Goal: Information Seeking & Learning: Learn about a topic

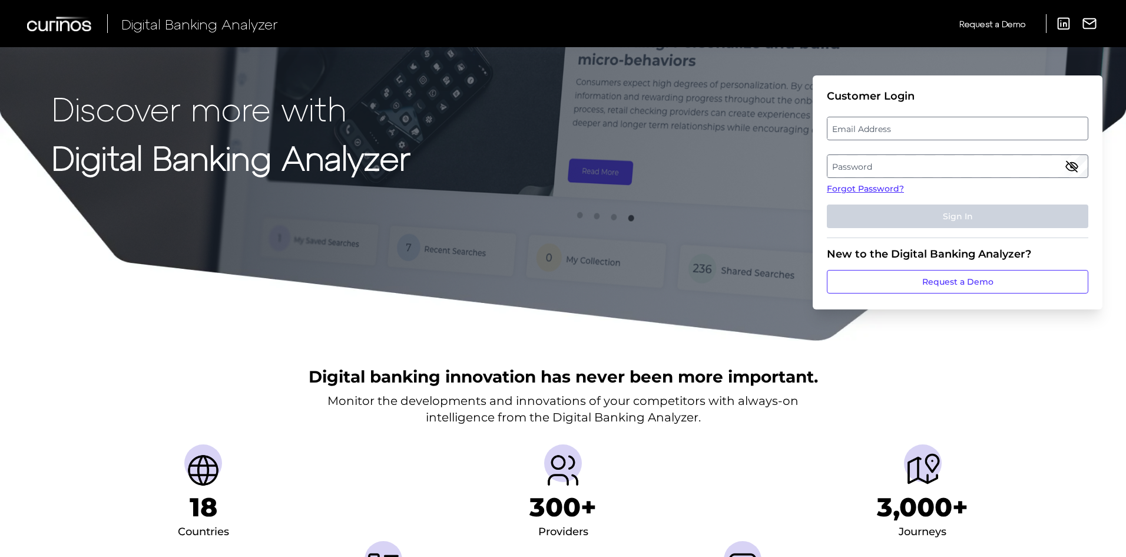
click at [943, 125] on label "Email Address" at bounding box center [958, 128] width 260 height 21
click at [943, 125] on input "email" at bounding box center [958, 129] width 262 height 24
click at [931, 125] on input "Email Address" at bounding box center [958, 129] width 262 height 24
type input "[EMAIL_ADDRESS][PERSON_NAME][DOMAIN_NAME]"
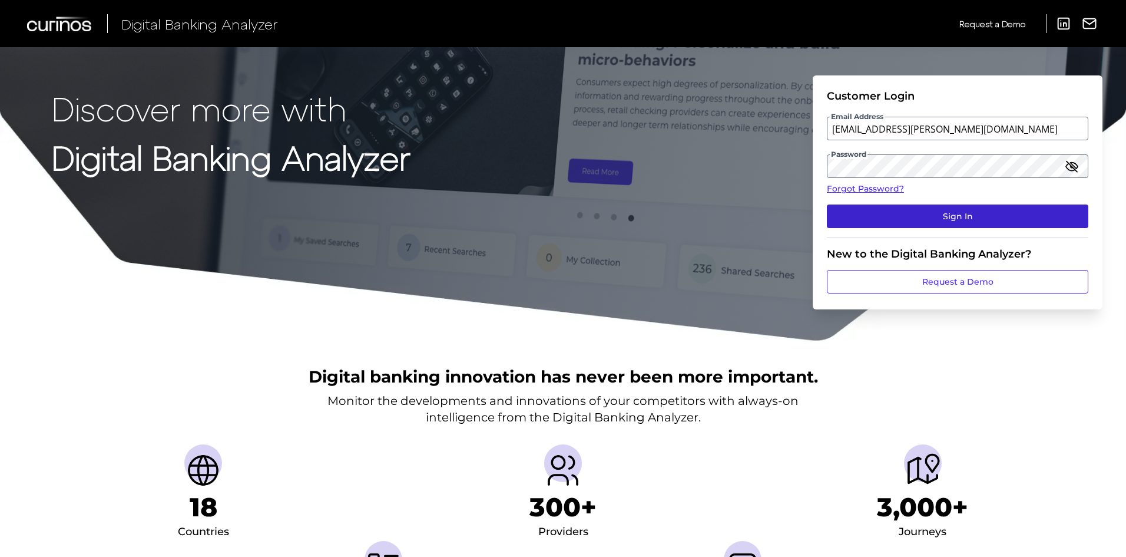
click at [915, 220] on button "Sign In" at bounding box center [958, 216] width 262 height 24
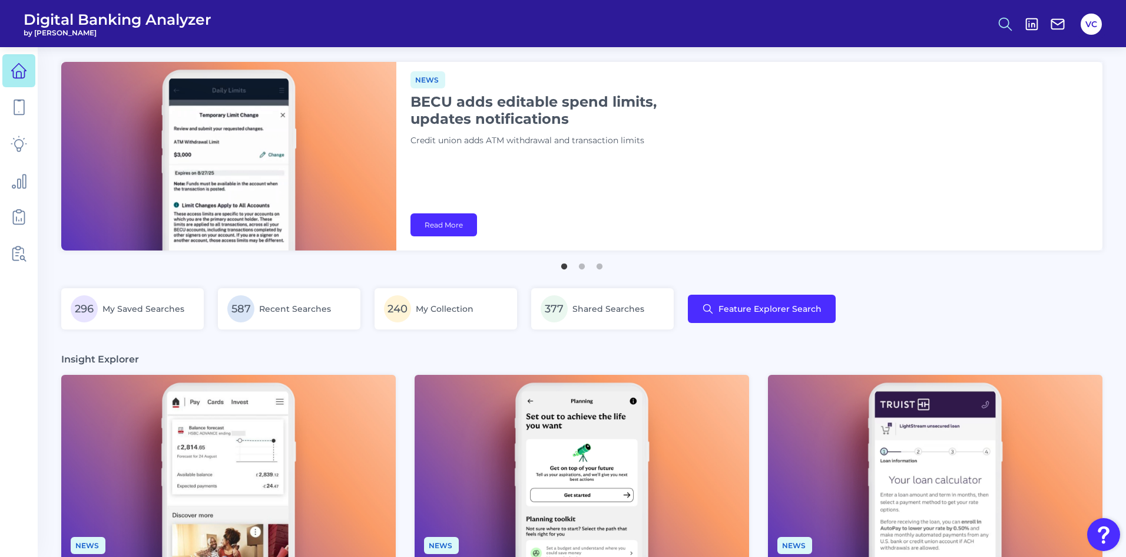
click at [1004, 28] on icon at bounding box center [1005, 24] width 16 height 16
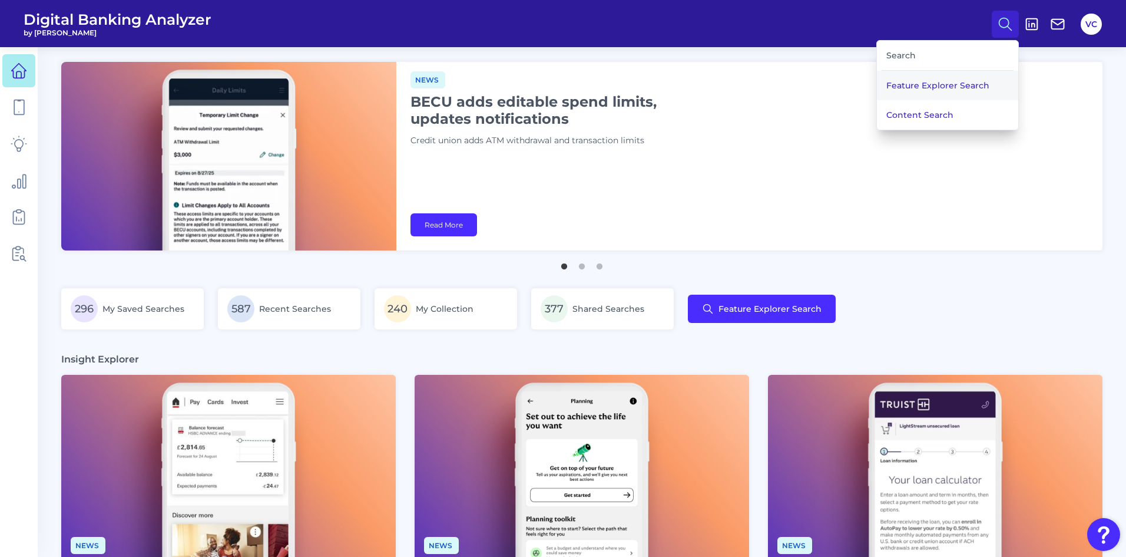
click at [928, 82] on button "Feature Explorer Search" at bounding box center [947, 85] width 141 height 29
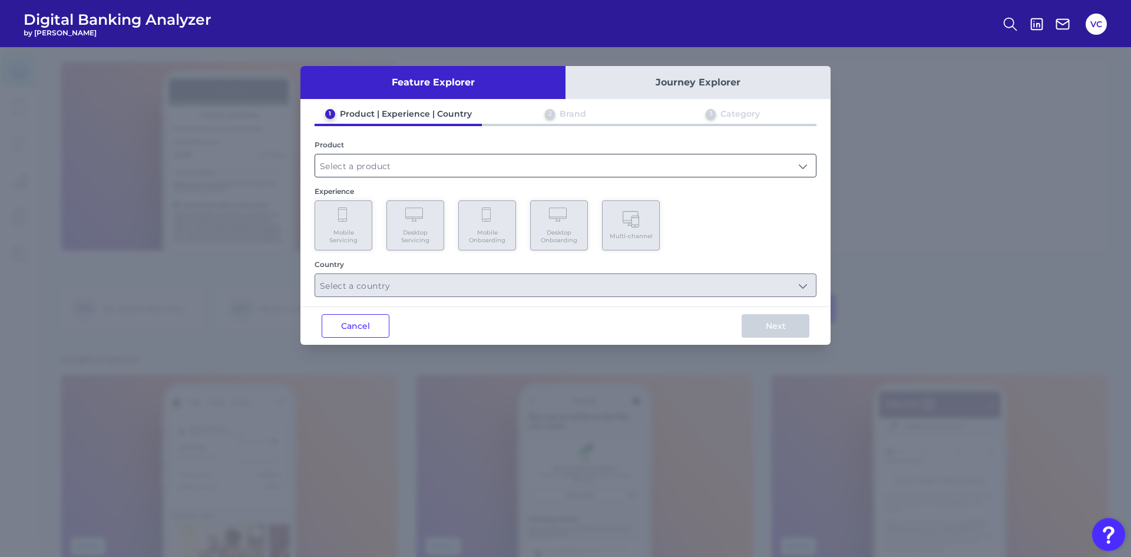
click at [378, 170] on input "text" at bounding box center [565, 165] width 501 height 22
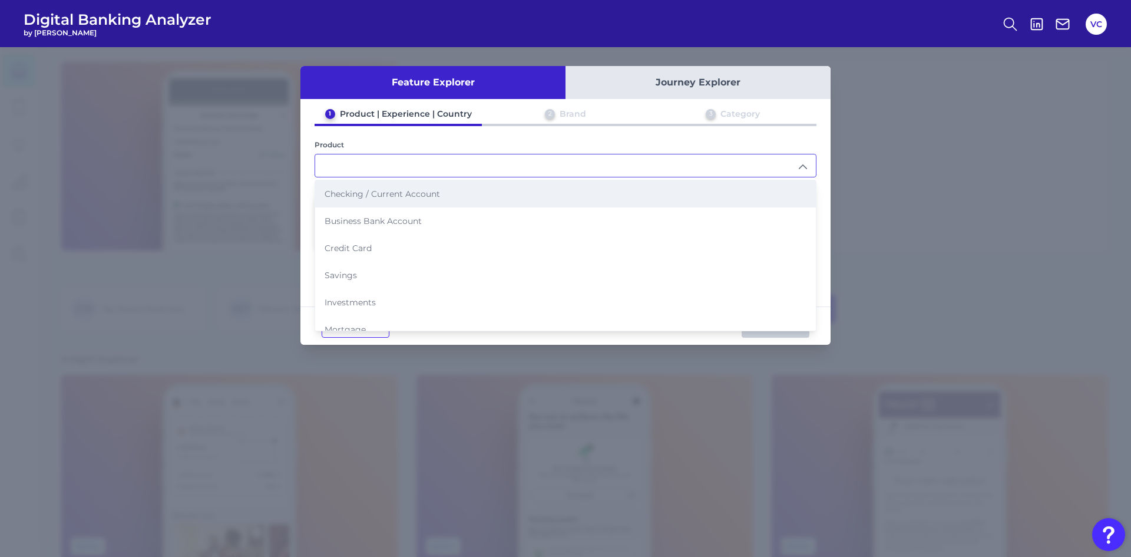
click at [379, 192] on span "Checking / Current Account" at bounding box center [382, 193] width 115 height 11
type input "Checking / Current Account"
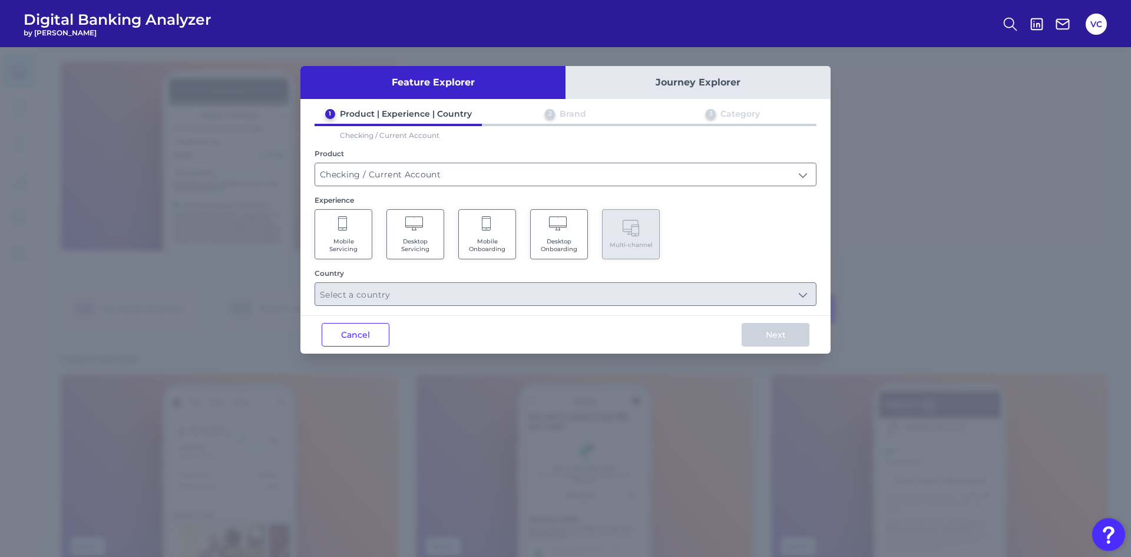
drag, startPoint x: 349, startPoint y: 225, endPoint x: 911, endPoint y: 319, distance: 569.7
click at [482, 197] on div "Experience Mobile Servicing Desktop Servicing Mobile Onboarding Desktop Onboard…" at bounding box center [566, 228] width 502 height 64
click at [349, 333] on button "Cancel" at bounding box center [356, 335] width 68 height 24
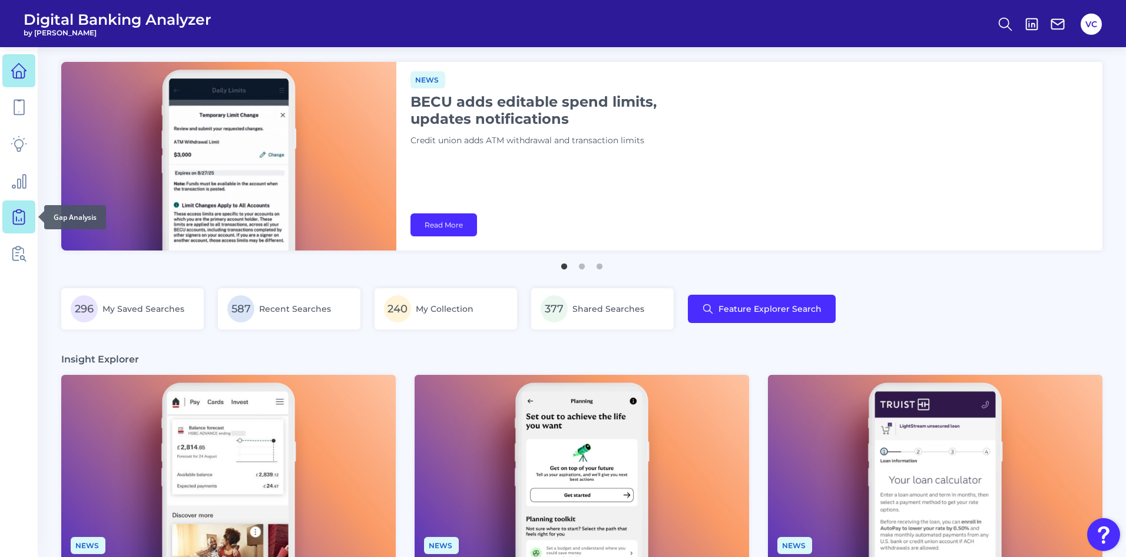
click at [15, 215] on icon at bounding box center [19, 217] width 16 height 16
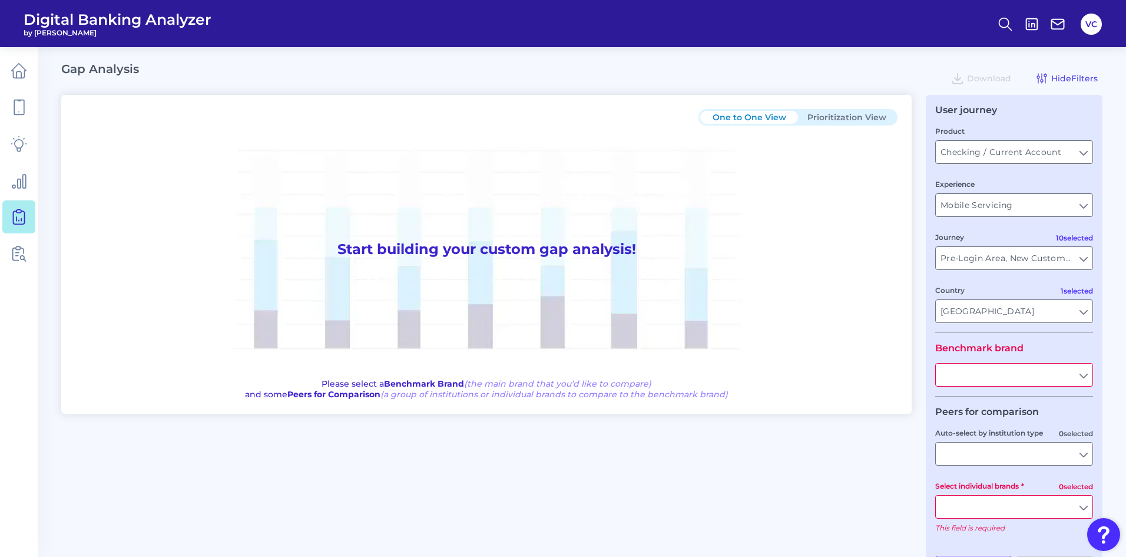
type input "All Journeys"
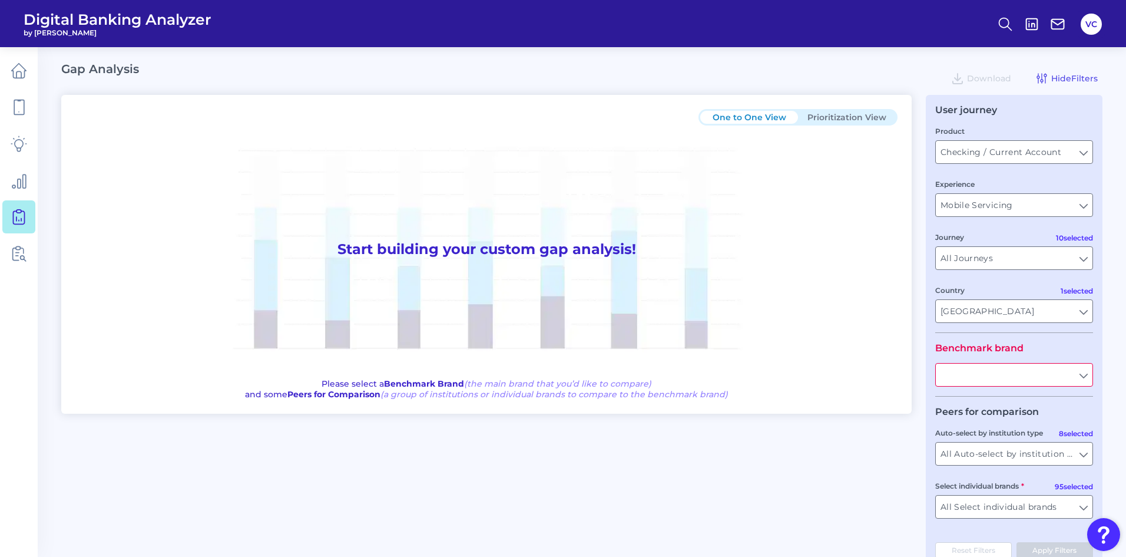
click at [985, 369] on input "text" at bounding box center [1014, 374] width 157 height 22
click at [977, 400] on button "BMO" at bounding box center [1014, 401] width 155 height 27
type input "BMO"
click at [970, 396] on form "Product Checking / Current Account Checking / Current Account Experience Mobile…" at bounding box center [1014, 326] width 158 height 403
click at [1039, 451] on input "All Auto-select by institution types" at bounding box center [1014, 453] width 157 height 22
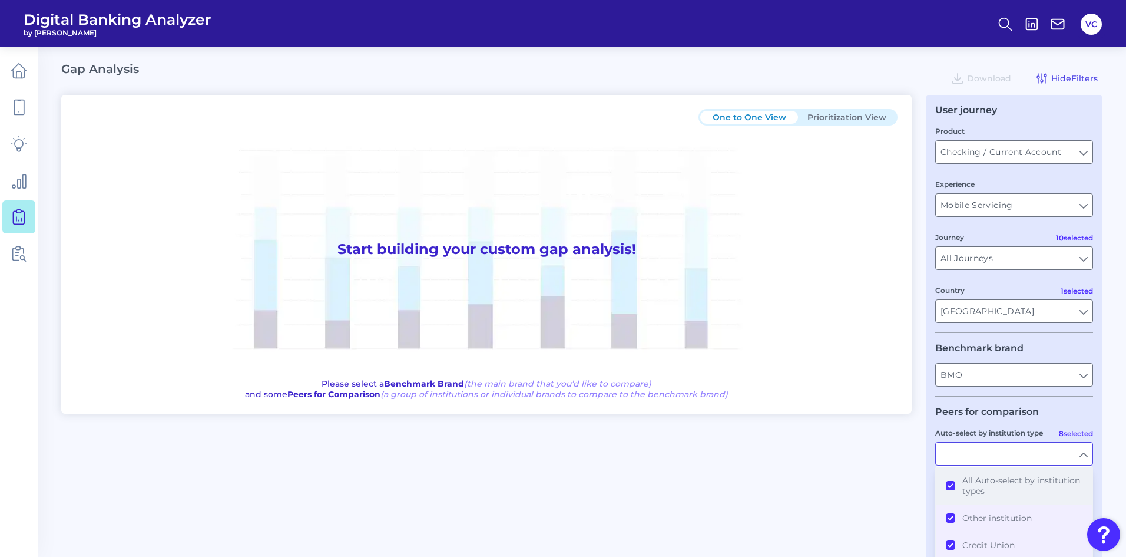
click at [948, 483] on button "All Auto-select by institution types" at bounding box center [1014, 485] width 155 height 38
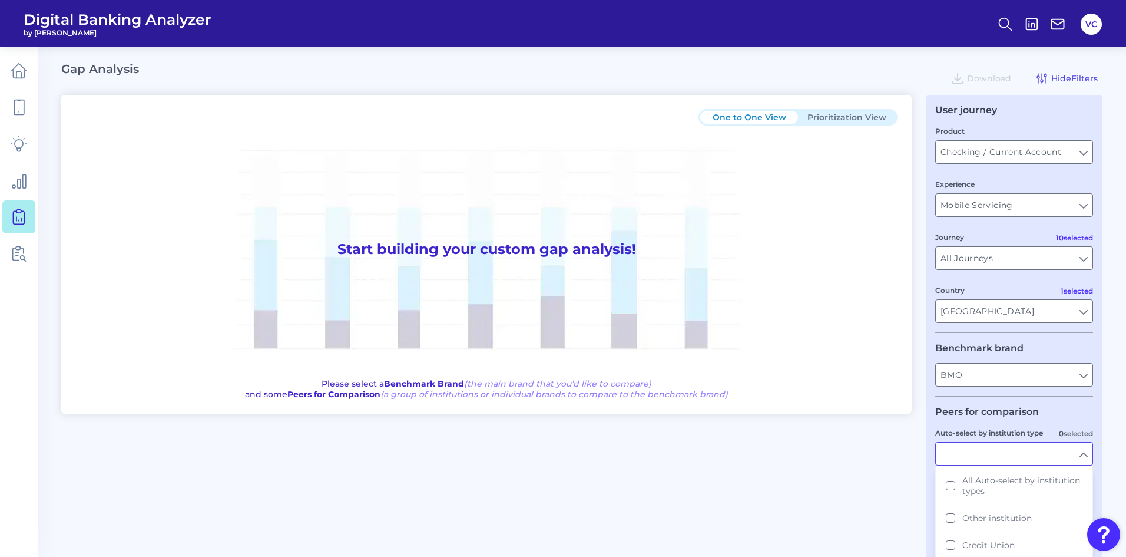
click at [879, 485] on div "One to One View Prioritization View Start building your custom gap analysis! Pl…" at bounding box center [581, 338] width 1041 height 487
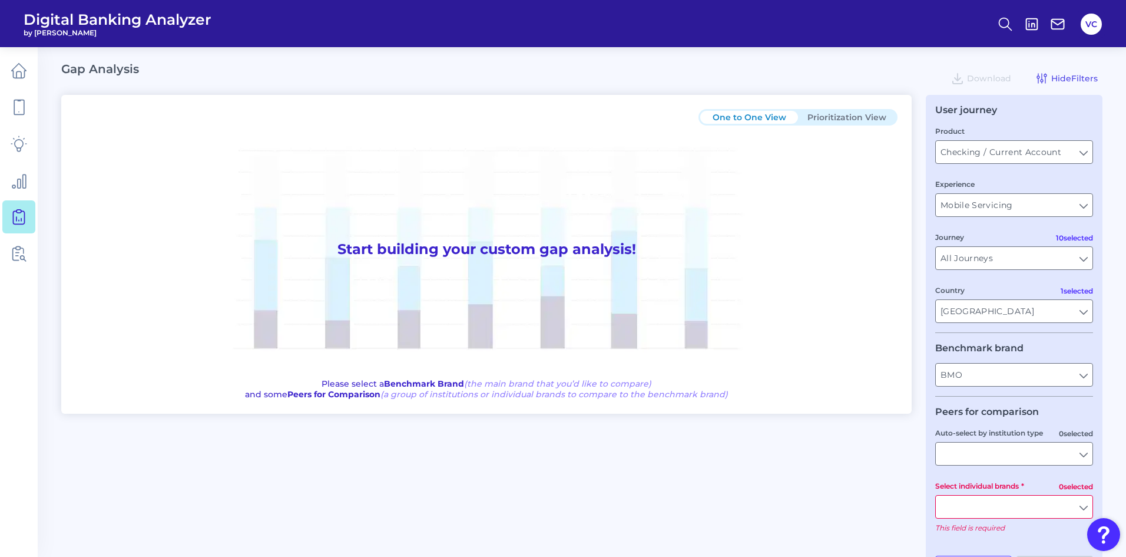
click at [986, 505] on input "Select individual brands" at bounding box center [1014, 506] width 157 height 22
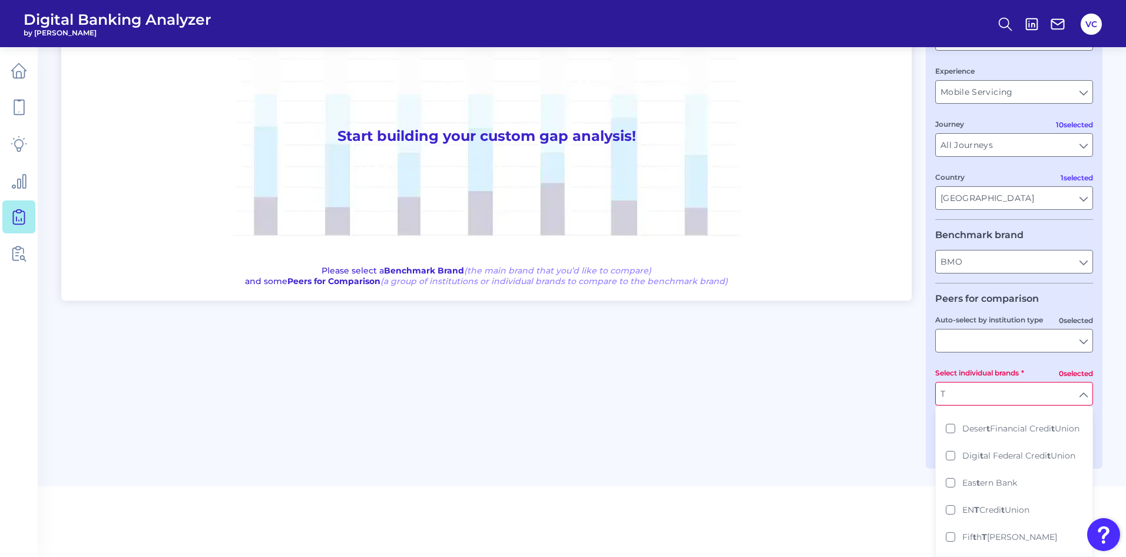
scroll to position [42, 0]
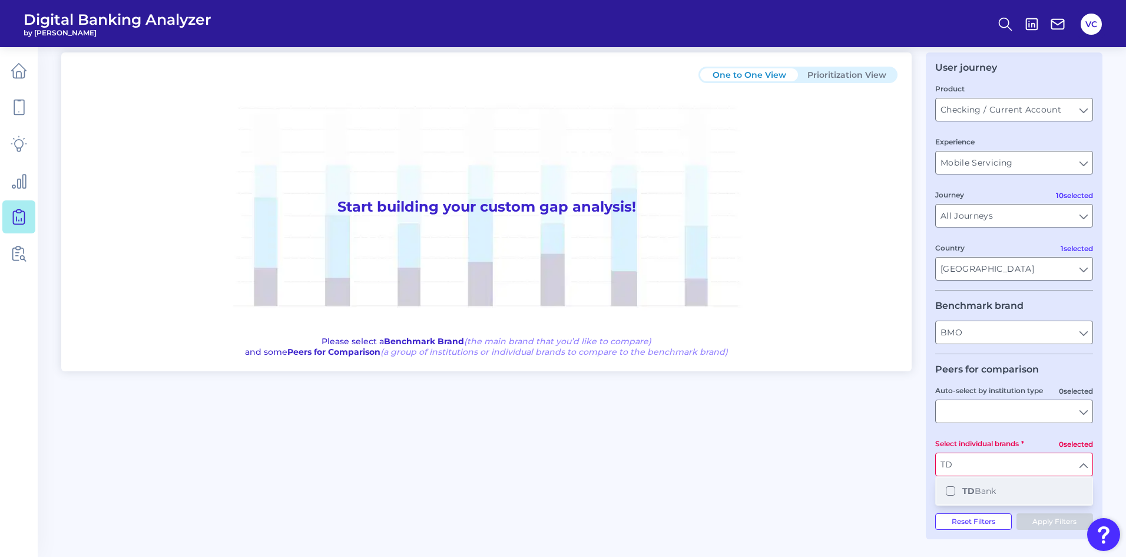
click at [951, 489] on button "TD Bank" at bounding box center [1014, 490] width 155 height 27
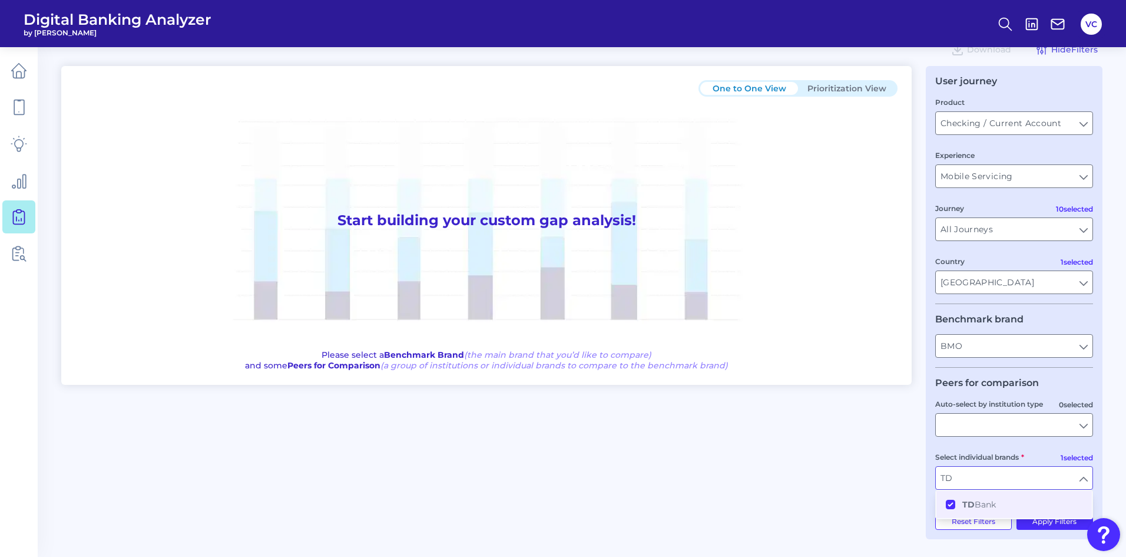
click at [1058, 518] on ul "TD Bank" at bounding box center [1014, 503] width 158 height 29
click at [1054, 521] on button "Apply Filters" at bounding box center [1055, 521] width 77 height 16
type input "TD Bank"
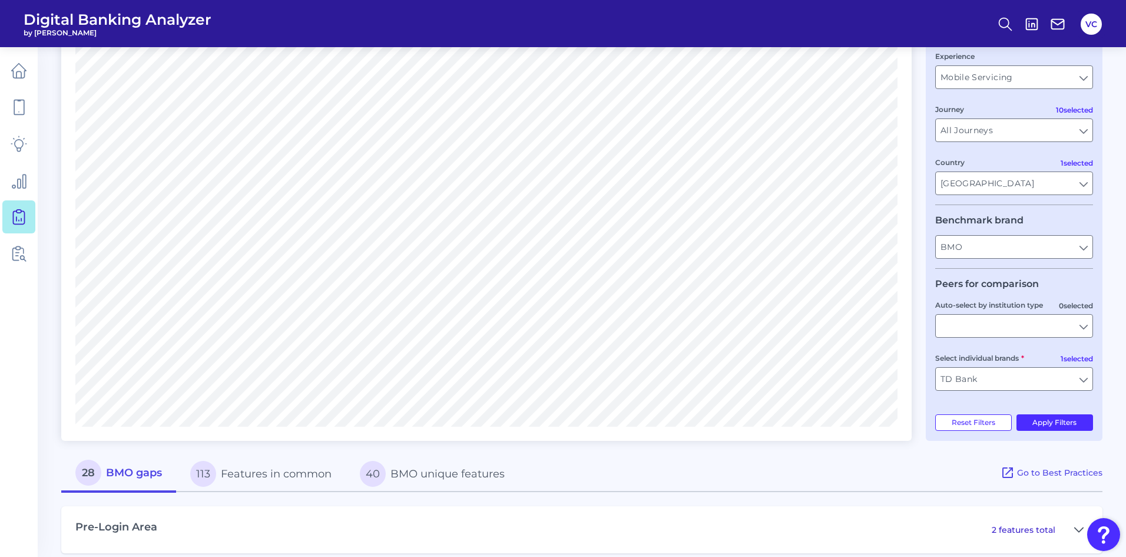
scroll to position [0, 0]
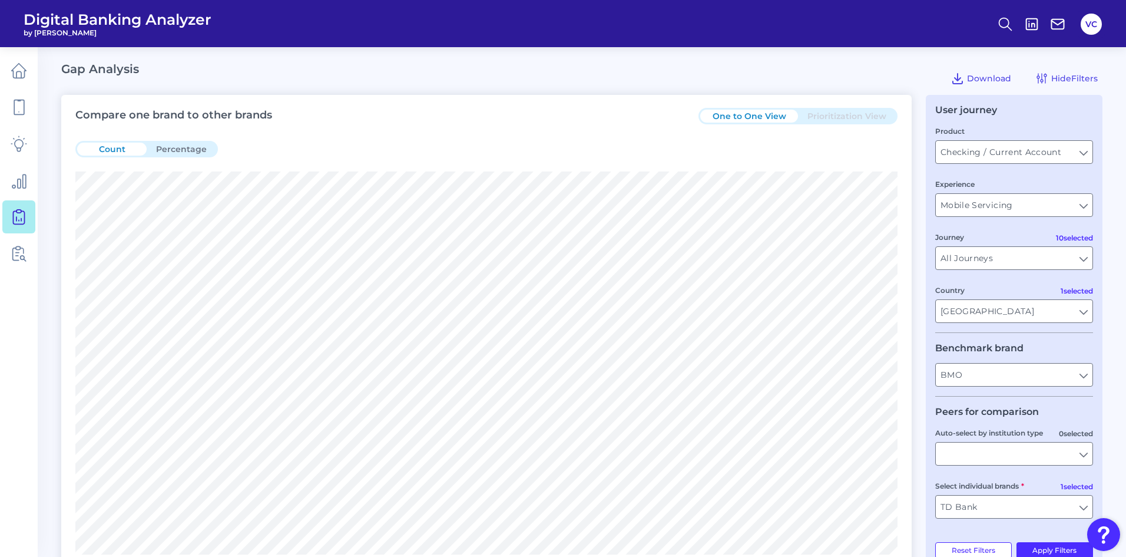
click at [184, 149] on button "Percentage" at bounding box center [182, 149] width 70 height 13
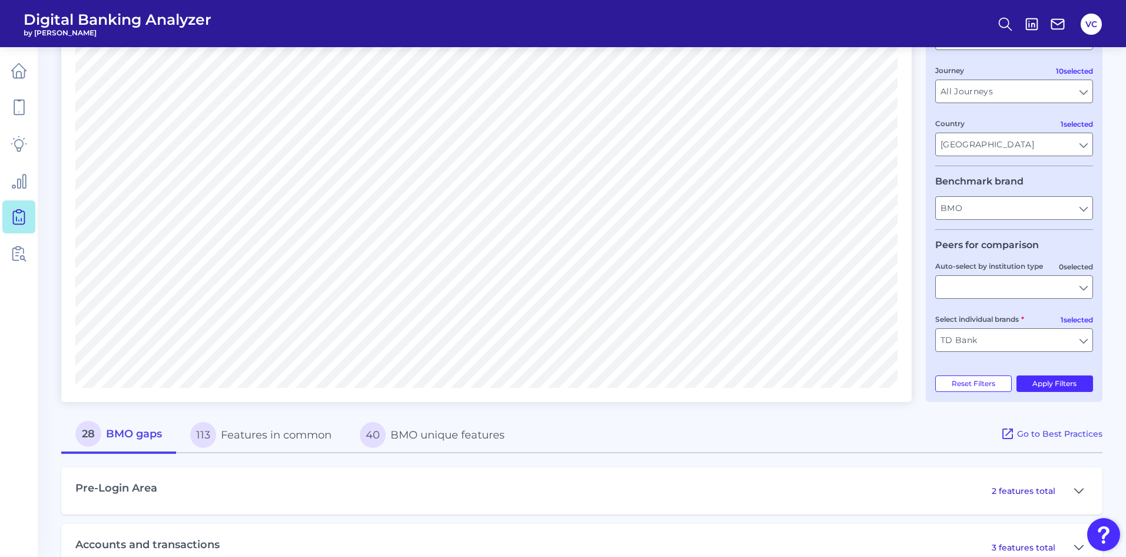
scroll to position [177, 0]
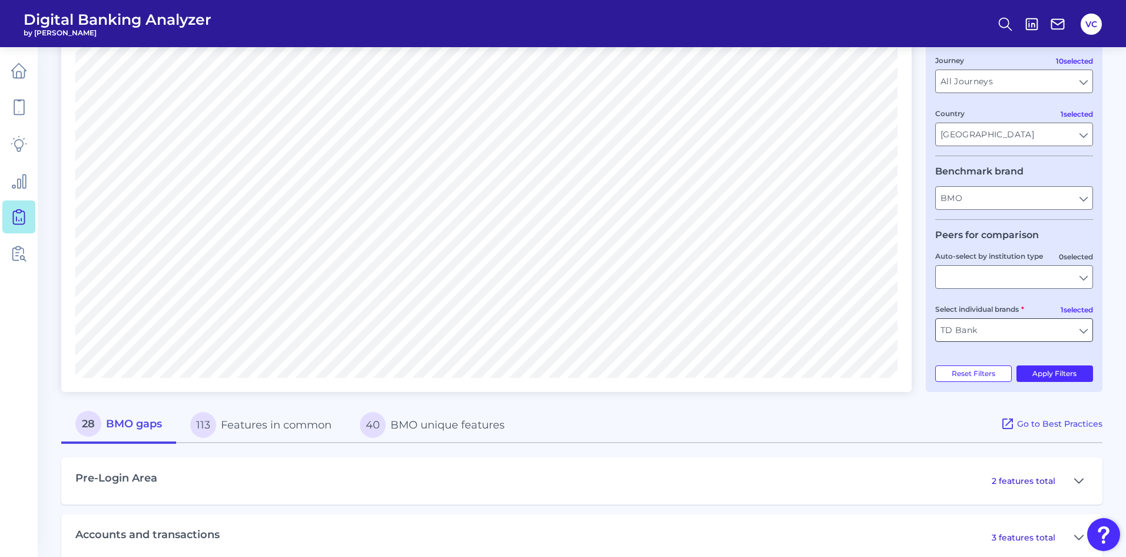
click at [990, 335] on input "TD Bank" at bounding box center [1014, 330] width 157 height 22
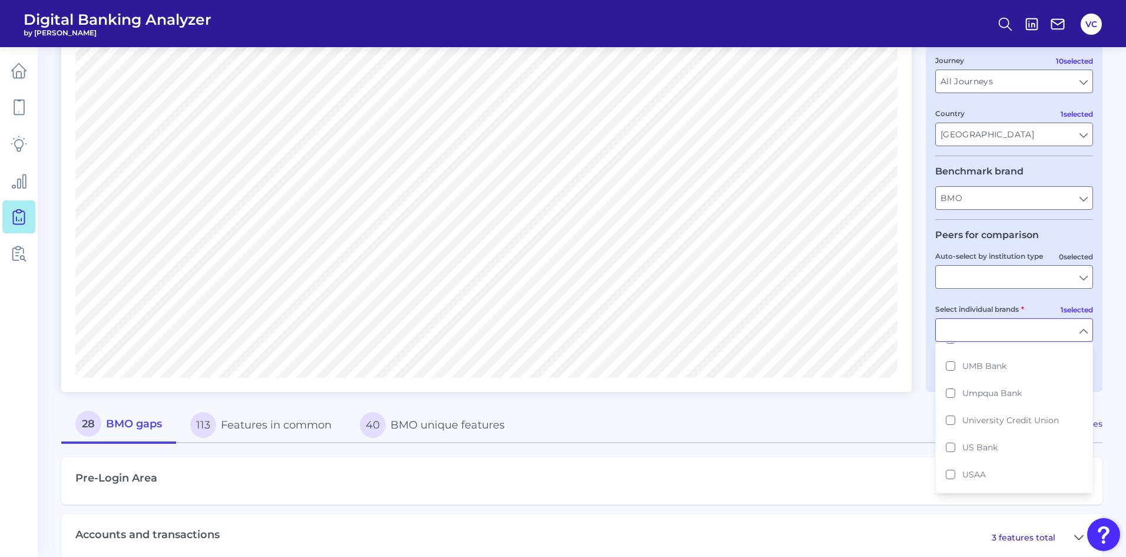
scroll to position [2552, 0]
click at [968, 402] on span "[PERSON_NAME] Fargo" at bounding box center [1010, 407] width 97 height 11
click at [836, 474] on div "Pre-Login Area 2 features total" at bounding box center [581, 480] width 1041 height 47
type input "TD Bank, [PERSON_NAME] Fargo"
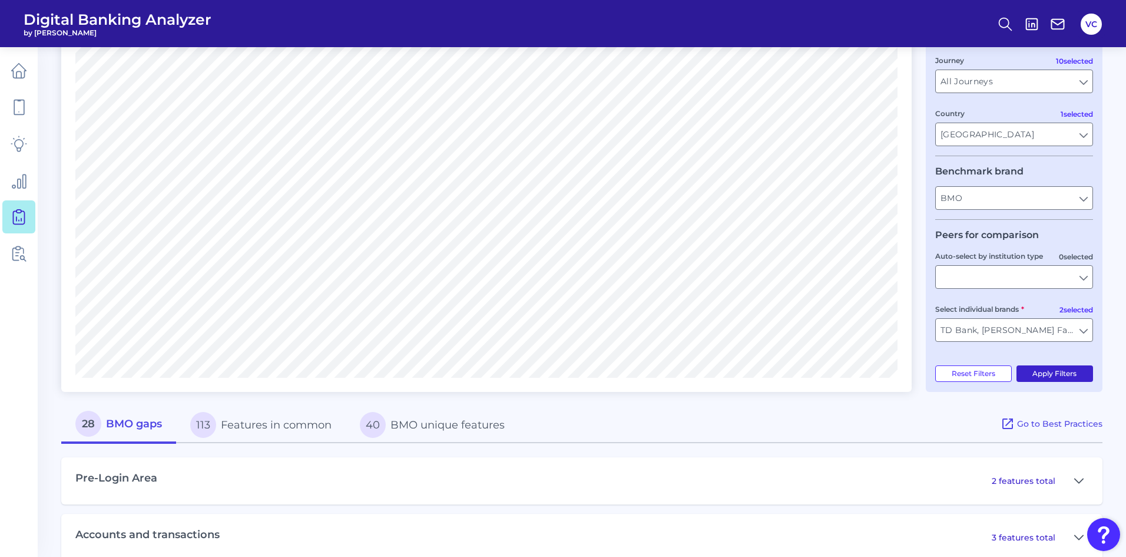
click at [1053, 367] on button "Apply Filters" at bounding box center [1055, 373] width 77 height 16
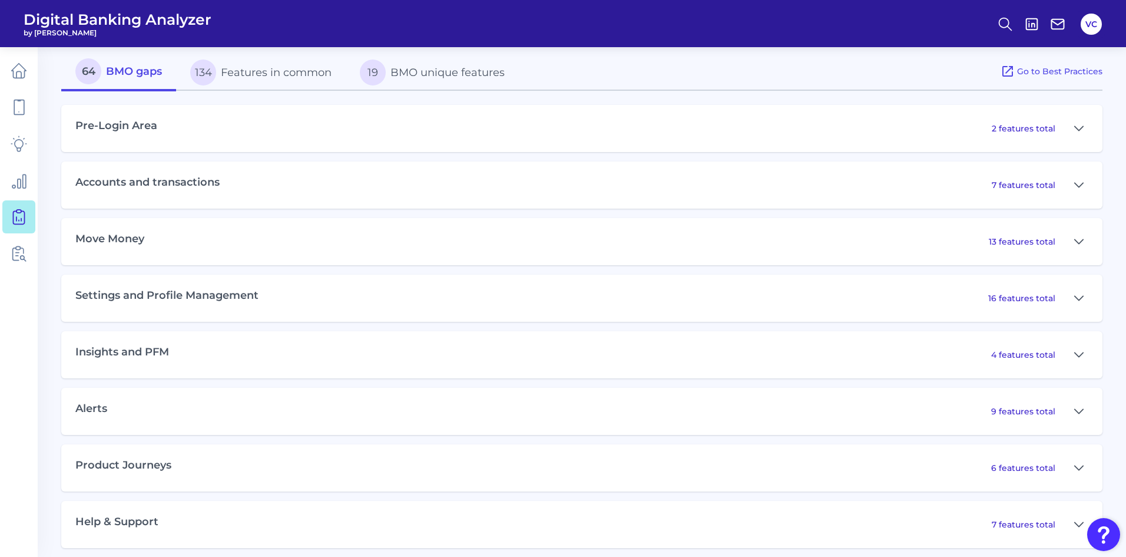
scroll to position [538, 0]
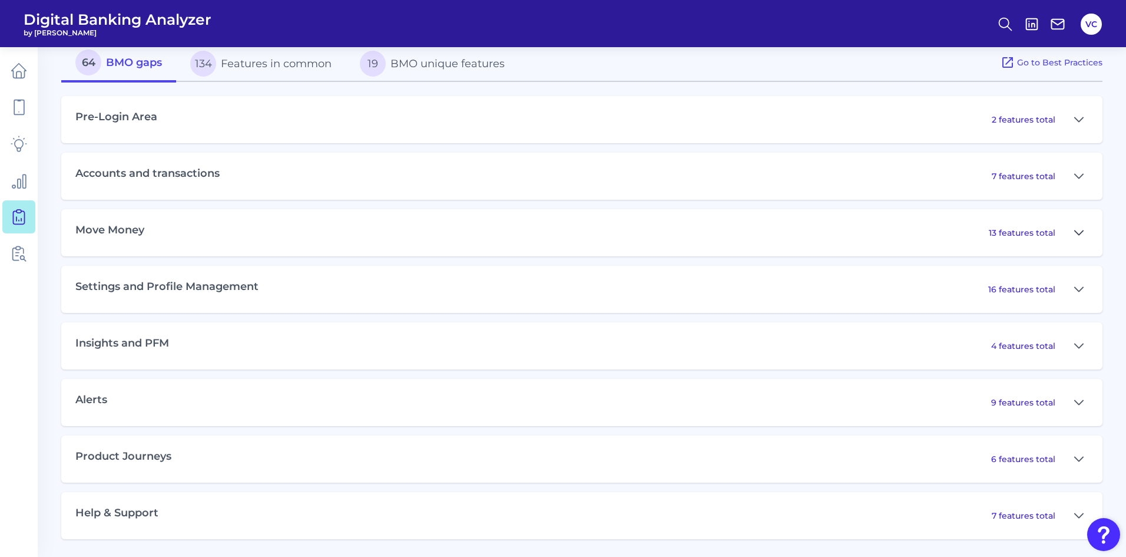
click at [1080, 233] on icon at bounding box center [1079, 232] width 8 height 4
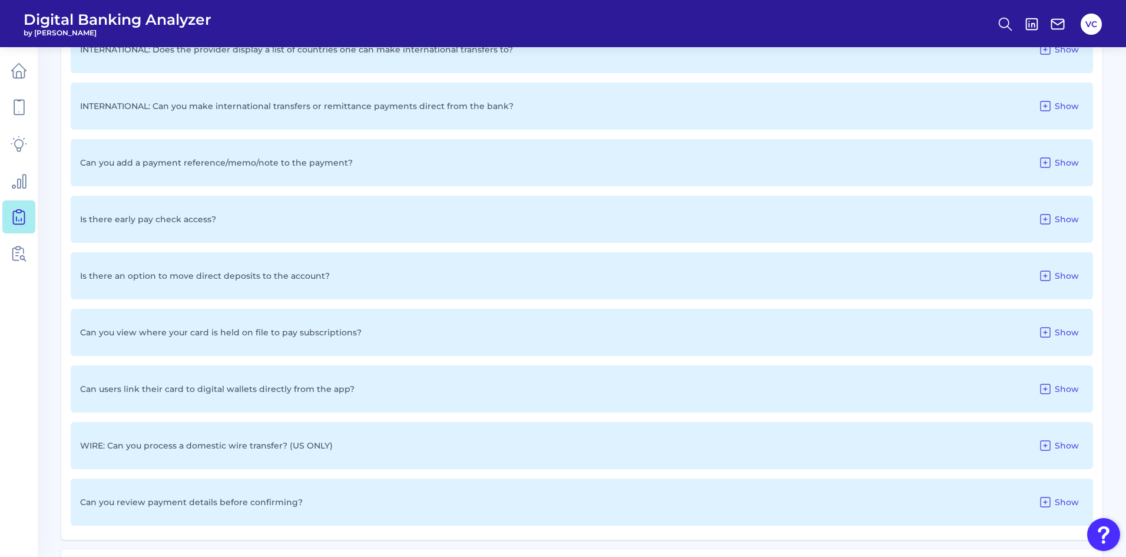
scroll to position [1068, 0]
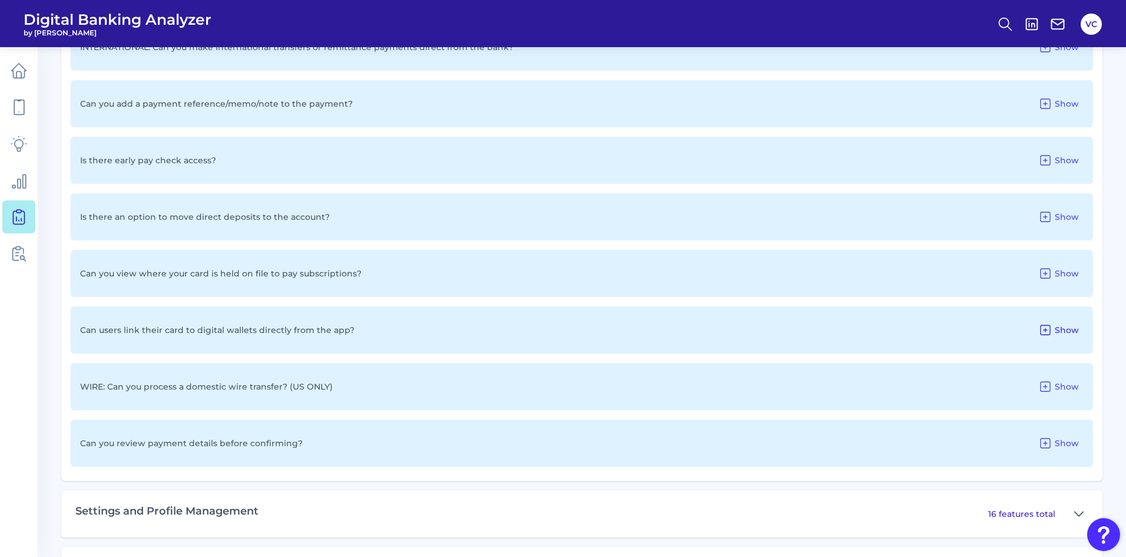
click at [1054, 330] on button "Show" at bounding box center [1059, 329] width 50 height 19
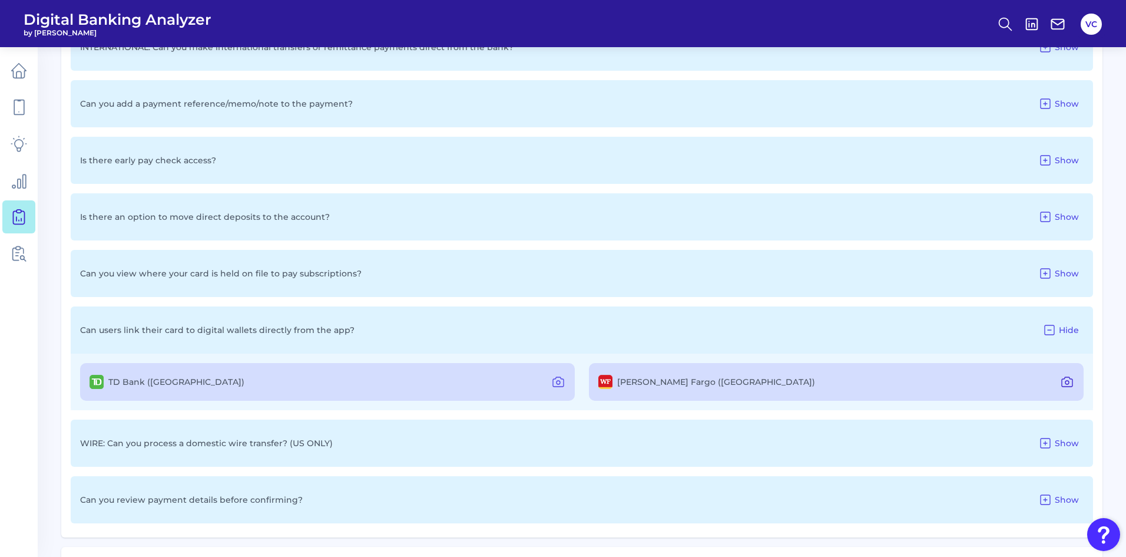
click at [1064, 381] on icon at bounding box center [1067, 382] width 14 height 14
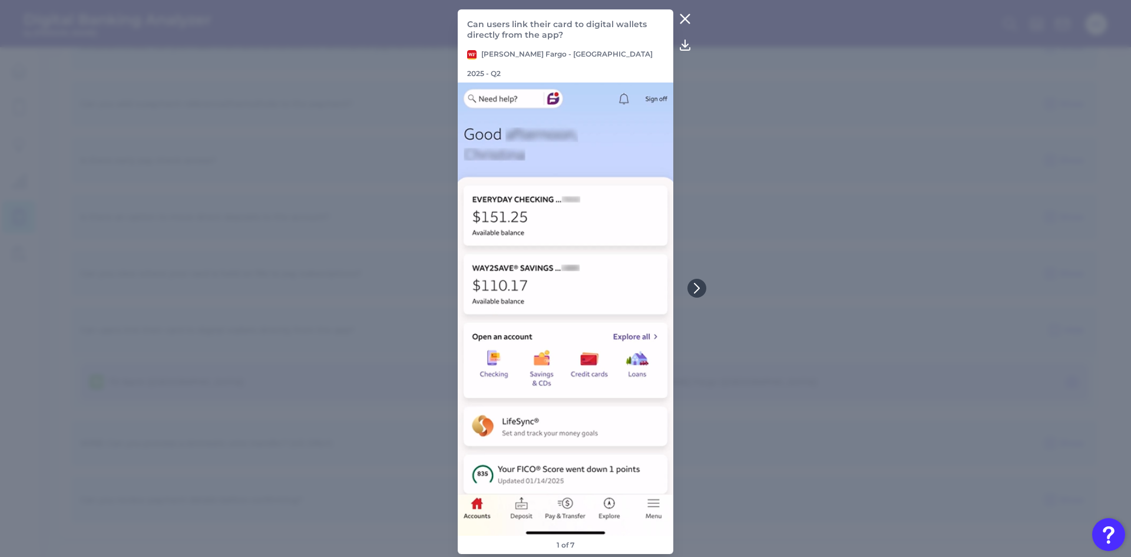
click at [685, 24] on icon at bounding box center [685, 19] width 9 height 9
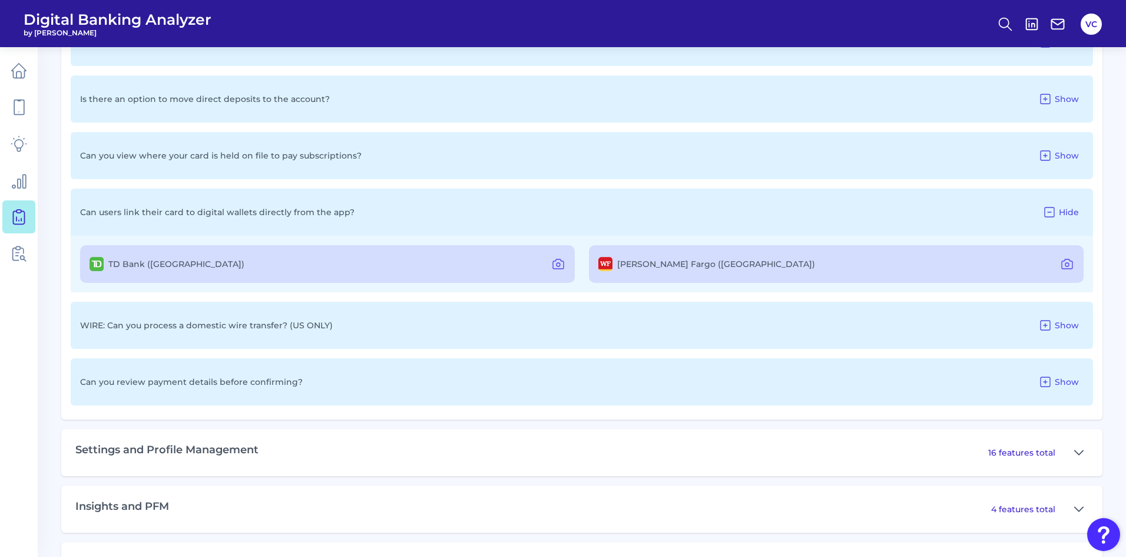
scroll to position [1127, 0]
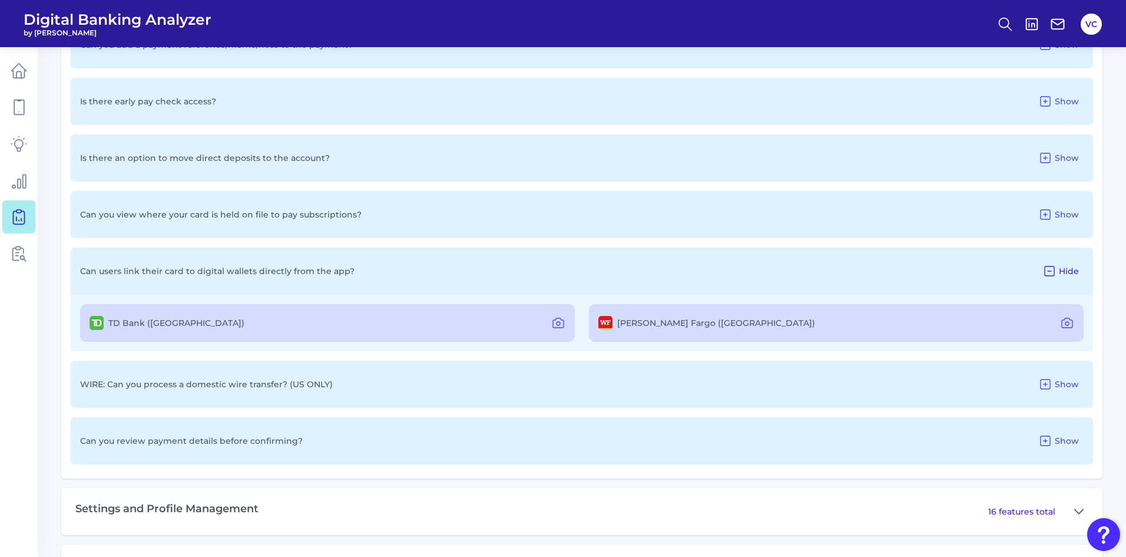
click at [1050, 270] on icon at bounding box center [1050, 271] width 14 height 14
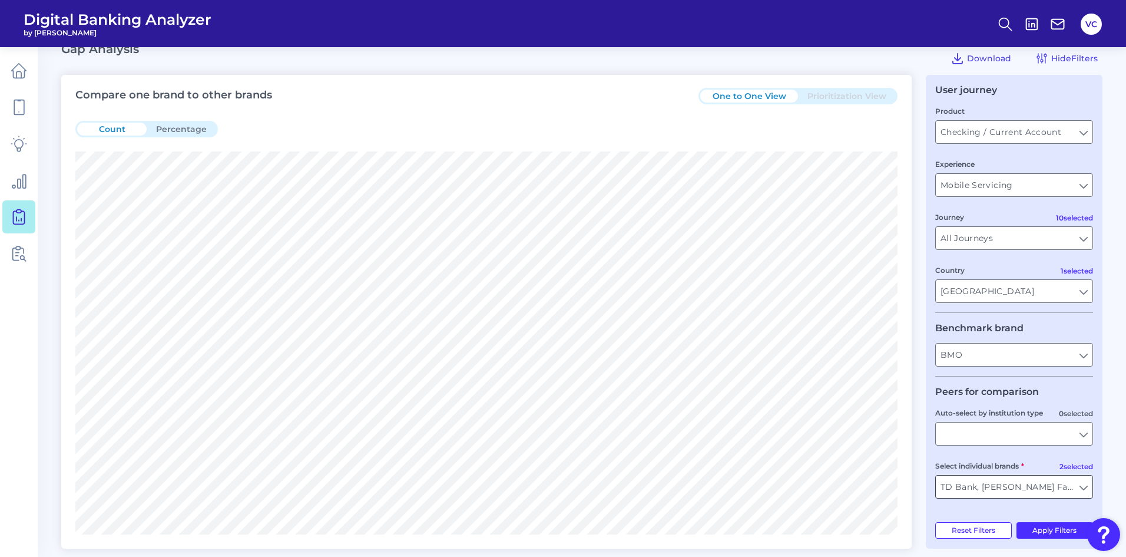
scroll to position [0, 0]
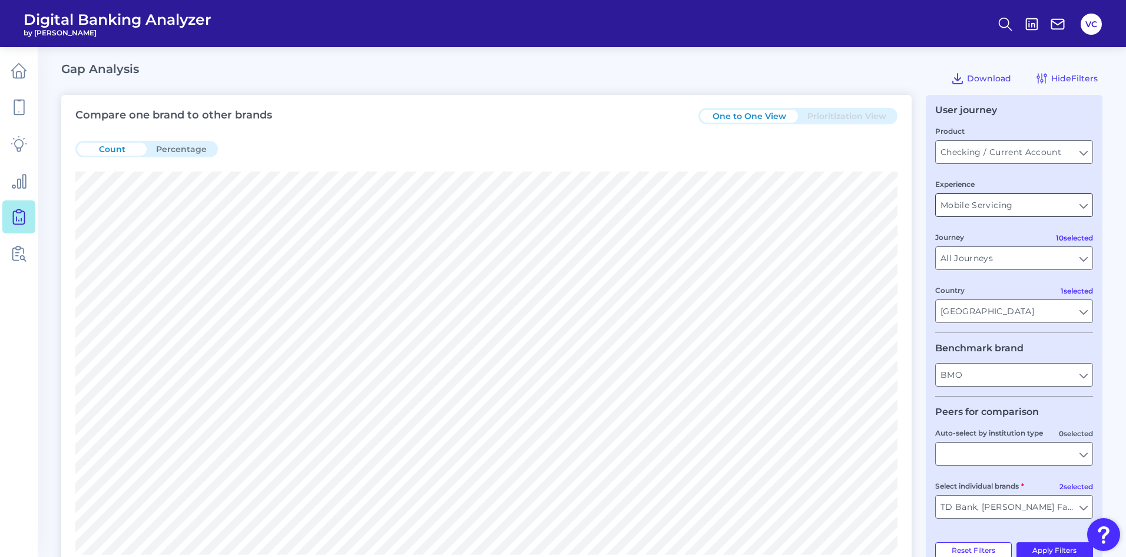
click at [1007, 208] on input "Mobile Servicing" at bounding box center [1014, 205] width 157 height 22
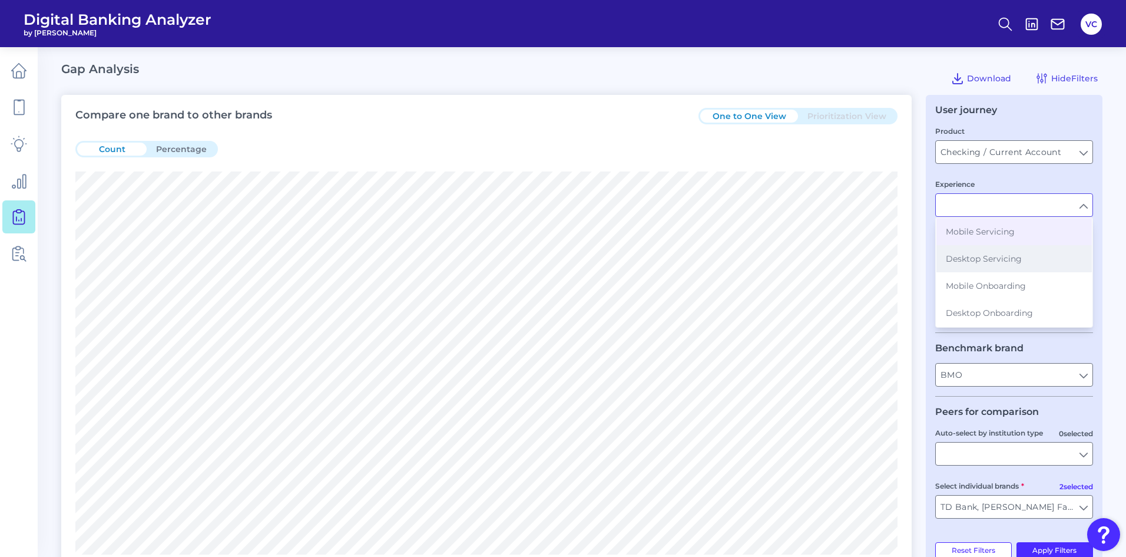
click at [995, 263] on span "Desktop Servicing" at bounding box center [984, 258] width 76 height 11
type input "Desktop Servicing"
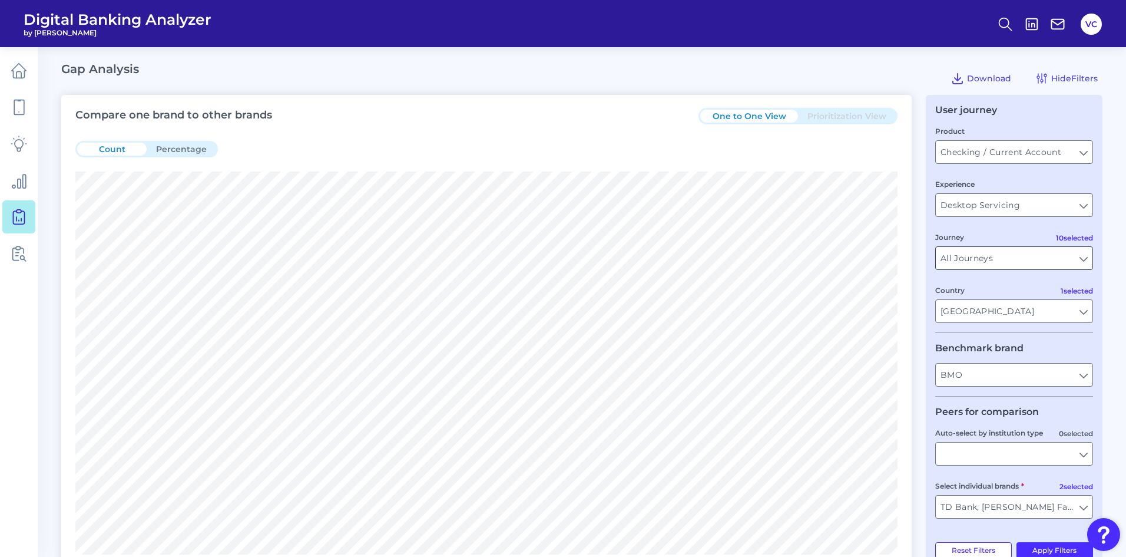
type input "All Auto-select by institution types"
type input "All Select individual brands"
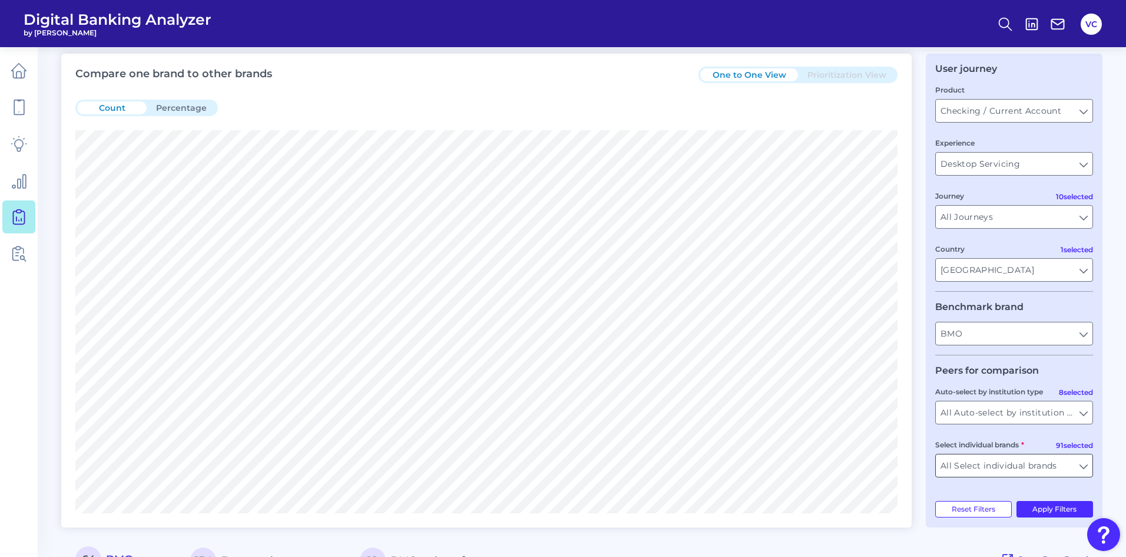
scroll to position [59, 0]
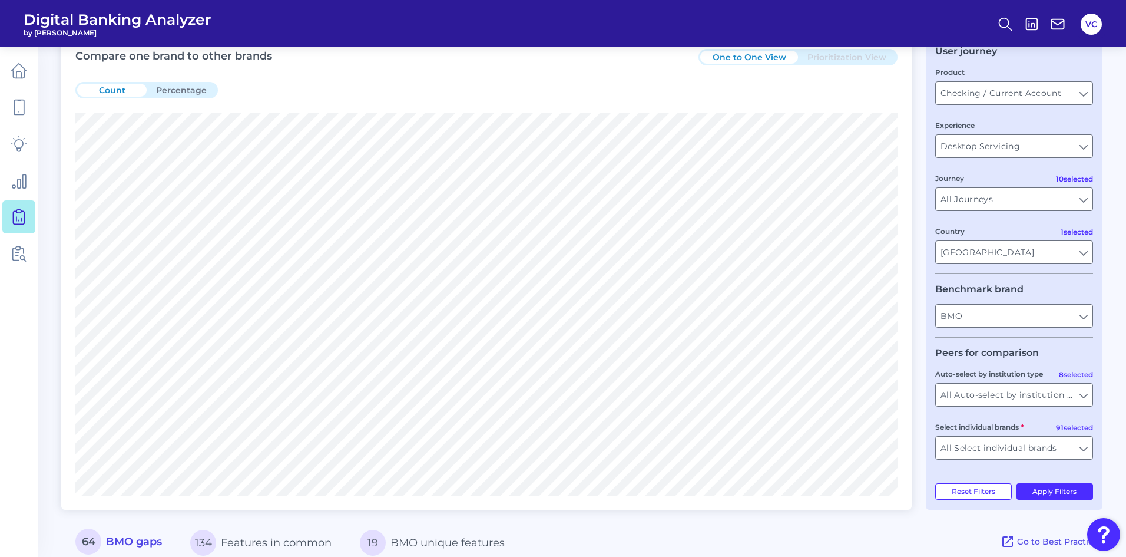
click at [993, 407] on fieldset "Peers for comparison 8 selected Auto-select by institution type All Auto-select…" at bounding box center [1014, 408] width 158 height 122
click at [990, 396] on input "All Auto-select by institution types" at bounding box center [1014, 394] width 157 height 22
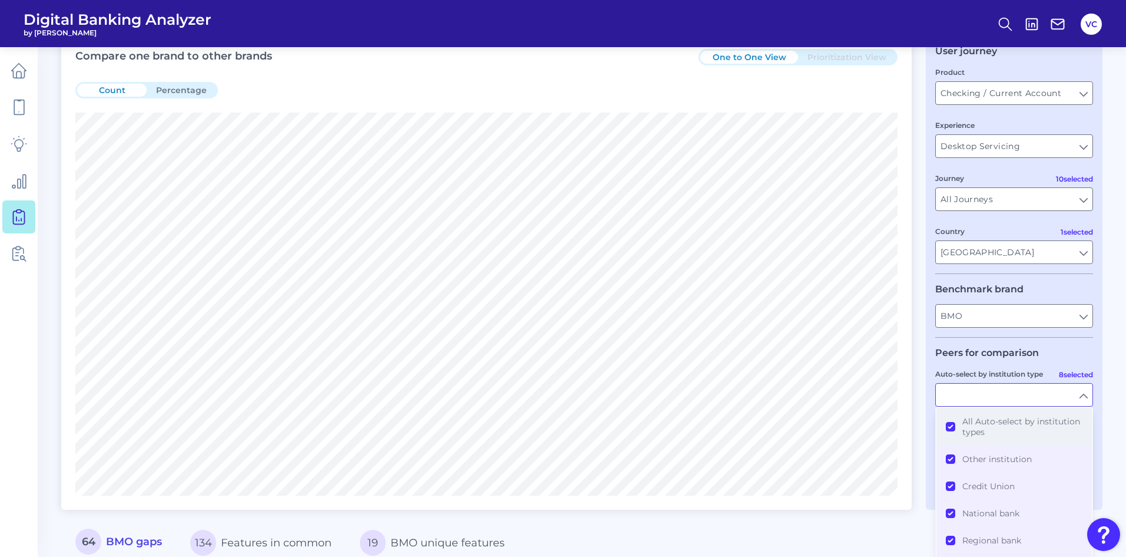
click at [955, 425] on button "All Auto-select by institution types" at bounding box center [1014, 427] width 155 height 38
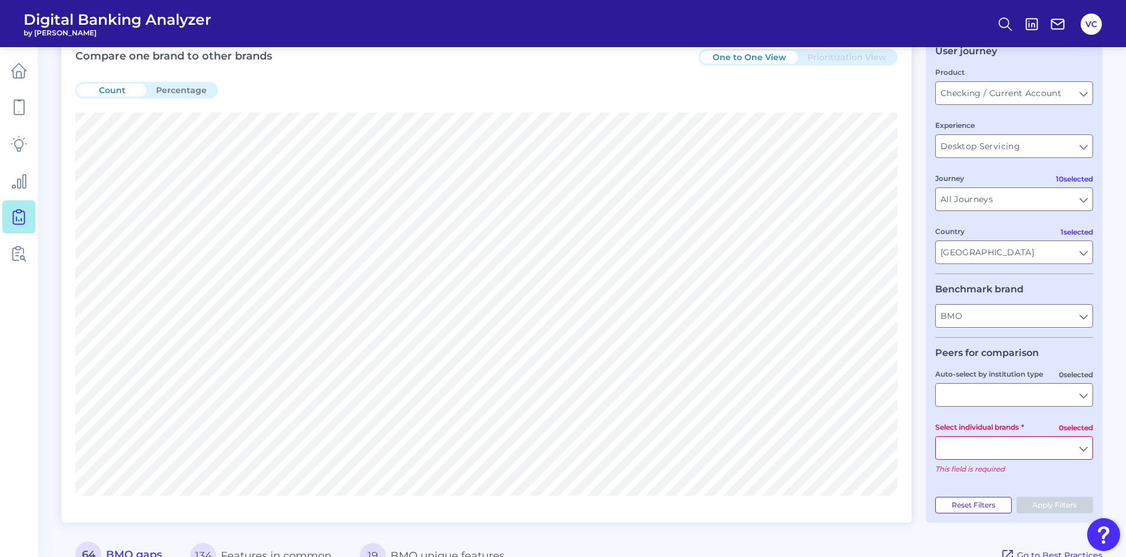
click at [992, 448] on input "Select individual brands" at bounding box center [1014, 447] width 157 height 22
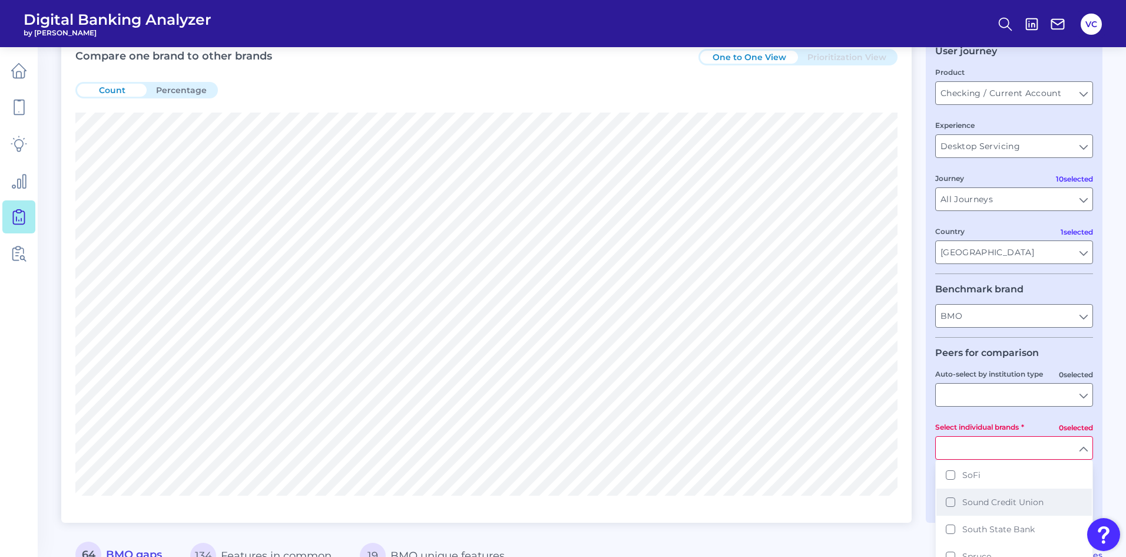
scroll to position [1900, 0]
click at [951, 524] on button "SoFi" at bounding box center [1014, 533] width 155 height 27
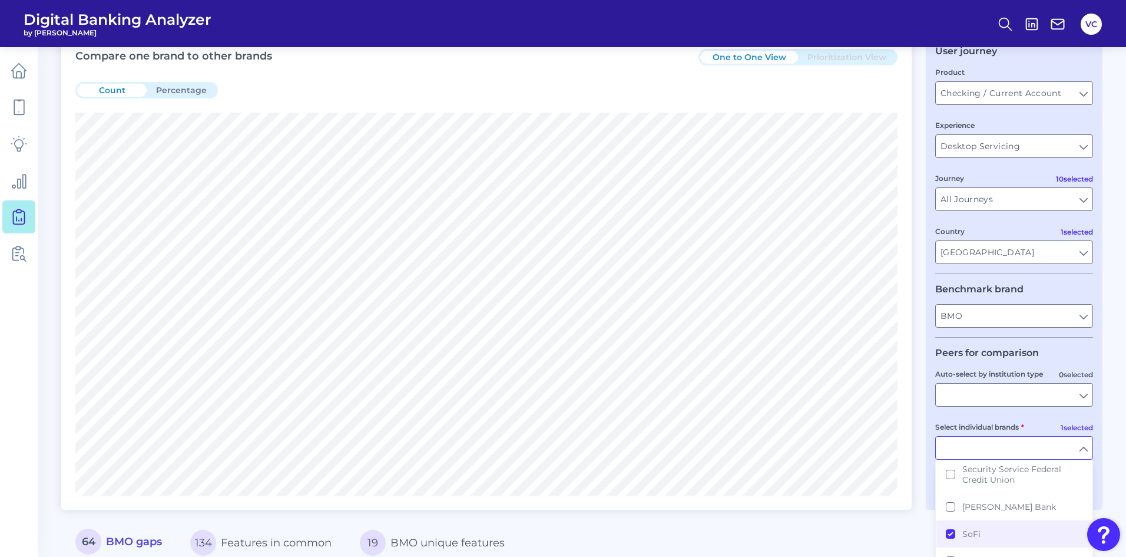
click at [899, 524] on div "64 BMO gaps 134 Features in common 19 BMO unique features" at bounding box center [530, 542] width 939 height 37
type input "SoFi"
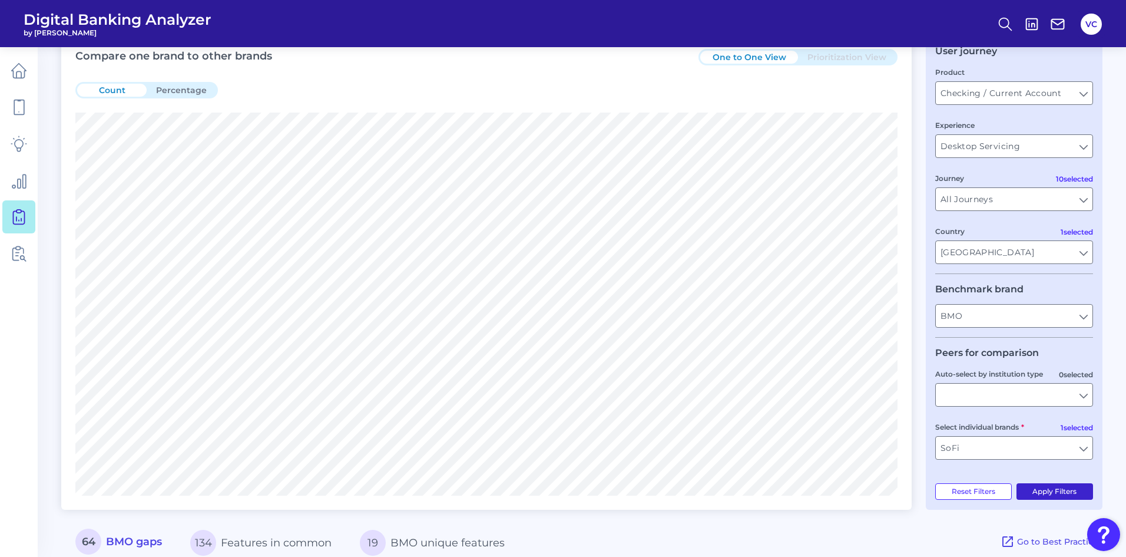
click at [1063, 494] on button "Apply Filters" at bounding box center [1055, 491] width 77 height 16
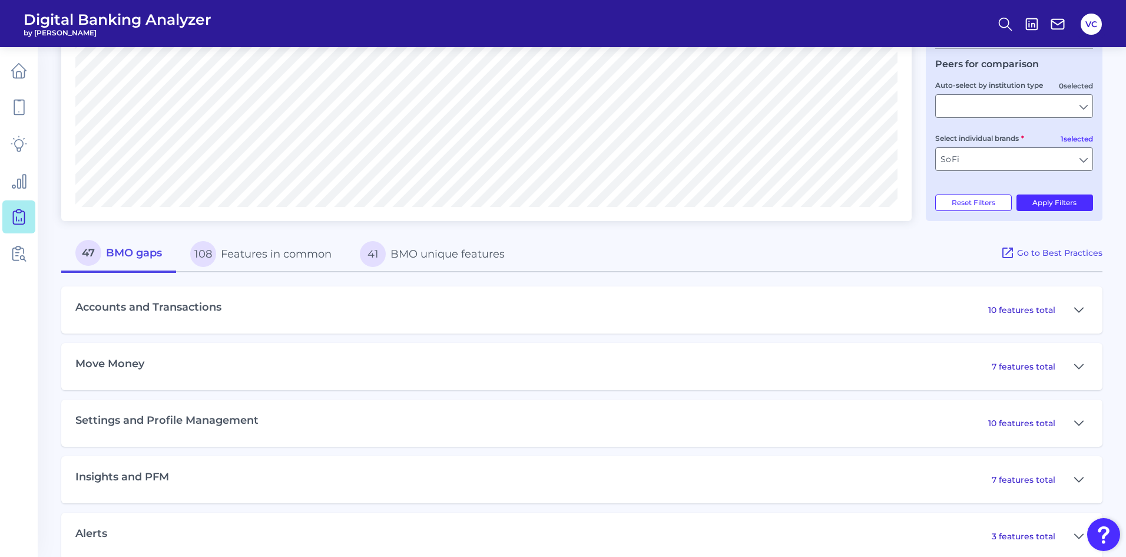
scroll to position [412, 0]
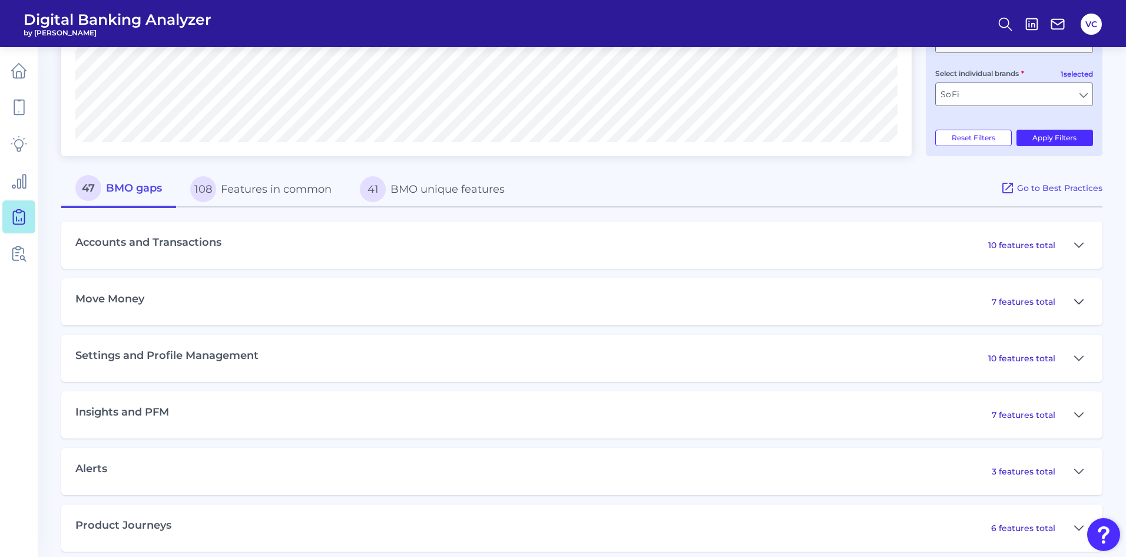
click at [1078, 299] on icon at bounding box center [1078, 302] width 9 height 14
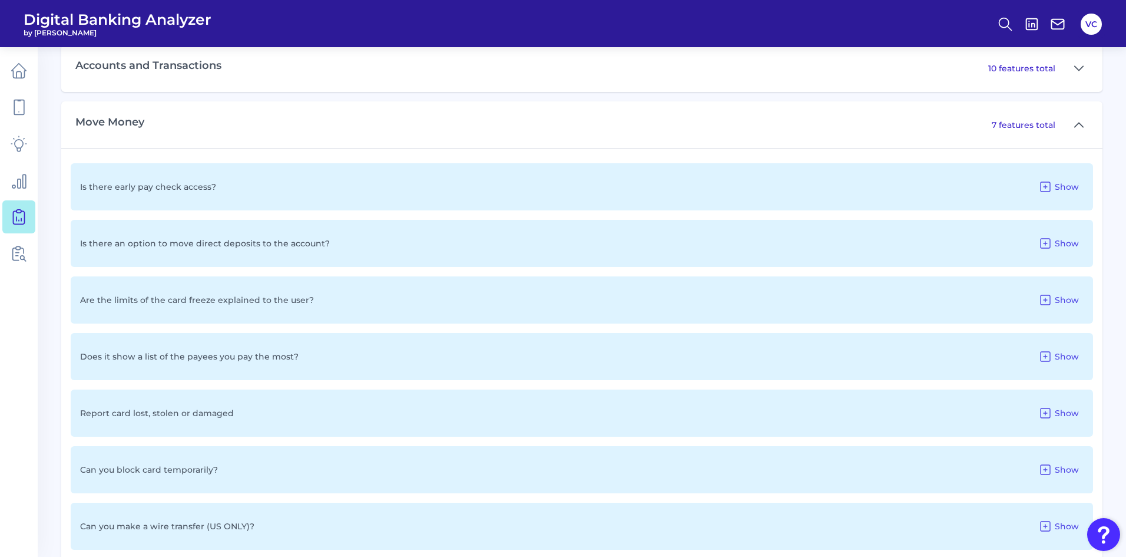
scroll to position [648, 0]
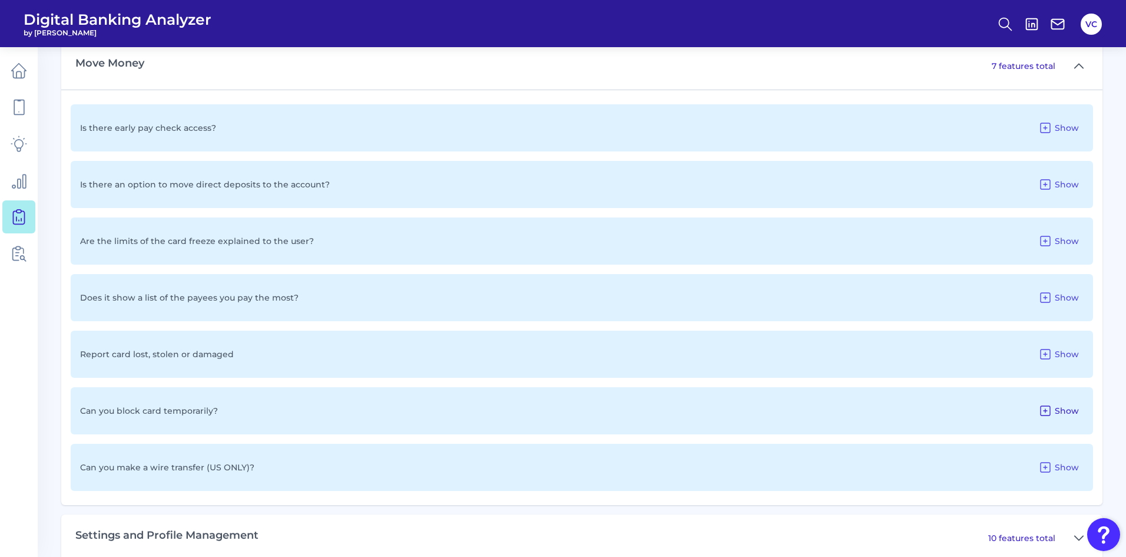
click at [1054, 411] on button "Show" at bounding box center [1059, 410] width 50 height 19
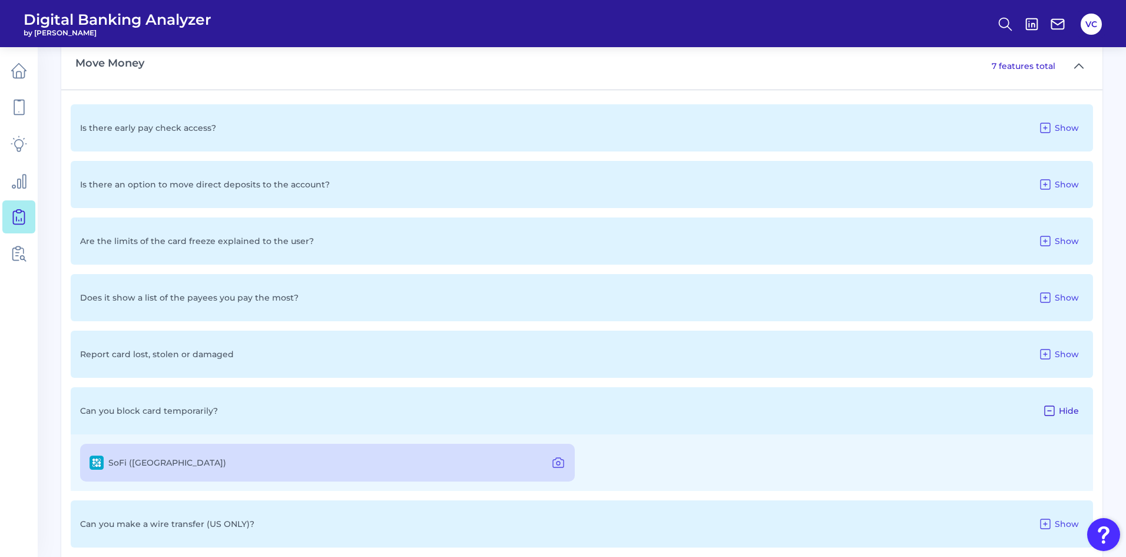
click at [1060, 410] on span "Hide" at bounding box center [1069, 410] width 20 height 11
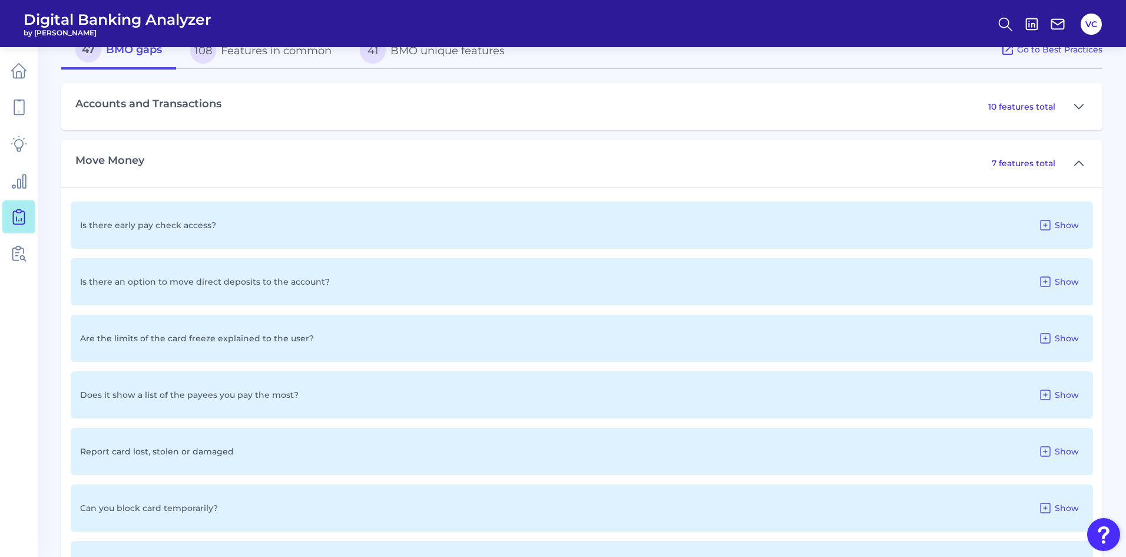
scroll to position [530, 0]
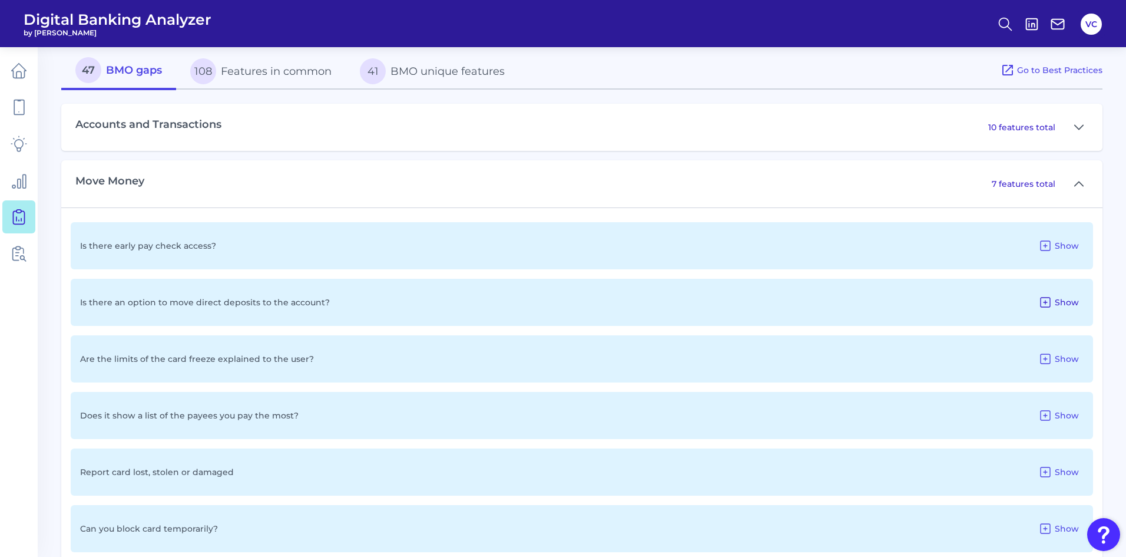
click at [1050, 303] on icon at bounding box center [1045, 301] width 9 height 9
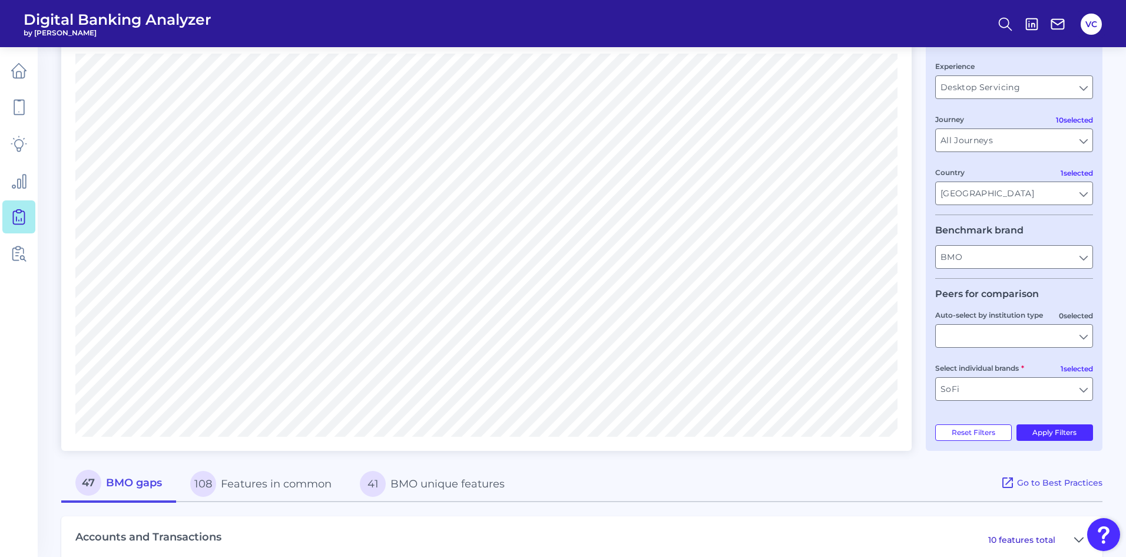
scroll to position [0, 0]
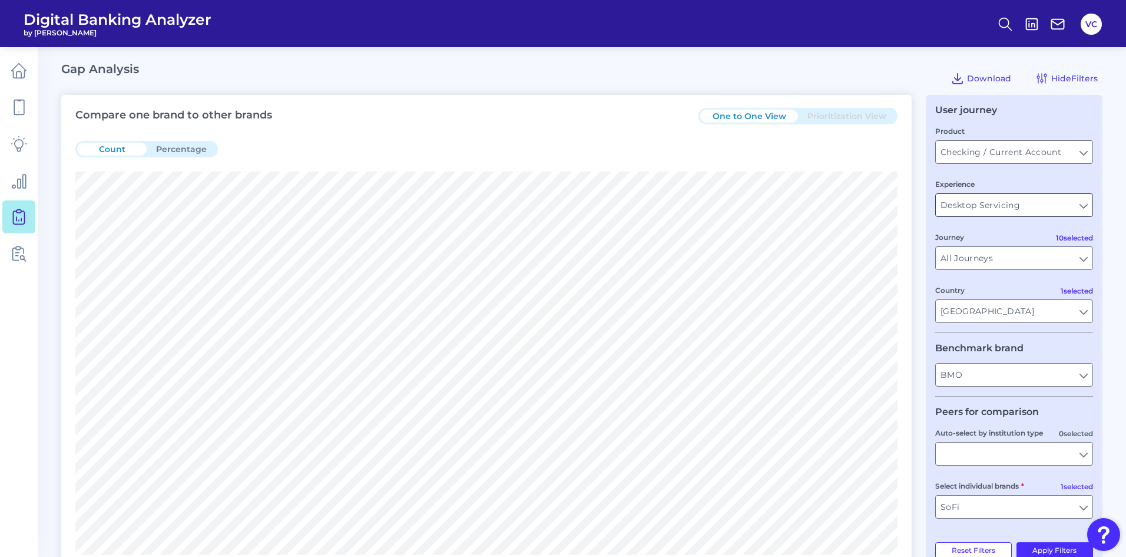
click at [1050, 200] on input "Desktop Servicing" at bounding box center [1014, 205] width 157 height 22
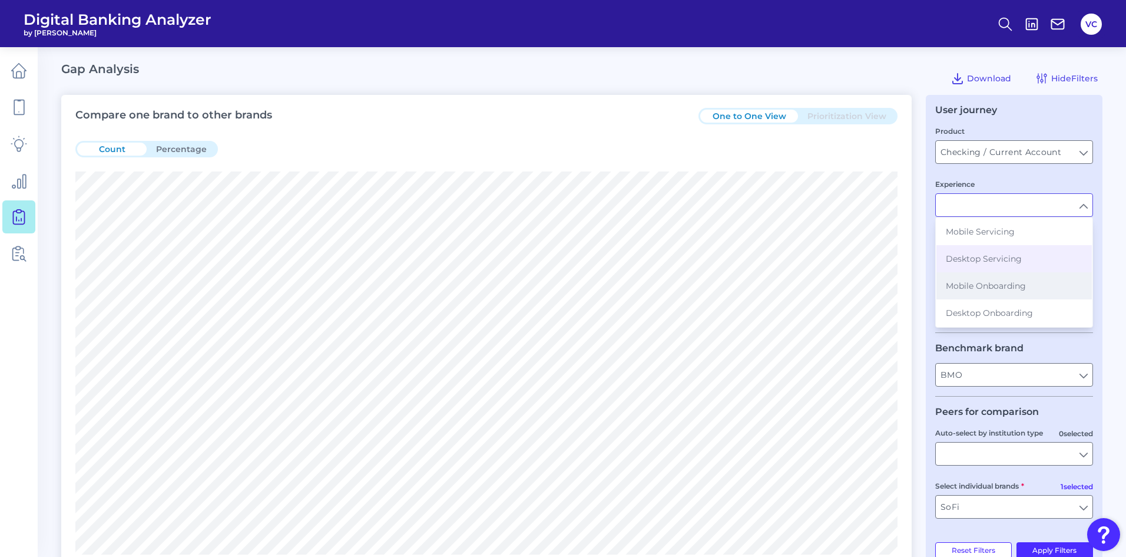
click at [1011, 295] on button "Mobile Onboarding" at bounding box center [1014, 285] width 155 height 27
type input "Mobile Onboarding"
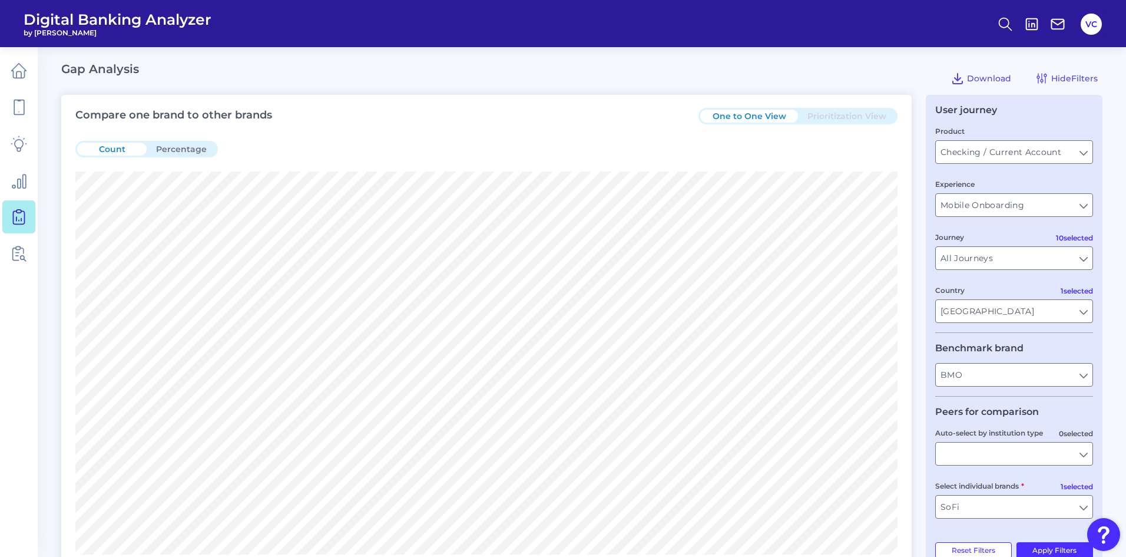
type input "All Auto-select by institution types"
type input "All Select individual brands"
click at [1012, 446] on input "All Auto-select by institution types" at bounding box center [1014, 453] width 157 height 22
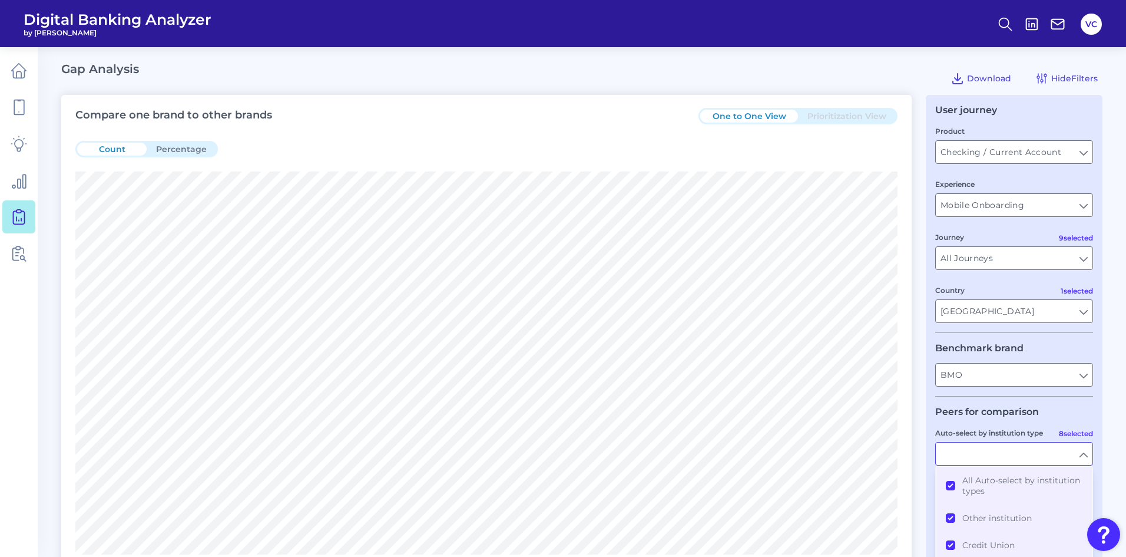
drag, startPoint x: 950, startPoint y: 482, endPoint x: 932, endPoint y: 495, distance: 22.4
click at [949, 482] on button "All Auto-select by institution types" at bounding box center [1014, 485] width 155 height 38
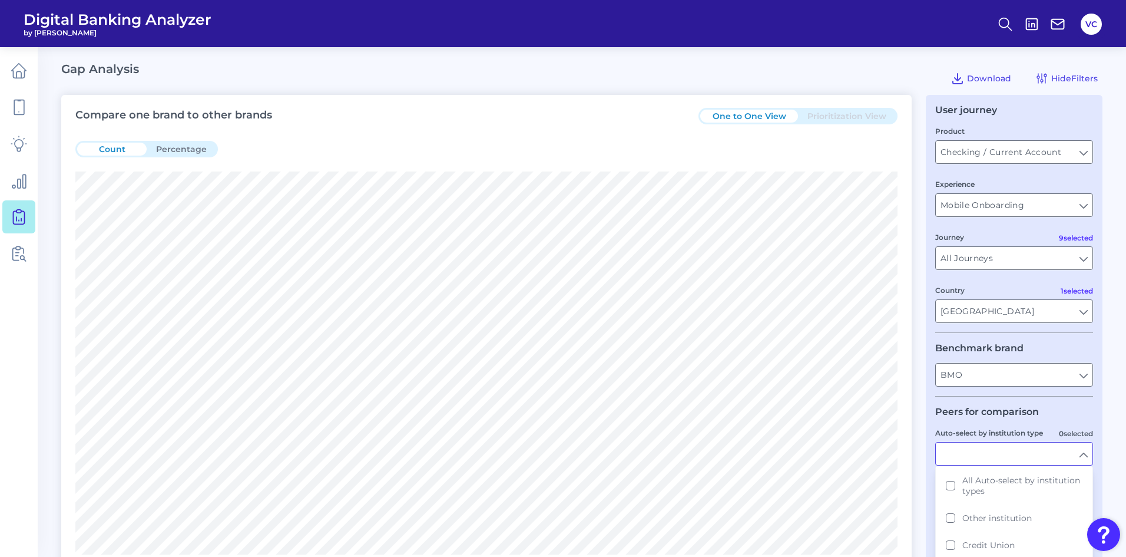
click at [929, 497] on div "User journey Product Checking / Current Account Checking / Current Account Expe…" at bounding box center [1014, 338] width 177 height 487
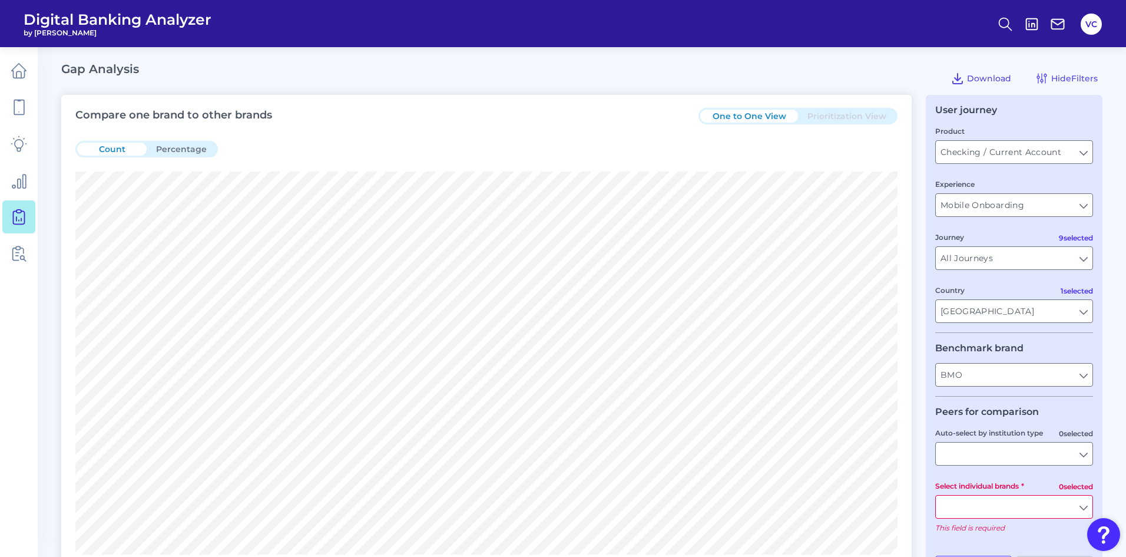
click at [960, 512] on input "Select individual brands" at bounding box center [1014, 506] width 157 height 22
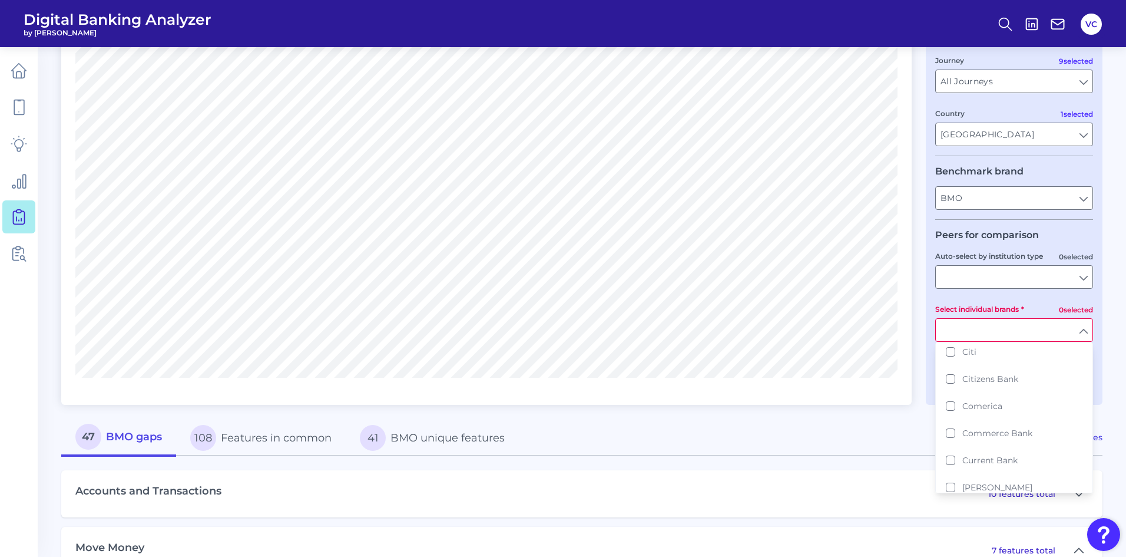
scroll to position [471, 0]
click at [952, 348] on button "Chime" at bounding box center [1014, 356] width 155 height 27
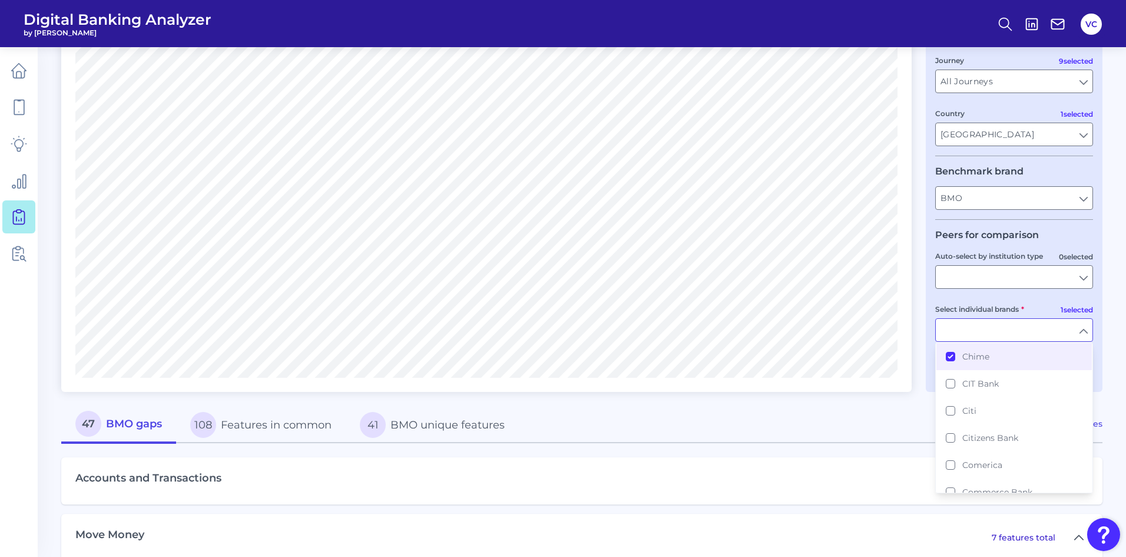
click at [890, 408] on div "47 BMO gaps 108 Features in common 41 BMO unique features" at bounding box center [530, 424] width 939 height 37
type input "Chime"
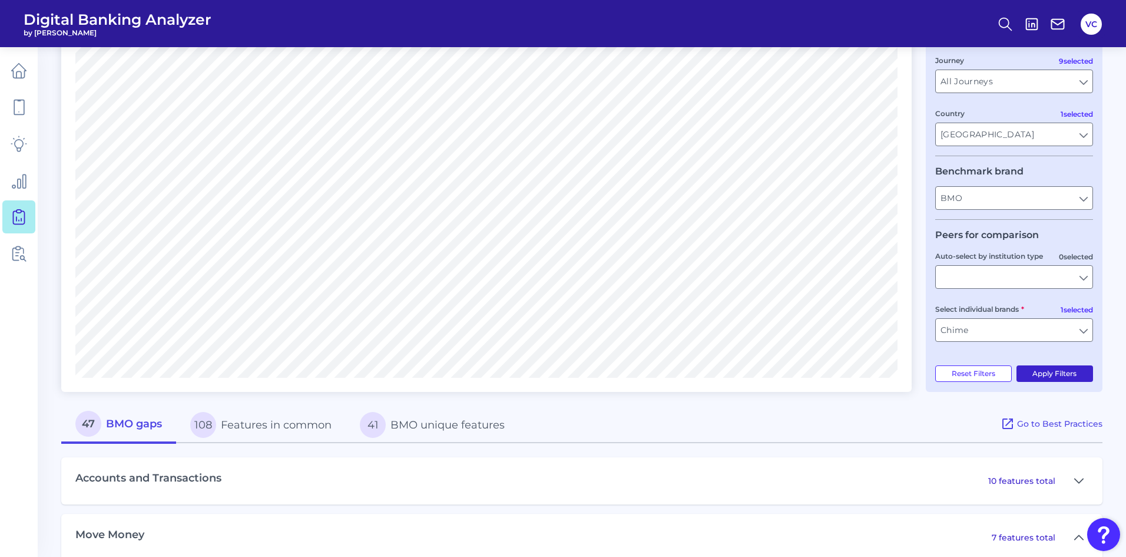
click at [1050, 370] on button "Apply Filters" at bounding box center [1055, 373] width 77 height 16
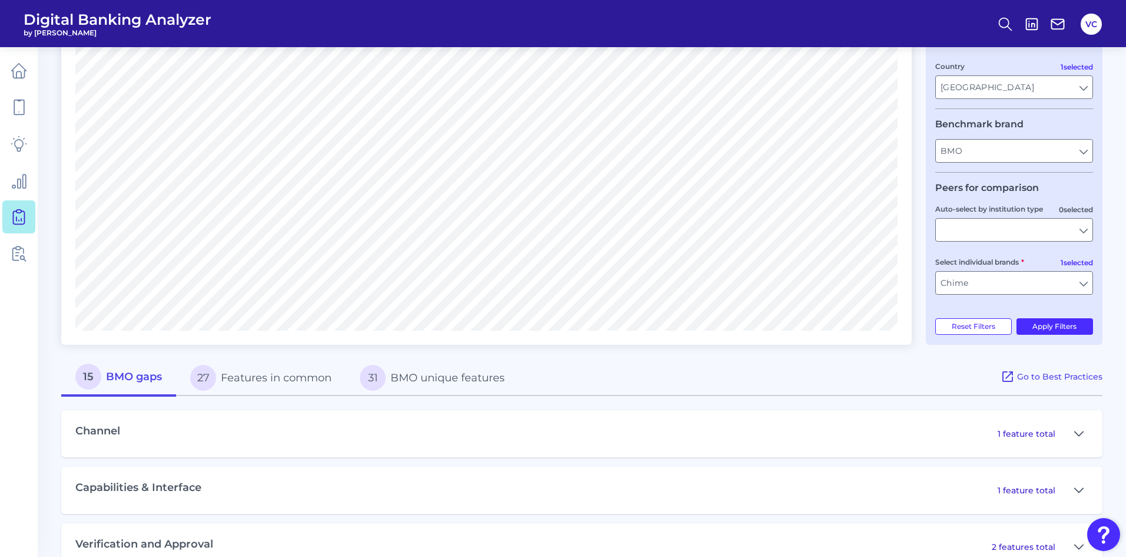
scroll to position [59, 0]
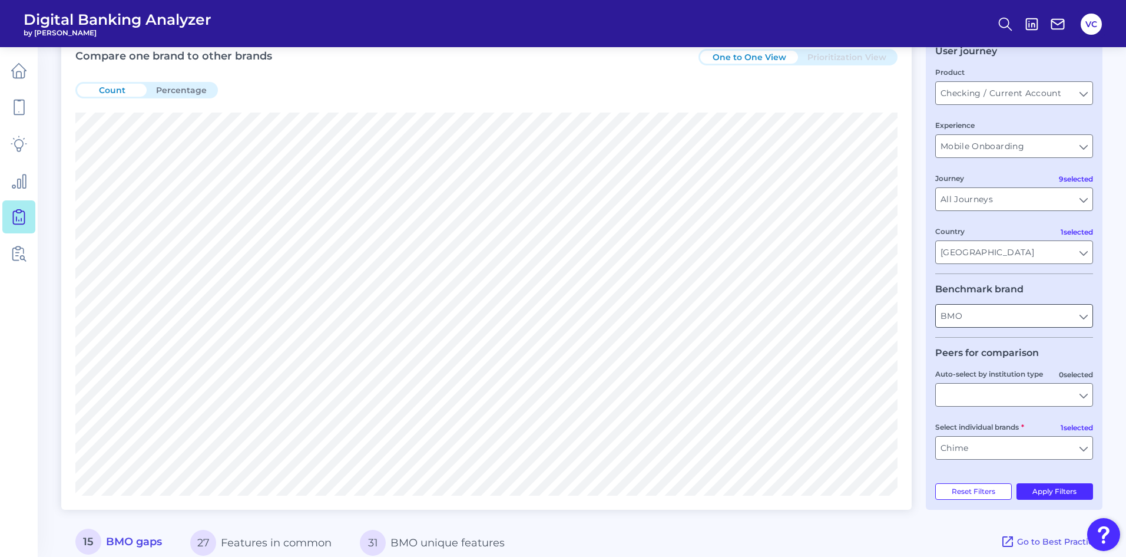
click at [1008, 317] on input "BMO" at bounding box center [1014, 316] width 157 height 22
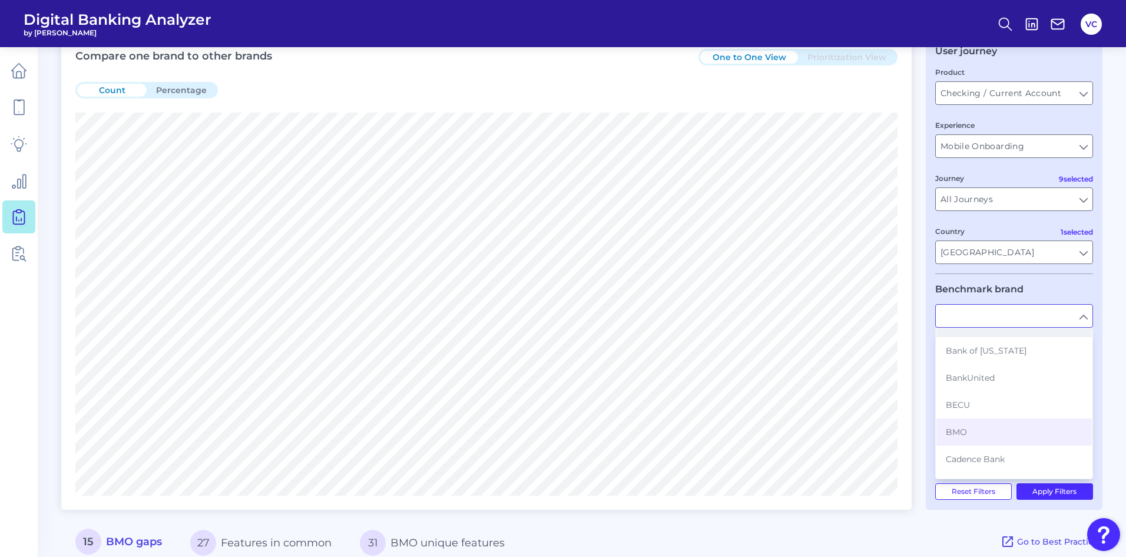
scroll to position [177, 0]
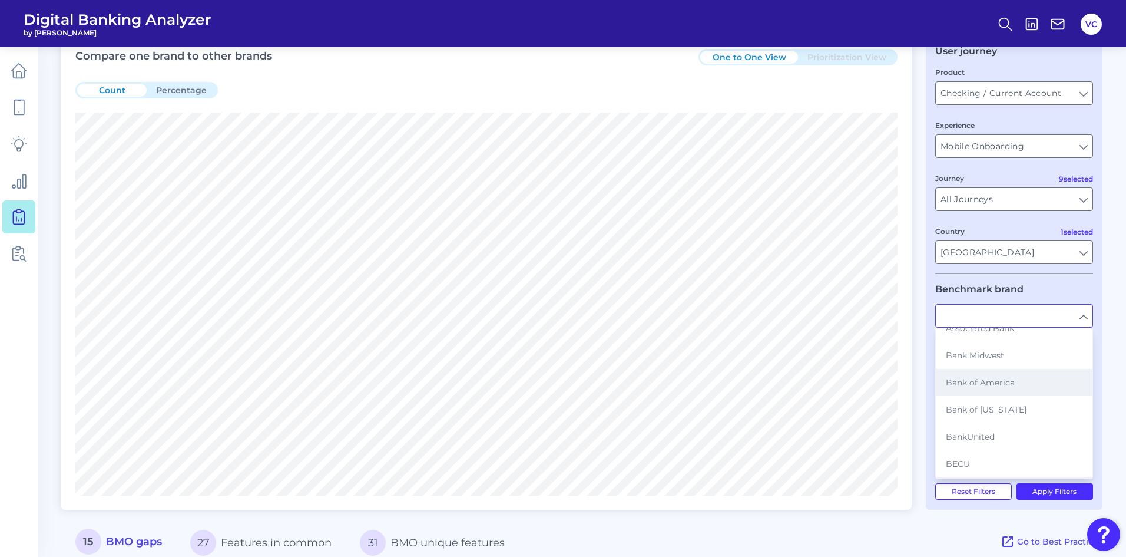
click at [1017, 379] on button "Bank of America" at bounding box center [1014, 382] width 155 height 27
type input "Bank of America"
type input "All Auto-select by institution types"
type input "All Select individual brands"
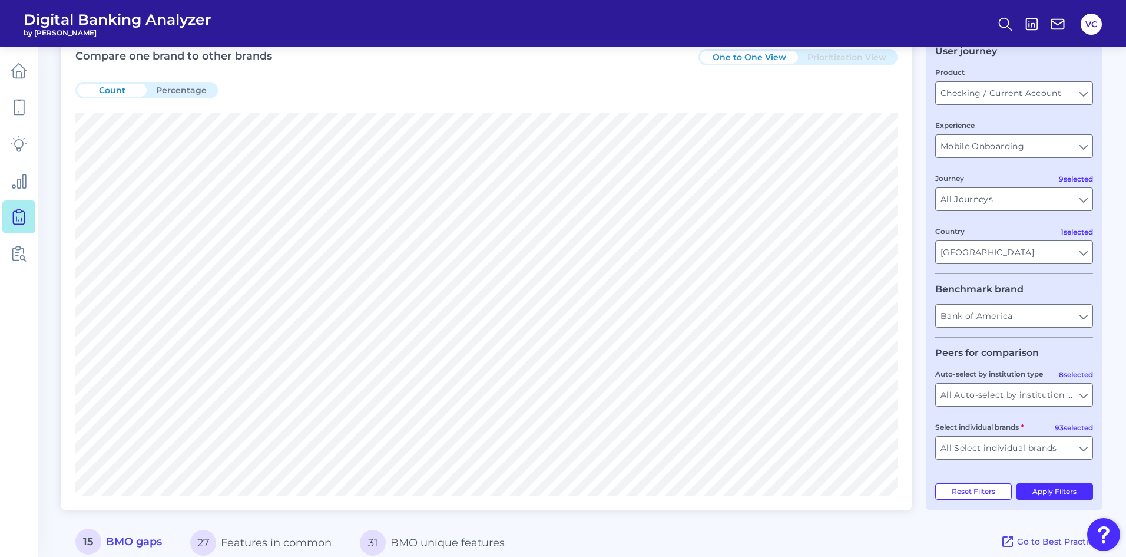
click at [898, 536] on div "15 BMO gaps 27 Features in common 31 BMO unique features" at bounding box center [530, 542] width 939 height 37
click at [1038, 396] on input "All Auto-select by institution types" at bounding box center [1014, 394] width 157 height 22
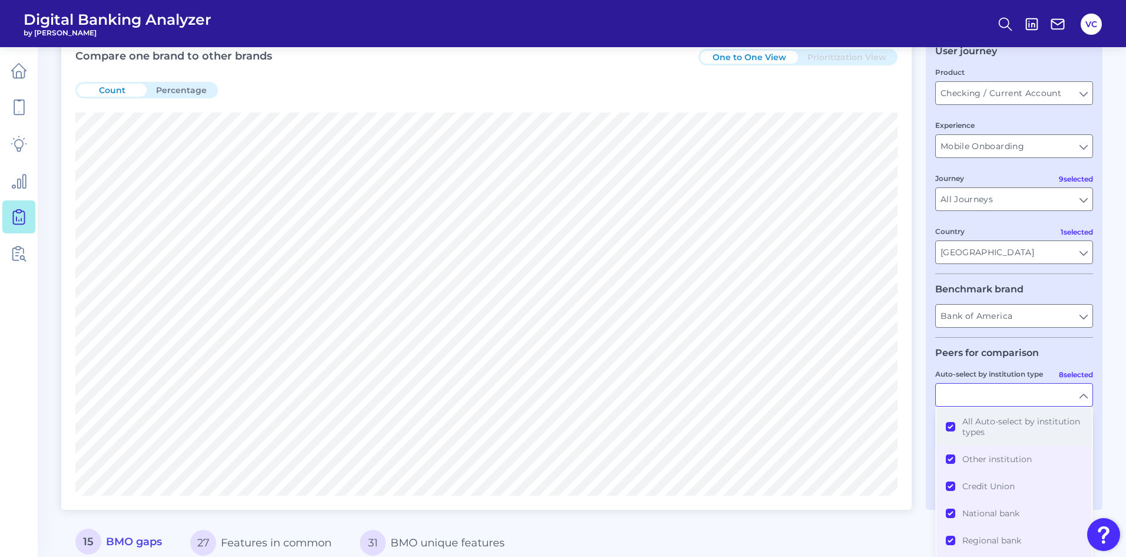
click at [951, 427] on button "All Auto-select by institution types" at bounding box center [1014, 427] width 155 height 38
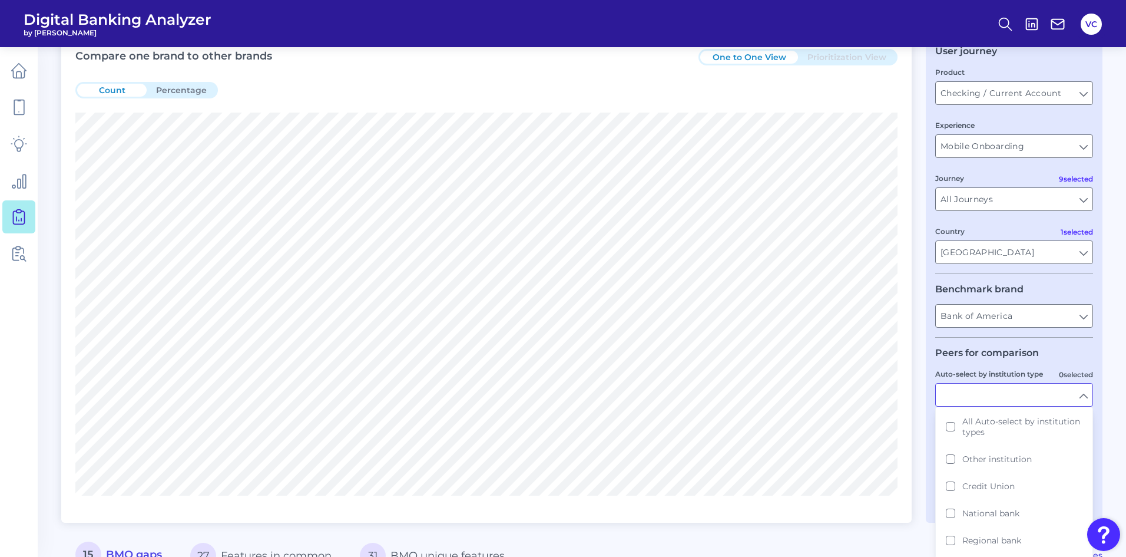
click at [886, 534] on div "Compare one brand to other brands One to One View Prioritization View Count Per…" at bounding box center [581, 448] width 1041 height 825
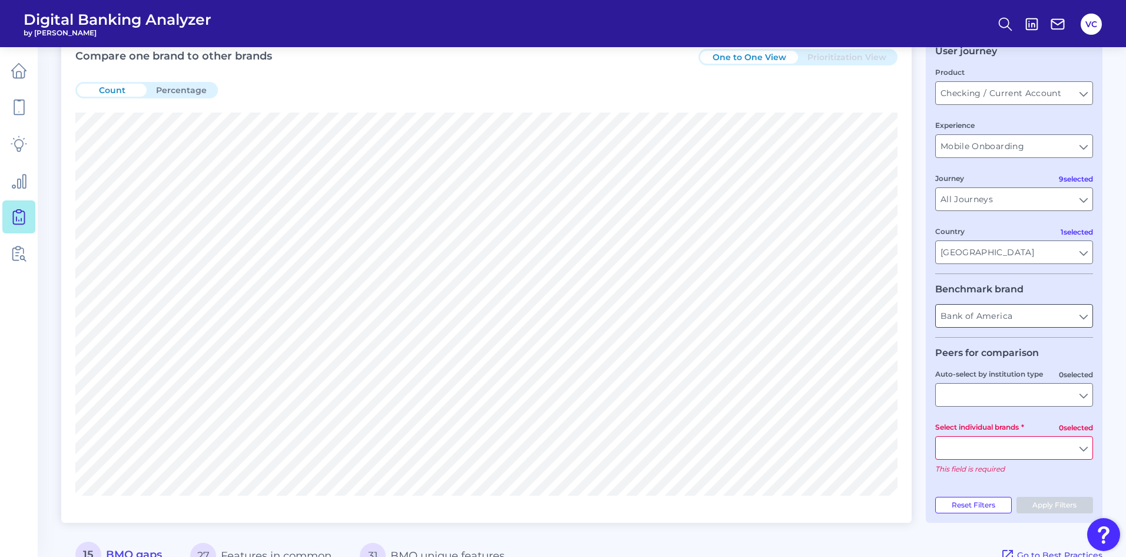
click at [1031, 319] on input "Bank of America" at bounding box center [1014, 316] width 157 height 22
click at [1009, 348] on button "BMO" at bounding box center [1014, 342] width 155 height 27
type input "BMO"
type input "All Auto-select by institution types"
type input "All Select individual brands"
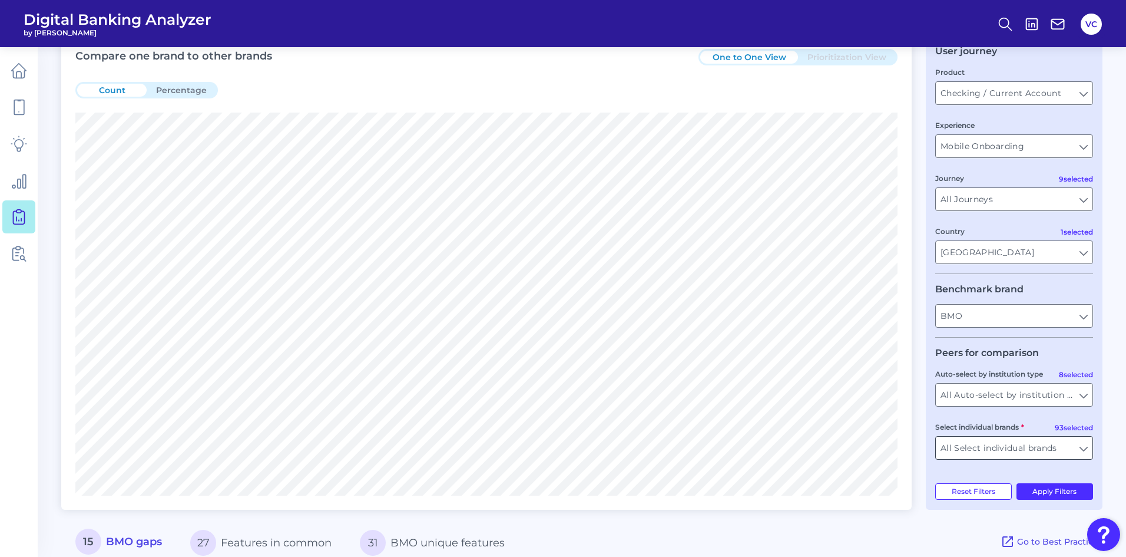
click at [1020, 449] on input "All Select individual brands" at bounding box center [1014, 447] width 157 height 22
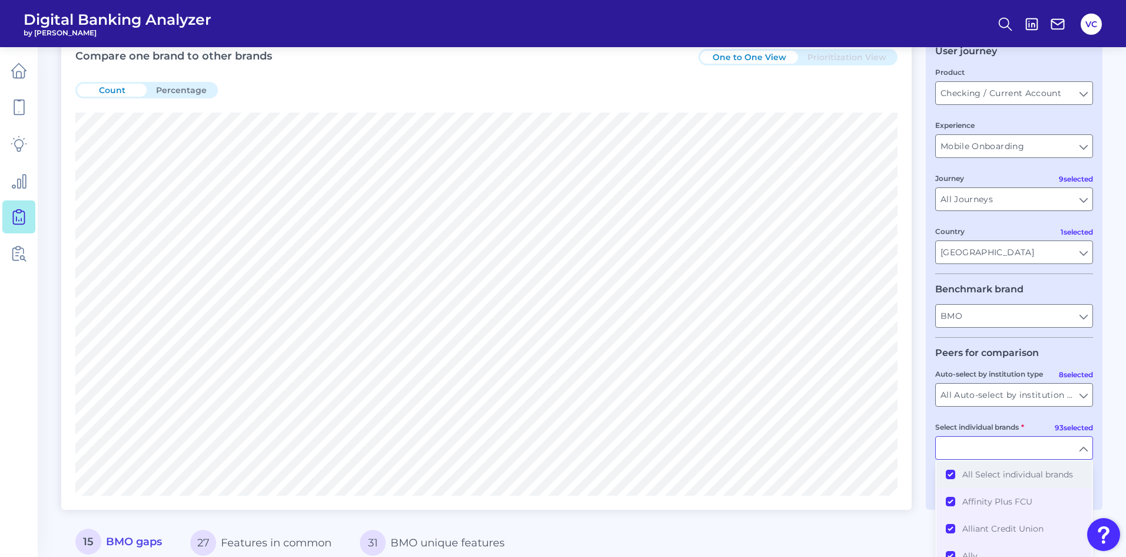
click at [949, 471] on button "All Select individual brands" at bounding box center [1014, 474] width 155 height 27
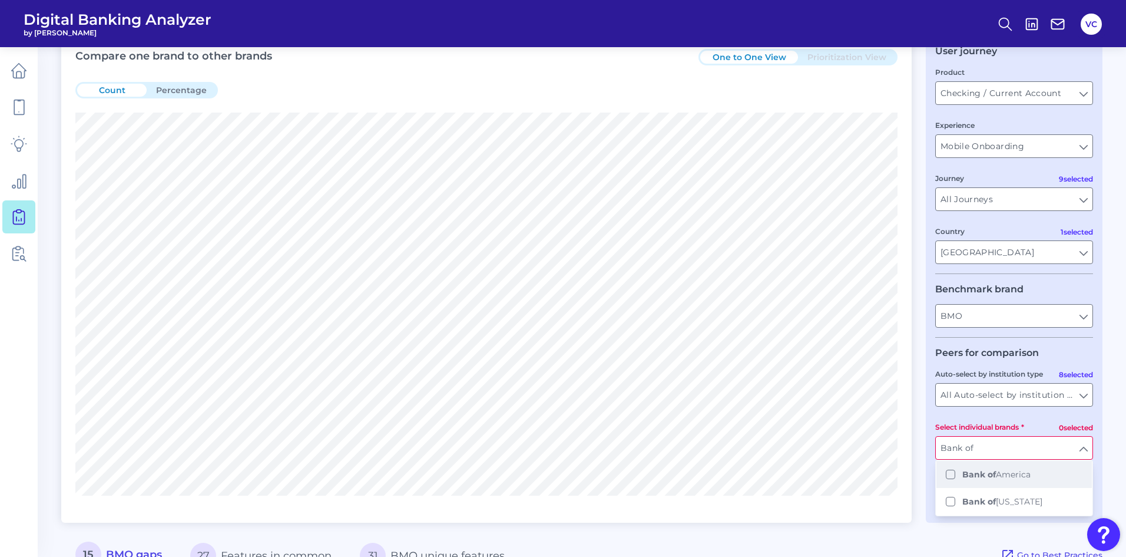
click at [949, 474] on button "Bank of America" at bounding box center [1014, 474] width 155 height 27
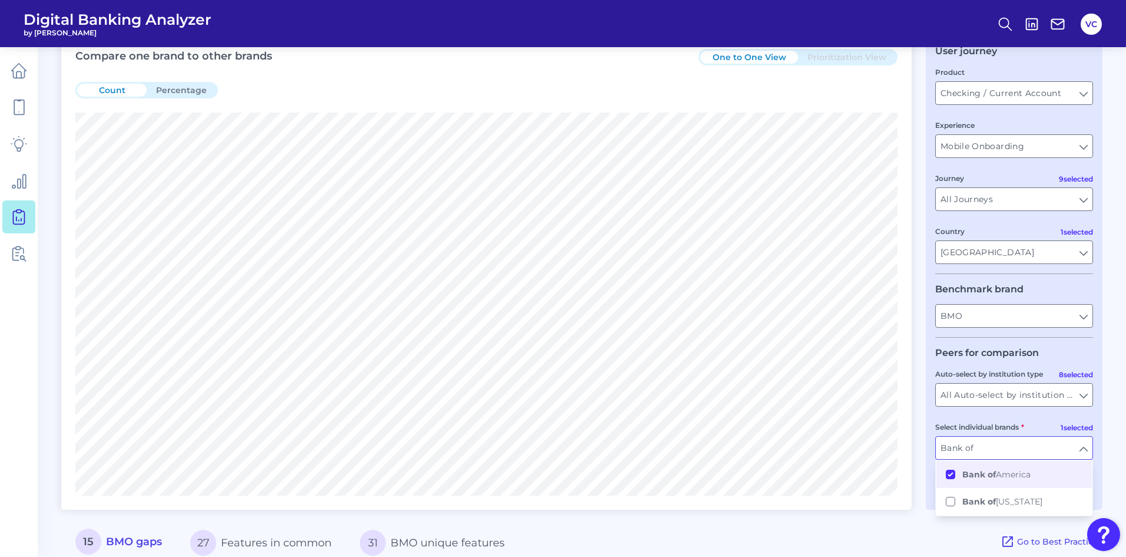
click at [928, 532] on div "15 BMO gaps 27 Features in common 31 BMO unique features" at bounding box center [530, 542] width 939 height 37
type input "Bank of America"
click at [1049, 494] on button "Apply Filters" at bounding box center [1055, 491] width 77 height 16
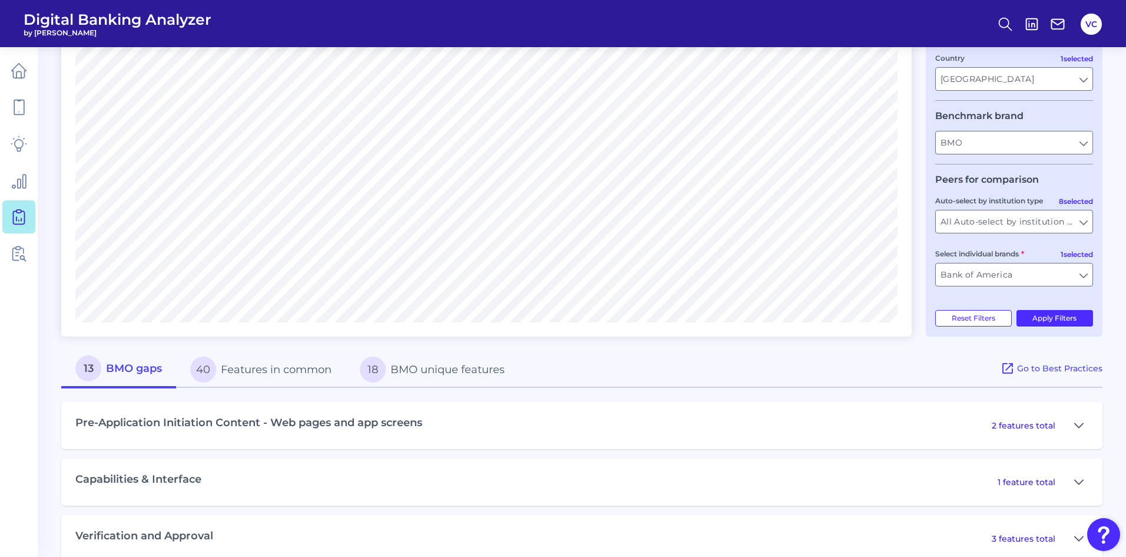
scroll to position [353, 0]
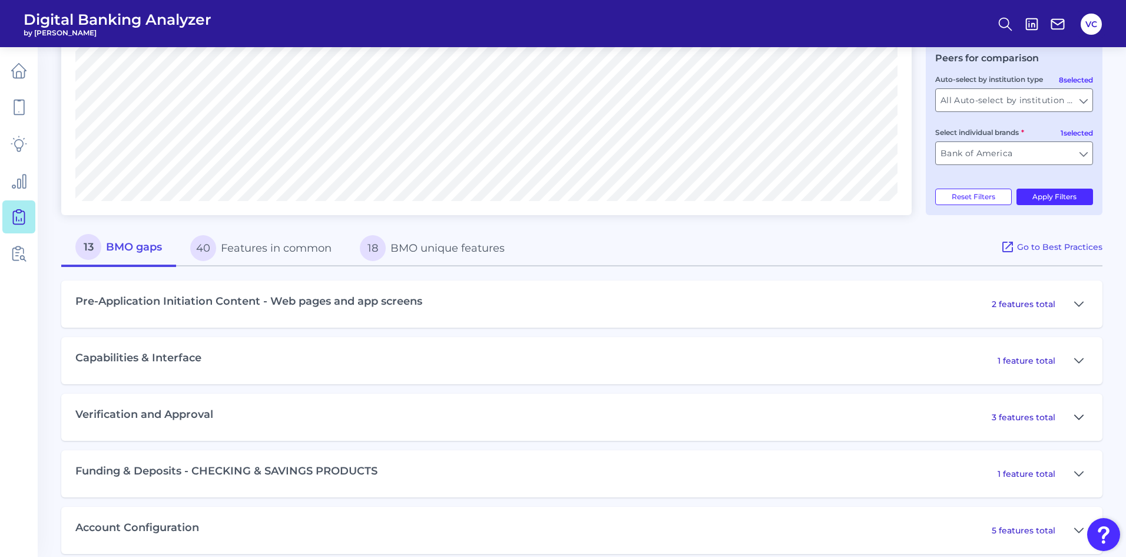
click at [1079, 414] on icon at bounding box center [1078, 417] width 9 height 14
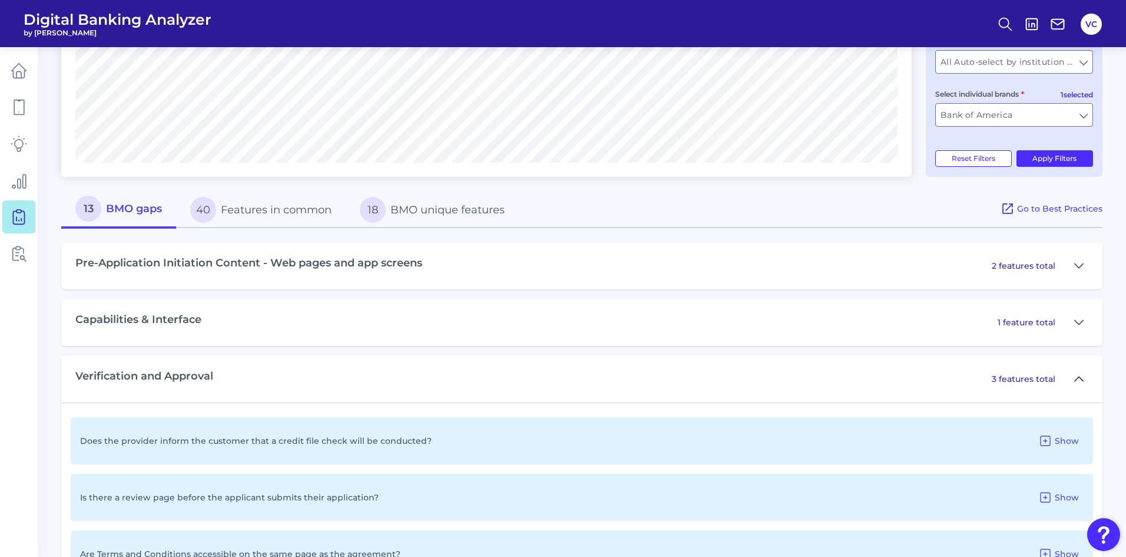
scroll to position [412, 0]
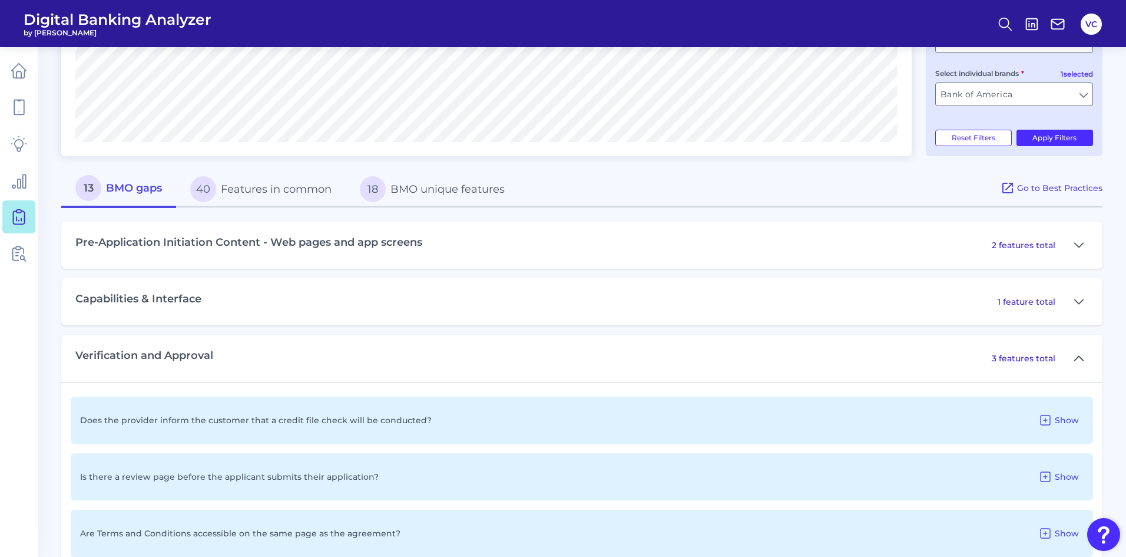
click at [1076, 361] on icon at bounding box center [1078, 358] width 9 height 14
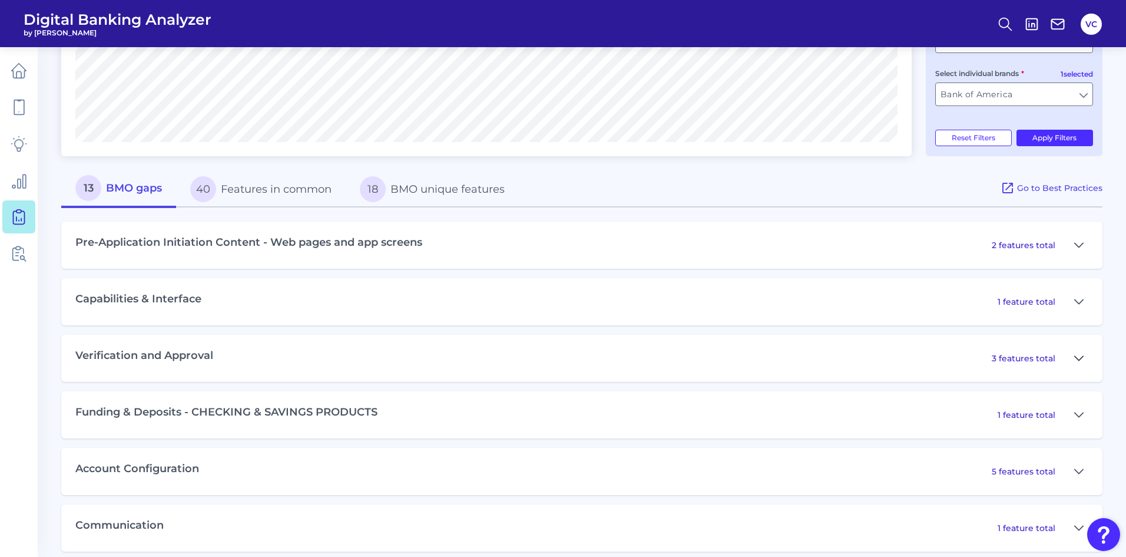
scroll to position [425, 0]
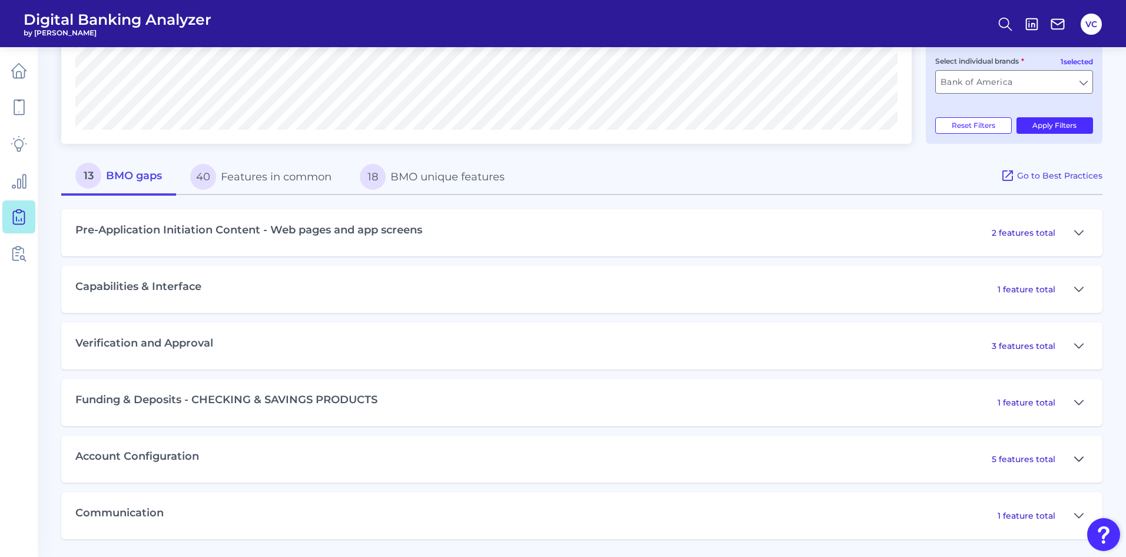
click at [1077, 454] on icon at bounding box center [1078, 459] width 9 height 14
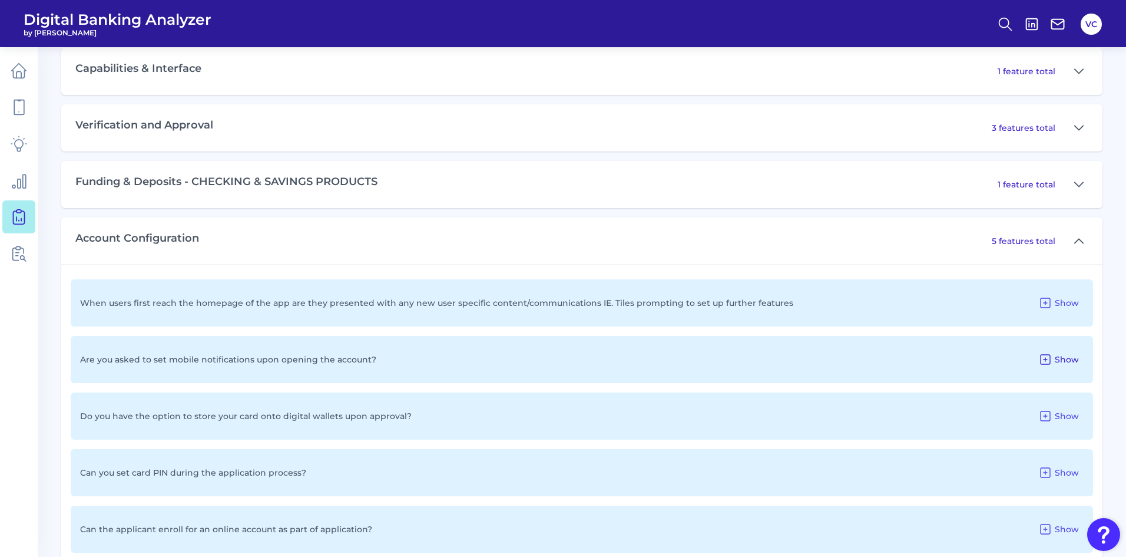
scroll to position [660, 0]
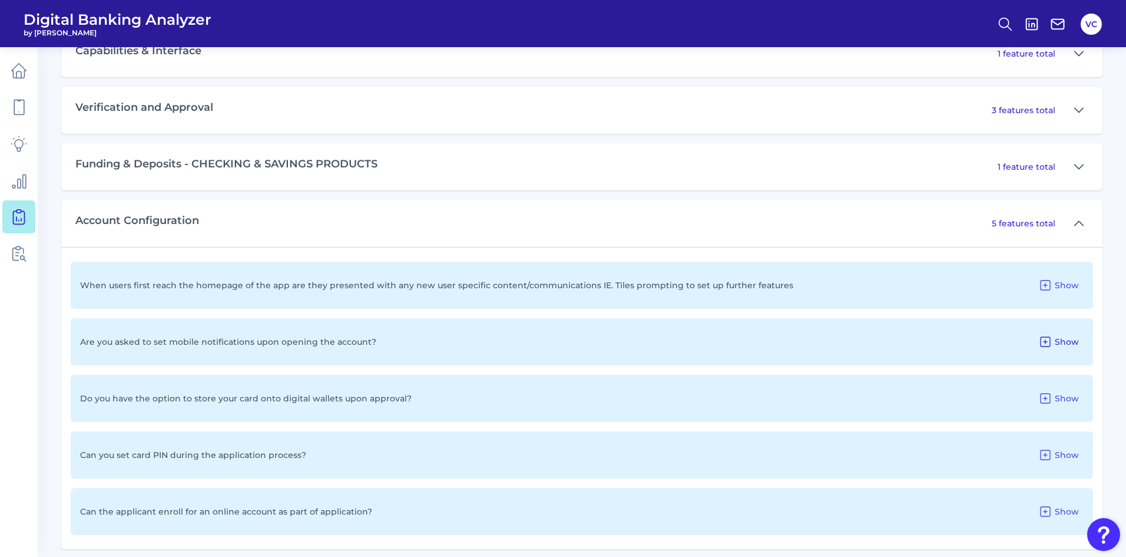
click at [1054, 340] on button "Show" at bounding box center [1059, 341] width 50 height 19
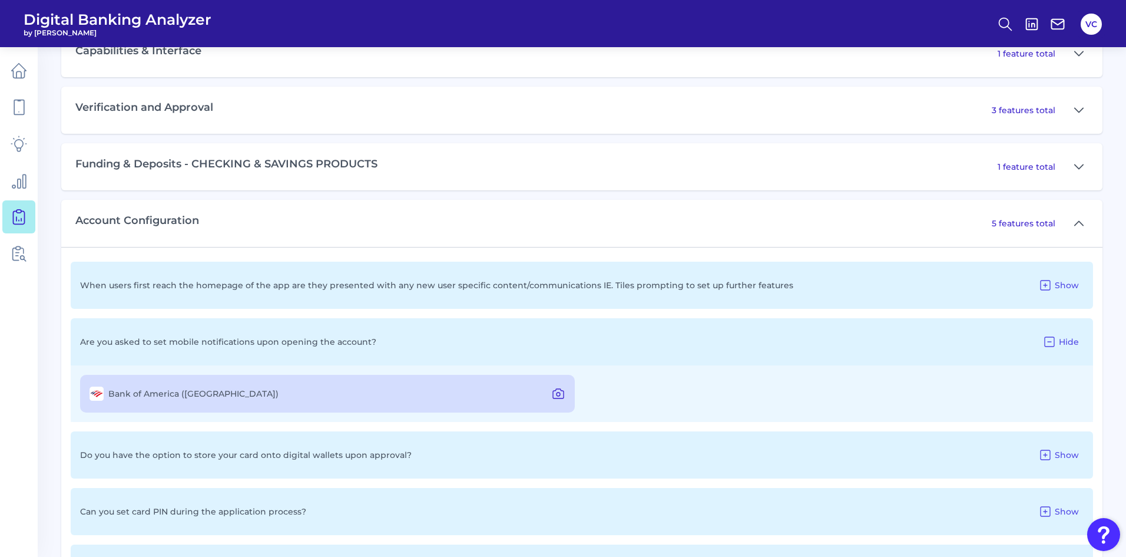
click at [560, 392] on icon at bounding box center [559, 394] width 4 height 4
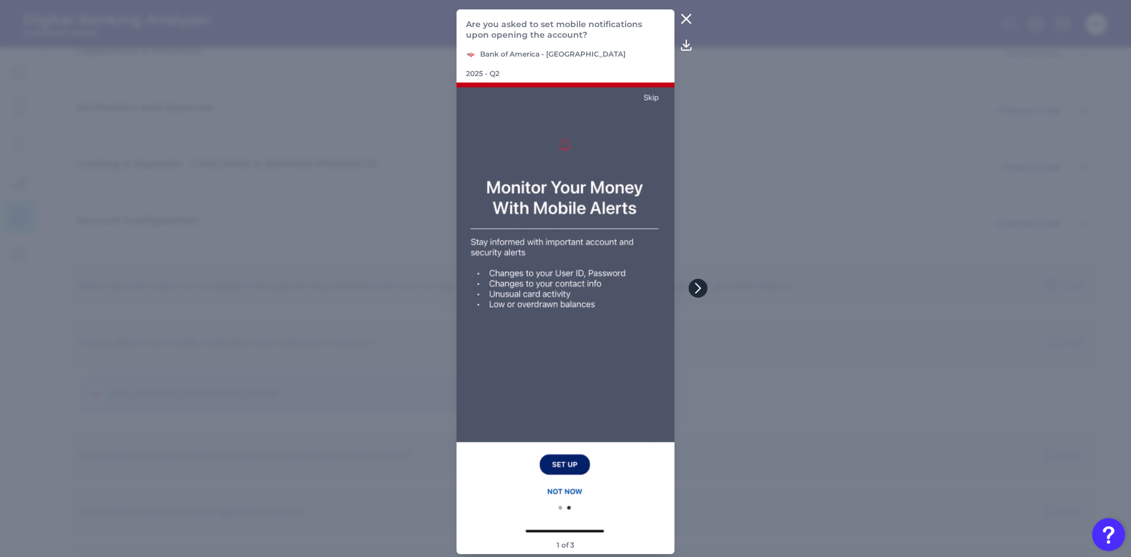
click at [700, 280] on button at bounding box center [698, 288] width 19 height 19
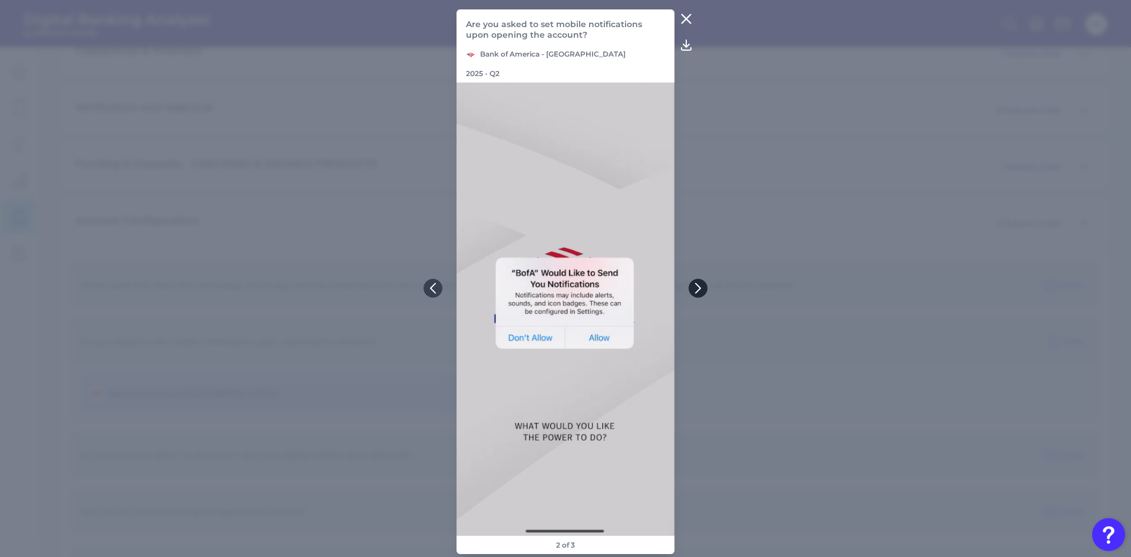
click at [700, 283] on icon at bounding box center [698, 288] width 11 height 11
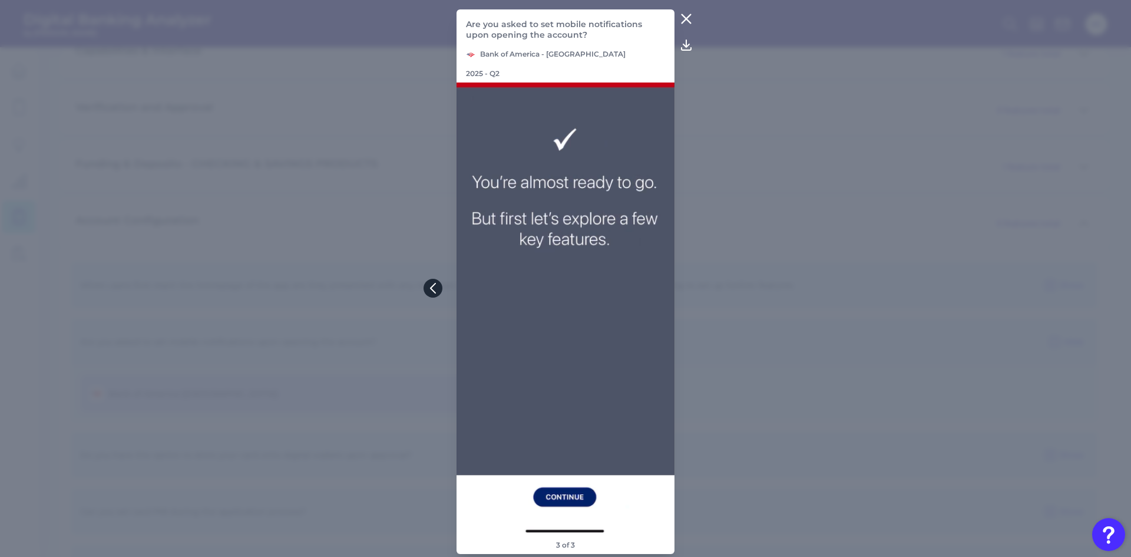
click at [432, 287] on icon at bounding box center [433, 288] width 11 height 11
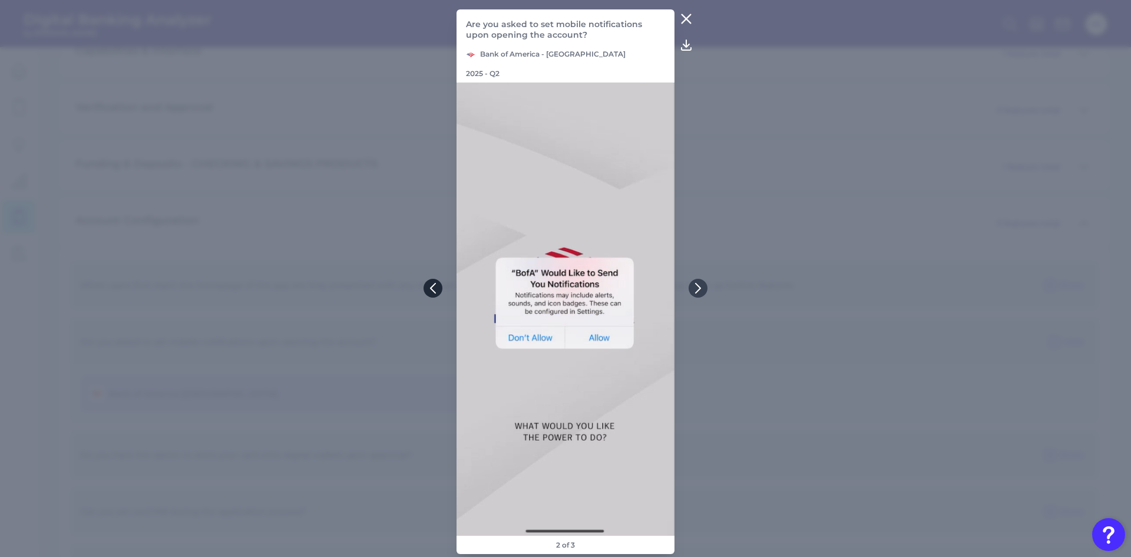
click at [432, 287] on icon at bounding box center [433, 288] width 11 height 11
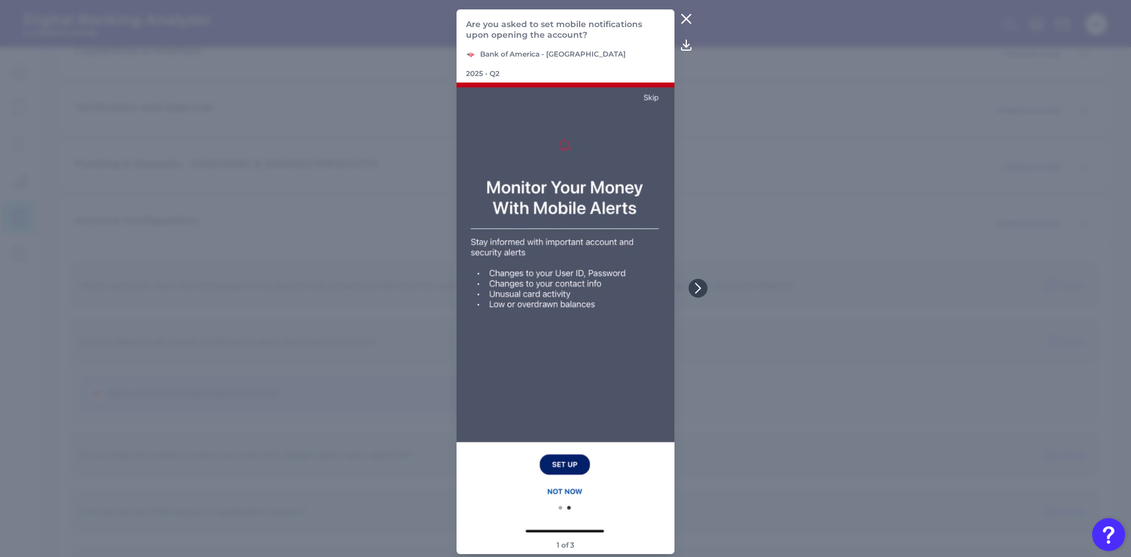
click at [689, 24] on icon at bounding box center [685, 19] width 9 height 9
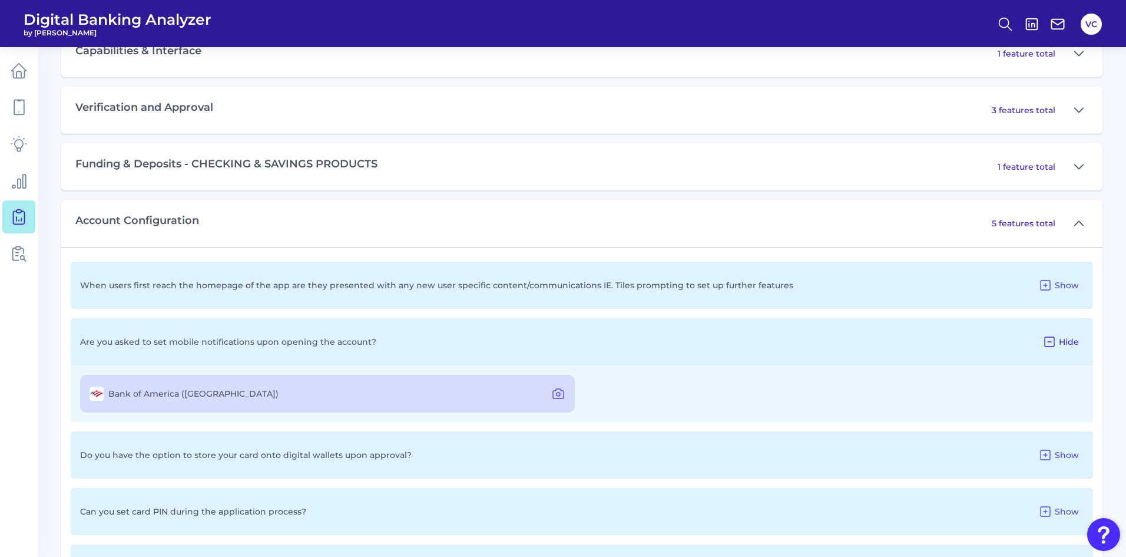
click at [1048, 341] on icon at bounding box center [1049, 341] width 9 height 9
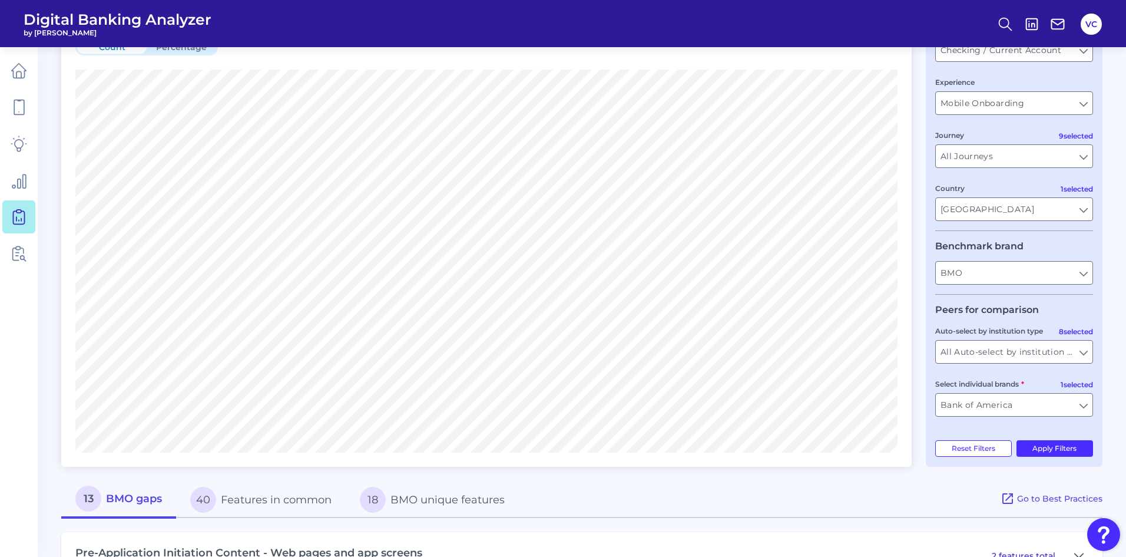
scroll to position [0, 0]
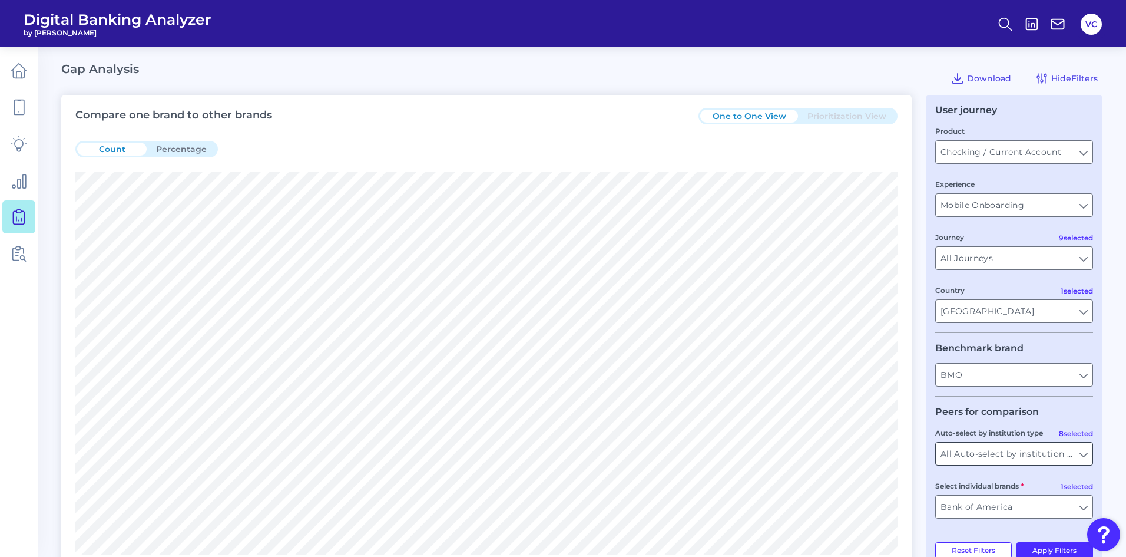
click at [1003, 456] on input "All Auto-select by institution types" at bounding box center [1014, 453] width 157 height 22
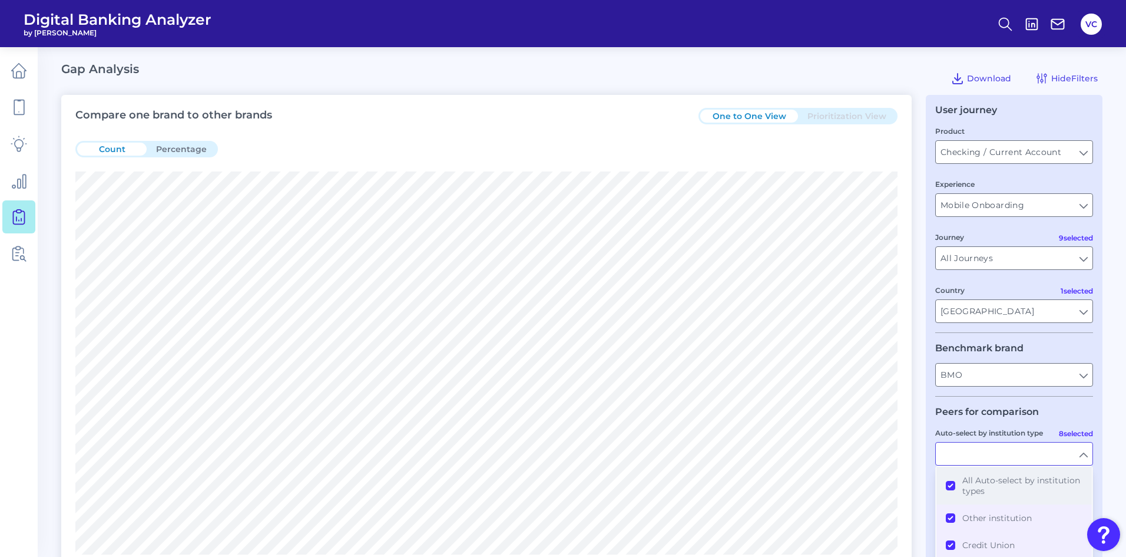
click at [950, 482] on button "All Auto-select by institution types" at bounding box center [1014, 485] width 155 height 38
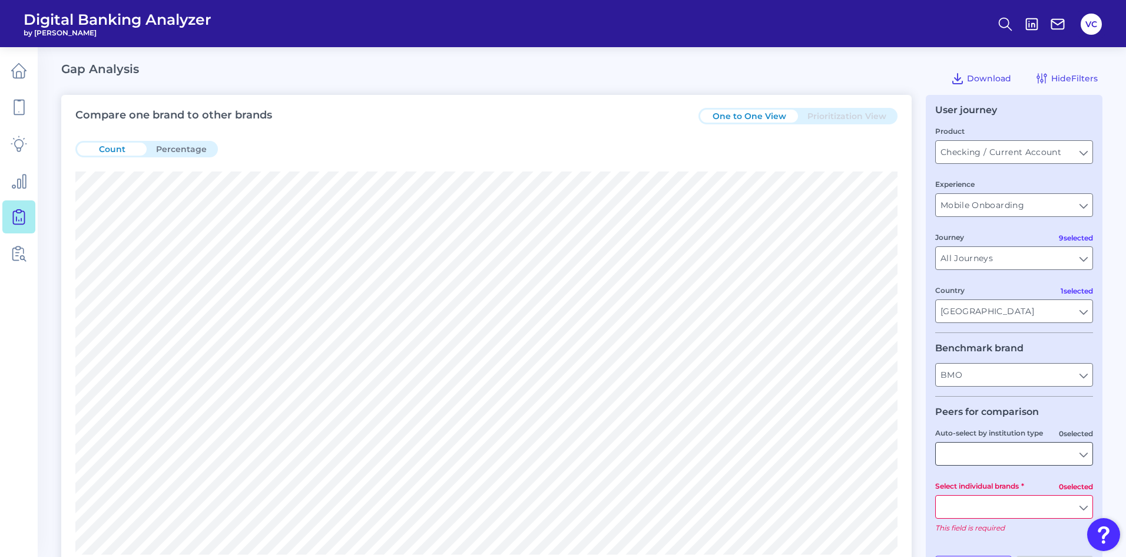
click at [961, 457] on input "Auto-select by institution type" at bounding box center [1014, 453] width 157 height 22
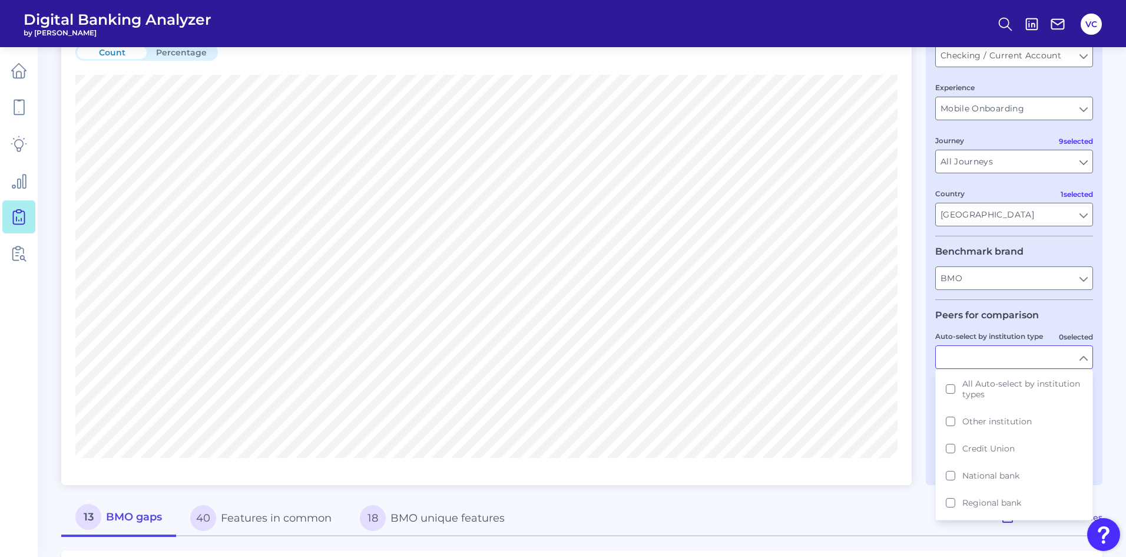
scroll to position [118, 0]
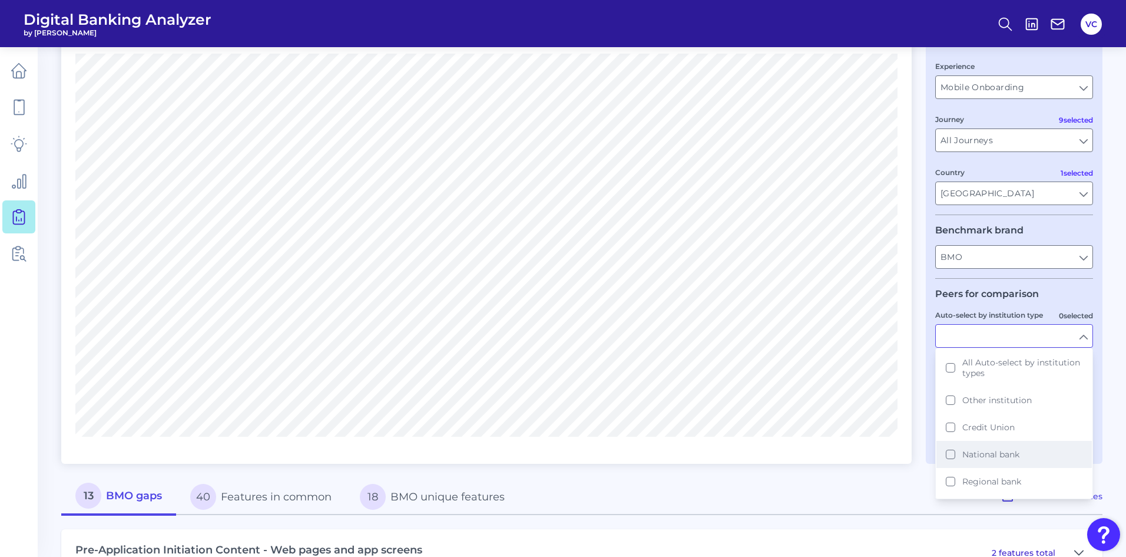
click at [951, 454] on button "National bank" at bounding box center [1014, 454] width 155 height 27
type input "Ally, American Express, Bank of America, Capital One, Charles Schwab, Citi, Dis…"
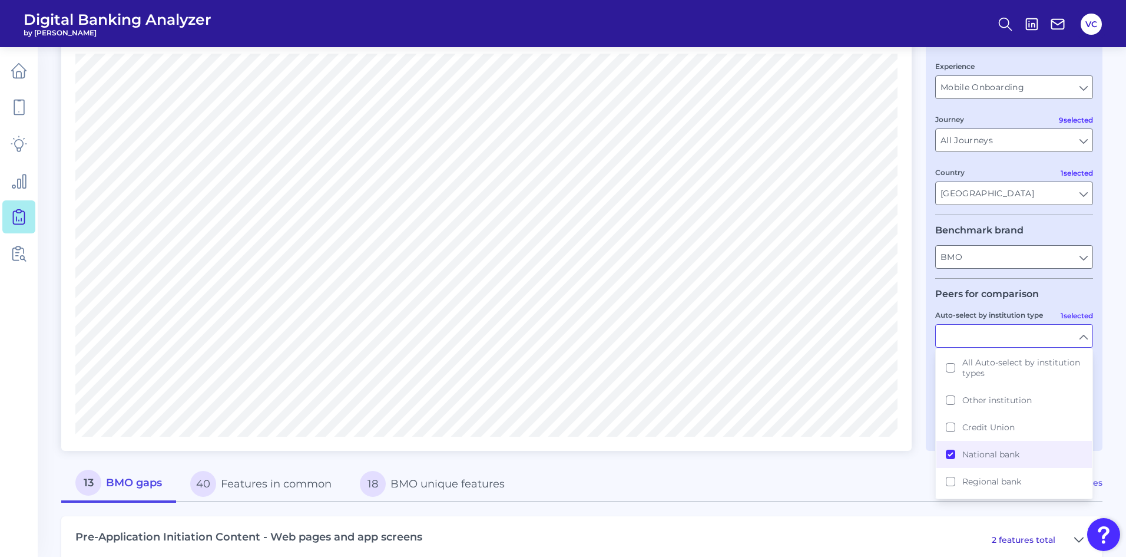
click at [886, 472] on div "13 BMO gaps 40 Features in common 18 BMO unique features" at bounding box center [530, 483] width 939 height 37
type input "National bank"
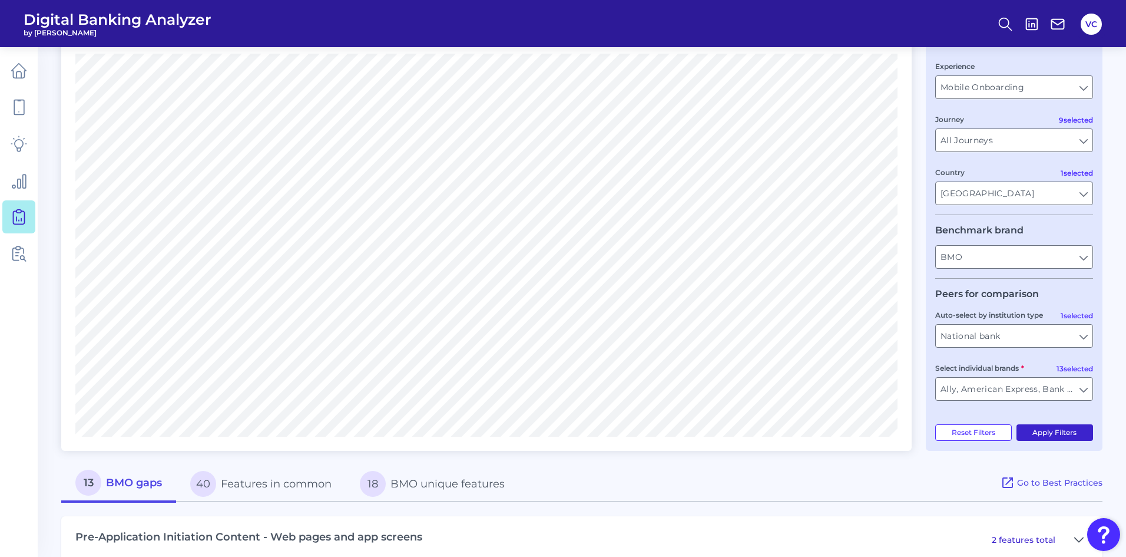
click at [1044, 432] on button "Apply Filters" at bounding box center [1055, 432] width 77 height 16
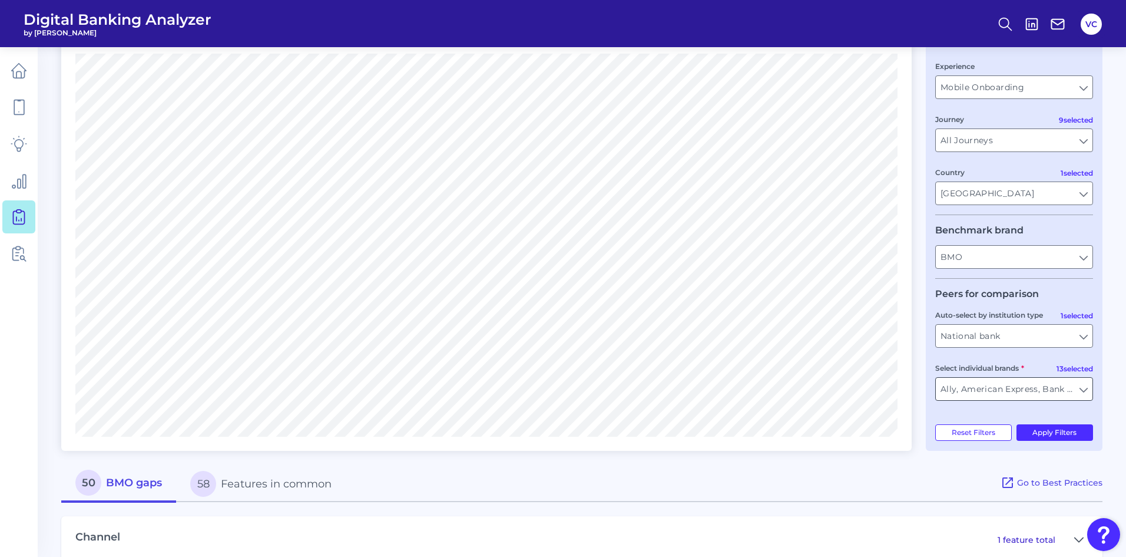
click at [1083, 392] on input "Ally, American Express, Bank of America, Capital One, Charles Schwab, Citi, Dis…" at bounding box center [1014, 389] width 157 height 22
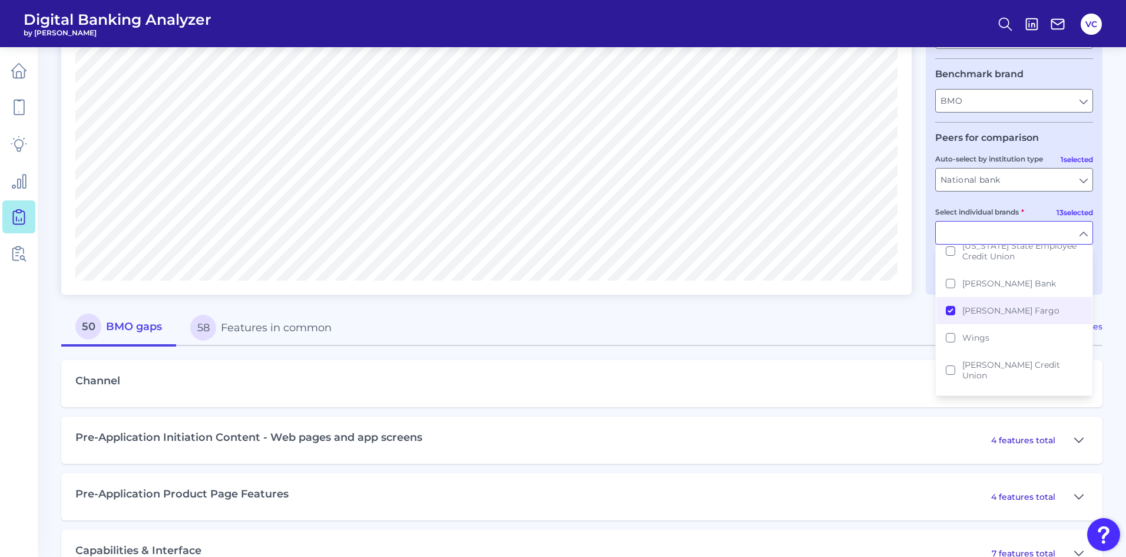
scroll to position [236, 0]
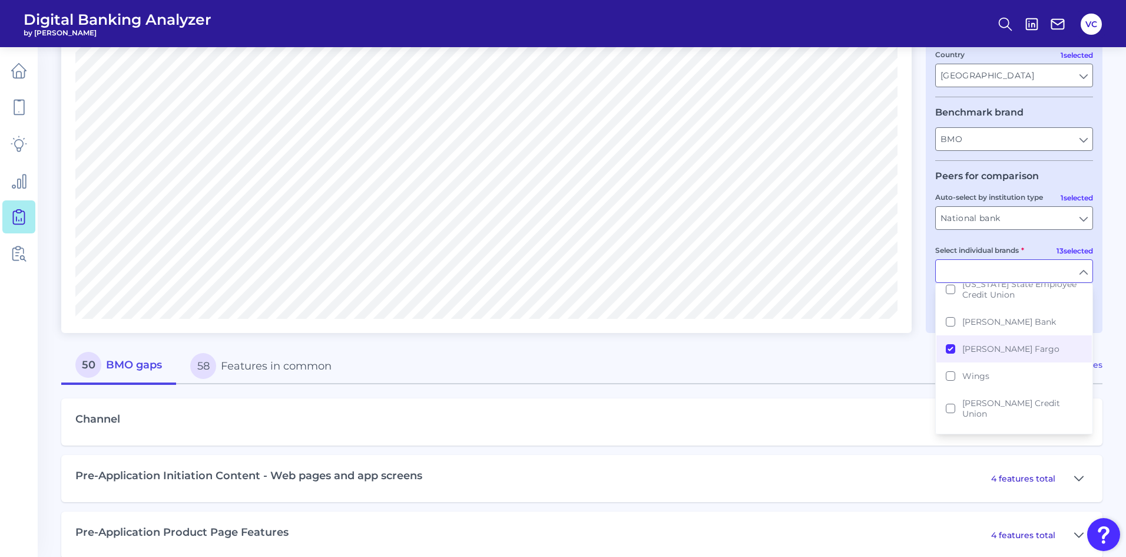
click at [881, 369] on div "50 BMO gaps 58 Features in common" at bounding box center [530, 365] width 939 height 37
type input "Ally, American Express, Bank of America, Capital One, Charles Schwab, Citi, Dis…"
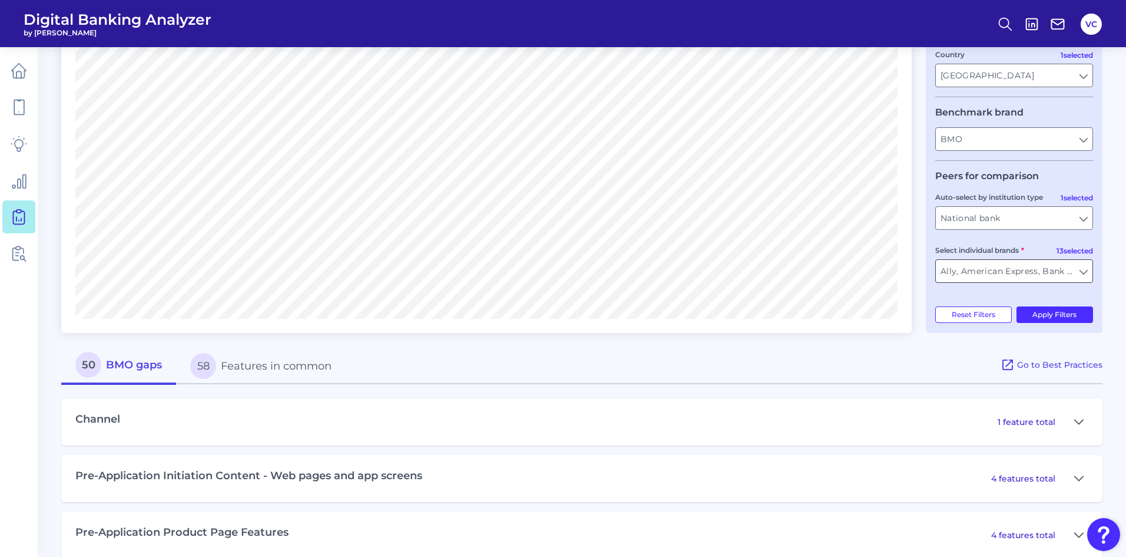
click at [1080, 269] on input "Ally, American Express, Bank of America, Capital One, Charles Schwab, Citi, Dis…" at bounding box center [1014, 271] width 157 height 22
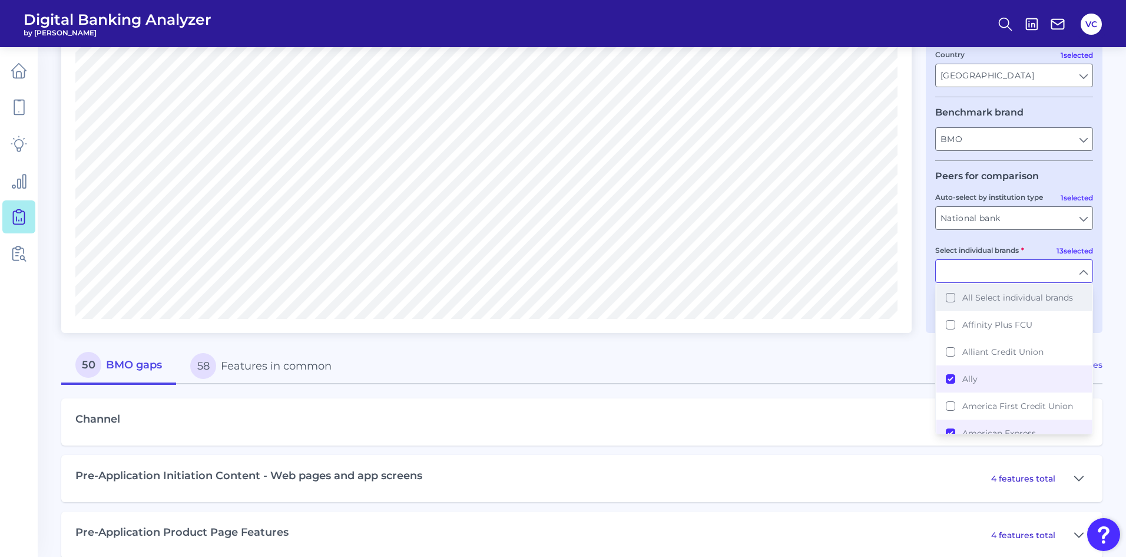
click at [952, 296] on button "All Select individual brands" at bounding box center [1014, 297] width 155 height 27
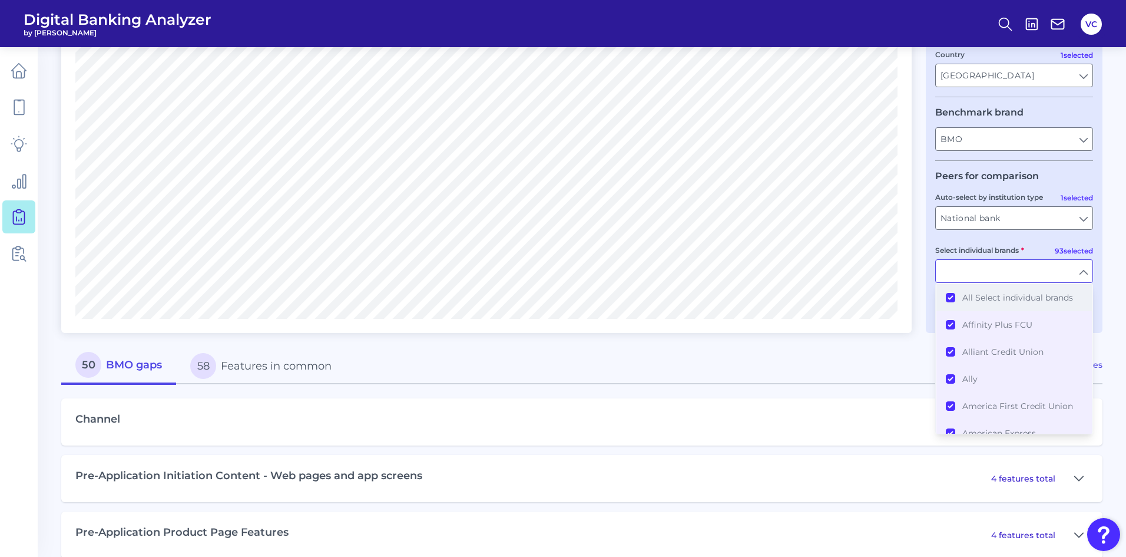
click at [952, 296] on button "All Select individual brands" at bounding box center [1014, 297] width 155 height 27
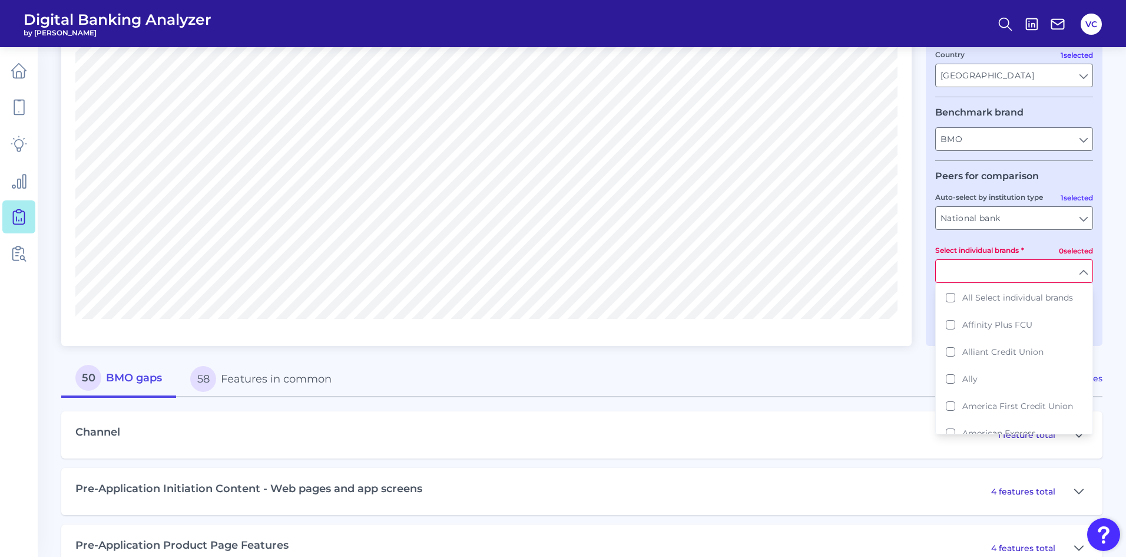
click at [1001, 237] on fieldset "Peers for comparison 1 selected Auto-select by institution type National bank N…" at bounding box center [1014, 237] width 158 height 135
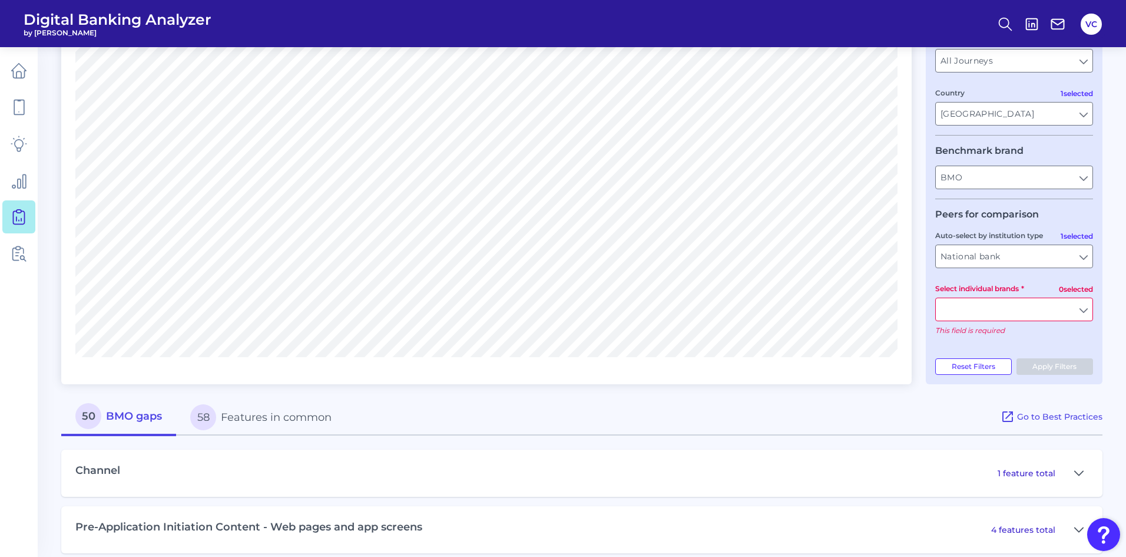
scroll to position [177, 0]
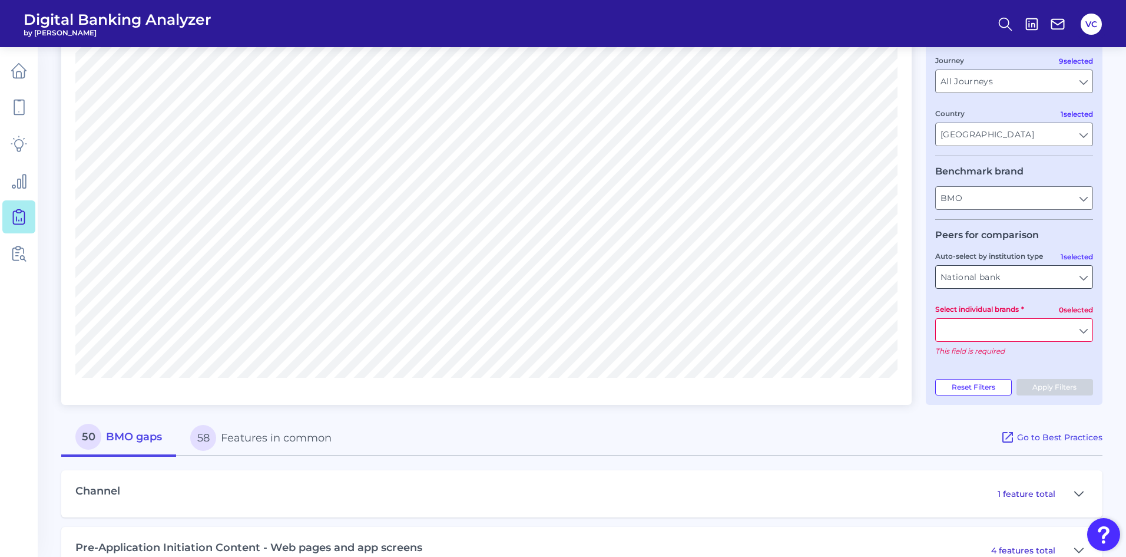
click at [1064, 278] on input "National bank" at bounding box center [1014, 277] width 157 height 22
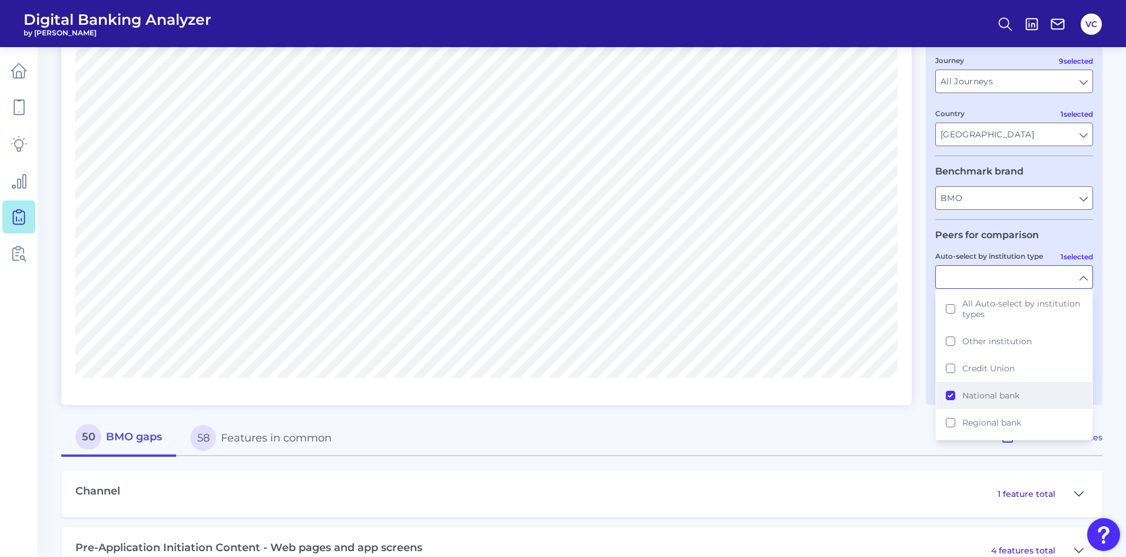
click at [955, 395] on button "National bank" at bounding box center [1014, 395] width 155 height 27
click at [947, 415] on button "Fintech" at bounding box center [1014, 417] width 155 height 27
type input "Cash App, Chime, Current Bank, Dave, Green FI, Lending Club, Monzo, Revolut, So…"
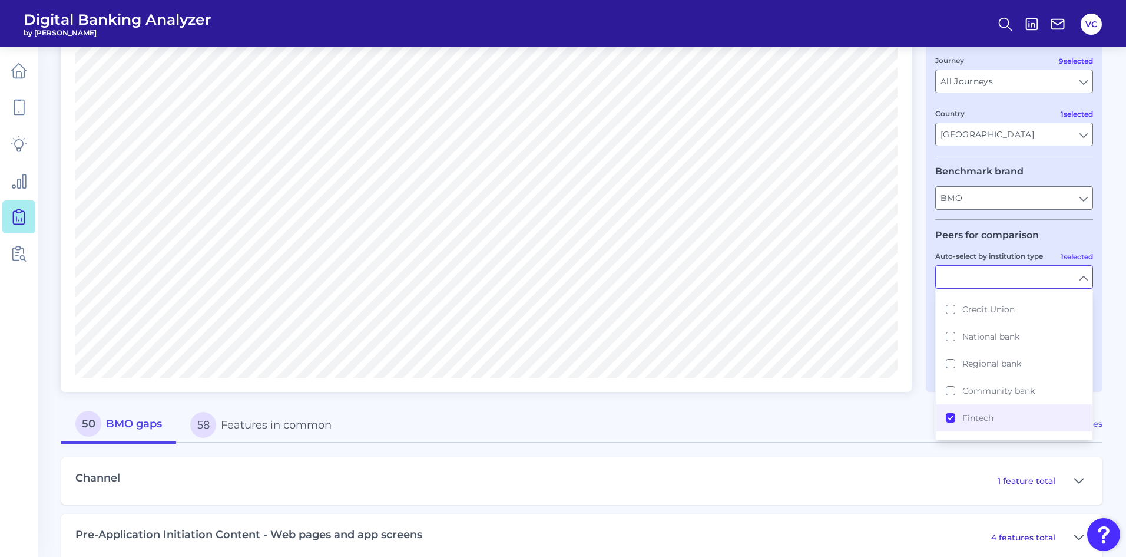
click at [912, 422] on div "50 BMO gaps 58 Features in common" at bounding box center [530, 424] width 939 height 37
type input "Fintech"
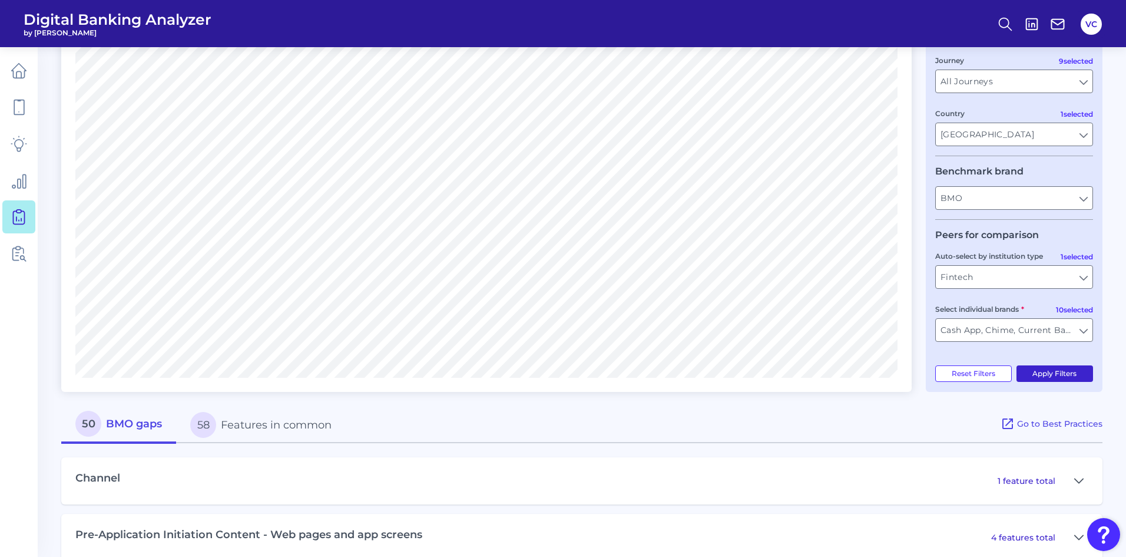
click at [1054, 372] on button "Apply Filters" at bounding box center [1055, 373] width 77 height 16
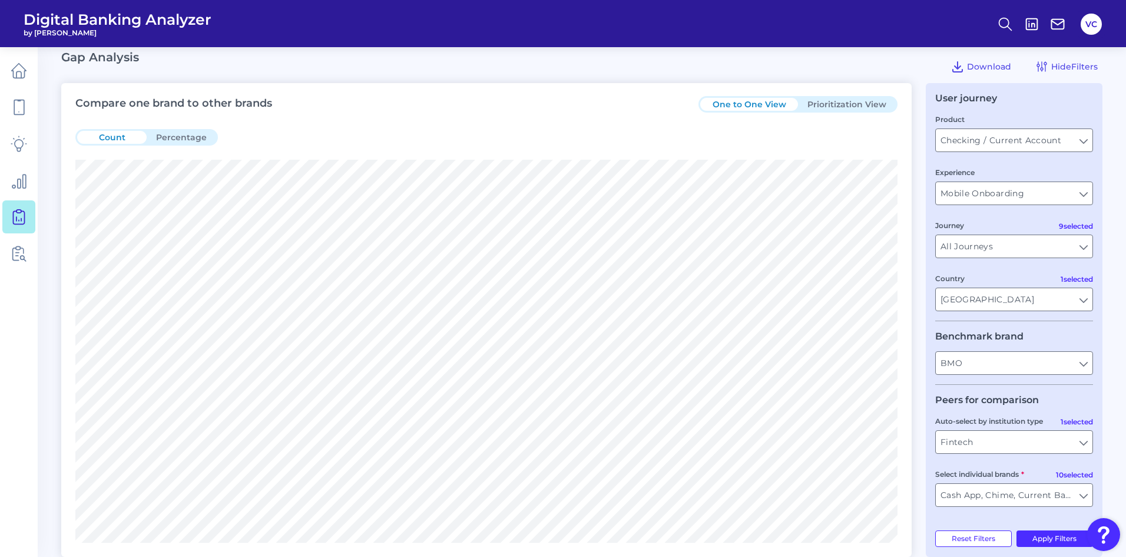
scroll to position [0, 0]
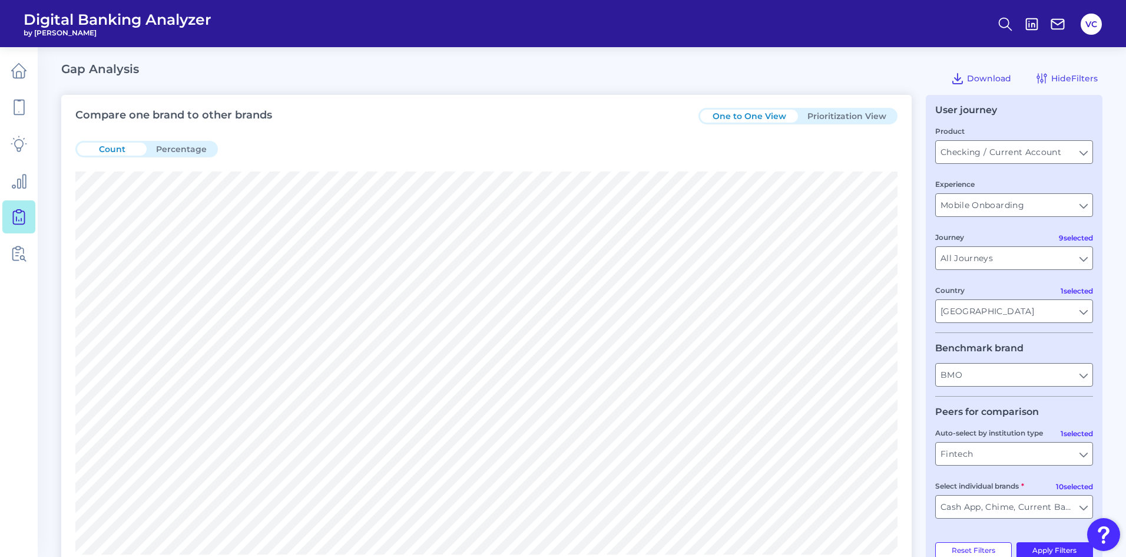
click at [843, 117] on button "Prioritization View" at bounding box center [847, 116] width 98 height 13
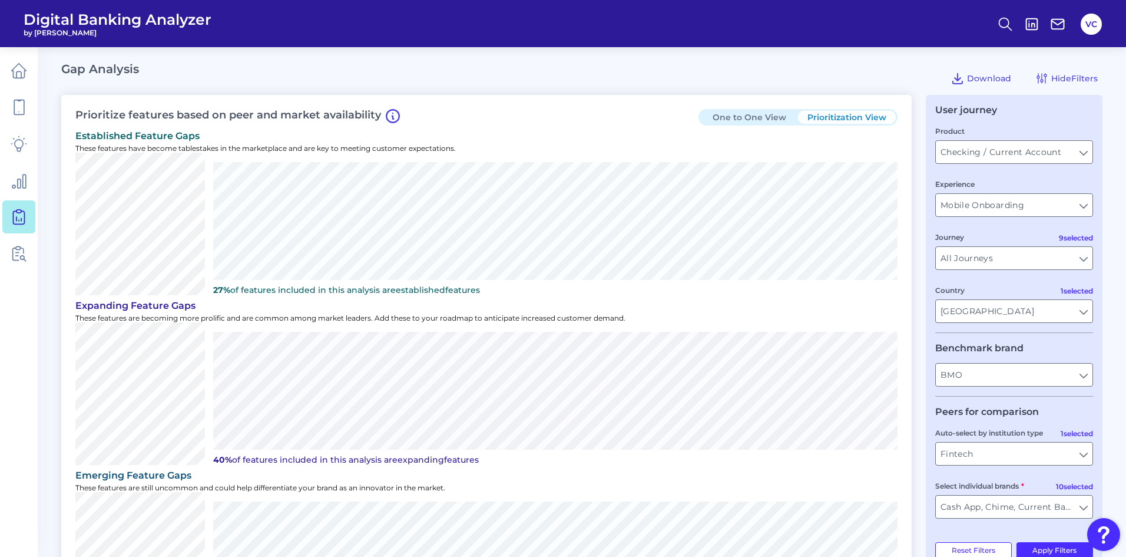
scroll to position [281, 0]
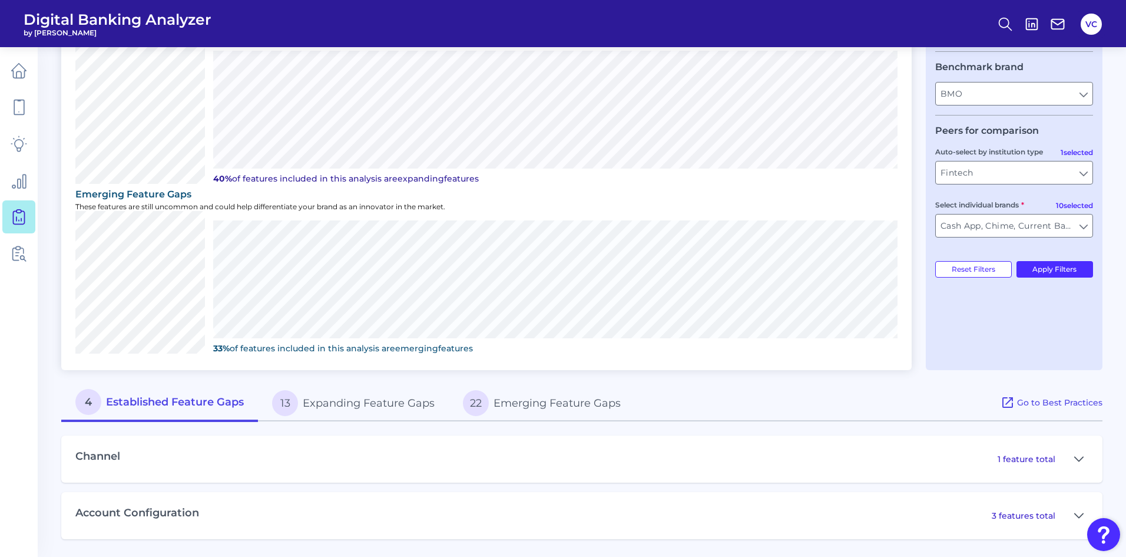
click at [363, 403] on button "13 Expanding Feature Gaps" at bounding box center [353, 403] width 191 height 38
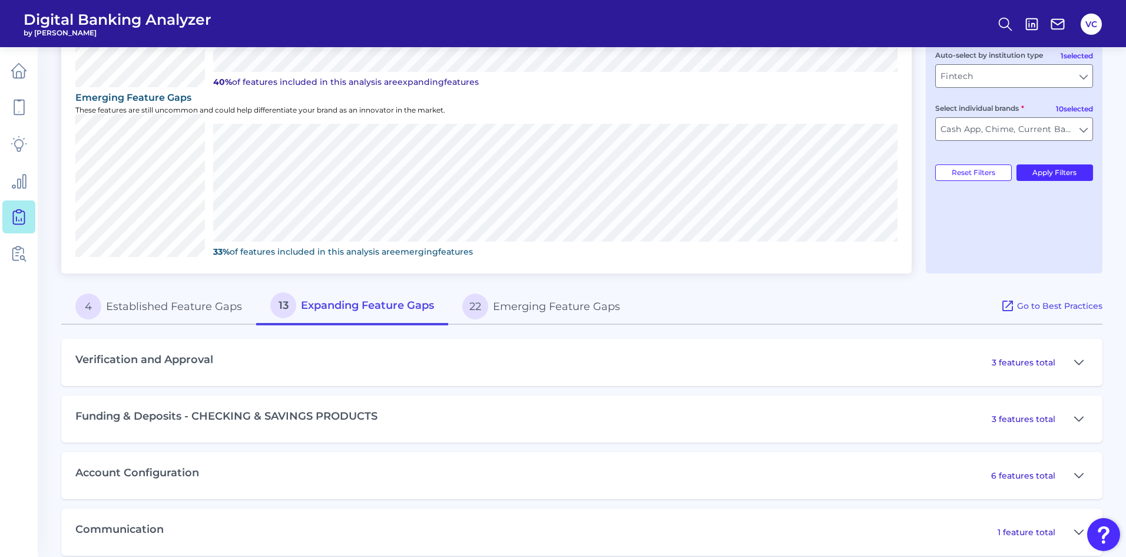
scroll to position [394, 0]
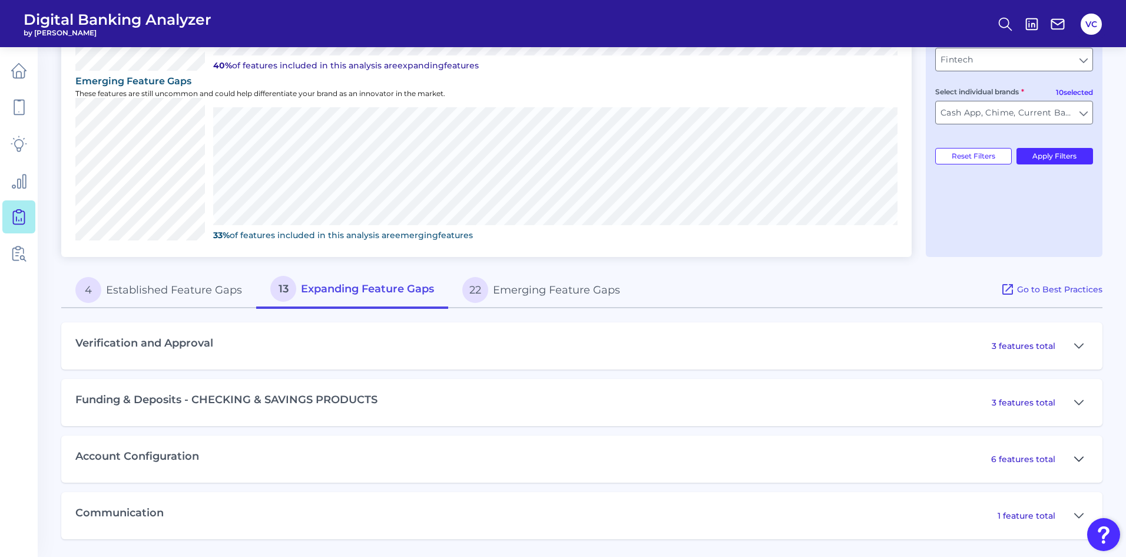
click at [1077, 456] on icon at bounding box center [1078, 459] width 9 height 14
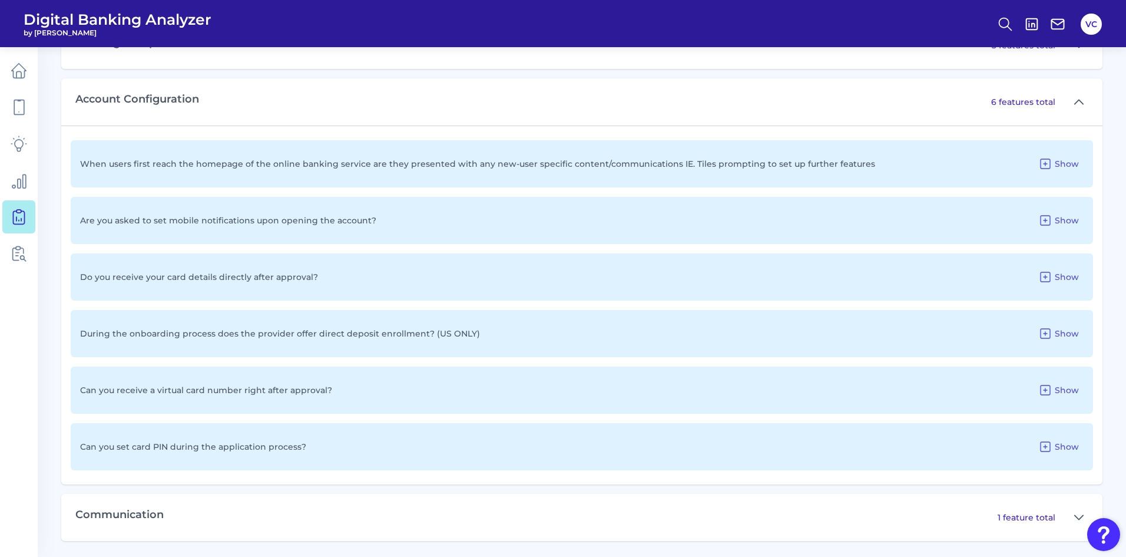
scroll to position [753, 0]
click at [1058, 217] on span "Show" at bounding box center [1067, 218] width 24 height 11
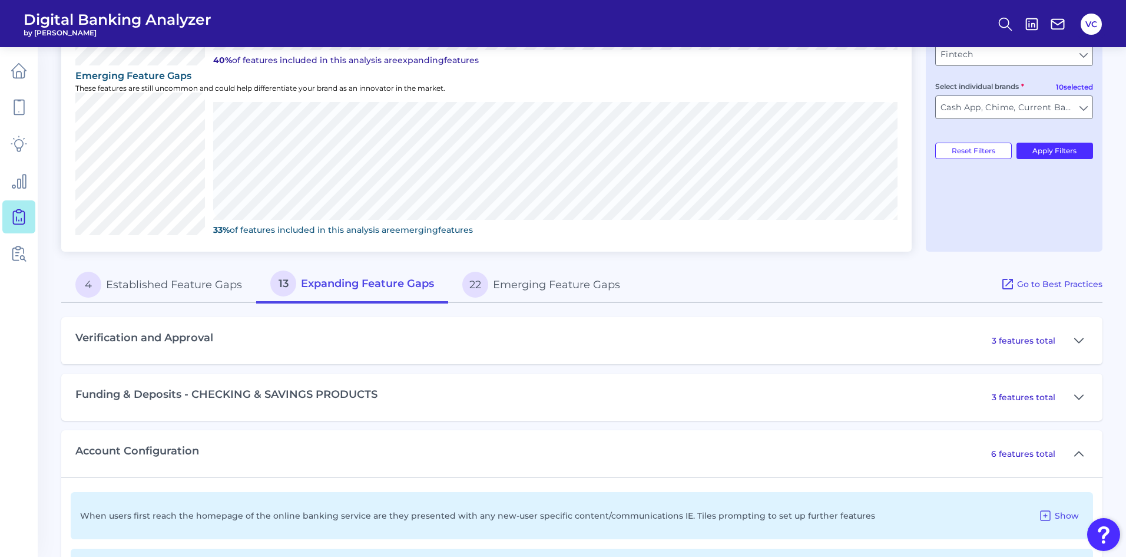
scroll to position [105, 0]
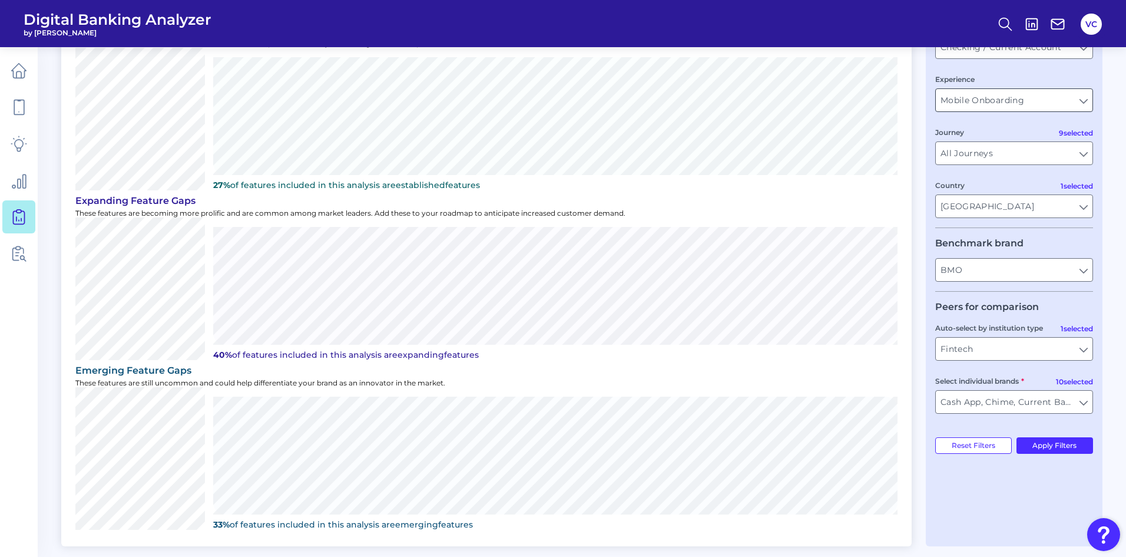
click at [1024, 101] on input "Mobile Onboarding" at bounding box center [1014, 100] width 157 height 22
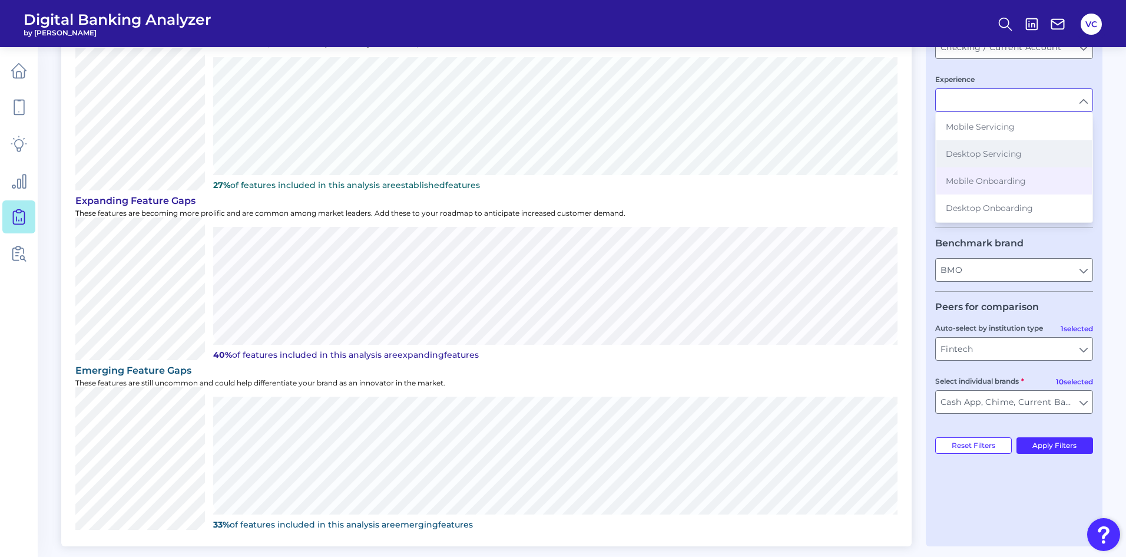
click at [1008, 155] on span "Desktop Servicing" at bounding box center [984, 153] width 76 height 11
type input "Desktop Servicing"
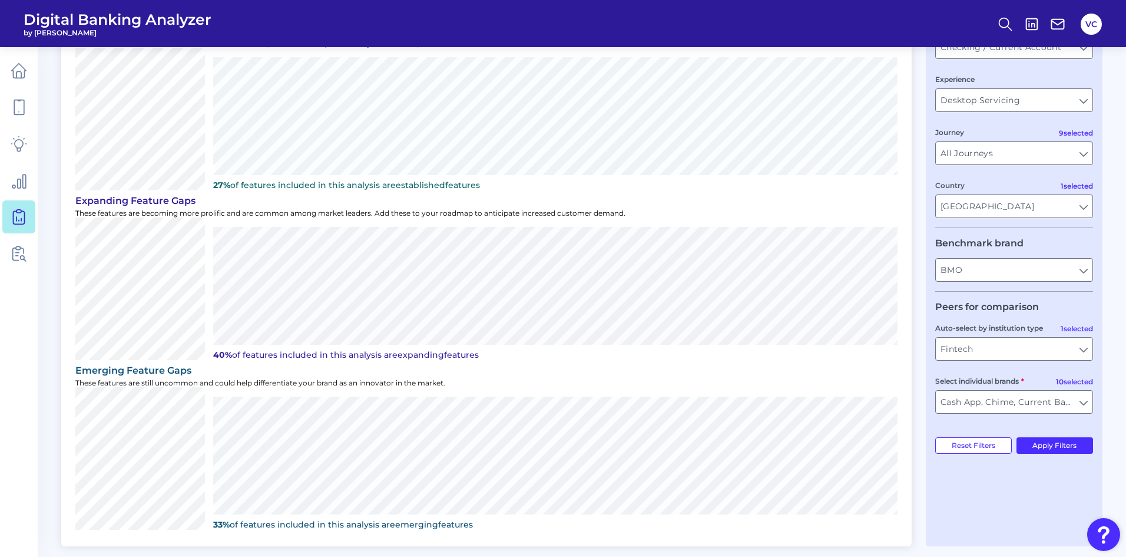
type input "All Auto-select by institution types"
type input "All Select individual brands"
click at [926, 183] on div "User journey Product Checking / Current Account Checking / Current Account Expe…" at bounding box center [1014, 268] width 177 height 556
click at [985, 350] on input "All Auto-select by institution types" at bounding box center [1014, 349] width 157 height 22
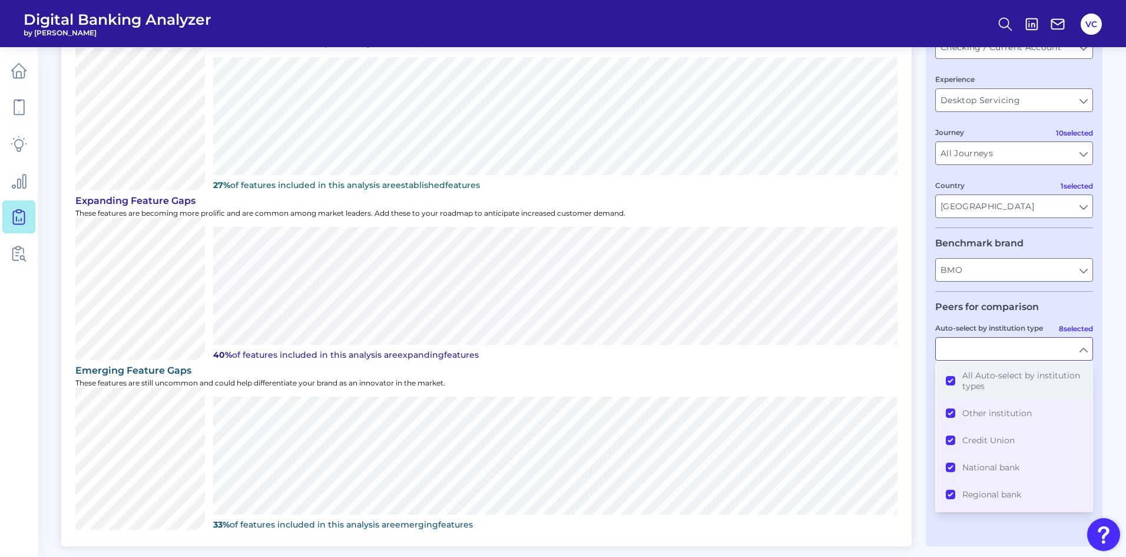
click at [952, 378] on button "All Auto-select by institution types" at bounding box center [1014, 381] width 155 height 38
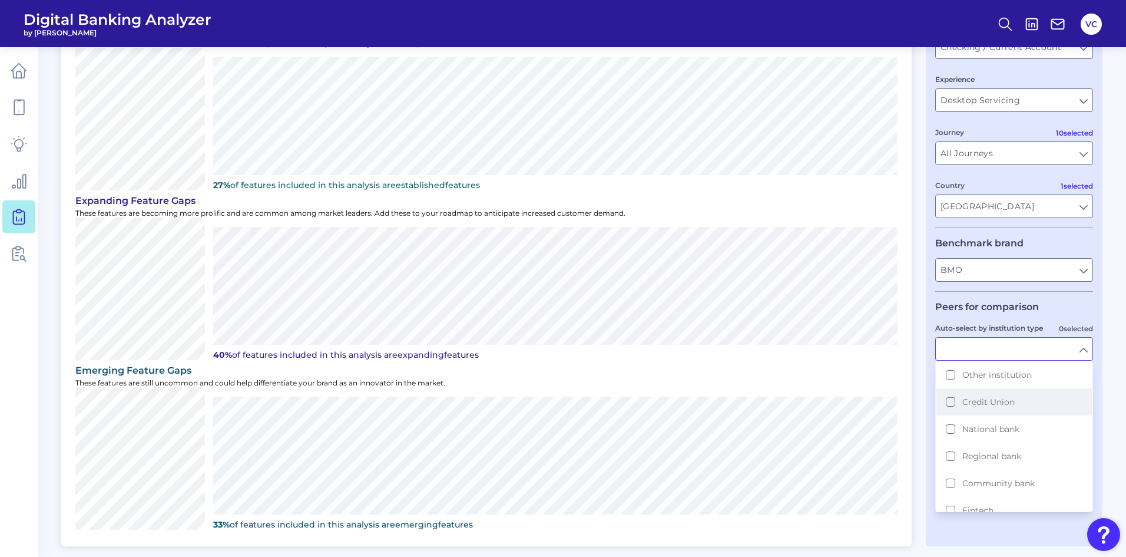
scroll to position [59, 0]
click at [951, 492] on button "Fintech" at bounding box center [1014, 489] width 155 height 27
type input "Chime, Green FI, Lending Club, Monzo, Revolut, SoFi, Varo Bank"
type input "Fintech"
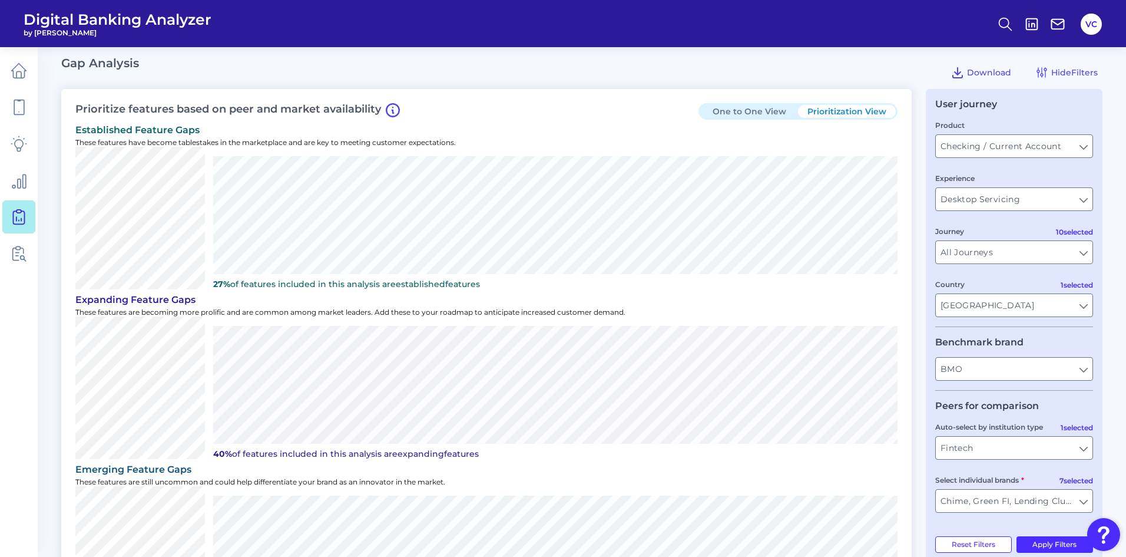
scroll to position [0, 0]
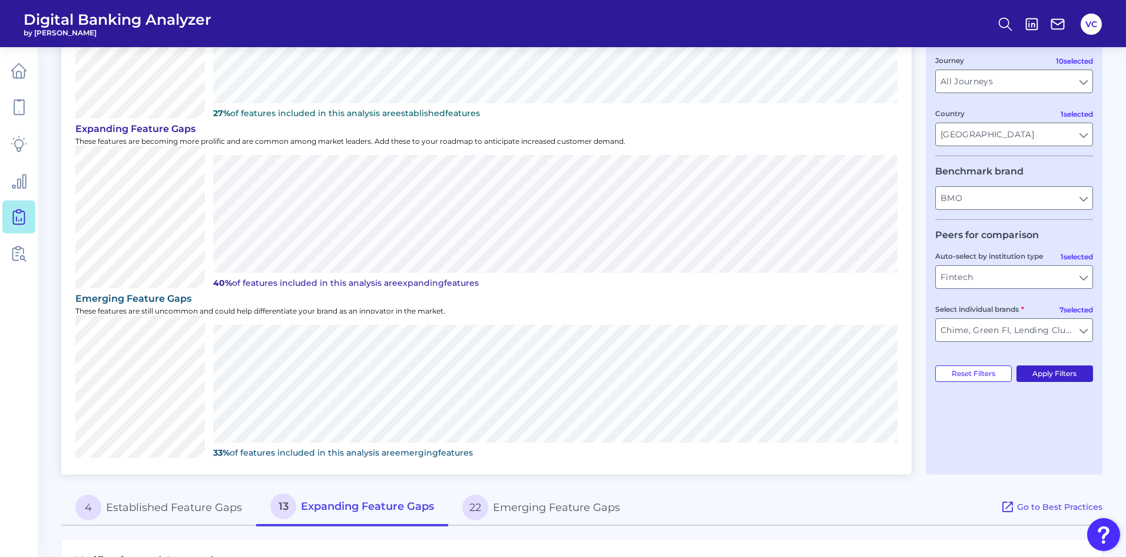
click at [1050, 372] on button "Apply Filters" at bounding box center [1055, 373] width 77 height 16
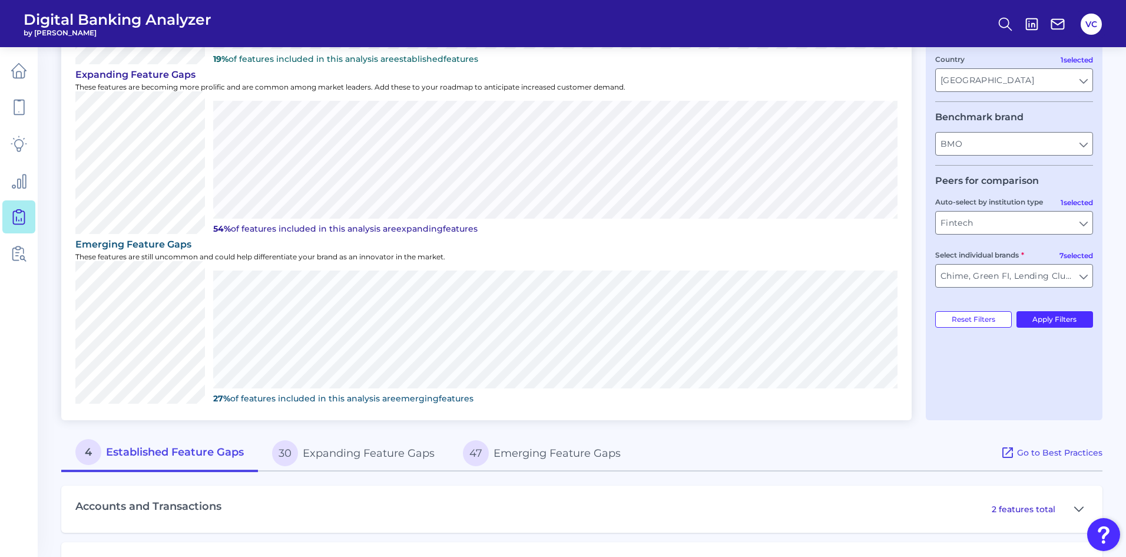
scroll to position [281, 0]
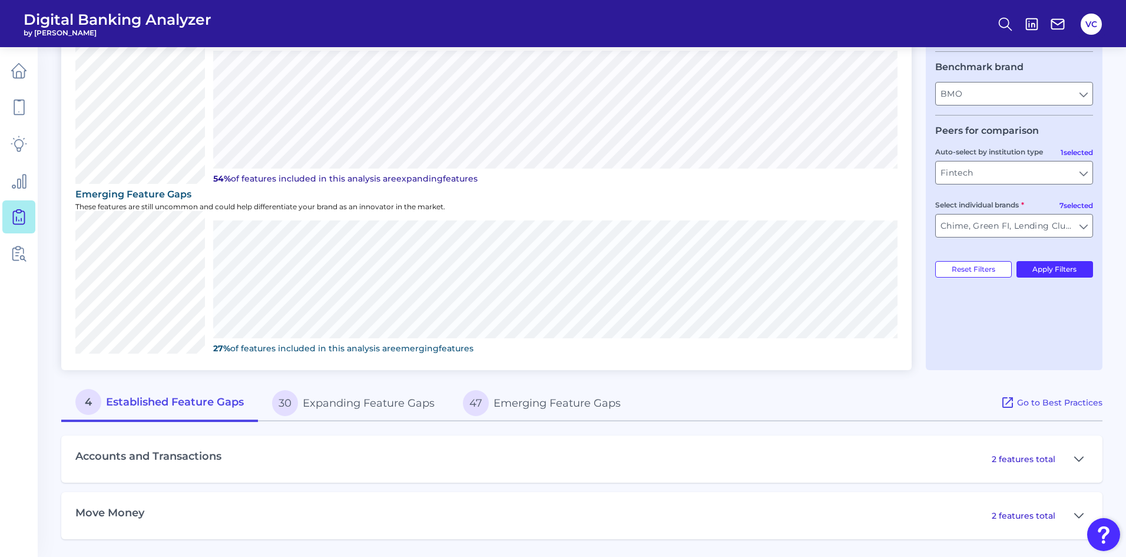
click at [377, 406] on button "30 Expanding Feature Gaps" at bounding box center [353, 403] width 191 height 38
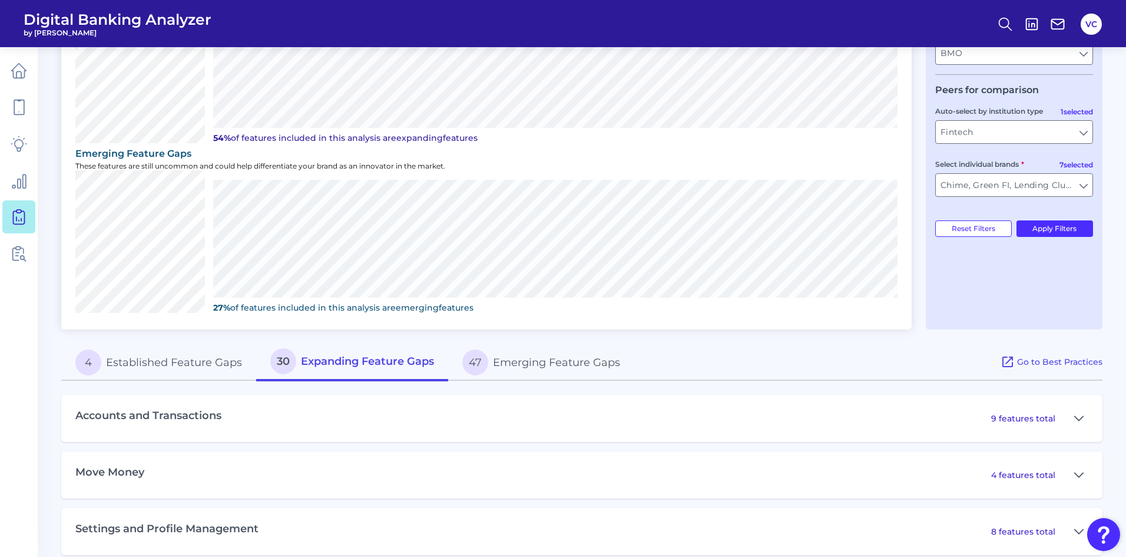
scroll to position [340, 0]
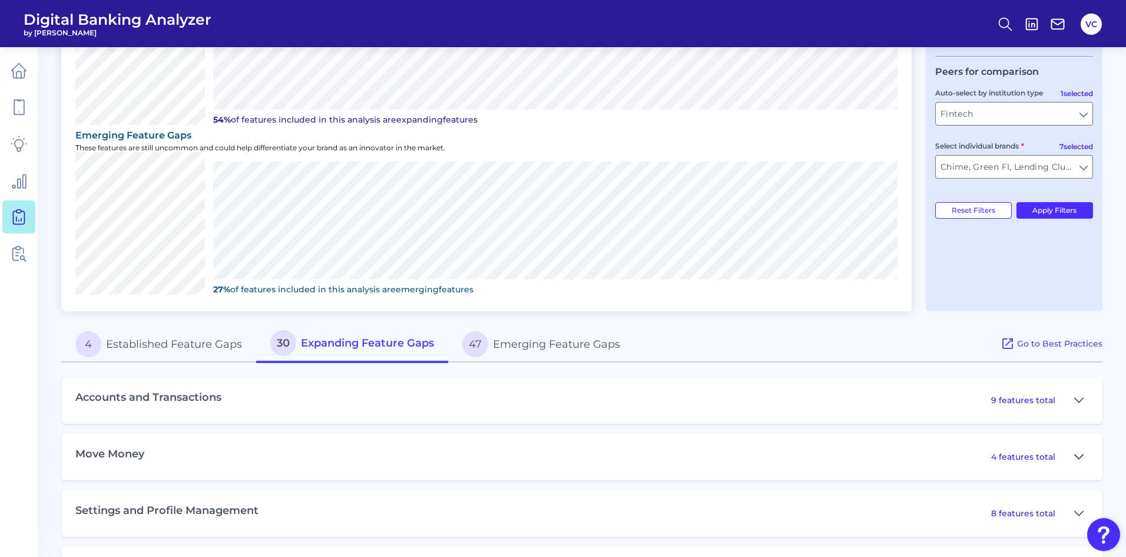
click at [1083, 454] on icon at bounding box center [1078, 456] width 9 height 14
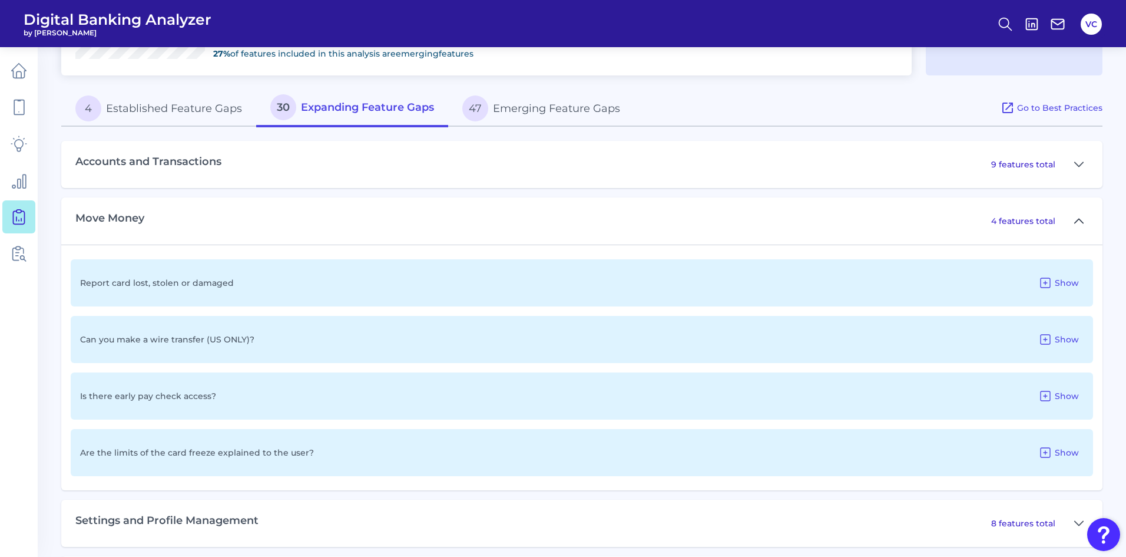
scroll to position [517, 0]
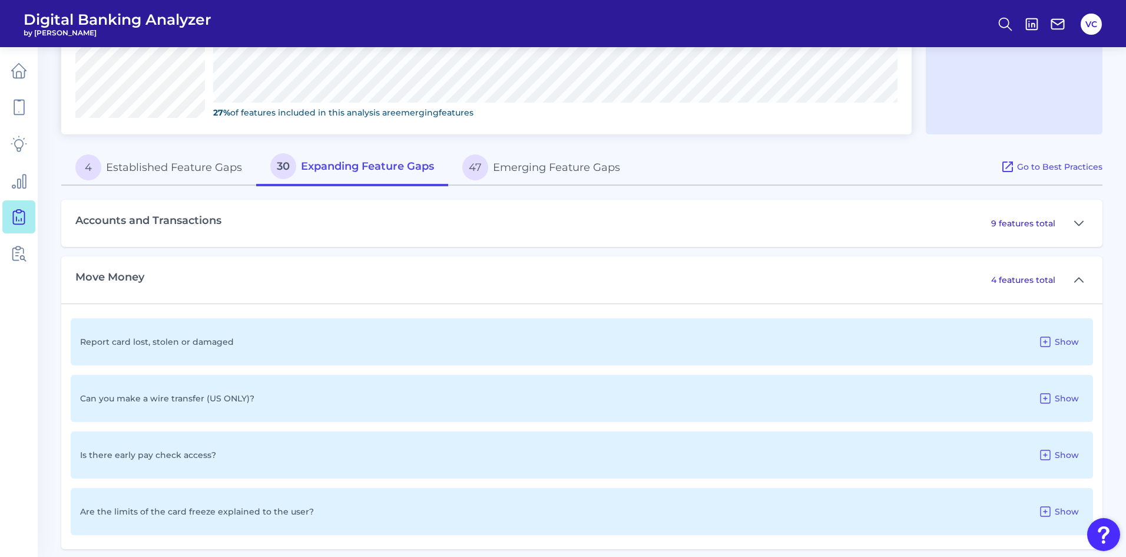
click at [170, 171] on button "4 Established Feature Gaps" at bounding box center [158, 167] width 195 height 38
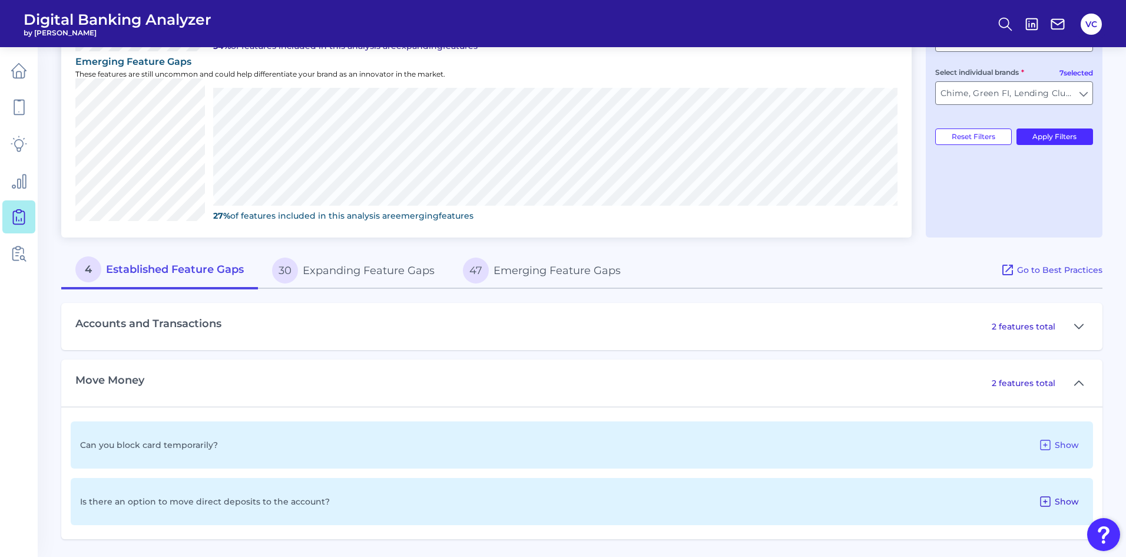
click at [1063, 499] on span "Show" at bounding box center [1067, 501] width 24 height 11
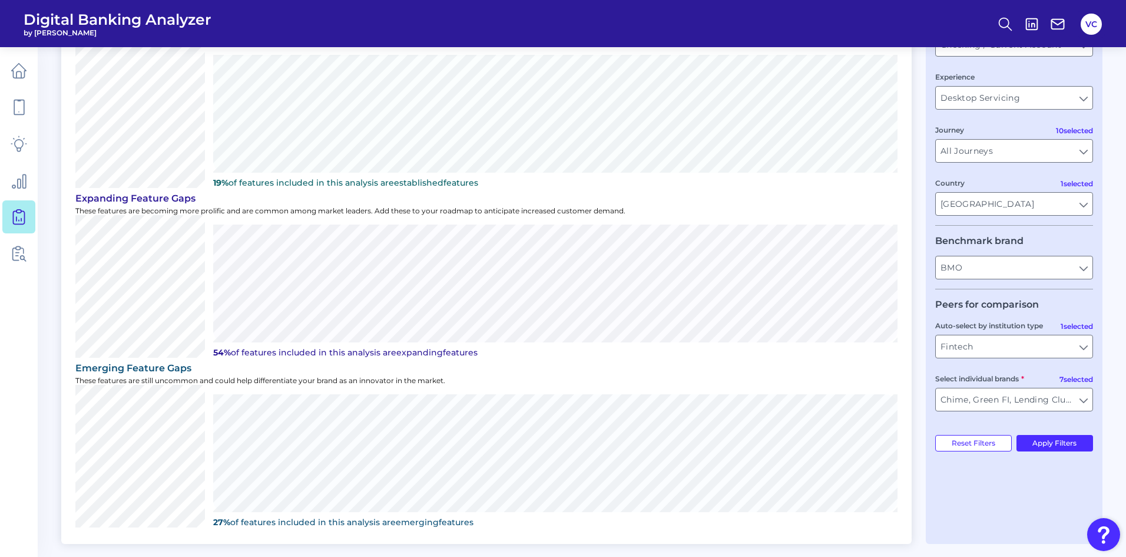
scroll to position [0, 0]
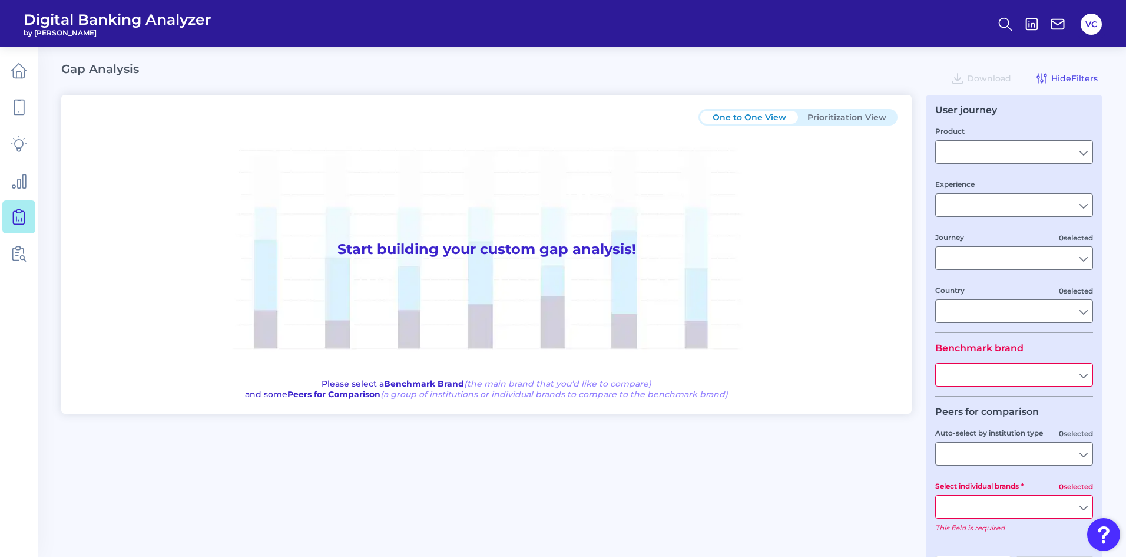
type input "Checking / Current Account"
type input "Mobile Servicing"
type input "Pre-Login Area, New Customer Onboarding, Login & Authentication, Accounts and t…"
type input "United States"
type input "All Select individual brands"
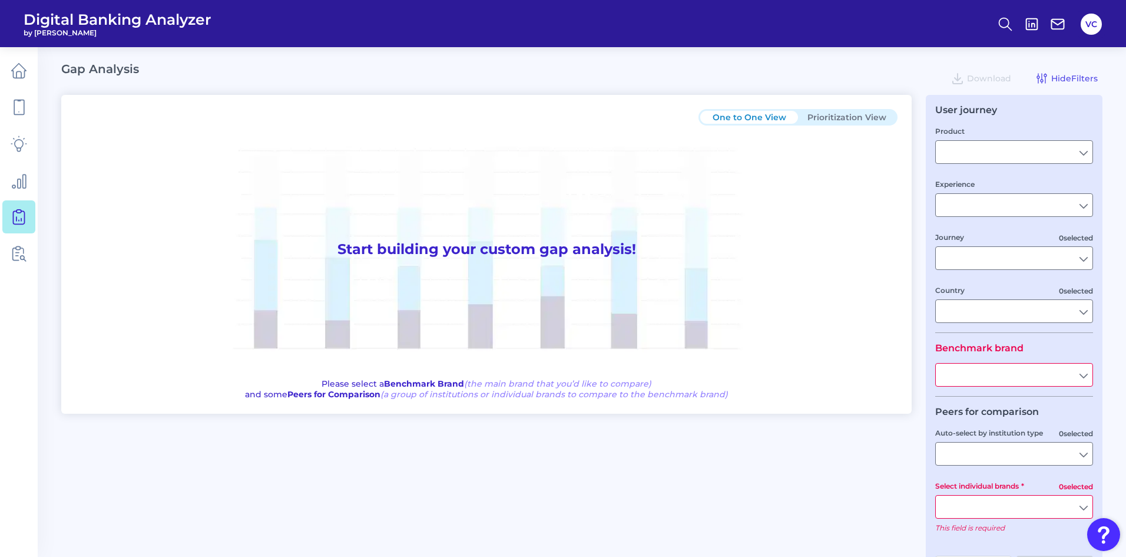
type input "All Journeys"
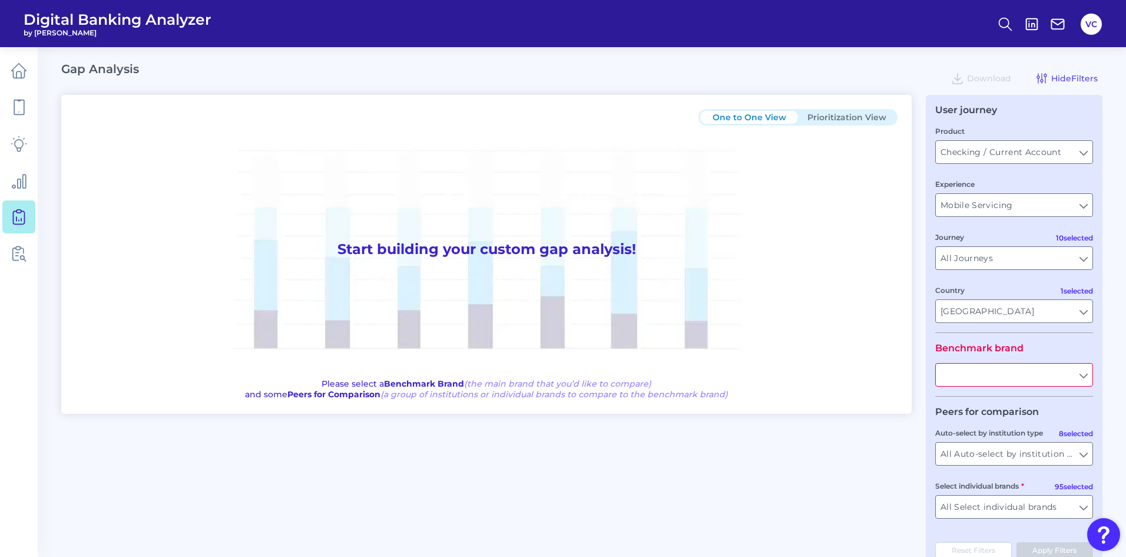
click at [1006, 374] on input "text" at bounding box center [1014, 374] width 157 height 22
click at [989, 407] on button "BMO" at bounding box center [1014, 401] width 155 height 27
type input "BMO"
drag, startPoint x: 995, startPoint y: 452, endPoint x: 992, endPoint y: 461, distance: 9.0
click at [994, 456] on input "All Auto-select by institution types" at bounding box center [1014, 453] width 157 height 22
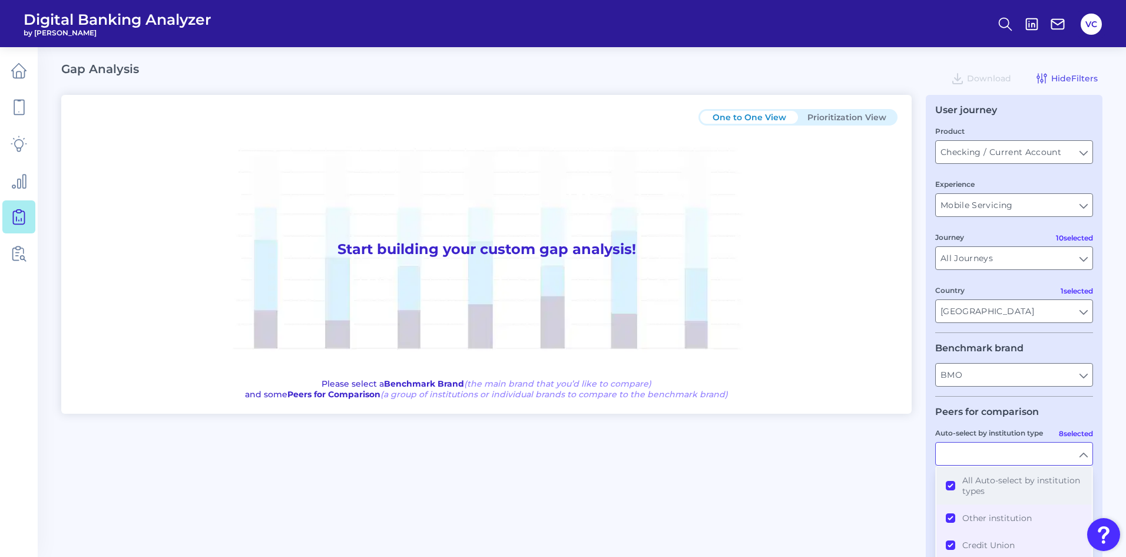
click at [950, 488] on button "All Auto-select by institution types" at bounding box center [1014, 485] width 155 height 38
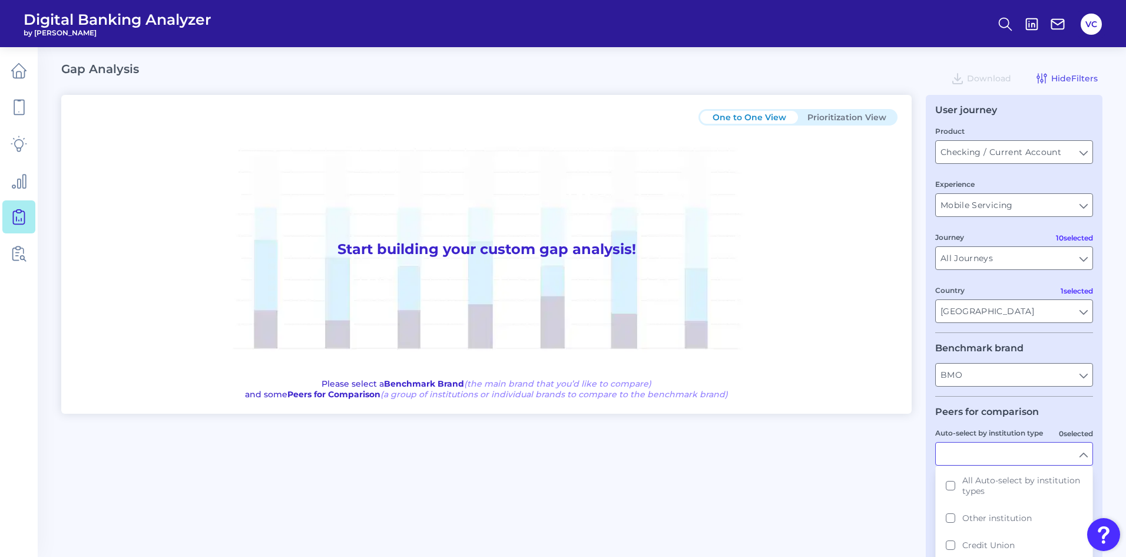
click at [894, 497] on div "One to One View Prioritization View Start building your custom gap analysis! Pl…" at bounding box center [581, 338] width 1041 height 487
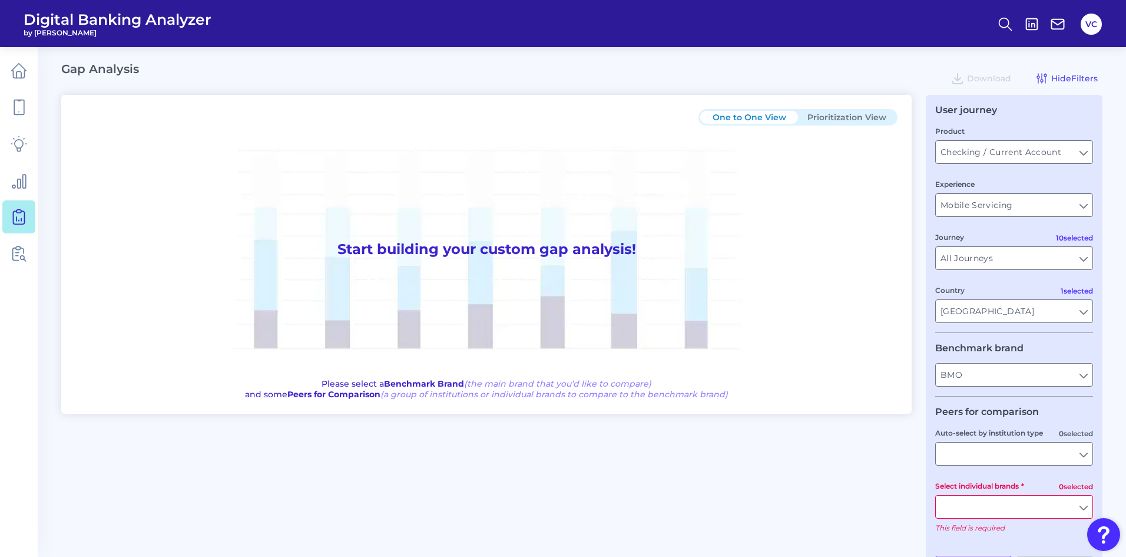
click at [974, 504] on input "Select individual brands" at bounding box center [1014, 506] width 157 height 22
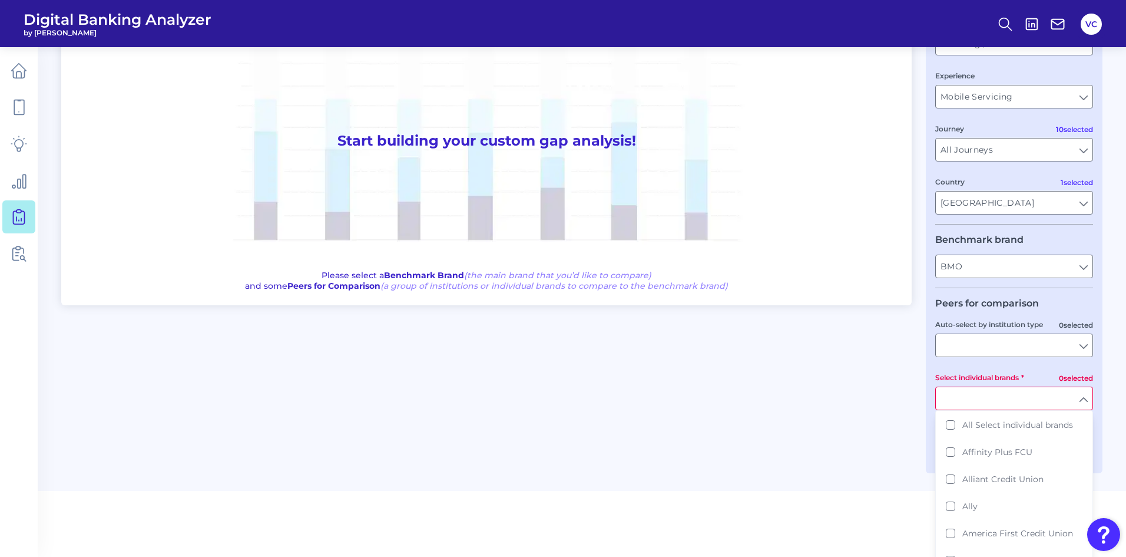
scroll to position [113, 0]
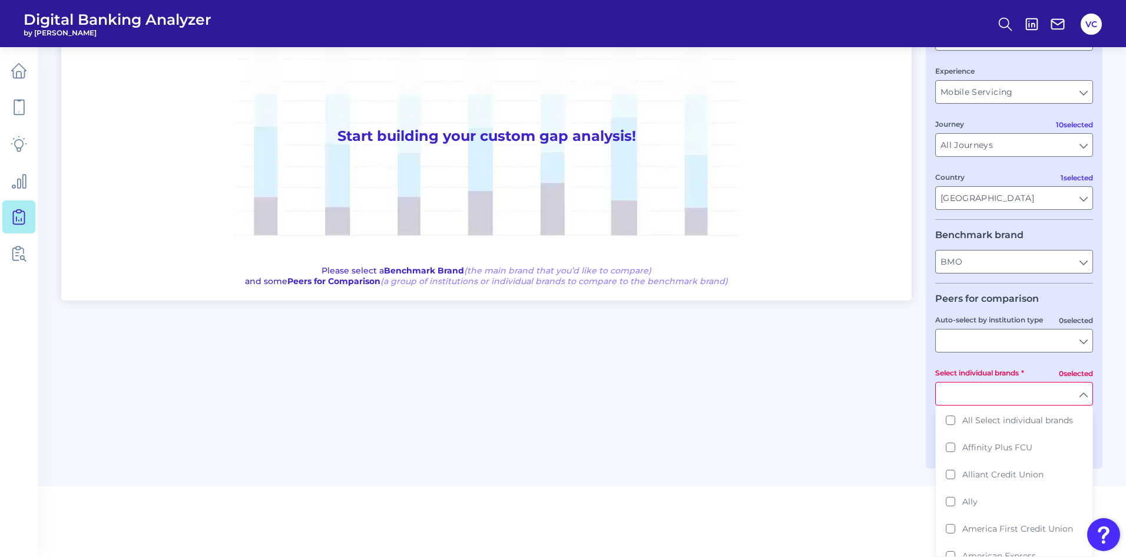
click at [815, 430] on div "One to One View Prioritization View Start building your custom gap analysis! Pl…" at bounding box center [581, 225] width 1041 height 487
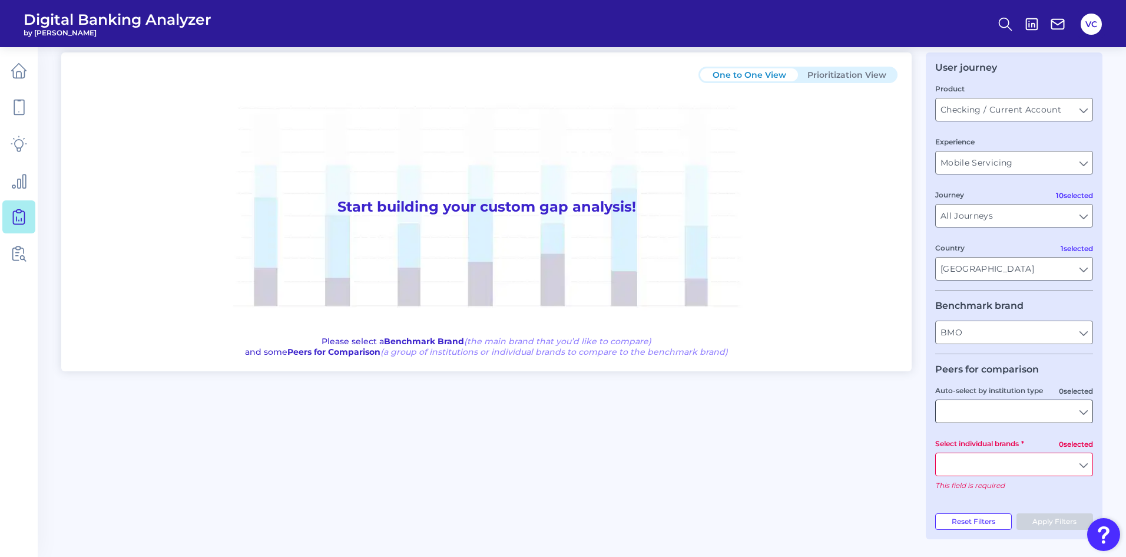
click at [975, 413] on input "Auto-select by institution type" at bounding box center [1014, 411] width 157 height 22
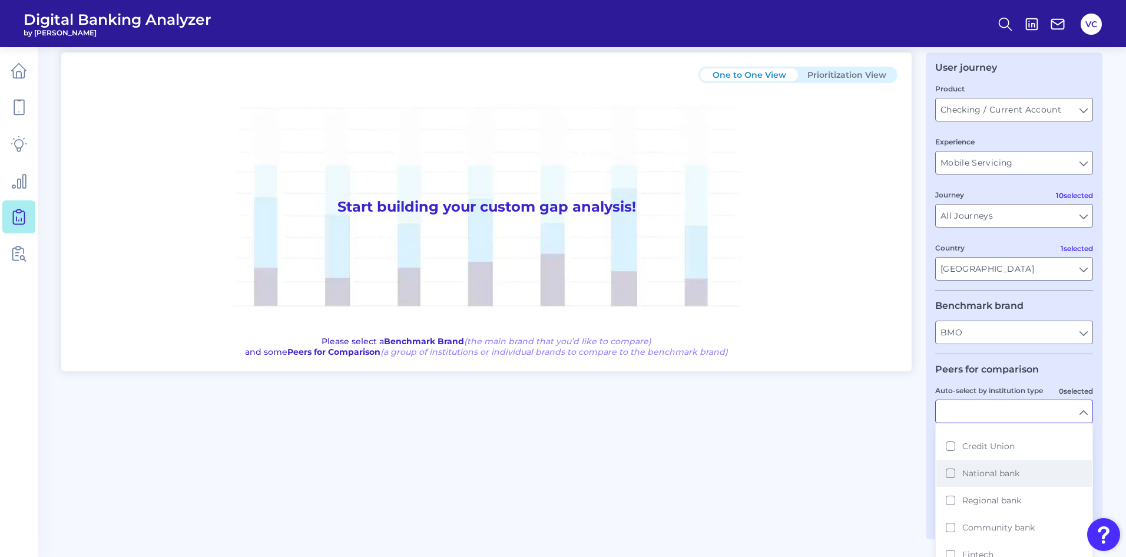
scroll to position [105, 0]
click at [951, 505] on button "Fintech" at bounding box center [1014, 505] width 155 height 27
type input "Cash App, Chime, Current Bank, Dave, Green FI, Lending Club, Monzo, Revolut, Ro…"
click at [856, 507] on div "One to One View Prioritization View Start building your custom gap analysis! Pl…" at bounding box center [581, 288] width 1041 height 473
type input "Fintech"
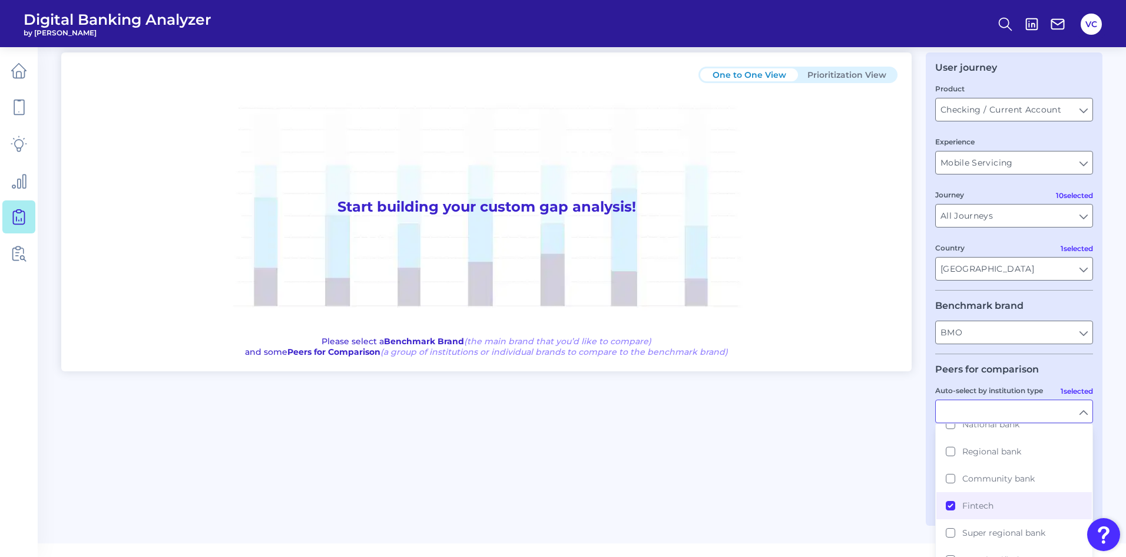
scroll to position [29, 0]
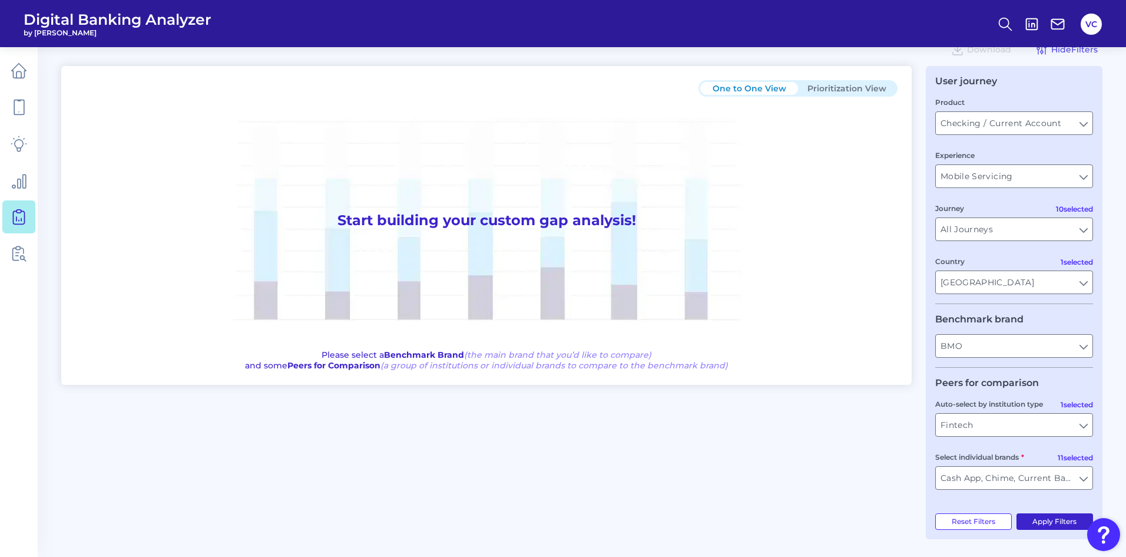
click at [1056, 522] on button "Apply Filters" at bounding box center [1055, 521] width 77 height 16
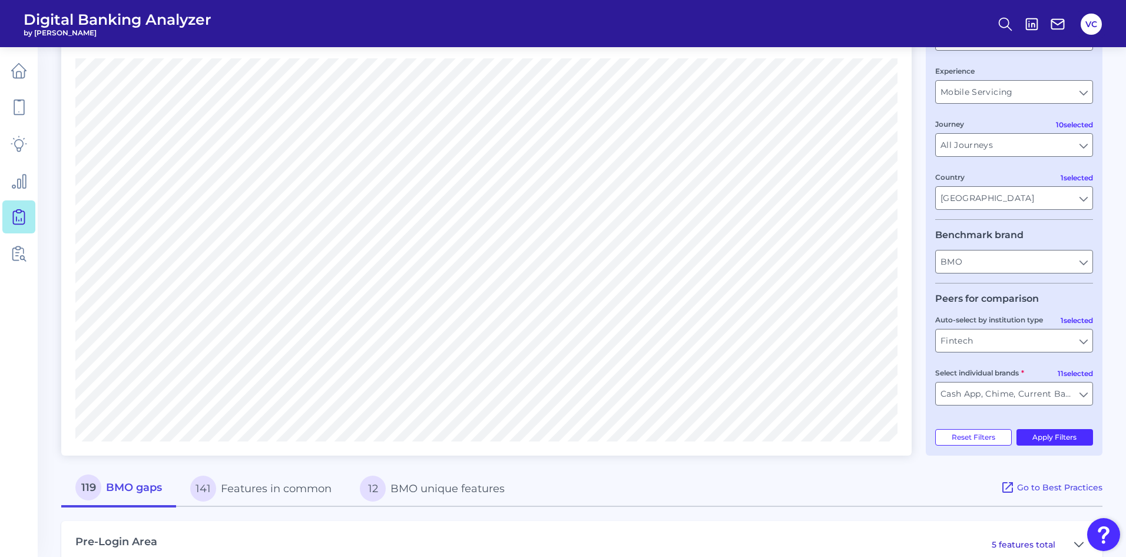
scroll to position [0, 0]
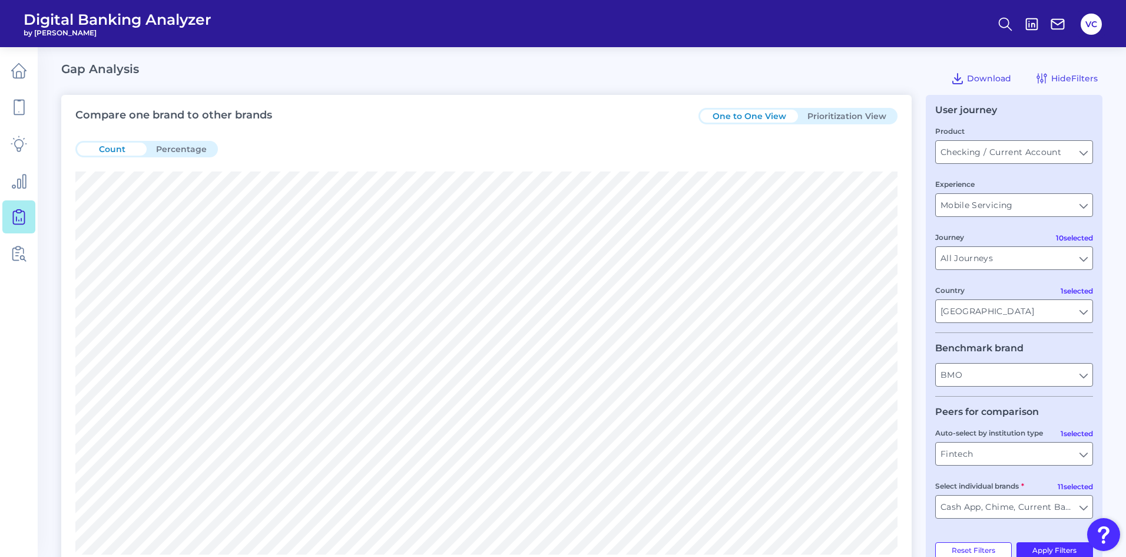
click at [846, 111] on button "Prioritization View" at bounding box center [847, 116] width 98 height 13
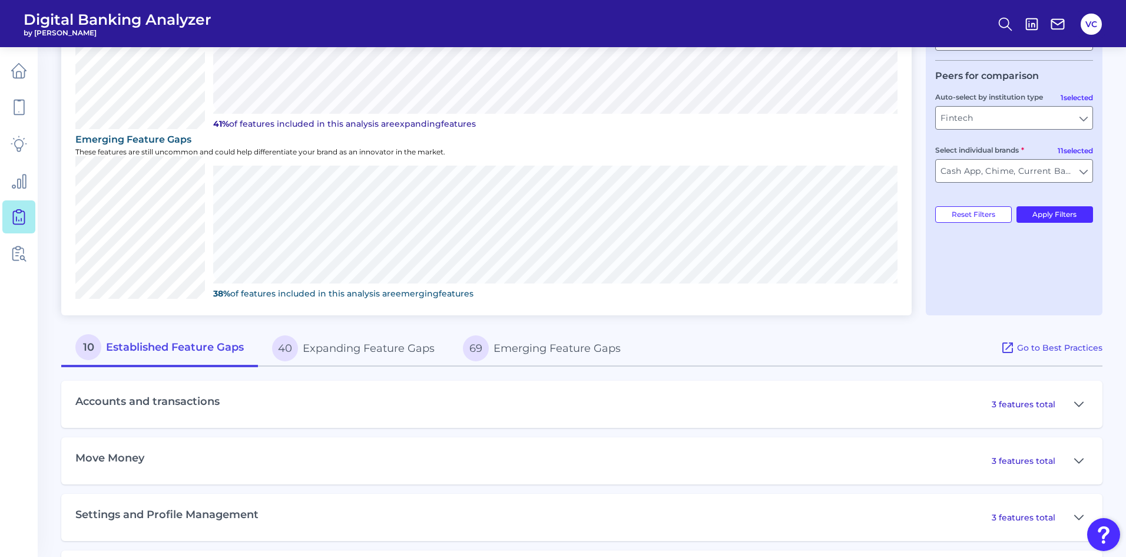
scroll to position [353, 0]
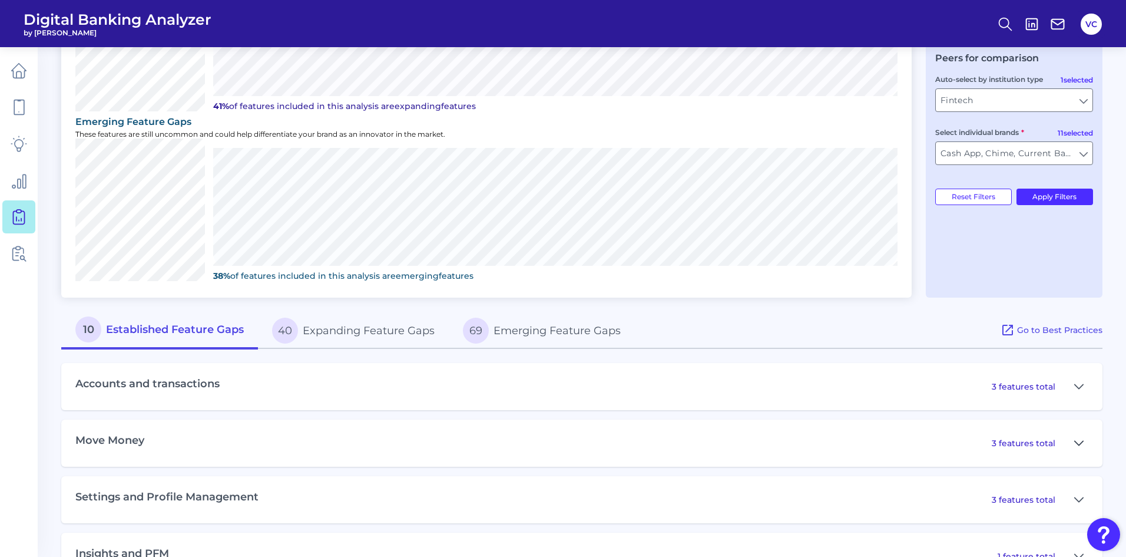
click at [1085, 446] on button at bounding box center [1079, 443] width 19 height 19
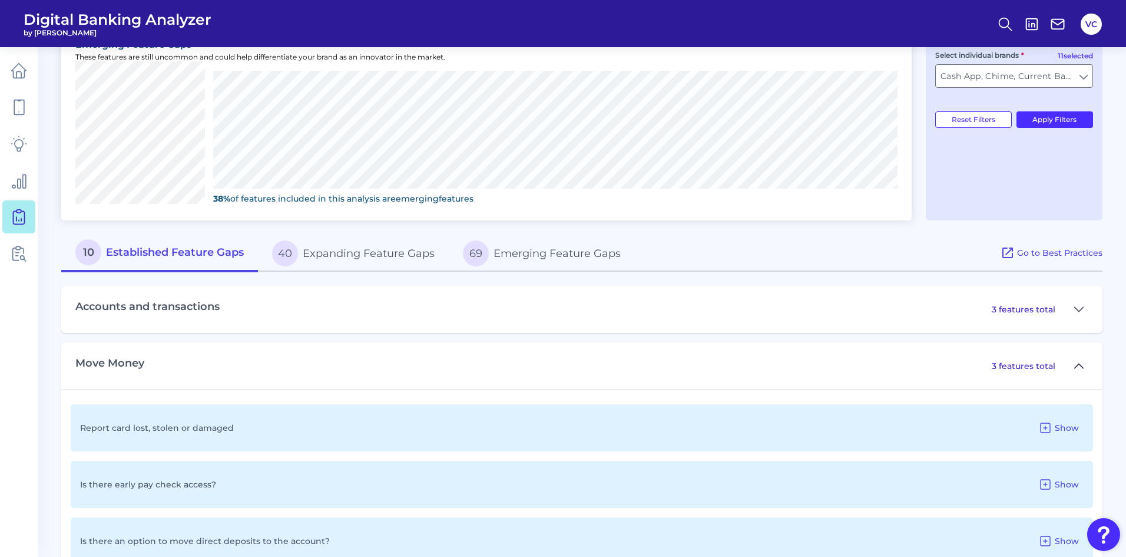
scroll to position [412, 0]
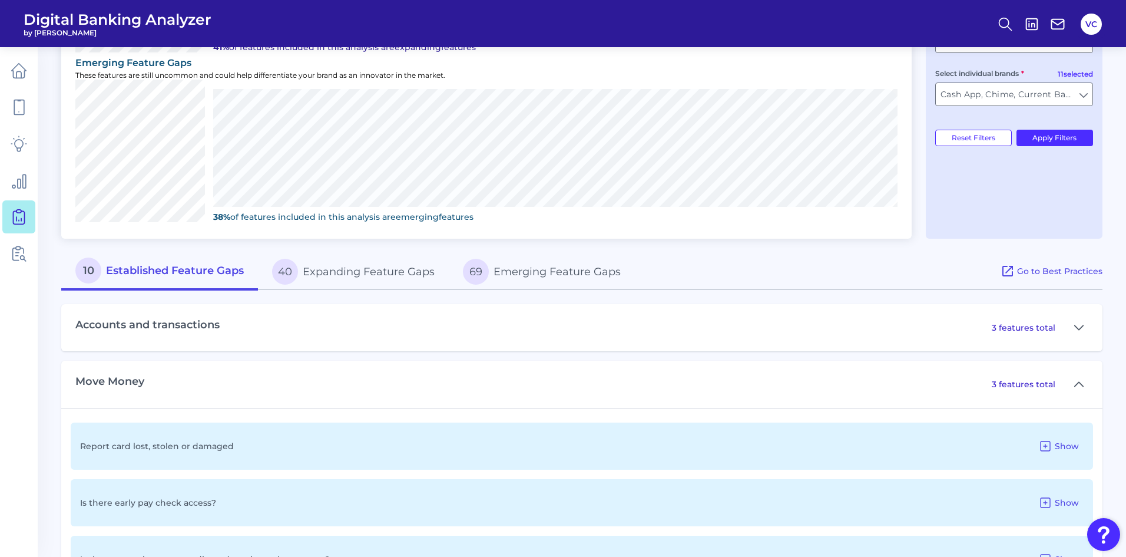
click at [391, 276] on button "40 Expanding Feature Gaps" at bounding box center [353, 272] width 191 height 38
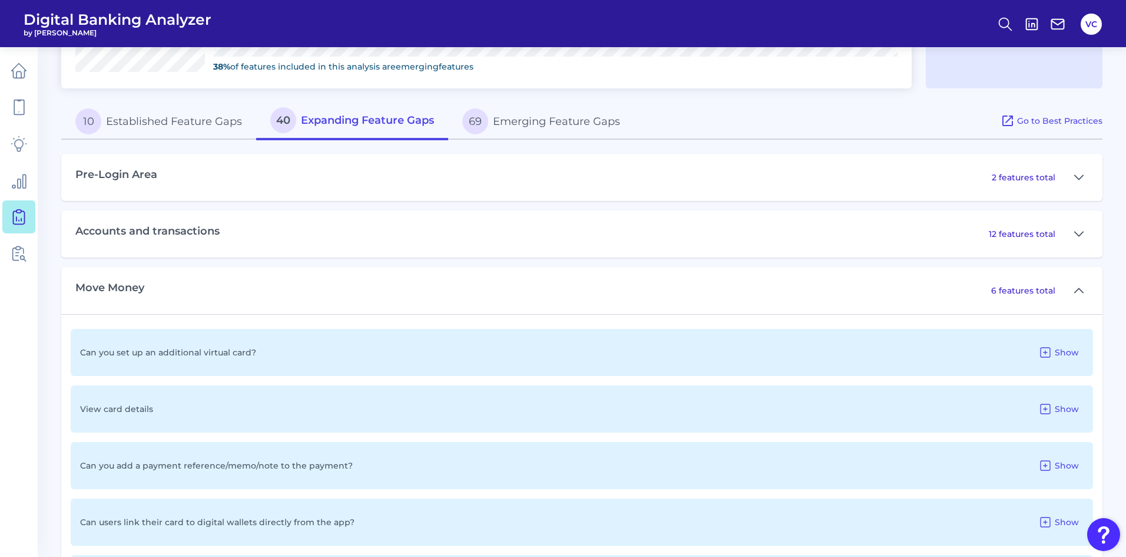
scroll to position [589, 0]
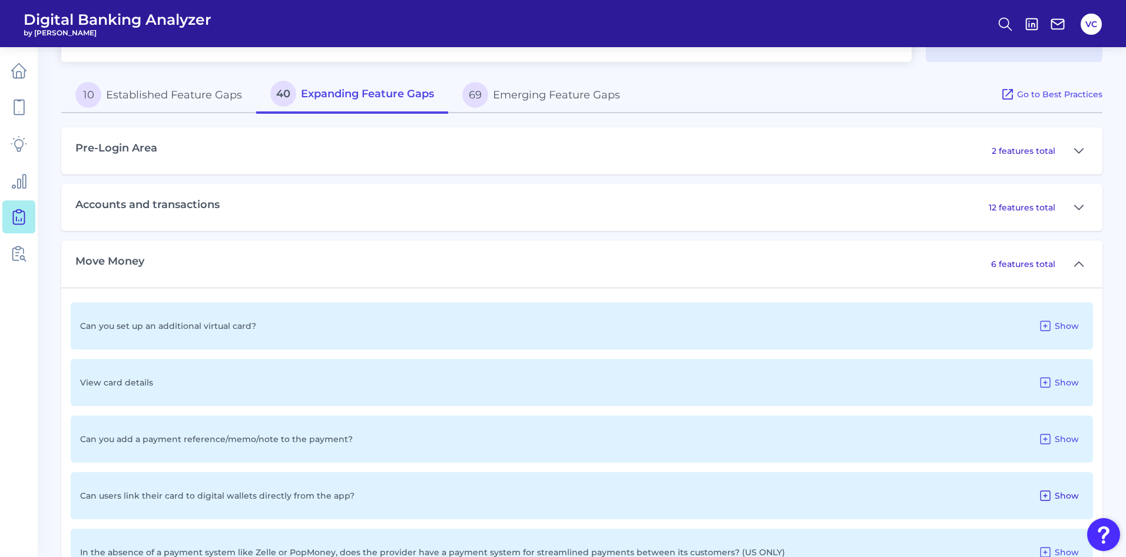
click at [1058, 492] on span "Show" at bounding box center [1067, 495] width 24 height 11
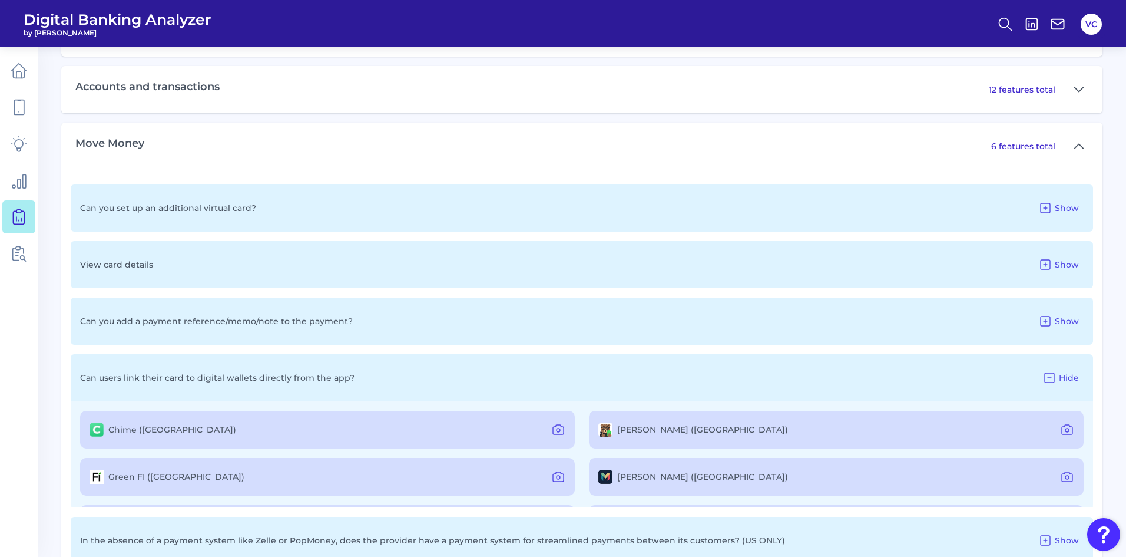
scroll to position [766, 0]
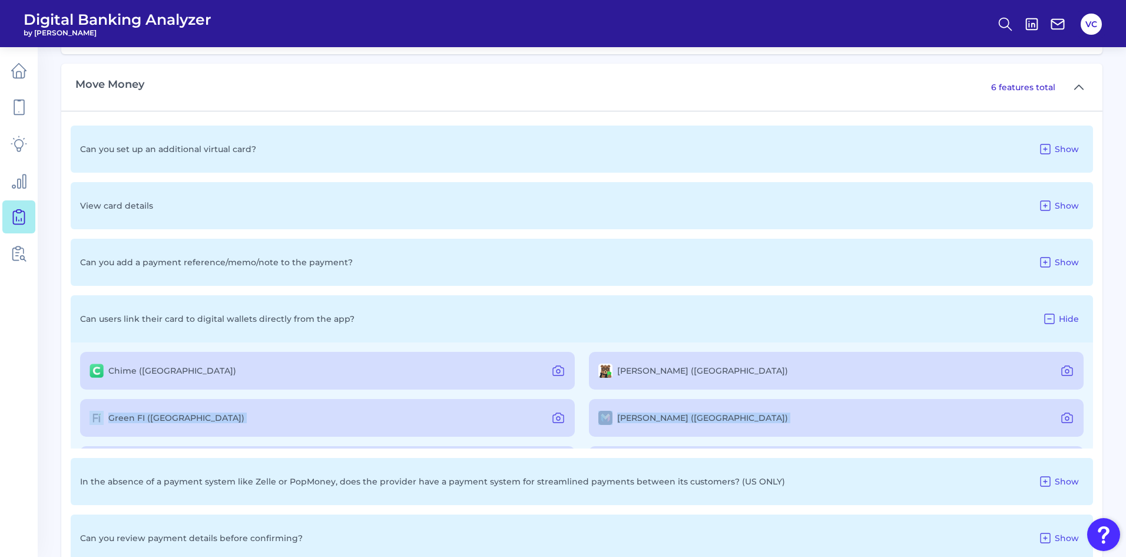
drag, startPoint x: 1087, startPoint y: 388, endPoint x: 1088, endPoint y: 403, distance: 14.8
click at [1088, 403] on div "Chime (US) Dave (US) Green FI (US) Monzo (US) Revolut (US) SoFi (US) Varo Bank …" at bounding box center [582, 395] width 1023 height 106
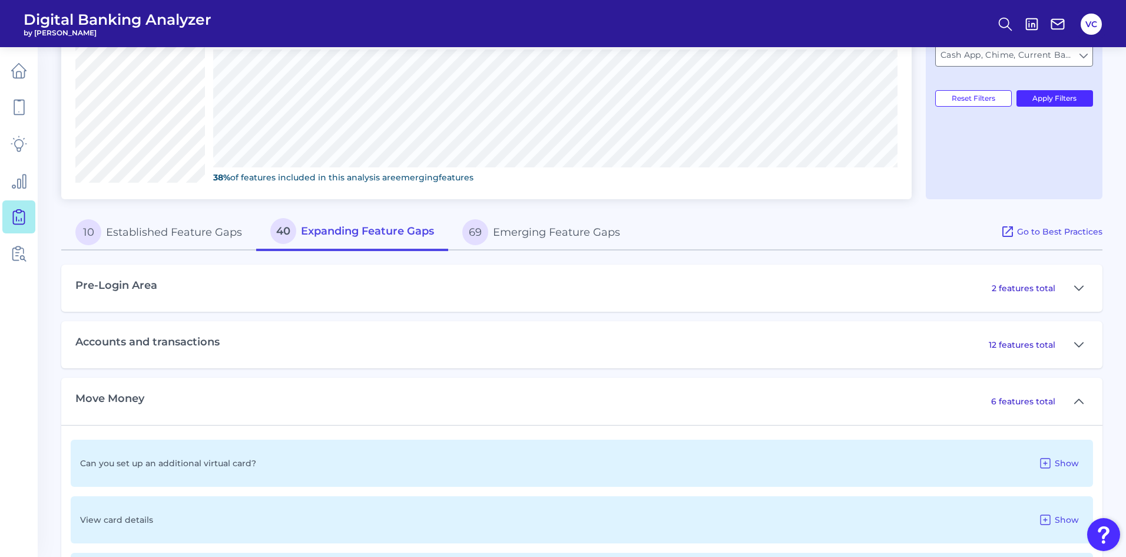
scroll to position [412, 0]
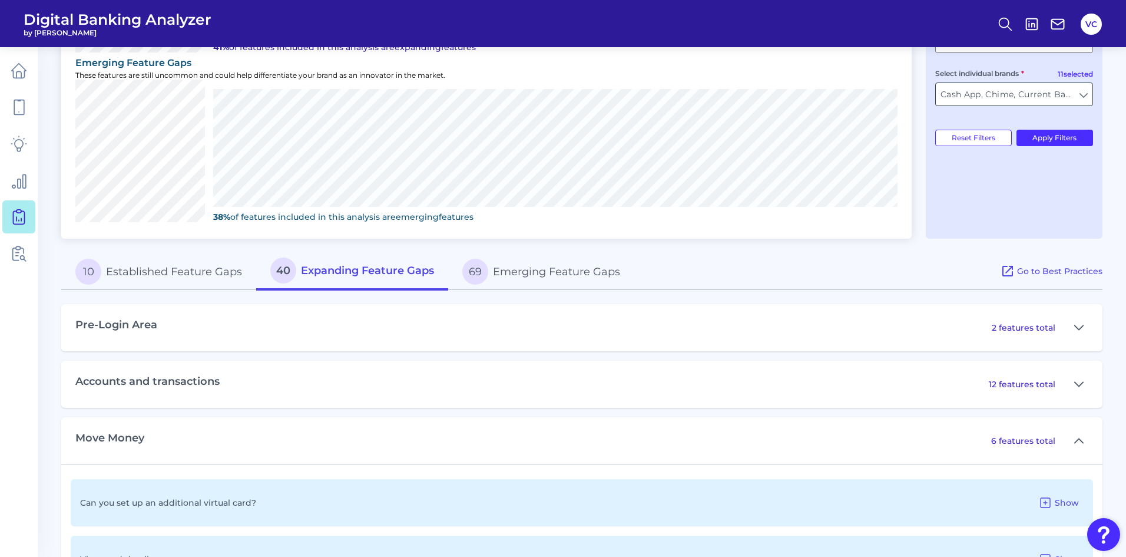
click at [1084, 97] on input "Cash App, Chime, Current Bank, Dave, Green FI, Lending Club, Monzo, Revolut, Ro…" at bounding box center [1014, 94] width 157 height 22
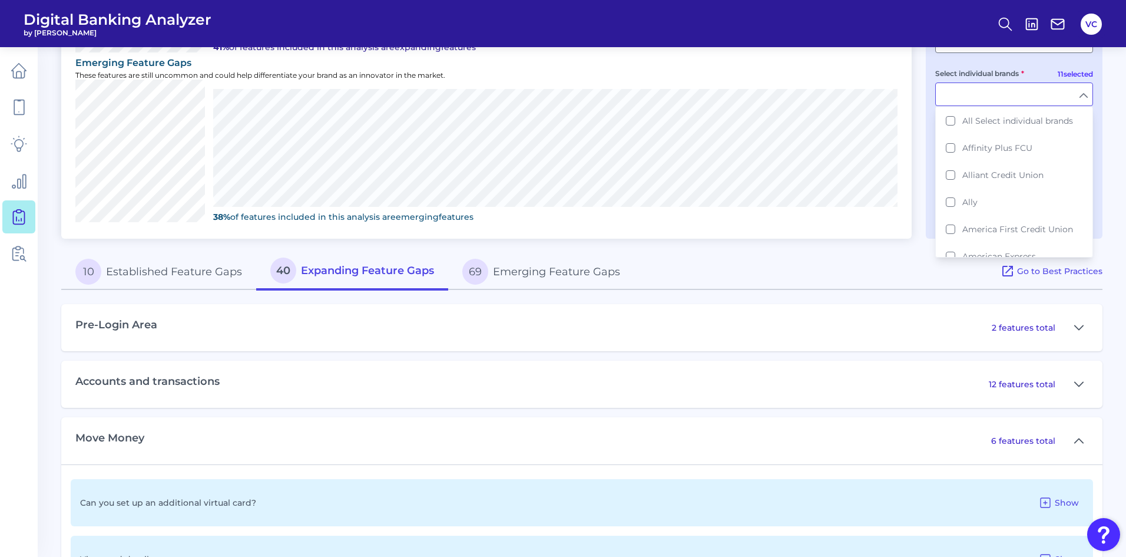
click at [1084, 97] on input "Select individual brands" at bounding box center [1014, 94] width 157 height 22
type input "Cash App, Chime, Current Bank, Dave, Green FI, Lending Club, Monzo, Revolut, Ro…"
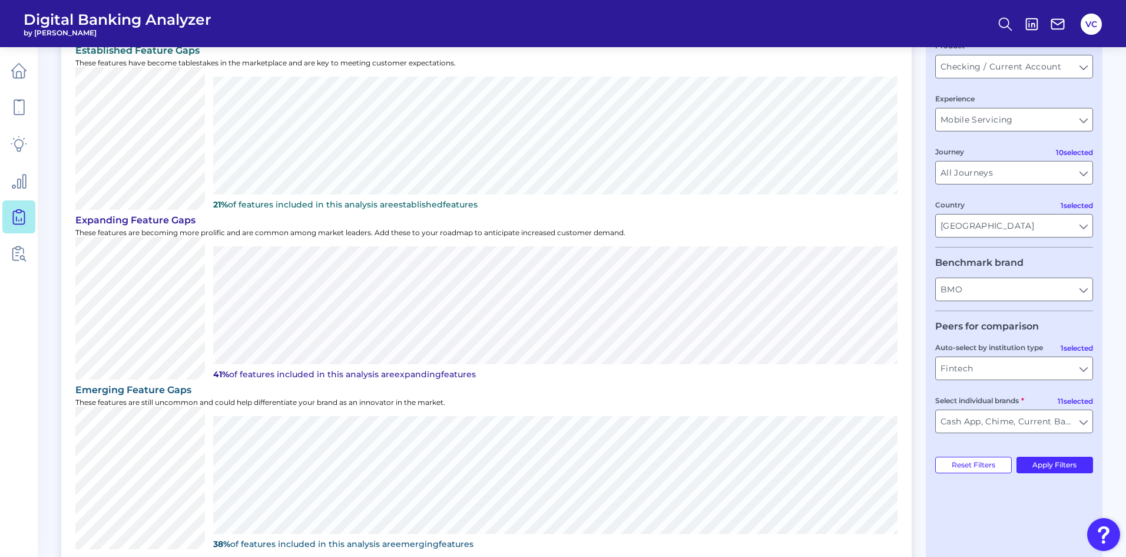
scroll to position [0, 0]
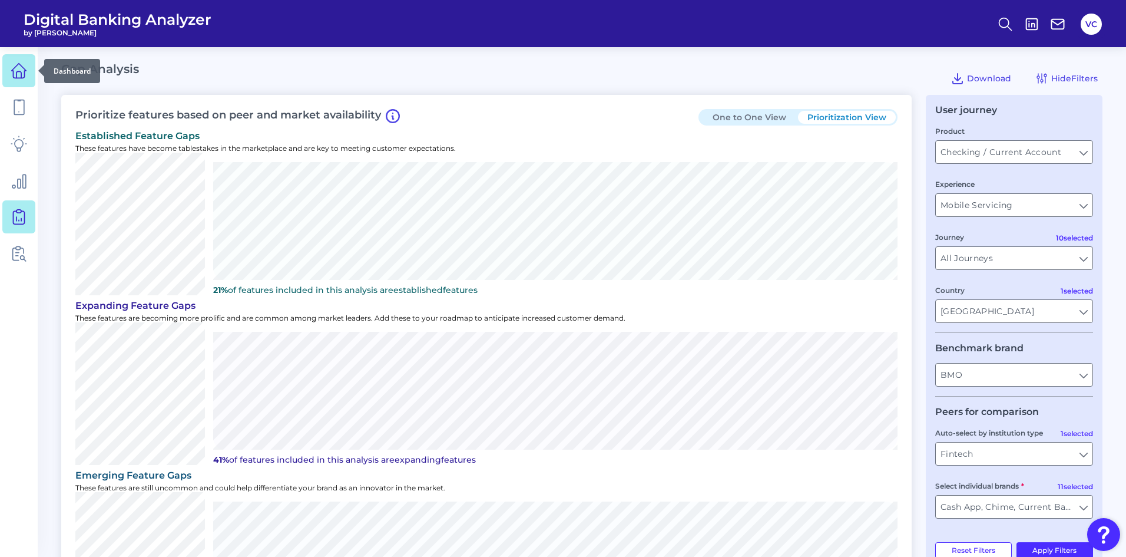
click at [15, 75] on icon at bounding box center [19, 70] width 16 height 16
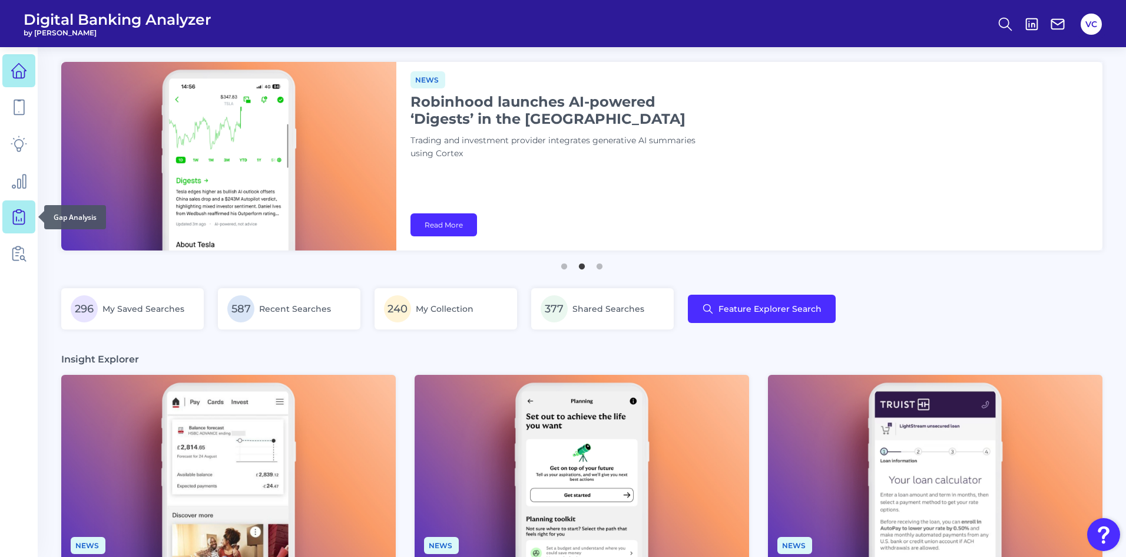
click at [24, 219] on icon at bounding box center [18, 217] width 11 height 13
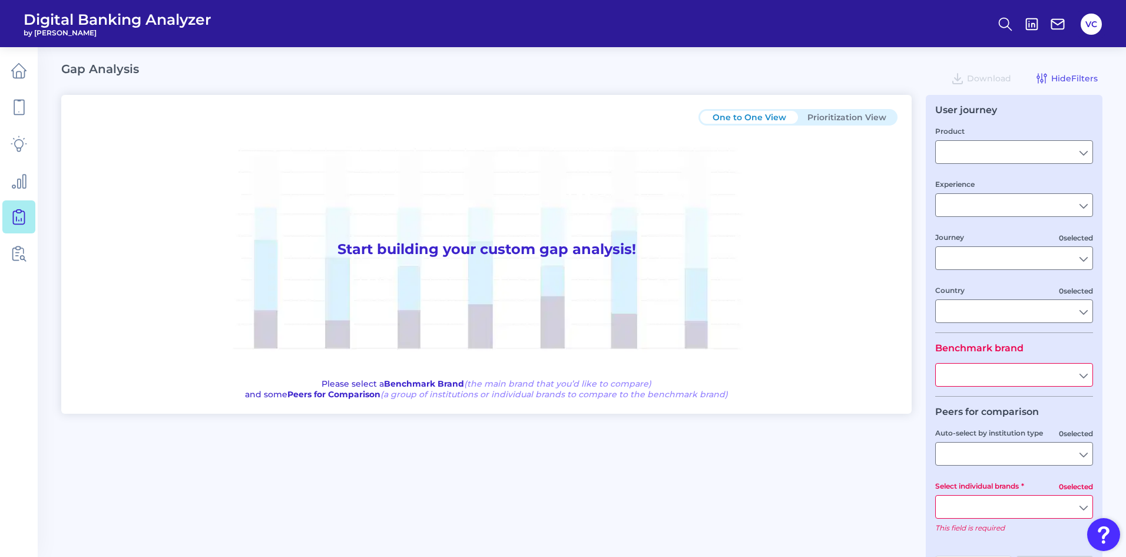
type input "Checking / Current Account"
type input "Mobile Servicing"
type input "Pre-Login Area, New Customer Onboarding, Login & Authentication, Accounts and t…"
type input "United States"
type input "All Select individual brands"
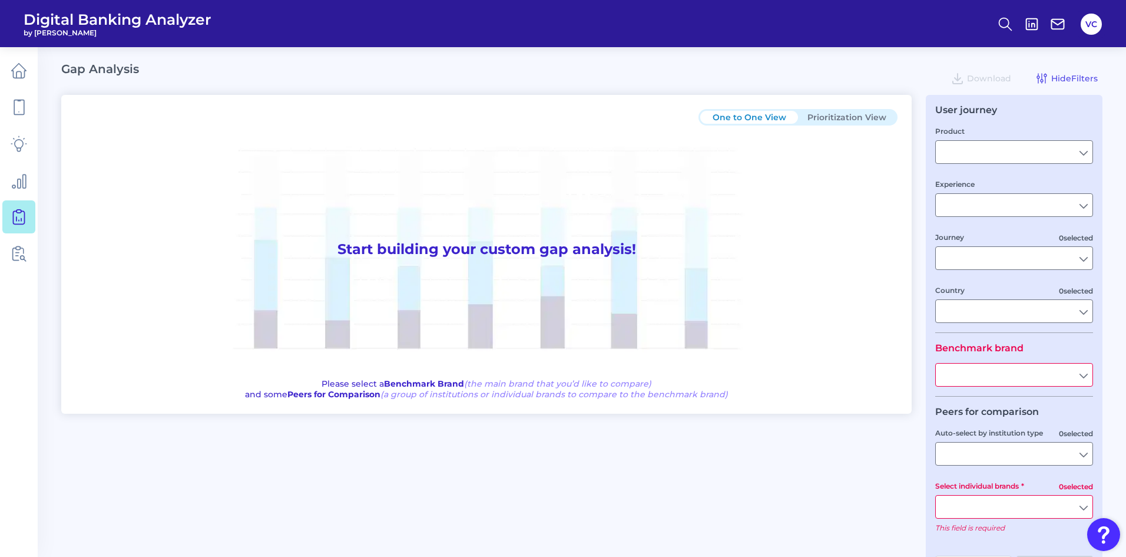
type input "All Journeys"
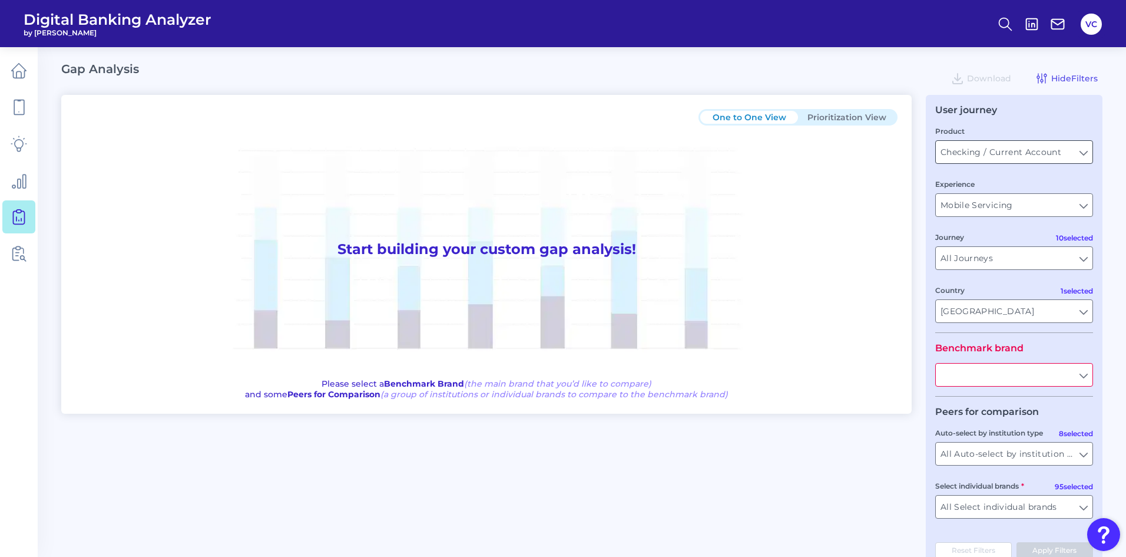
click at [1075, 151] on input "Checking / Current Account" at bounding box center [1014, 152] width 157 height 22
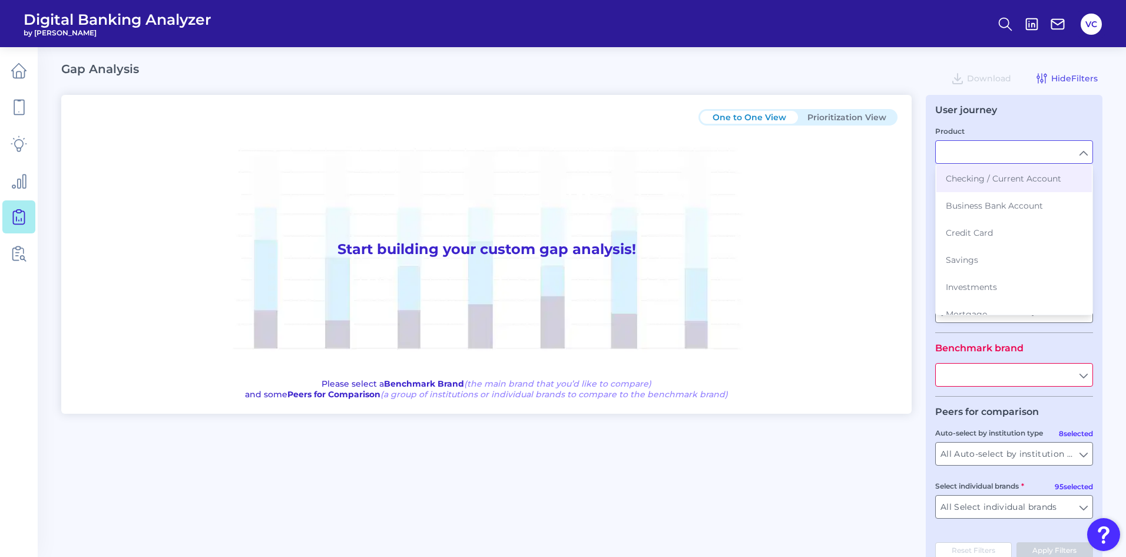
click at [1048, 130] on div "Product" at bounding box center [1014, 144] width 158 height 39
click at [1027, 177] on span "Checking / Current Account" at bounding box center [1003, 178] width 115 height 11
type input "Checking / Current Account"
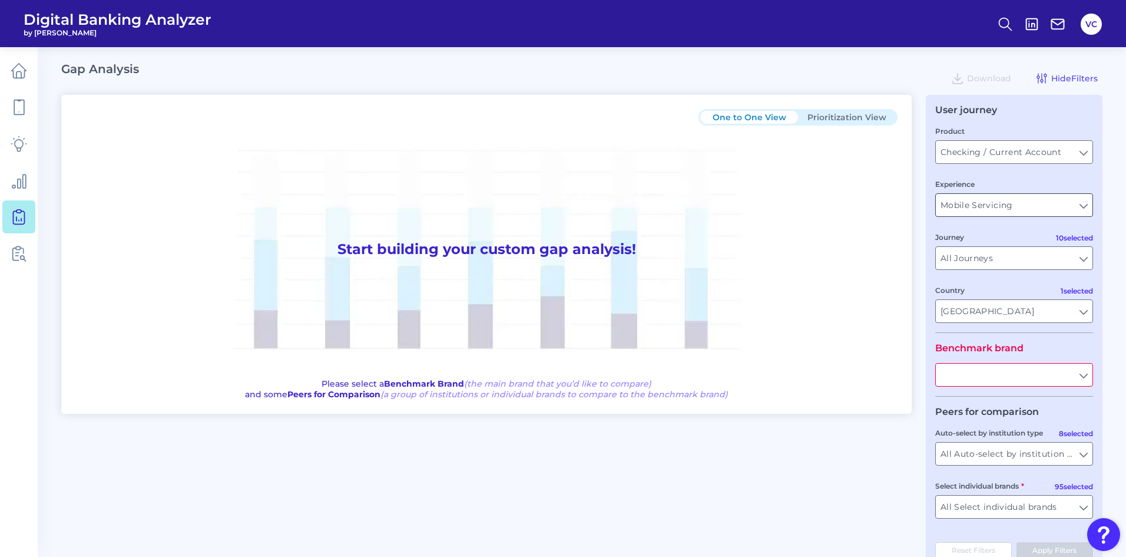
click at [1007, 216] on div "Mobile Servicing Mobile Servicing" at bounding box center [1014, 205] width 158 height 24
click at [1008, 214] on input "Mobile Servicing" at bounding box center [1014, 205] width 157 height 22
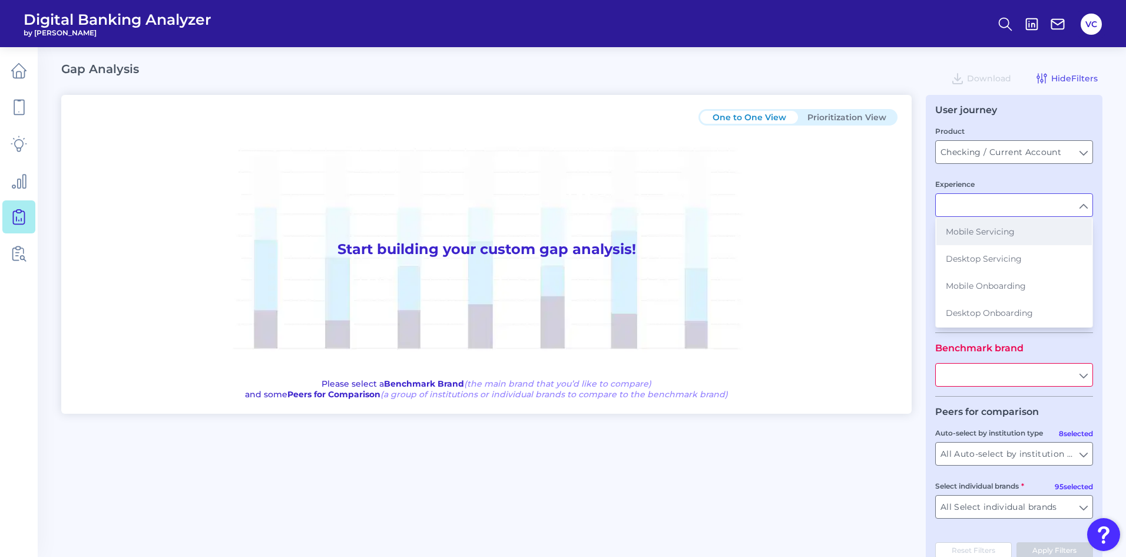
click at [988, 236] on span "Mobile Servicing" at bounding box center [980, 231] width 69 height 11
type input "Mobile Servicing"
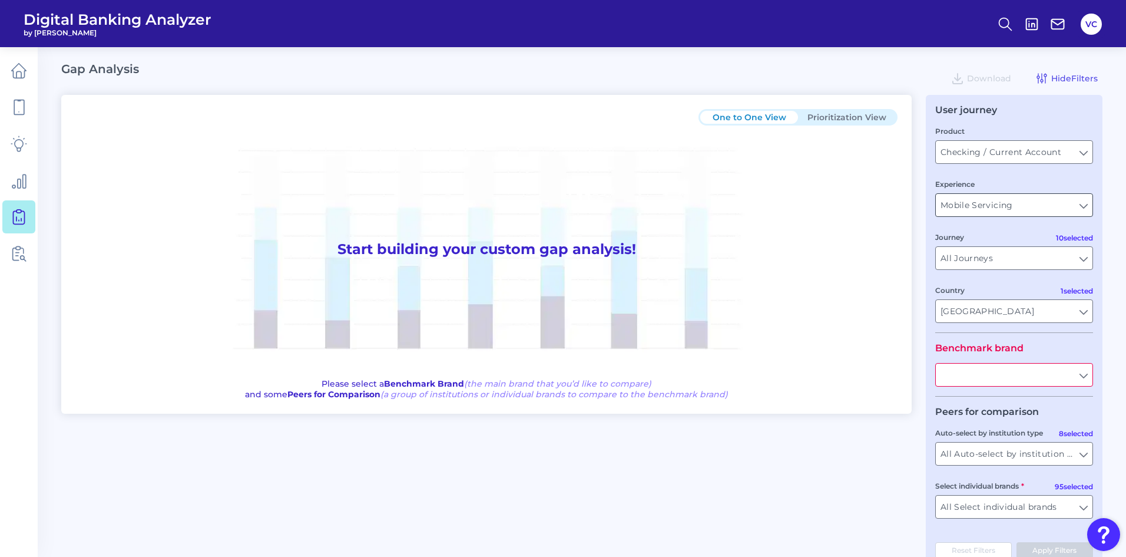
click at [986, 205] on input "Mobile Servicing" at bounding box center [1014, 205] width 157 height 22
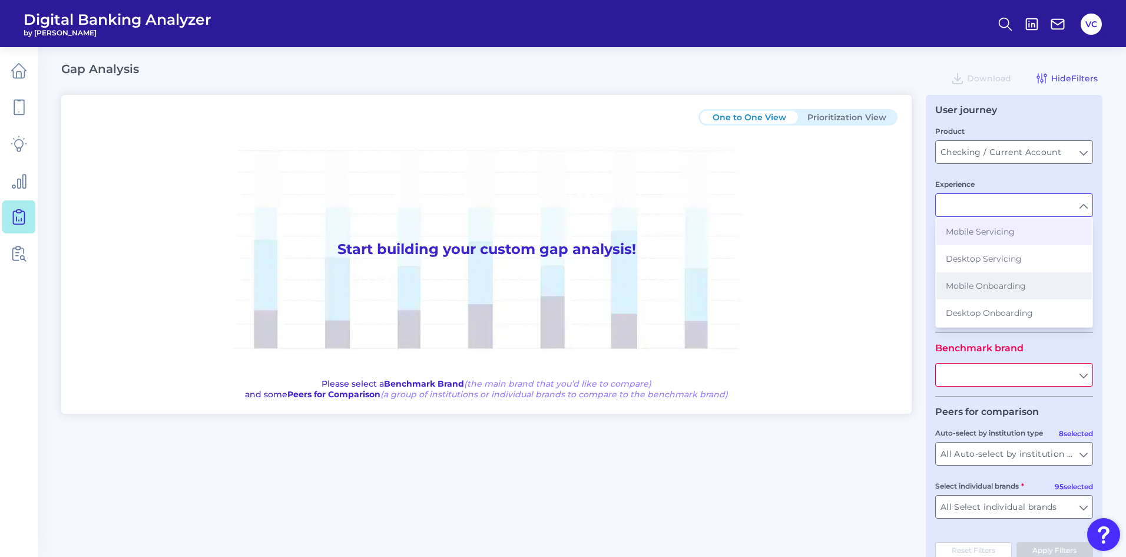
click at [974, 279] on button "Mobile Onboarding" at bounding box center [1014, 285] width 155 height 27
type input "Mobile Onboarding"
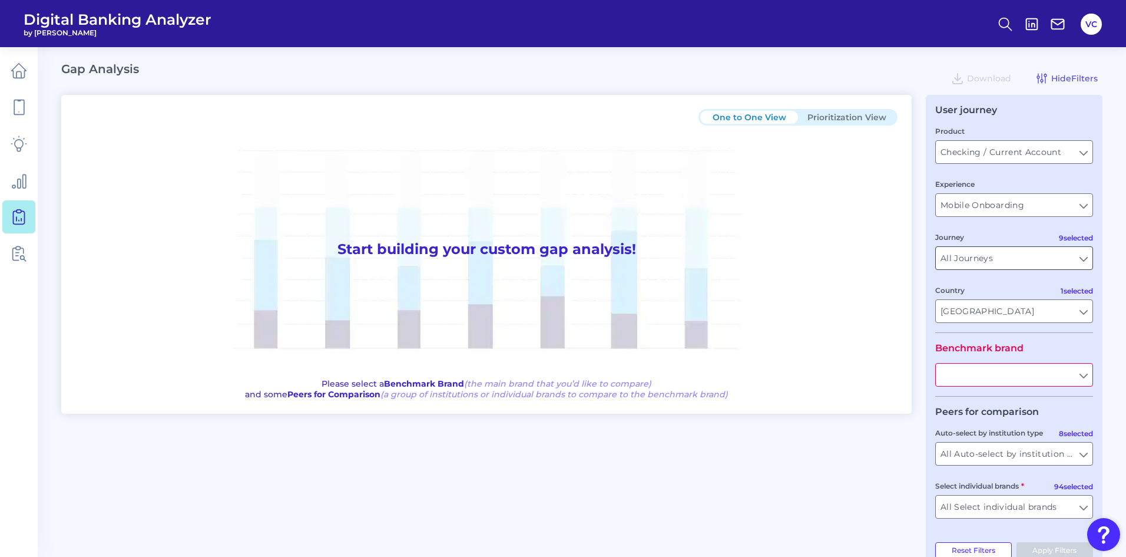
click at [998, 264] on input "All Journeys" at bounding box center [1014, 258] width 157 height 22
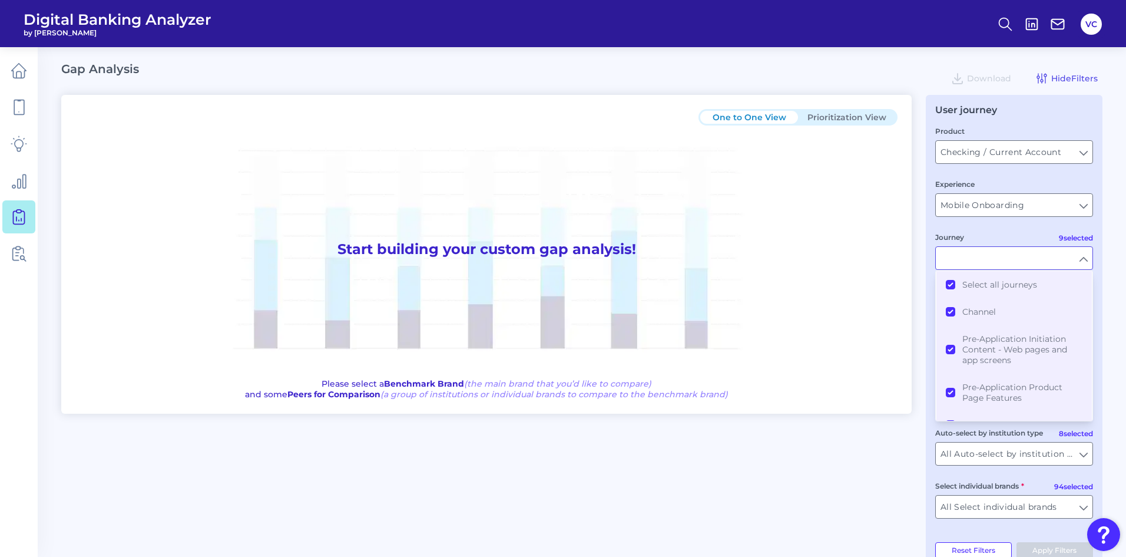
click at [1010, 231] on div "Journey" at bounding box center [1014, 250] width 158 height 39
click at [1095, 250] on div "User journey Product Checking / Current Account Checking / Current Account Expe…" at bounding box center [1014, 331] width 177 height 473
type input "All Journeys"
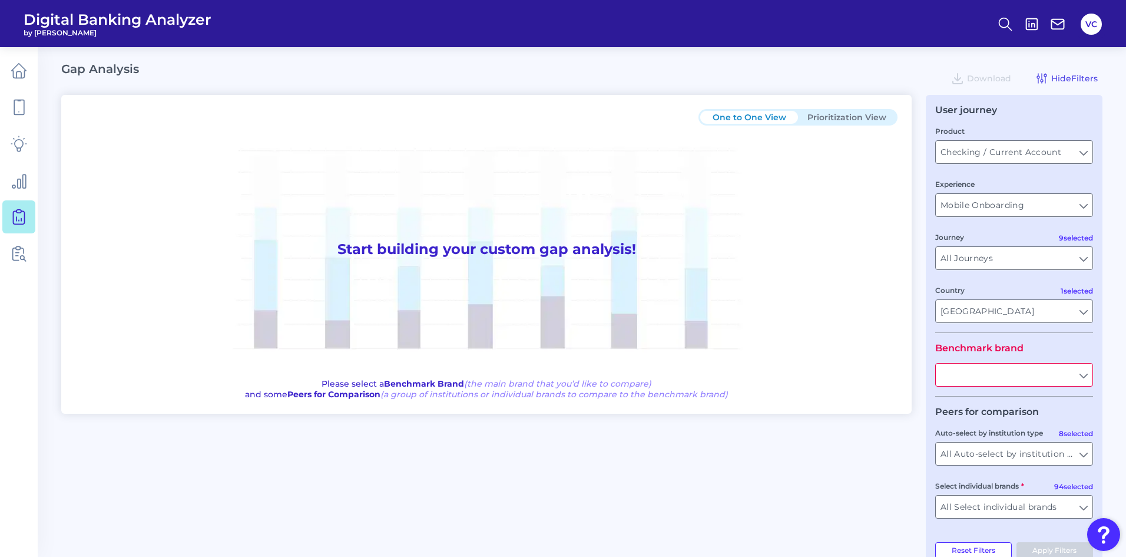
click at [1083, 377] on input "text" at bounding box center [1014, 374] width 157 height 22
click at [981, 400] on button "BM O" at bounding box center [1014, 401] width 155 height 27
type input "BMO"
click at [1083, 381] on input "BMO" at bounding box center [1014, 374] width 157 height 22
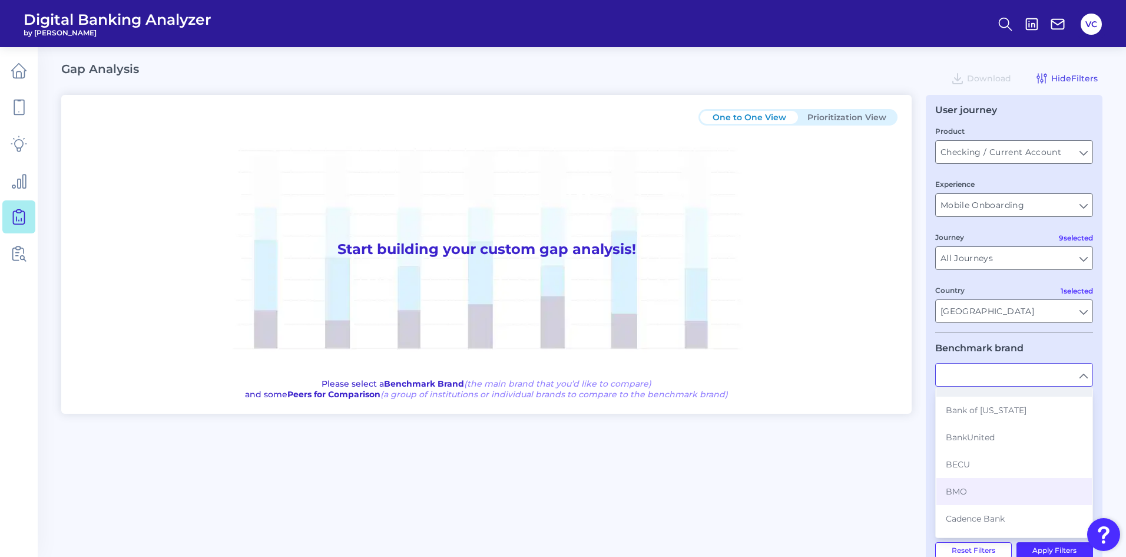
scroll to position [236, 0]
click at [968, 484] on button "BMO" at bounding box center [1014, 490] width 155 height 27
type input "BMO"
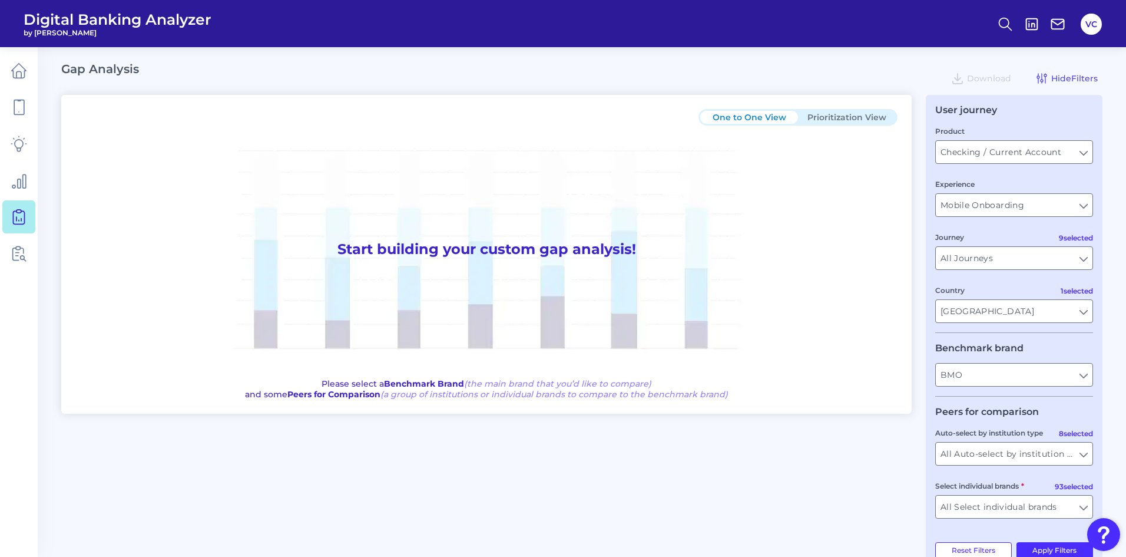
click at [875, 465] on div "One to One View Prioritization View Start building your custom gap analysis! Pl…" at bounding box center [581, 331] width 1041 height 473
click at [1006, 454] on input "All Auto-select by institution types" at bounding box center [1014, 453] width 157 height 22
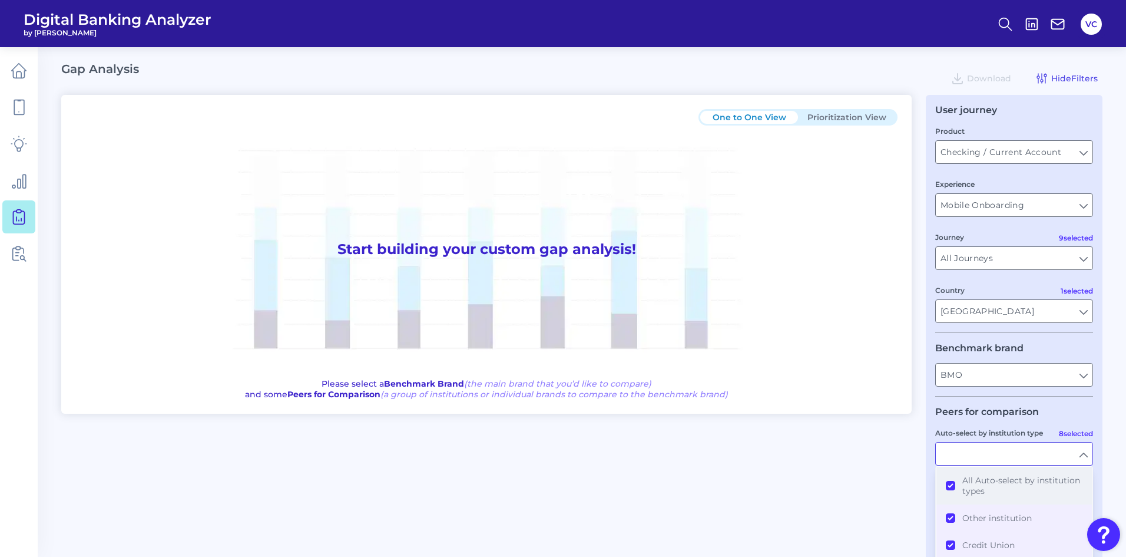
click at [949, 485] on button "All Auto-select by institution types" at bounding box center [1014, 485] width 155 height 38
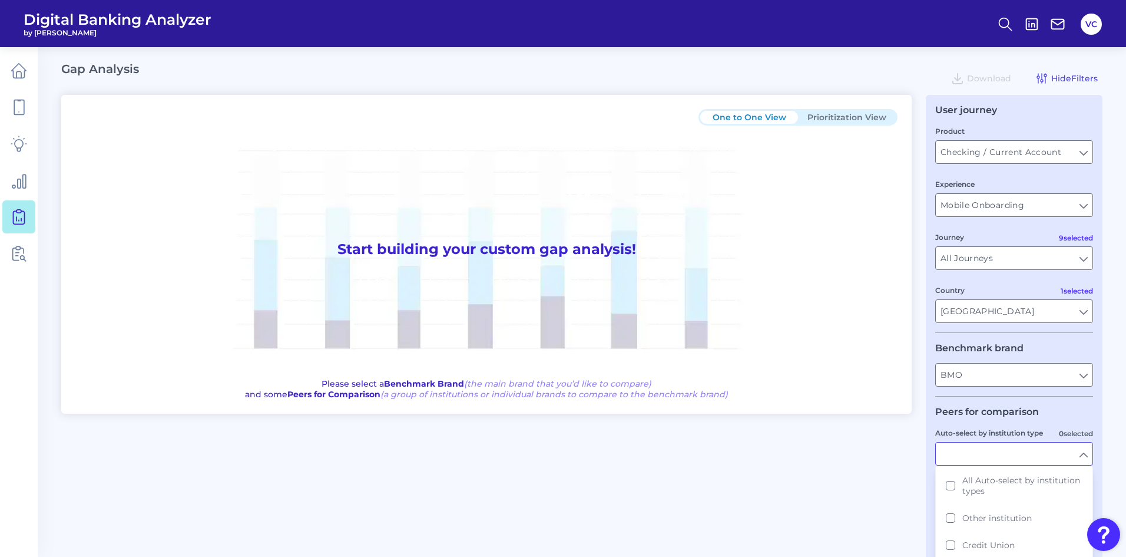
click at [889, 485] on div "One to One View Prioritization View Start building your custom gap analysis! Pl…" at bounding box center [581, 338] width 1041 height 487
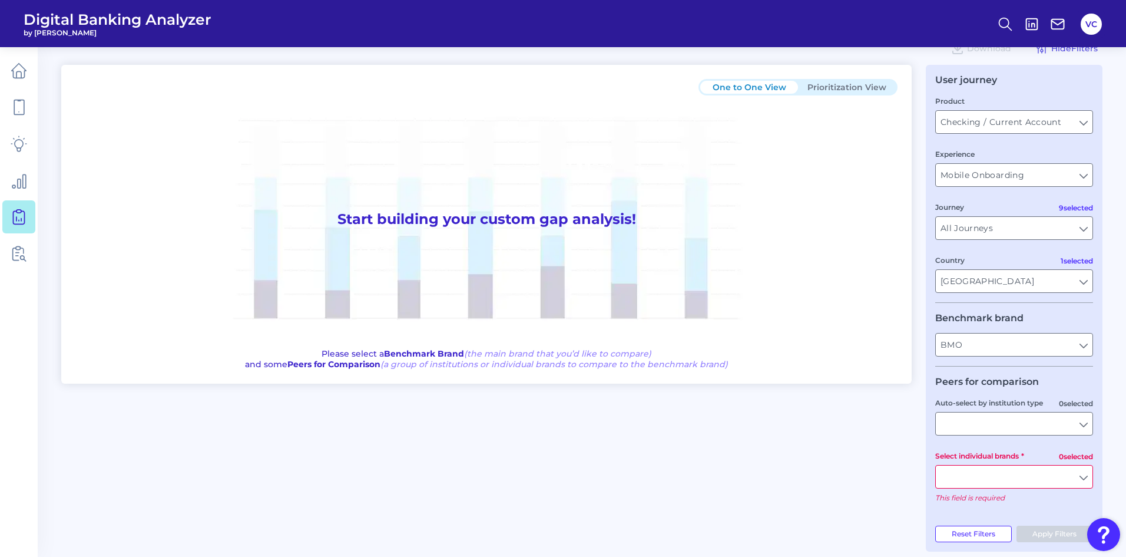
scroll to position [42, 0]
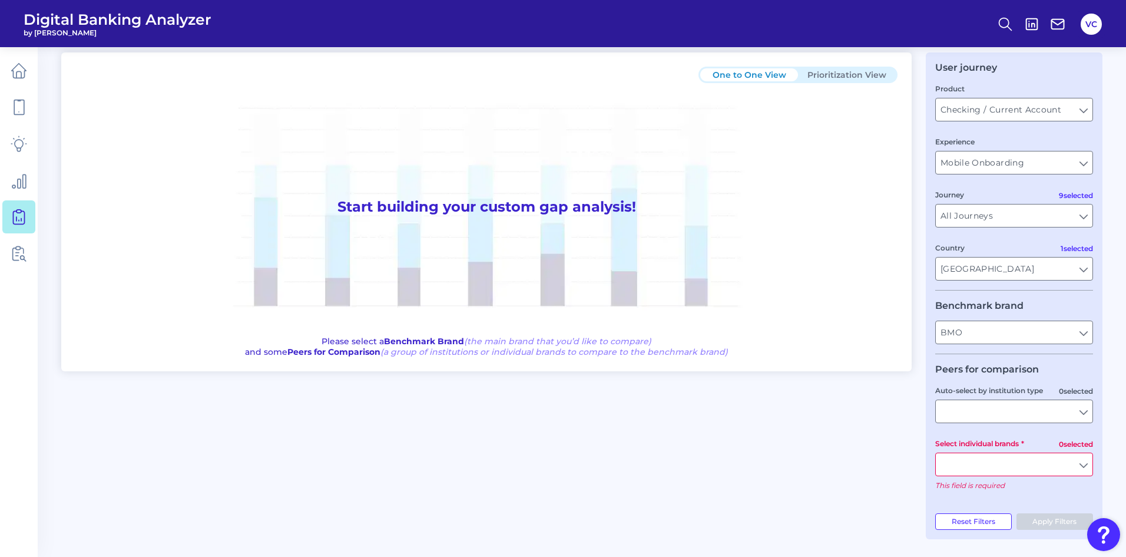
click at [1009, 462] on input "Select individual brands" at bounding box center [1014, 464] width 157 height 22
click at [951, 494] on button "TD Bank" at bounding box center [1014, 490] width 155 height 27
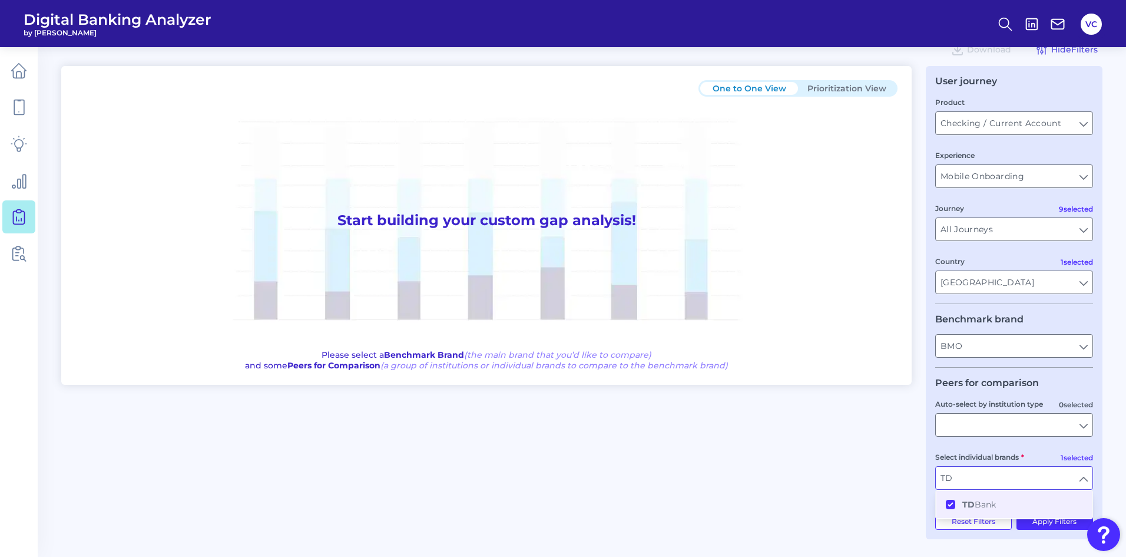
click at [903, 498] on div "One to One View Prioritization View Start building your custom gap analysis! Pl…" at bounding box center [581, 302] width 1041 height 473
type input "TD Bank"
click at [1057, 521] on button "Apply Filters" at bounding box center [1055, 521] width 77 height 16
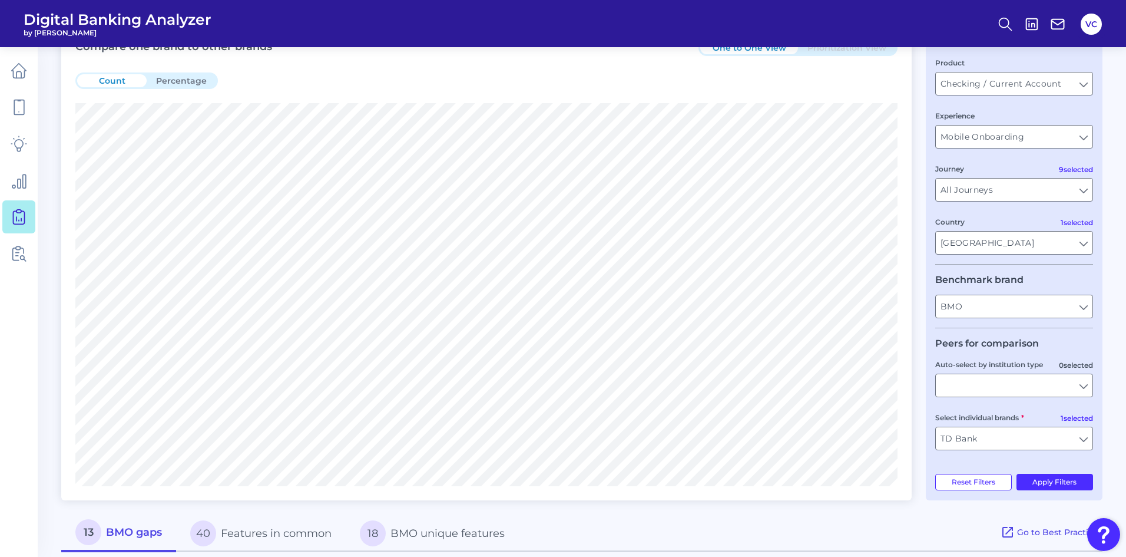
scroll to position [88, 0]
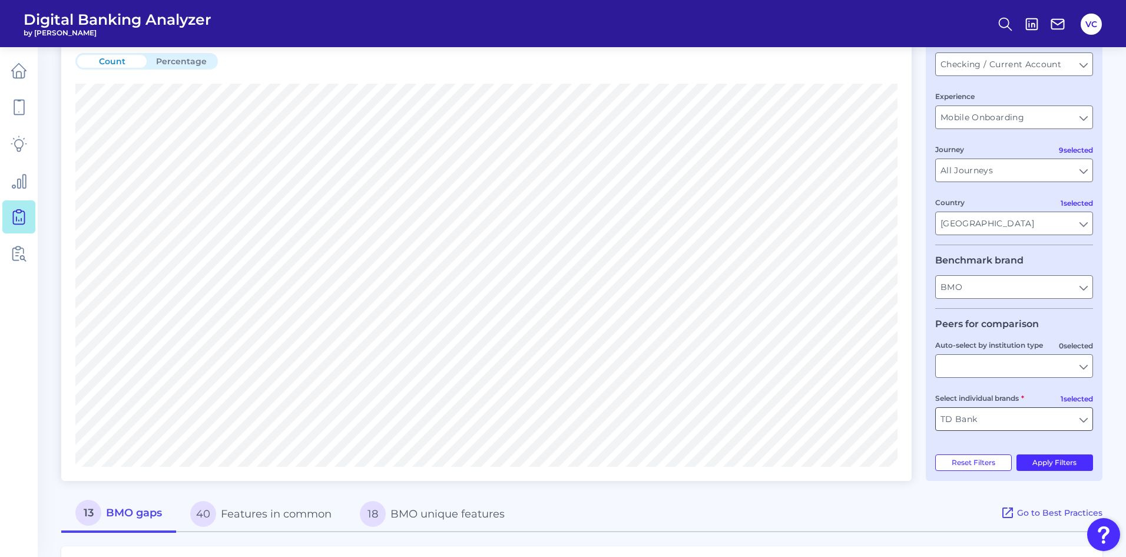
click at [1024, 422] on input "TD Bank" at bounding box center [1014, 419] width 157 height 22
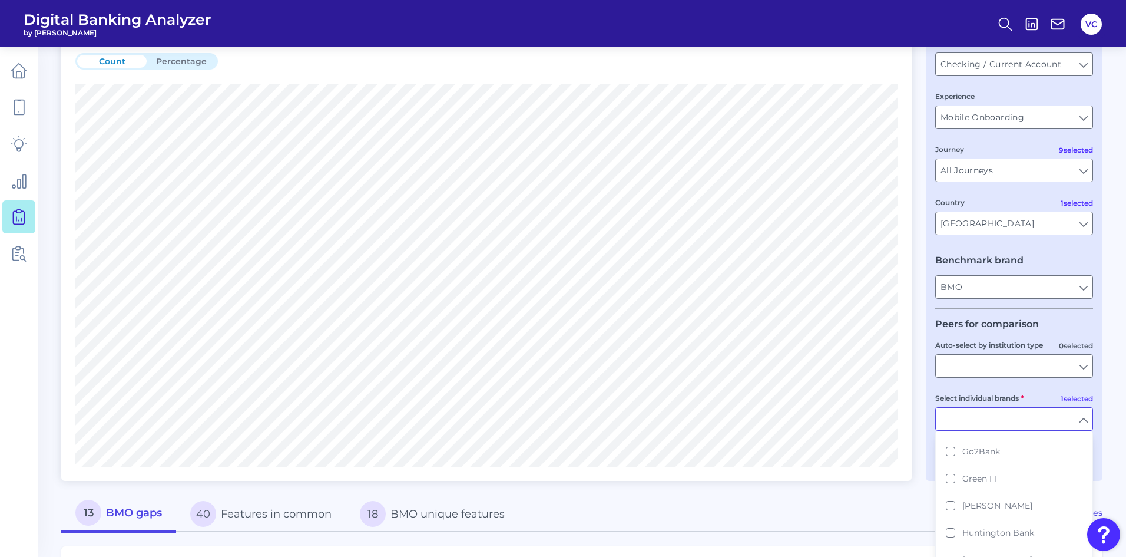
scroll to position [1178, 0]
click at [942, 421] on input "Select individual brands" at bounding box center [1014, 419] width 157 height 22
type input "TD Bank"
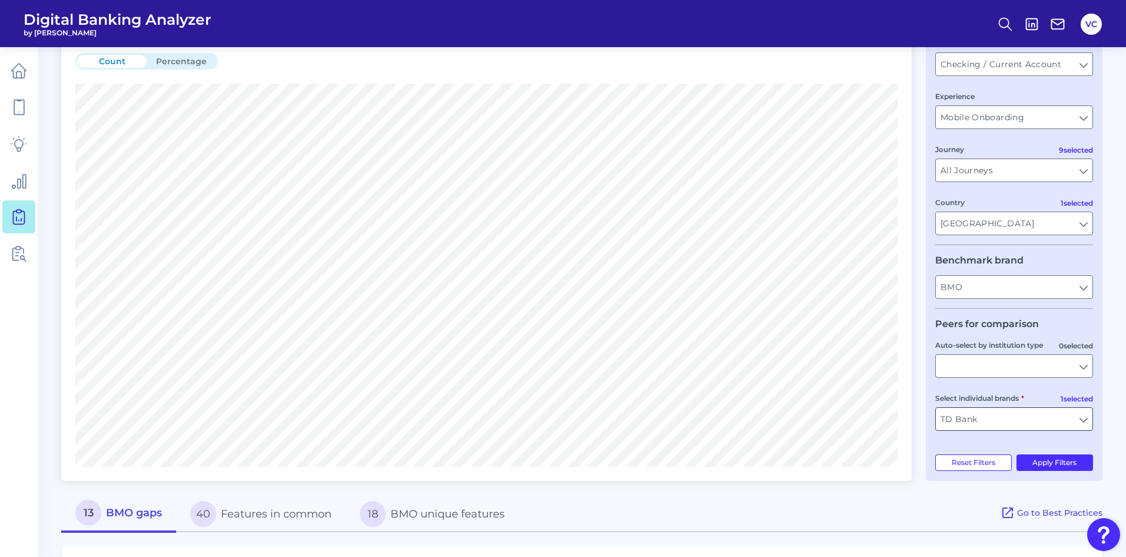
click at [983, 418] on input "TD Bank" at bounding box center [1014, 419] width 157 height 22
click at [946, 448] on button "Wells Fargo" at bounding box center [1014, 445] width 155 height 27
click at [1057, 481] on div "Compare one brand to other brands One to One View Prioritization View Count Per…" at bounding box center [581, 441] width 1041 height 869
type input "TD Bank, Wells Fargo"
click at [1084, 421] on input "TD Bank, Wells Fargo" at bounding box center [1014, 419] width 157 height 22
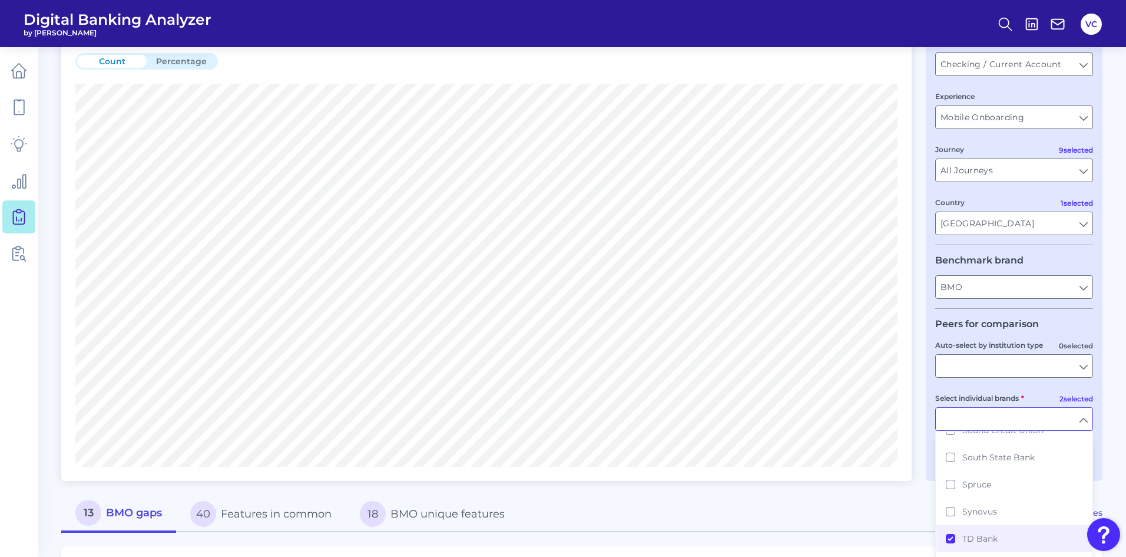
scroll to position [2062, 0]
click at [951, 524] on button "TD Bank" at bounding box center [1014, 532] width 155 height 27
click at [906, 515] on div "13 BMO gaps 40 Features in common 18 BMO unique features" at bounding box center [530, 513] width 939 height 37
type input "Wells Fargo"
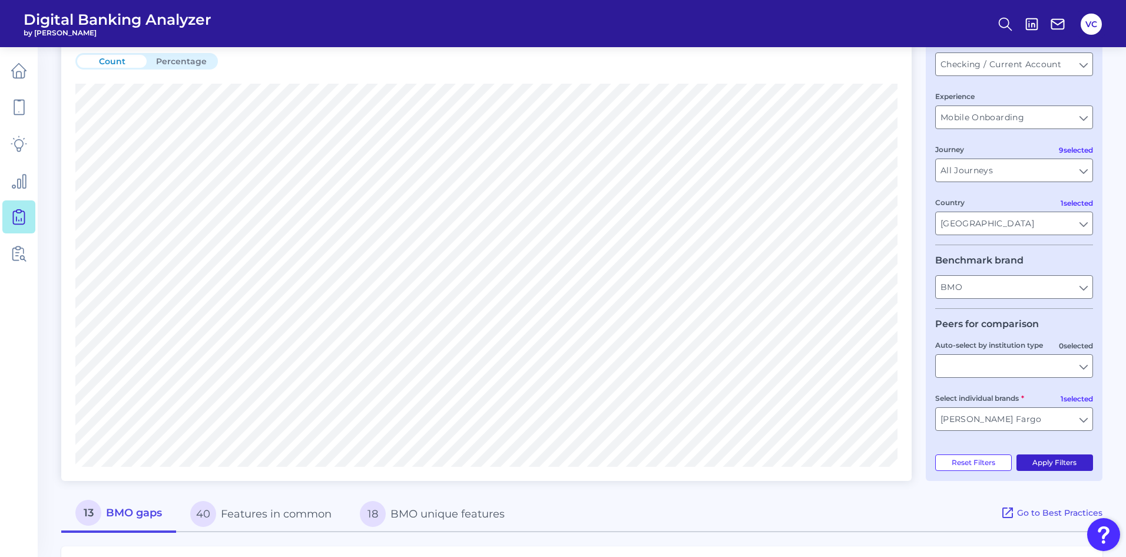
click at [1043, 463] on button "Apply Filters" at bounding box center [1055, 462] width 77 height 16
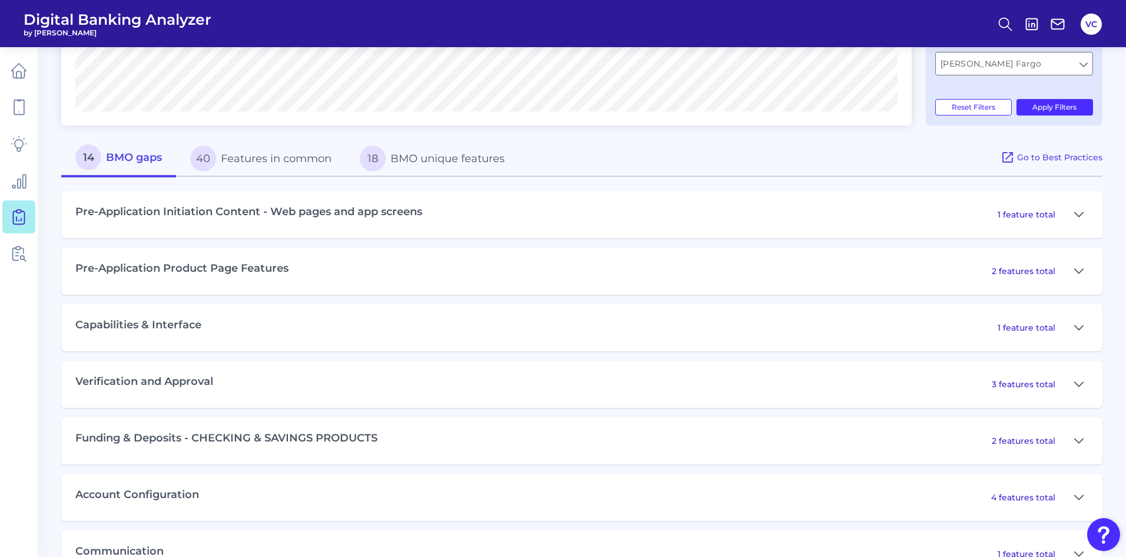
scroll to position [422, 0]
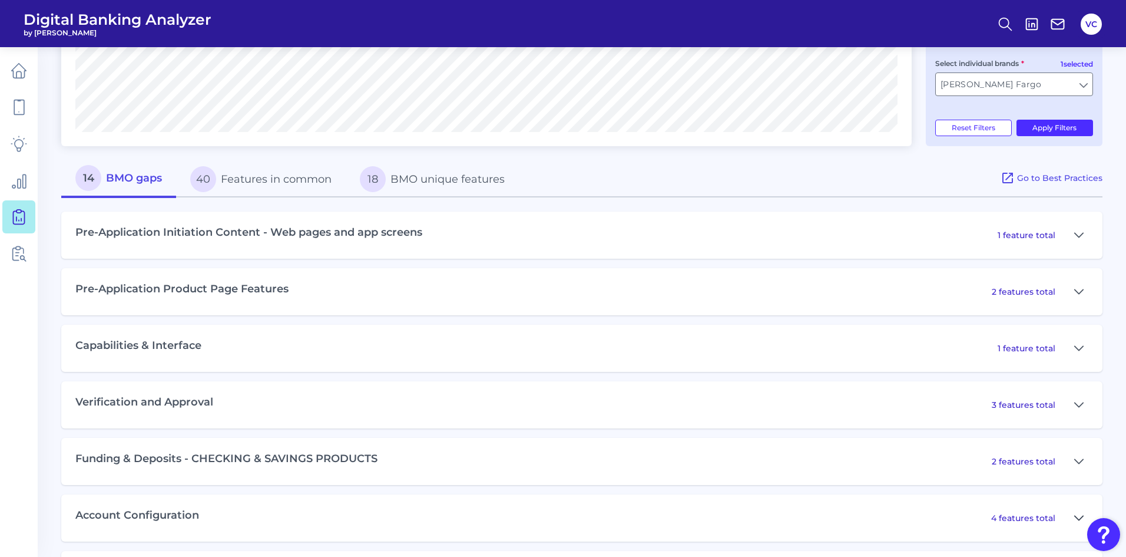
click at [1080, 517] on icon at bounding box center [1078, 518] width 9 height 14
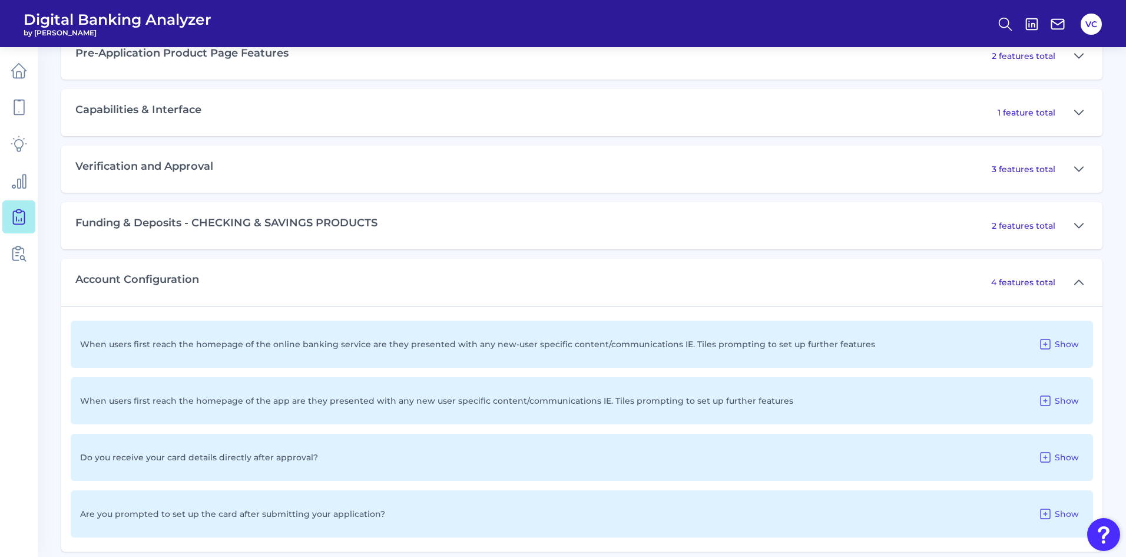
scroll to position [717, 0]
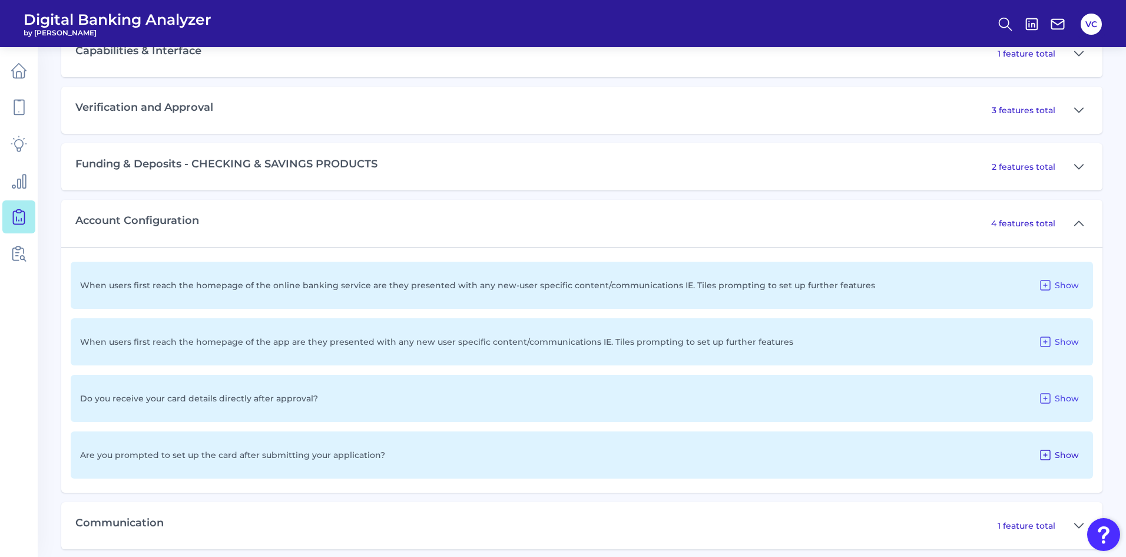
click at [1044, 457] on icon at bounding box center [1045, 455] width 14 height 14
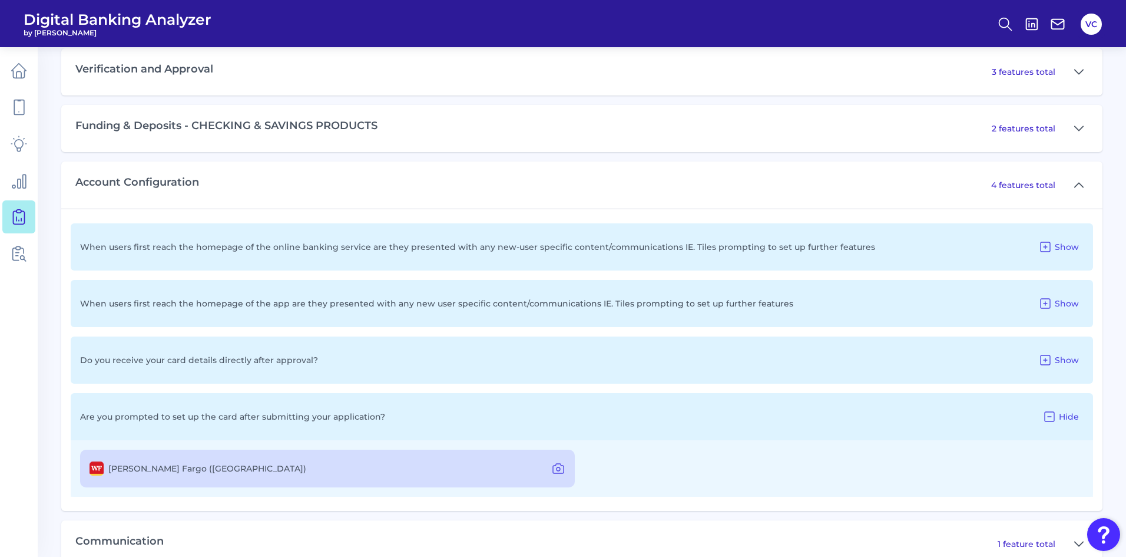
scroll to position [776, 0]
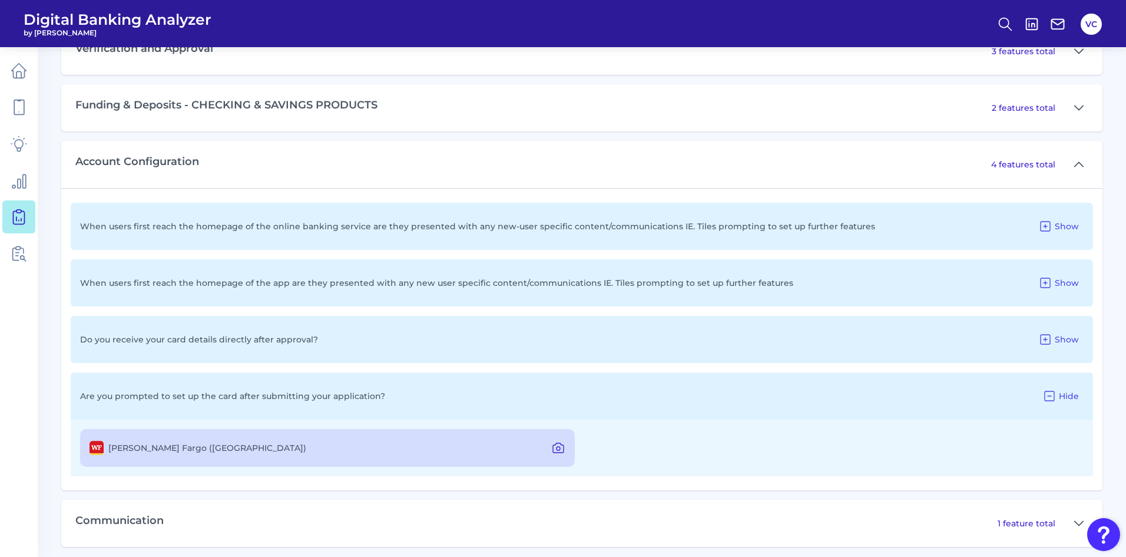
click at [555, 447] on icon at bounding box center [558, 448] width 14 height 14
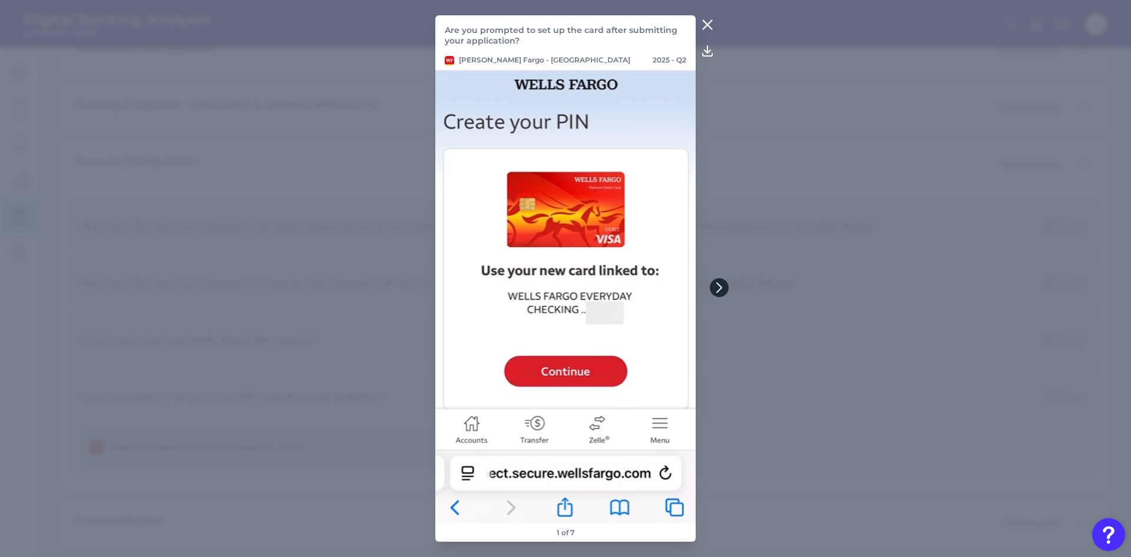
click at [720, 286] on icon at bounding box center [719, 287] width 5 height 9
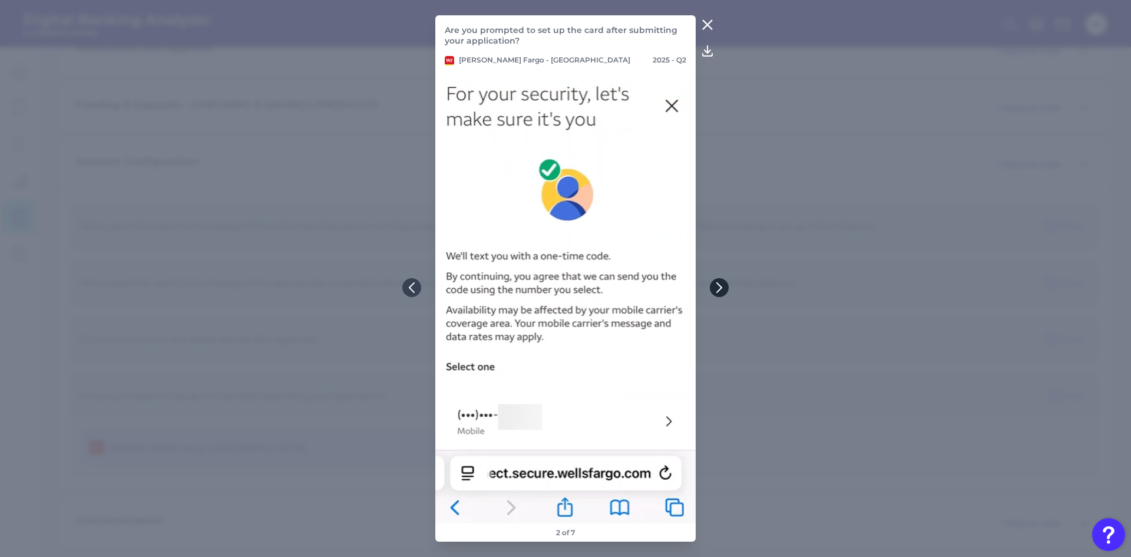
click at [720, 286] on icon at bounding box center [719, 287] width 5 height 9
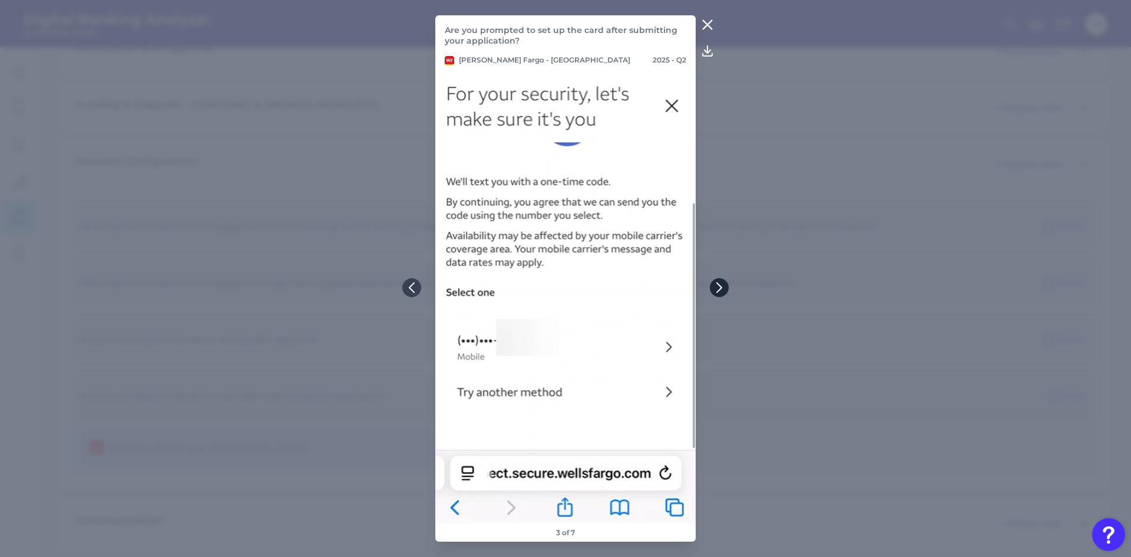
click at [720, 286] on icon at bounding box center [719, 287] width 5 height 9
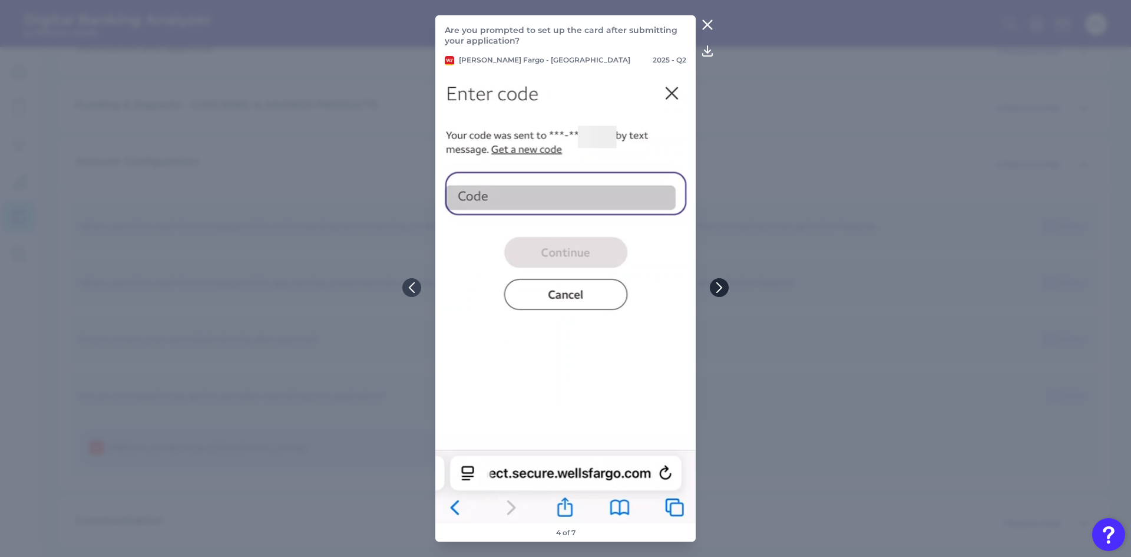
click at [720, 286] on icon at bounding box center [719, 287] width 5 height 9
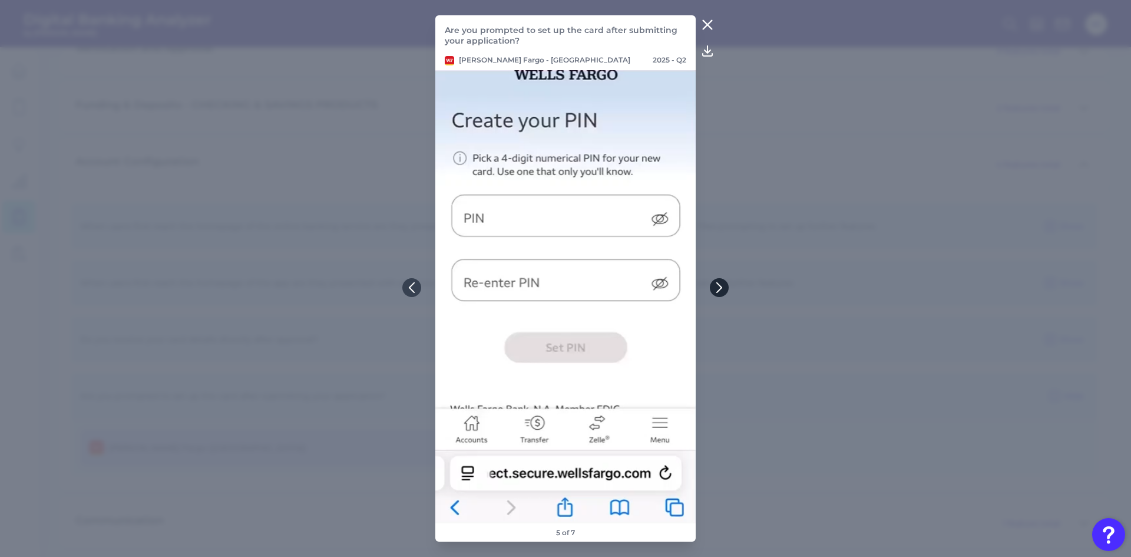
click at [720, 286] on icon at bounding box center [719, 287] width 5 height 9
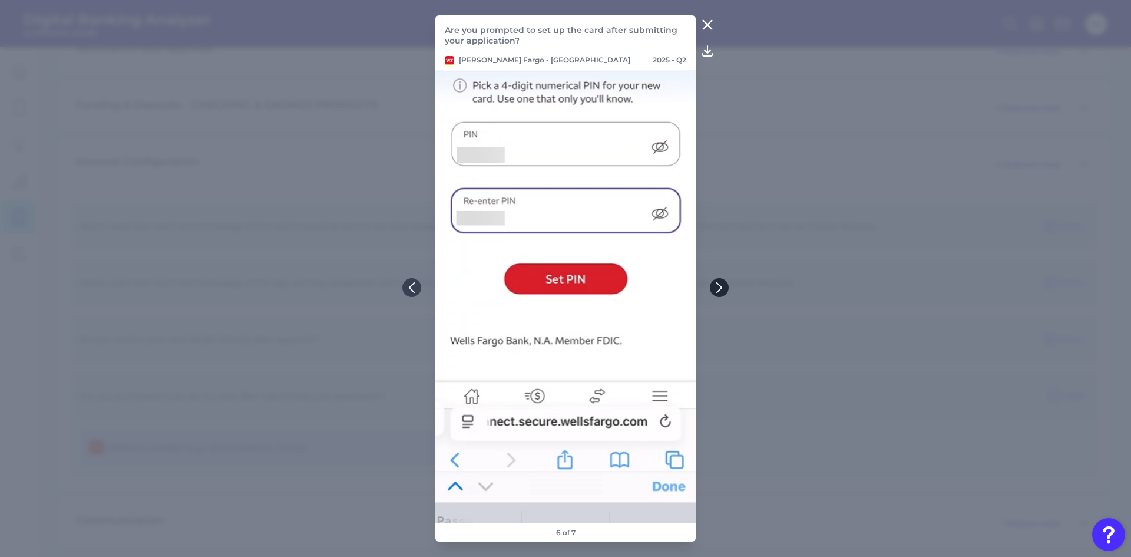
click at [722, 284] on icon at bounding box center [719, 287] width 11 height 11
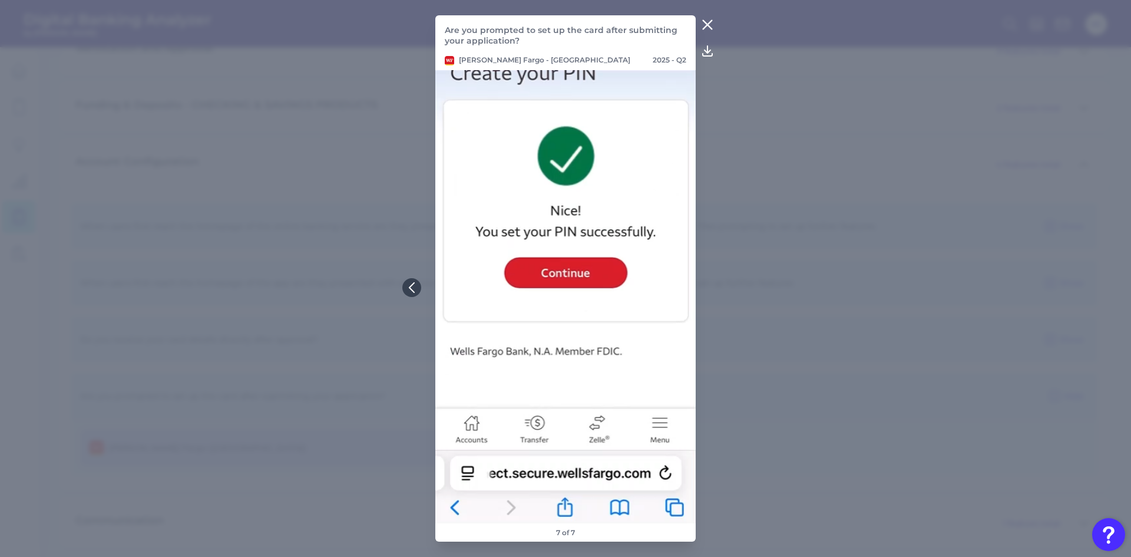
click at [707, 27] on icon at bounding box center [707, 25] width 14 height 14
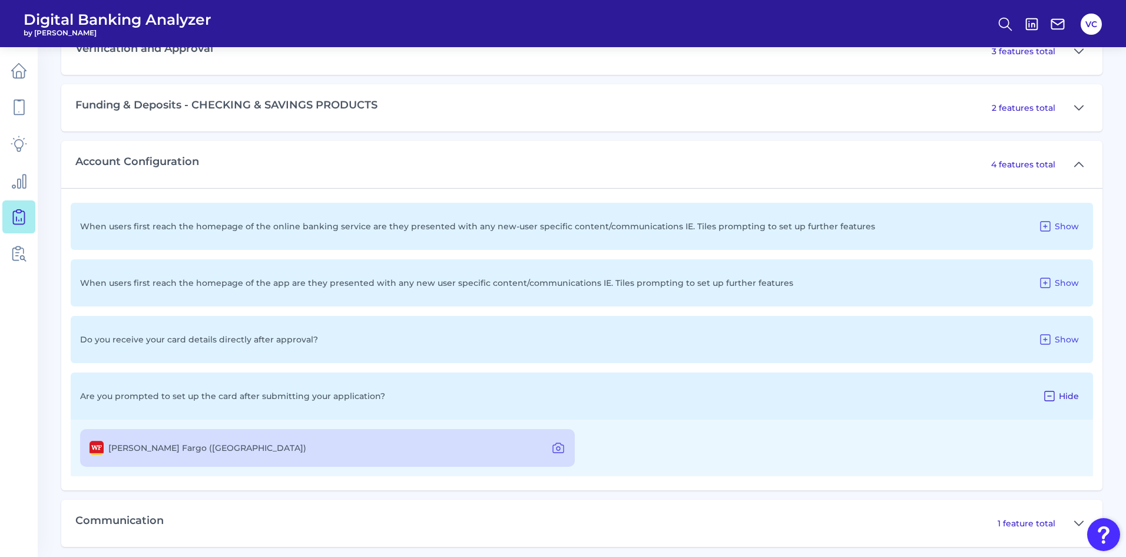
click at [1051, 394] on icon at bounding box center [1050, 396] width 14 height 14
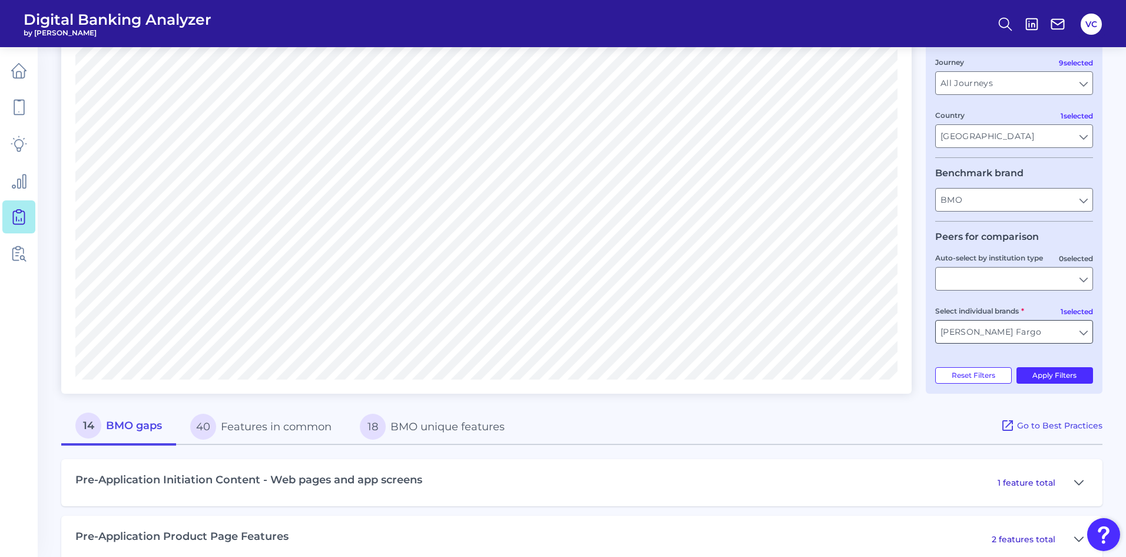
scroll to position [177, 0]
click at [992, 330] on input "Wells Fargo" at bounding box center [1014, 330] width 157 height 22
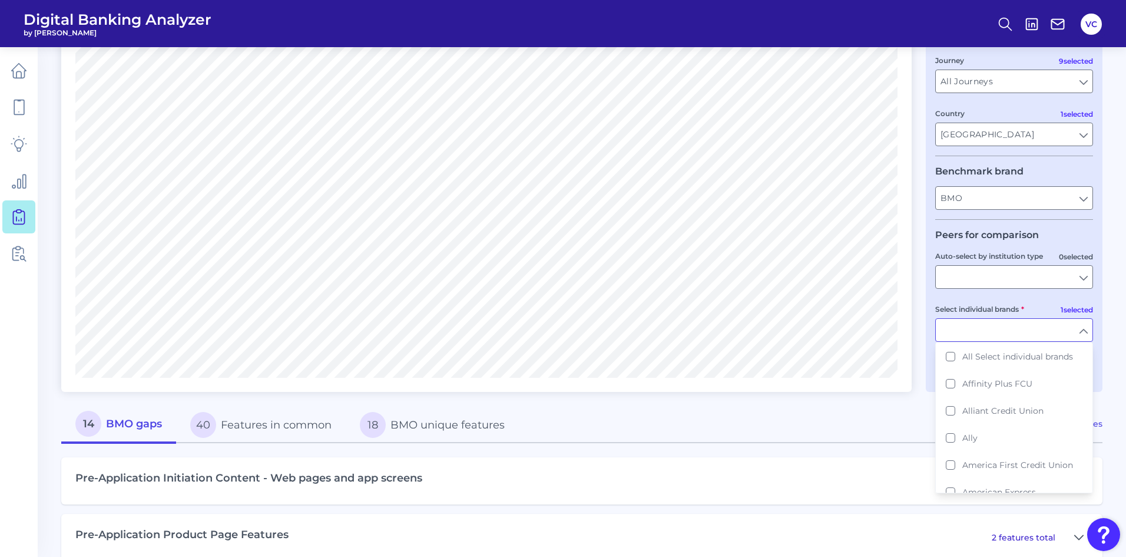
click at [922, 409] on div "14 BMO gaps 40 Features in common 18 BMO unique features" at bounding box center [530, 424] width 939 height 37
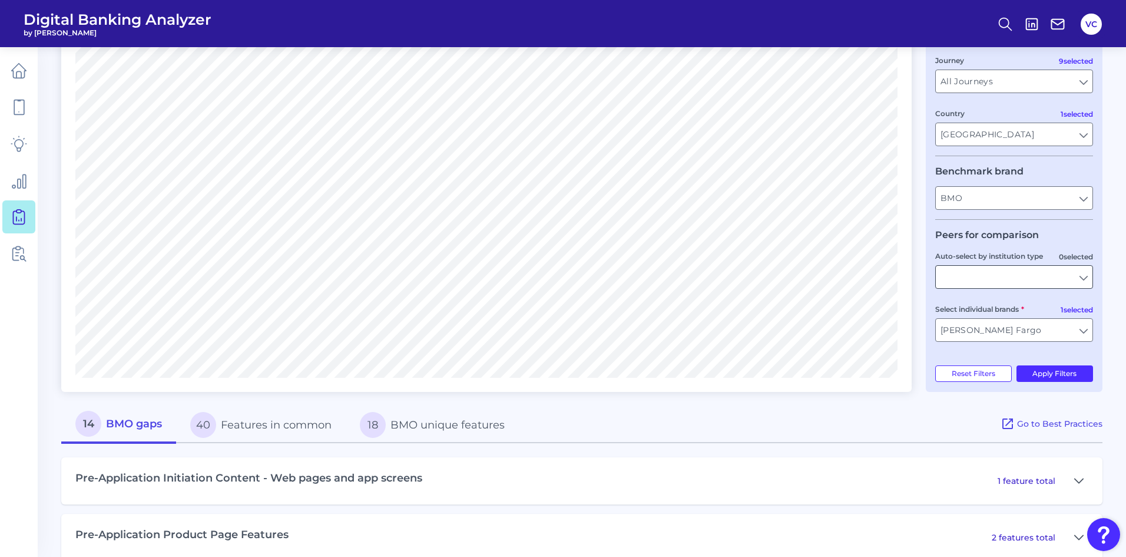
click at [1081, 273] on input "Auto-select by institution type" at bounding box center [1014, 277] width 157 height 22
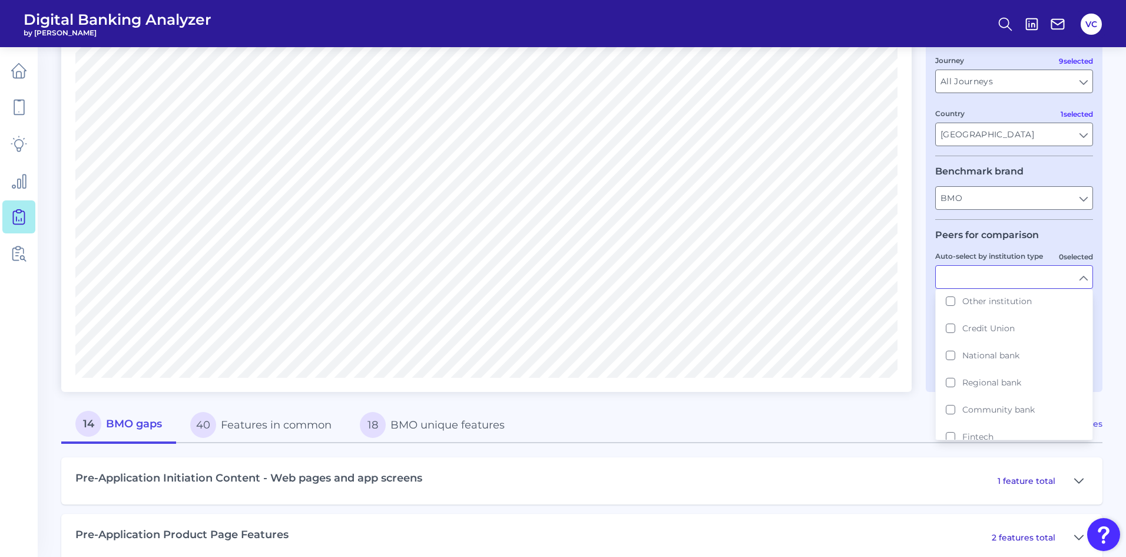
scroll to position [47, 0]
click at [952, 429] on button "Fintech" at bounding box center [1014, 429] width 155 height 27
type input "Cash App, Chime, Current Bank, Dave, Green FI, Lending Club, Monzo, Revolut, So…"
click at [907, 428] on div "14 BMO gaps 40 Features in common 18 BMO unique features" at bounding box center [530, 424] width 939 height 37
type input "Fintech"
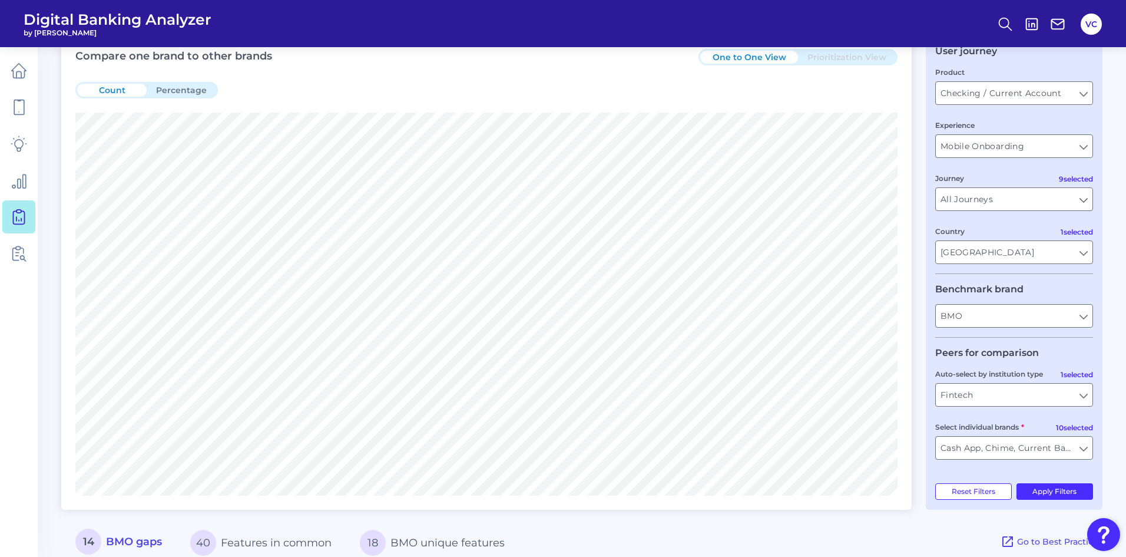
scroll to position [0, 0]
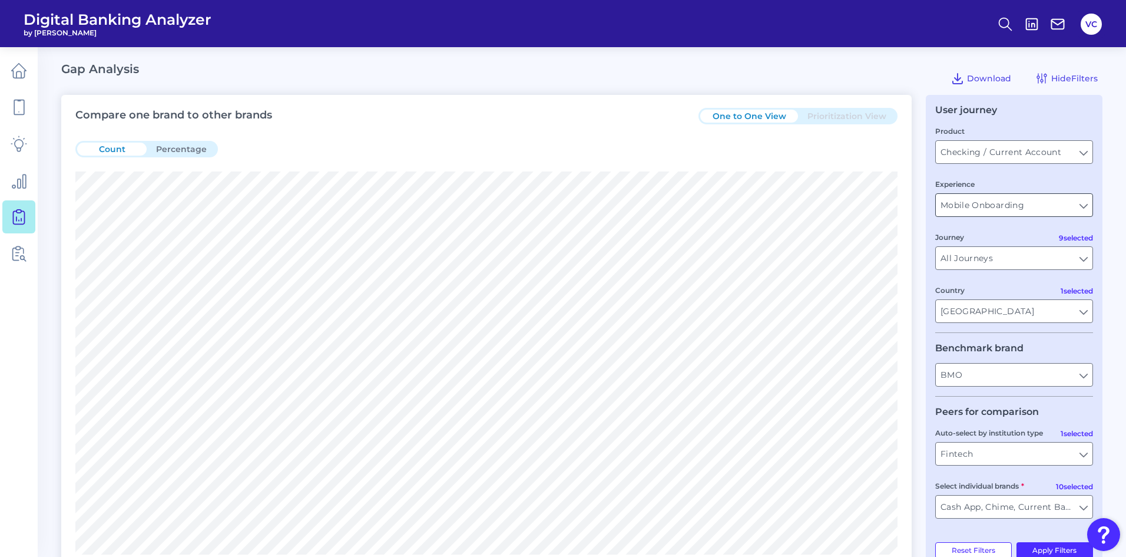
click at [1085, 207] on input "Mobile Onboarding" at bounding box center [1014, 205] width 157 height 22
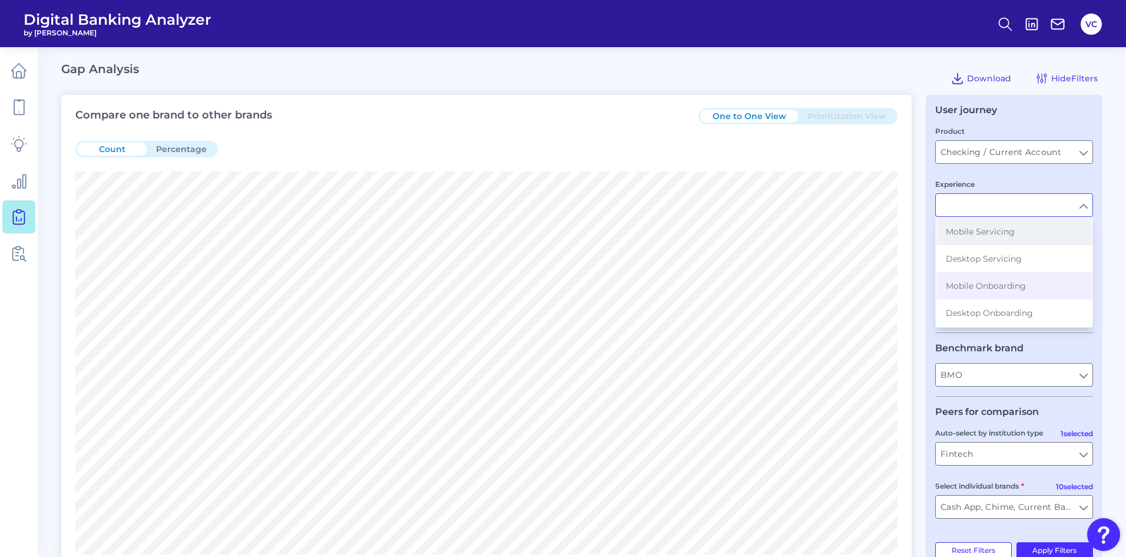
click at [1038, 238] on button "Mobile Servicing" at bounding box center [1014, 231] width 155 height 27
type input "Mobile Servicing"
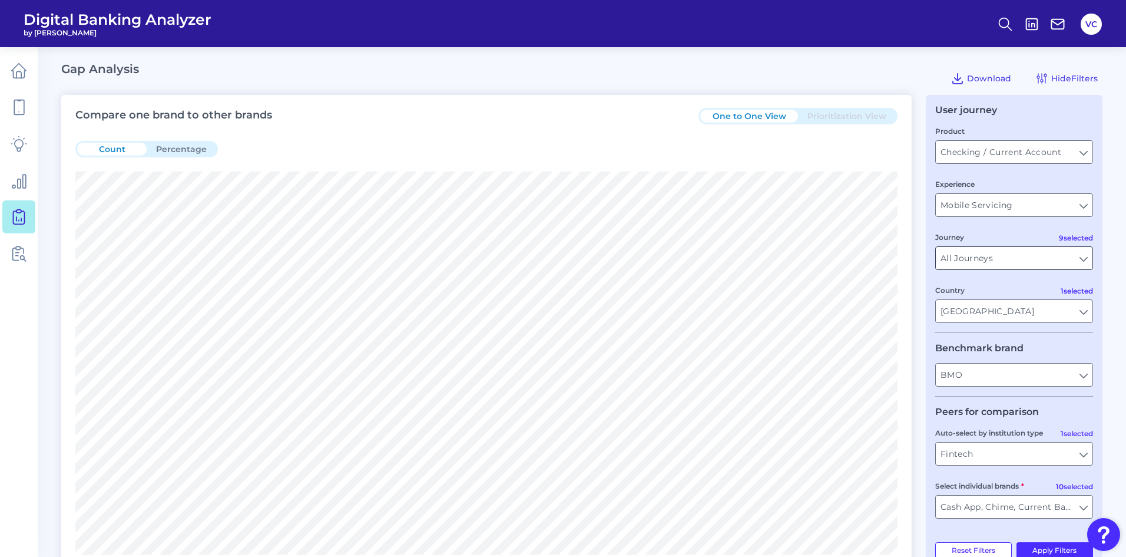
type input "All Auto-select by institution types"
type input "All Select individual brands"
click at [1006, 451] on input "All Auto-select by institution types" at bounding box center [1014, 453] width 157 height 22
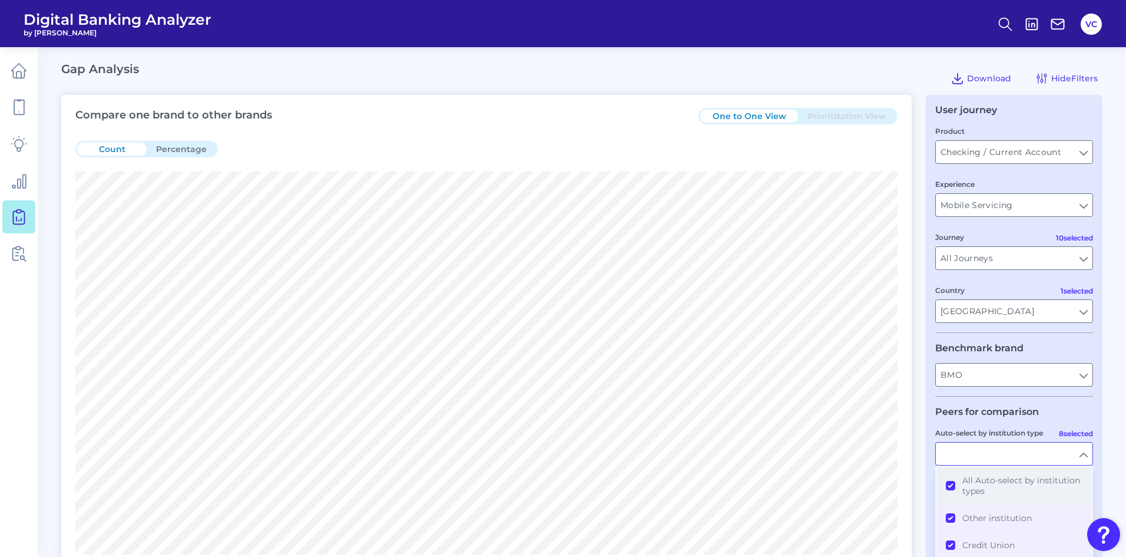
click at [949, 484] on button "All Auto-select by institution types" at bounding box center [1014, 485] width 155 height 38
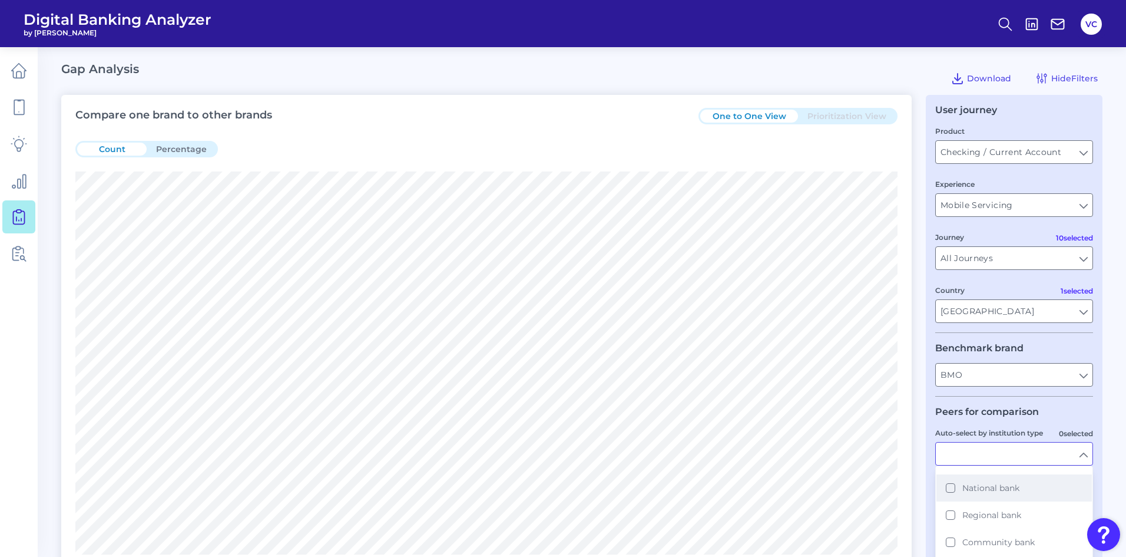
scroll to position [105, 0]
click at [955, 548] on button "Fintech" at bounding box center [1014, 547] width 155 height 27
type input "Cash App, Chime, Current Bank, Dave, Green FI, Lending Club, Monzo, Revolut, Ro…"
type input "Fintech"
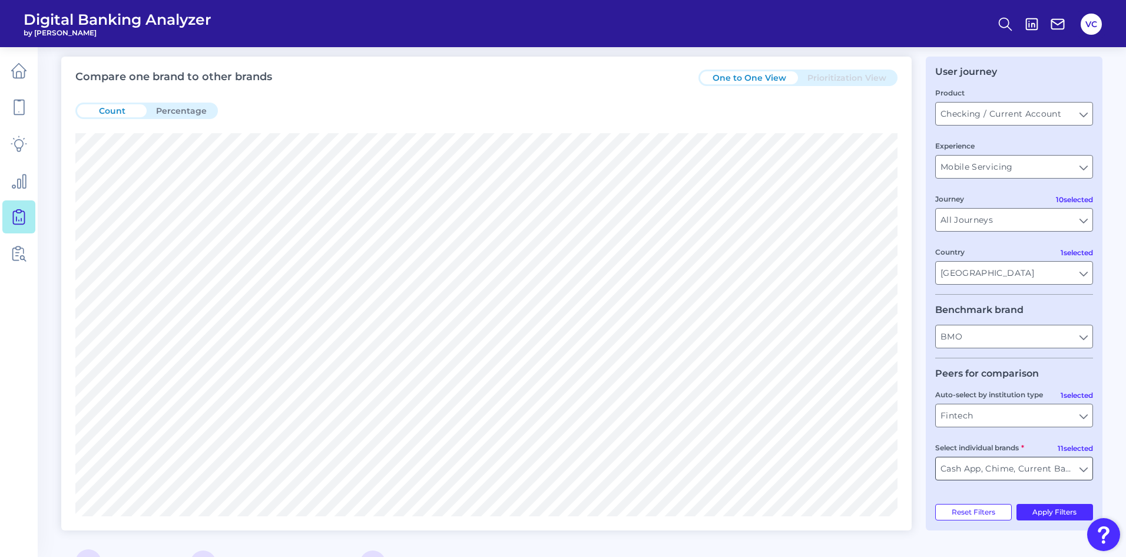
scroll to position [59, 0]
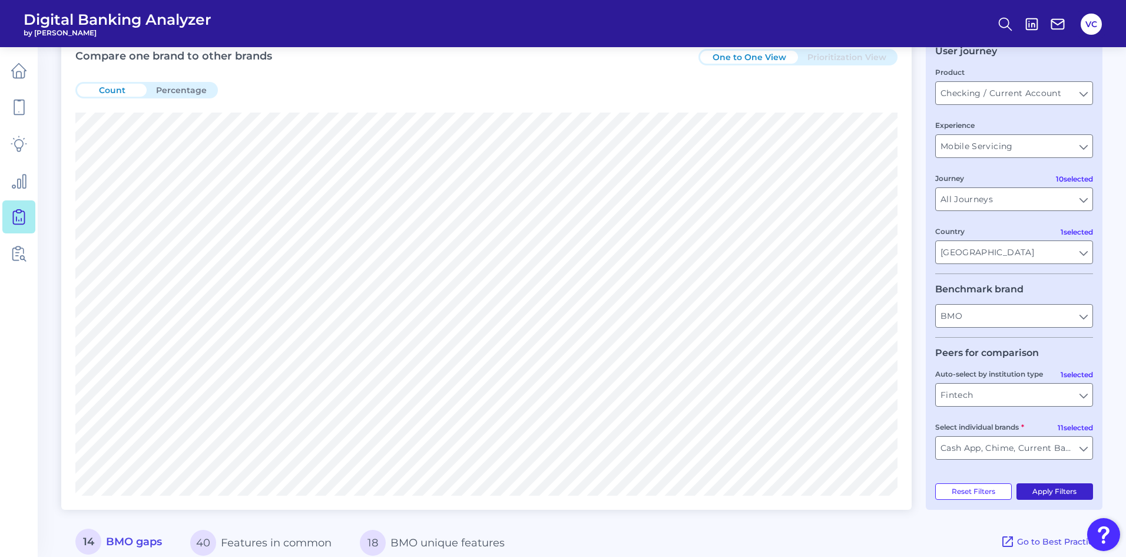
click at [1063, 492] on button "Apply Filters" at bounding box center [1055, 491] width 77 height 16
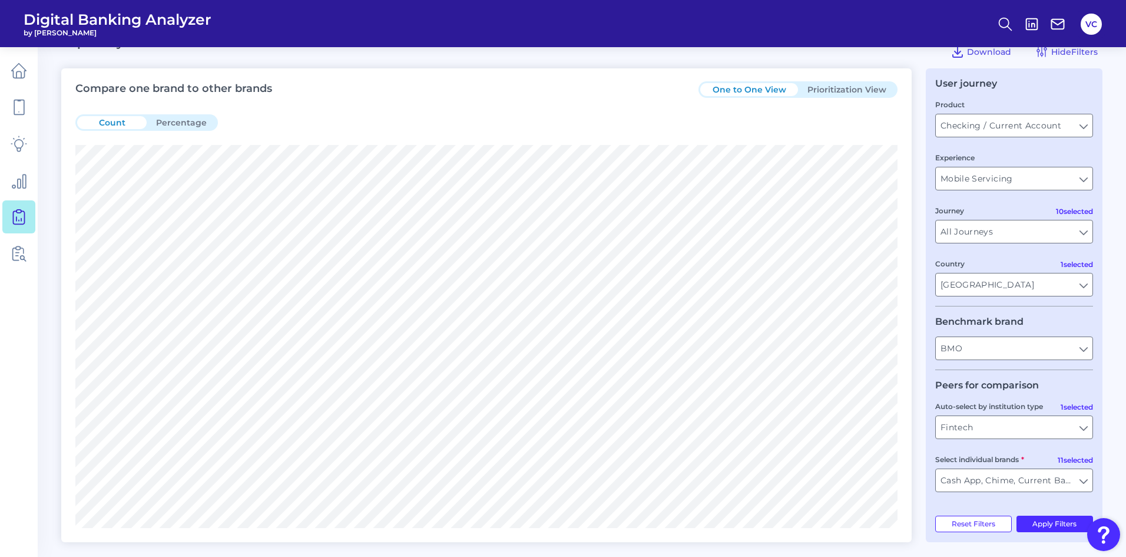
scroll to position [0, 0]
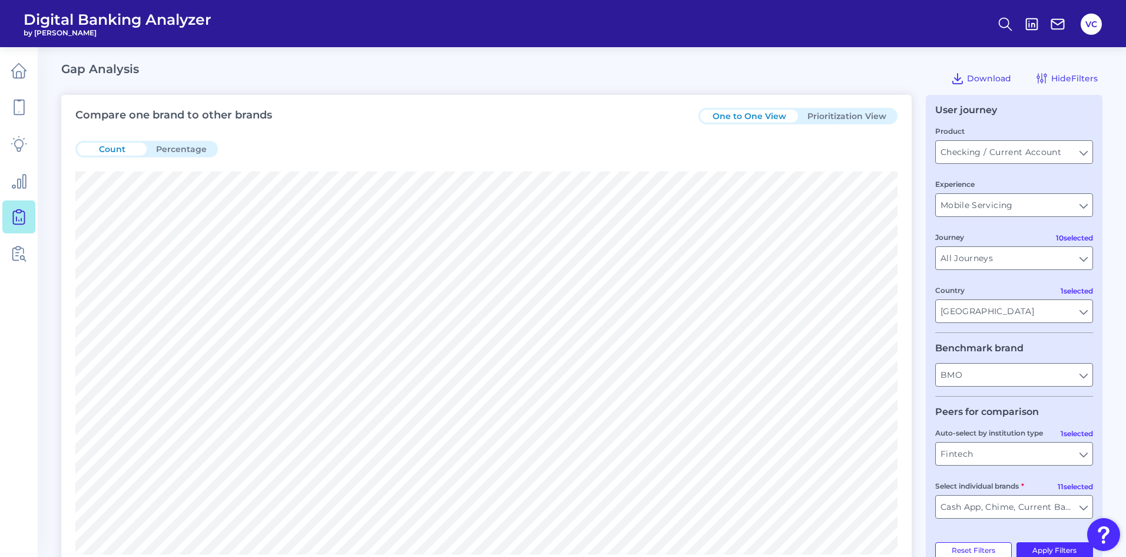
click at [849, 117] on button "Prioritization View" at bounding box center [847, 116] width 98 height 13
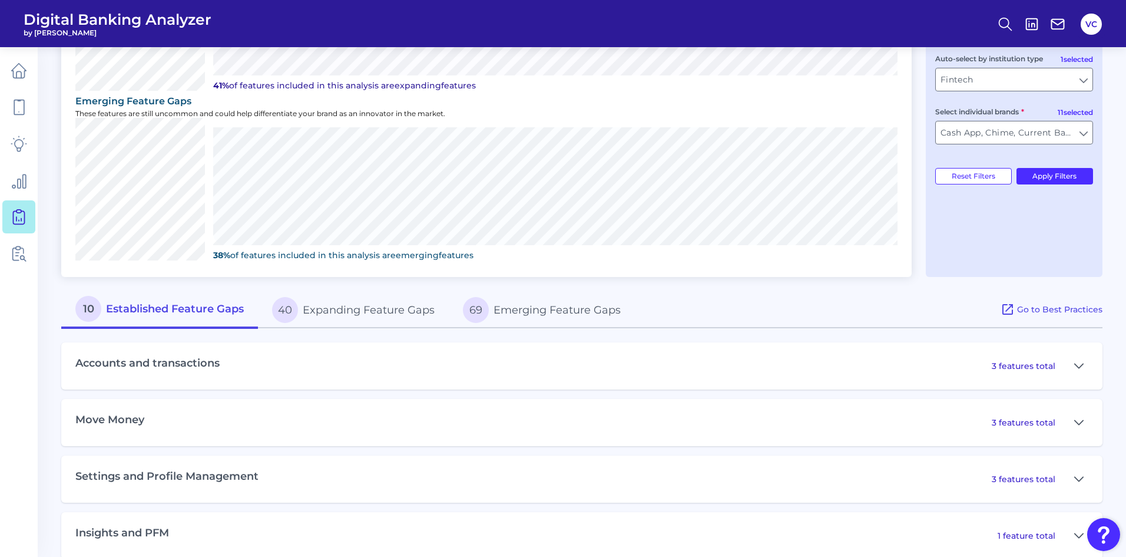
scroll to position [394, 0]
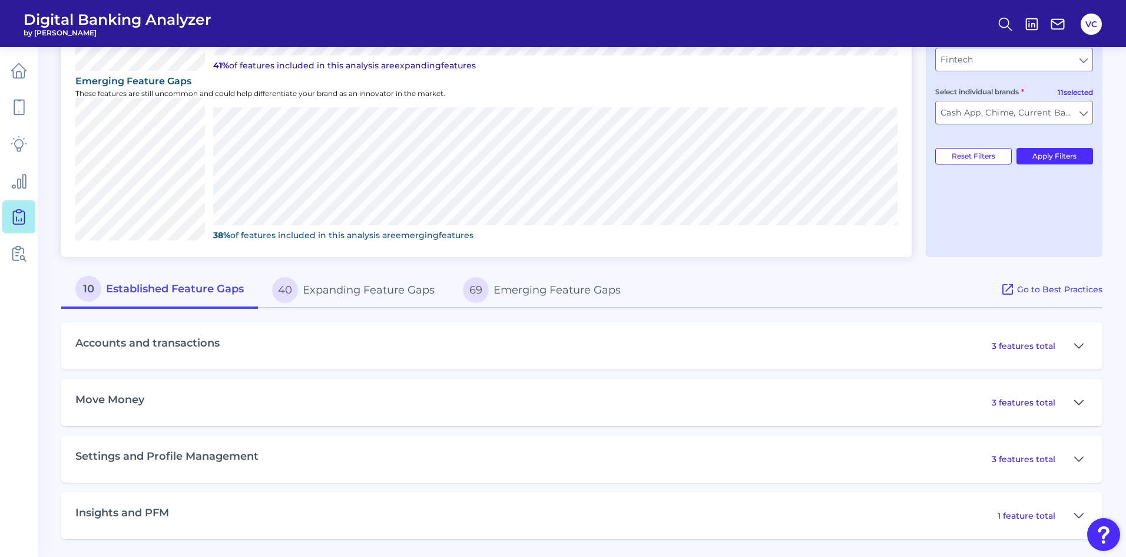
click at [1080, 403] on icon at bounding box center [1079, 402] width 8 height 4
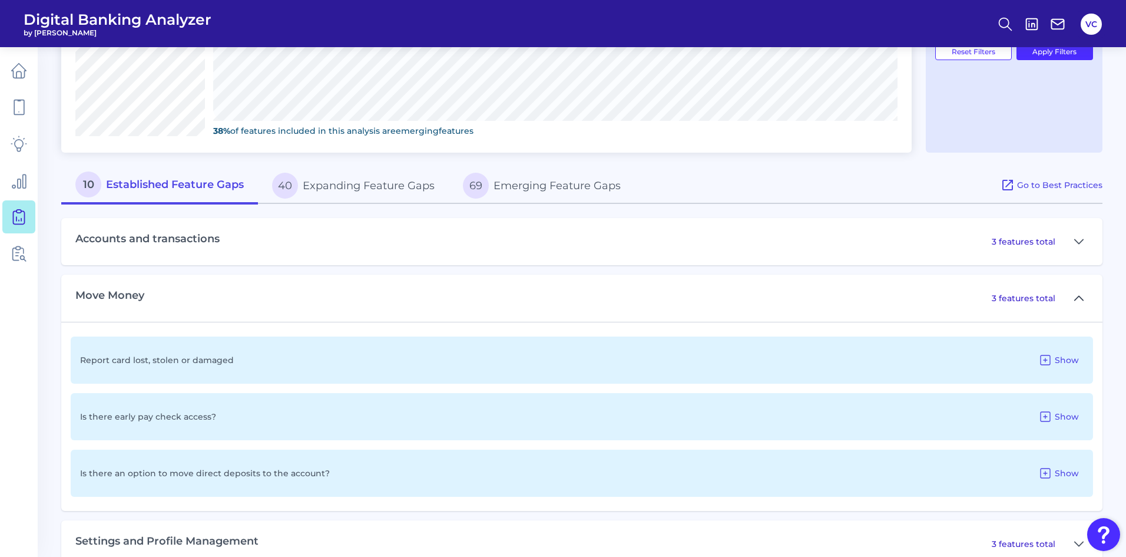
scroll to position [512, 0]
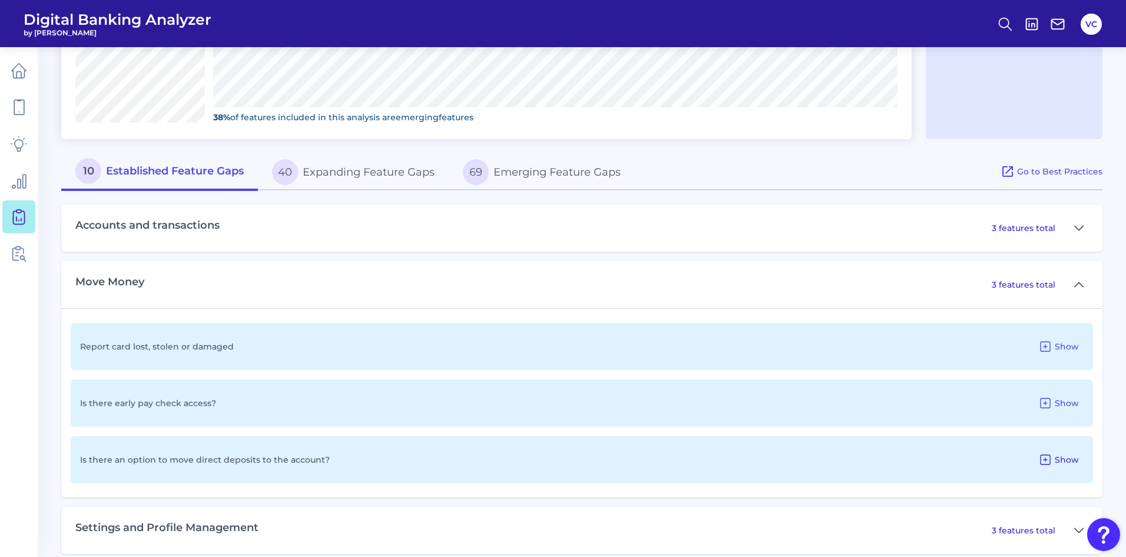
click at [1066, 458] on span "Show" at bounding box center [1067, 459] width 24 height 11
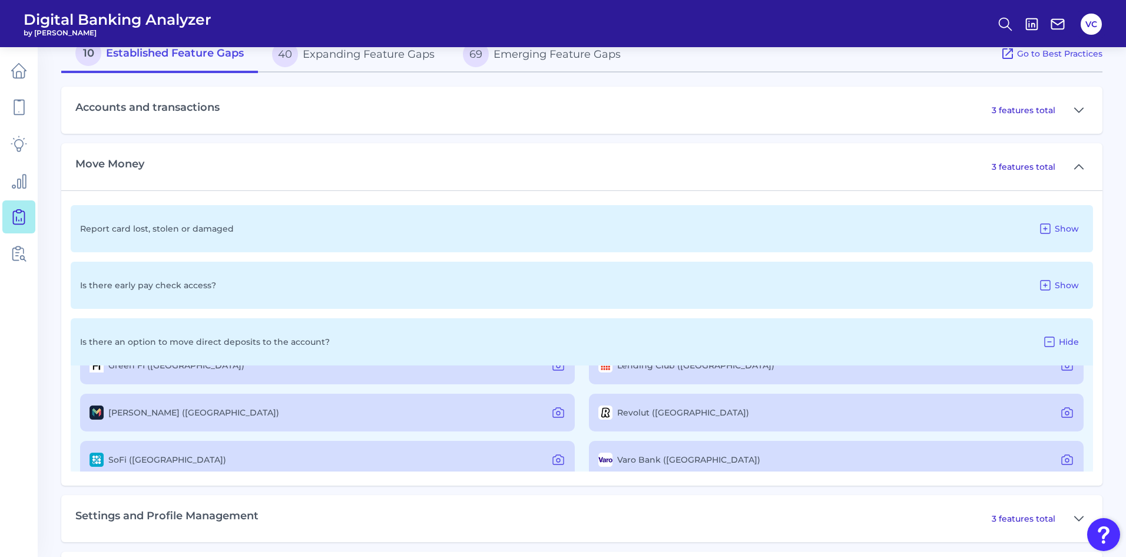
scroll to position [124, 0]
click at [556, 462] on icon at bounding box center [558, 457] width 11 height 9
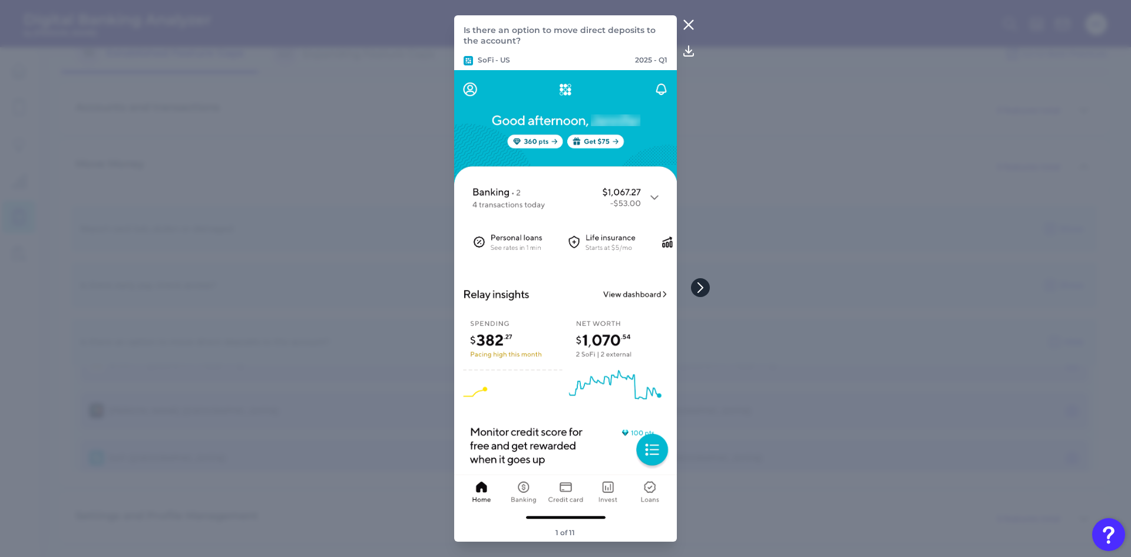
click at [699, 286] on icon at bounding box center [700, 287] width 11 height 11
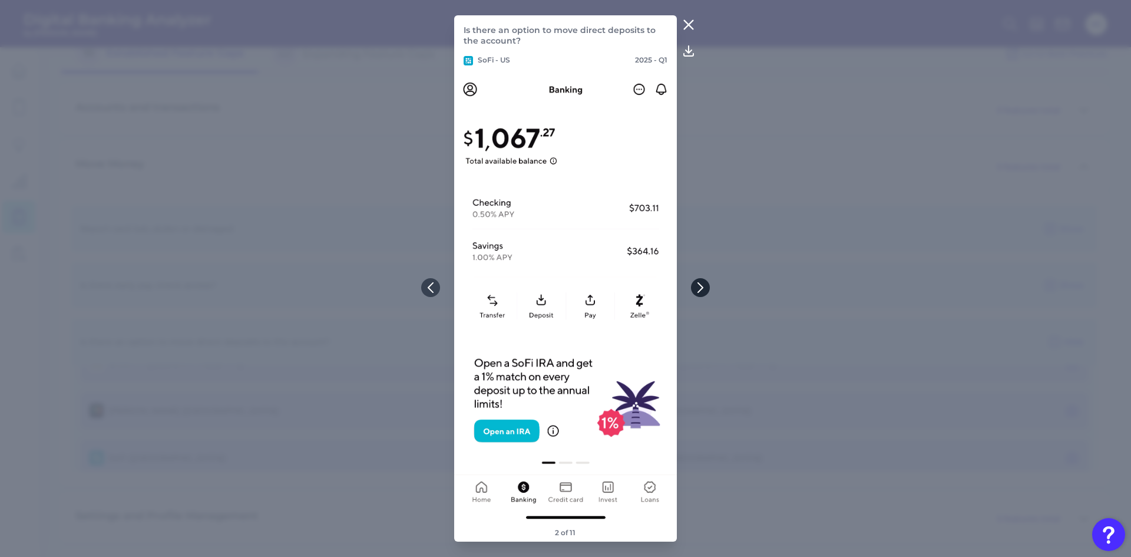
click at [699, 286] on icon at bounding box center [700, 287] width 11 height 11
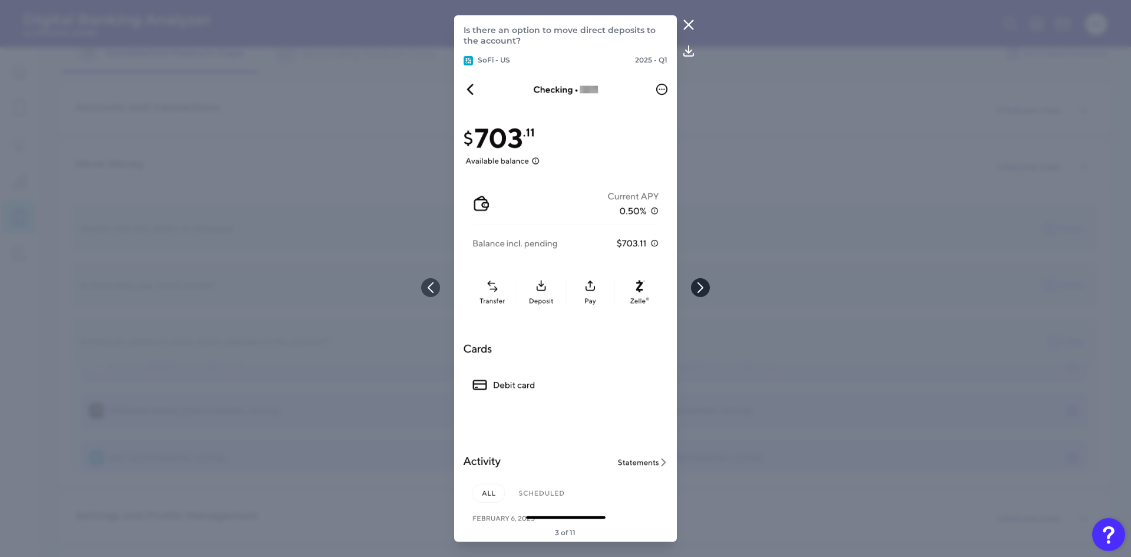
click at [699, 286] on icon at bounding box center [700, 287] width 11 height 11
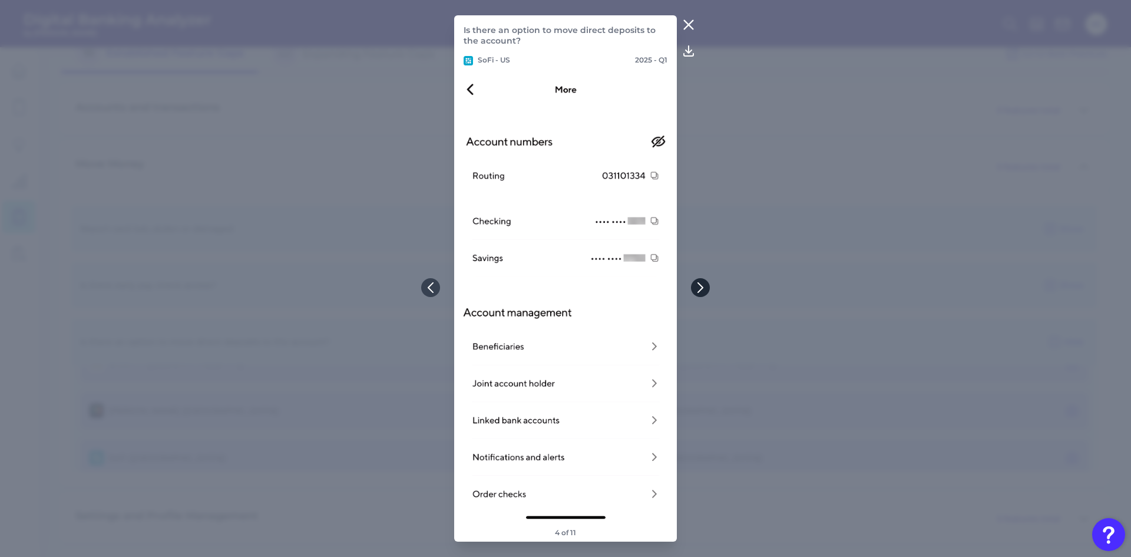
click at [699, 286] on icon at bounding box center [700, 287] width 11 height 11
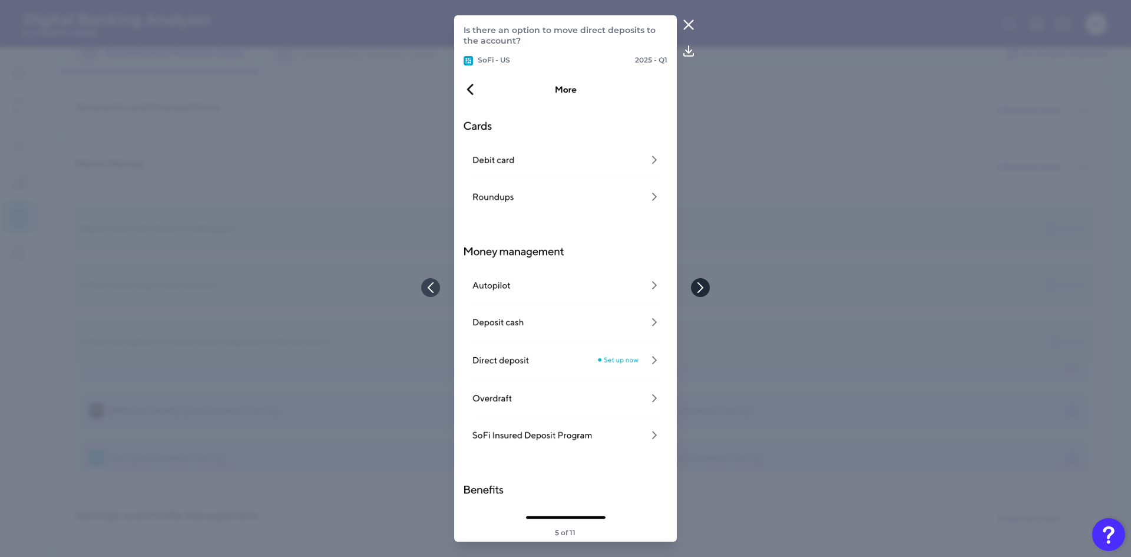
click at [699, 286] on icon at bounding box center [700, 287] width 11 height 11
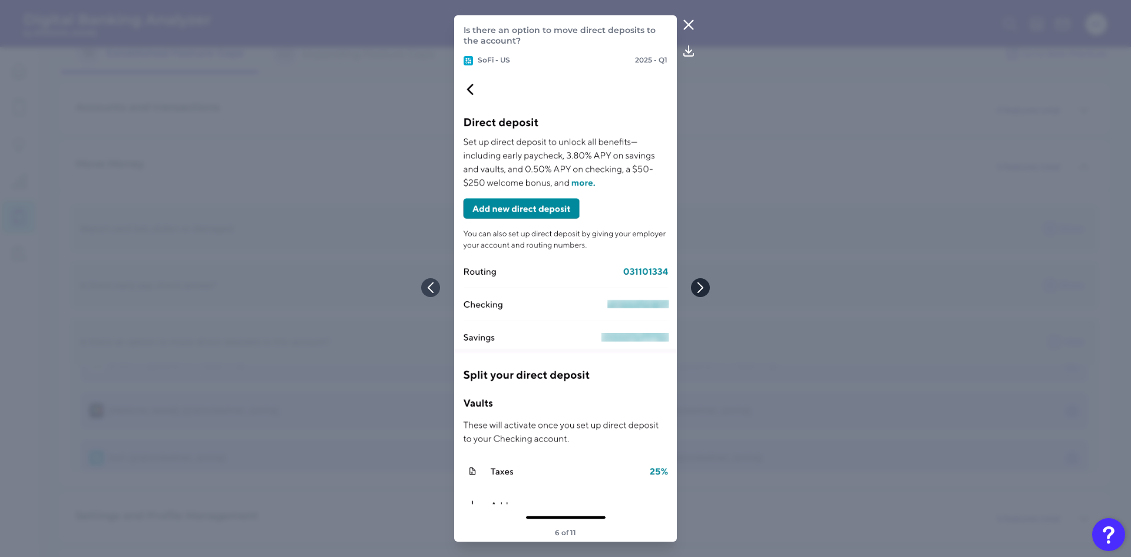
click at [699, 286] on icon at bounding box center [700, 287] width 11 height 11
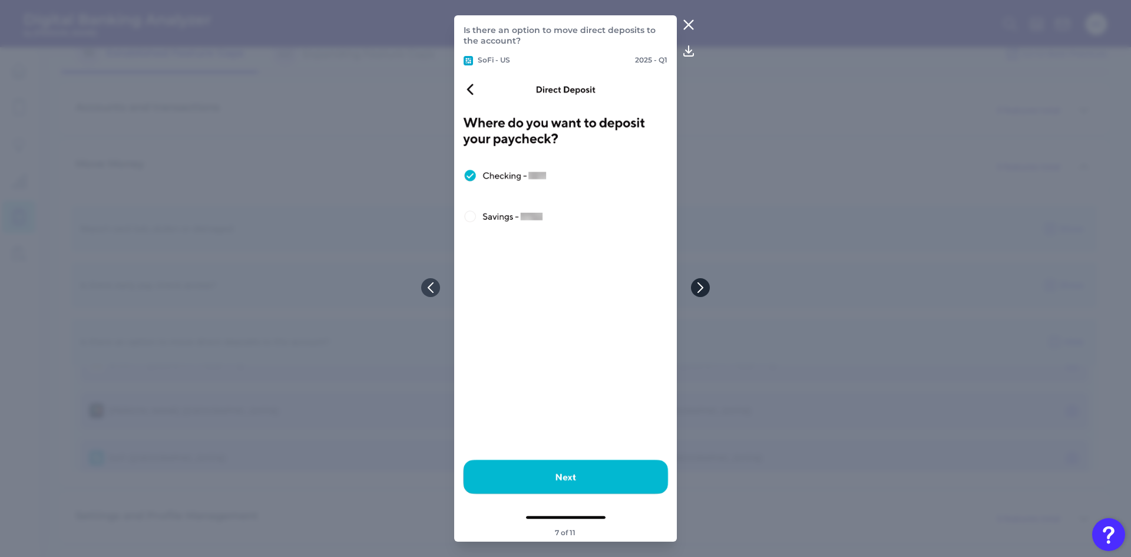
click at [699, 286] on icon at bounding box center [700, 287] width 11 height 11
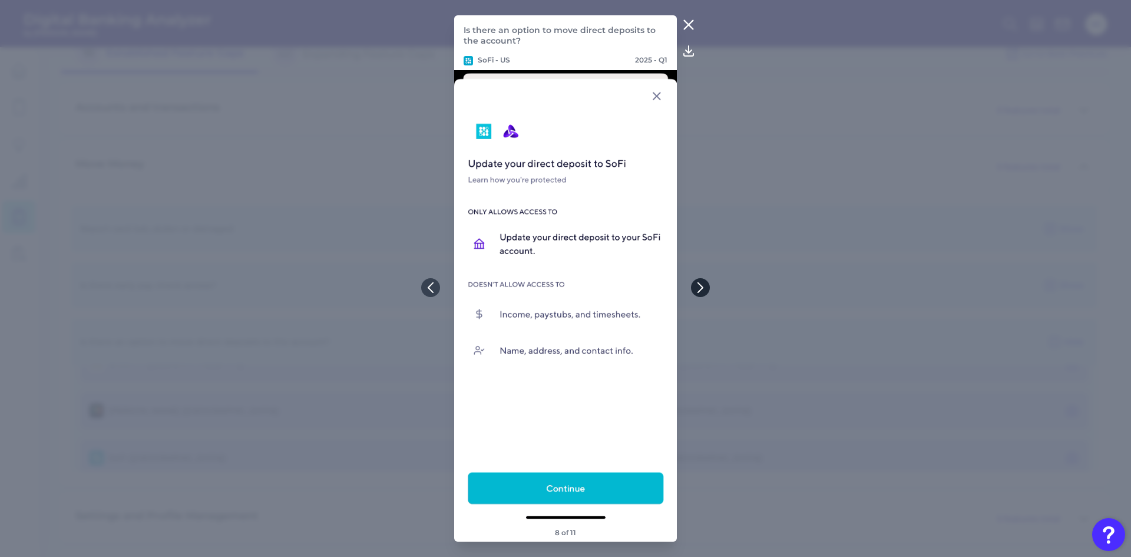
click at [699, 286] on icon at bounding box center [700, 287] width 11 height 11
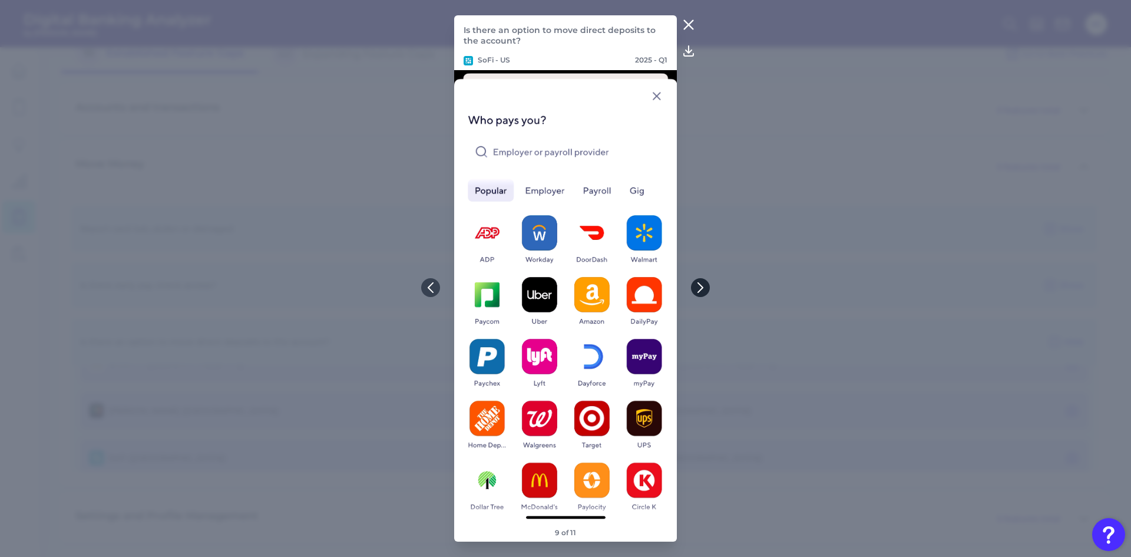
click at [699, 286] on icon at bounding box center [700, 287] width 11 height 11
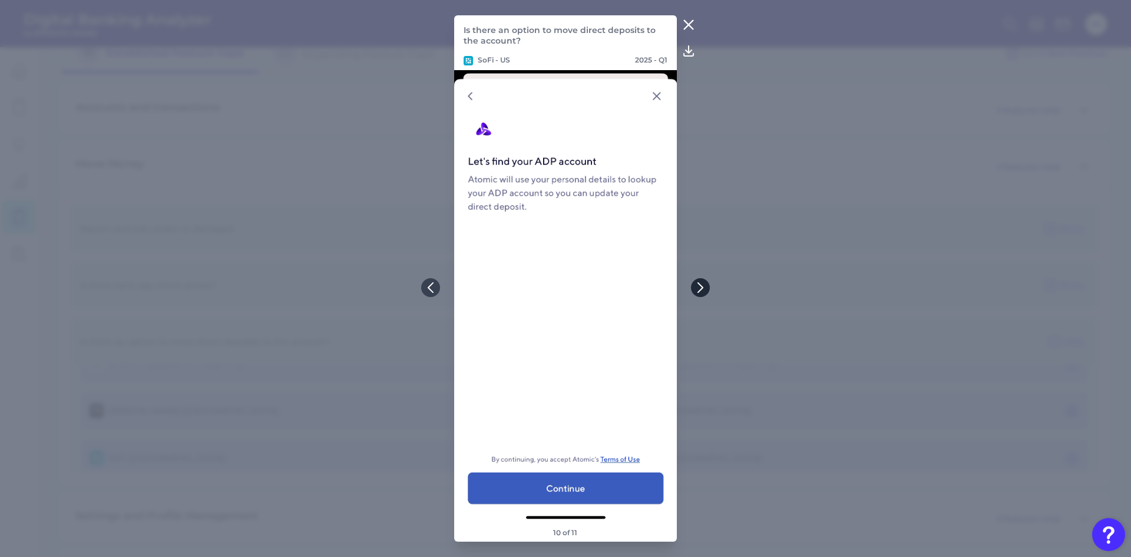
click at [699, 286] on icon at bounding box center [700, 287] width 11 height 11
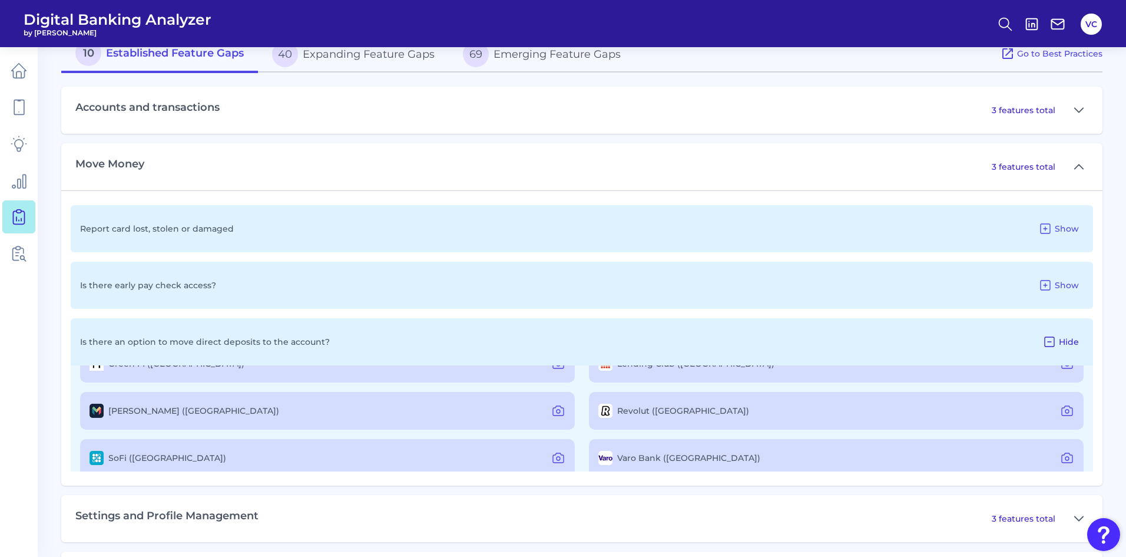
click at [1048, 342] on icon at bounding box center [1049, 341] width 9 height 9
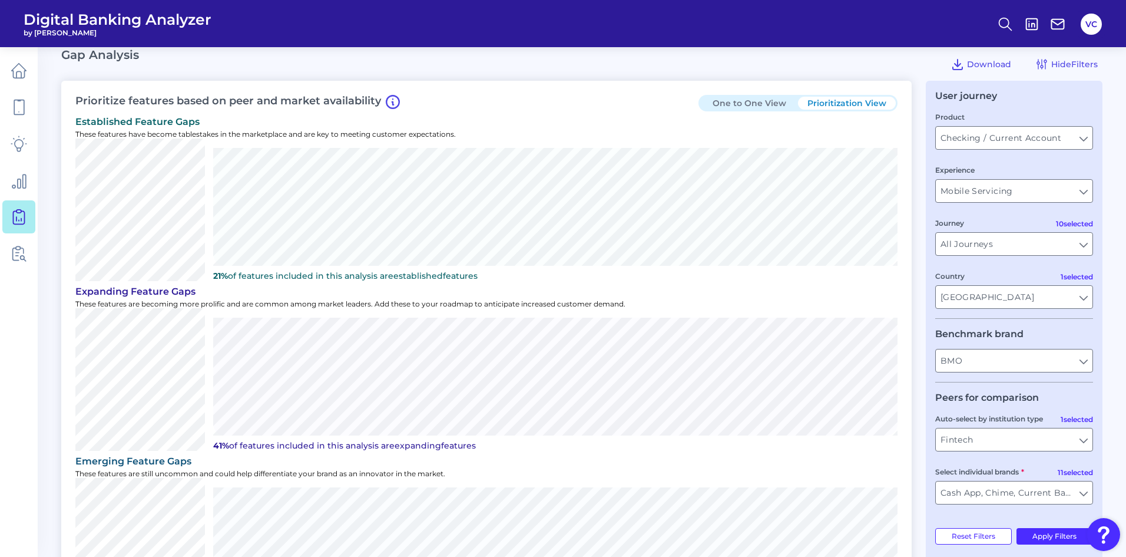
scroll to position [0, 0]
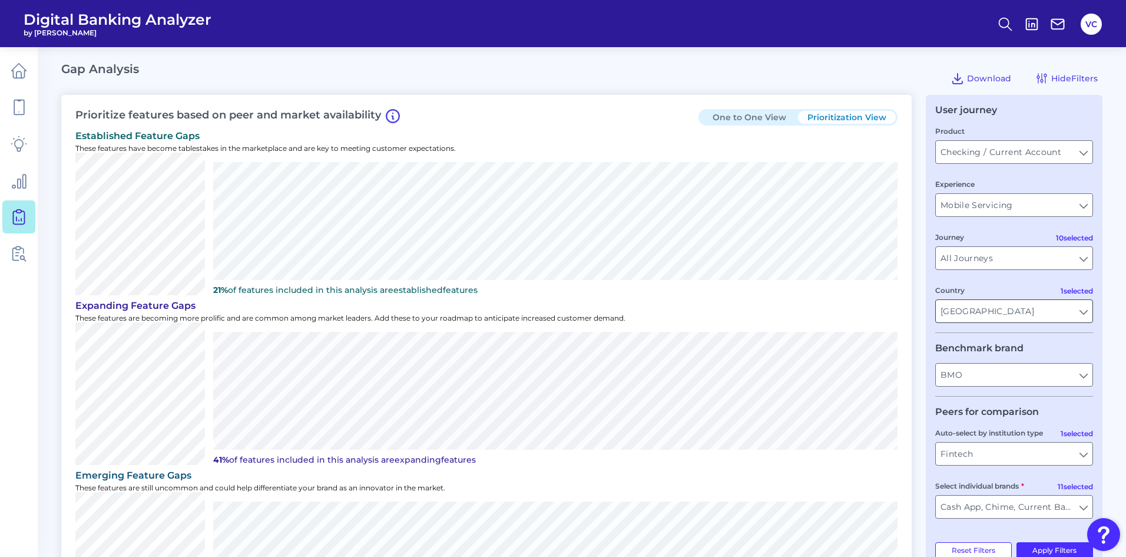
click at [1084, 313] on input "United States" at bounding box center [1014, 311] width 157 height 22
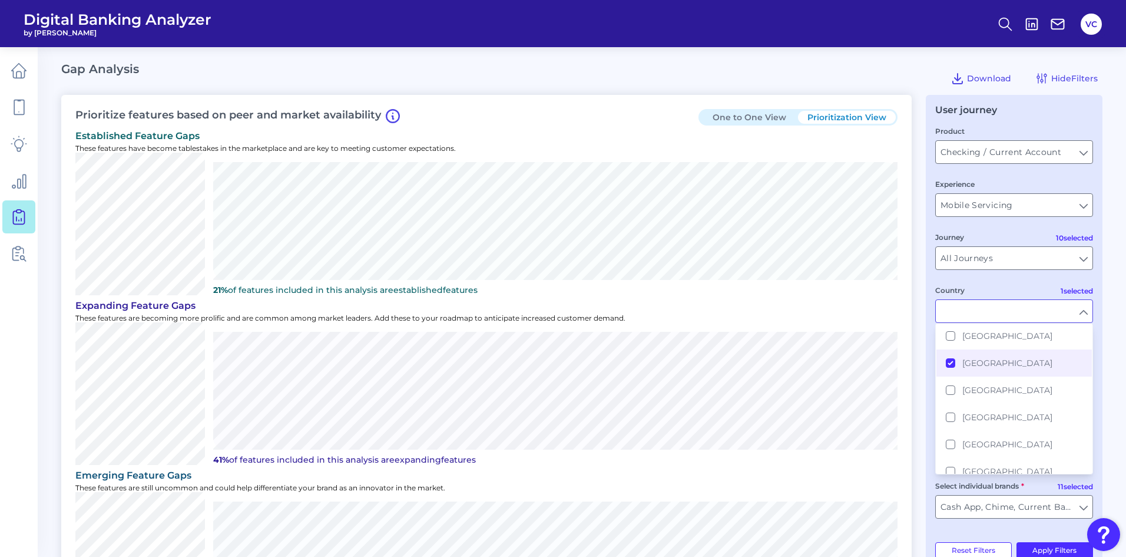
scroll to position [214, 0]
click at [997, 286] on div "Country" at bounding box center [1014, 303] width 158 height 39
click at [951, 367] on button "United States" at bounding box center [1014, 366] width 155 height 27
click at [950, 366] on button "United States" at bounding box center [1014, 366] width 155 height 27
type input "All Auto-select by institution types"
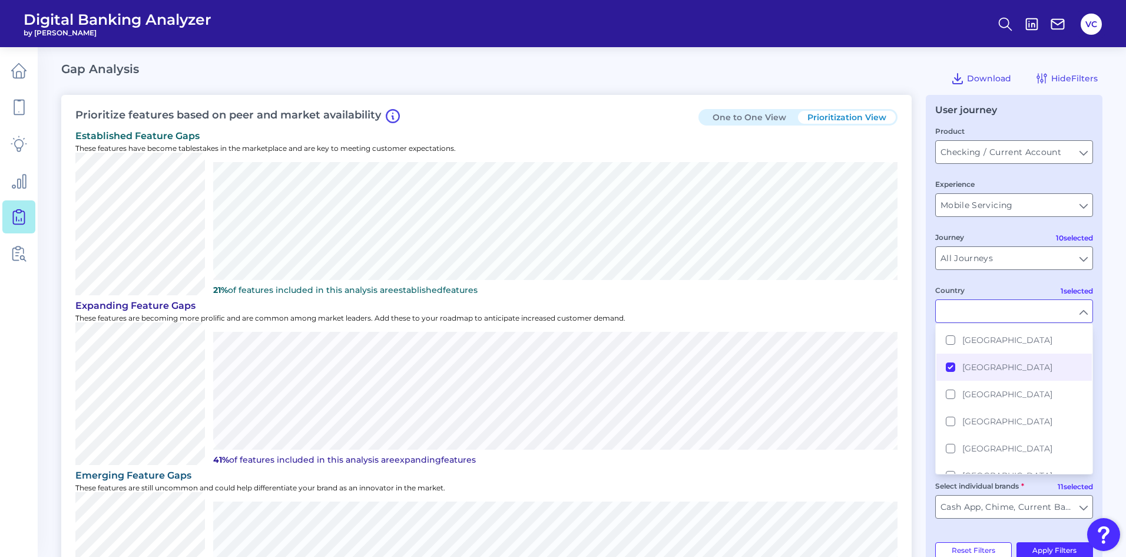
type input "All Select individual brands"
type input "United States"
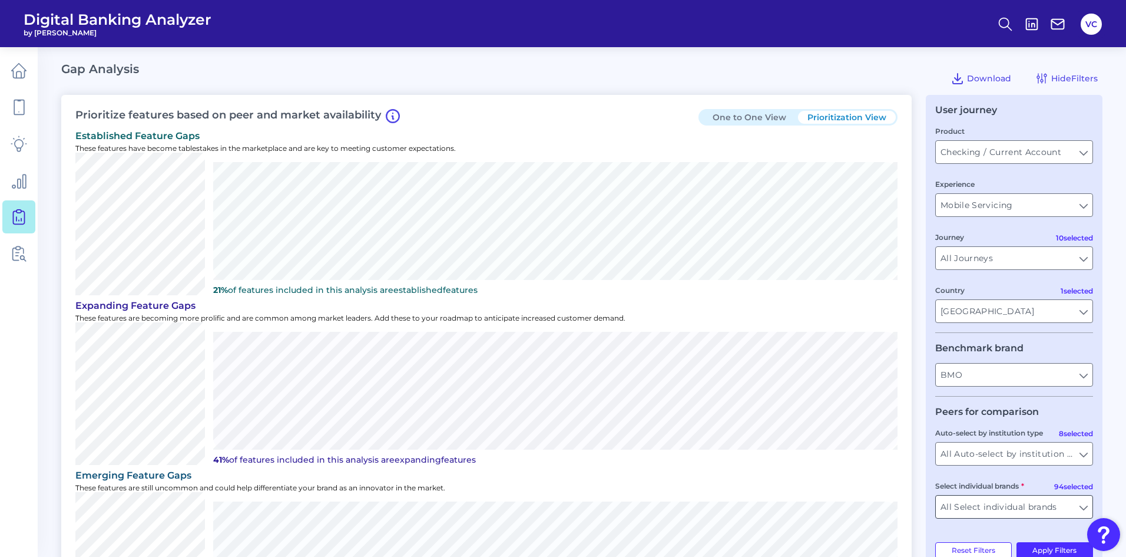
click at [1081, 505] on input "All Select individual brands" at bounding box center [1014, 506] width 157 height 22
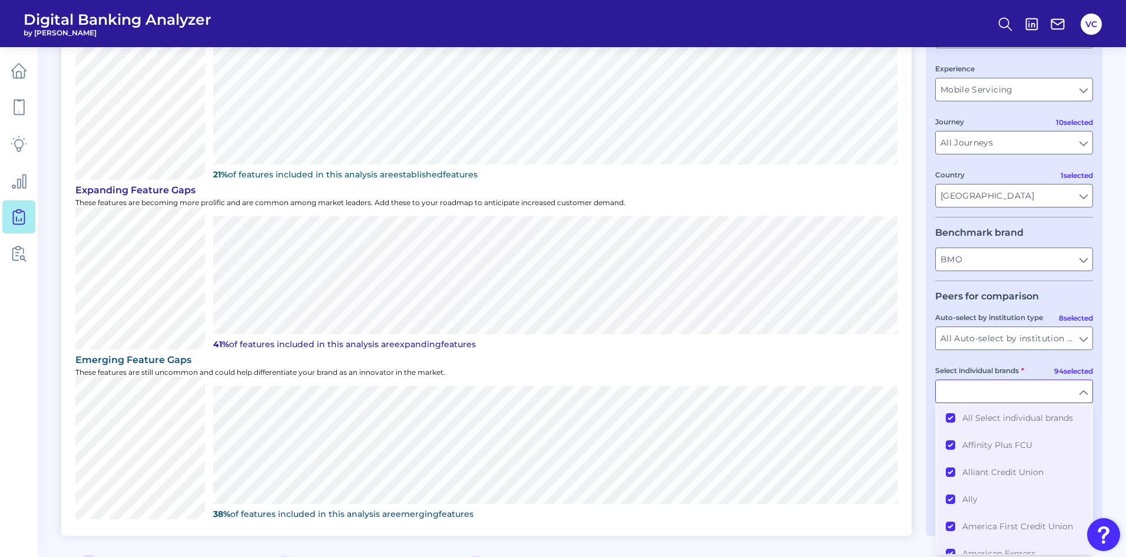
scroll to position [118, 0]
click at [954, 418] on button "All Select individual brands" at bounding box center [1014, 415] width 155 height 27
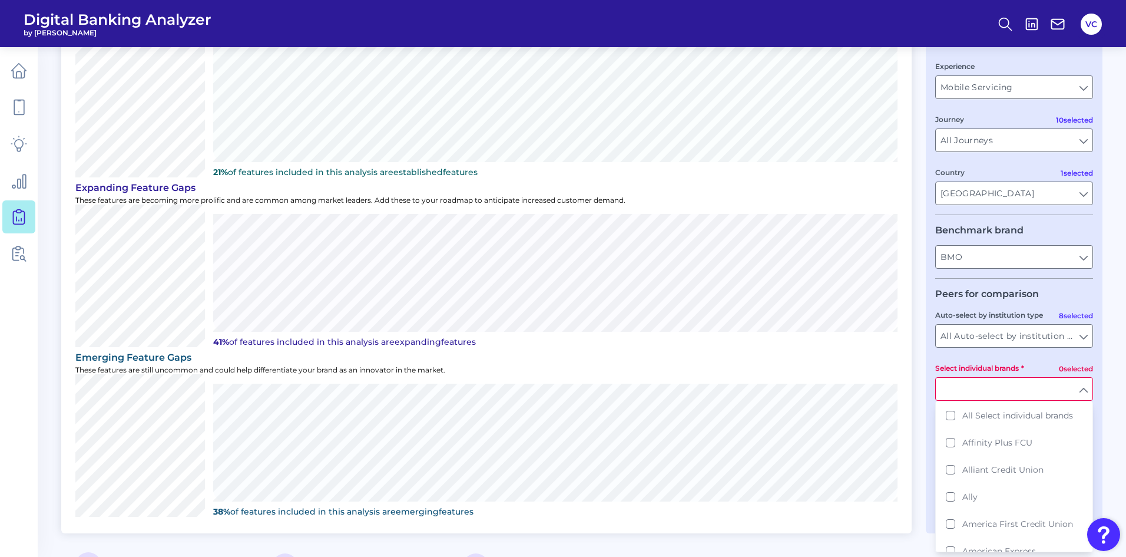
click at [915, 431] on div "Prioritize features based on peer and market availability One to One View Prior…" at bounding box center [581, 490] width 1041 height 1027
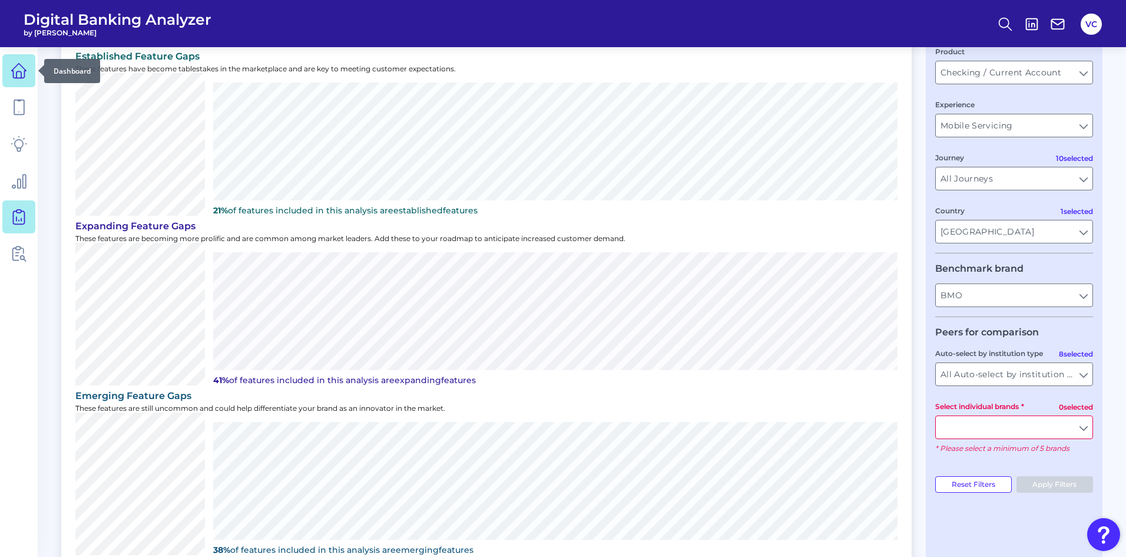
scroll to position [59, 0]
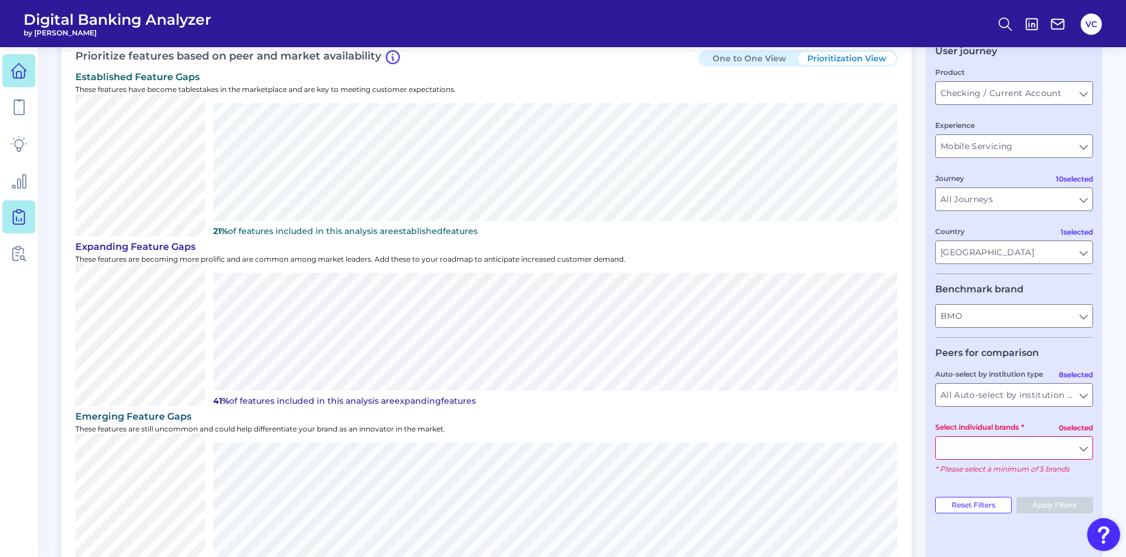
click at [26, 68] on icon at bounding box center [19, 70] width 16 height 16
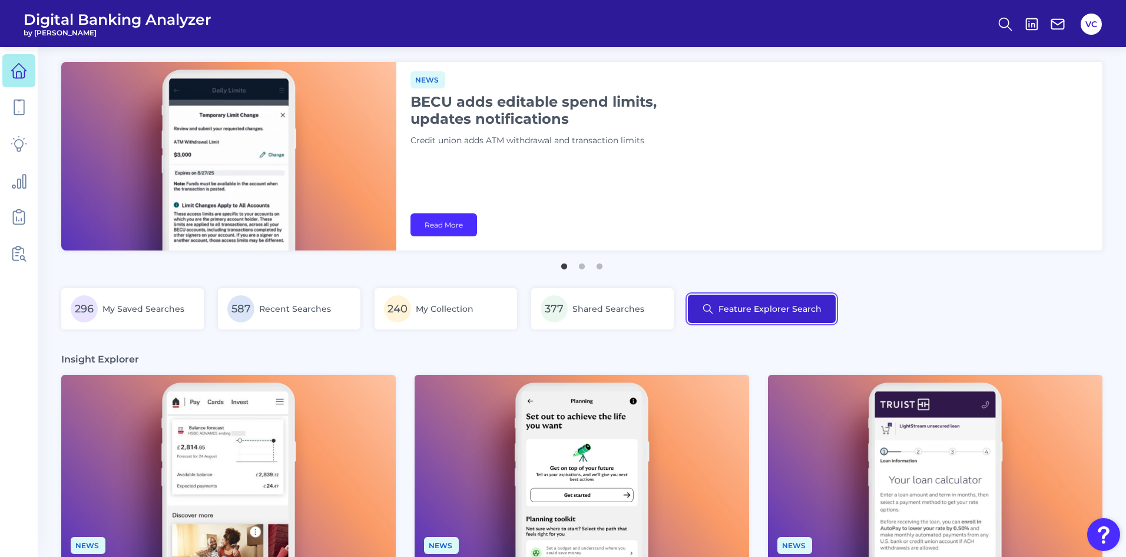
click at [766, 303] on button "Feature Explorer Search" at bounding box center [762, 309] width 148 height 28
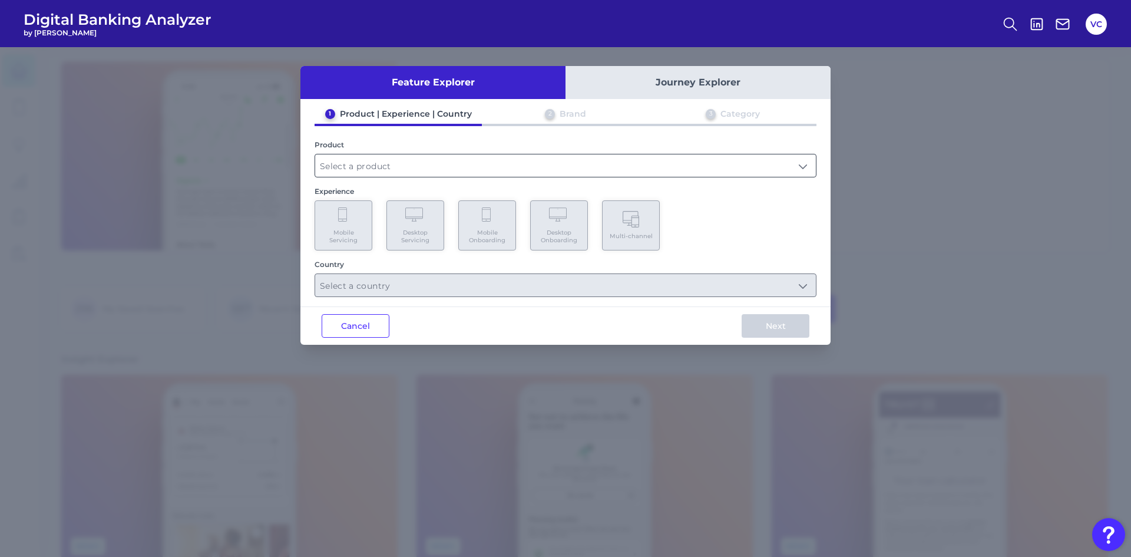
click at [433, 168] on input "text" at bounding box center [565, 165] width 501 height 22
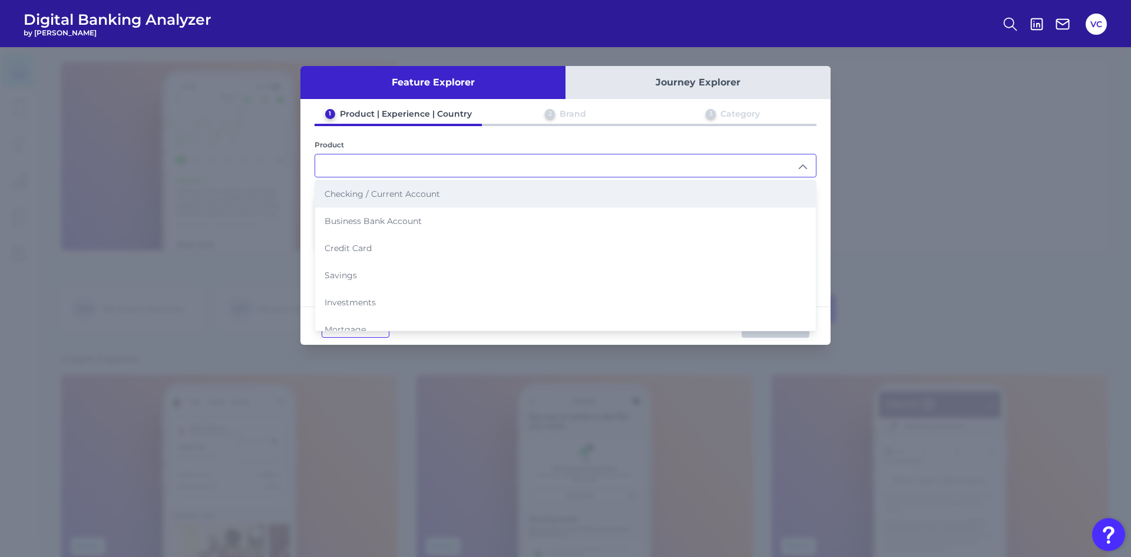
click at [433, 199] on li "Checking / Current Account" at bounding box center [565, 193] width 501 height 27
type input "Checking / Current Account"
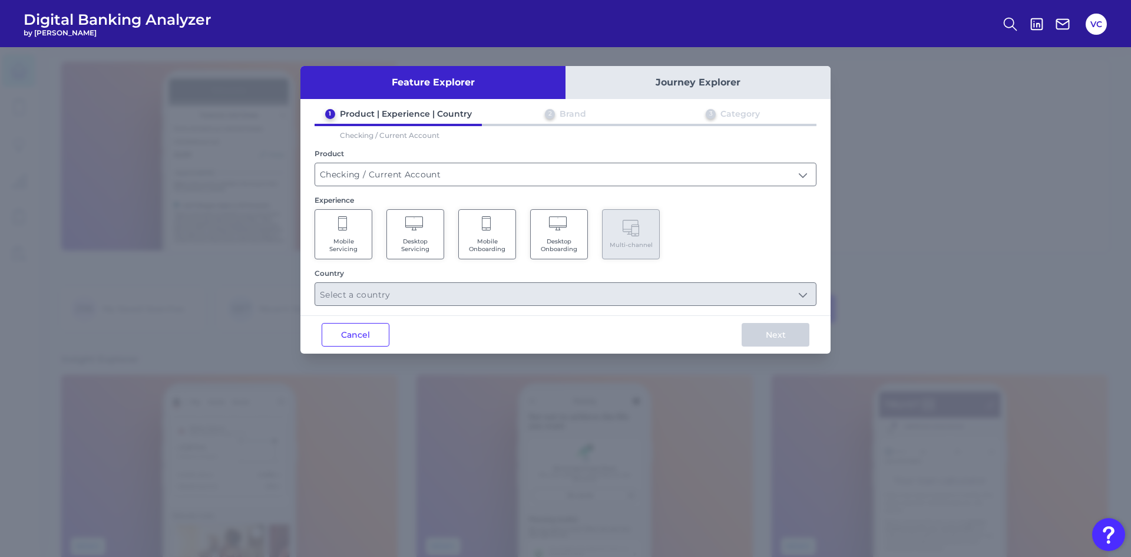
click at [475, 243] on span "Mobile Onboarding" at bounding box center [487, 244] width 45 height 15
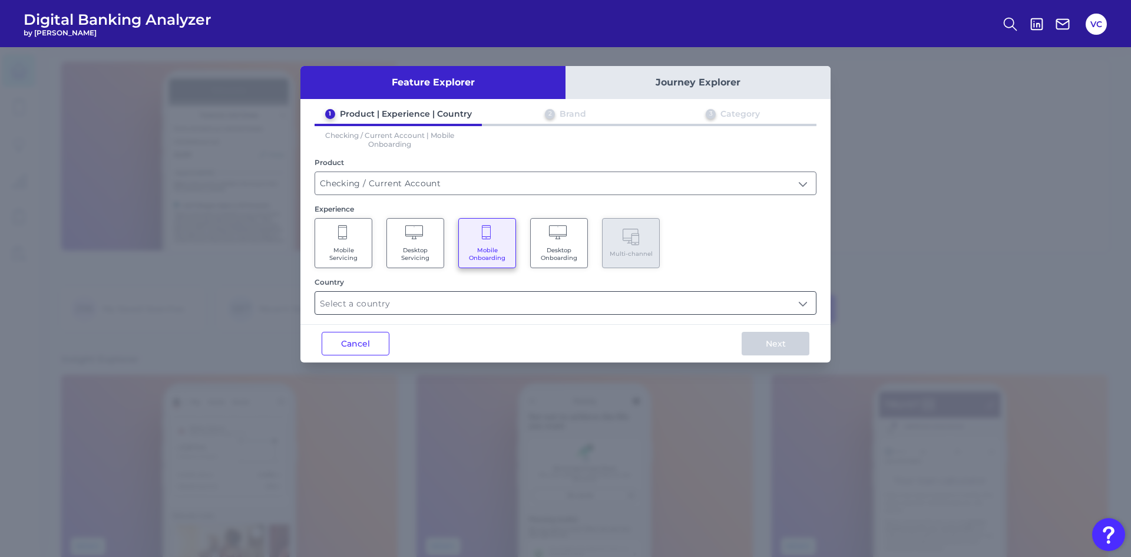
click at [451, 307] on input "text" at bounding box center [565, 303] width 501 height 22
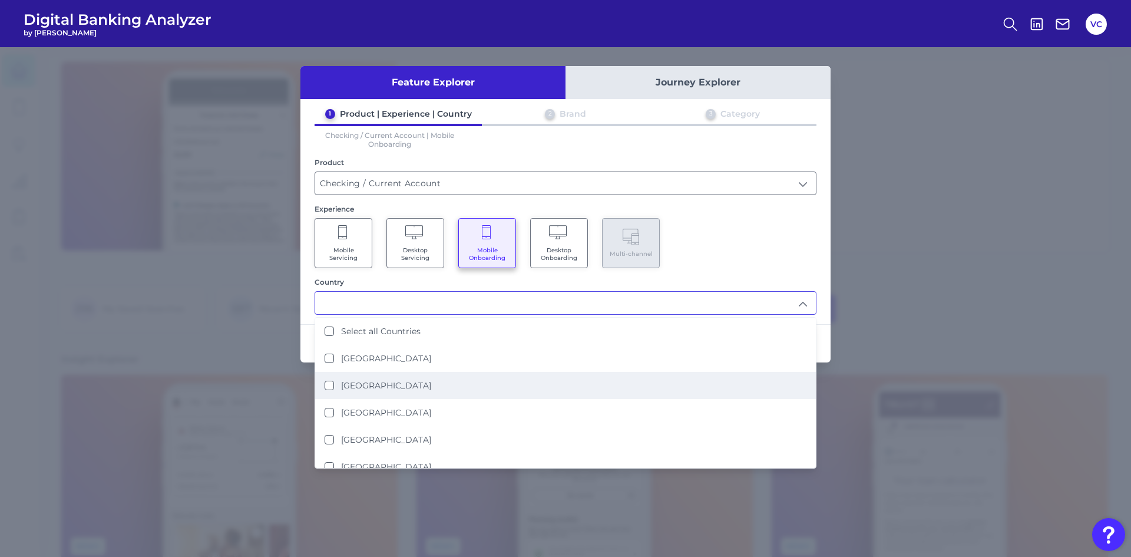
click at [332, 381] on States "United States" at bounding box center [329, 385] width 9 height 9
type input "United States"
click at [888, 323] on div "Feature Explorer Journey Explorer 1 Product | Experience | Country 2 Brand 3 Ca…" at bounding box center [565, 301] width 1131 height 509
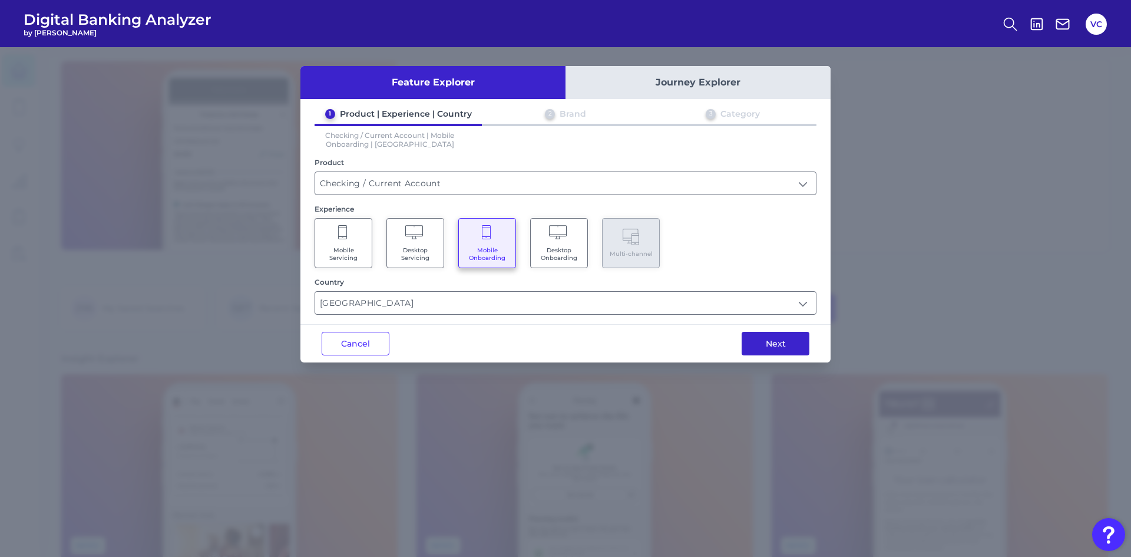
click at [789, 336] on button "Next" at bounding box center [776, 344] width 68 height 24
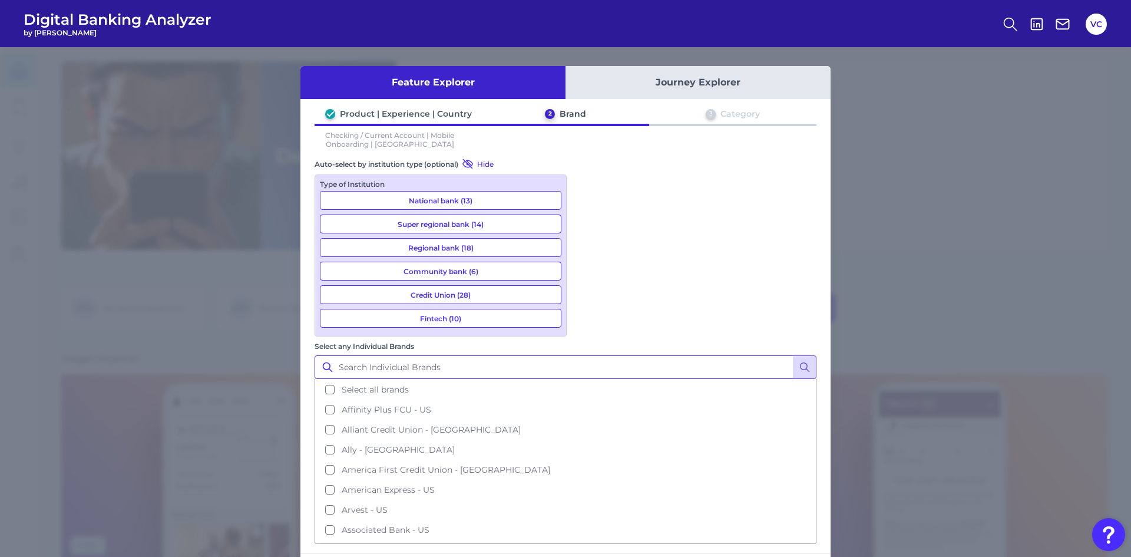
click at [631, 355] on input "Select any Individual Brands" at bounding box center [566, 367] width 502 height 24
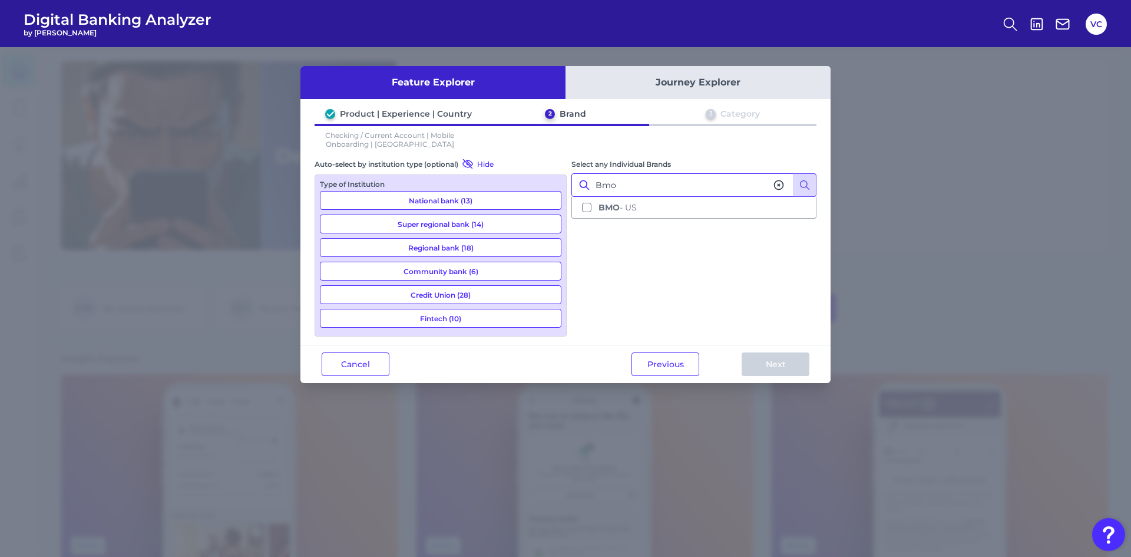
type input "Bmo"
click at [777, 183] on icon at bounding box center [779, 185] width 12 height 12
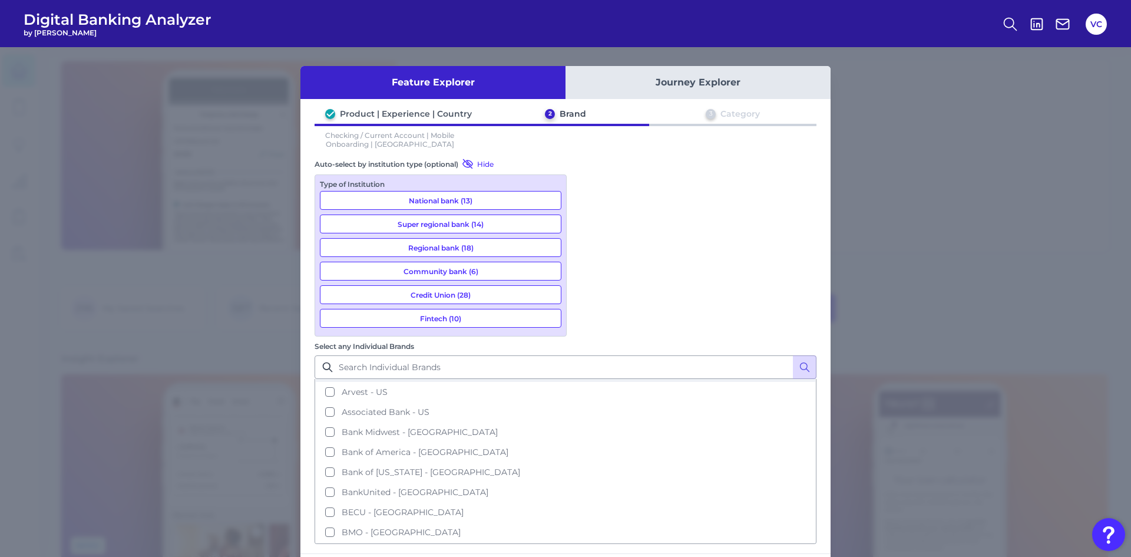
scroll to position [177, 0]
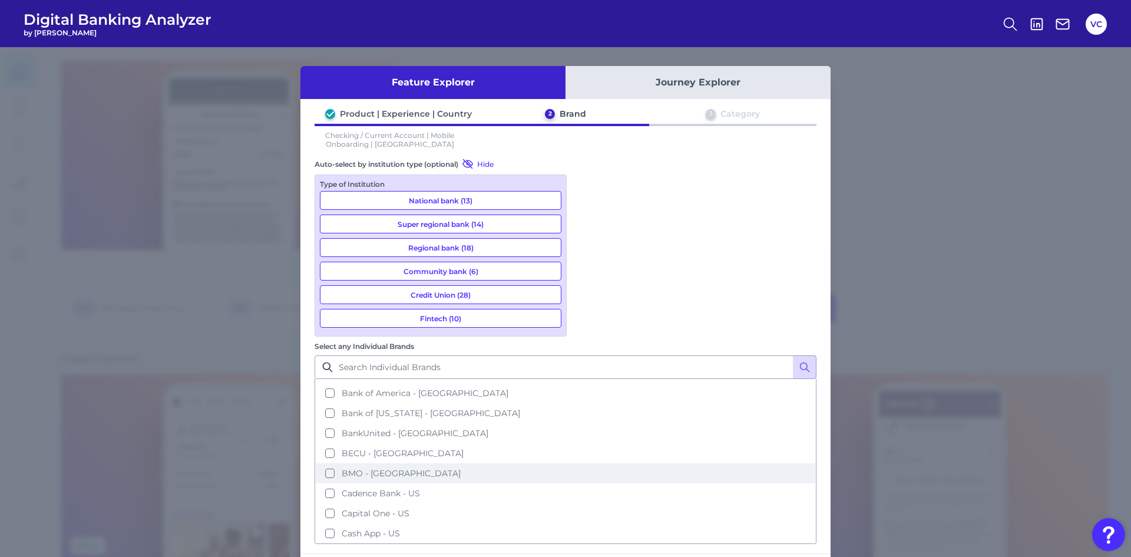
click at [585, 463] on button "BMO - US" at bounding box center [565, 473] width 499 height 20
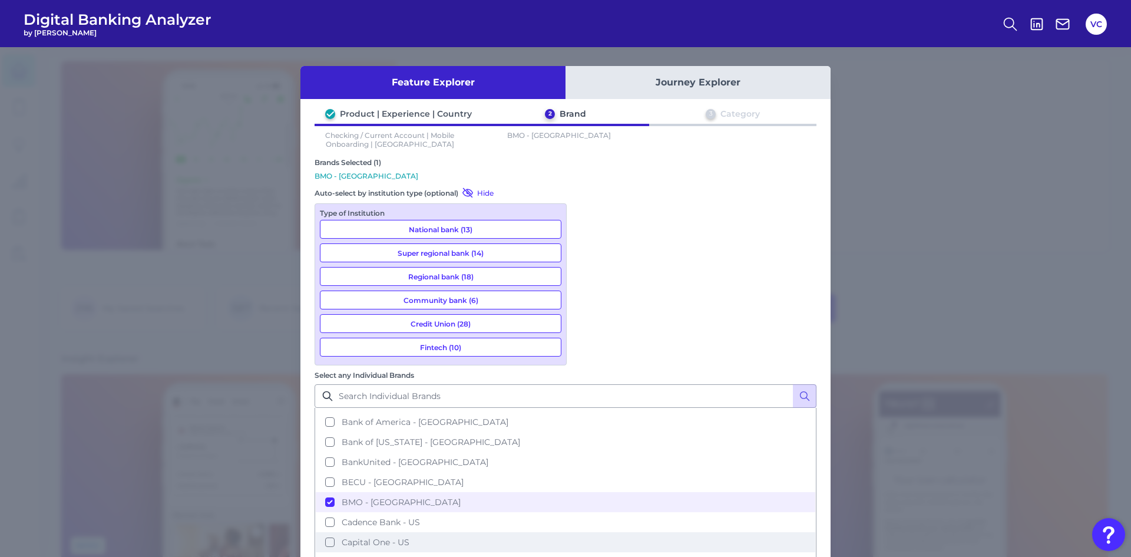
click at [588, 532] on button "Capital One - US" at bounding box center [565, 542] width 499 height 20
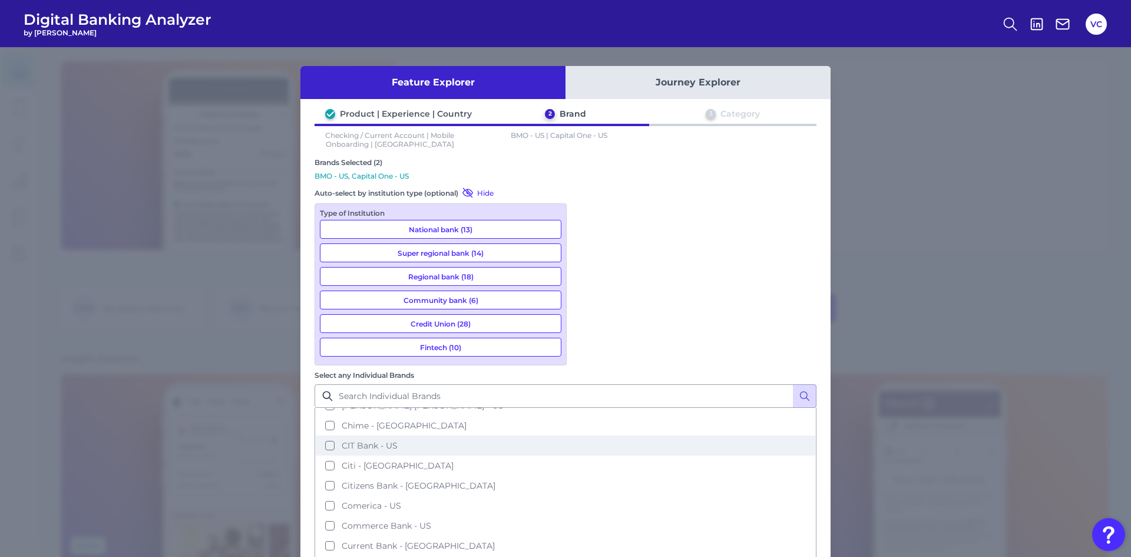
scroll to position [412, 0]
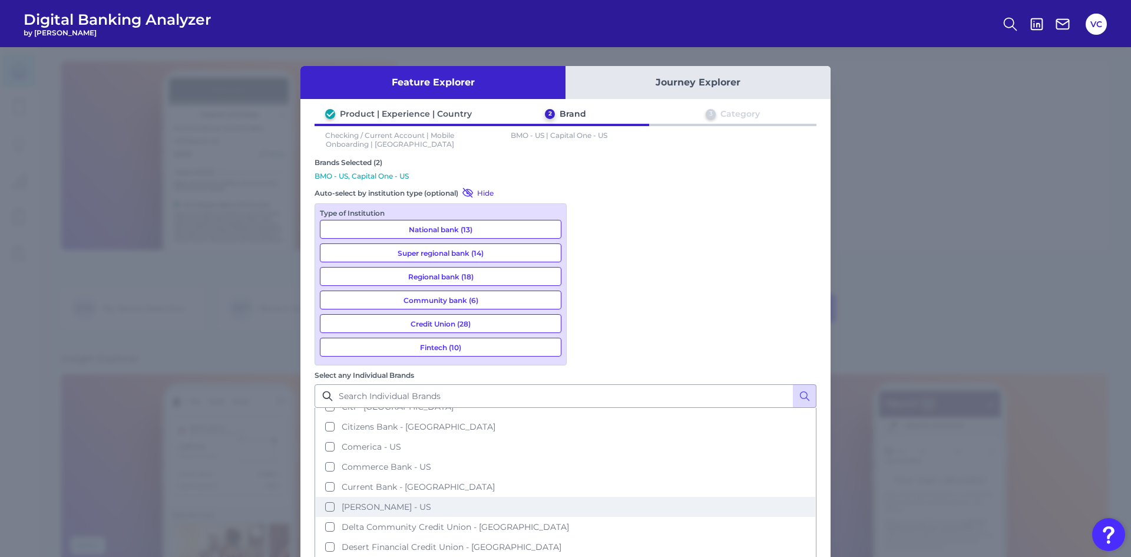
click at [588, 497] on button "Dave - US" at bounding box center [565, 507] width 499 height 20
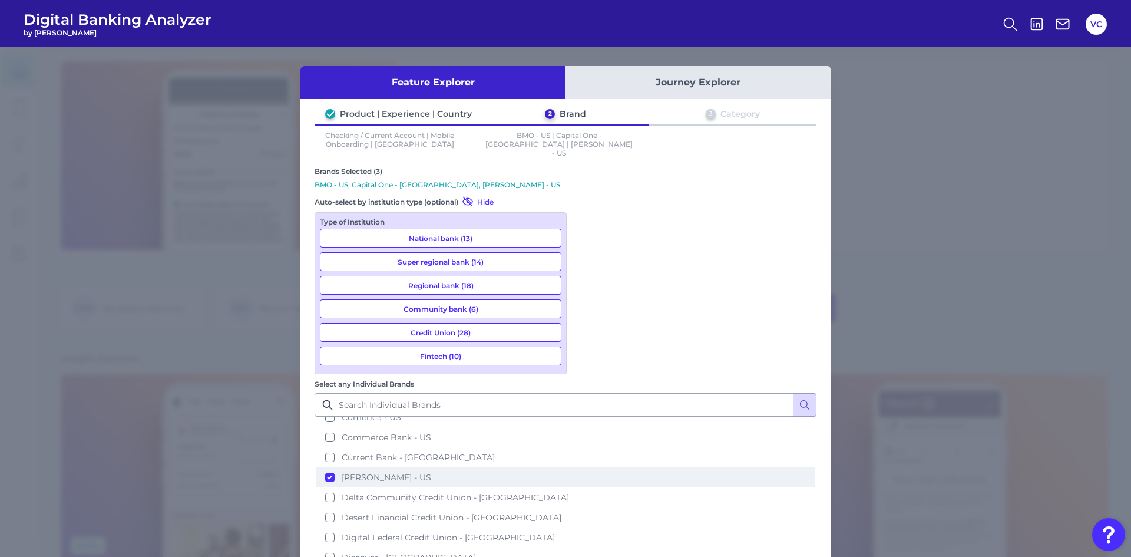
scroll to position [471, 0]
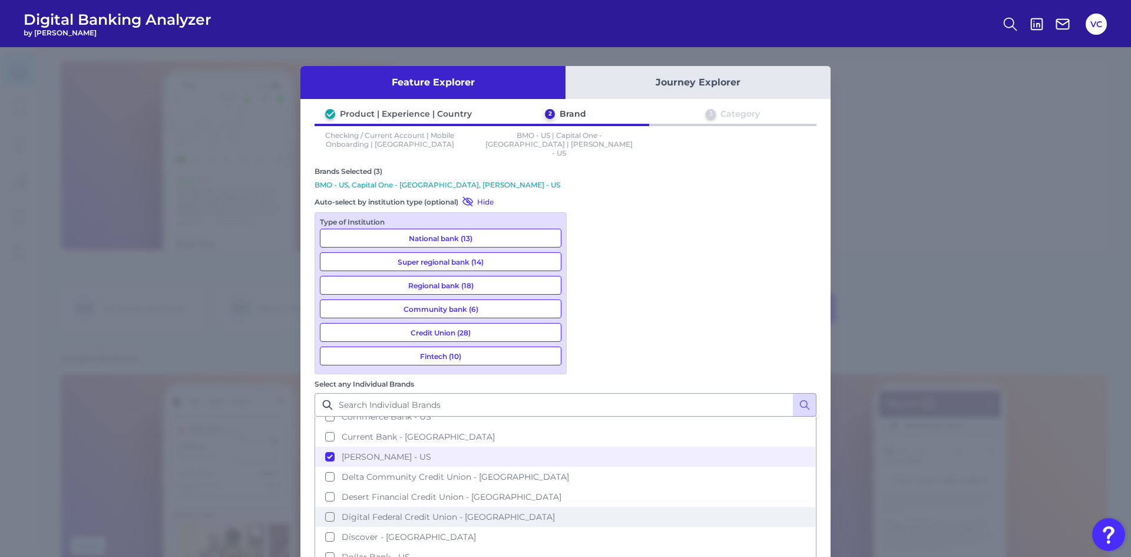
click at [586, 507] on button "Digital Federal Credit Union - US" at bounding box center [565, 517] width 499 height 20
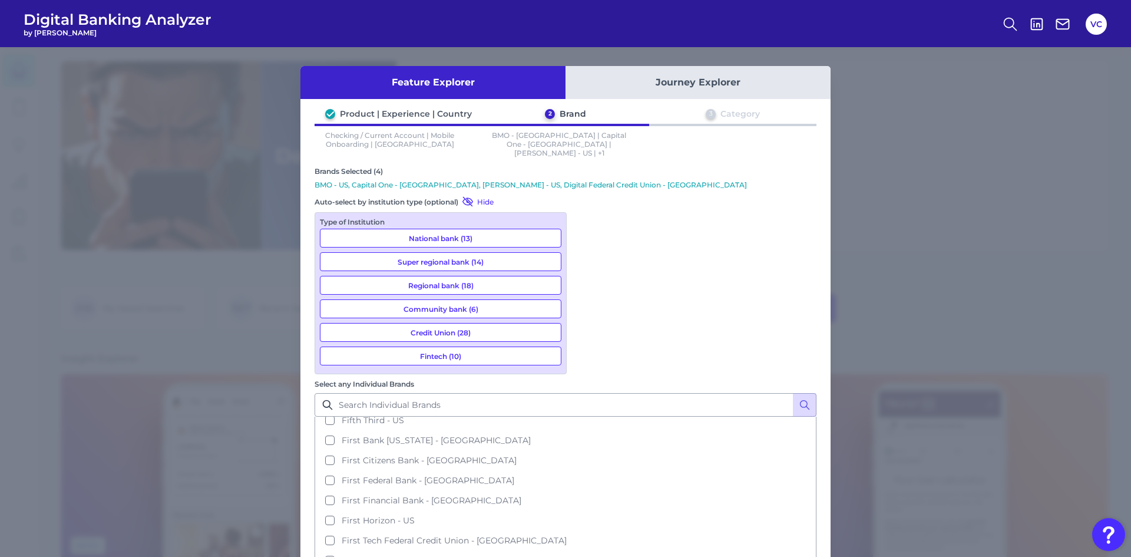
scroll to position [707, 0]
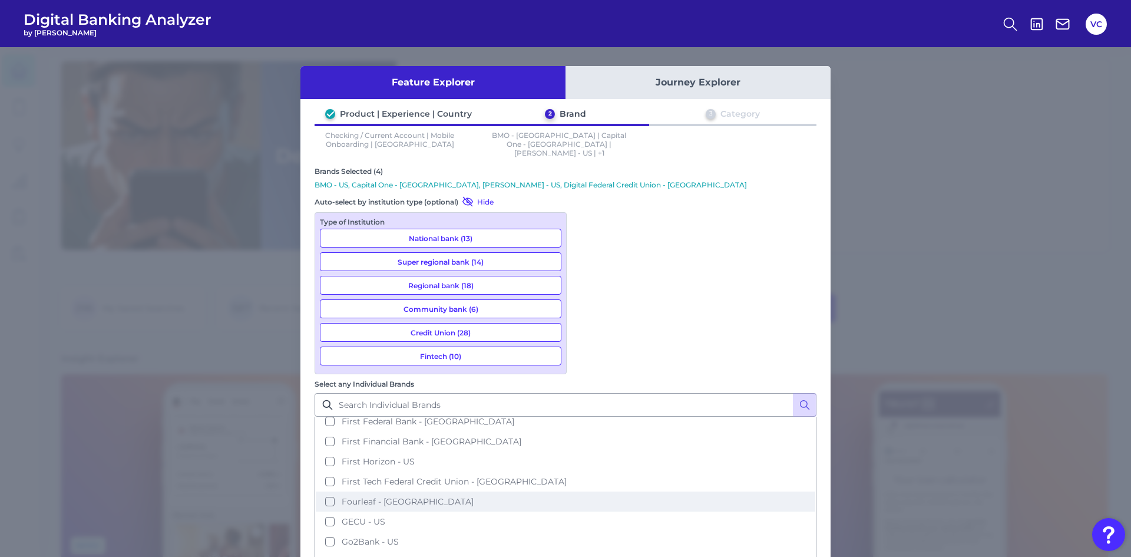
click at [588, 491] on button "Fourleaf - US" at bounding box center [565, 501] width 499 height 20
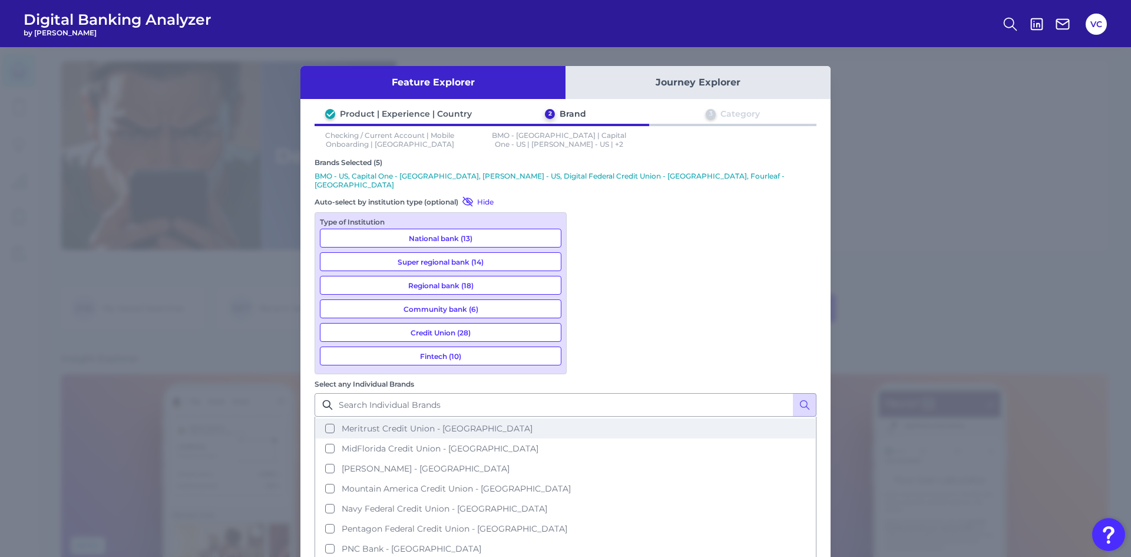
scroll to position [1060, 0]
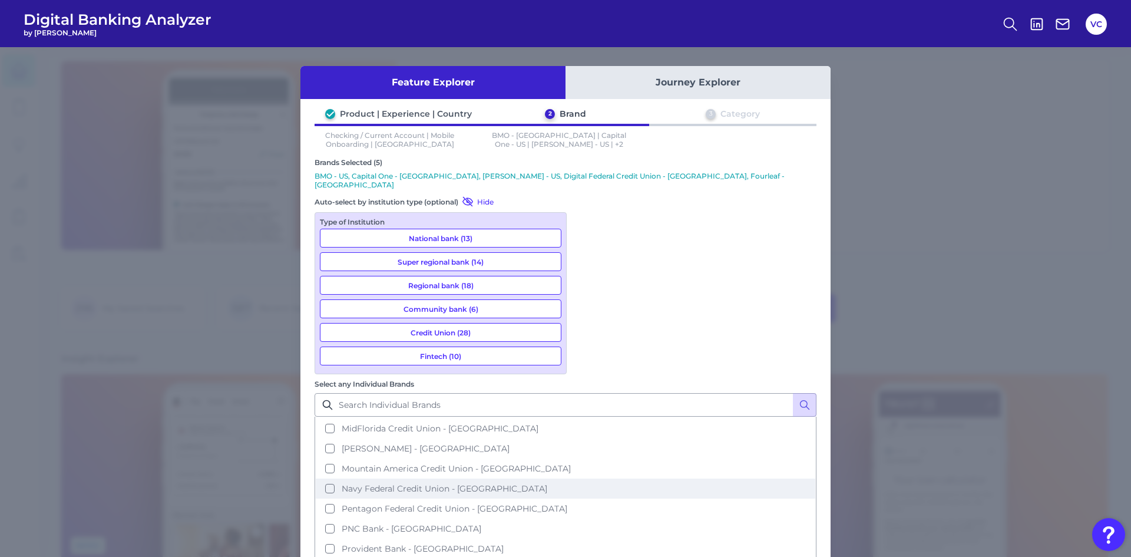
click at [580, 478] on button "Navy Federal Credit Union - US" at bounding box center [565, 488] width 499 height 20
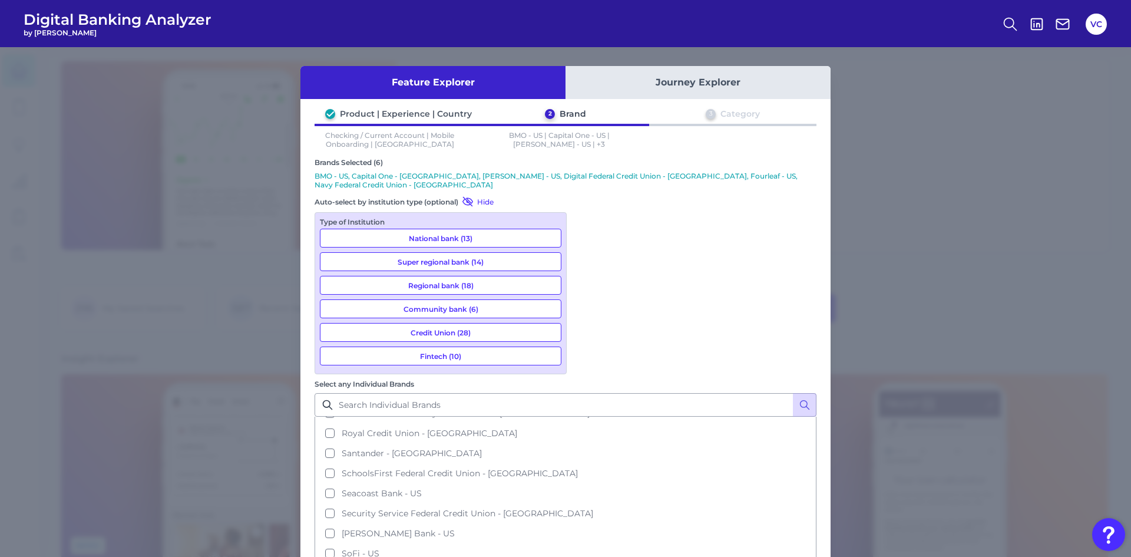
scroll to position [1355, 0]
click at [379, 489] on span "SoFi - US" at bounding box center [361, 494] width 38 height 11
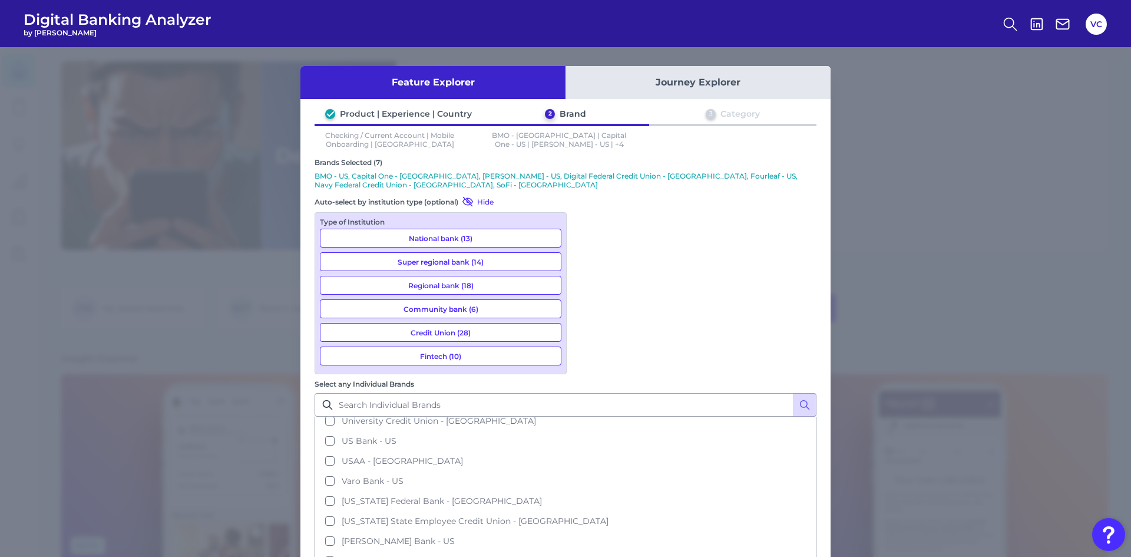
scroll to position [1708, 0]
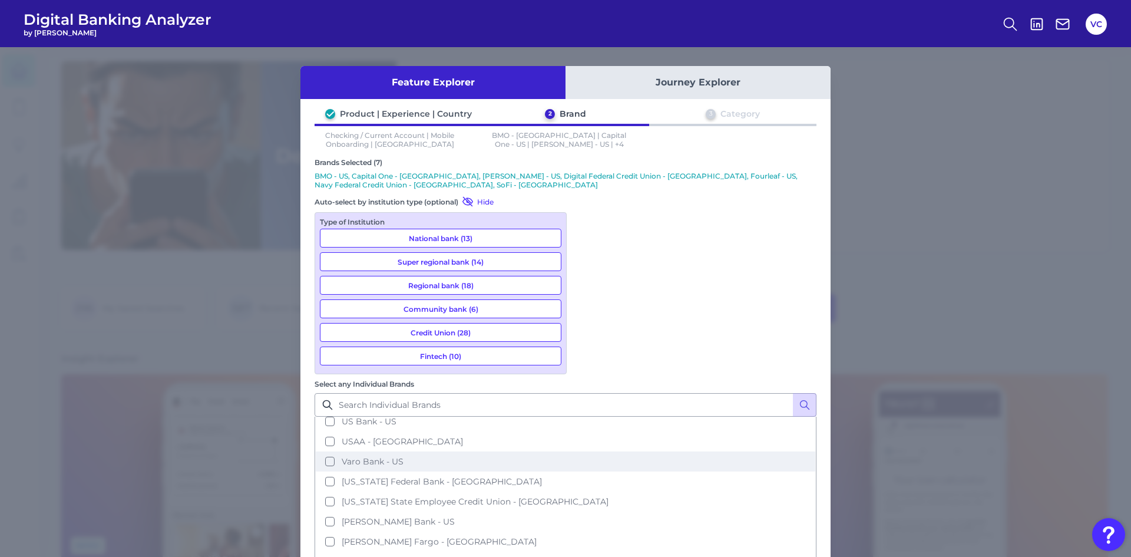
click at [403, 456] on span "Varo Bank - US" at bounding box center [373, 461] width 62 height 11
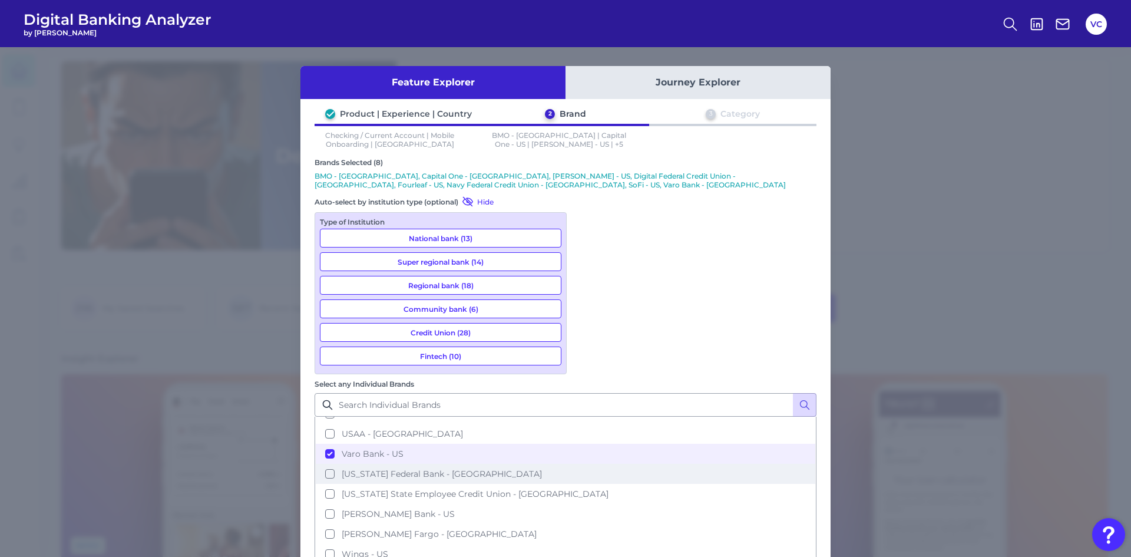
scroll to position [1739, 0]
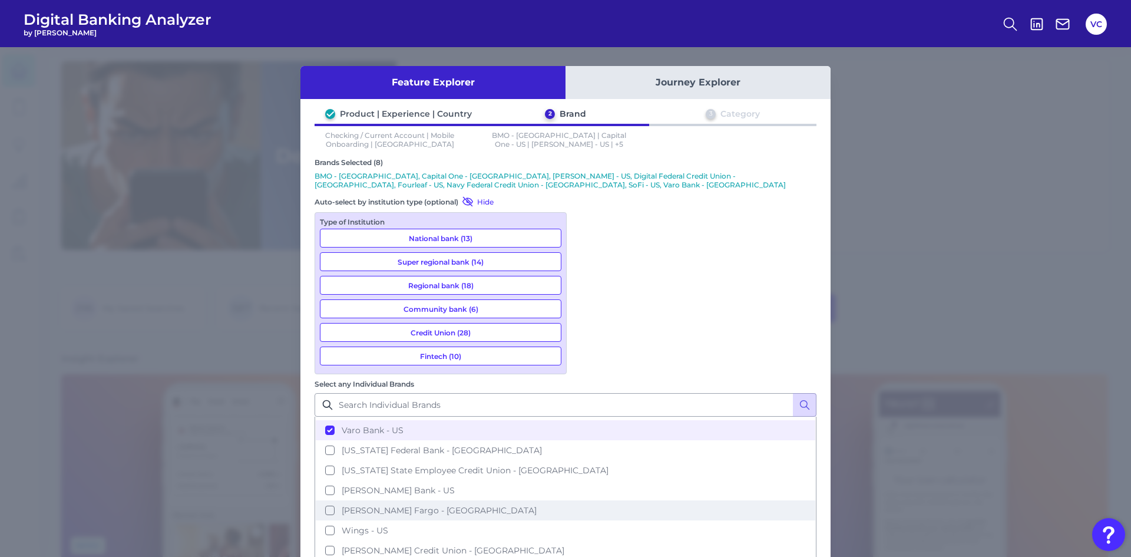
click at [537, 505] on span "Wells Fargo - US" at bounding box center [439, 510] width 195 height 11
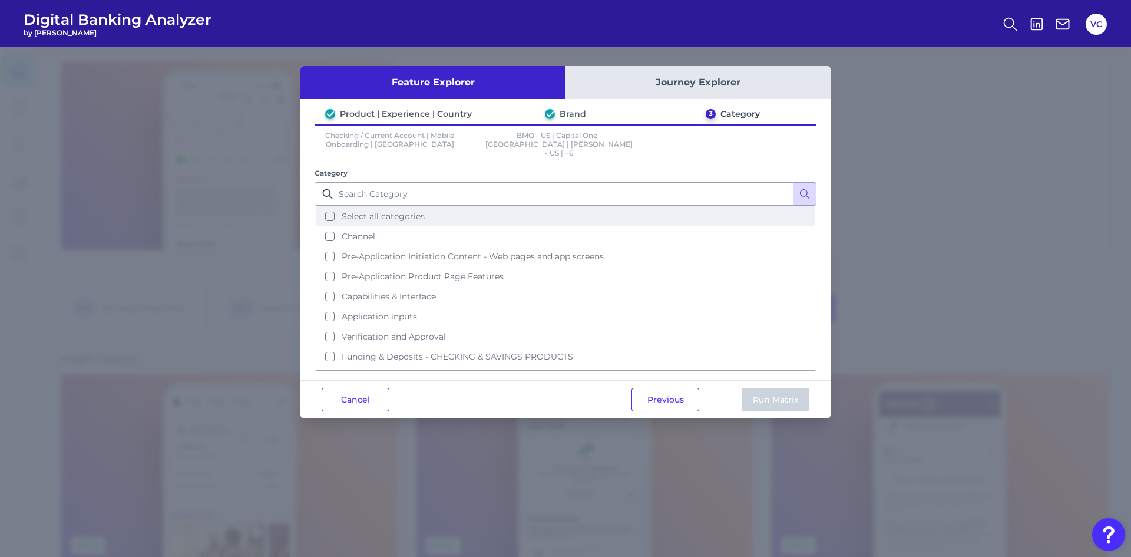
click at [334, 206] on button "Select all categories" at bounding box center [565, 216] width 499 height 20
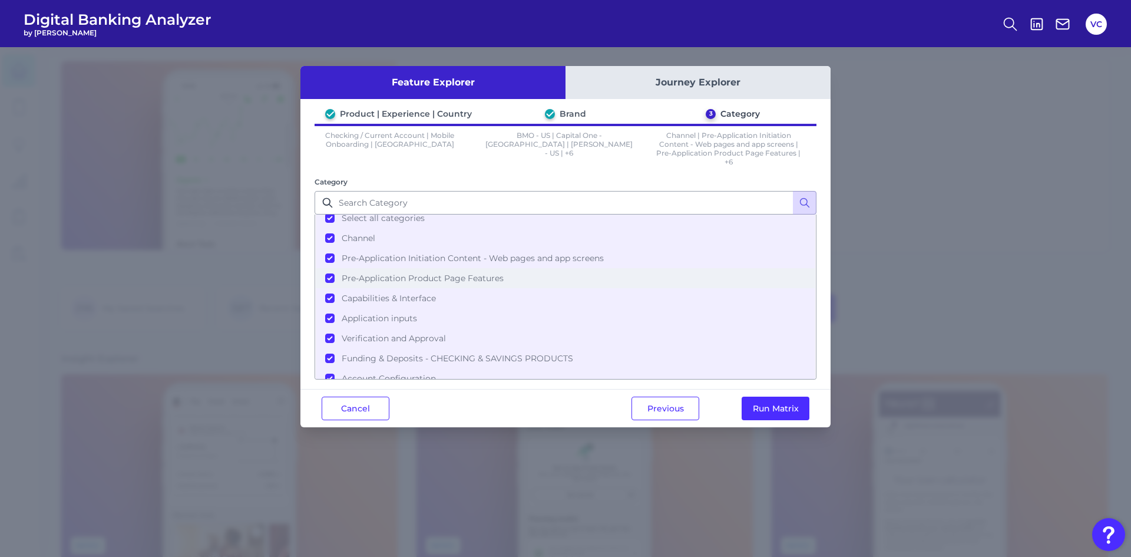
scroll to position [0, 0]
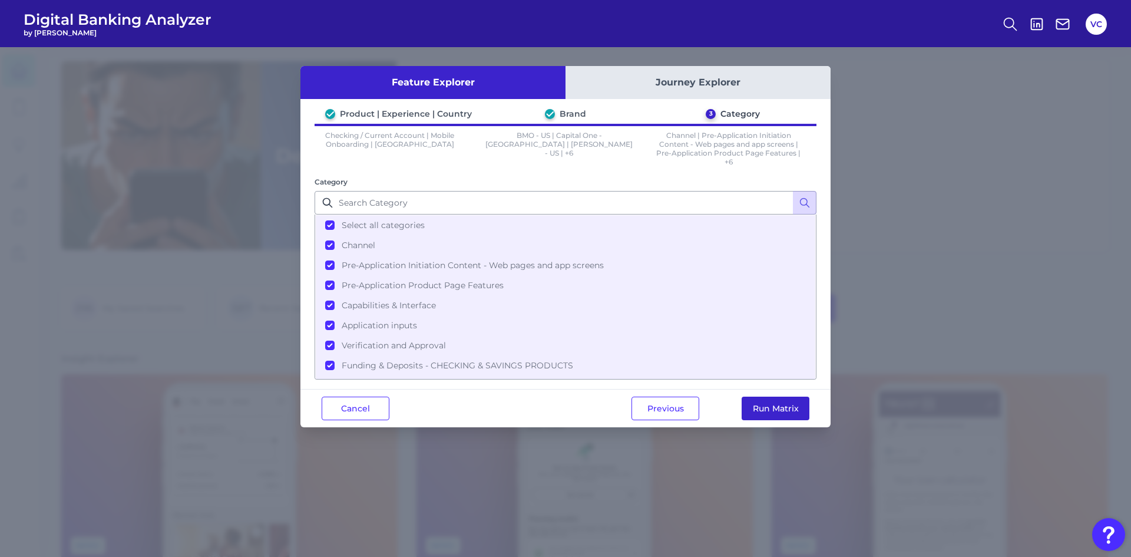
click at [787, 402] on button "Run Matrix" at bounding box center [776, 408] width 68 height 24
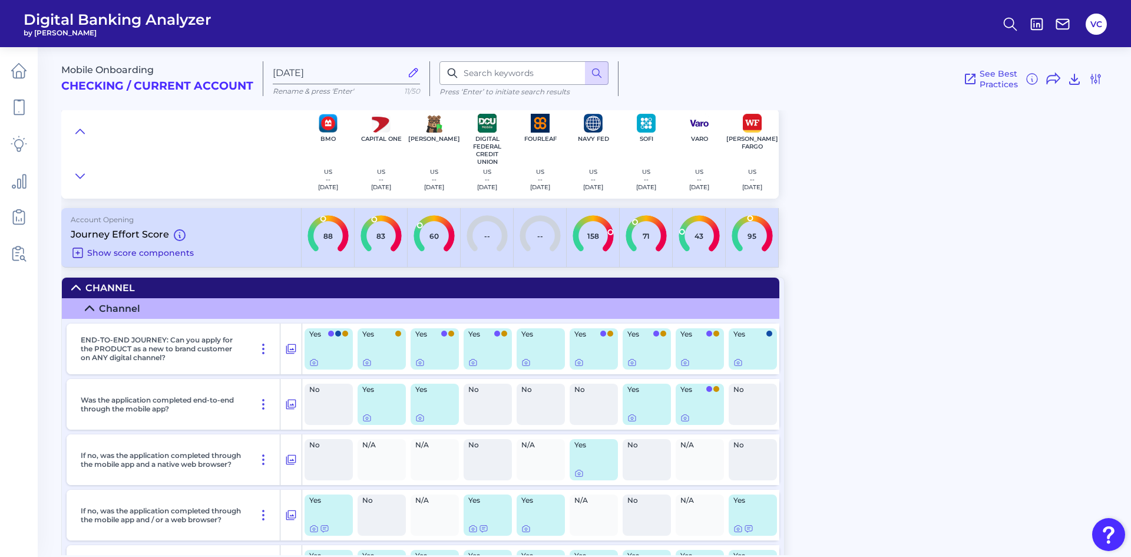
click at [110, 253] on span "Show score components" at bounding box center [140, 252] width 107 height 11
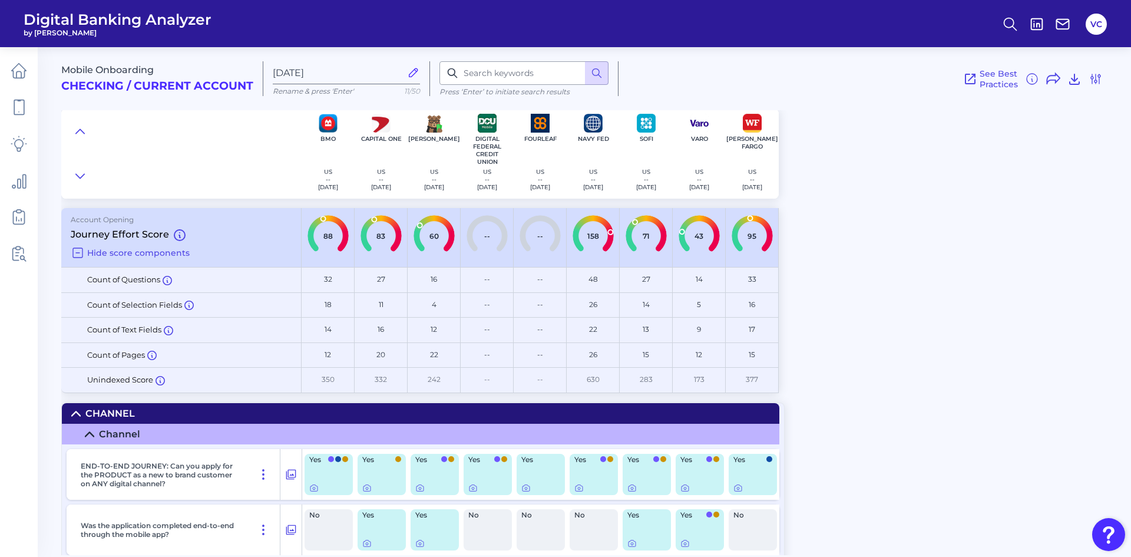
click at [80, 412] on icon at bounding box center [75, 413] width 9 height 9
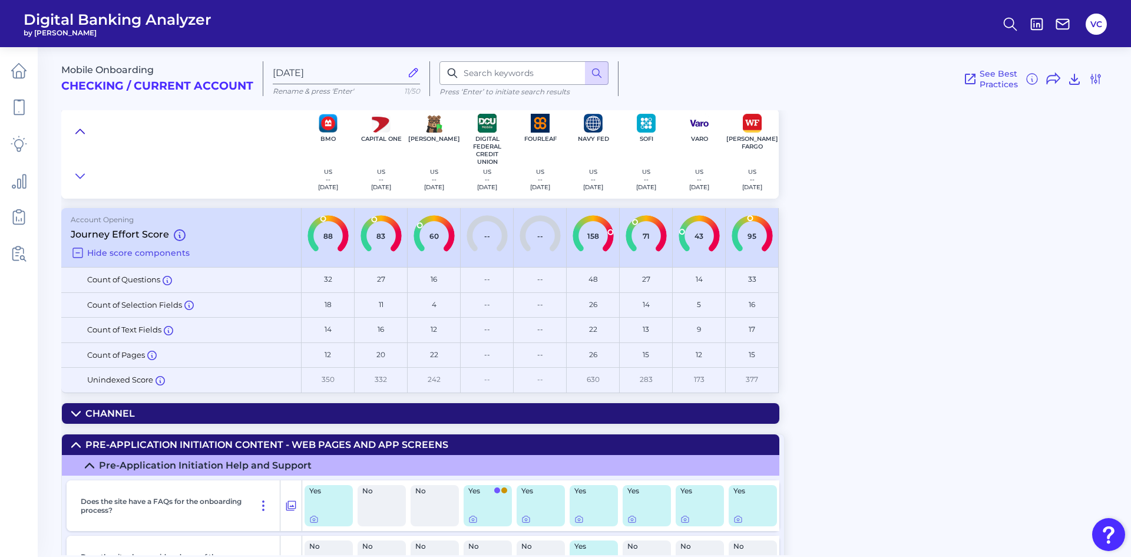
click at [79, 133] on icon at bounding box center [79, 131] width 9 height 12
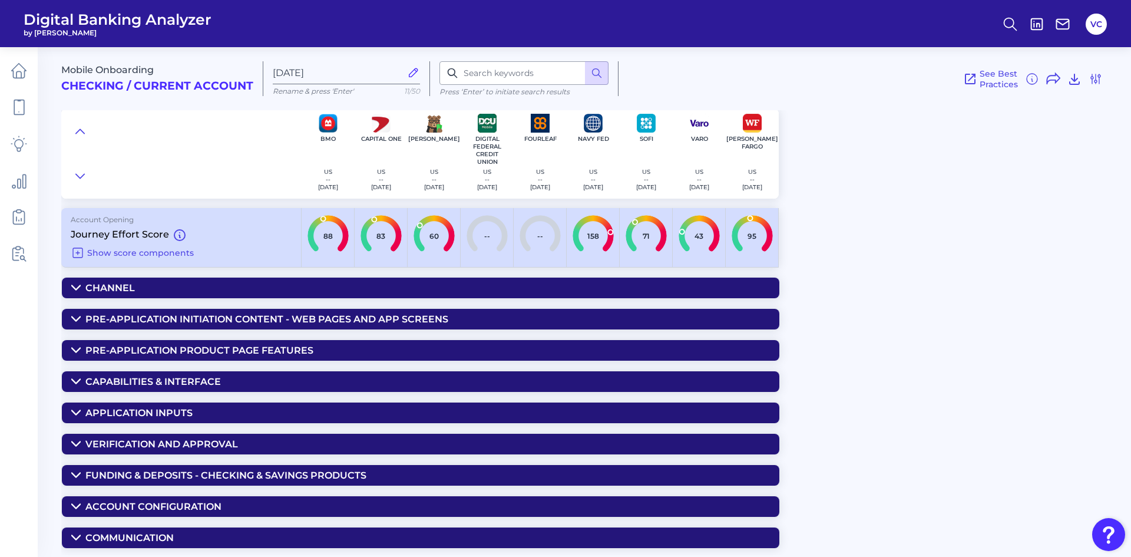
click at [118, 289] on div "Channel" at bounding box center [109, 287] width 49 height 11
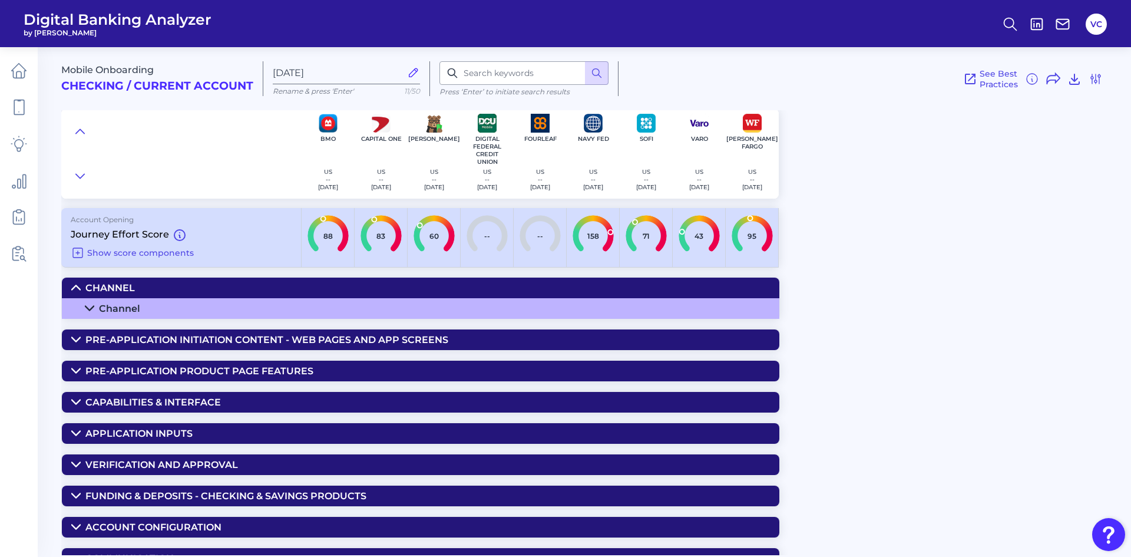
click at [120, 305] on div "Channel" at bounding box center [119, 308] width 41 height 11
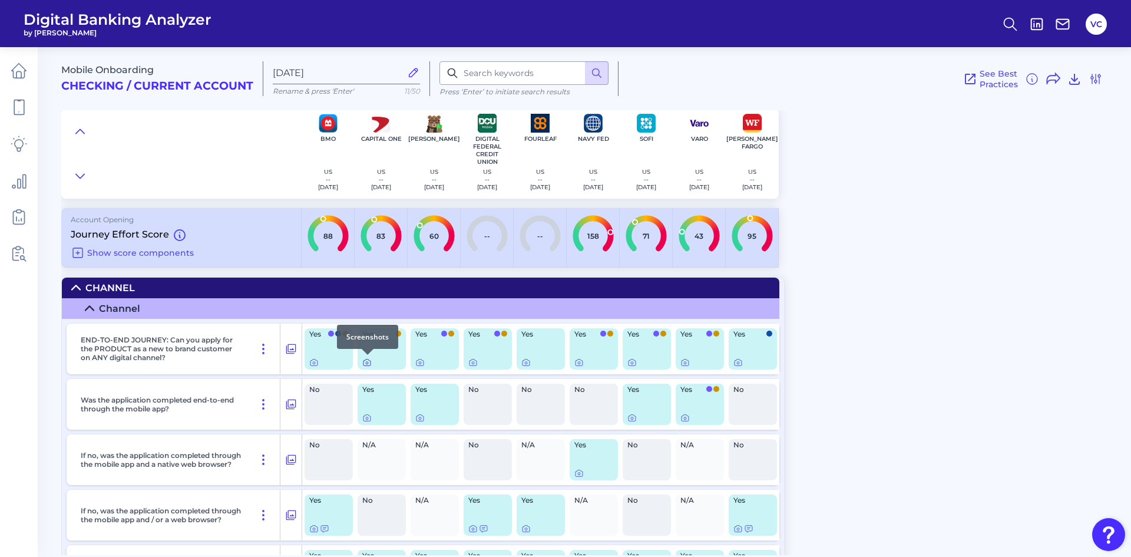
click at [367, 360] on icon at bounding box center [366, 362] width 9 height 9
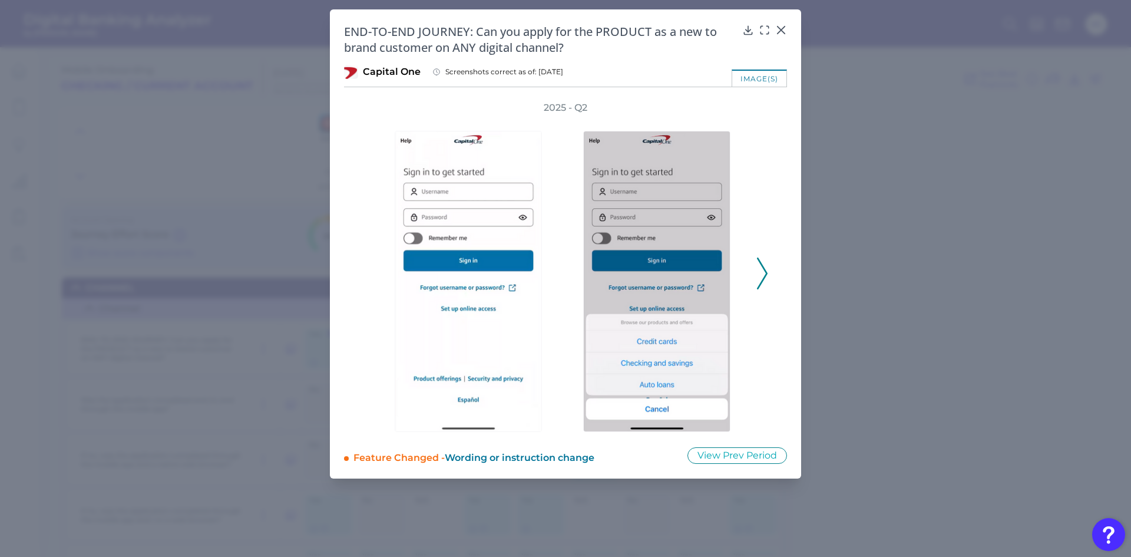
click at [762, 271] on icon at bounding box center [762, 273] width 11 height 32
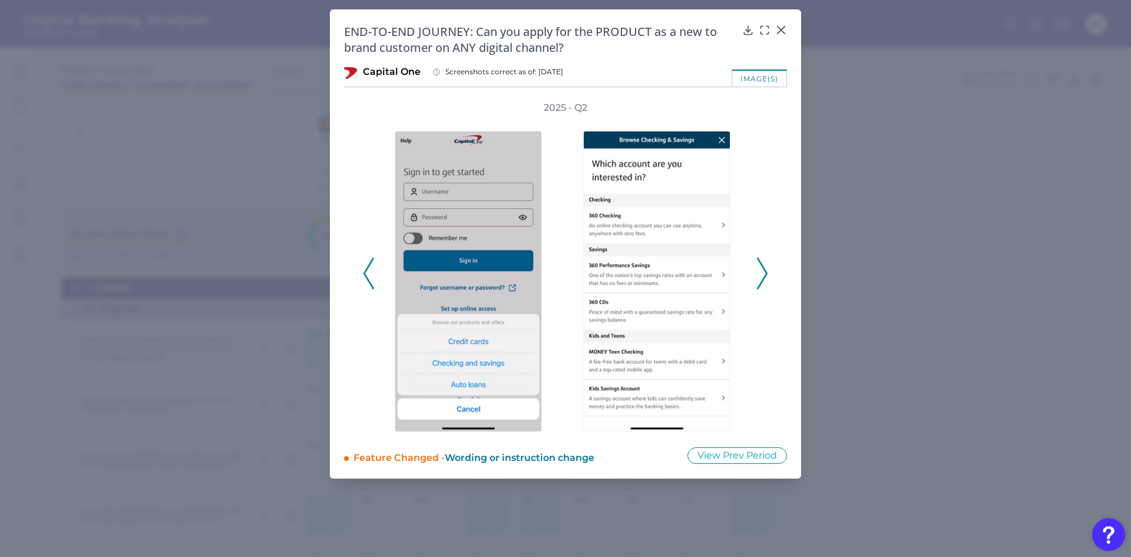
click at [762, 271] on icon at bounding box center [762, 273] width 11 height 32
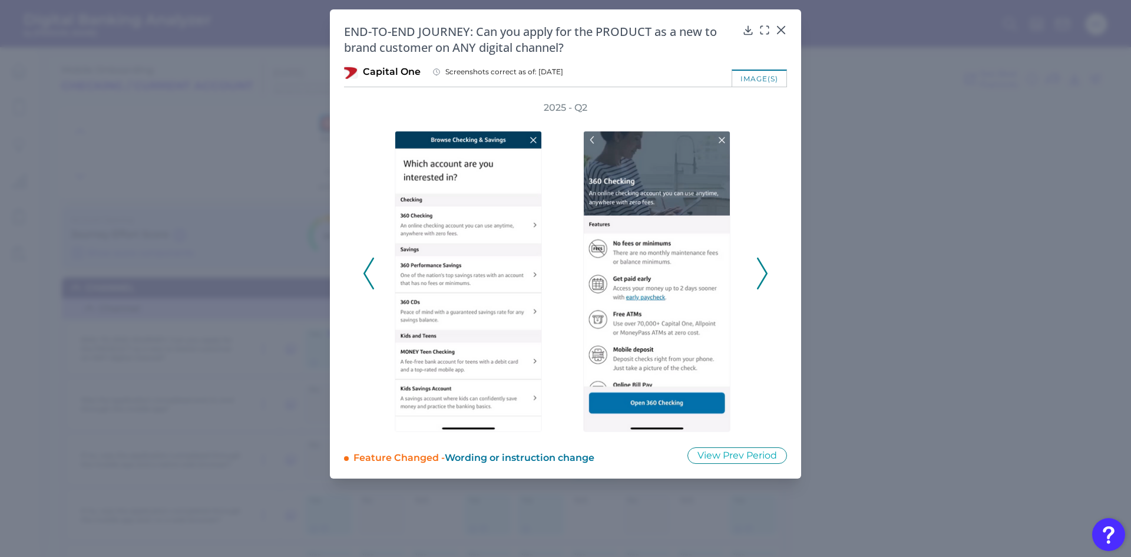
click at [762, 271] on icon at bounding box center [762, 273] width 11 height 32
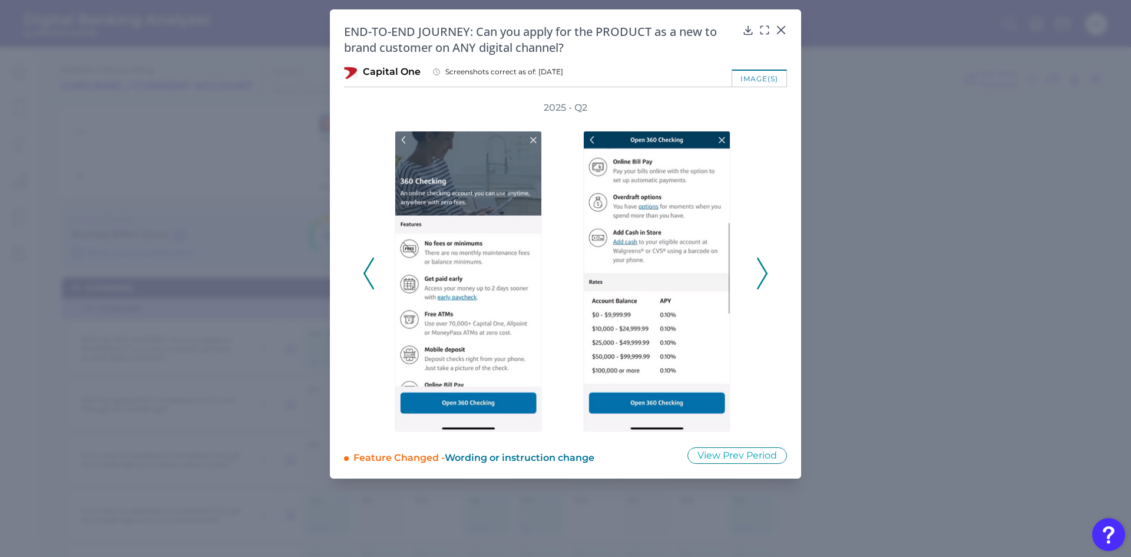
click at [762, 271] on icon at bounding box center [762, 273] width 11 height 32
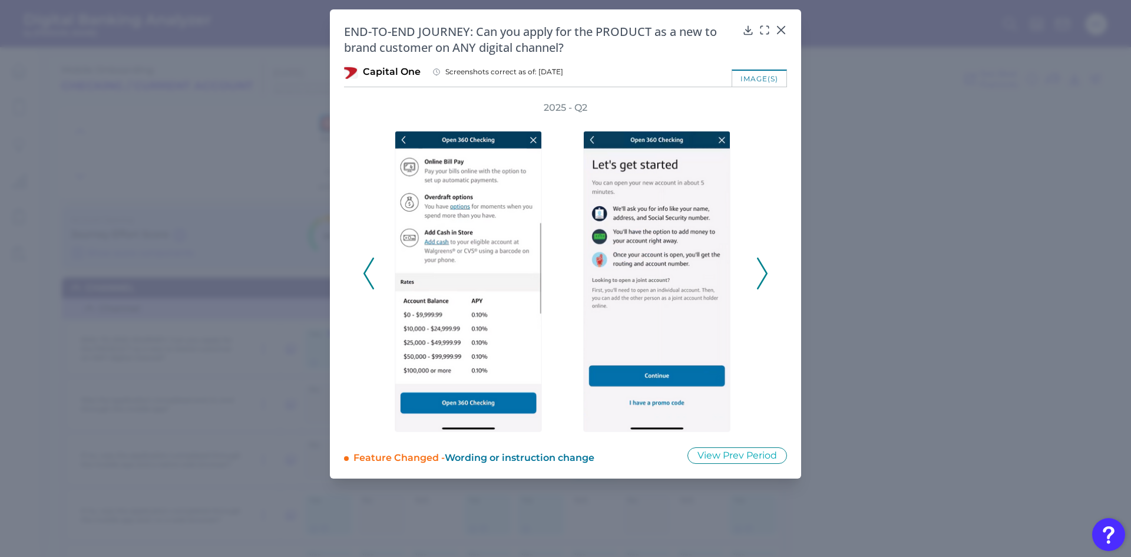
click at [762, 271] on icon at bounding box center [762, 273] width 11 height 32
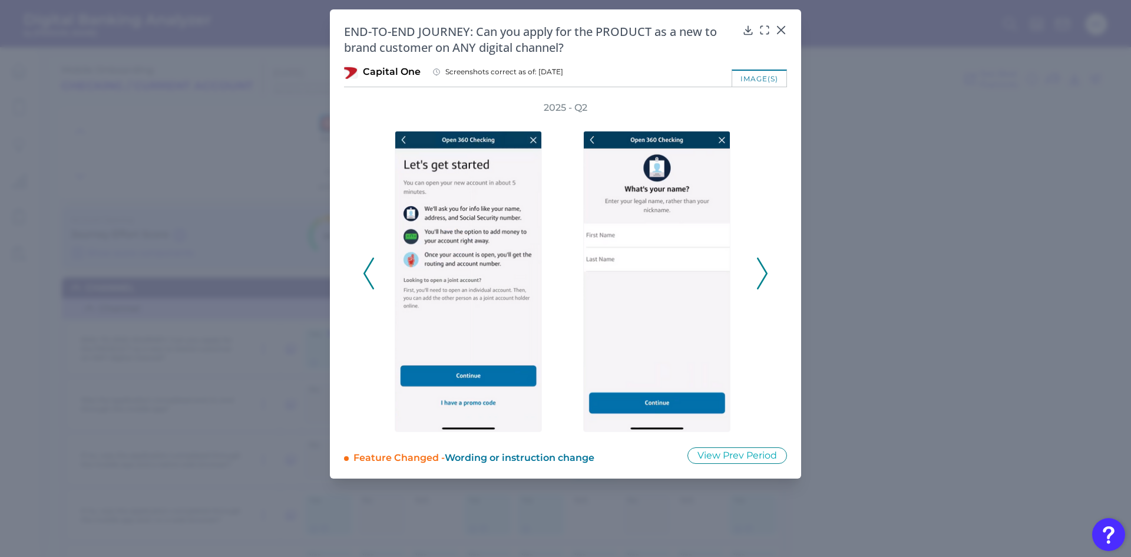
click at [762, 271] on icon at bounding box center [762, 273] width 11 height 32
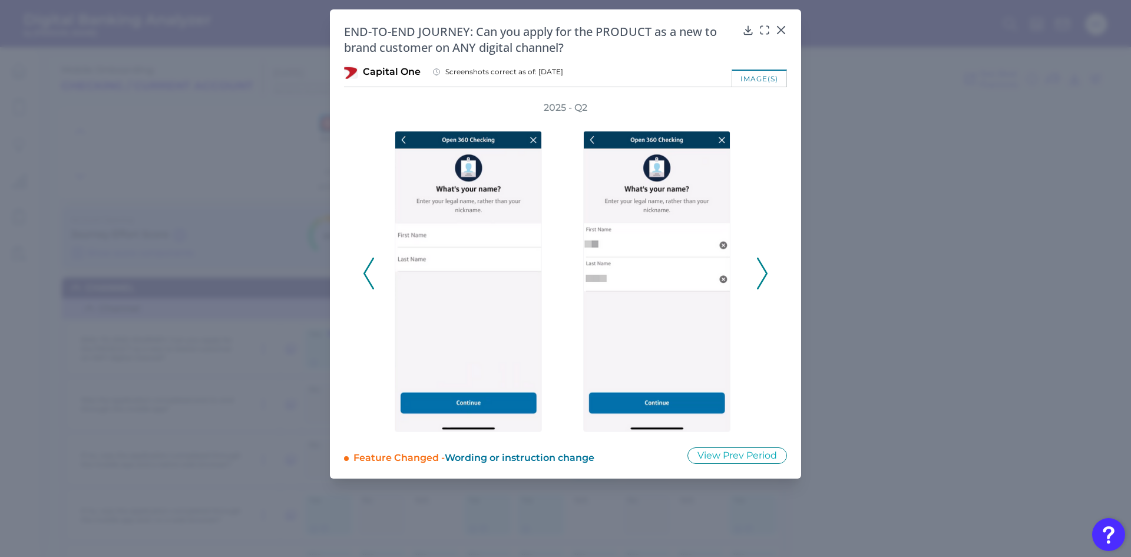
click at [762, 271] on icon at bounding box center [762, 273] width 11 height 32
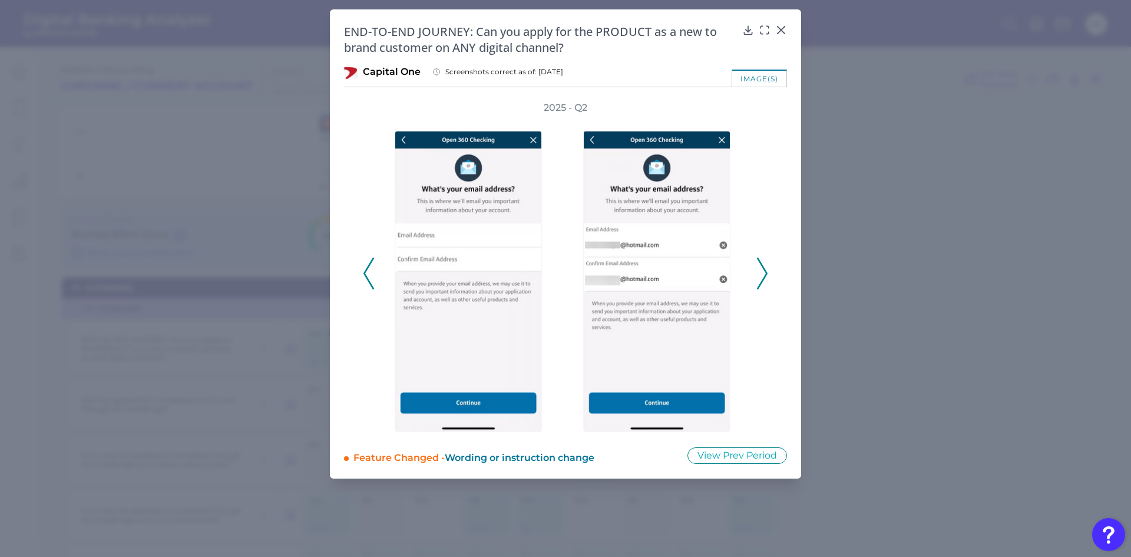
click at [762, 271] on icon at bounding box center [762, 273] width 11 height 32
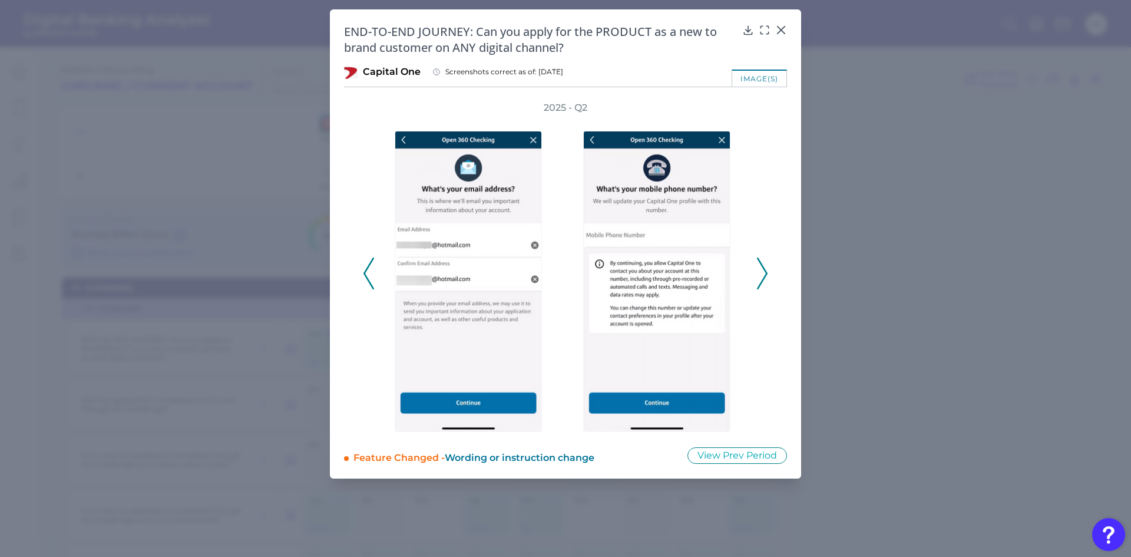
click at [762, 271] on icon at bounding box center [762, 273] width 11 height 32
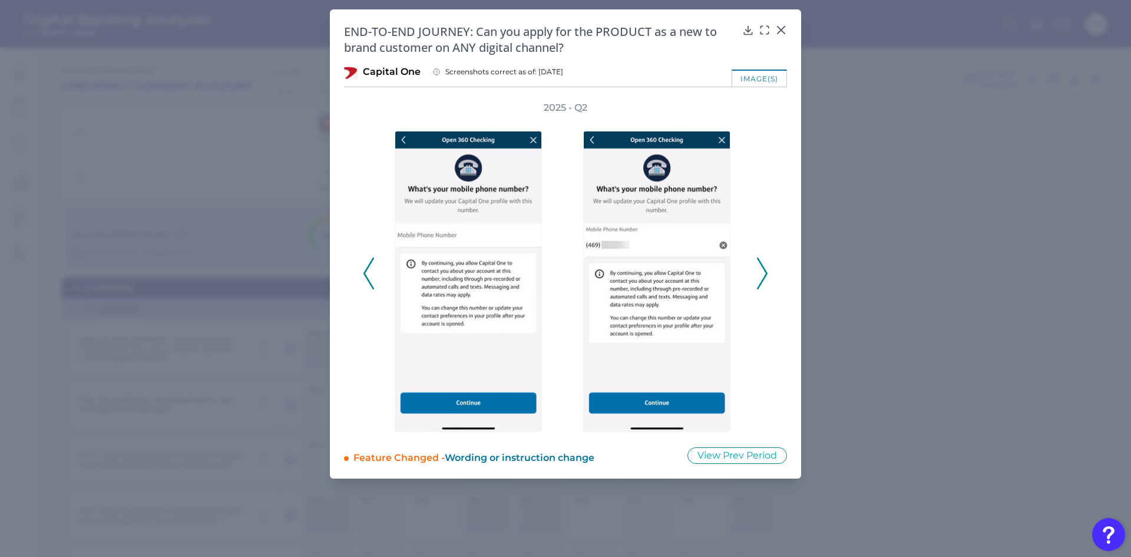
click at [762, 271] on icon at bounding box center [762, 273] width 11 height 32
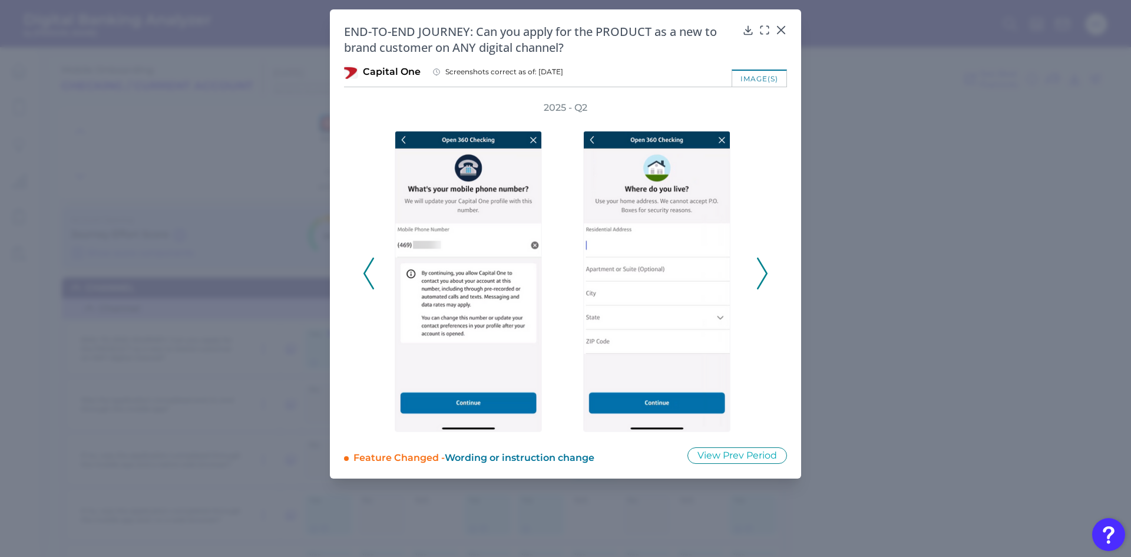
click at [762, 271] on icon at bounding box center [762, 273] width 11 height 32
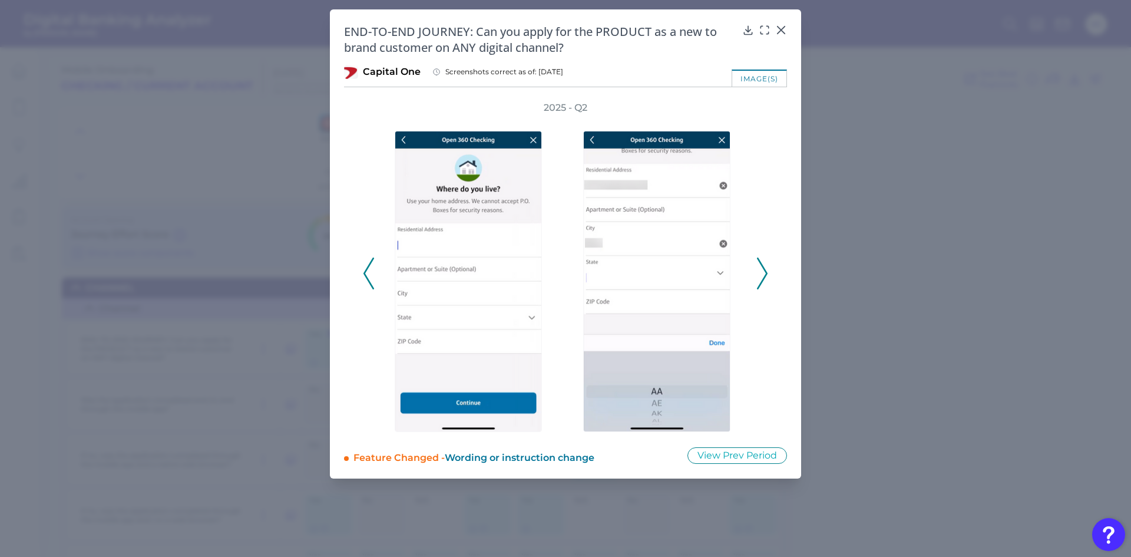
click at [762, 271] on icon at bounding box center [762, 273] width 11 height 32
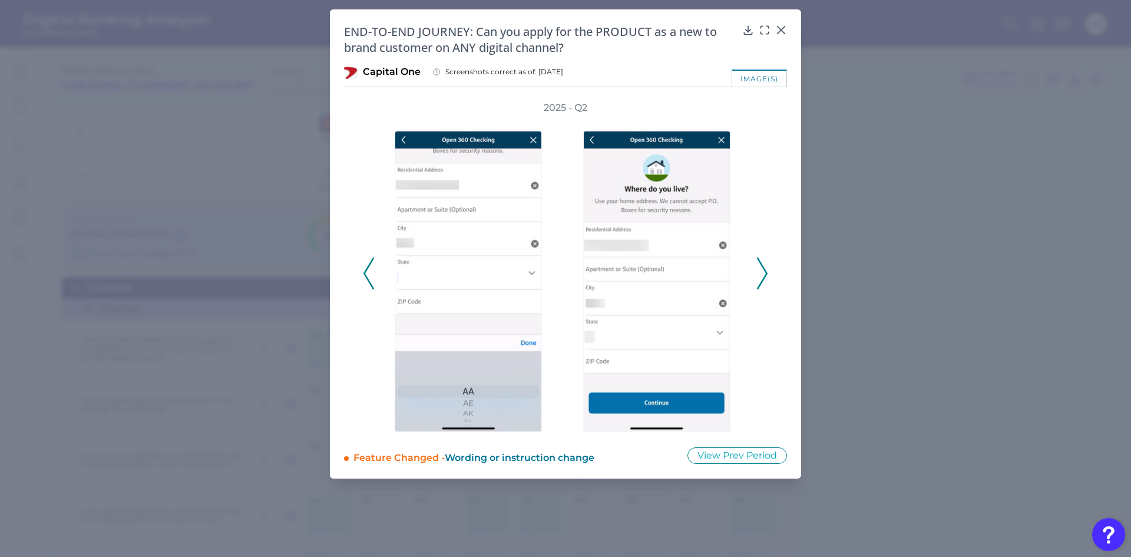
click at [762, 271] on icon at bounding box center [762, 273] width 11 height 32
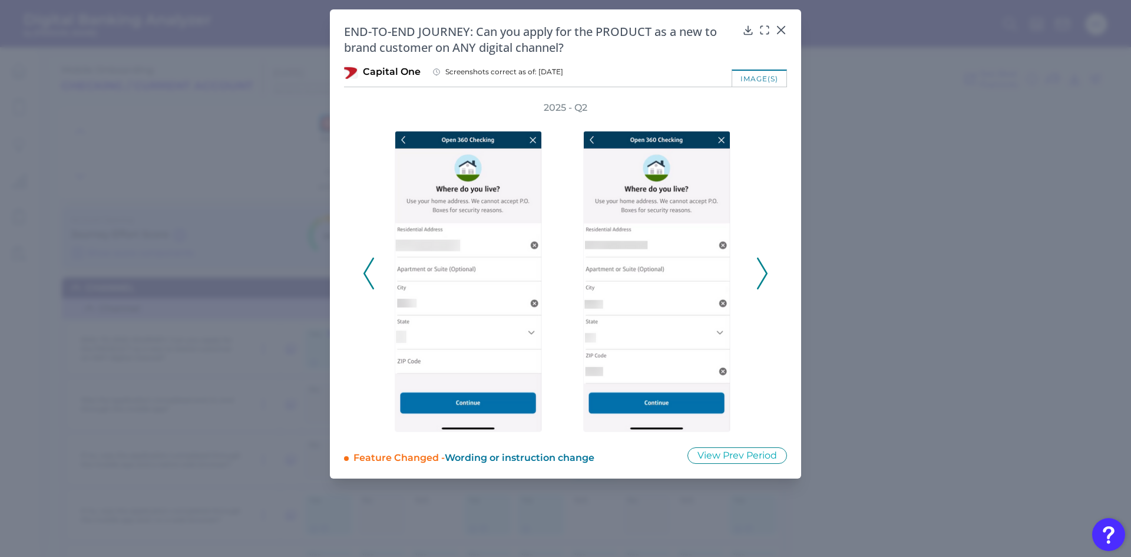
click at [762, 271] on icon at bounding box center [762, 273] width 11 height 32
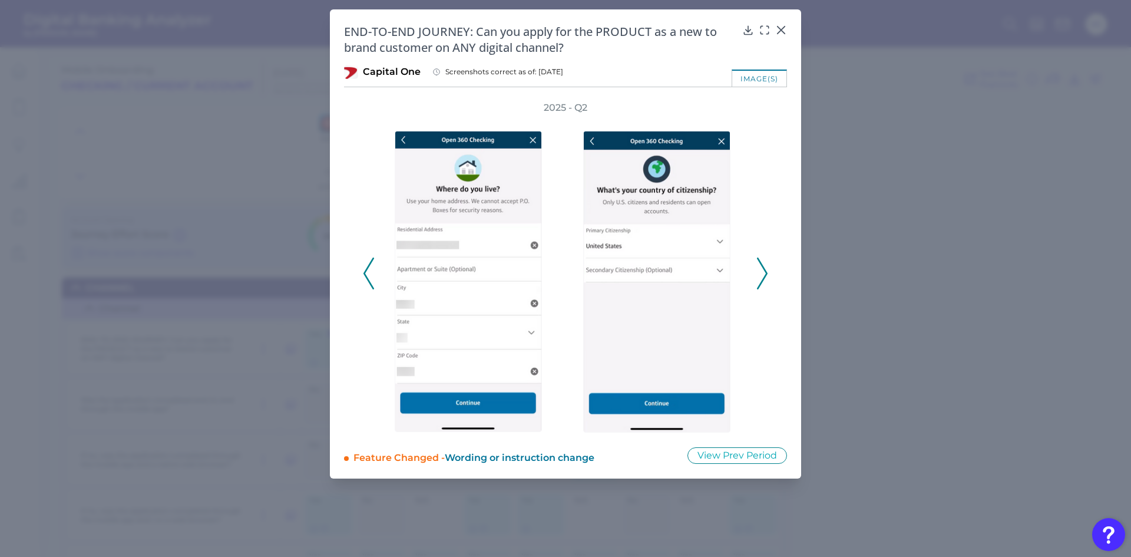
click at [766, 272] on icon at bounding box center [762, 273] width 11 height 32
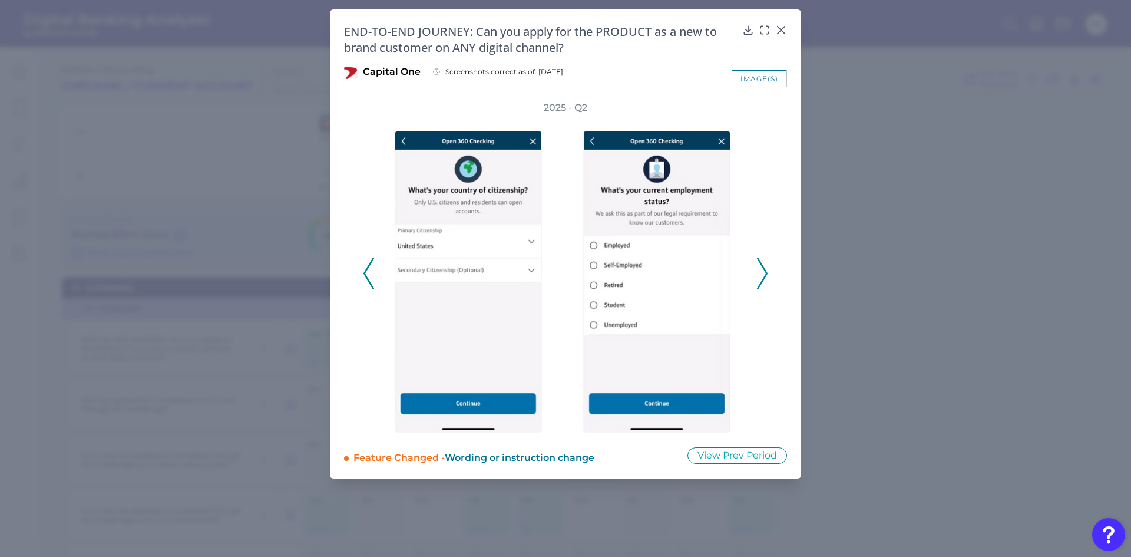
click at [766, 272] on polyline at bounding box center [761, 273] width 9 height 30
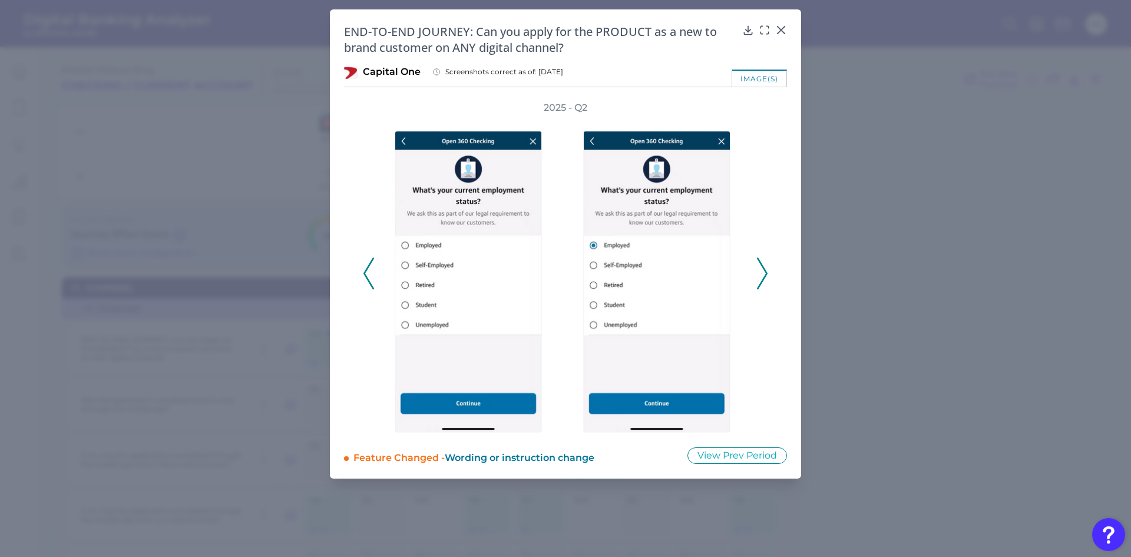
click at [766, 272] on polyline at bounding box center [761, 273] width 9 height 30
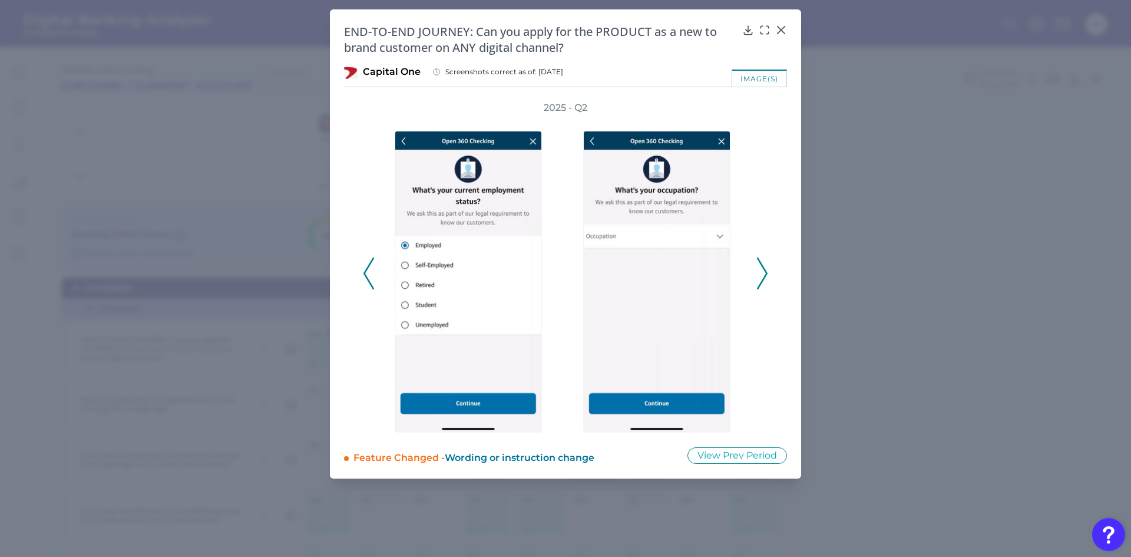
click at [766, 272] on polyline at bounding box center [761, 273] width 9 height 30
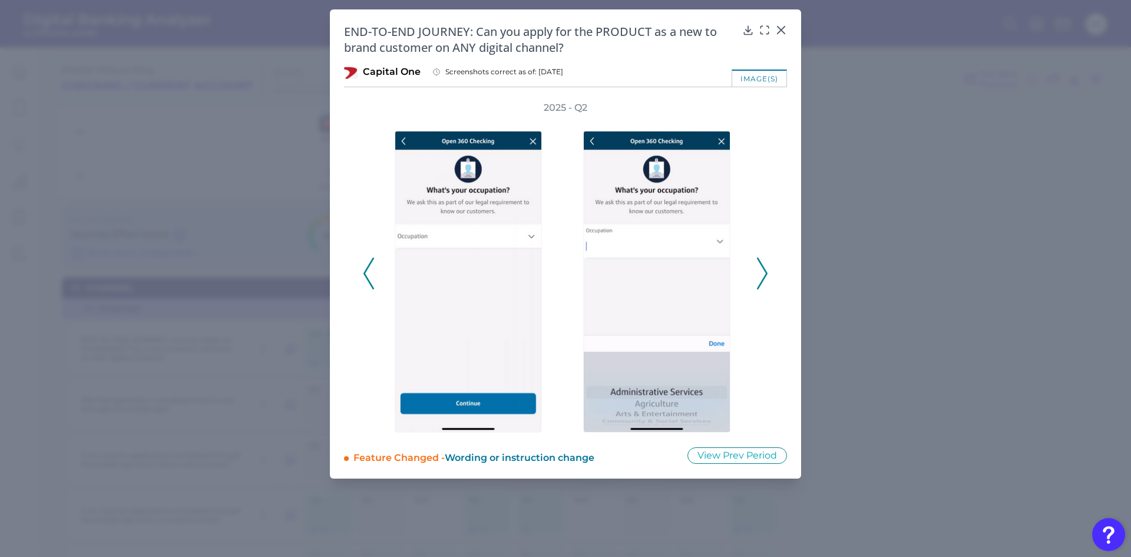
click at [766, 272] on polyline at bounding box center [761, 273] width 9 height 30
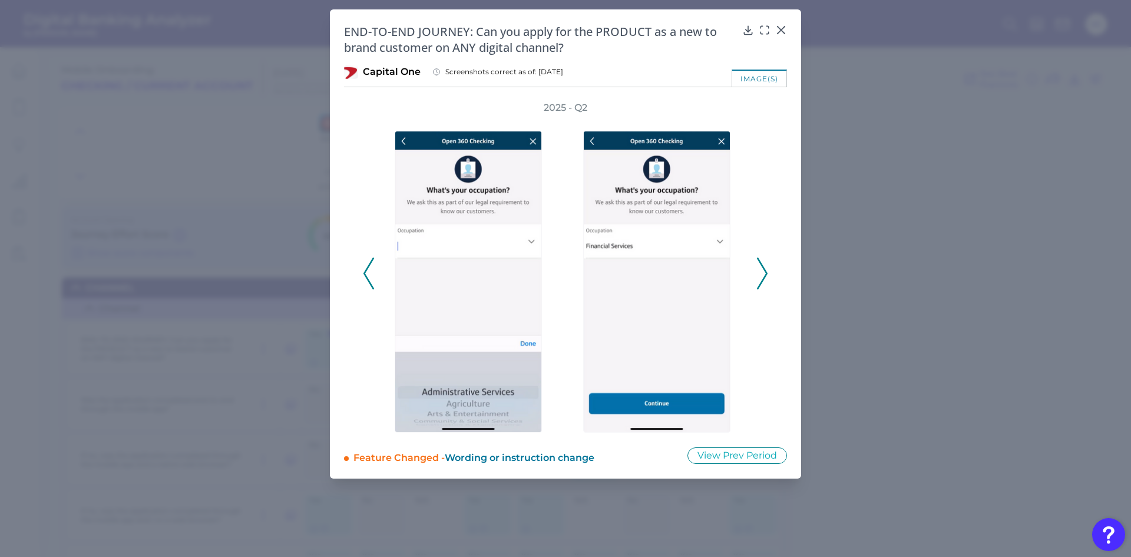
click at [766, 272] on polyline at bounding box center [761, 273] width 9 height 30
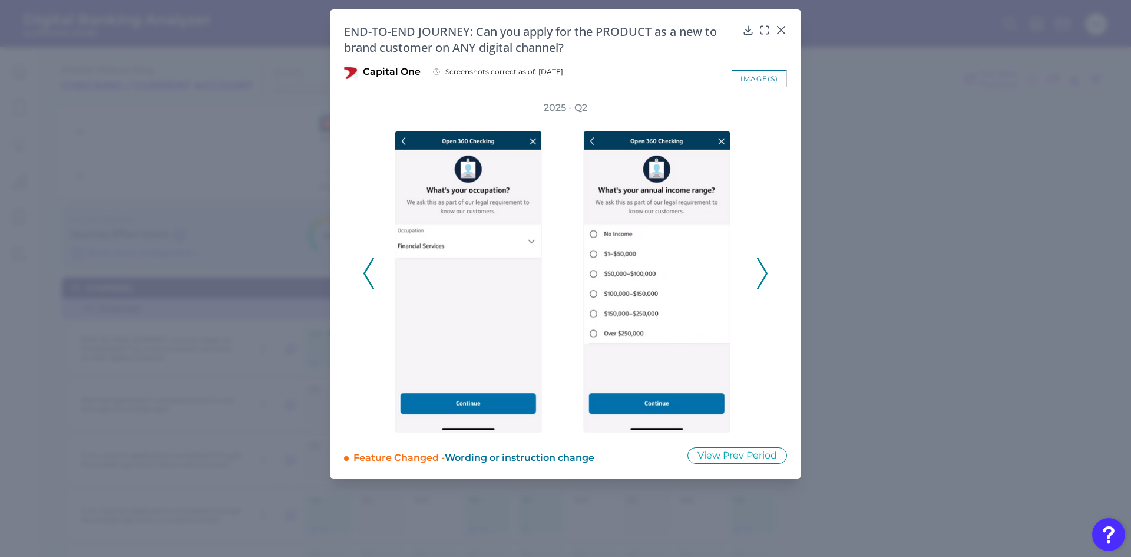
click at [766, 272] on polyline at bounding box center [761, 273] width 9 height 30
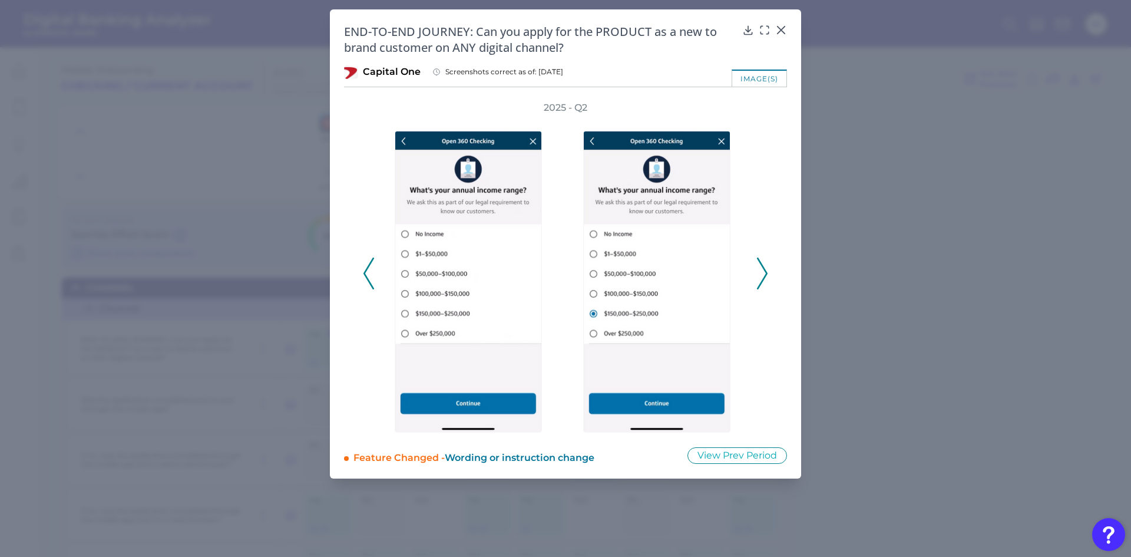
click at [766, 272] on polyline at bounding box center [761, 273] width 9 height 30
click at [767, 272] on icon at bounding box center [762, 273] width 11 height 32
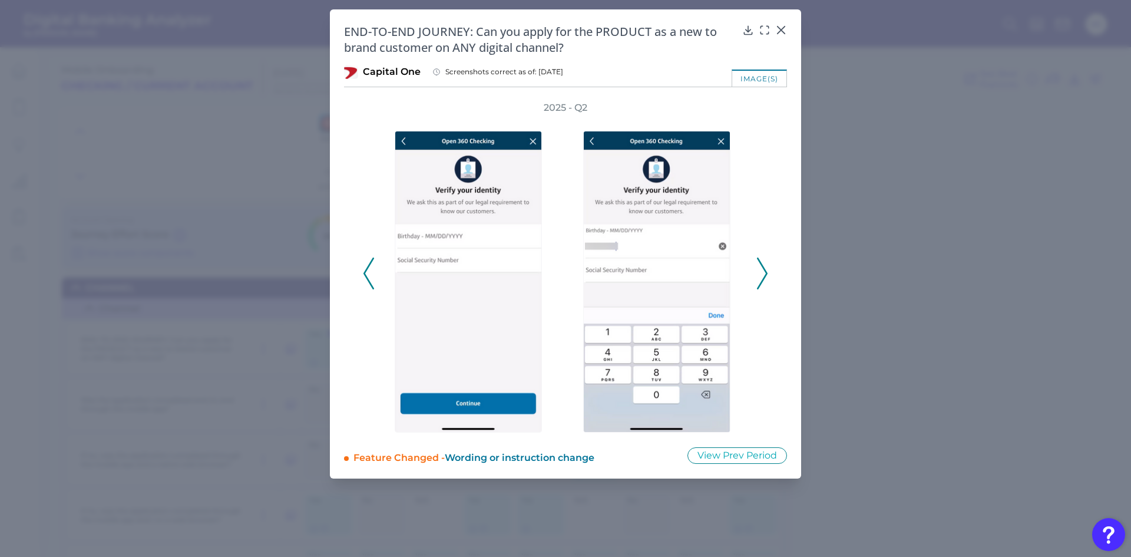
click at [767, 272] on icon at bounding box center [762, 273] width 11 height 32
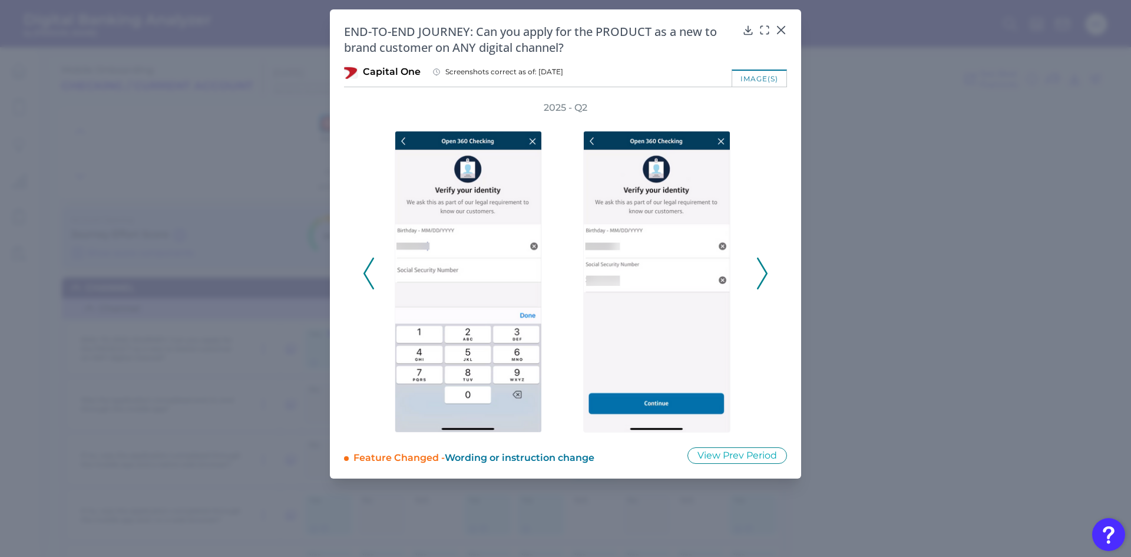
click at [767, 272] on icon at bounding box center [762, 273] width 11 height 32
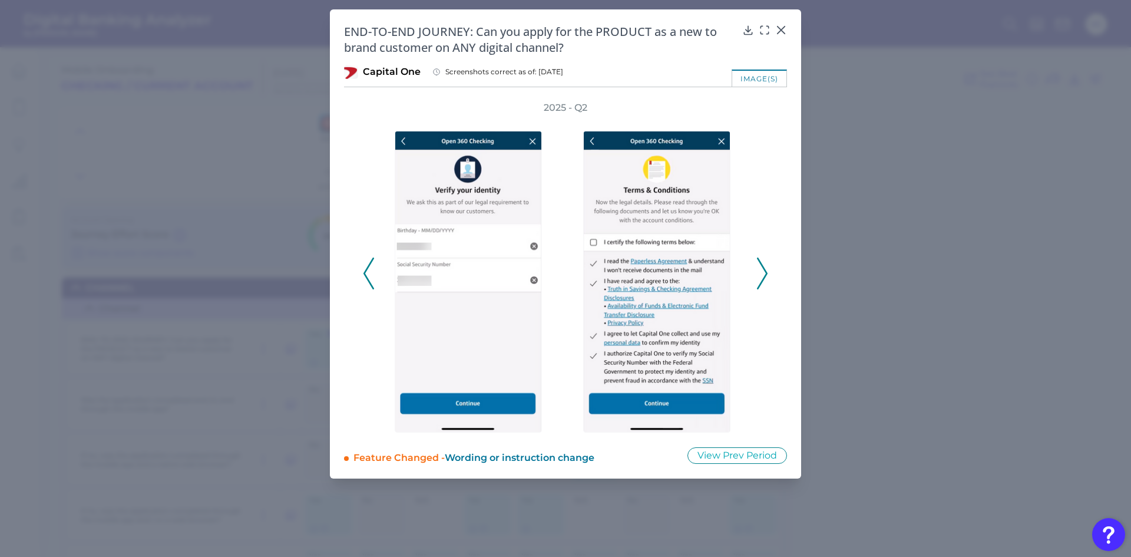
click at [765, 269] on polyline at bounding box center [761, 273] width 9 height 30
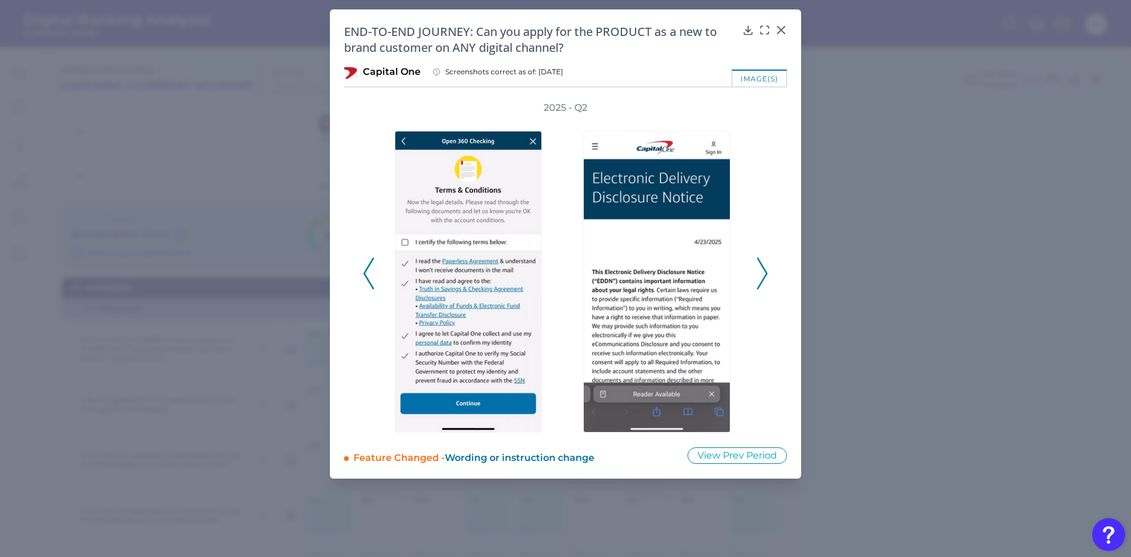
click at [765, 269] on polyline at bounding box center [761, 273] width 9 height 30
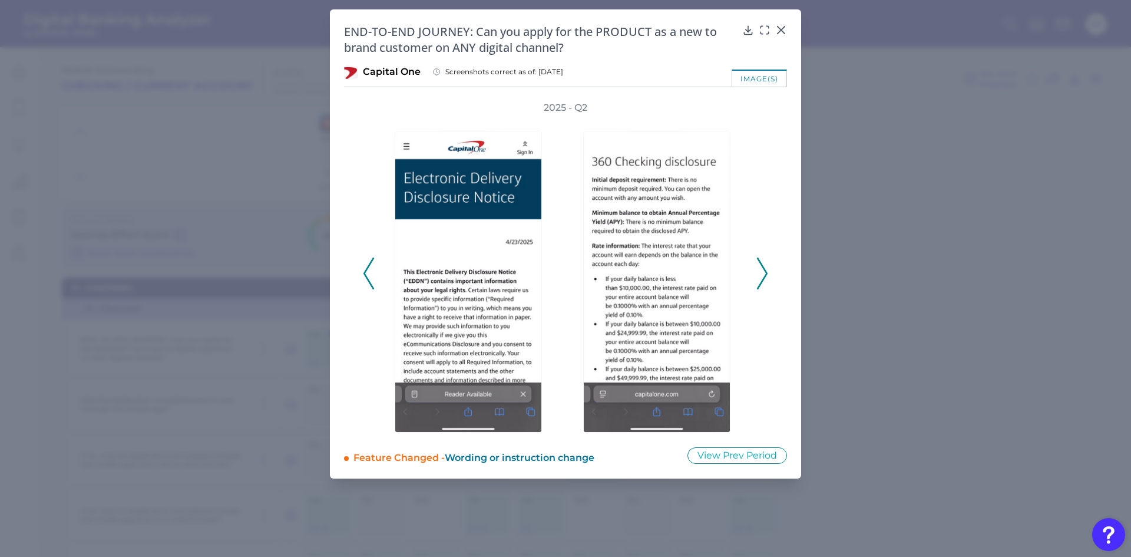
click at [765, 269] on polyline at bounding box center [761, 273] width 9 height 30
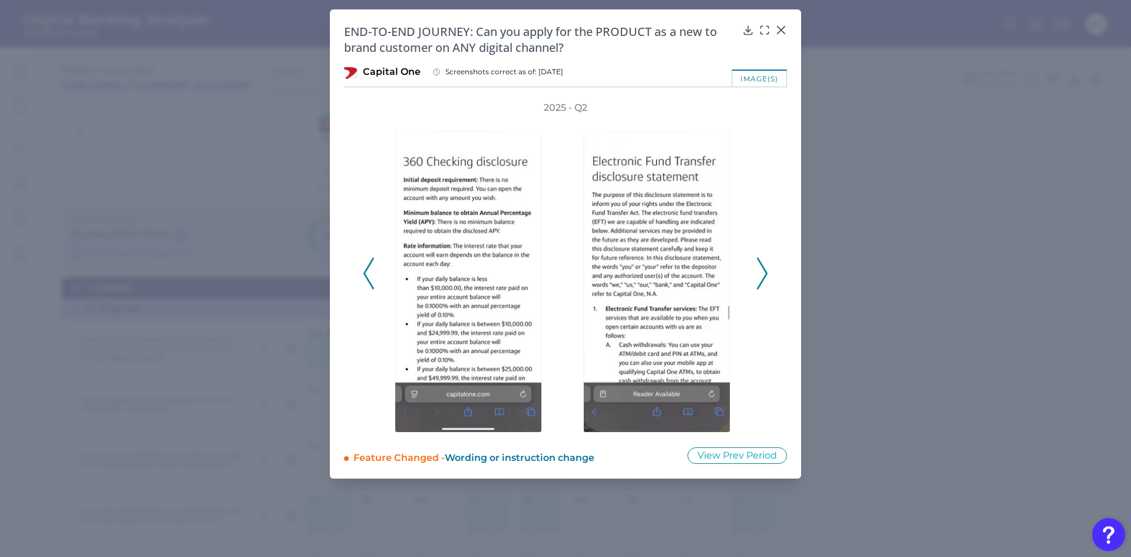
click at [765, 269] on polyline at bounding box center [761, 273] width 9 height 30
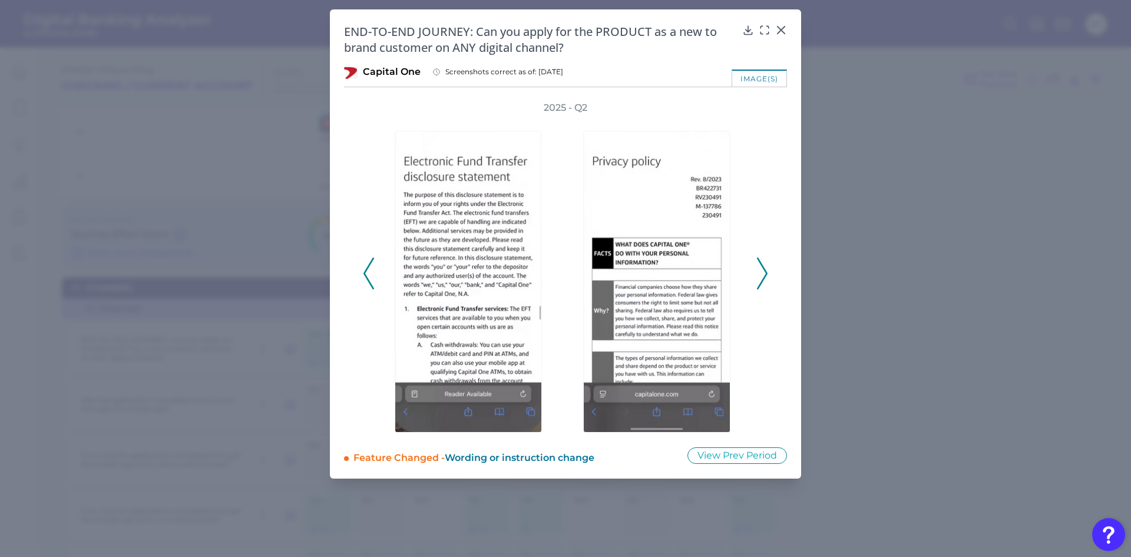
click at [765, 269] on polyline at bounding box center [761, 273] width 9 height 30
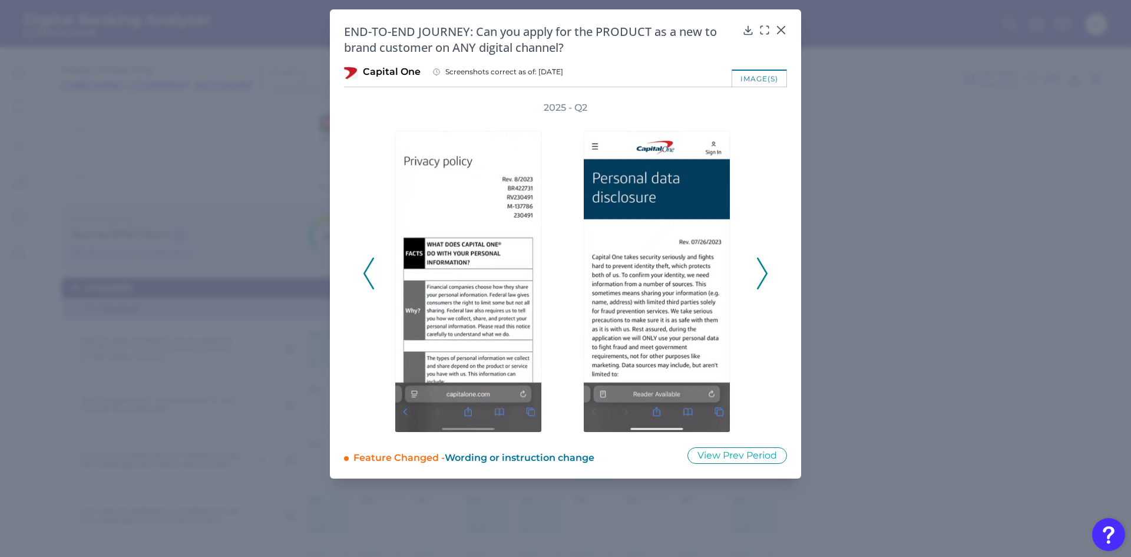
click at [765, 269] on polyline at bounding box center [761, 273] width 9 height 30
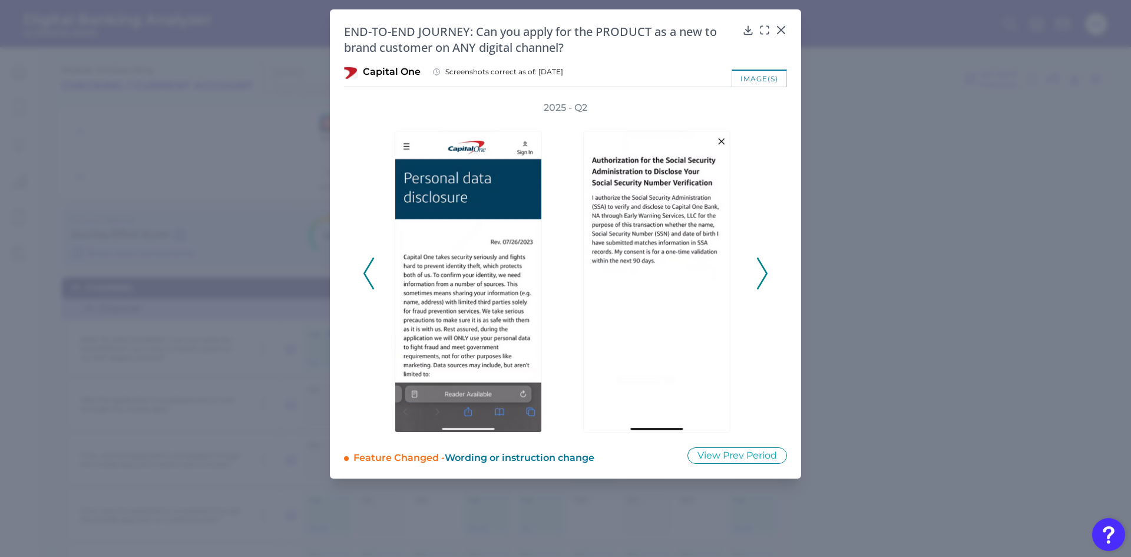
click at [765, 269] on polyline at bounding box center [761, 273] width 9 height 30
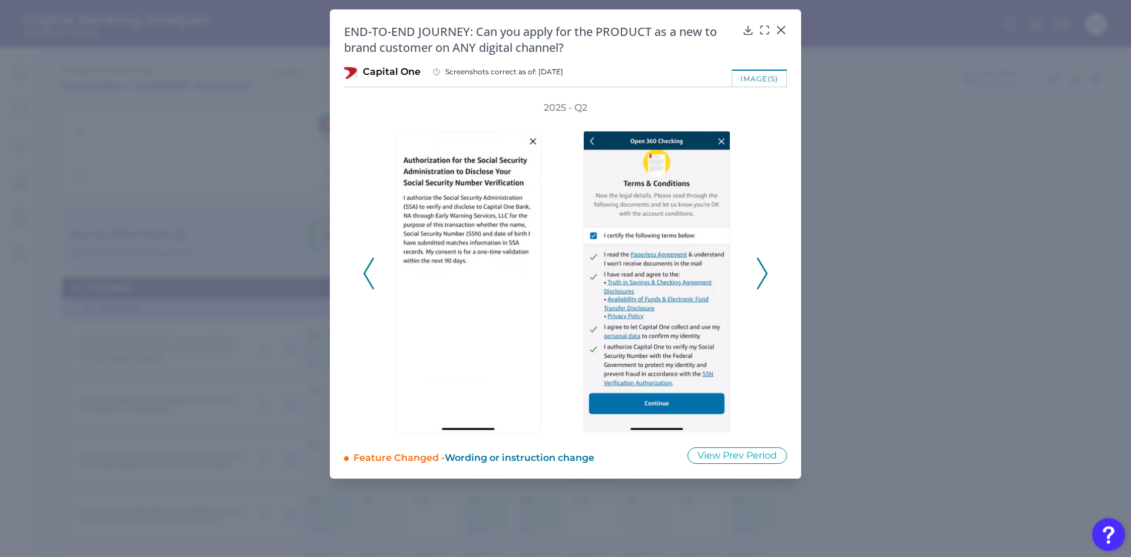
click at [765, 269] on polyline at bounding box center [761, 273] width 9 height 30
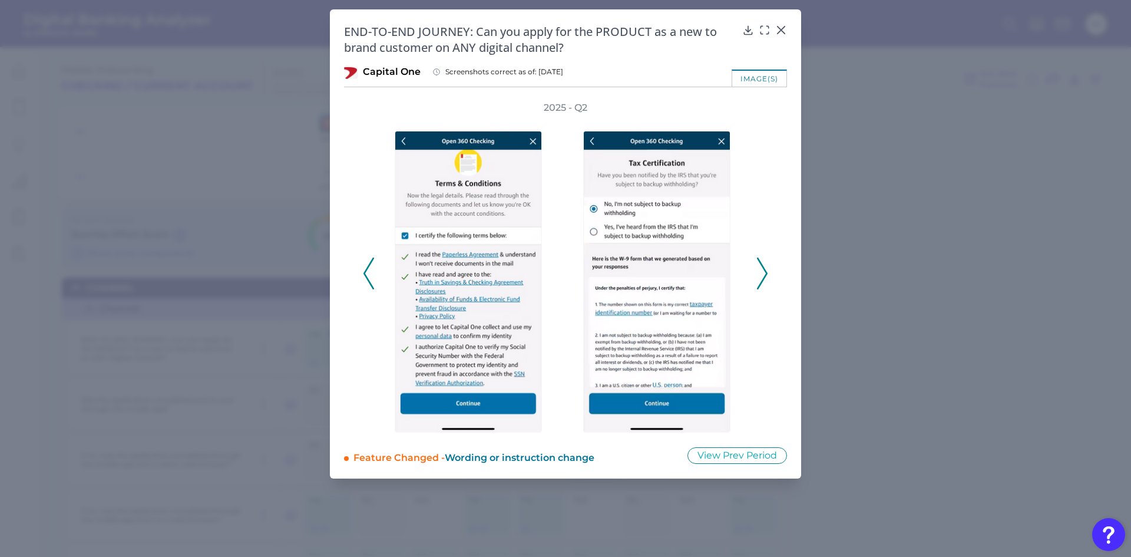
click at [765, 269] on polyline at bounding box center [761, 273] width 9 height 30
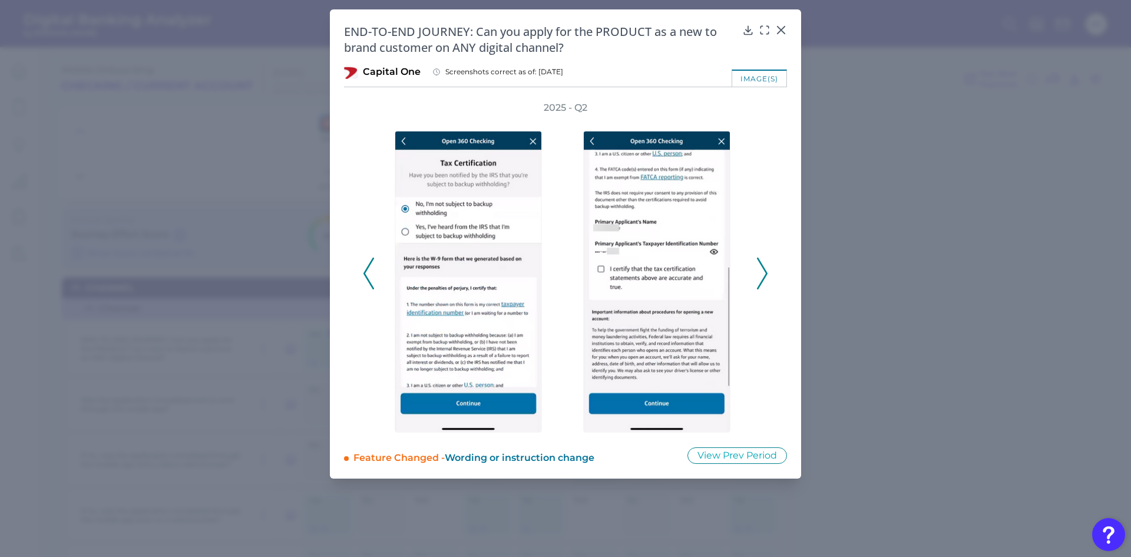
click at [765, 269] on polyline at bounding box center [761, 273] width 9 height 30
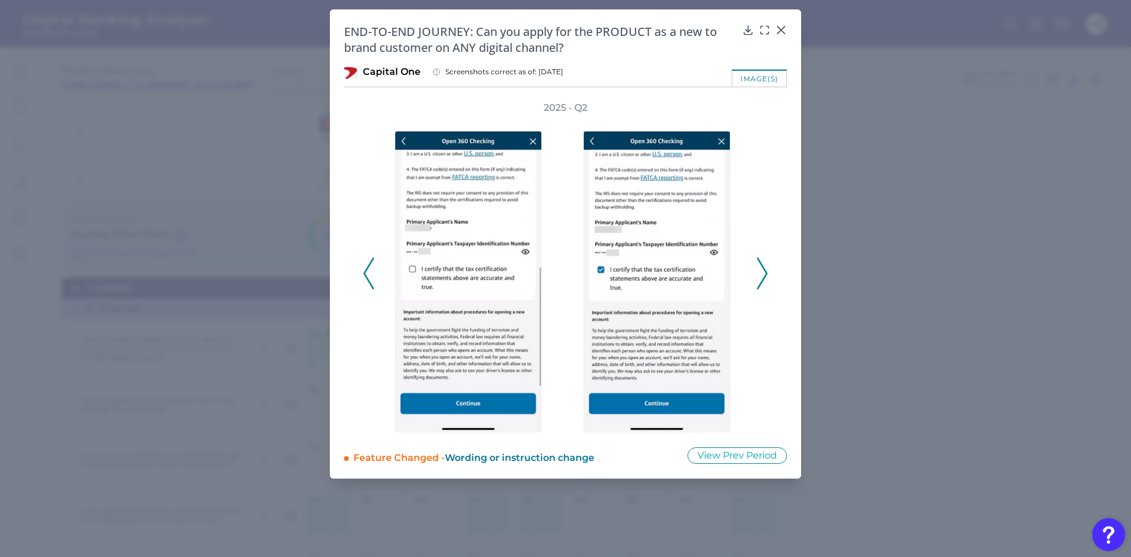
click at [765, 269] on polyline at bounding box center [761, 273] width 9 height 30
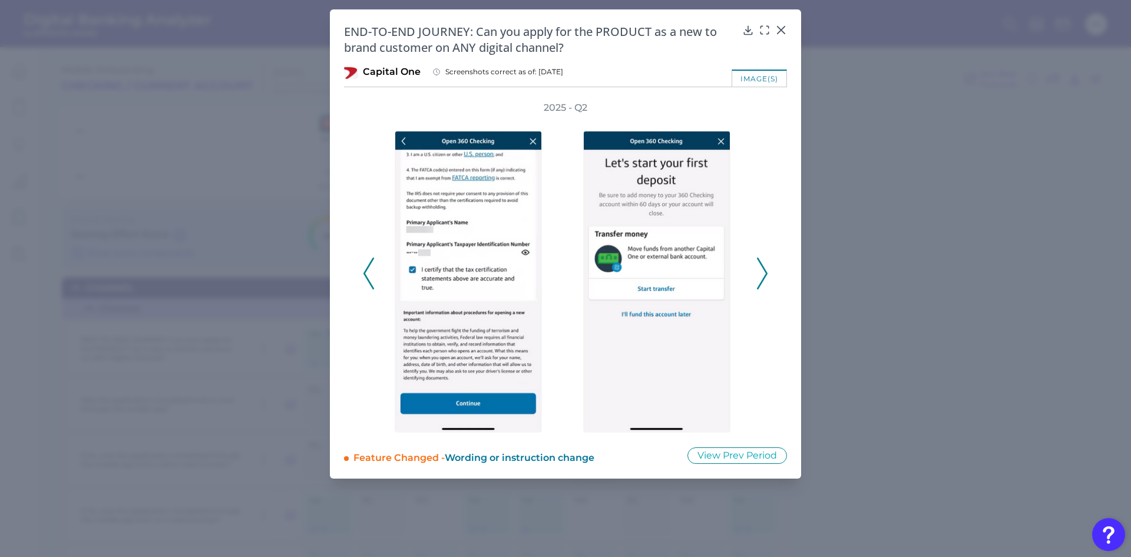
click at [765, 269] on polyline at bounding box center [761, 273] width 9 height 30
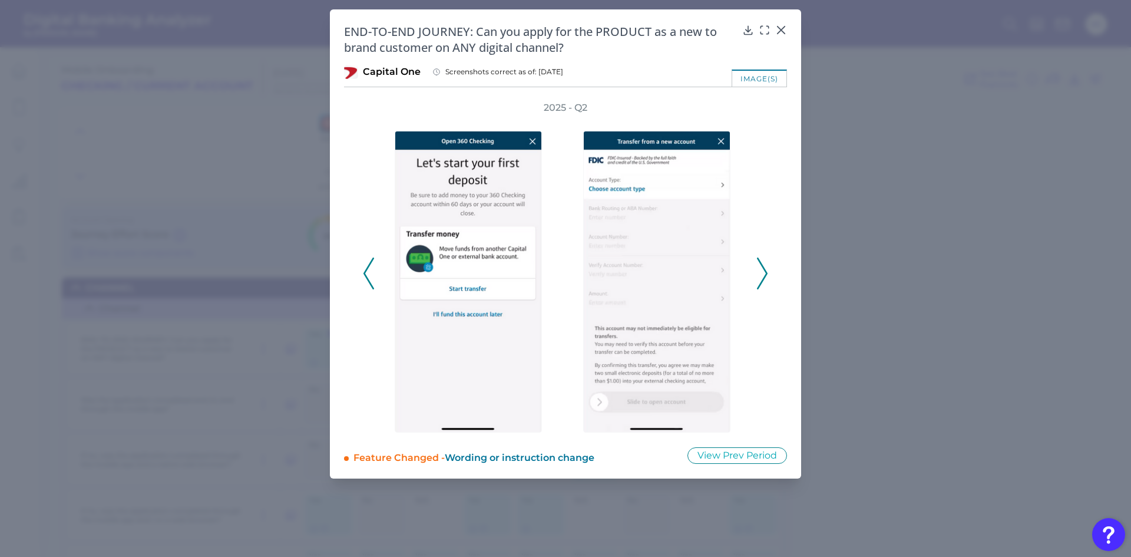
click at [765, 269] on polyline at bounding box center [761, 273] width 9 height 30
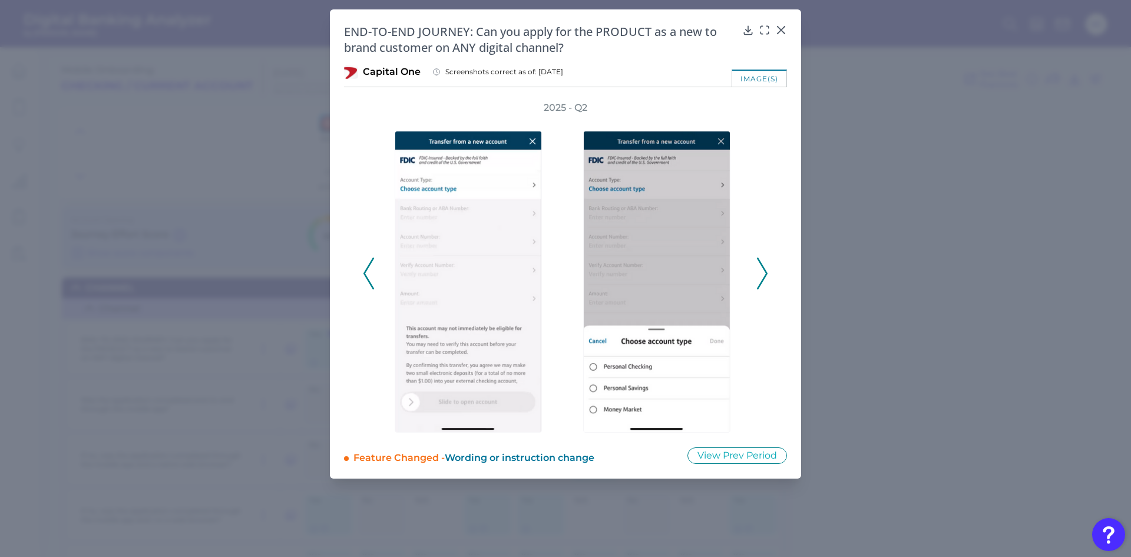
click at [765, 269] on polyline at bounding box center [761, 273] width 9 height 30
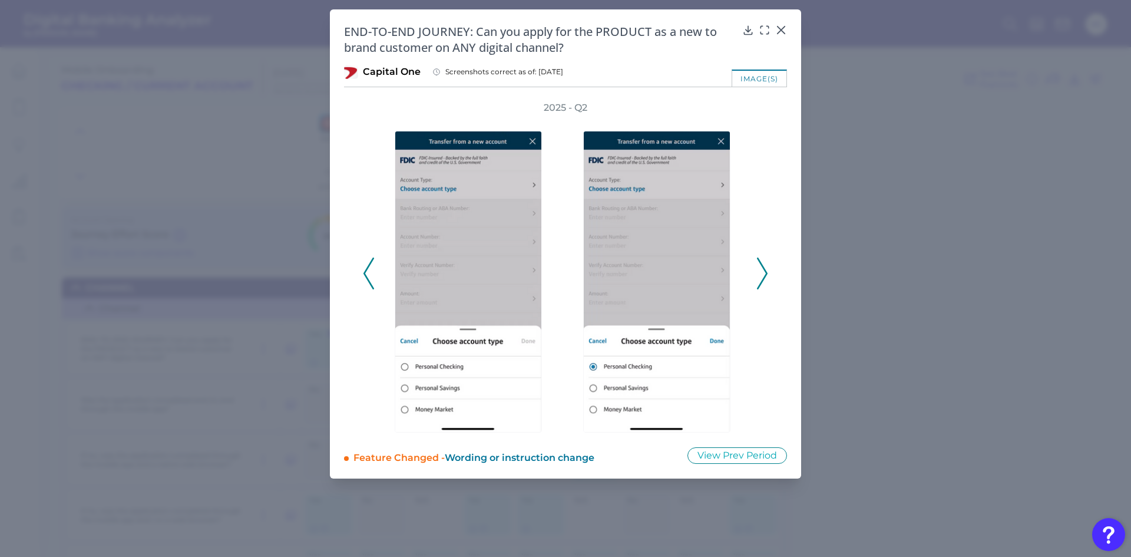
click at [765, 269] on polyline at bounding box center [761, 273] width 9 height 30
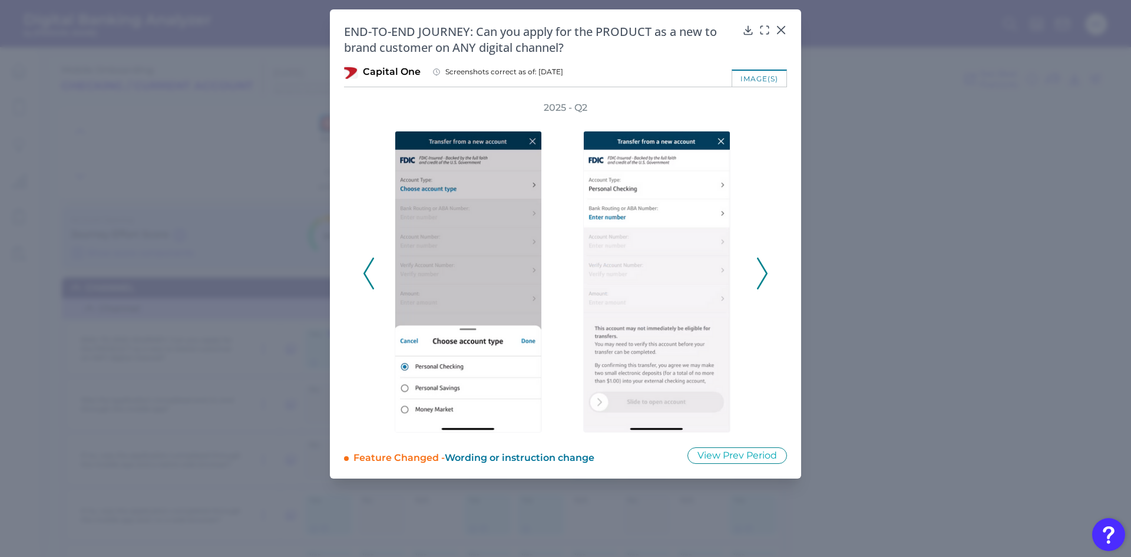
click at [765, 269] on polyline at bounding box center [761, 273] width 9 height 30
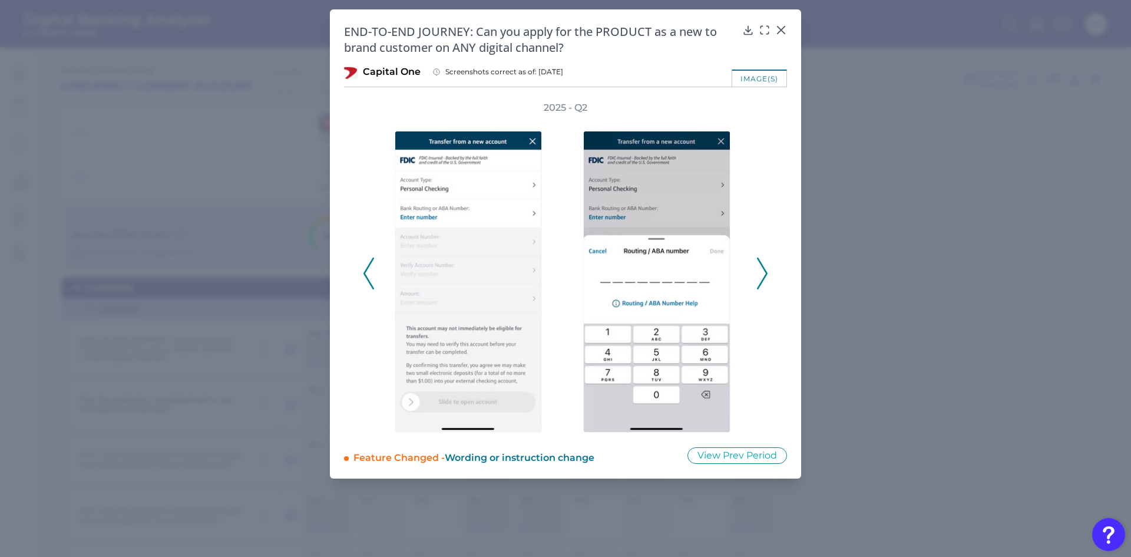
click at [765, 269] on polyline at bounding box center [761, 273] width 9 height 30
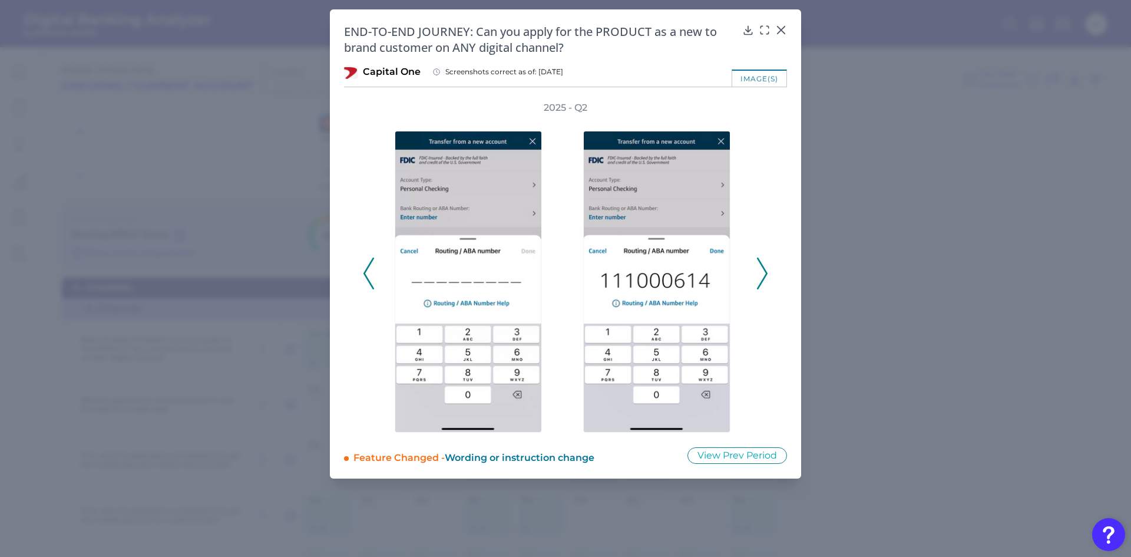
click at [765, 269] on polyline at bounding box center [761, 273] width 9 height 30
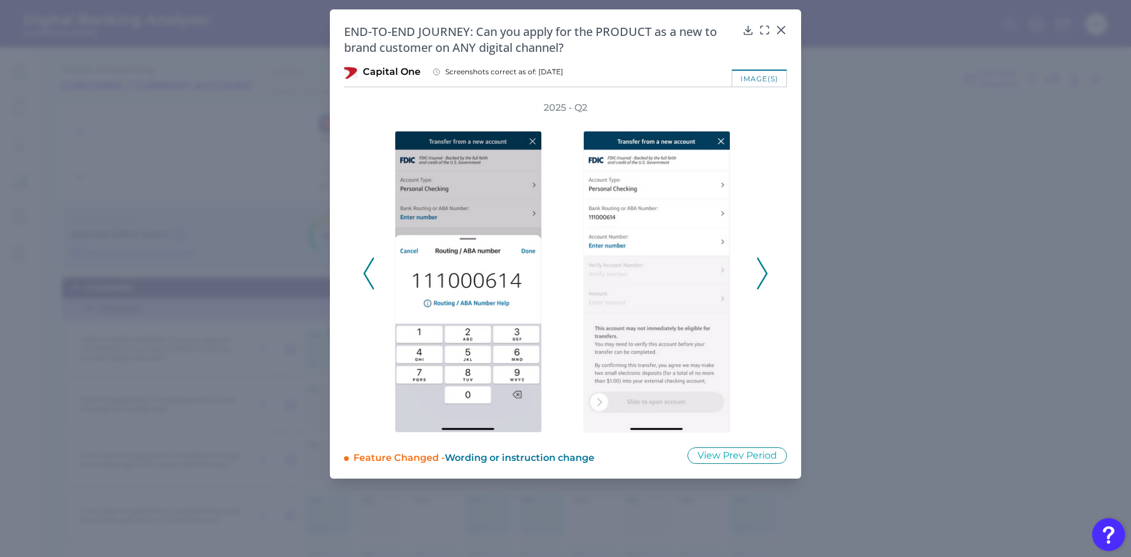
click at [765, 269] on polyline at bounding box center [761, 273] width 9 height 30
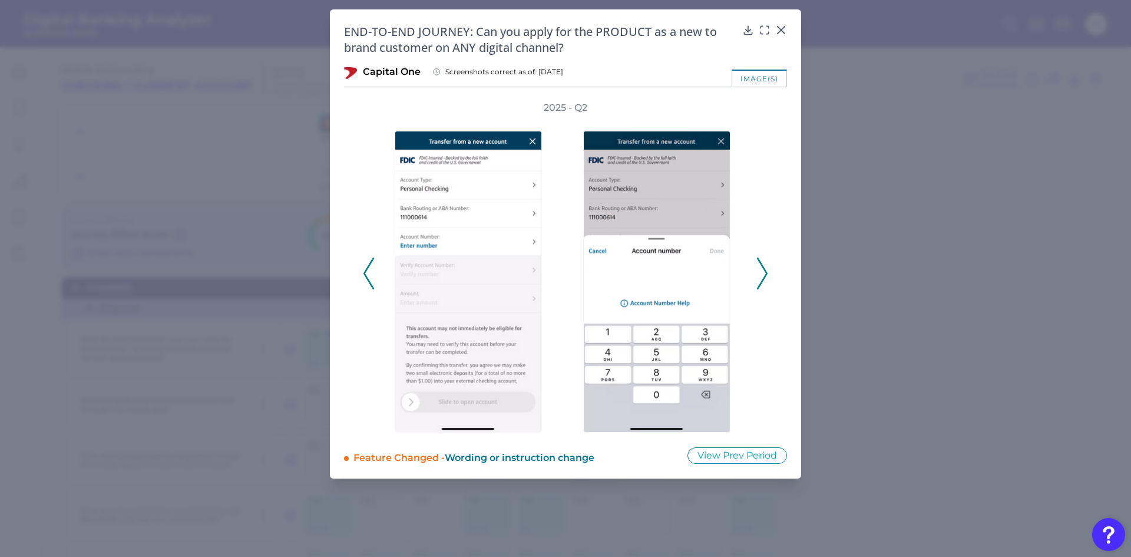
click at [765, 269] on polyline at bounding box center [761, 273] width 9 height 30
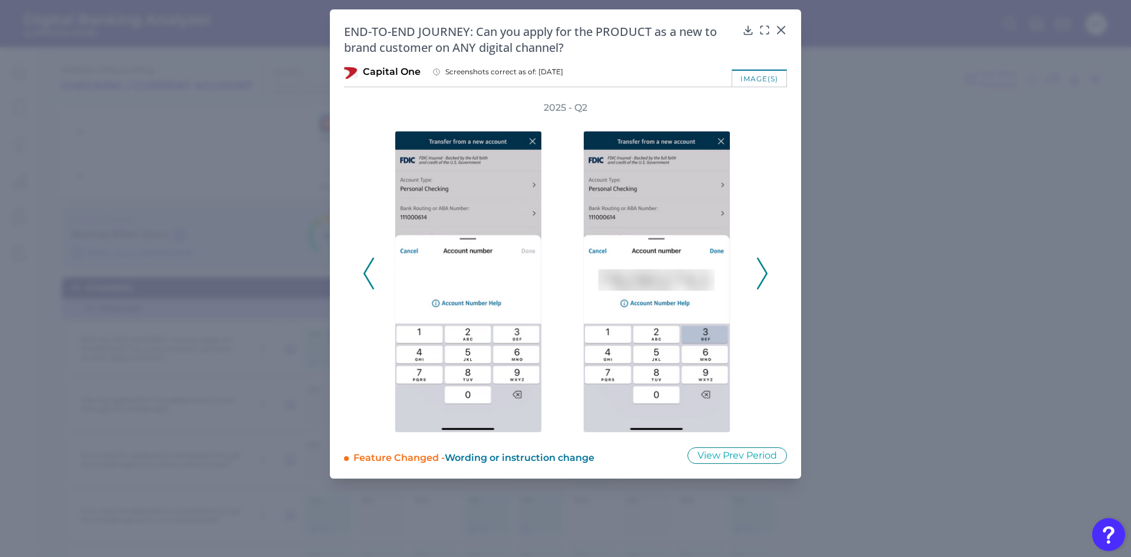
click at [765, 269] on polyline at bounding box center [761, 273] width 9 height 30
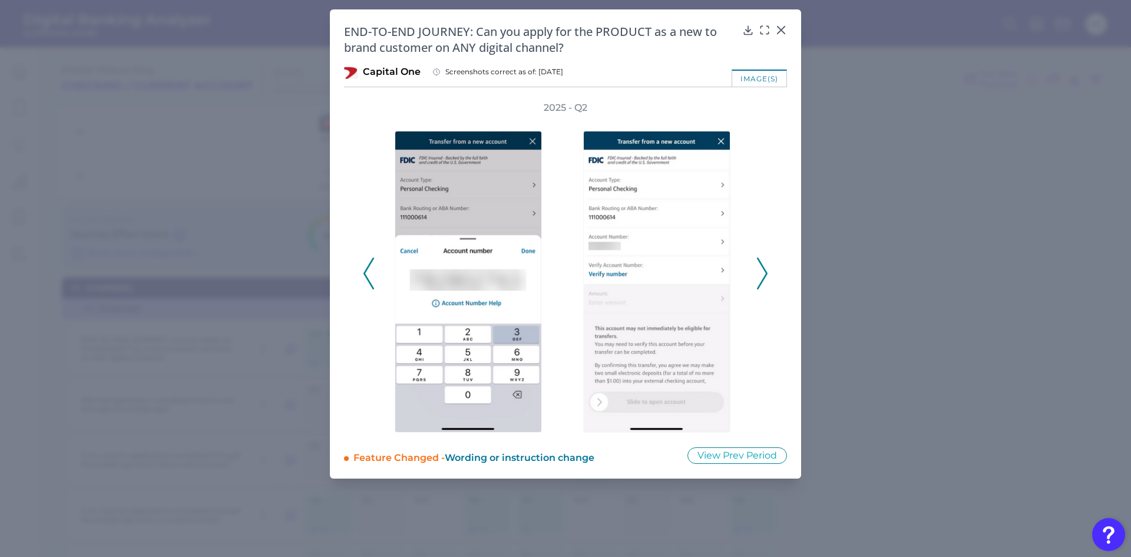
click at [765, 269] on polyline at bounding box center [761, 273] width 9 height 30
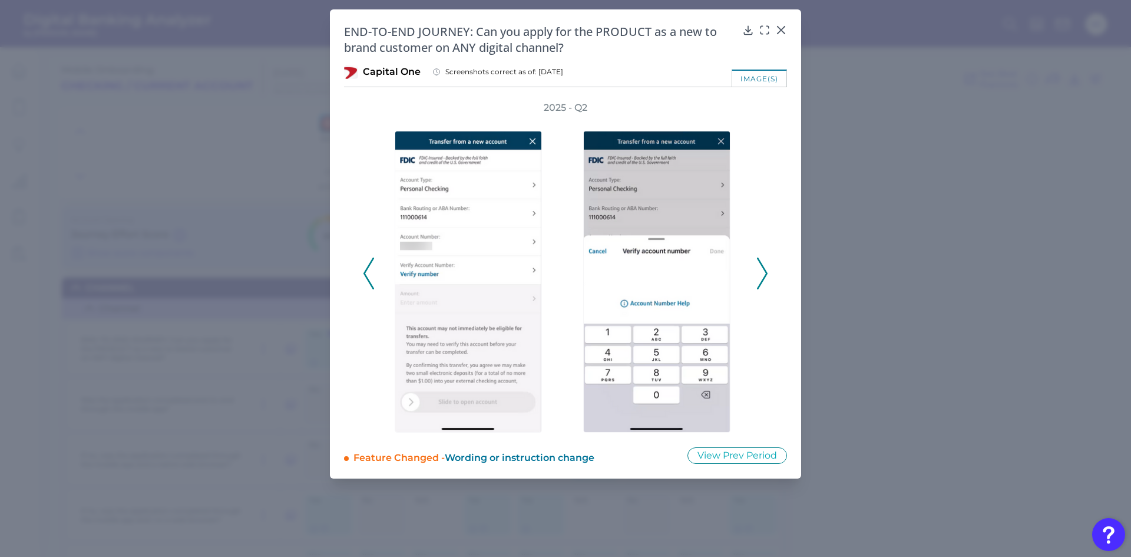
click at [765, 269] on polyline at bounding box center [761, 273] width 9 height 30
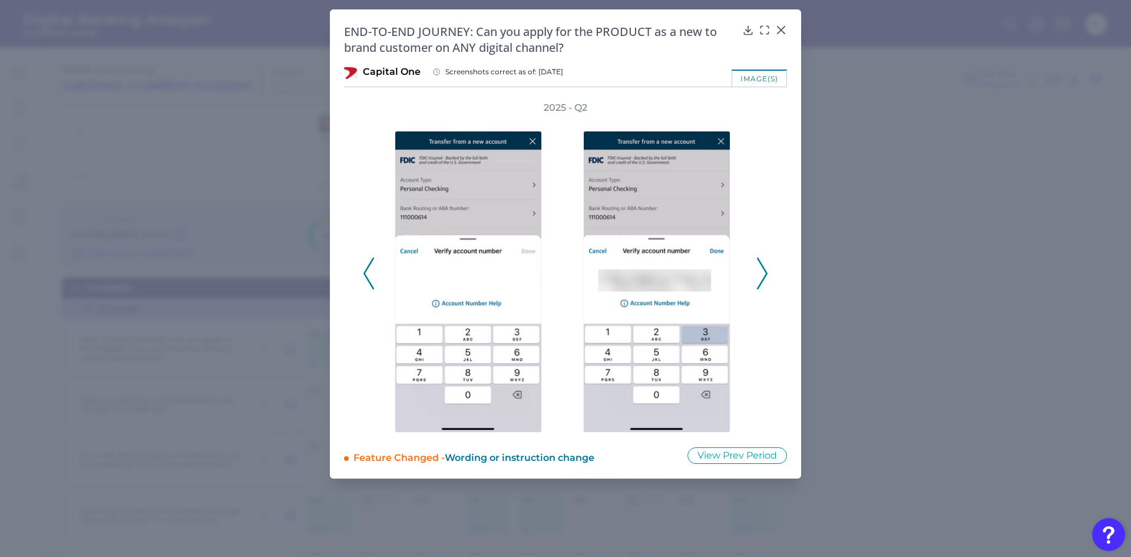
click at [765, 269] on polyline at bounding box center [761, 273] width 9 height 30
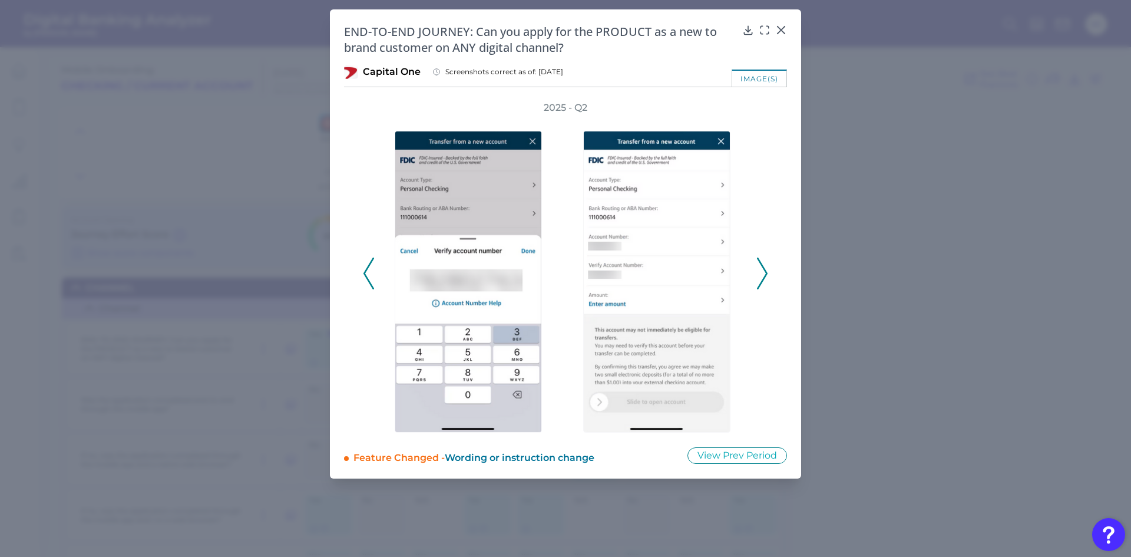
click at [765, 269] on polyline at bounding box center [761, 273] width 9 height 30
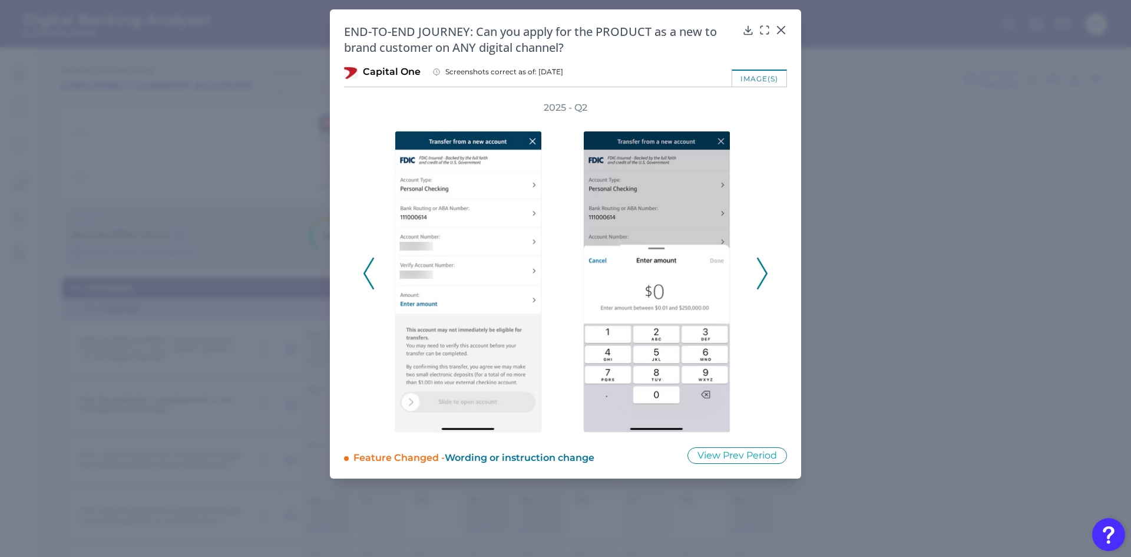
click at [765, 269] on polyline at bounding box center [761, 273] width 9 height 30
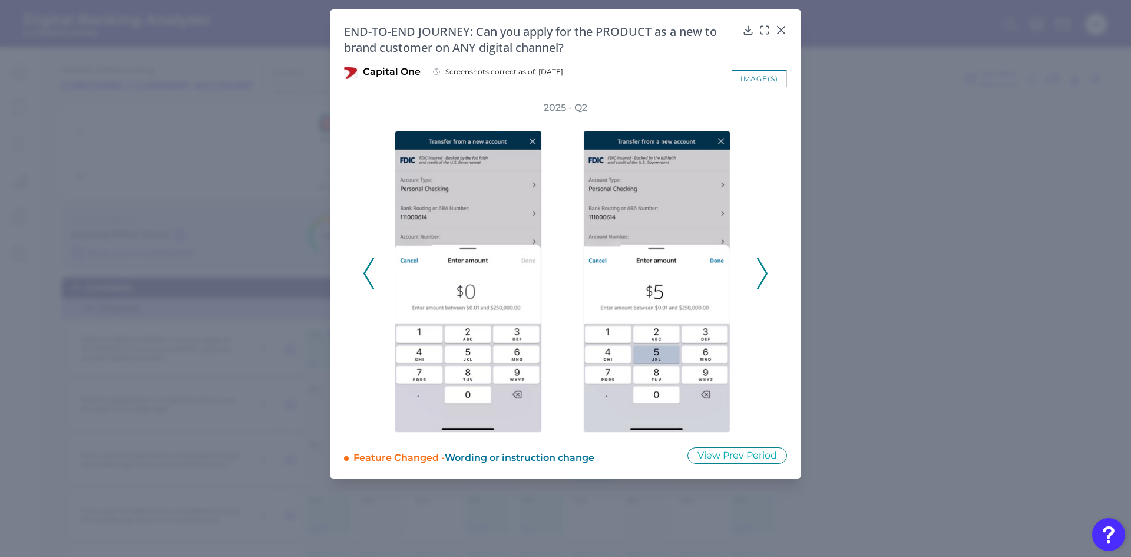
click at [764, 269] on polyline at bounding box center [761, 273] width 9 height 30
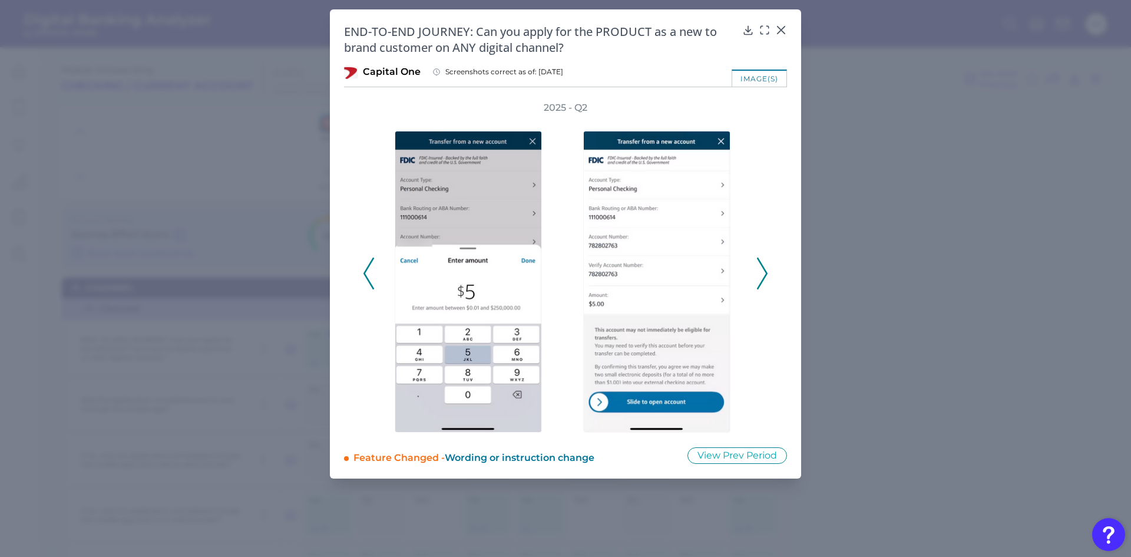
click at [764, 269] on polyline at bounding box center [761, 273] width 9 height 30
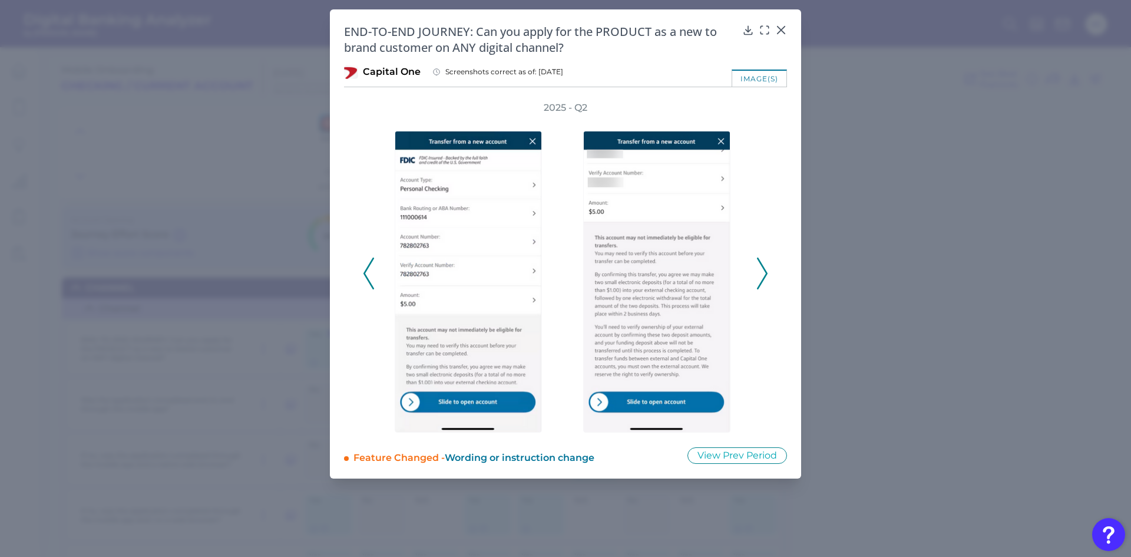
click at [764, 269] on polyline at bounding box center [761, 273] width 9 height 30
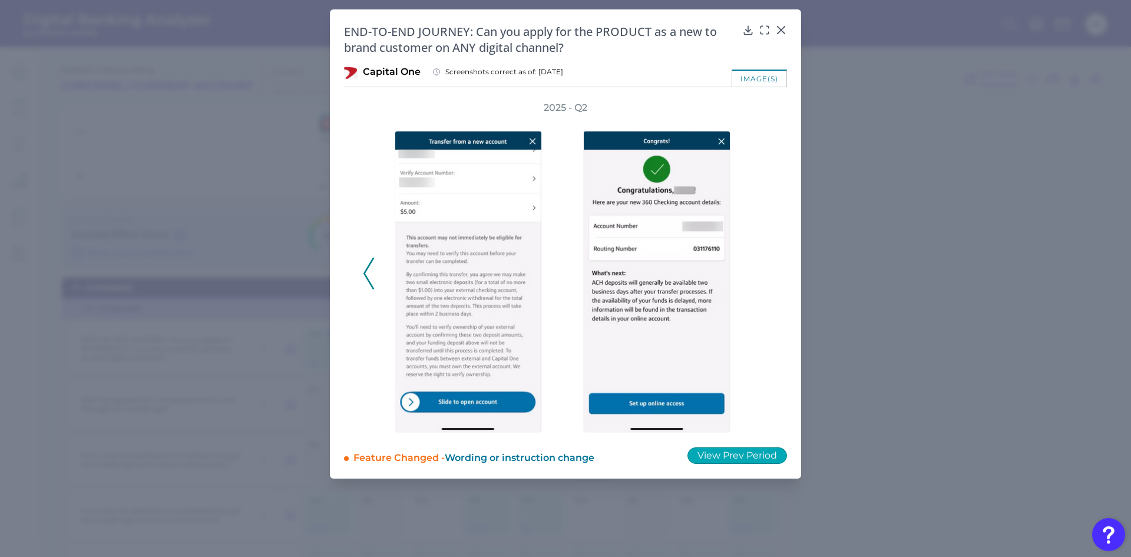
click at [706, 456] on button "View Prev Period" at bounding box center [737, 455] width 100 height 16
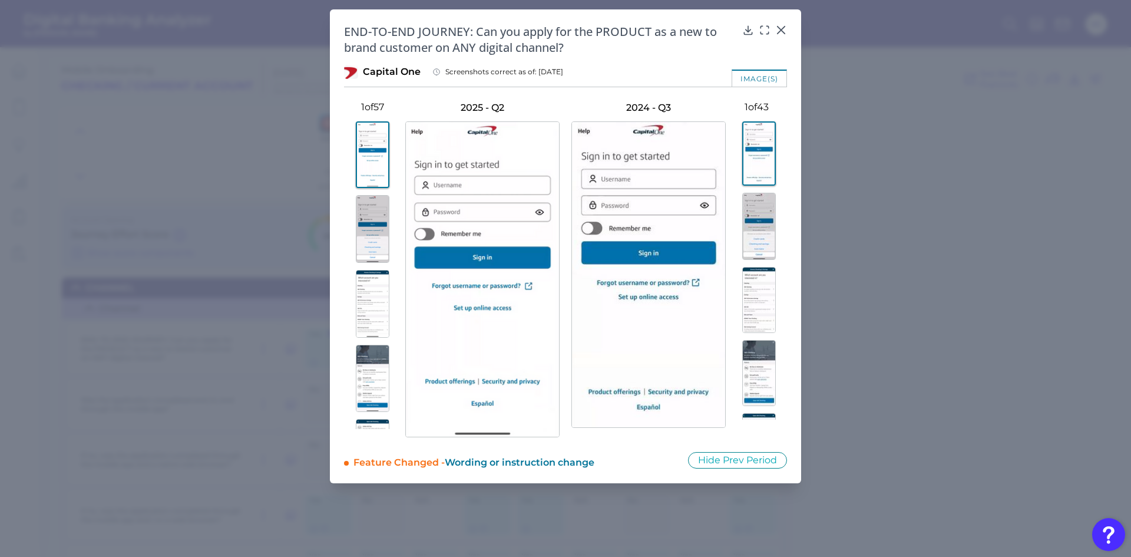
click at [361, 230] on img at bounding box center [373, 229] width 34 height 68
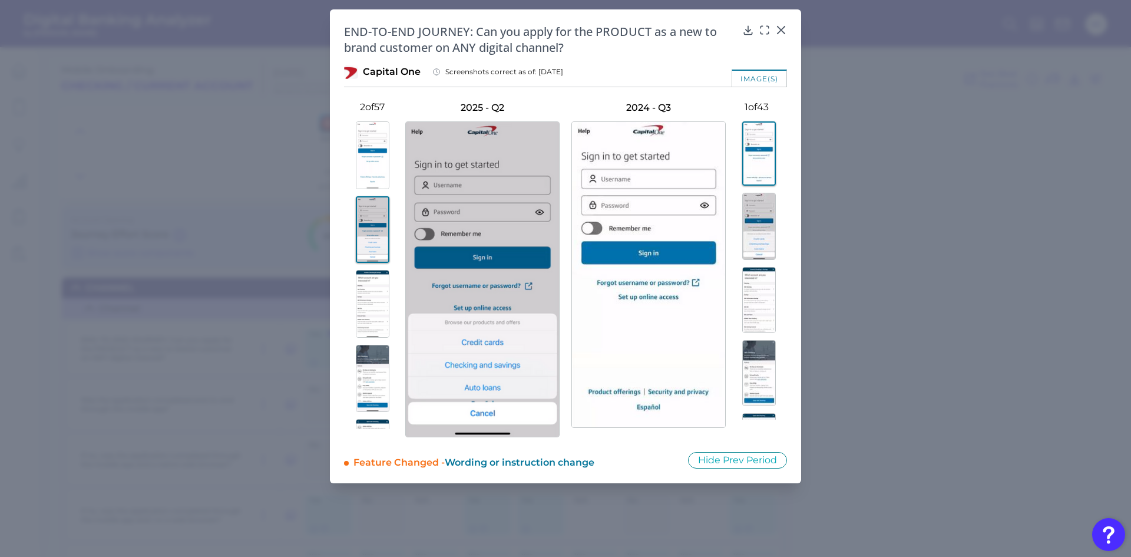
click at [759, 226] on img at bounding box center [759, 226] width 34 height 67
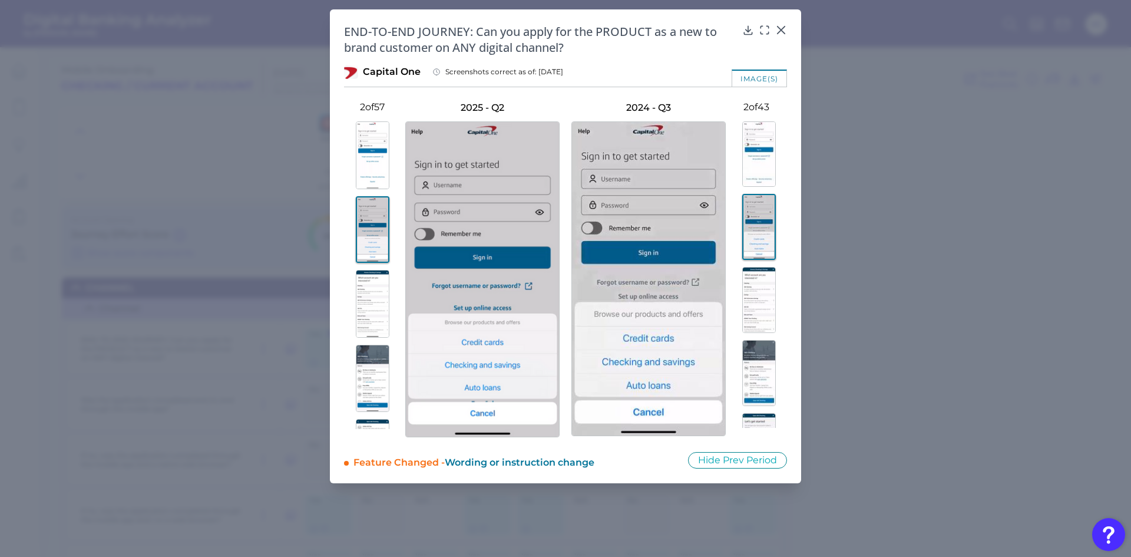
click at [371, 300] on img at bounding box center [373, 304] width 34 height 68
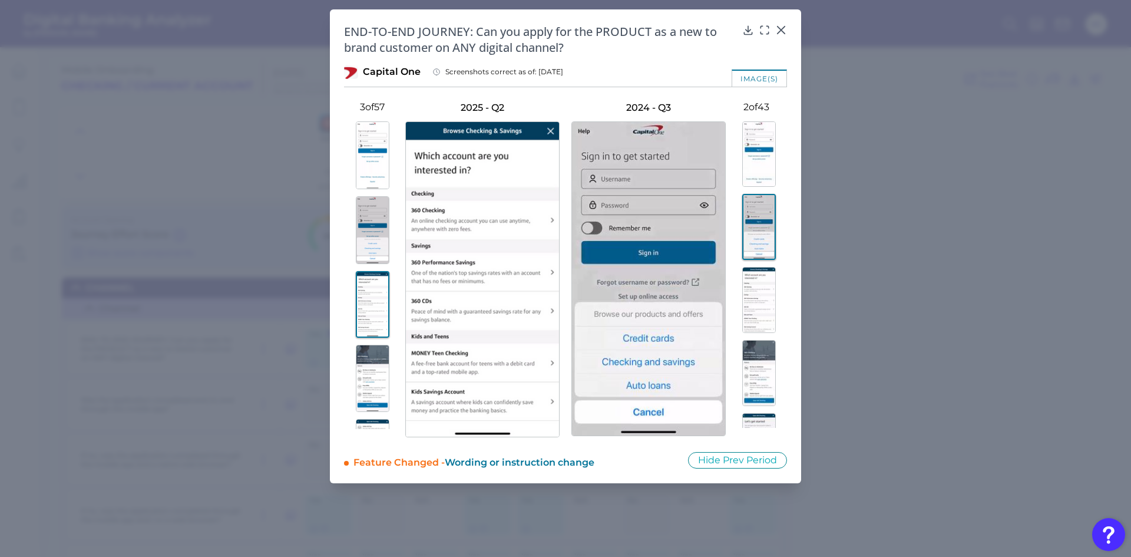
click at [766, 295] on img at bounding box center [759, 300] width 34 height 66
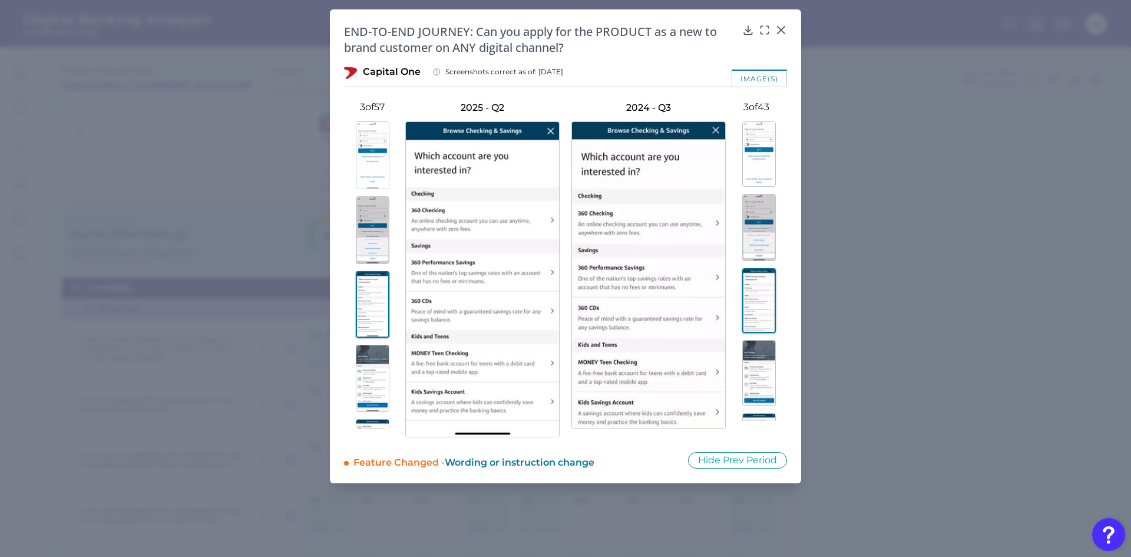
click at [365, 359] on img at bounding box center [373, 379] width 34 height 68
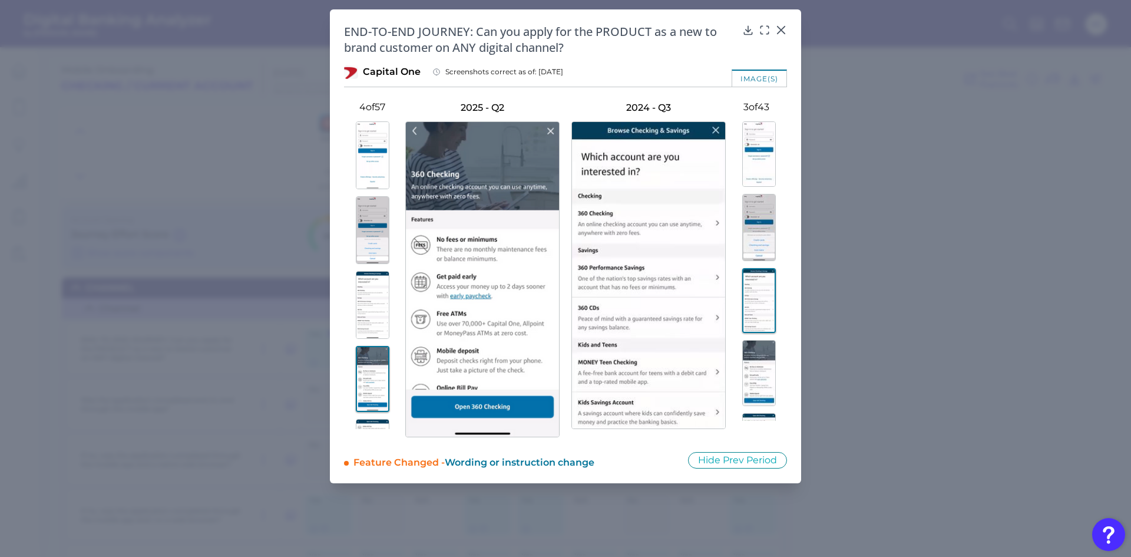
click at [755, 366] on img at bounding box center [759, 373] width 34 height 66
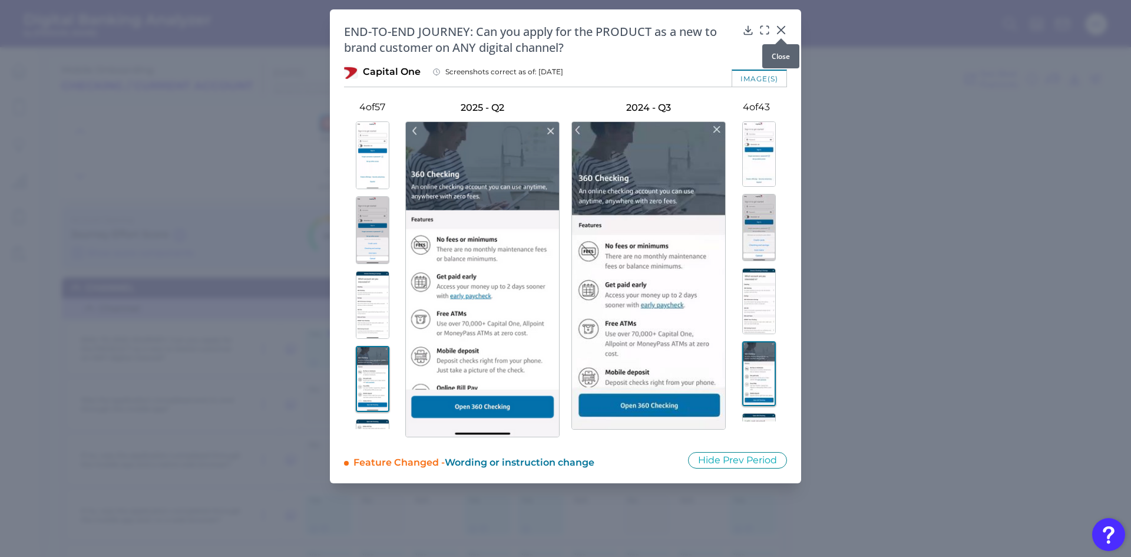
click at [780, 25] on icon at bounding box center [781, 30] width 12 height 12
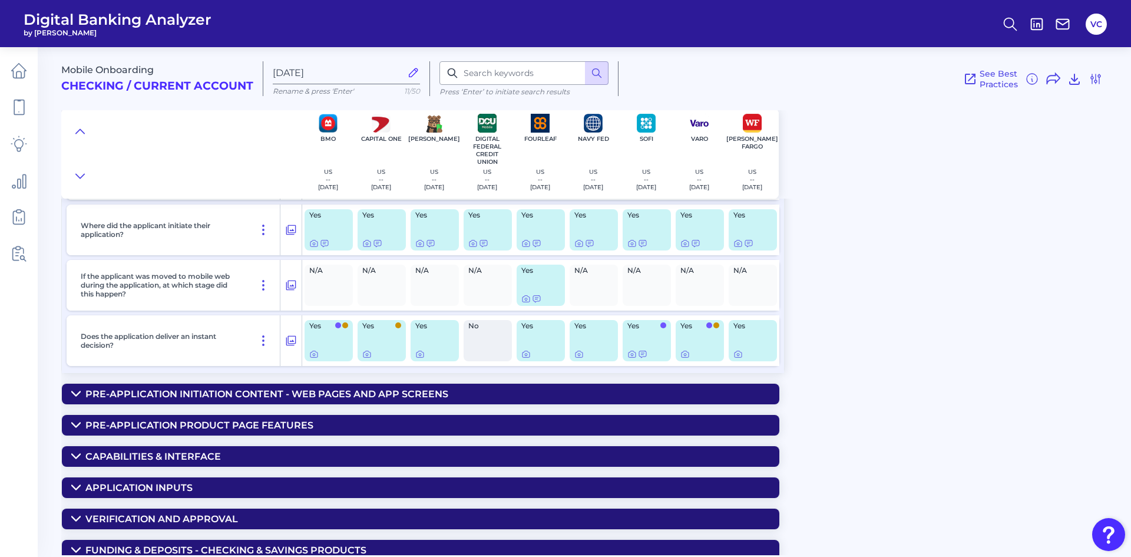
scroll to position [353, 0]
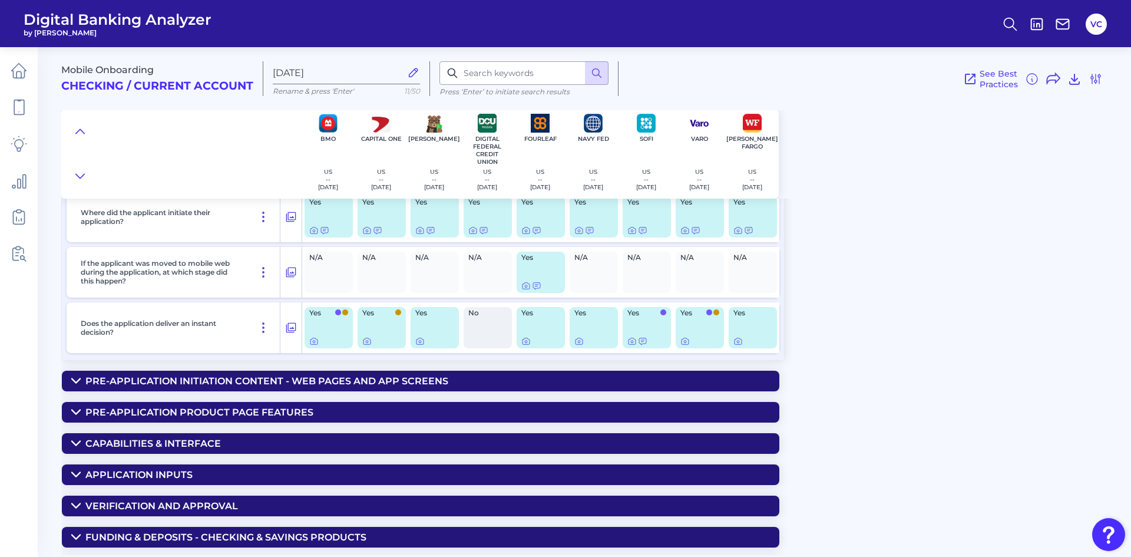
click at [240, 439] on summary "Capabilities & Interface" at bounding box center [420, 443] width 717 height 21
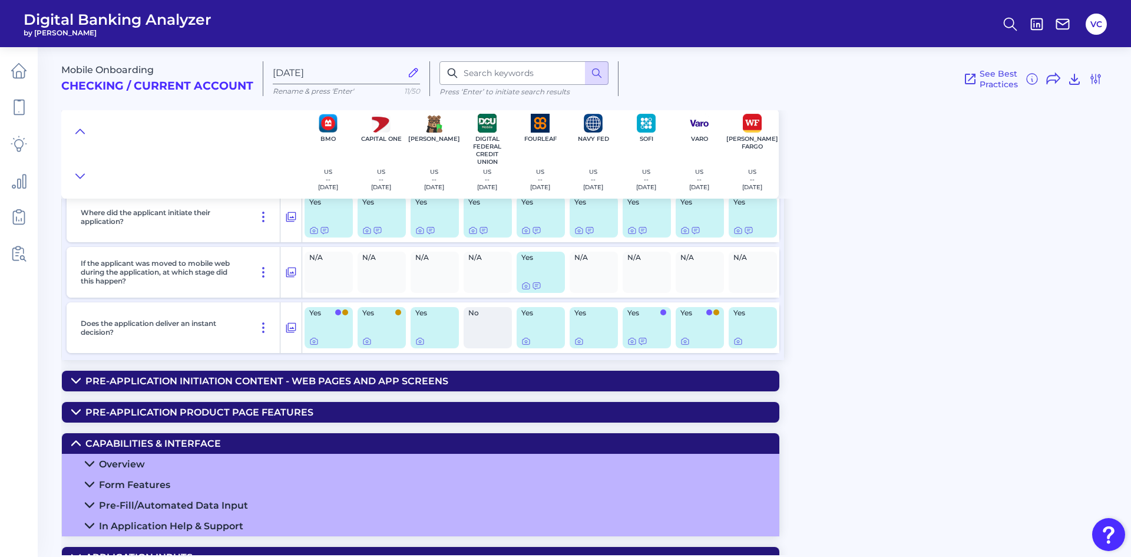
scroll to position [412, 0]
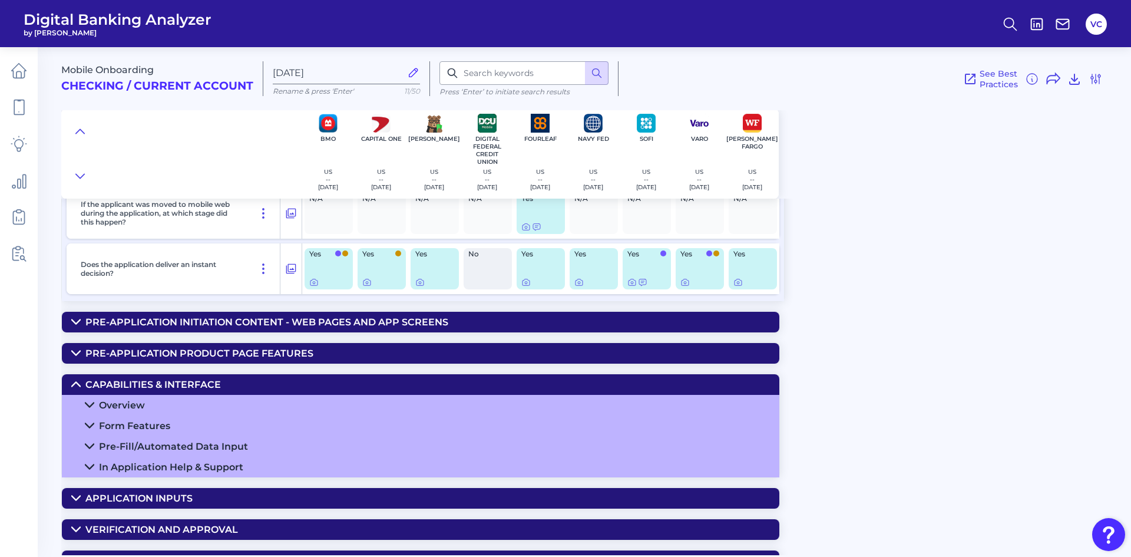
click at [201, 468] on div "In Application Help & Support" at bounding box center [171, 466] width 144 height 11
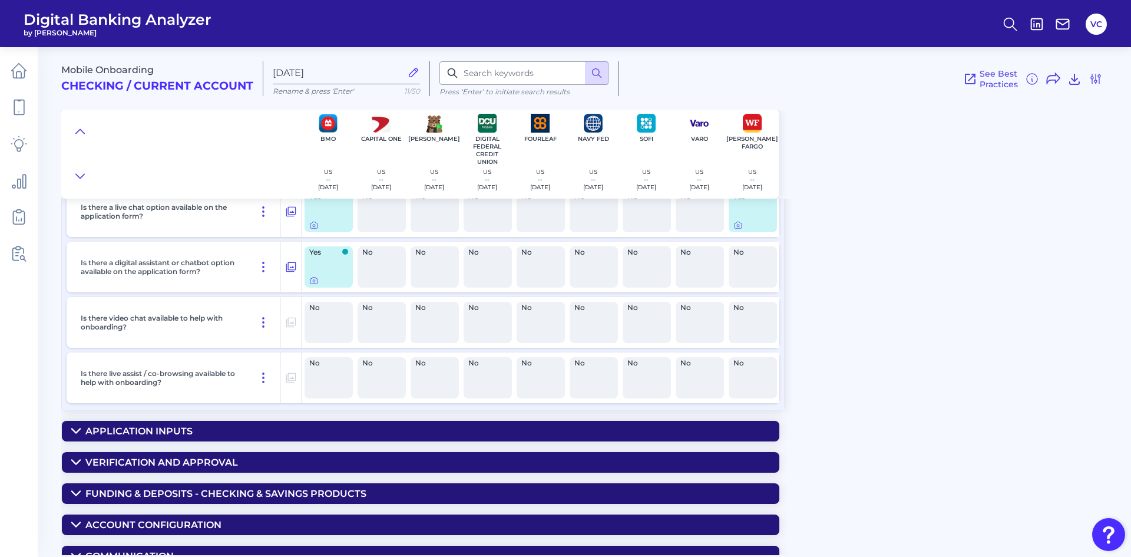
scroll to position [941, 0]
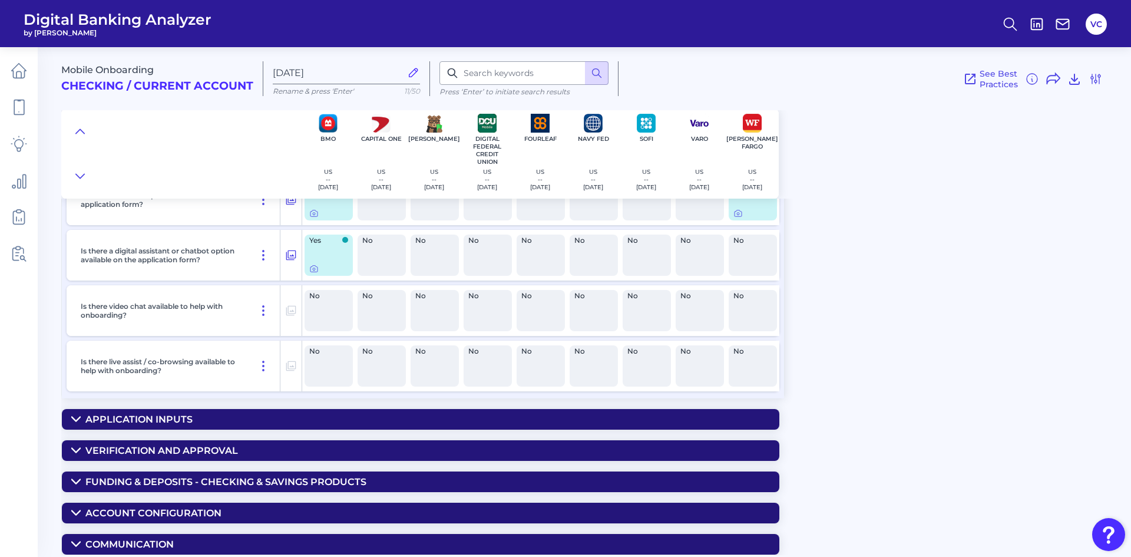
click at [250, 448] on summary "Verification and Approval" at bounding box center [420, 450] width 717 height 21
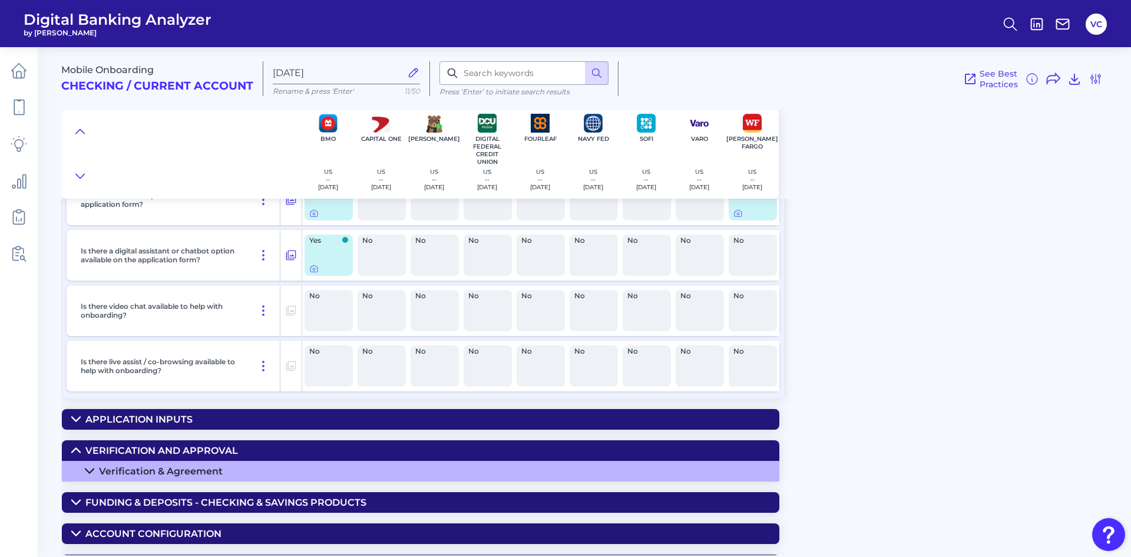
click at [220, 468] on div "Verification & Agreement" at bounding box center [161, 470] width 124 height 11
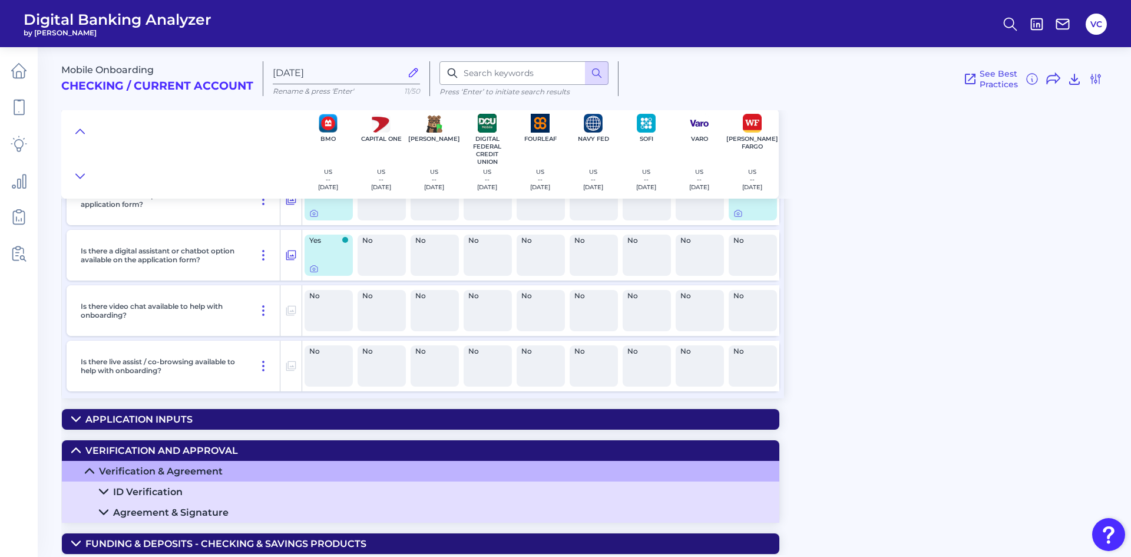
scroll to position [1000, 0]
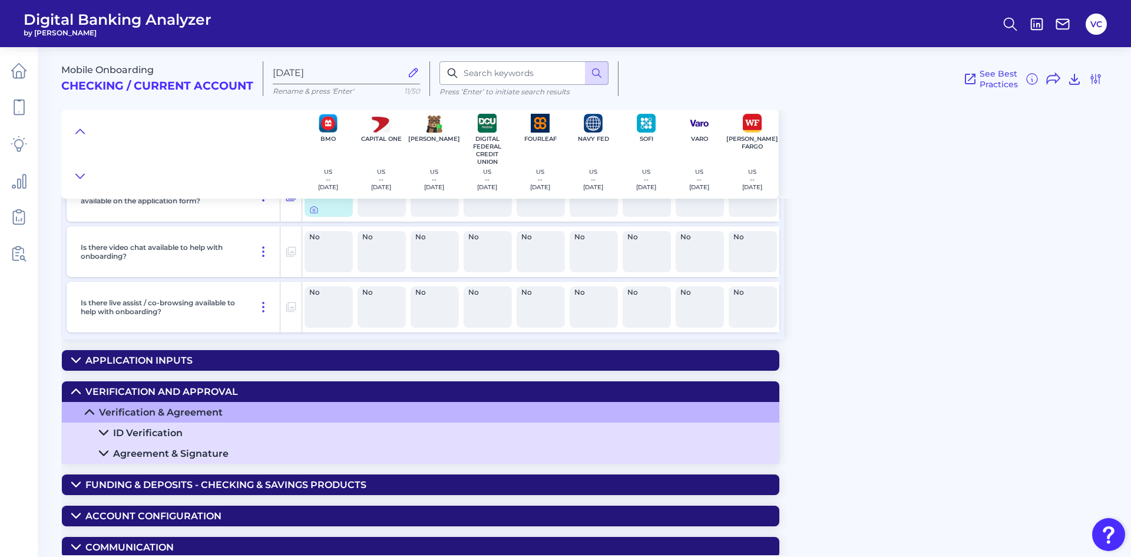
click at [173, 435] on div "ID Verification" at bounding box center [148, 432] width 70 height 11
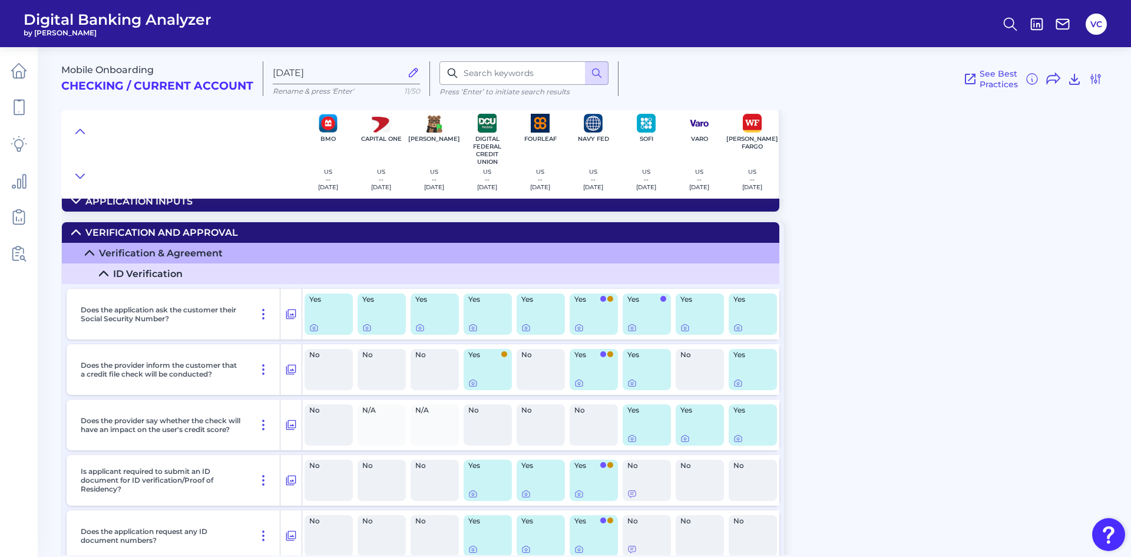
scroll to position [1177, 0]
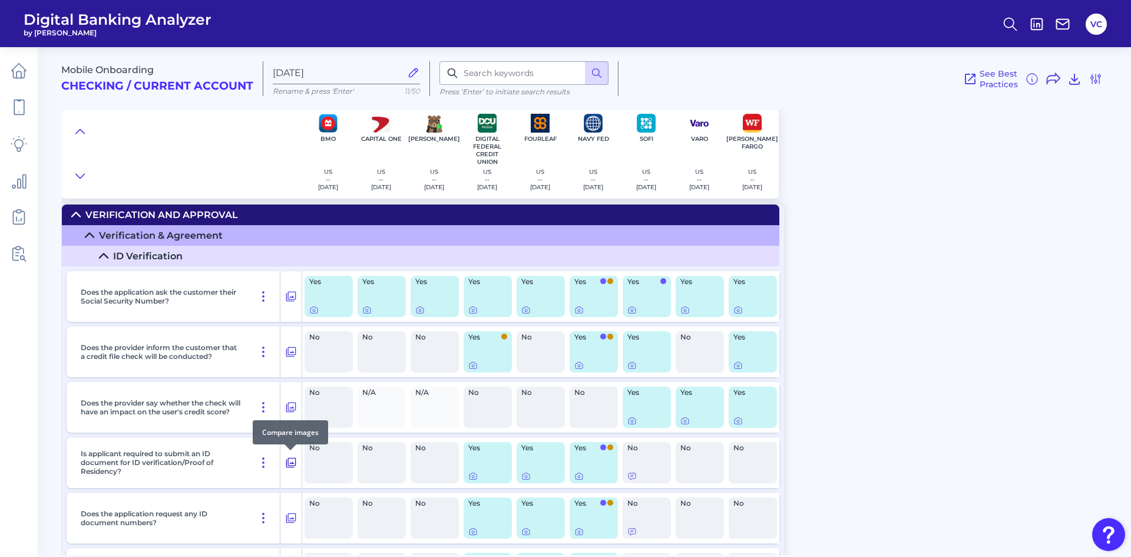
click at [291, 460] on icon at bounding box center [291, 462] width 12 height 14
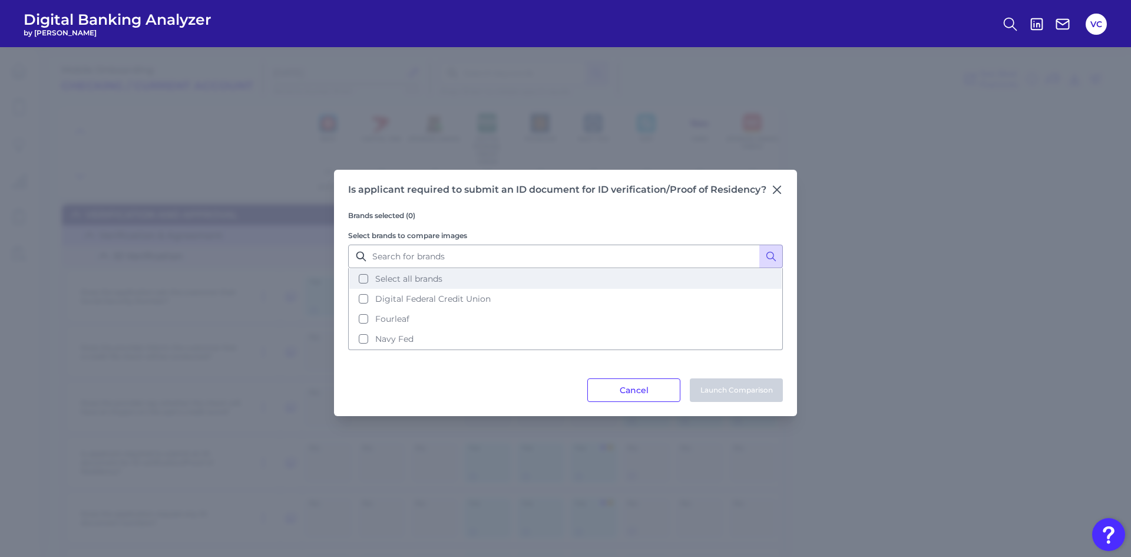
click at [363, 280] on button "Select all brands" at bounding box center [565, 279] width 432 height 20
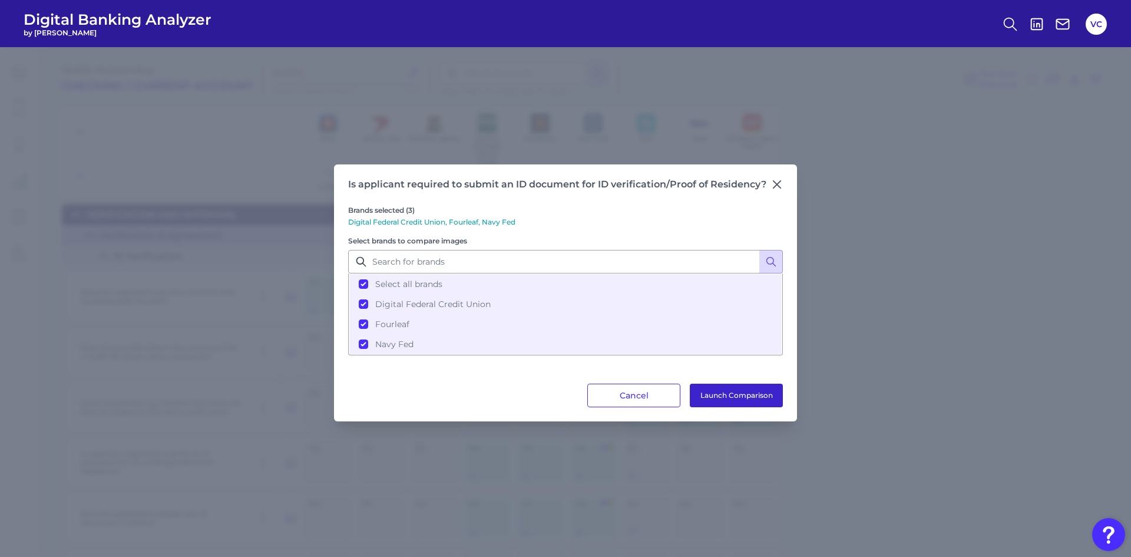
click at [717, 397] on button "Launch Comparison" at bounding box center [736, 395] width 93 height 24
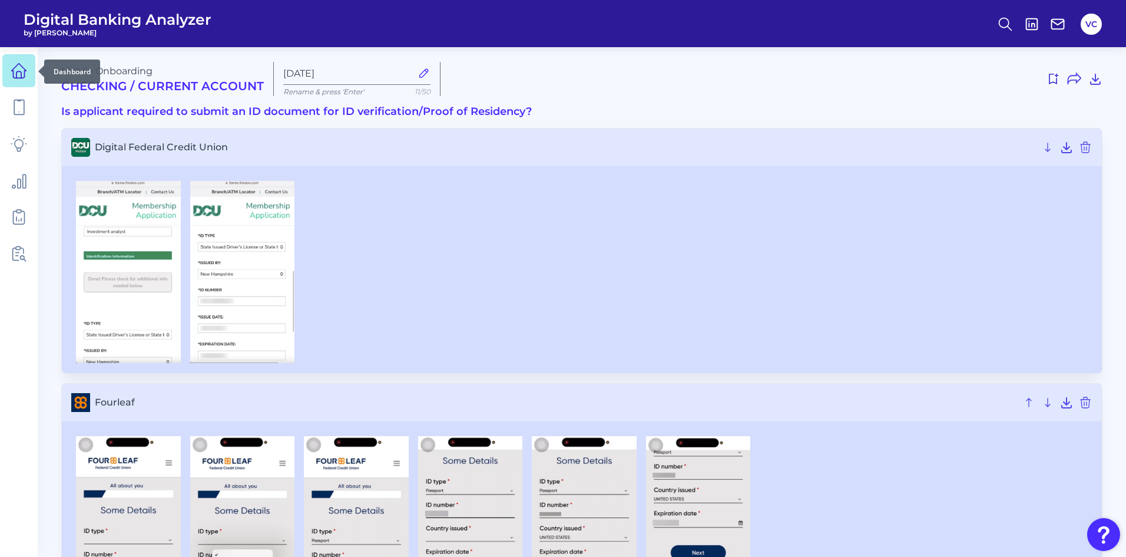
click at [22, 75] on icon at bounding box center [19, 70] width 16 height 16
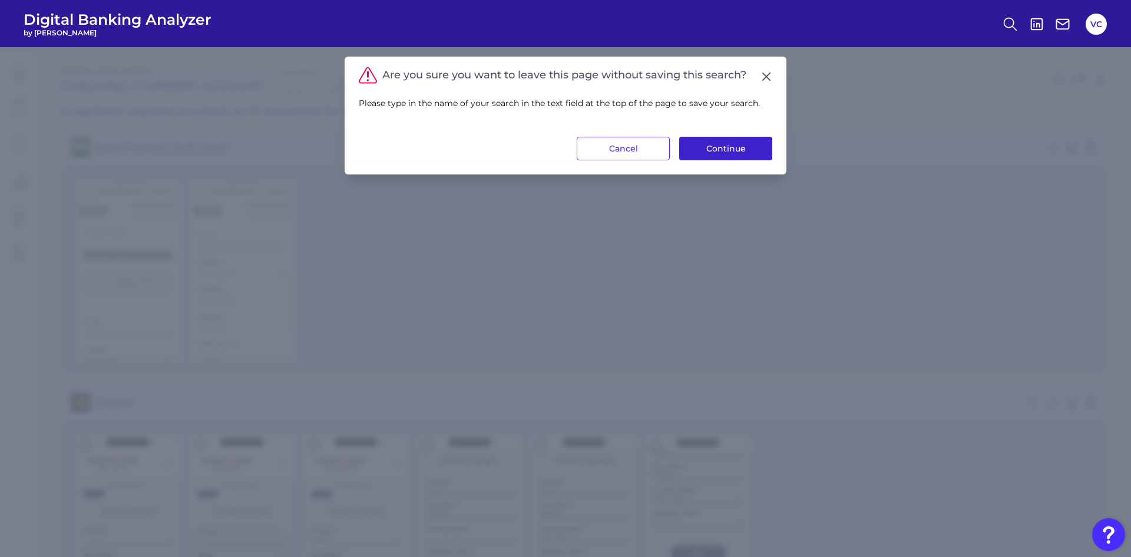
click at [715, 152] on button "Continue" at bounding box center [725, 149] width 93 height 24
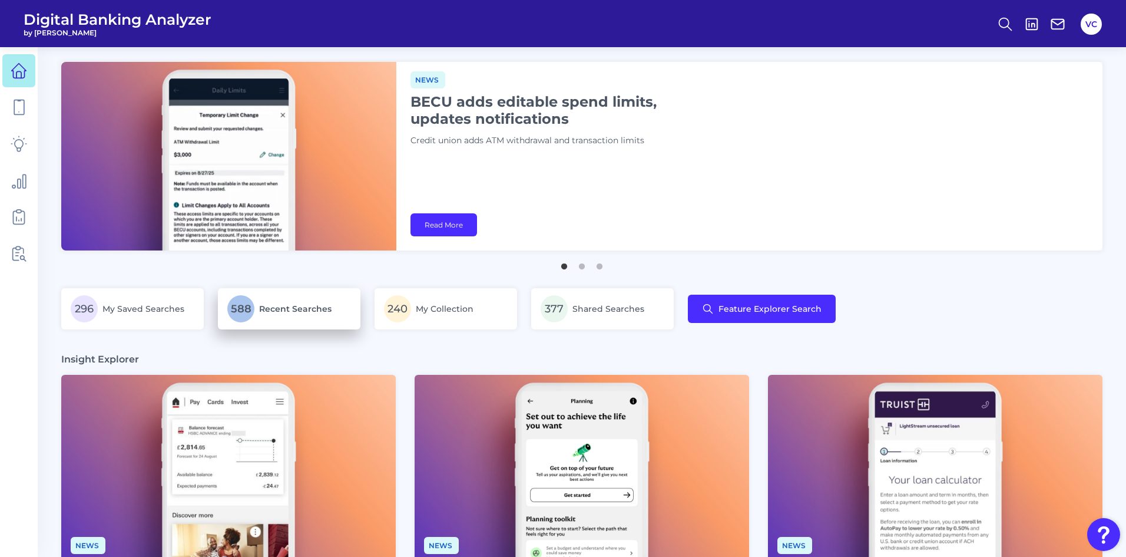
click at [291, 310] on span "Recent Searches" at bounding box center [295, 308] width 72 height 11
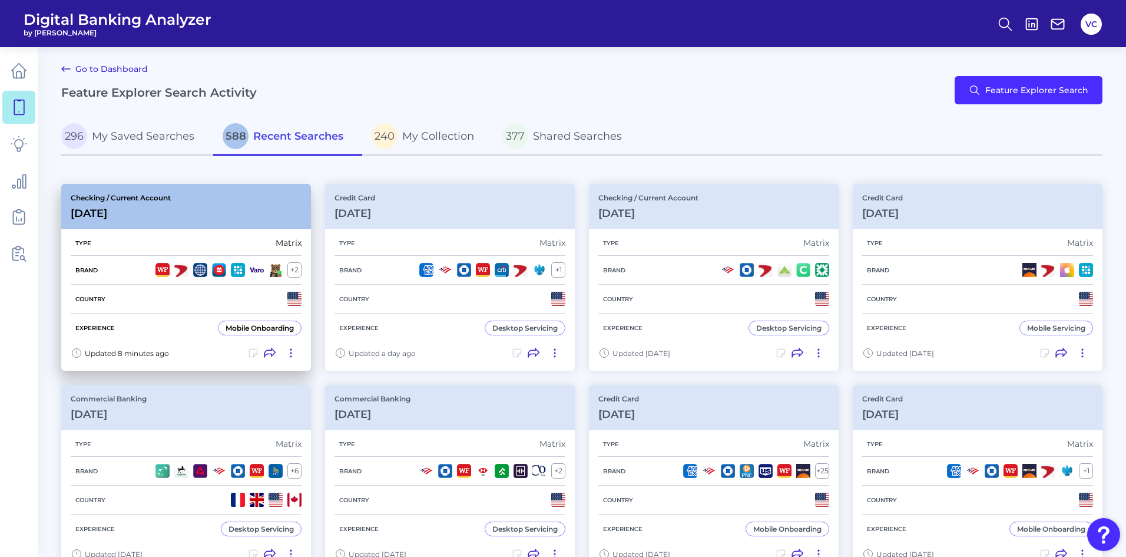
click at [183, 296] on div "Country" at bounding box center [186, 298] width 231 height 29
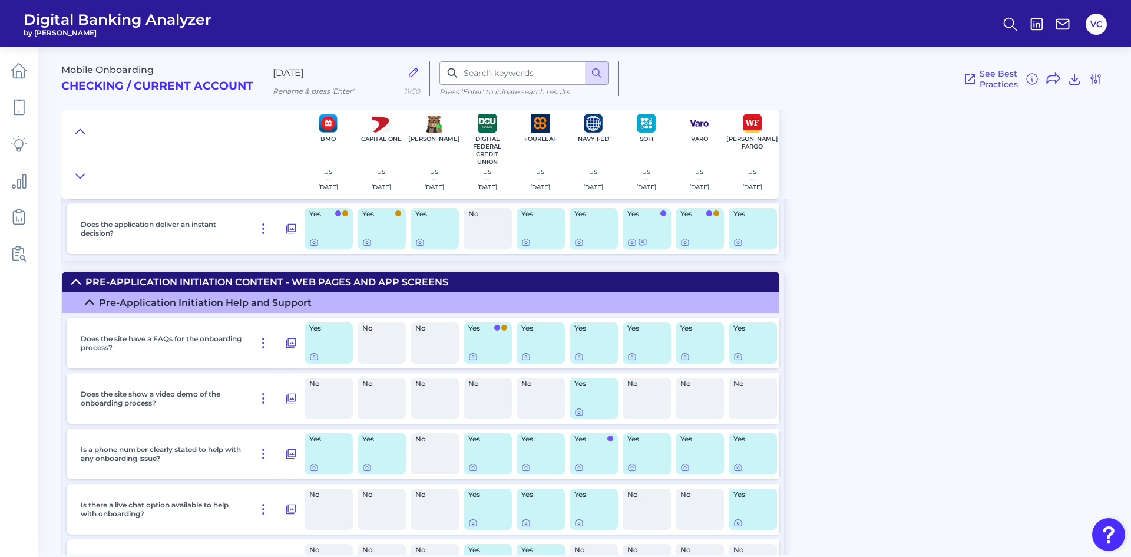
scroll to position [471, 0]
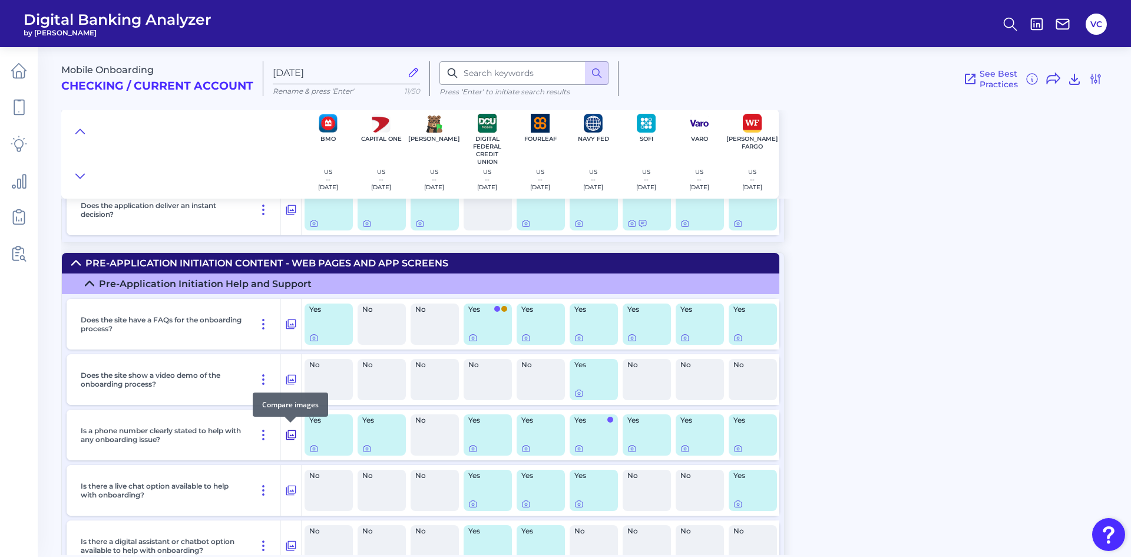
click at [291, 434] on icon at bounding box center [291, 435] width 12 height 14
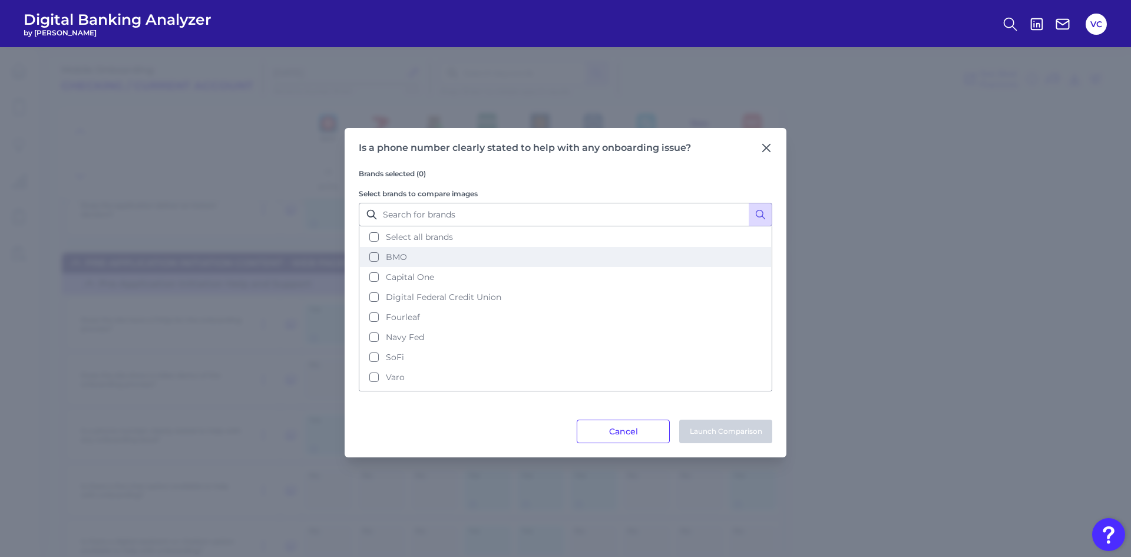
click at [374, 259] on button "BMO" at bounding box center [565, 257] width 411 height 20
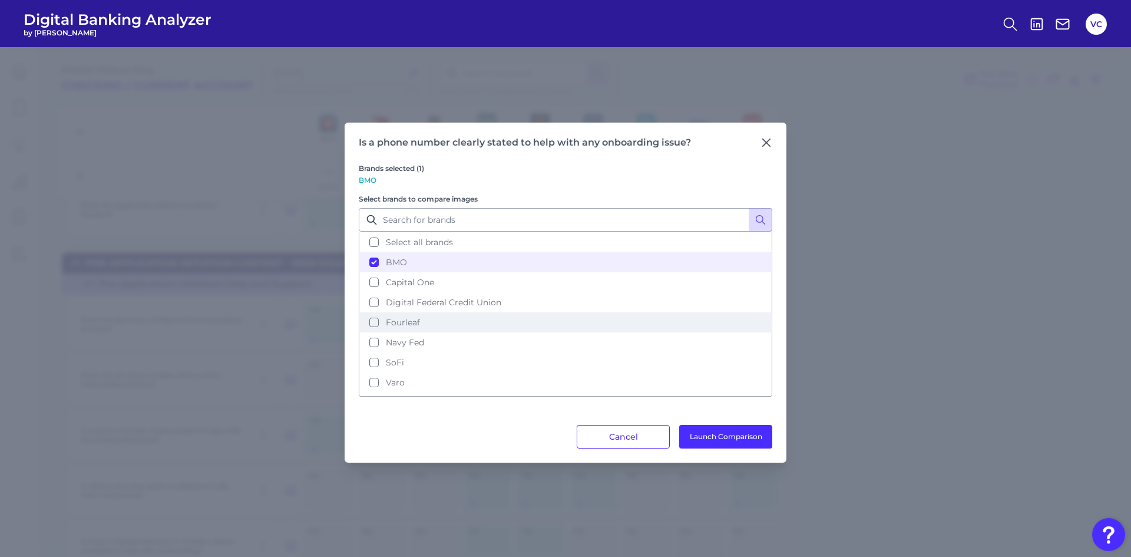
click at [375, 322] on button "Fourleaf" at bounding box center [565, 322] width 411 height 20
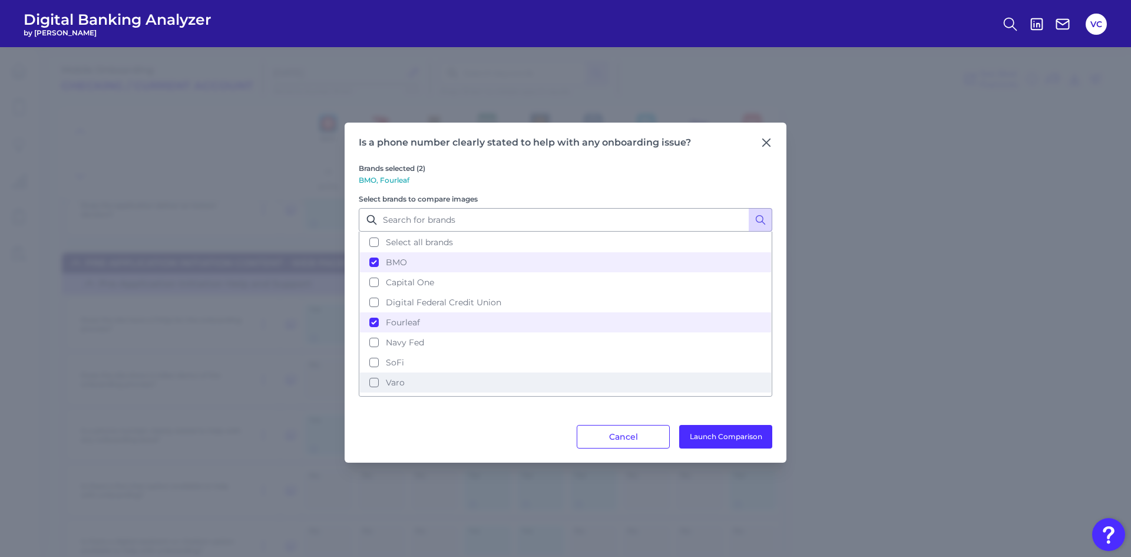
click at [375, 382] on button "Varo" at bounding box center [565, 382] width 411 height 20
click at [711, 432] on button "Launch Comparison" at bounding box center [725, 437] width 93 height 24
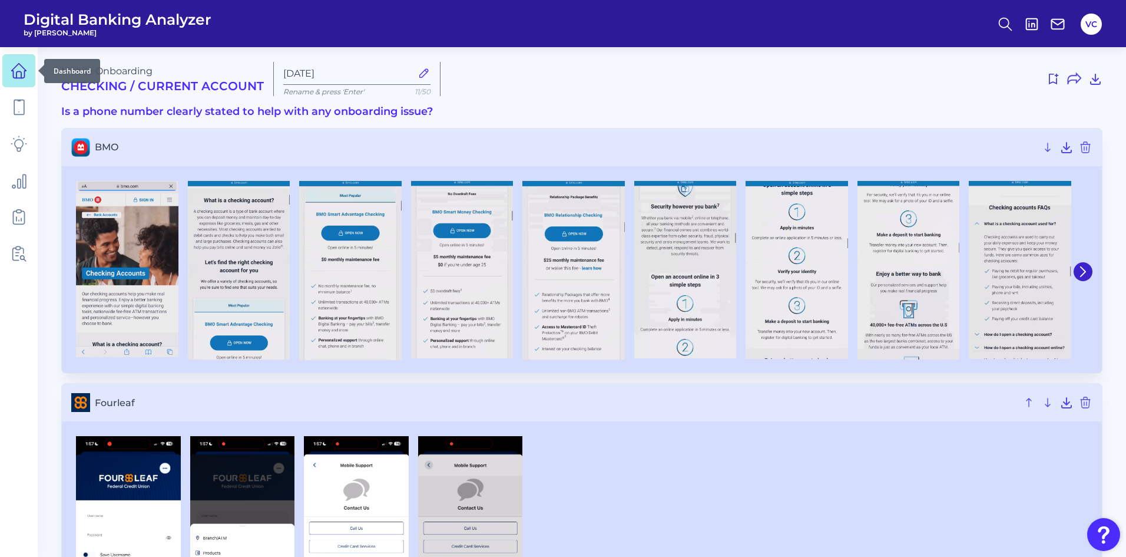
click at [19, 66] on icon at bounding box center [19, 70] width 16 height 16
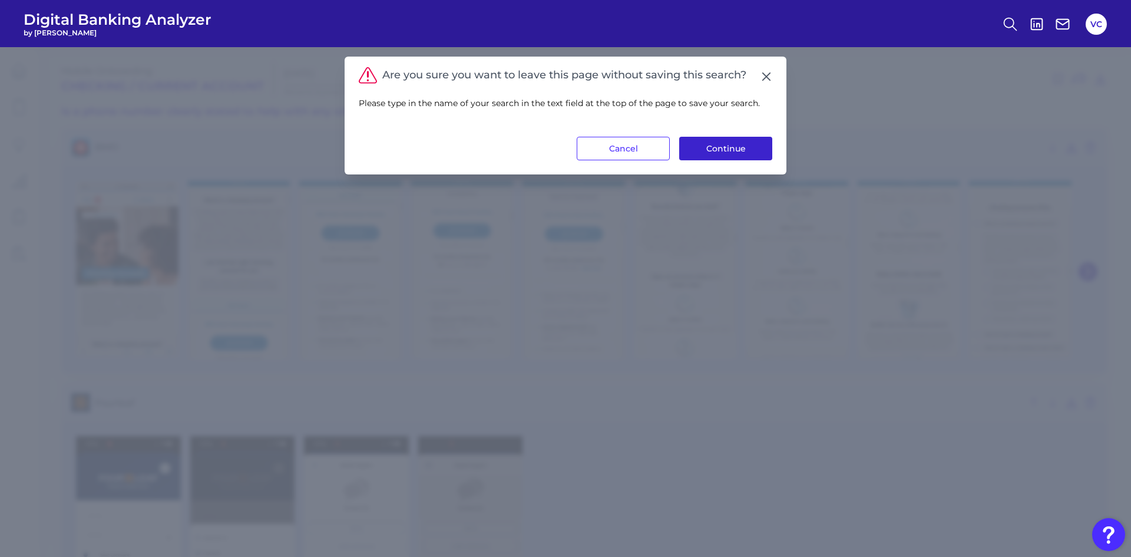
click at [716, 153] on button "Continue" at bounding box center [725, 149] width 93 height 24
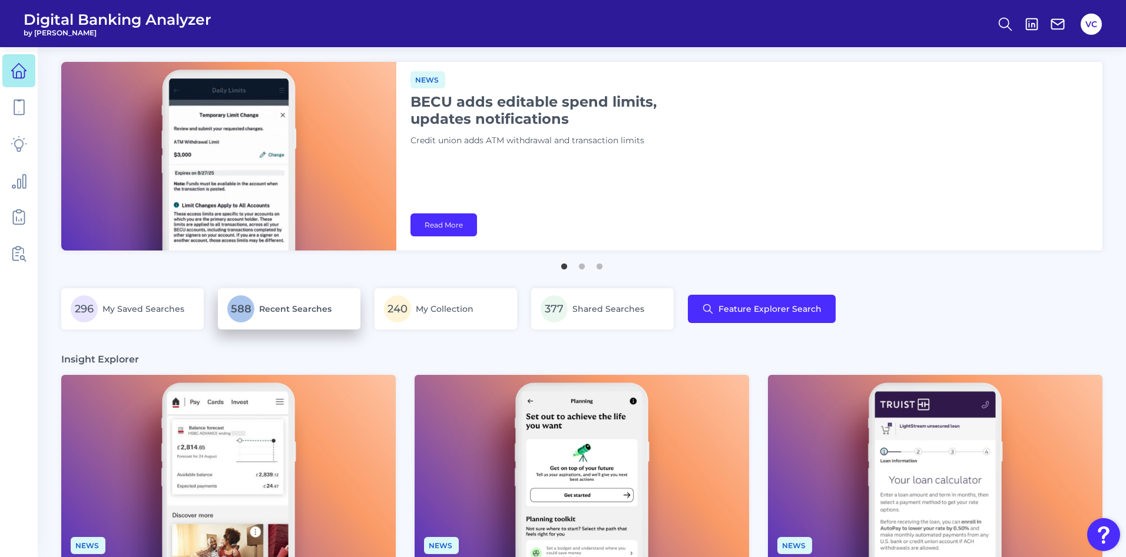
click at [275, 312] on span "Recent Searches" at bounding box center [295, 308] width 72 height 11
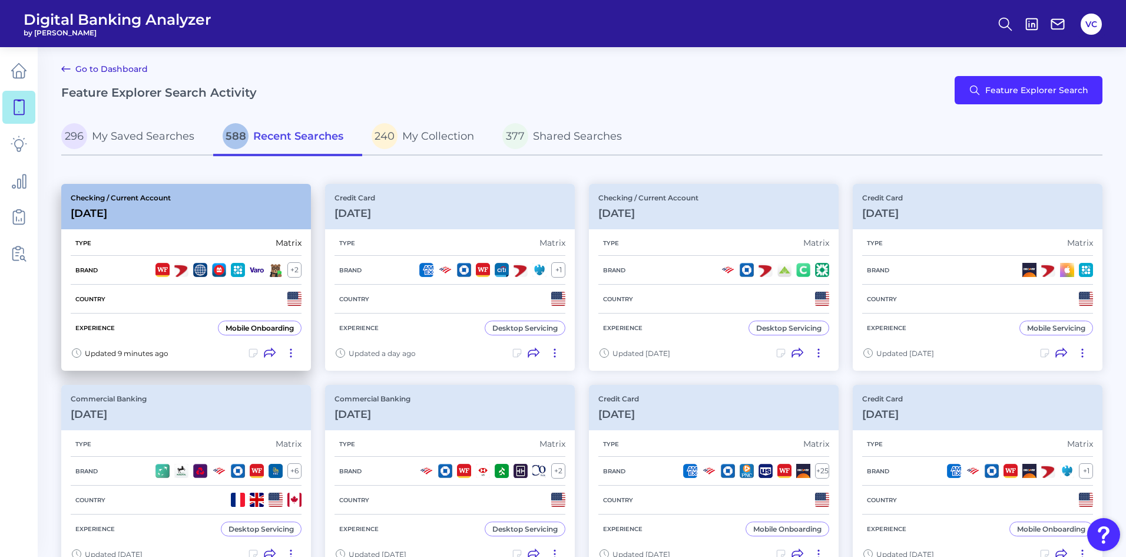
click at [170, 306] on div "Country" at bounding box center [186, 298] width 231 height 29
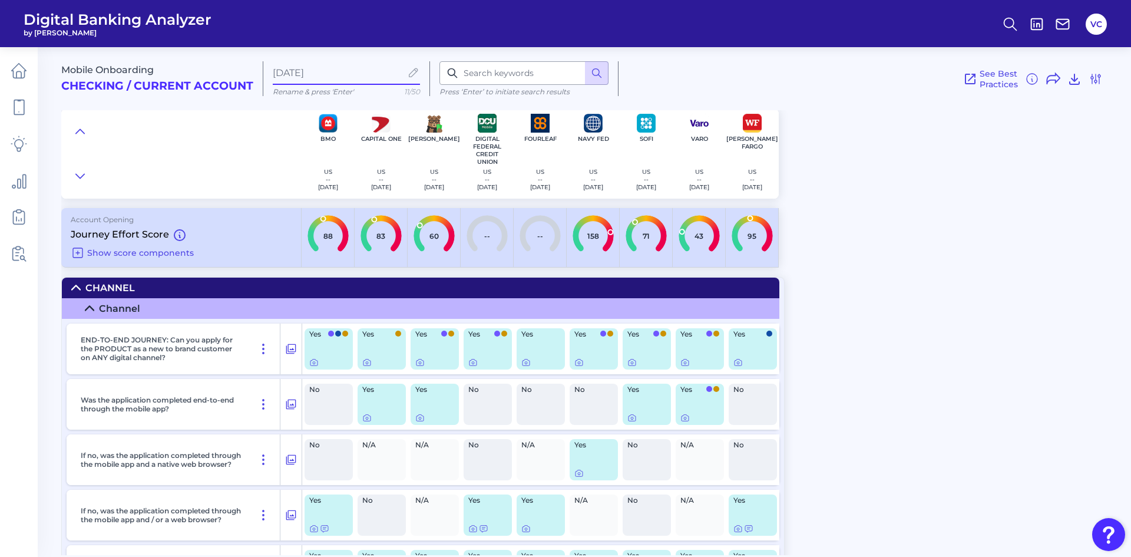
click at [346, 68] on input "[DATE]" at bounding box center [337, 72] width 128 height 11
type input "A"
type input "Key Comps for OB"
click at [17, 75] on icon at bounding box center [19, 70] width 16 height 16
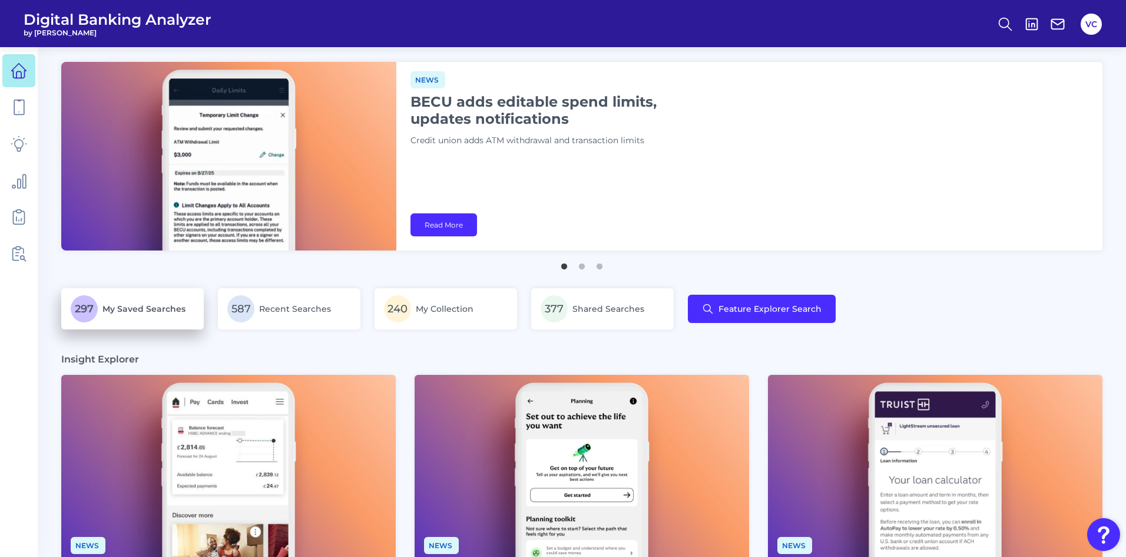
click at [161, 313] on span "My Saved Searches" at bounding box center [143, 308] width 83 height 11
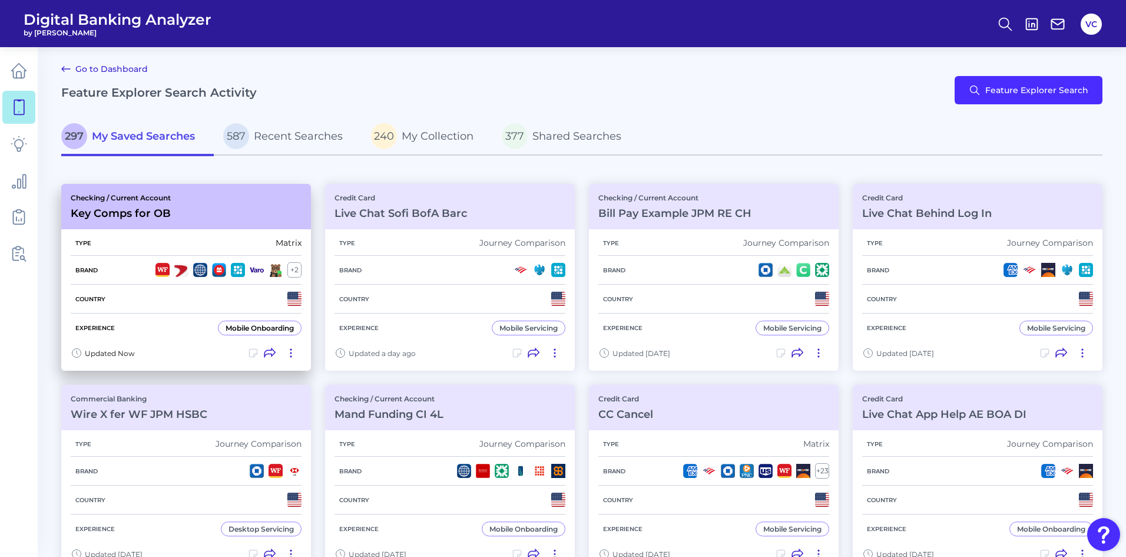
click at [273, 353] on icon at bounding box center [270, 353] width 12 height 12
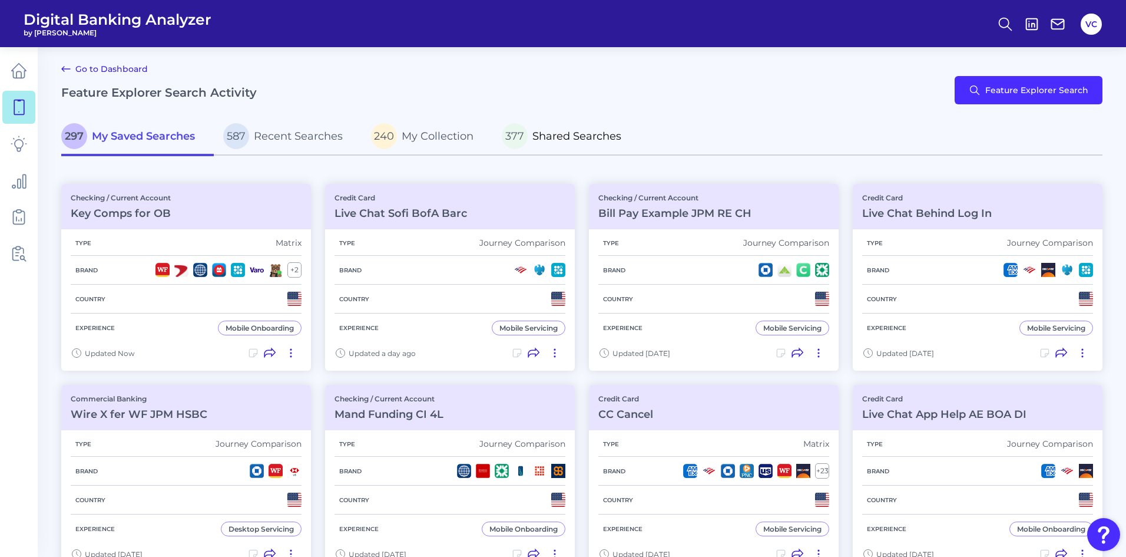
click at [579, 136] on span "Shared Searches" at bounding box center [576, 136] width 89 height 13
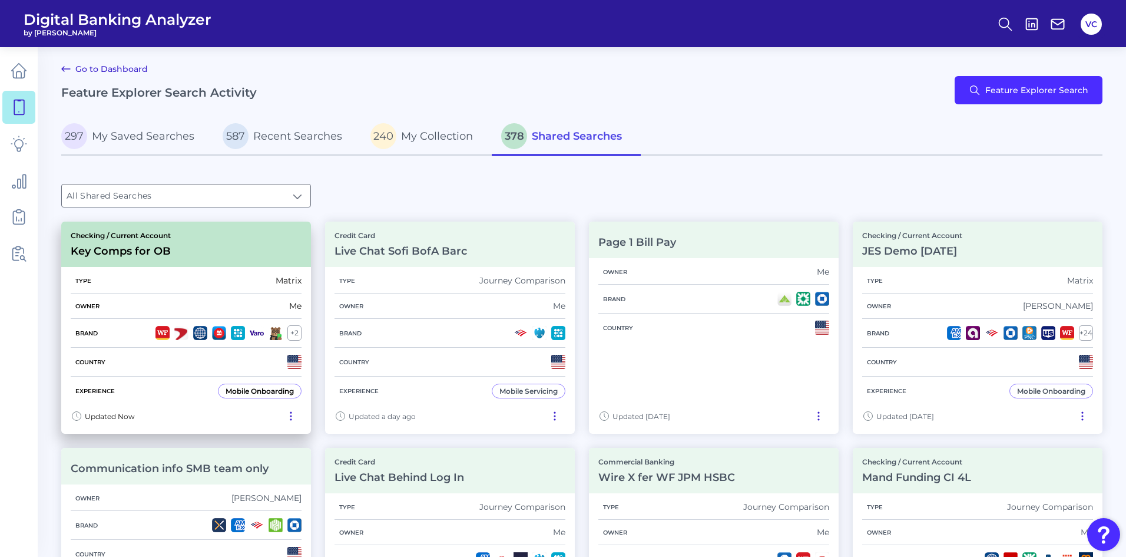
click at [220, 284] on div "Type Matrix" at bounding box center [186, 280] width 231 height 25
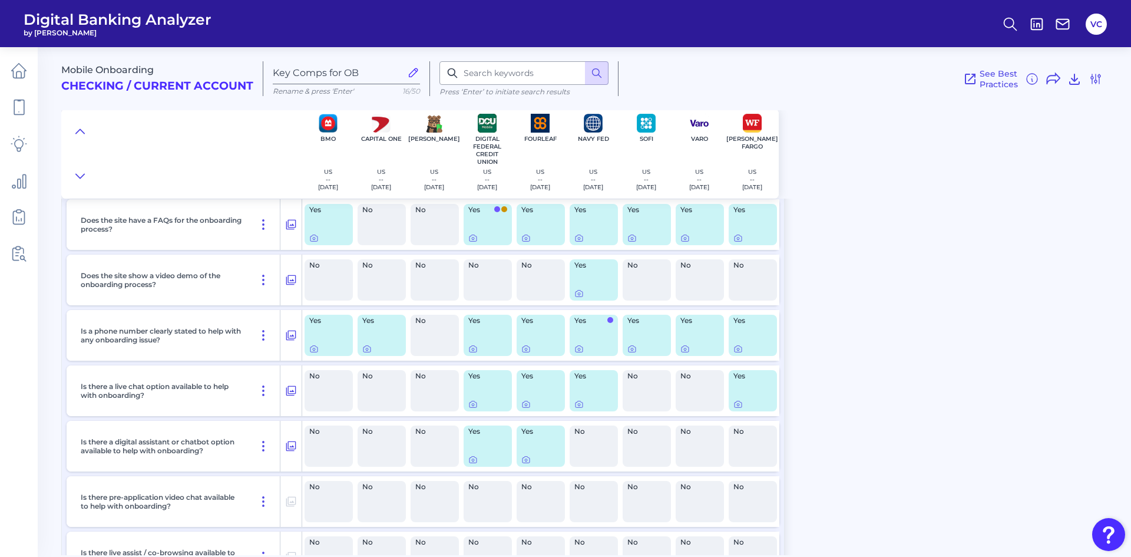
scroll to position [589, 0]
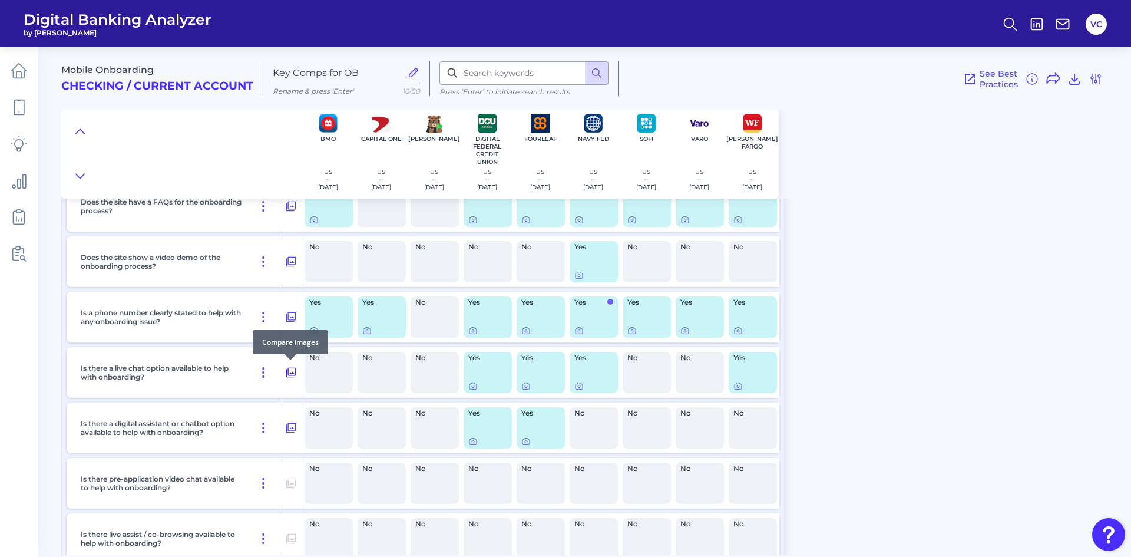
click at [290, 375] on icon at bounding box center [291, 372] width 12 height 14
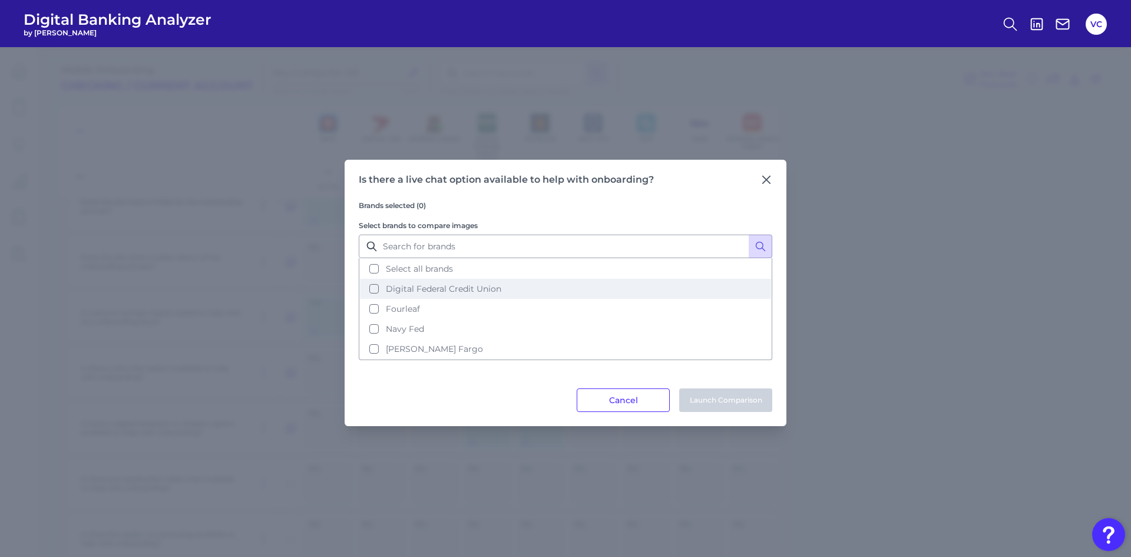
click at [376, 287] on button "Digital Federal Credit Union" at bounding box center [565, 289] width 411 height 20
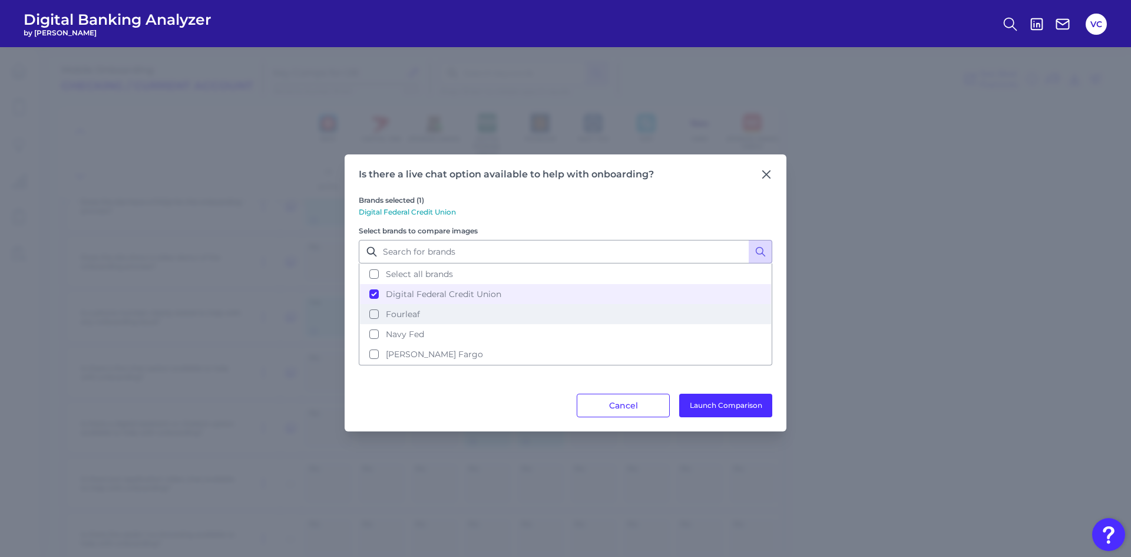
drag, startPoint x: 374, startPoint y: 310, endPoint x: 374, endPoint y: 323, distance: 13.0
click at [374, 313] on button "Fourleaf" at bounding box center [565, 314] width 411 height 20
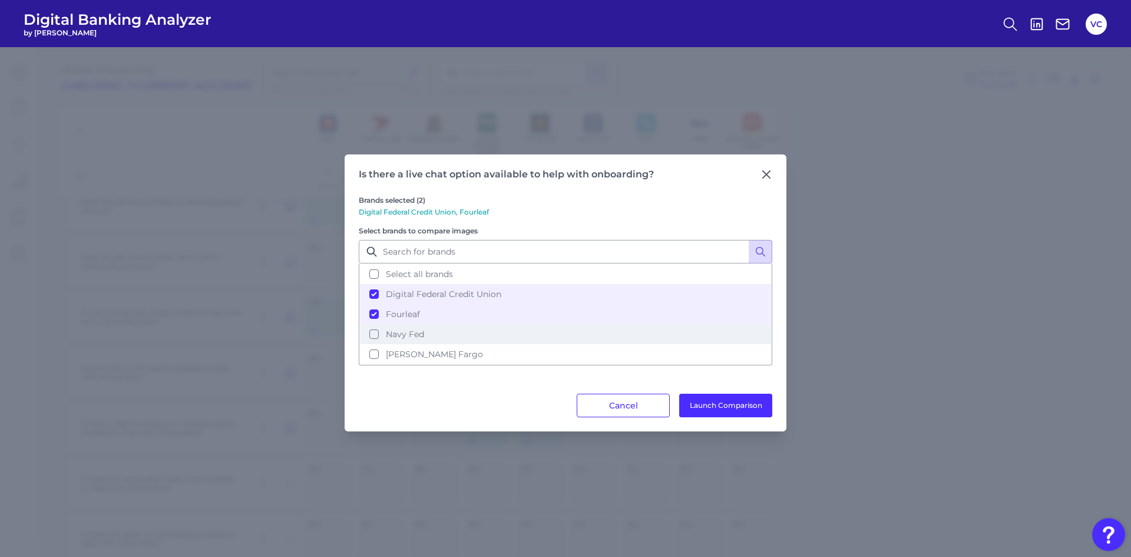
click at [376, 335] on button "Navy Fed" at bounding box center [565, 334] width 411 height 20
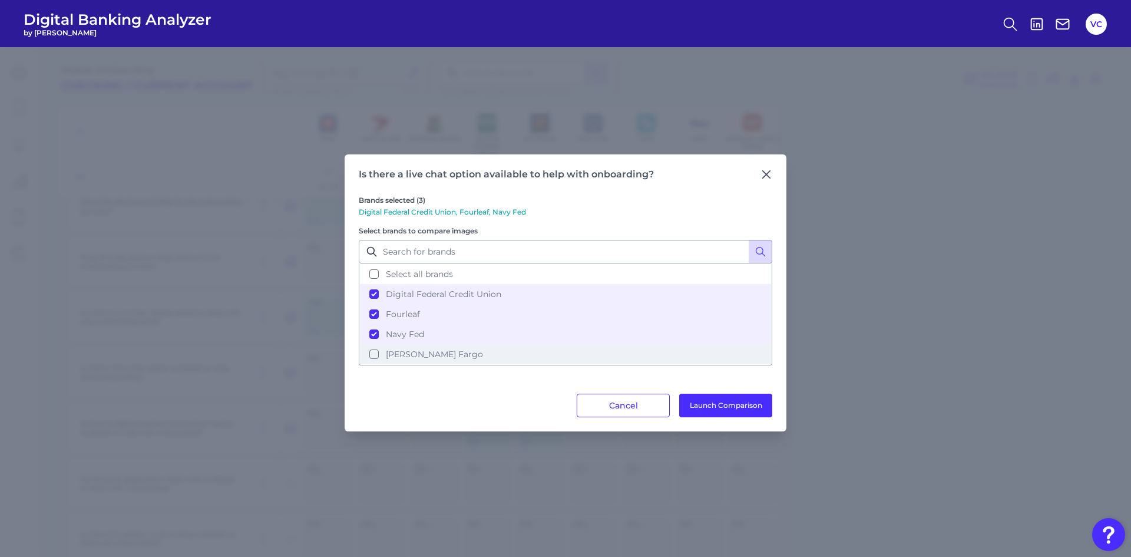
click at [375, 352] on button "Wells Fargo" at bounding box center [565, 354] width 411 height 20
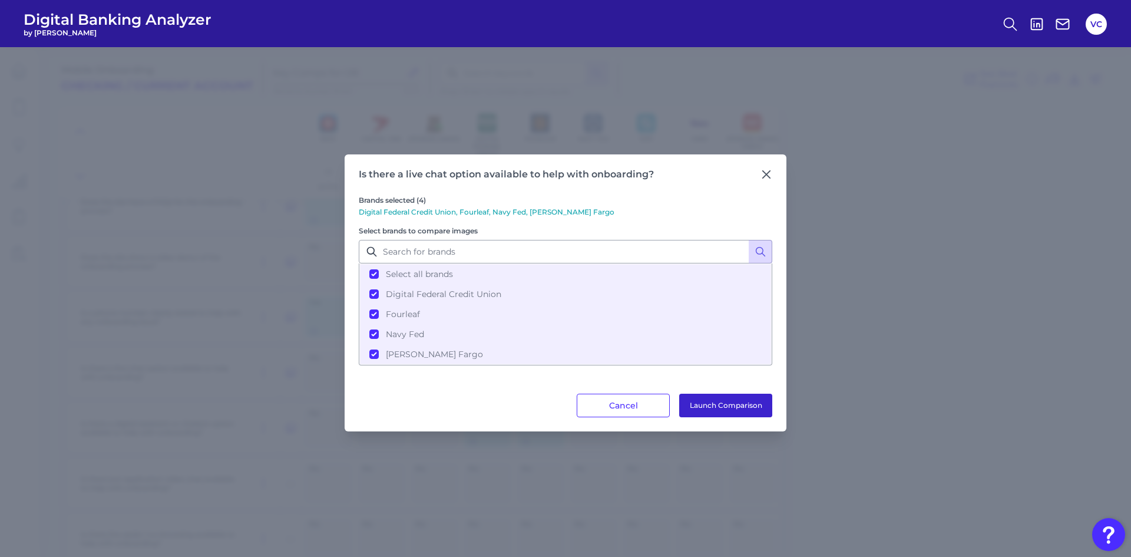
click at [707, 411] on button "Launch Comparison" at bounding box center [725, 405] width 93 height 24
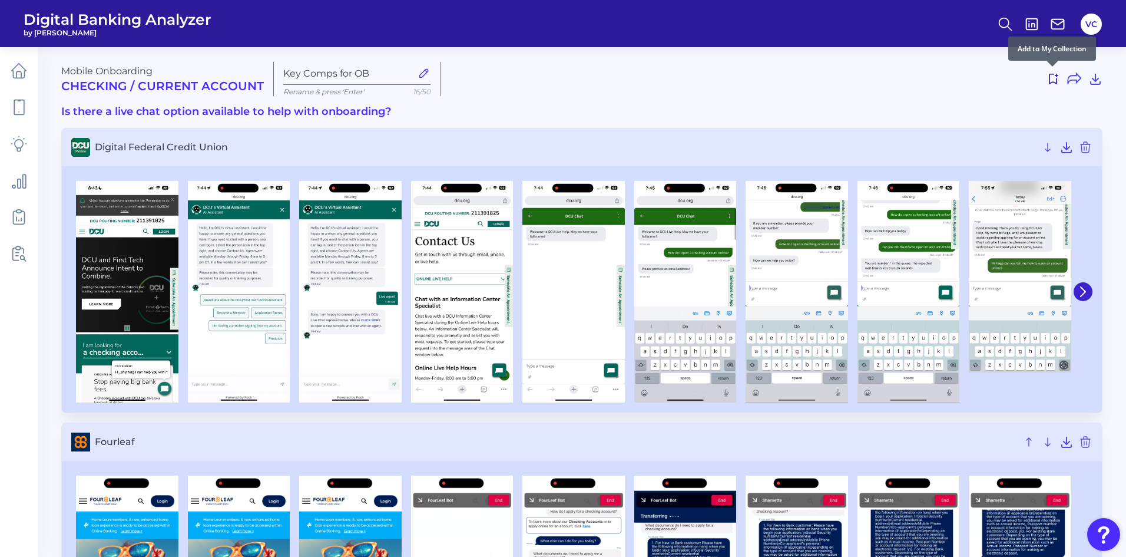
click at [1050, 81] on icon at bounding box center [1053, 79] width 14 height 14
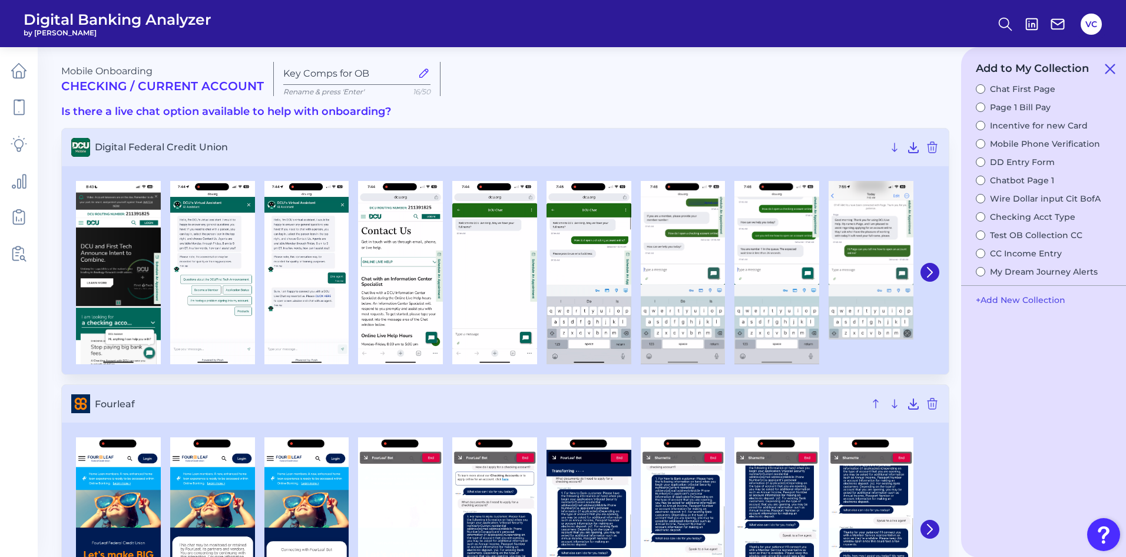
click at [983, 88] on button "Chat First Page" at bounding box center [1016, 89] width 80 height 11
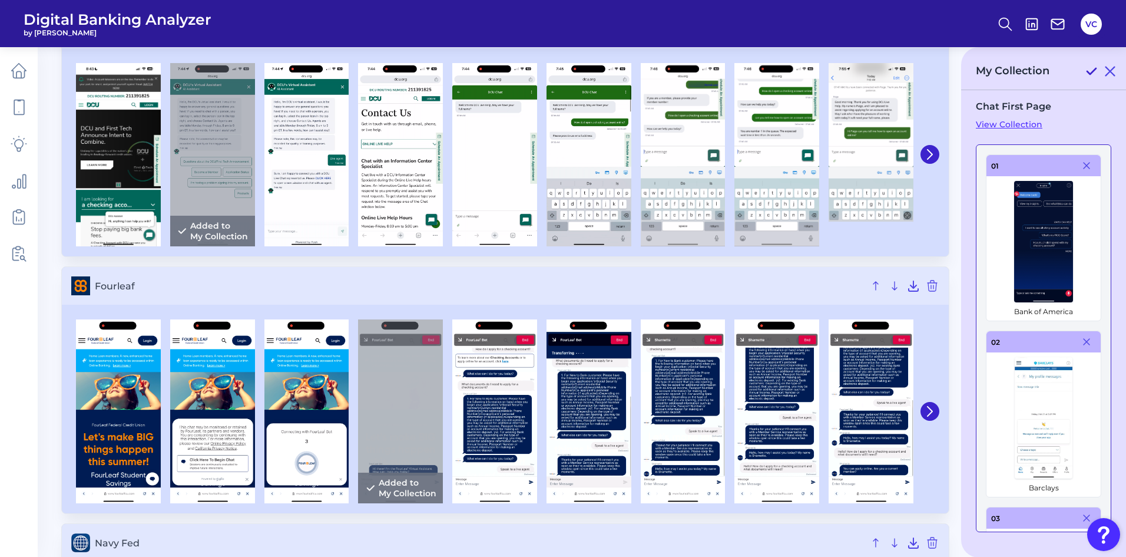
click at [1091, 72] on icon at bounding box center [1091, 71] width 14 height 14
click at [16, 78] on icon at bounding box center [18, 74] width 5 height 6
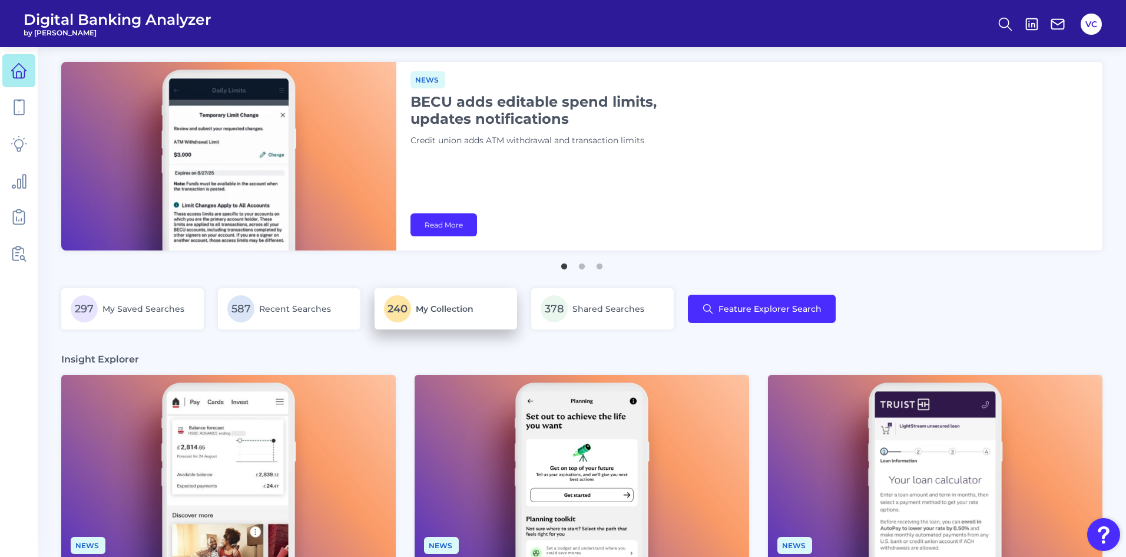
click at [491, 313] on p "240 My Collection" at bounding box center [446, 308] width 124 height 27
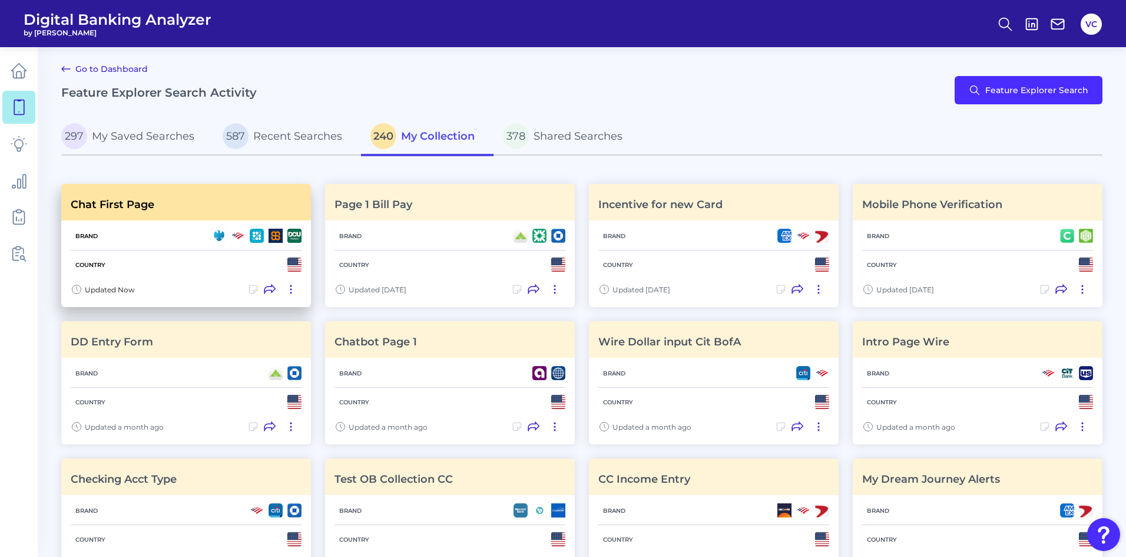
click at [188, 264] on div "Country" at bounding box center [186, 264] width 231 height 28
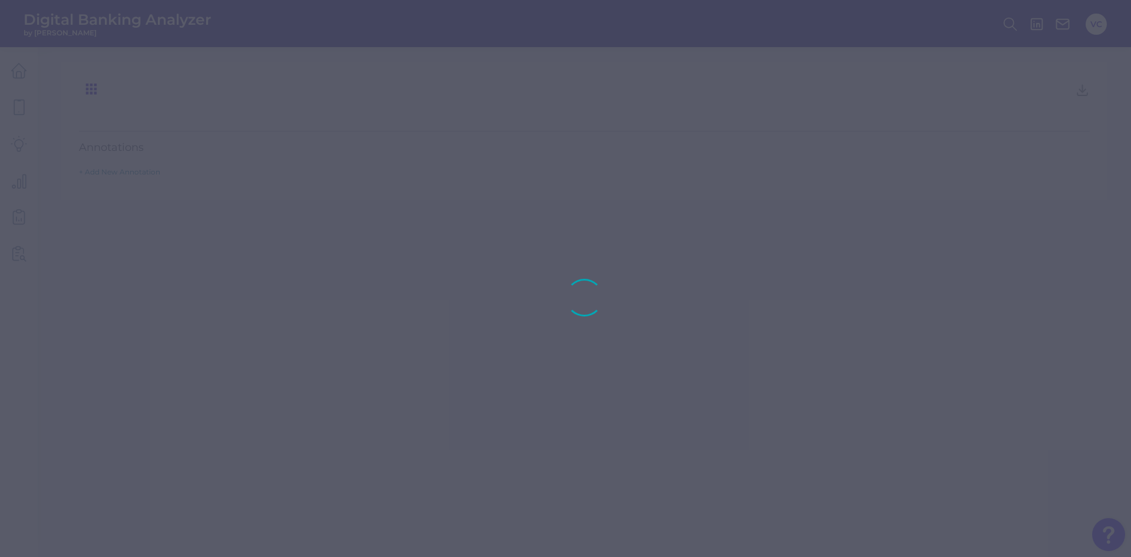
type input "Chat First Page"
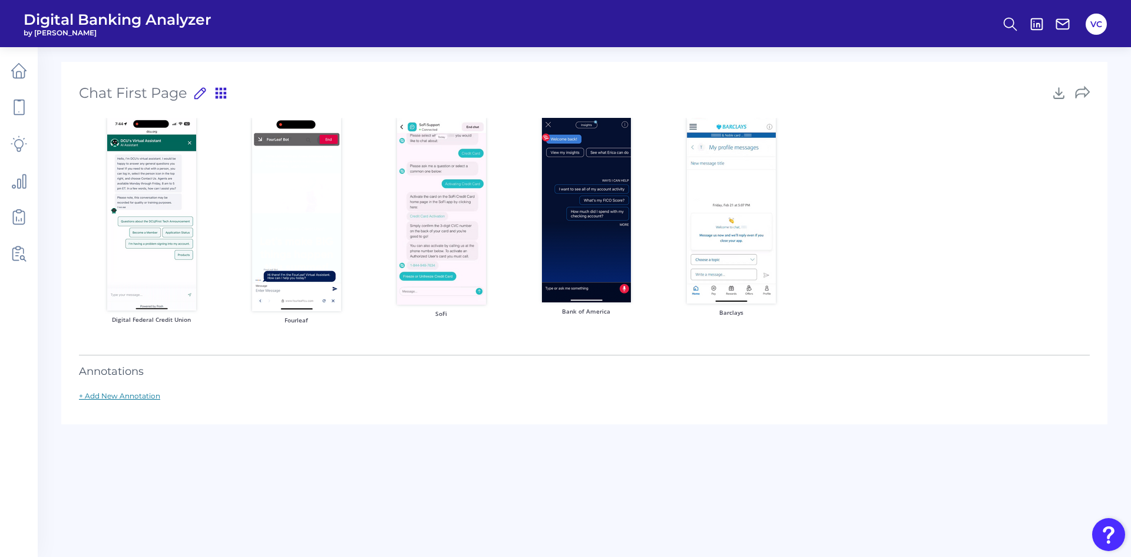
click at [101, 398] on link "+ Add New Annotation" at bounding box center [119, 395] width 81 height 9
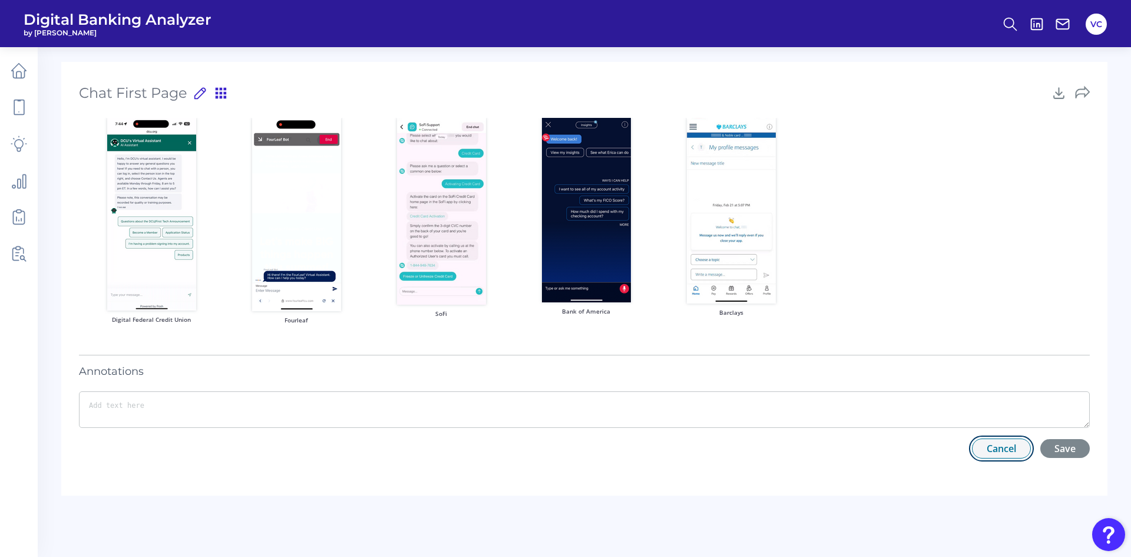
click at [1005, 451] on button "Cancel" at bounding box center [1001, 448] width 59 height 20
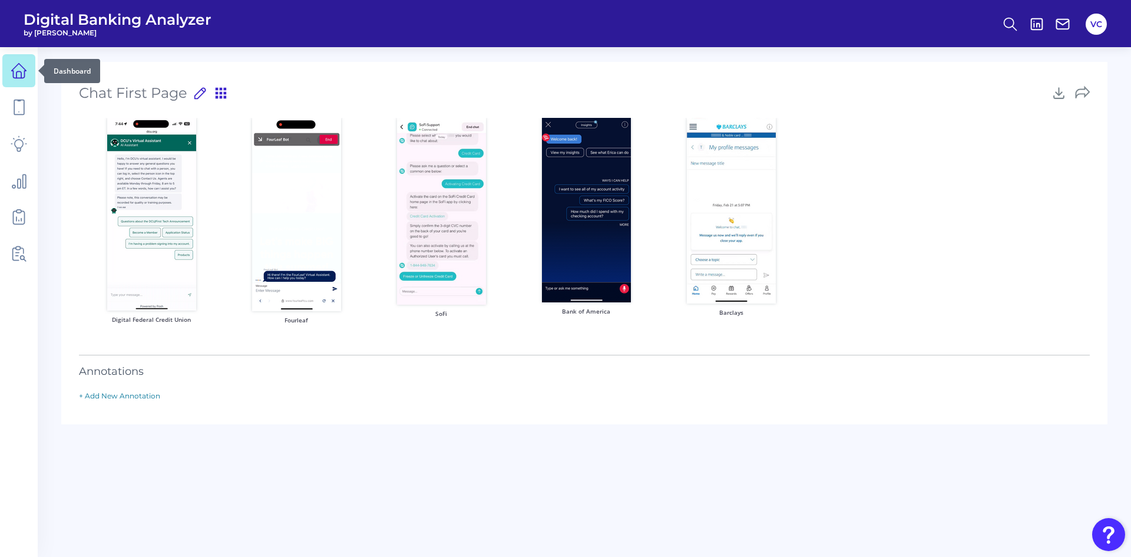
click at [22, 72] on icon at bounding box center [19, 70] width 16 height 16
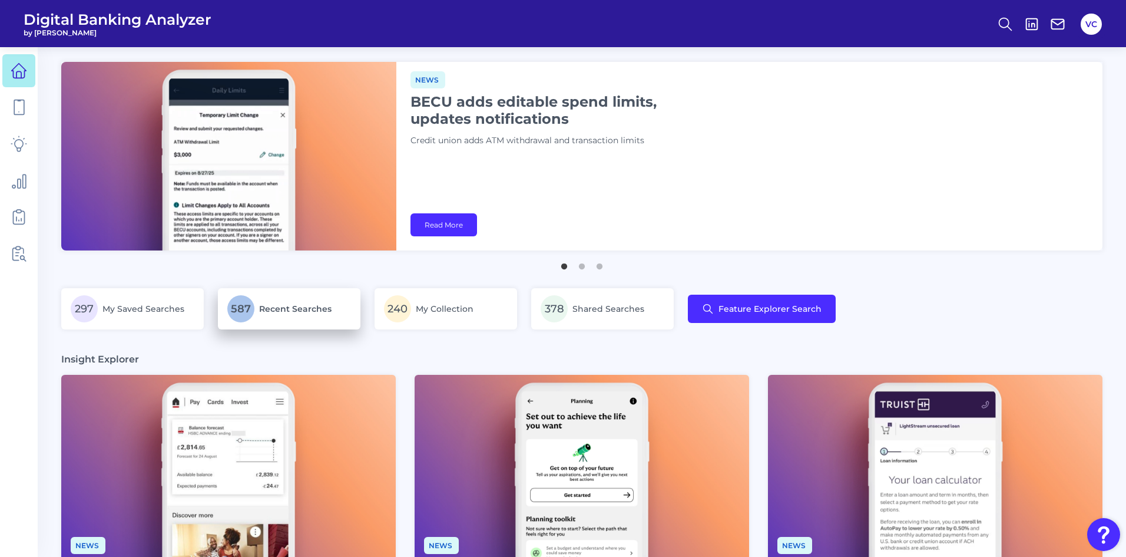
click at [256, 303] on p "587 Recent Searches" at bounding box center [289, 308] width 124 height 27
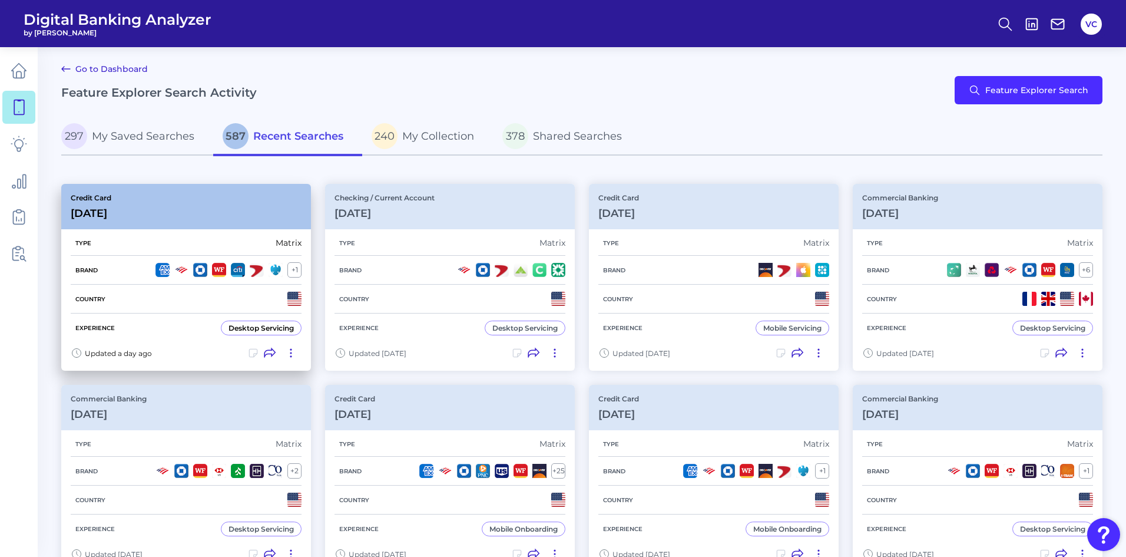
click at [167, 256] on div "Brand + 1" at bounding box center [186, 270] width 231 height 29
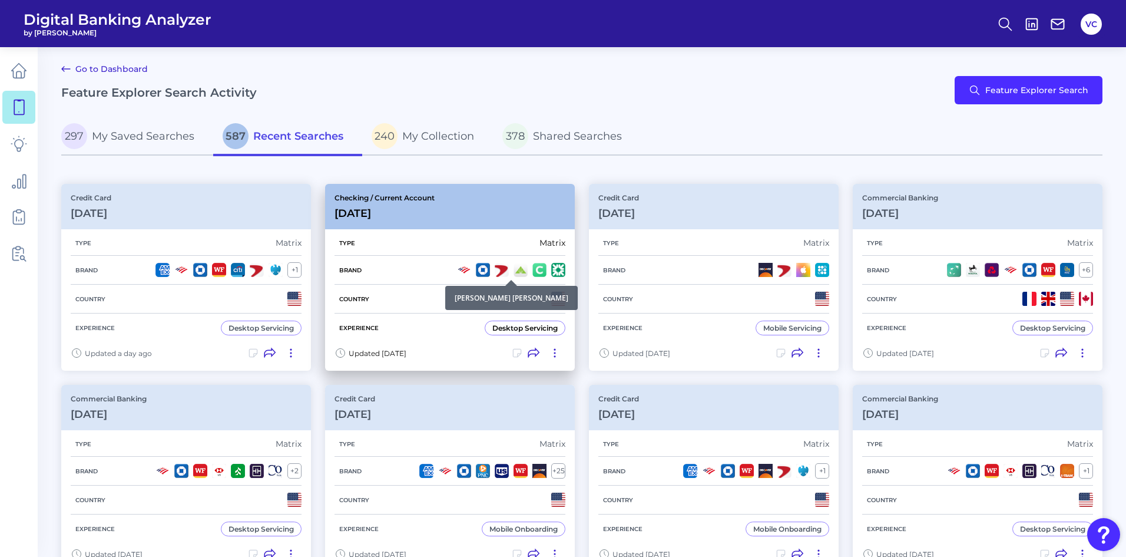
click at [487, 272] on img at bounding box center [483, 270] width 14 height 14
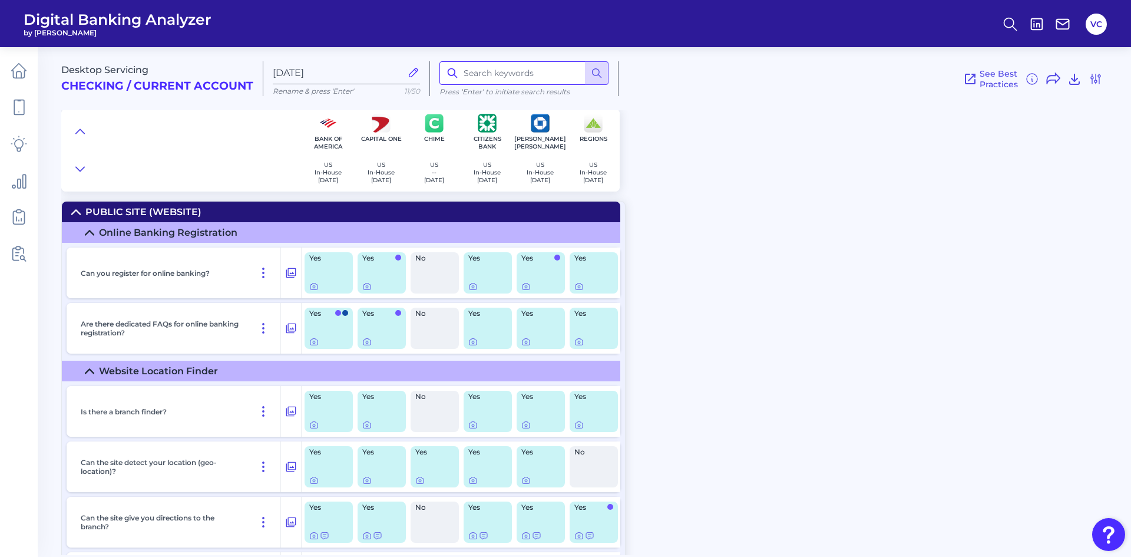
click at [474, 73] on input at bounding box center [523, 73] width 169 height 24
type input "wire"
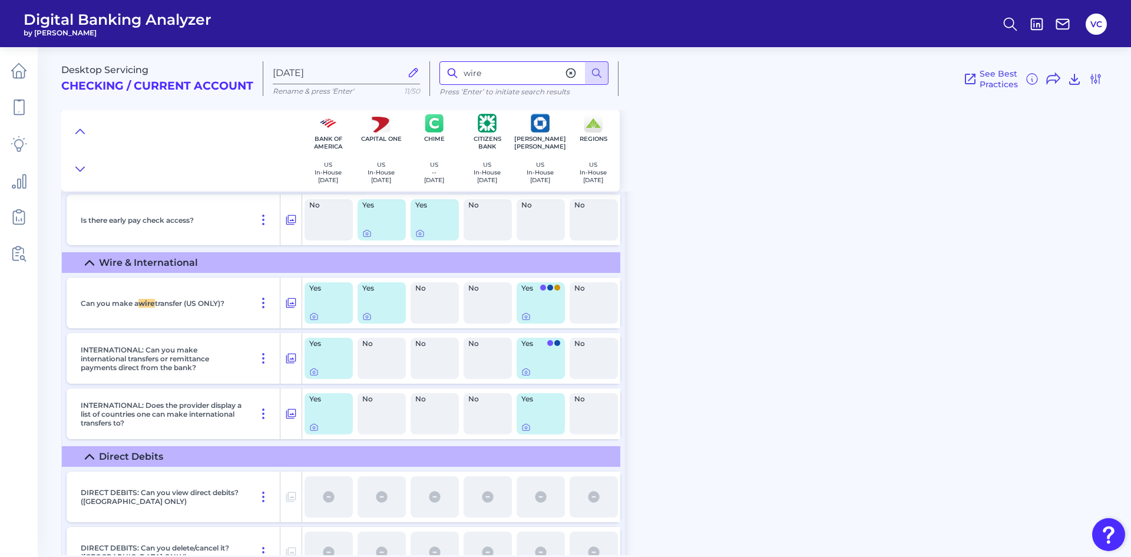
scroll to position [8704, 0]
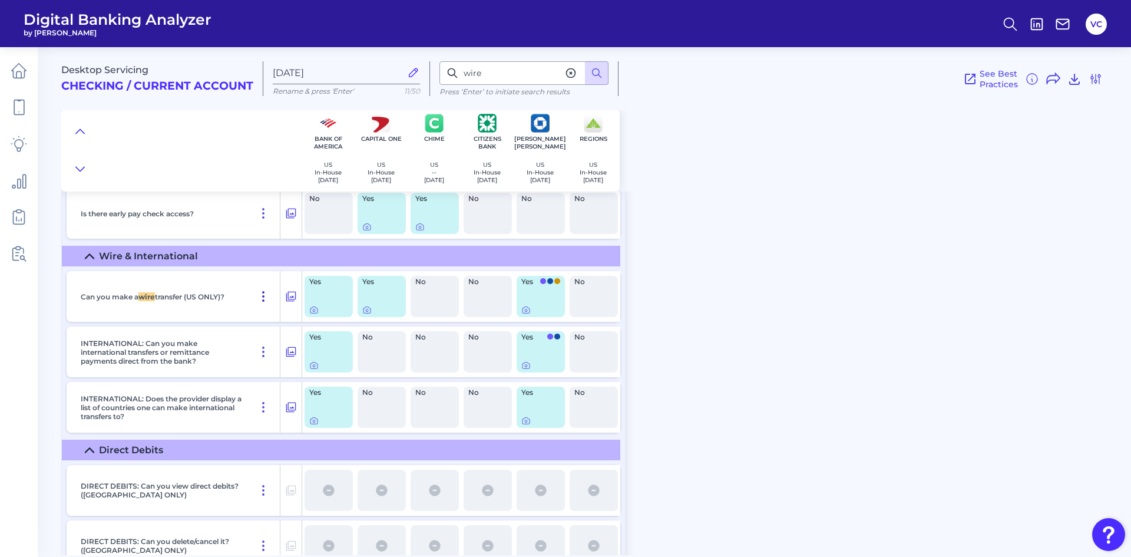
click at [264, 299] on icon at bounding box center [263, 296] width 14 height 14
click at [234, 320] on span "Pin Feature" at bounding box center [229, 321] width 49 height 11
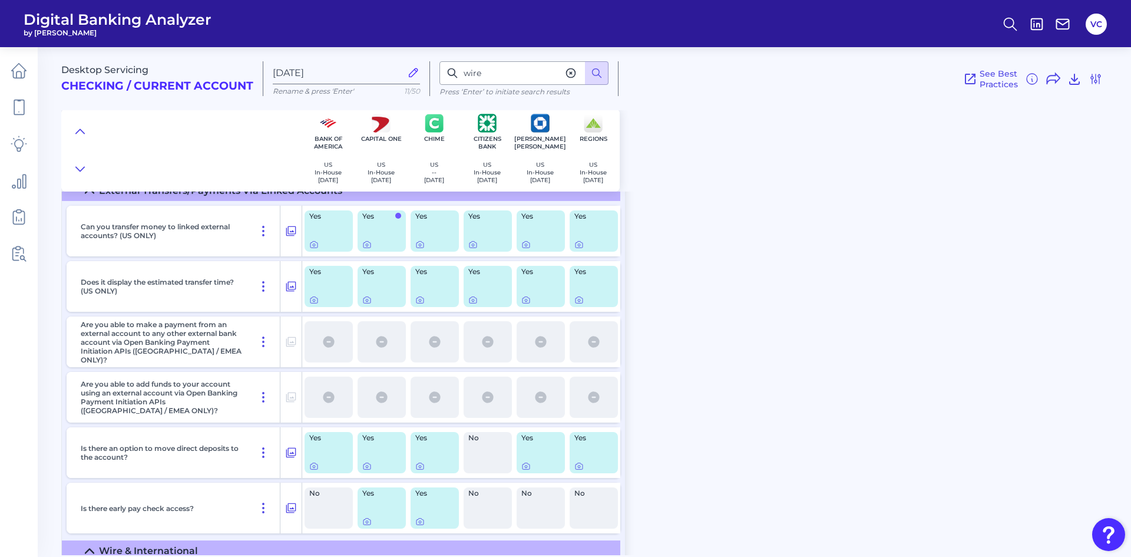
scroll to position [8267, 0]
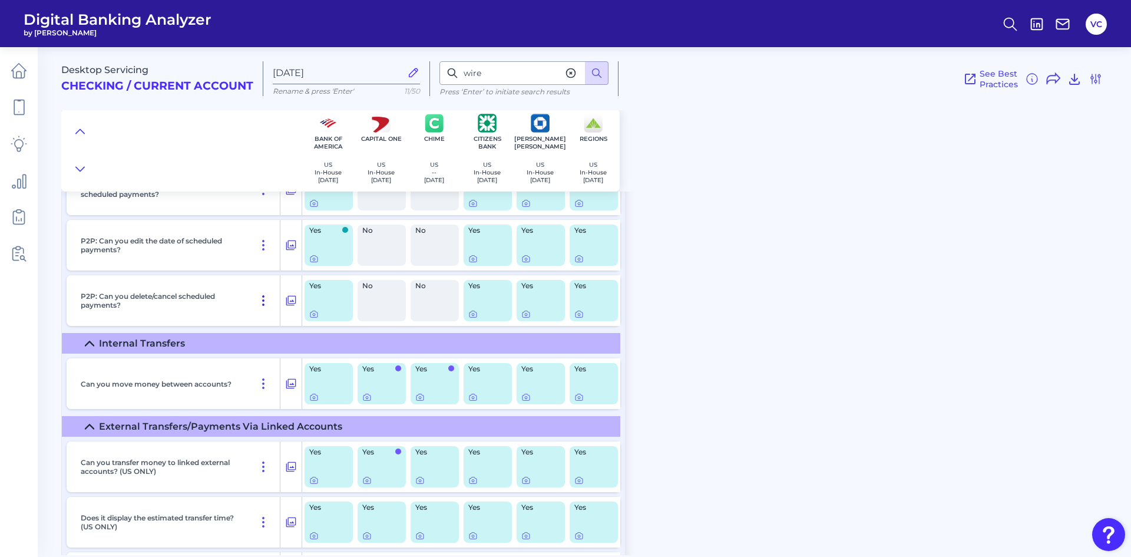
click at [262, 300] on icon at bounding box center [263, 300] width 14 height 14
click at [244, 326] on span "Pin Feature" at bounding box center [229, 325] width 49 height 11
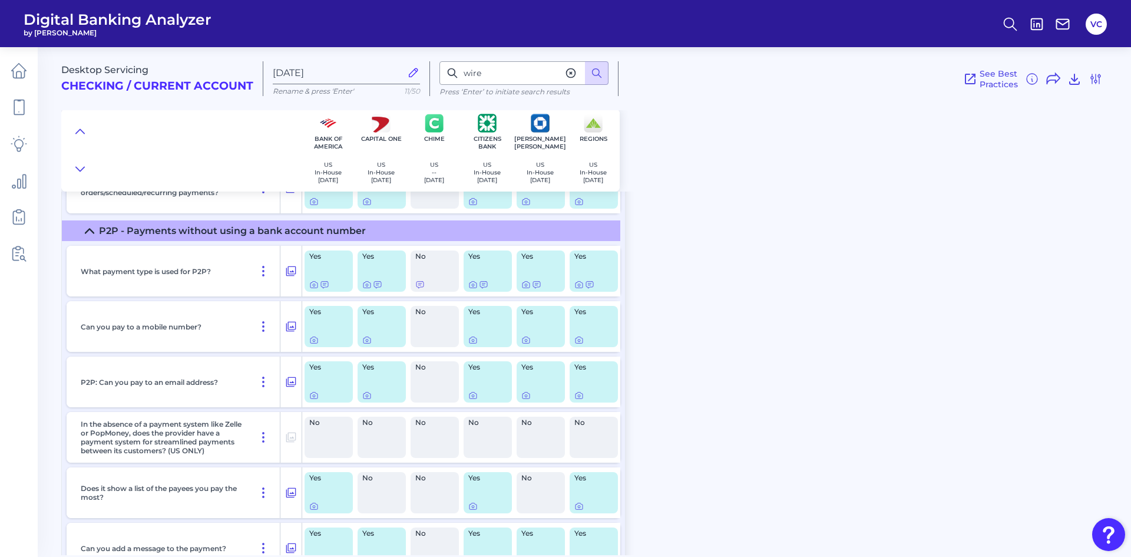
scroll to position [6673, 0]
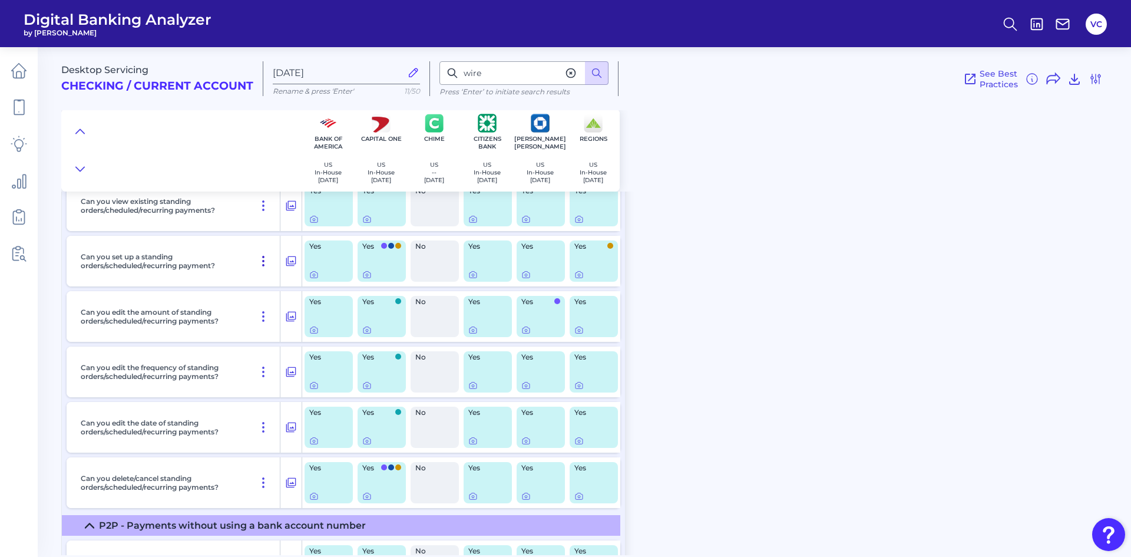
click at [263, 264] on icon at bounding box center [263, 261] width 14 height 14
click at [225, 286] on span "Pin Feature" at bounding box center [229, 286] width 49 height 11
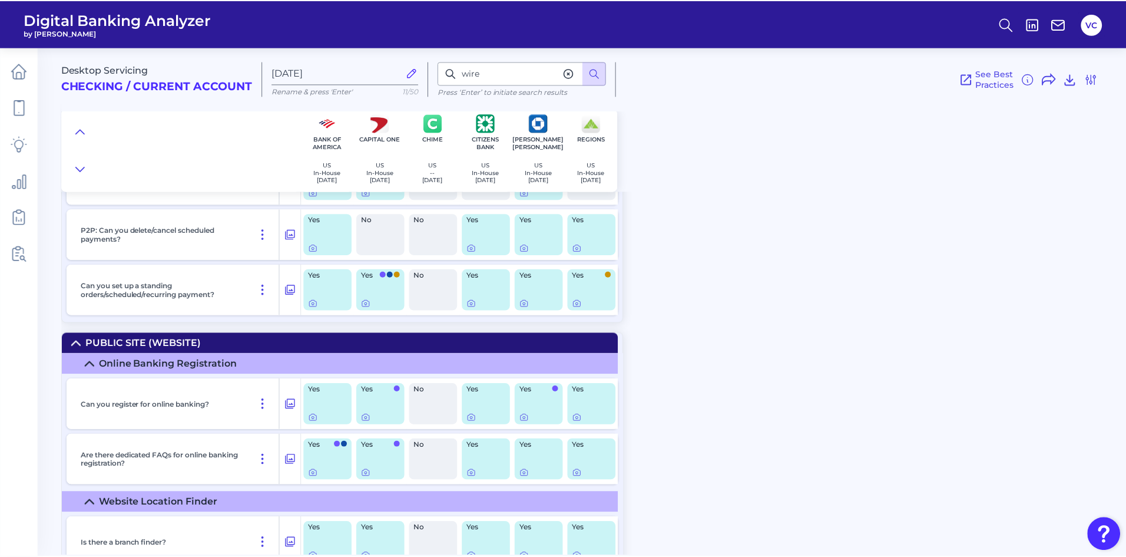
scroll to position [0, 0]
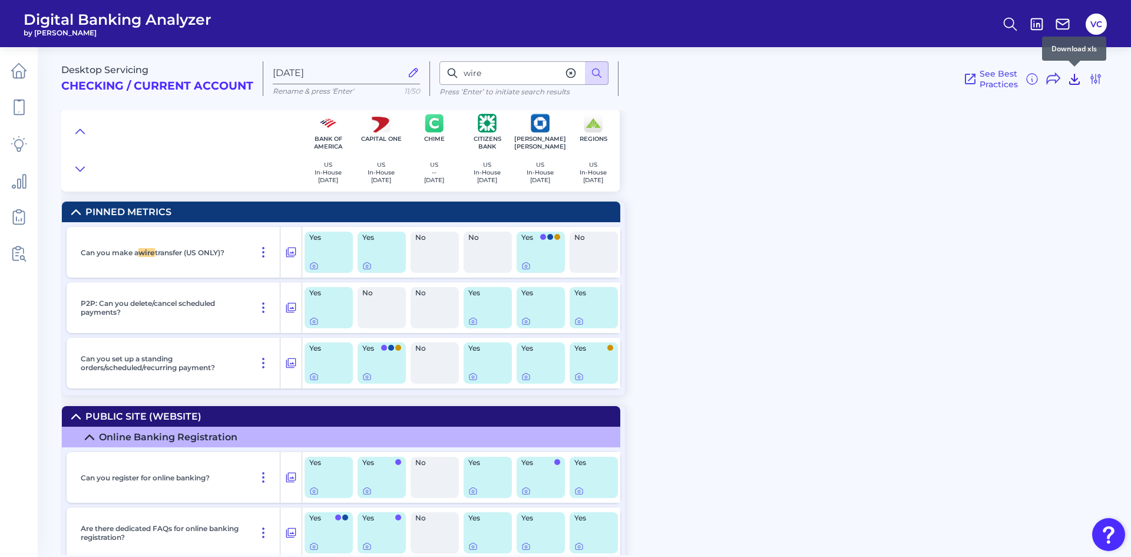
click at [1076, 84] on icon at bounding box center [1074, 79] width 9 height 10
click at [15, 143] on icon at bounding box center [19, 143] width 16 height 16
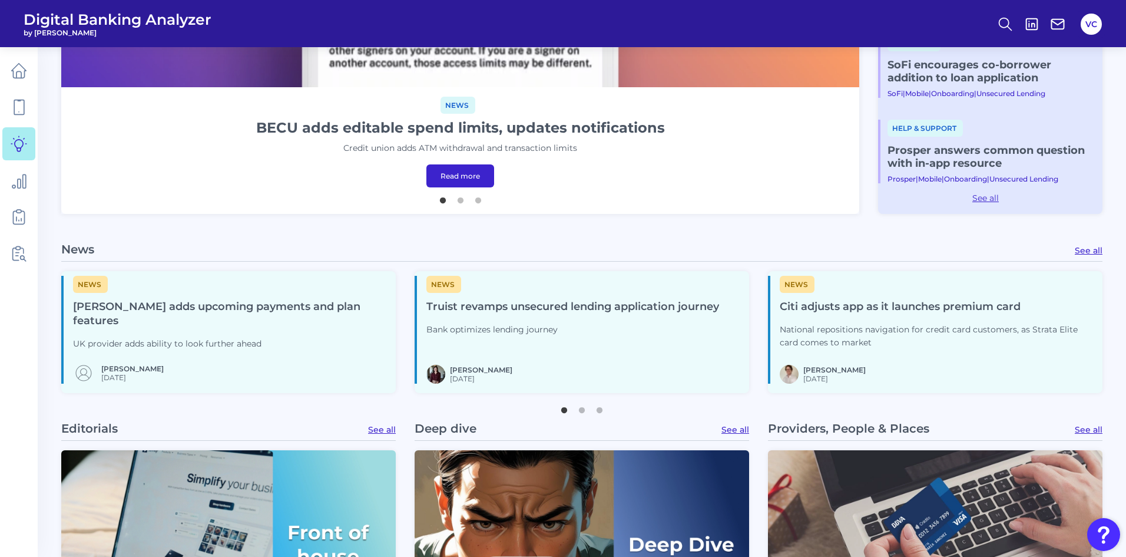
scroll to position [471, 0]
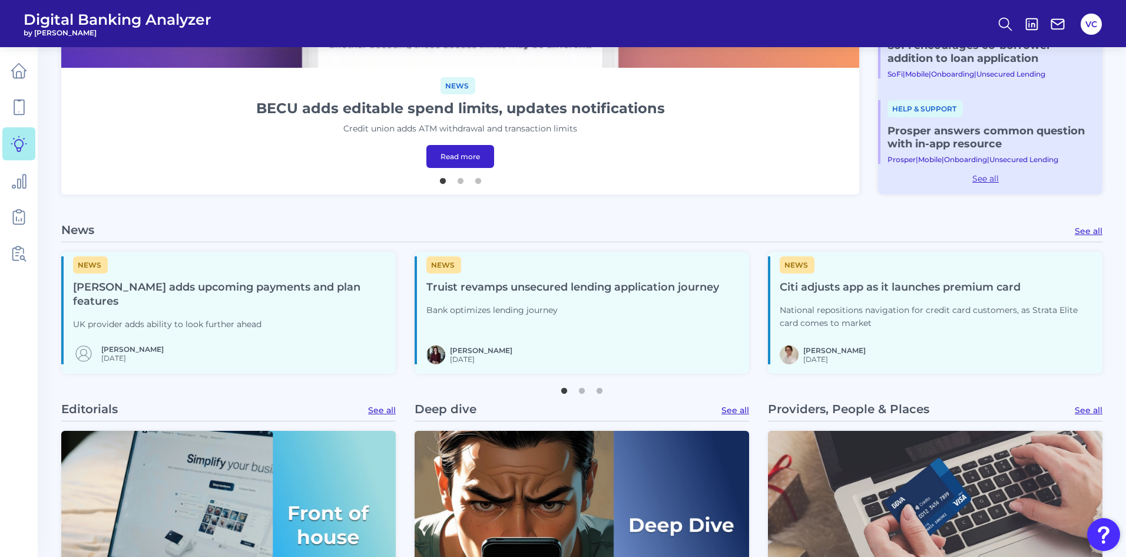
click at [893, 287] on h4 "Citi adjusts app as it launches premium card" at bounding box center [936, 287] width 313 height 14
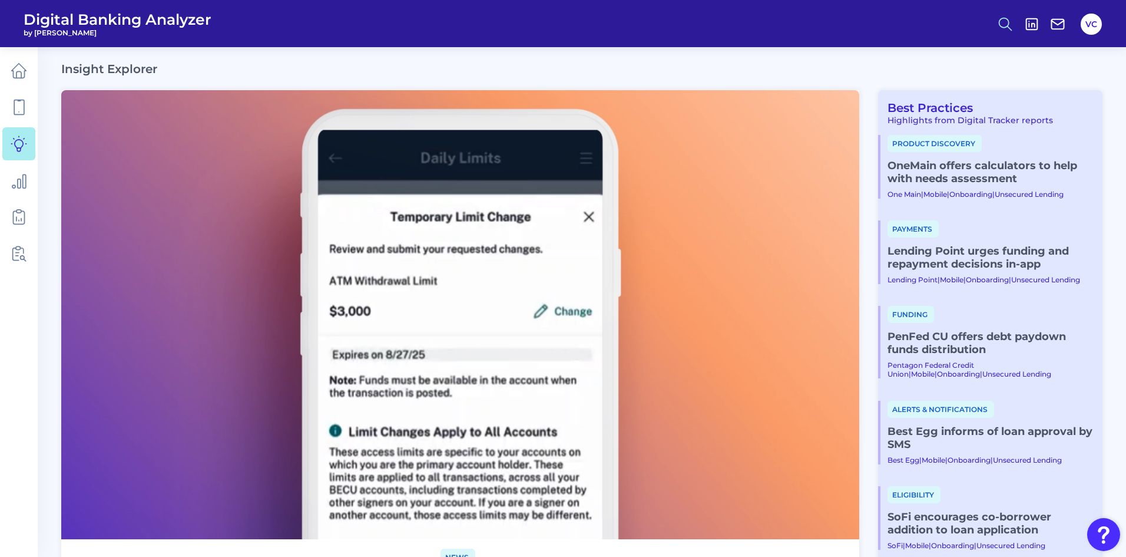
click at [1002, 27] on circle at bounding box center [1004, 22] width 9 height 9
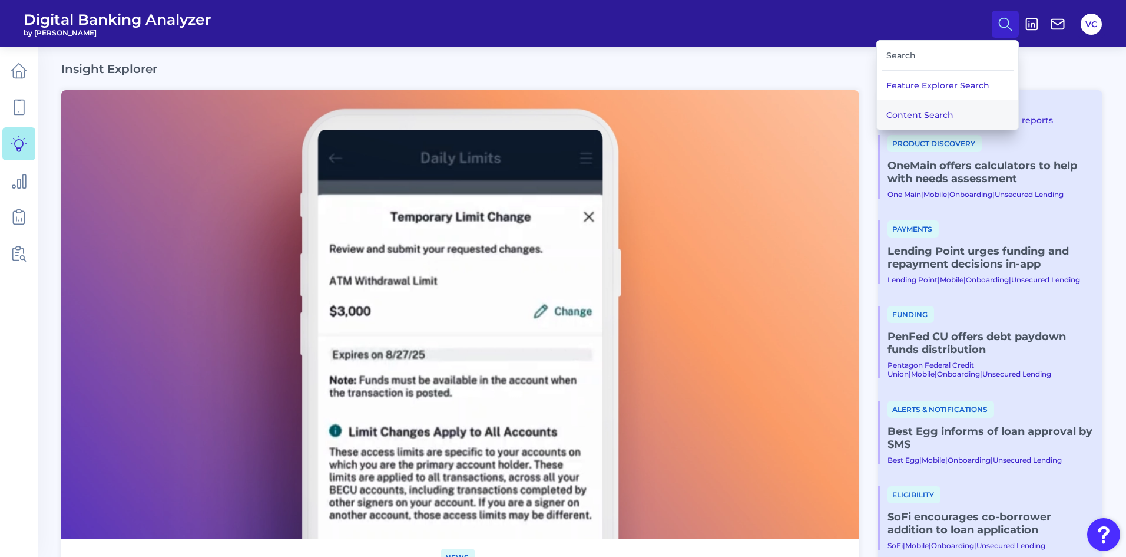
click at [951, 118] on button "Content Search" at bounding box center [947, 114] width 141 height 29
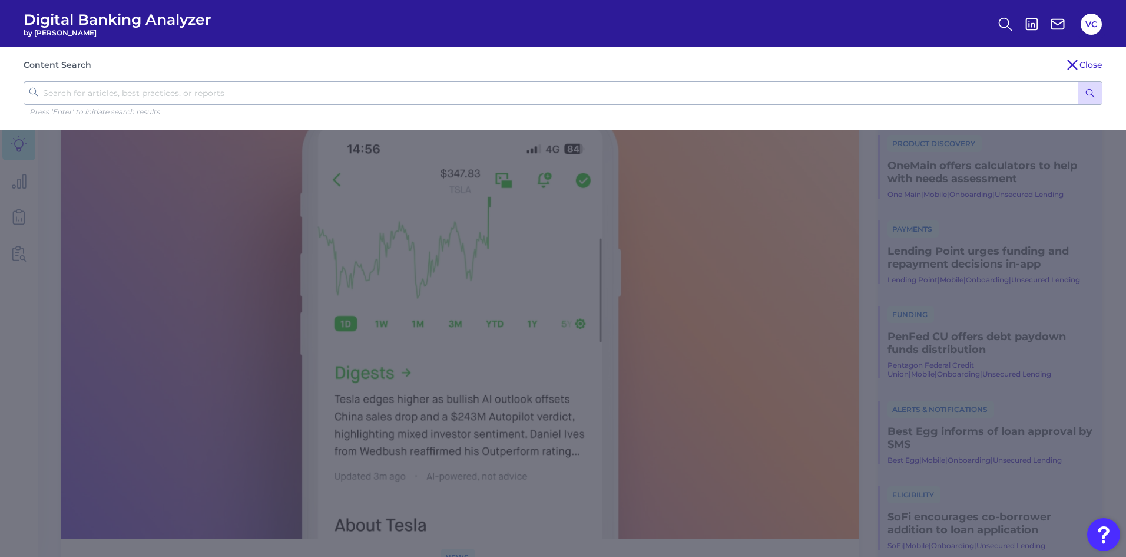
click at [112, 90] on input "text" at bounding box center [563, 93] width 1079 height 24
type input "debt"
click button "submit" at bounding box center [1090, 93] width 24 height 22
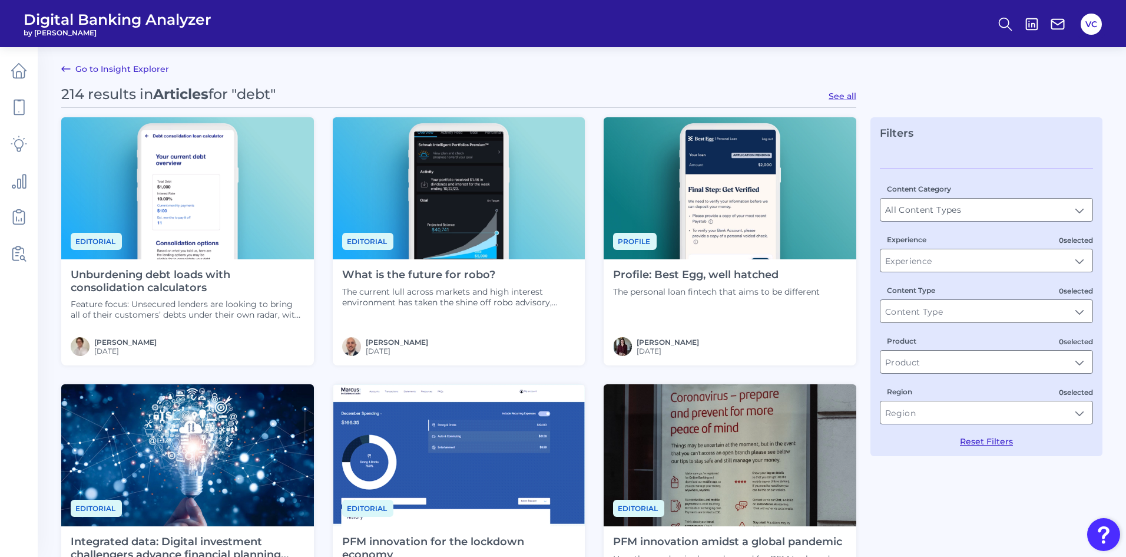
scroll to position [59, 0]
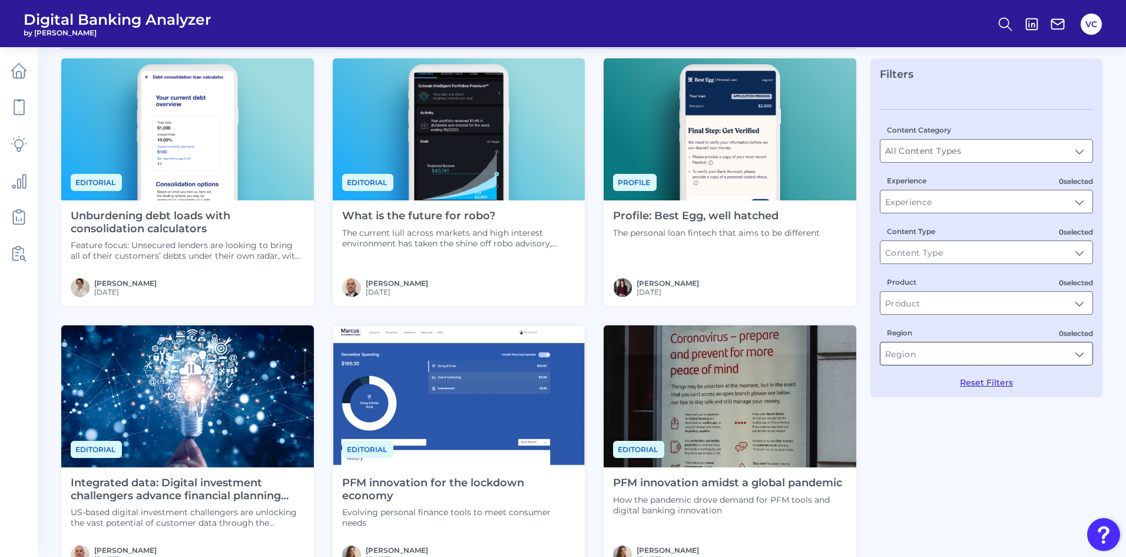
click at [961, 353] on input "Region" at bounding box center [987, 353] width 212 height 22
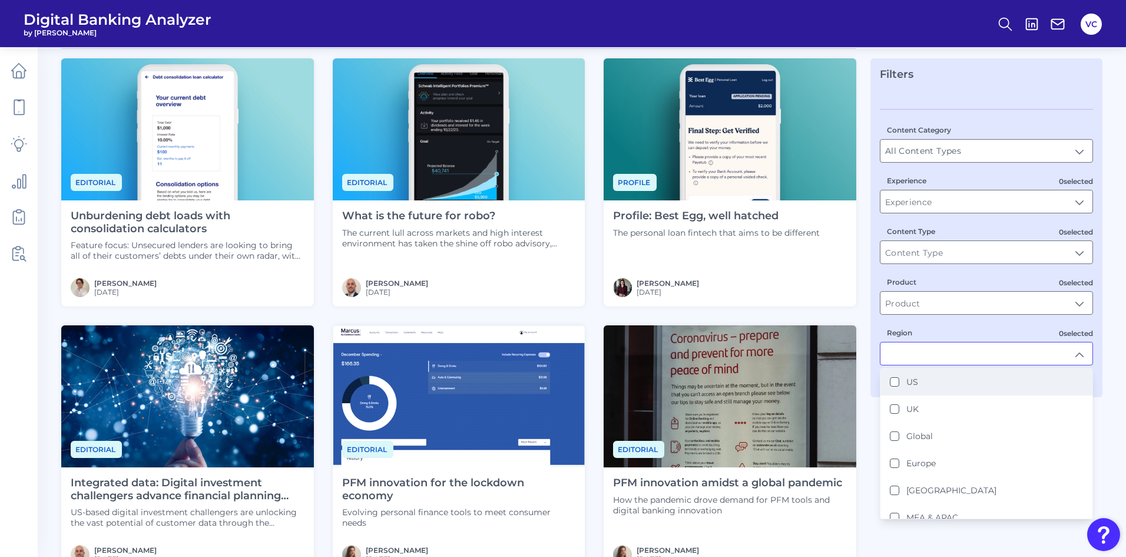
click at [896, 383] on button "US" at bounding box center [894, 381] width 9 height 9
type input "US"
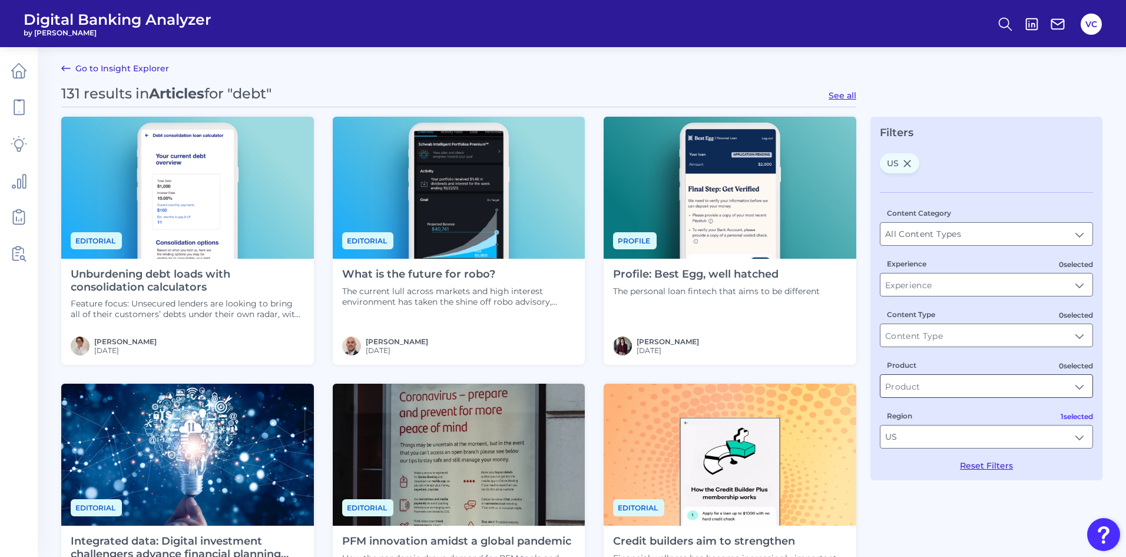
click at [912, 391] on input "Product" at bounding box center [987, 386] width 212 height 22
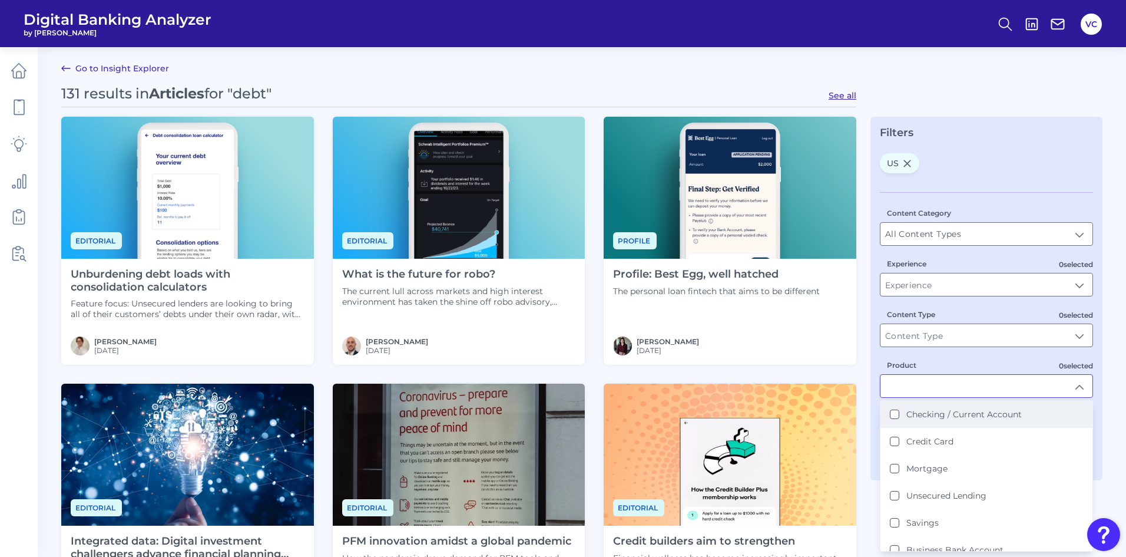
click at [896, 413] on Account "Checking / Current Account" at bounding box center [894, 413] width 9 height 9
type input "Checking / Current Account"
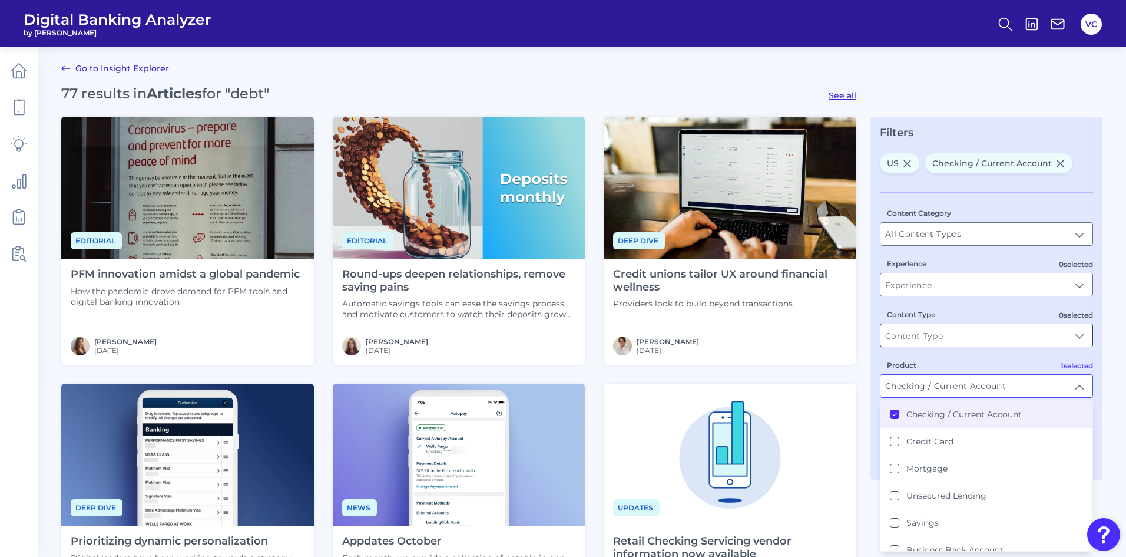
click at [944, 340] on input "Content Type" at bounding box center [987, 335] width 212 height 22
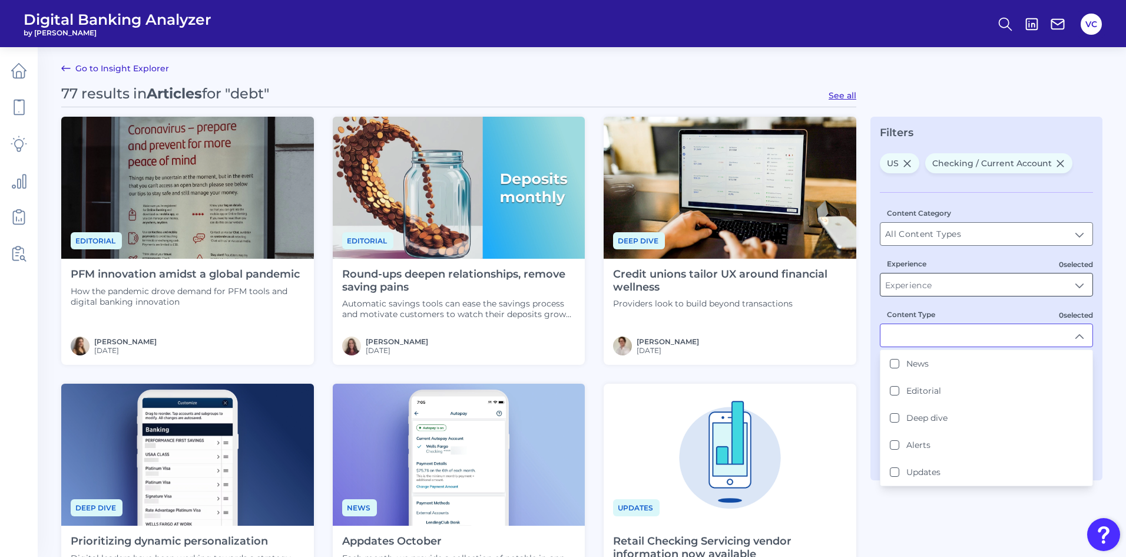
click at [934, 287] on input "Experience" at bounding box center [987, 284] width 212 height 22
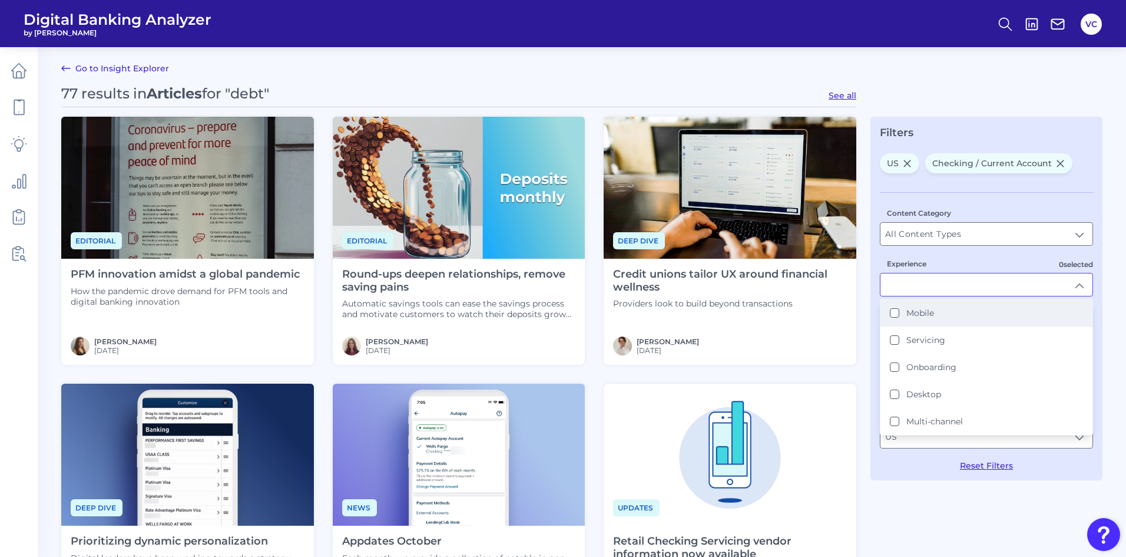
click at [895, 314] on button "Mobile" at bounding box center [894, 312] width 9 height 9
type input "Mobile"
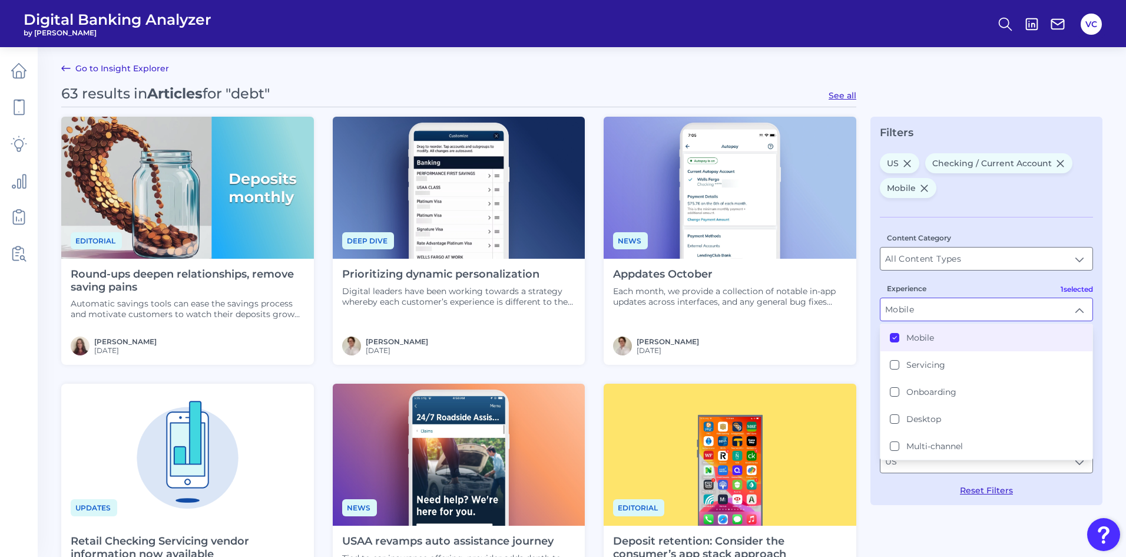
click at [874, 381] on div "Filters US Checking / Current Account Mobile Content Category All Content Types…" at bounding box center [987, 311] width 232 height 388
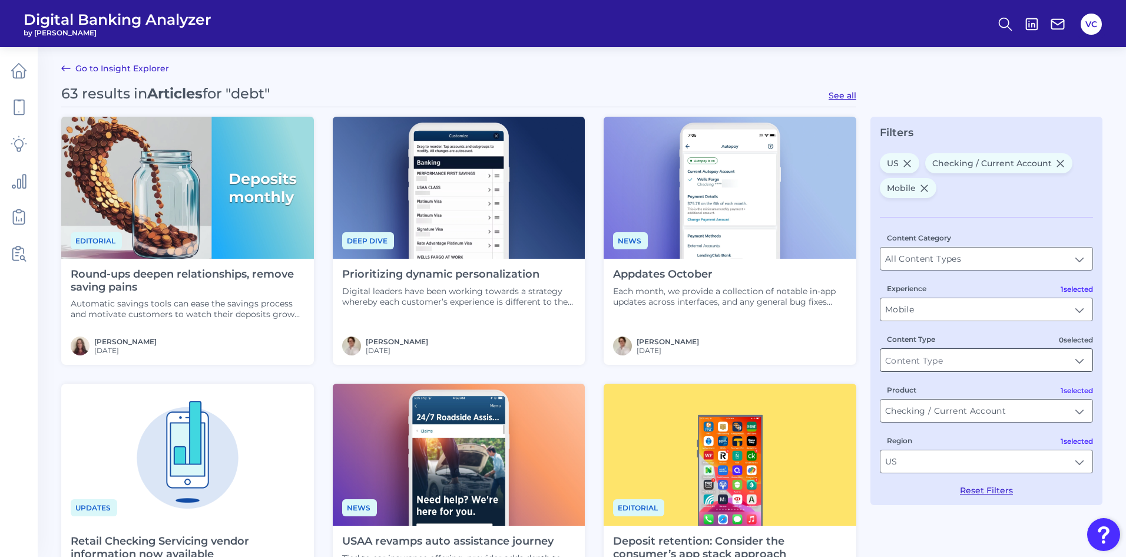
click at [918, 362] on input "Content Type" at bounding box center [987, 360] width 212 height 22
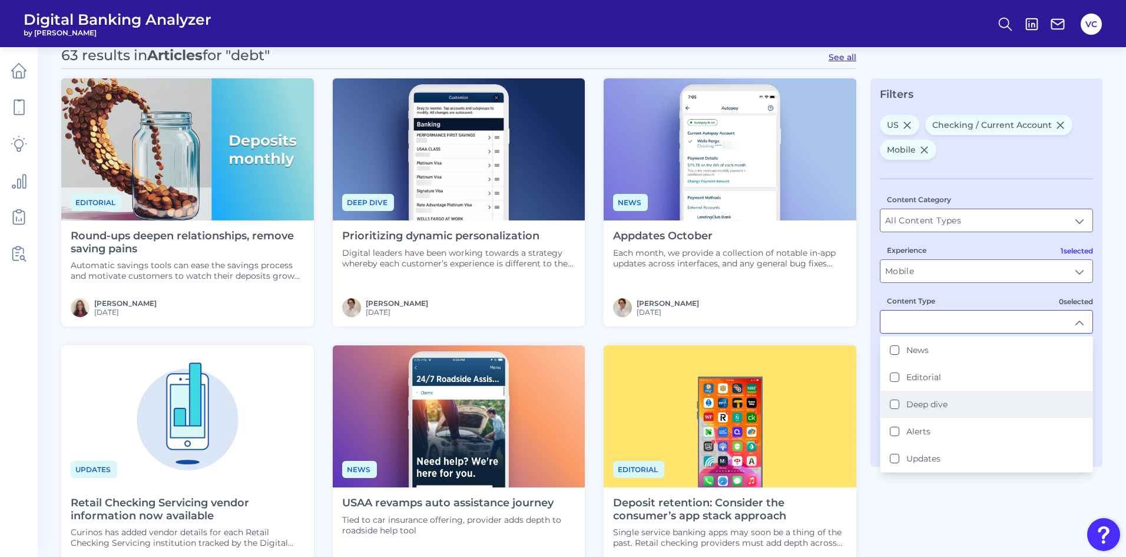
scroll to position [59, 0]
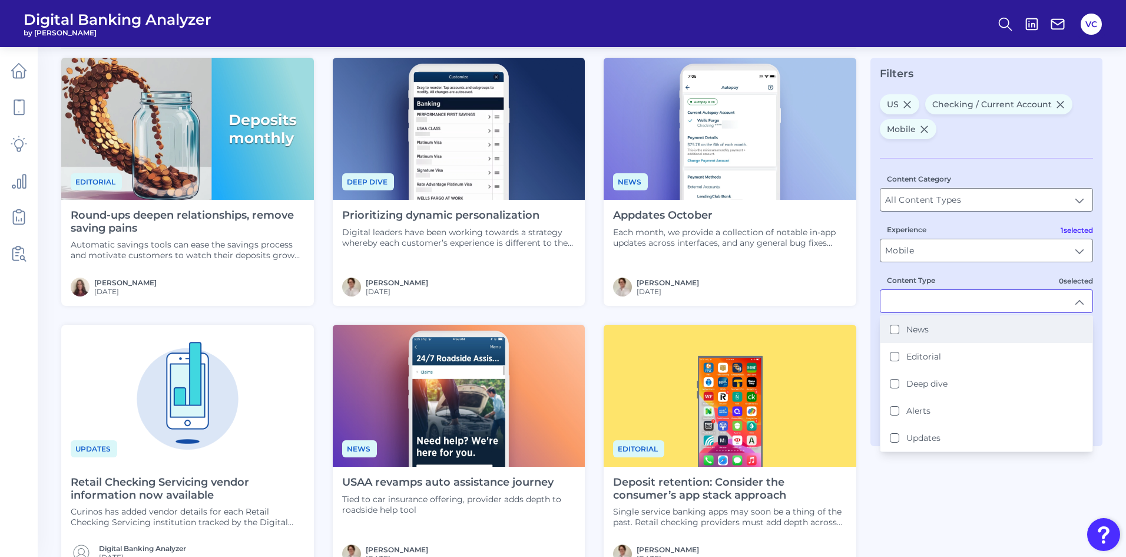
click at [892, 329] on button "News" at bounding box center [894, 329] width 9 height 9
type input "News"
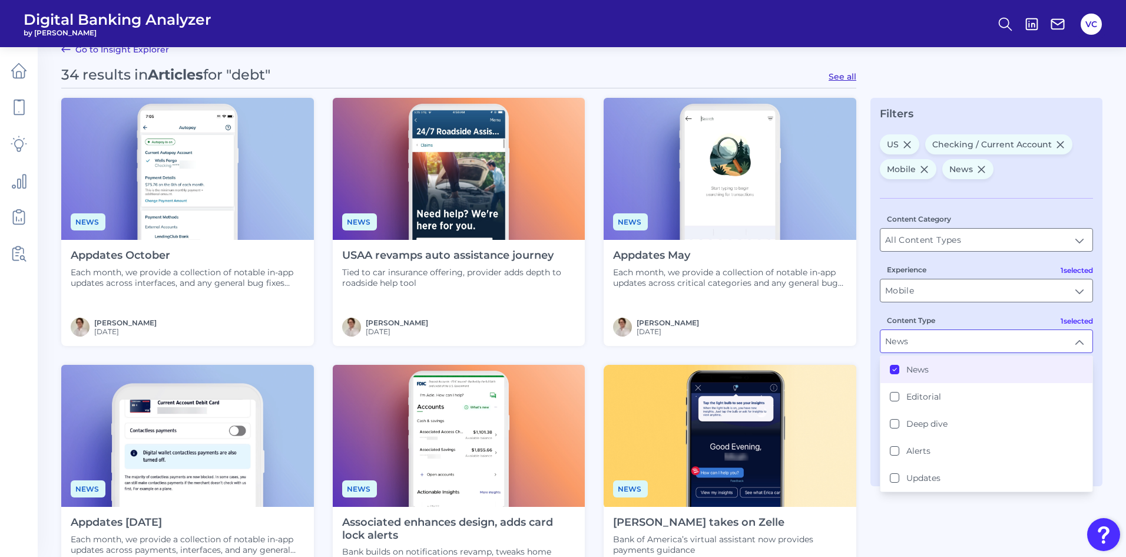
scroll to position [0, 0]
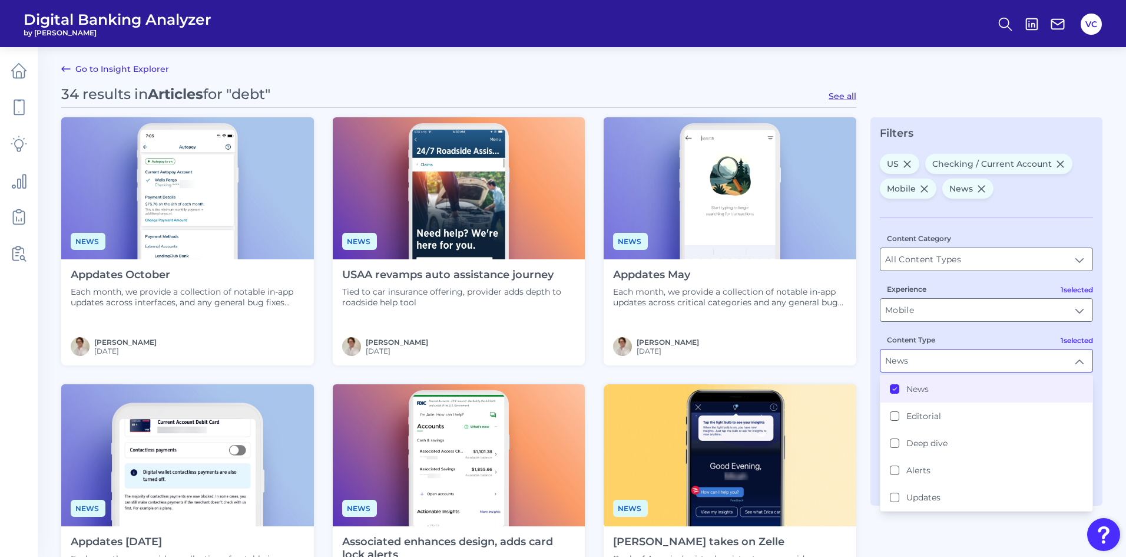
click at [117, 71] on link "Go to Insight Explorer" at bounding box center [115, 69] width 108 height 14
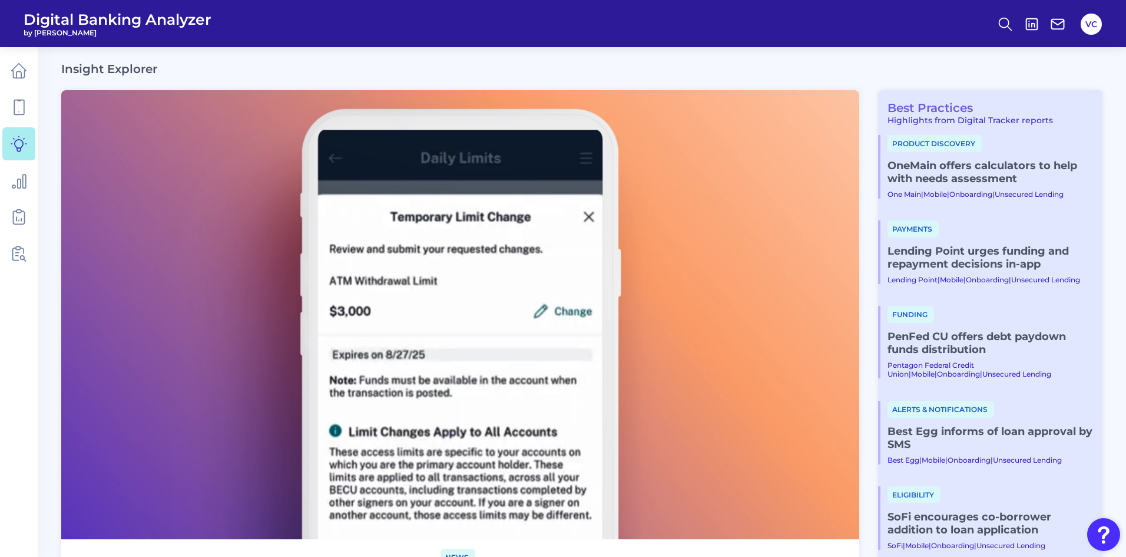
click at [948, 110] on link "Best Practices" at bounding box center [925, 108] width 95 height 14
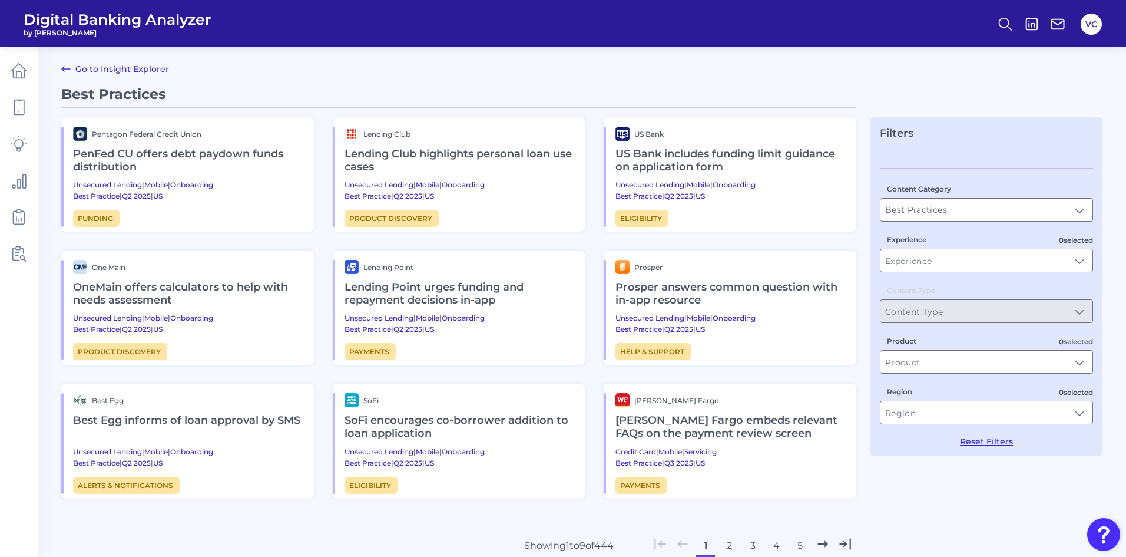
click at [730, 546] on button "2" at bounding box center [729, 545] width 19 height 19
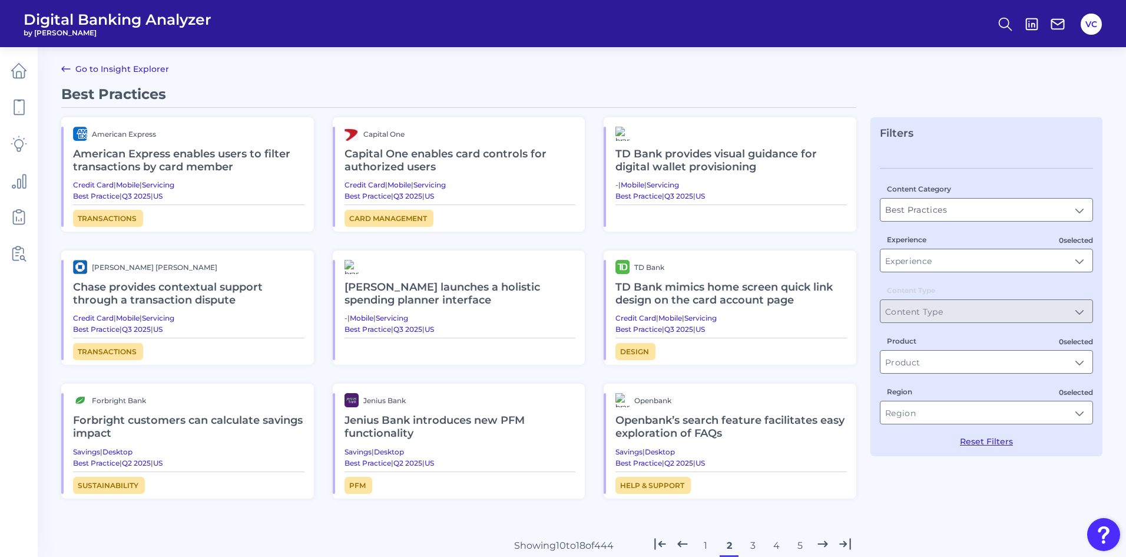
click at [750, 545] on button "3" at bounding box center [752, 545] width 19 height 19
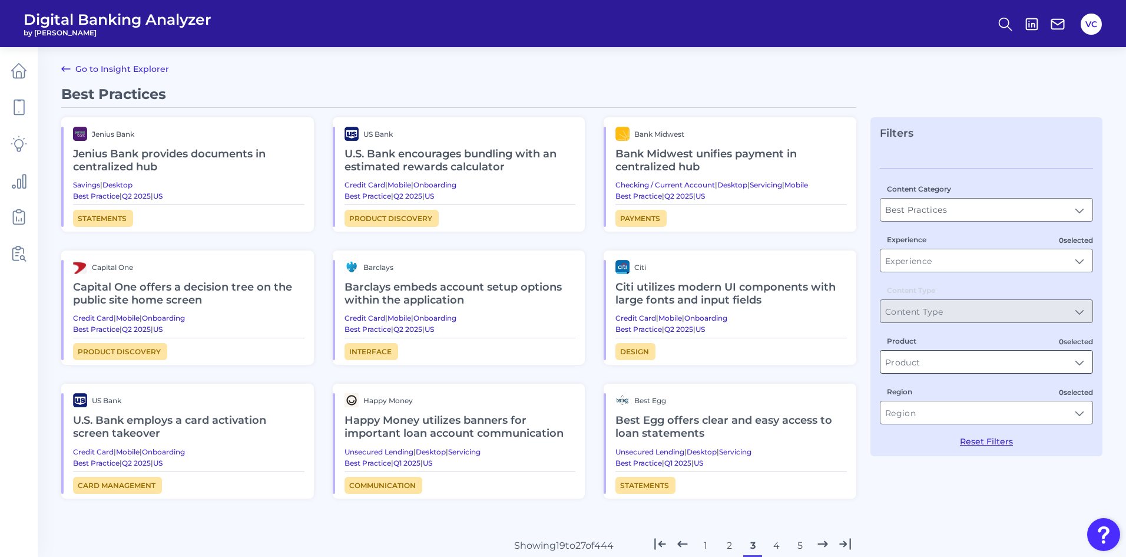
click at [950, 358] on input "Product" at bounding box center [987, 361] width 212 height 22
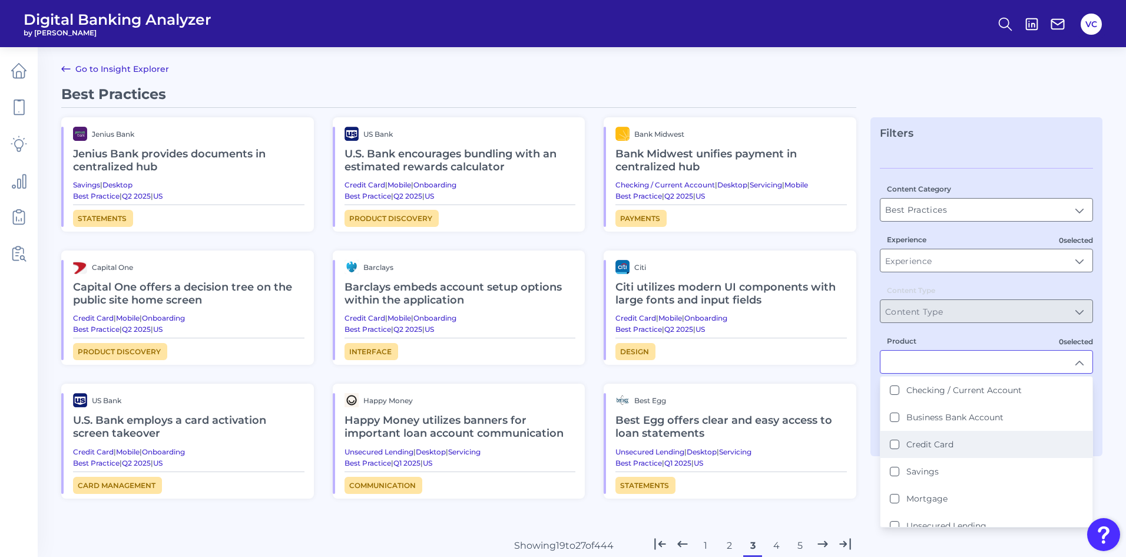
click at [893, 446] on Card "Credit Card" at bounding box center [894, 443] width 9 height 9
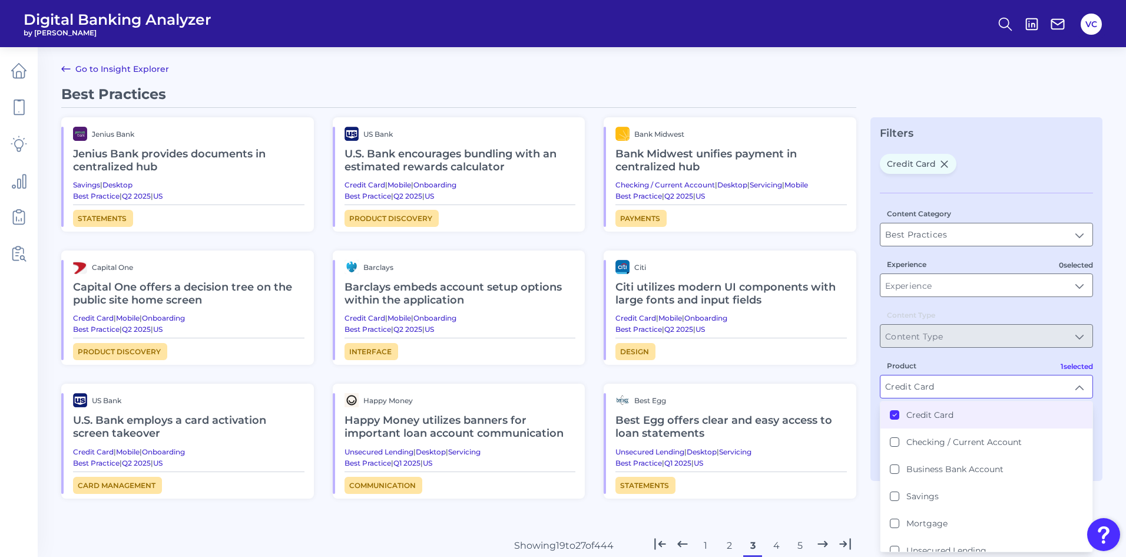
type input "Credit Card"
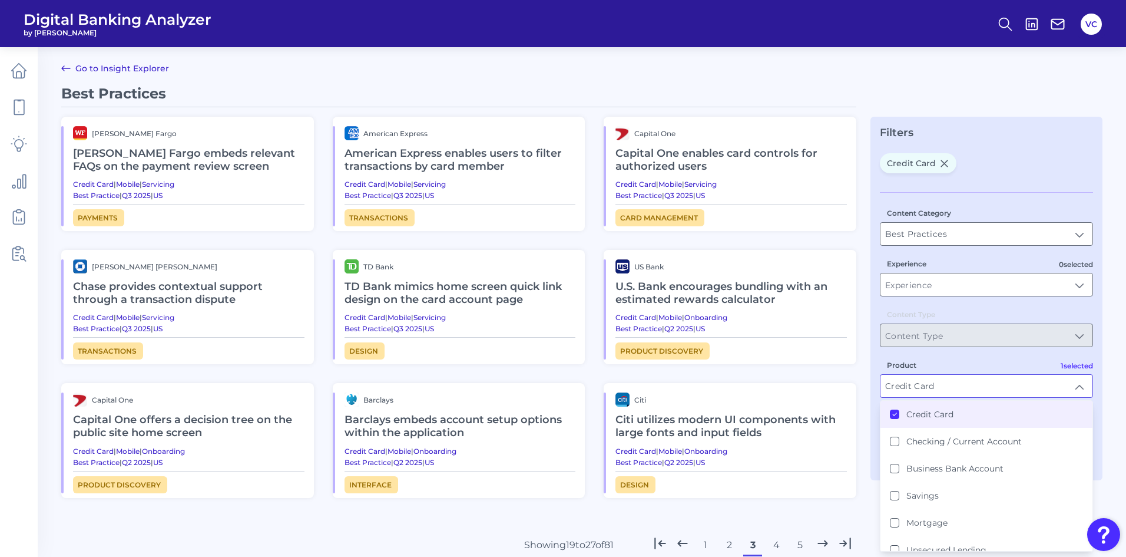
click at [852, 515] on div "Best Practices Wells Fargo Wells Fargo embeds relevant FAQs on the payment revi…" at bounding box center [458, 338] width 795 height 507
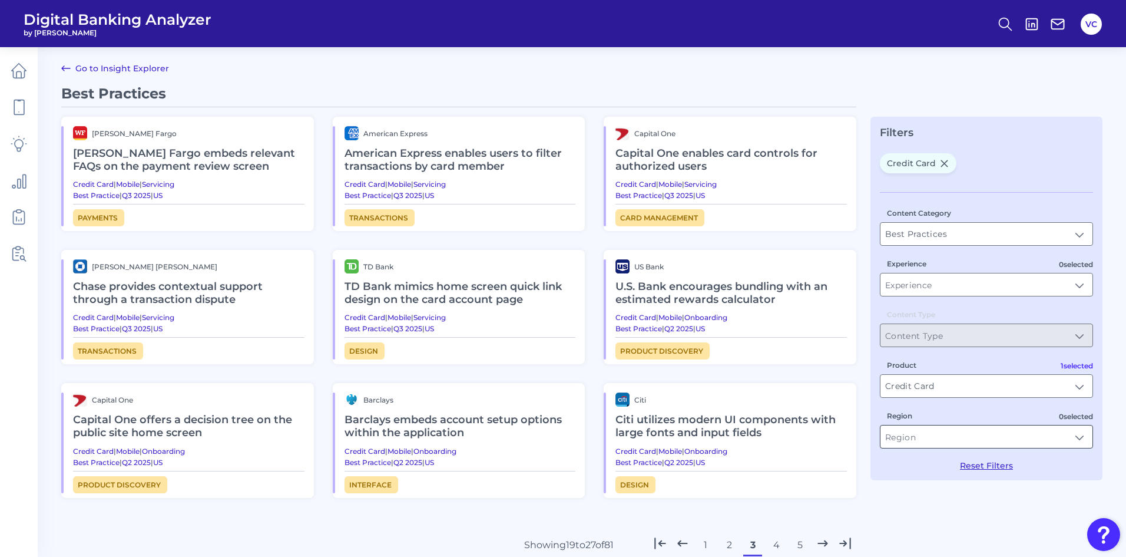
click at [969, 435] on input "Region" at bounding box center [987, 436] width 212 height 22
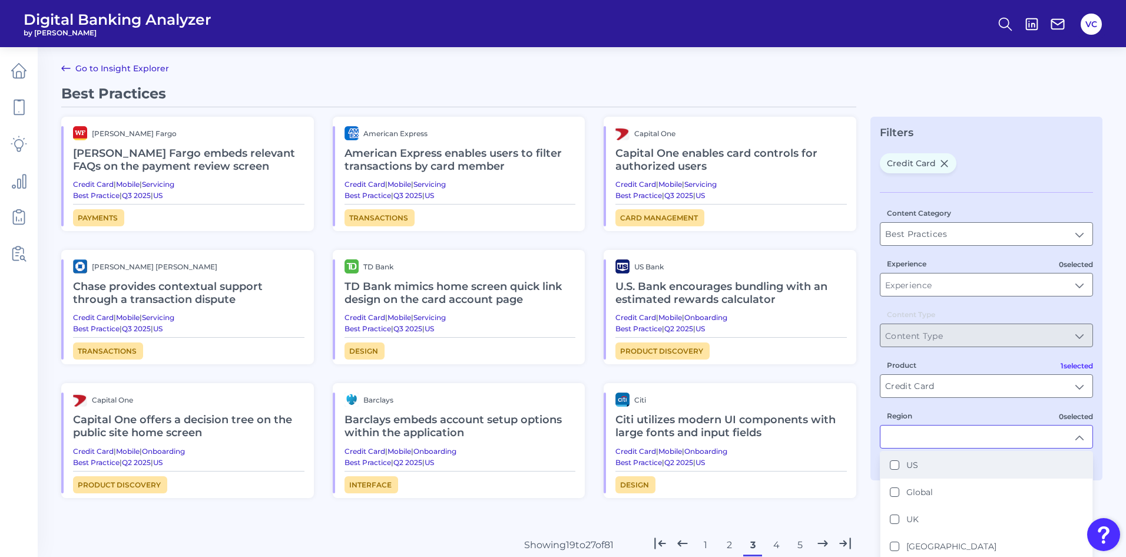
click at [894, 465] on button "US" at bounding box center [894, 464] width 9 height 9
type input "US"
click at [851, 508] on div "Best Practices Wells Fargo Wells Fargo embeds relevant FAQs on the payment revi…" at bounding box center [458, 338] width 795 height 507
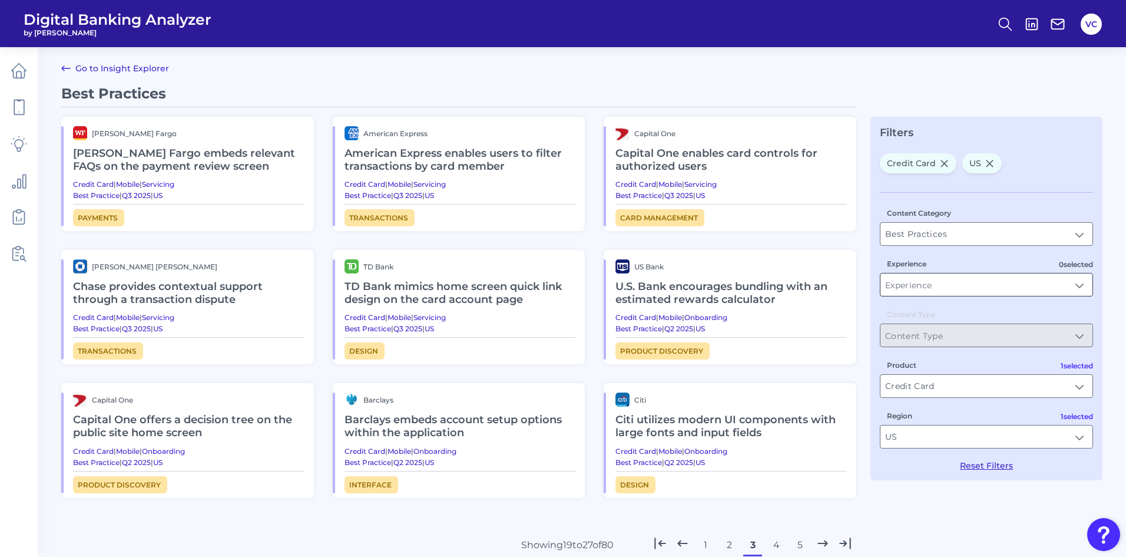
click at [956, 282] on input "Experience" at bounding box center [987, 284] width 212 height 22
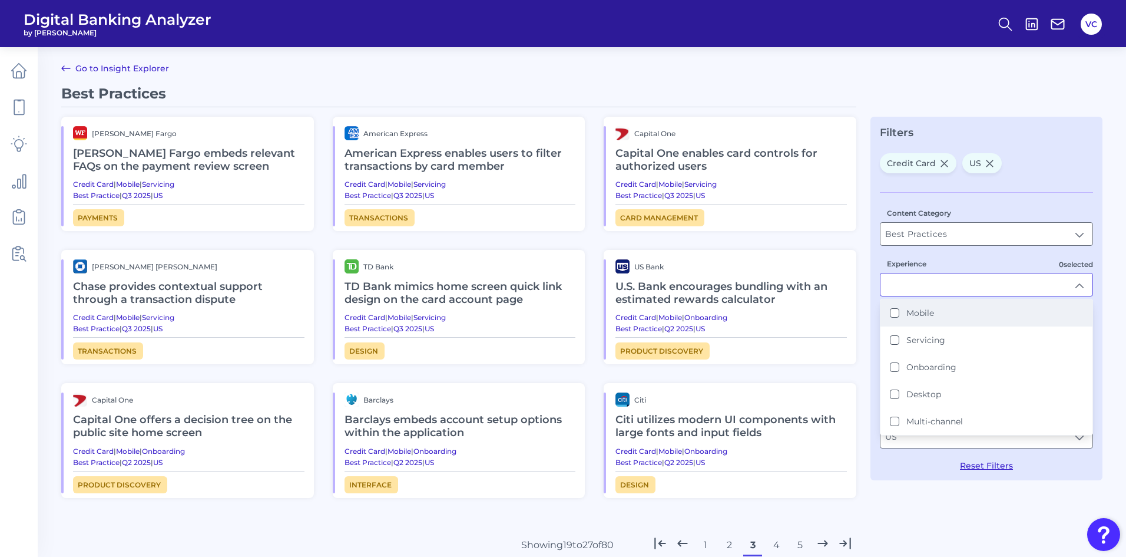
click at [897, 313] on button "Mobile" at bounding box center [894, 312] width 9 height 9
type input "Mobile"
click at [889, 524] on div "Best Practices Wells Fargo Wells Fargo embeds relevant FAQs on the payment revi…" at bounding box center [581, 362] width 1041 height 554
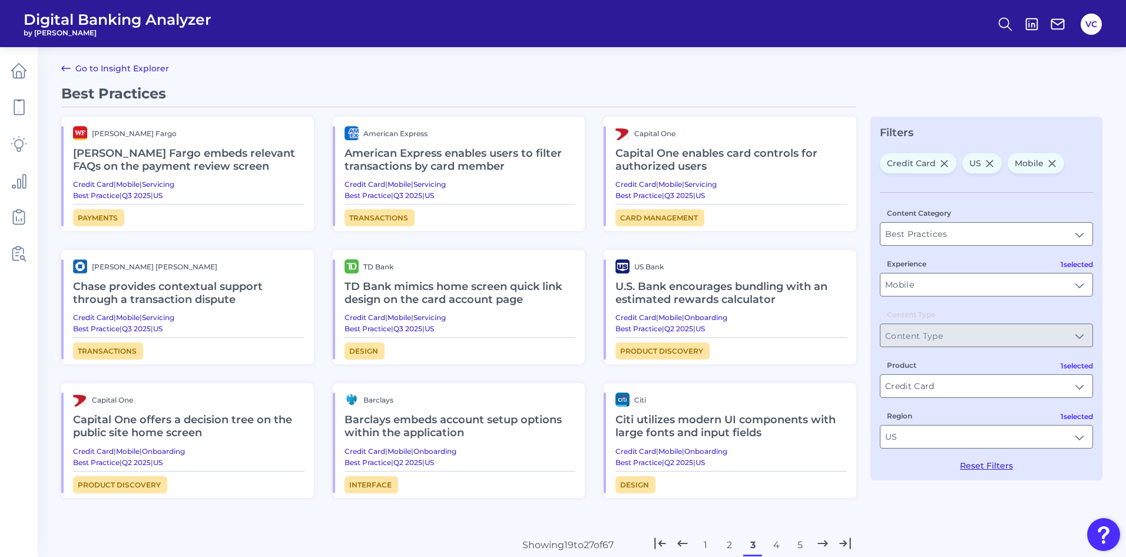
click at [375, 290] on h2 "TD Bank mimics home screen quick link design on the card account page" at bounding box center [460, 292] width 231 height 39
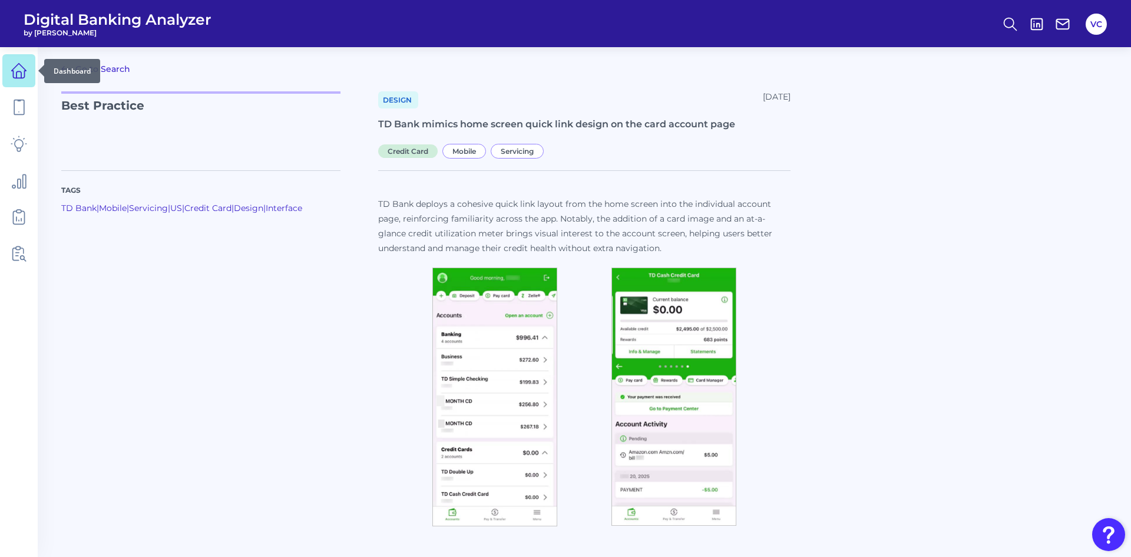
click at [16, 78] on icon at bounding box center [19, 71] width 15 height 15
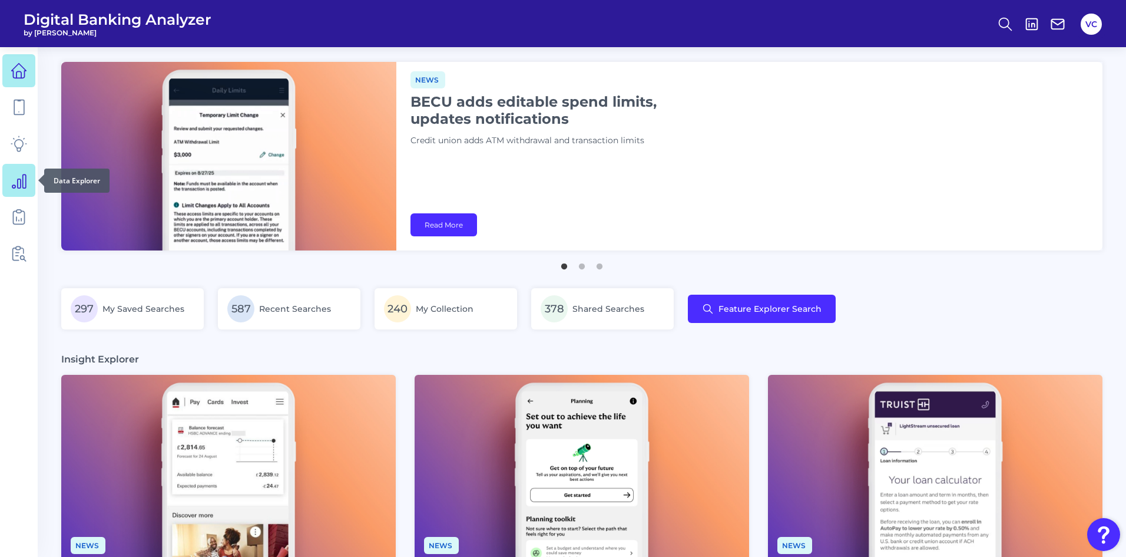
click at [16, 176] on icon at bounding box center [19, 180] width 16 height 16
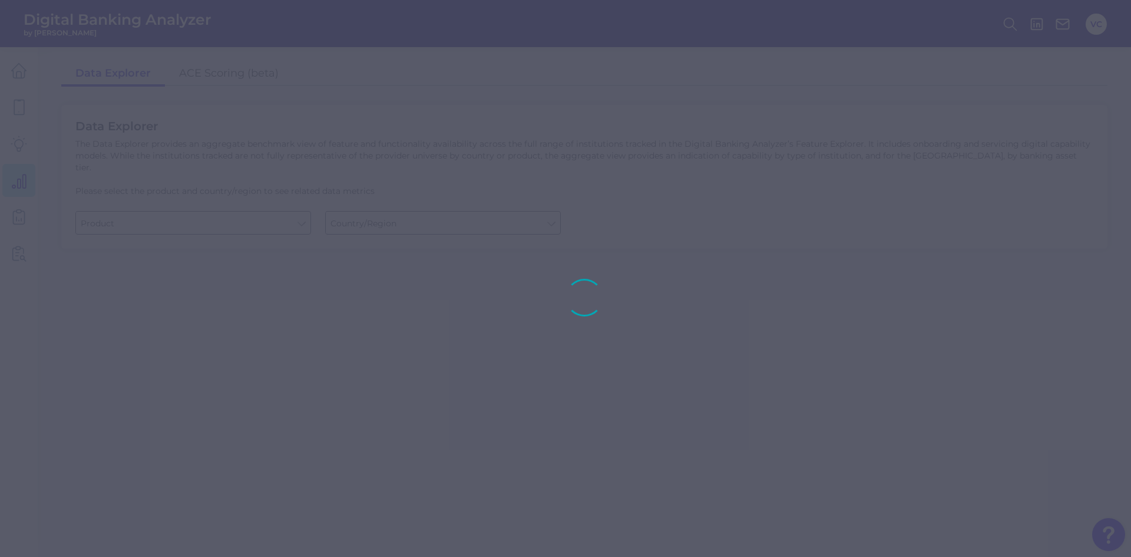
type input "Business Bank Account"
type input "United States"
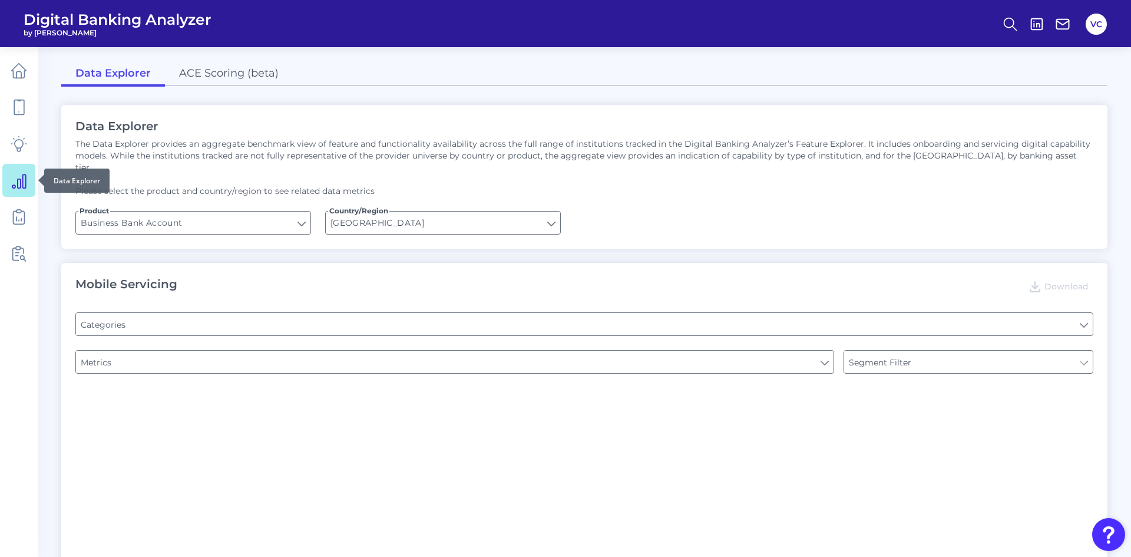
type input "Type of Institution"
type input "Pre-login Features"
type input "Login"
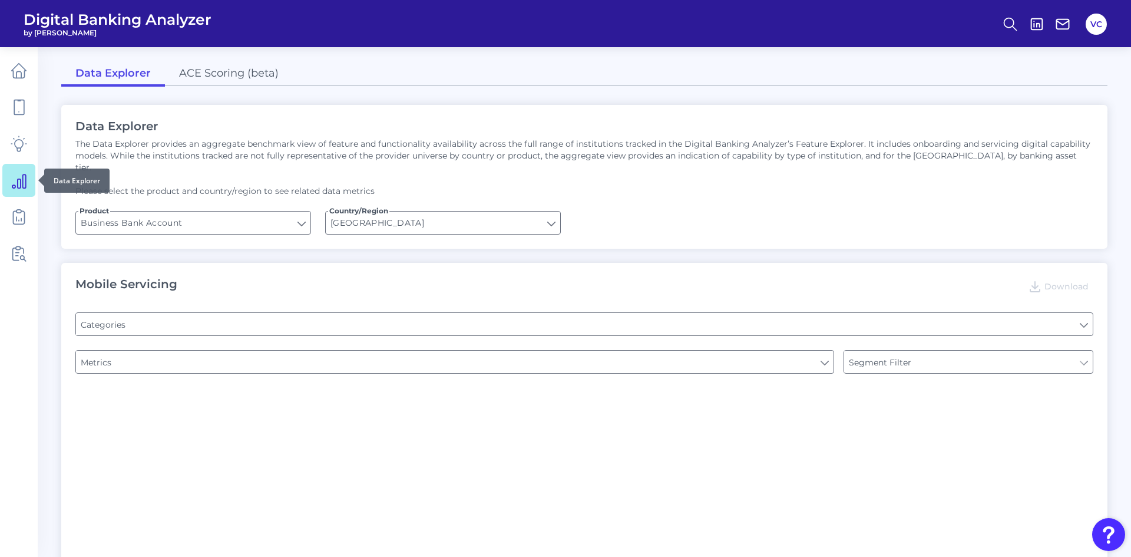
type input "Channel"
type input "Upon opening the app are users immediately prompted to use Touch/Face ID to log…"
type input "Does it offer third-party single sign on?"
type input "Can you apply for the PRODUCT as a new to brand customer on ANY digital channel?"
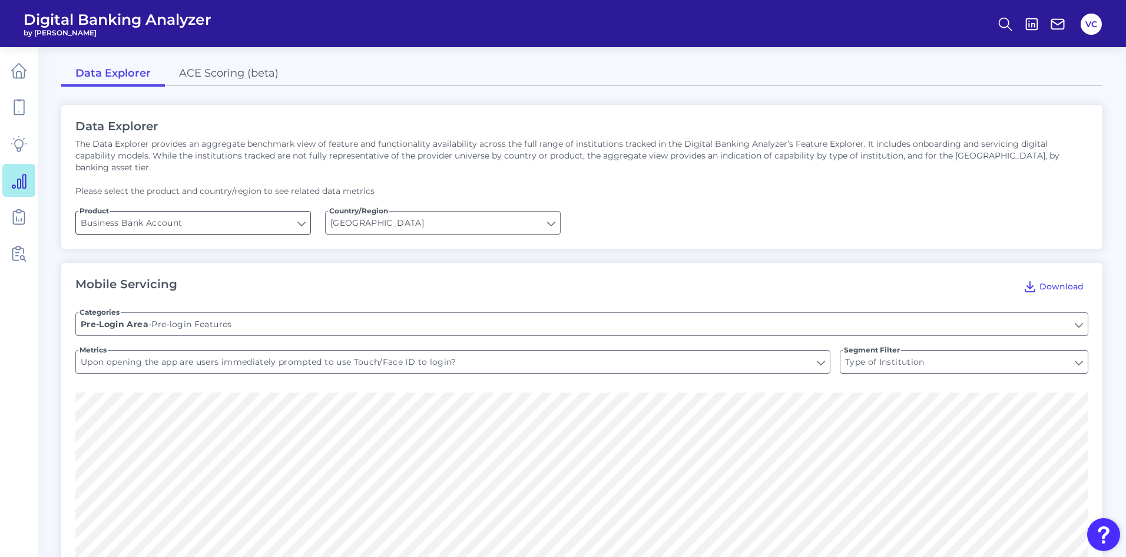
click at [298, 211] on input "Business Bank Account" at bounding box center [193, 222] width 234 height 22
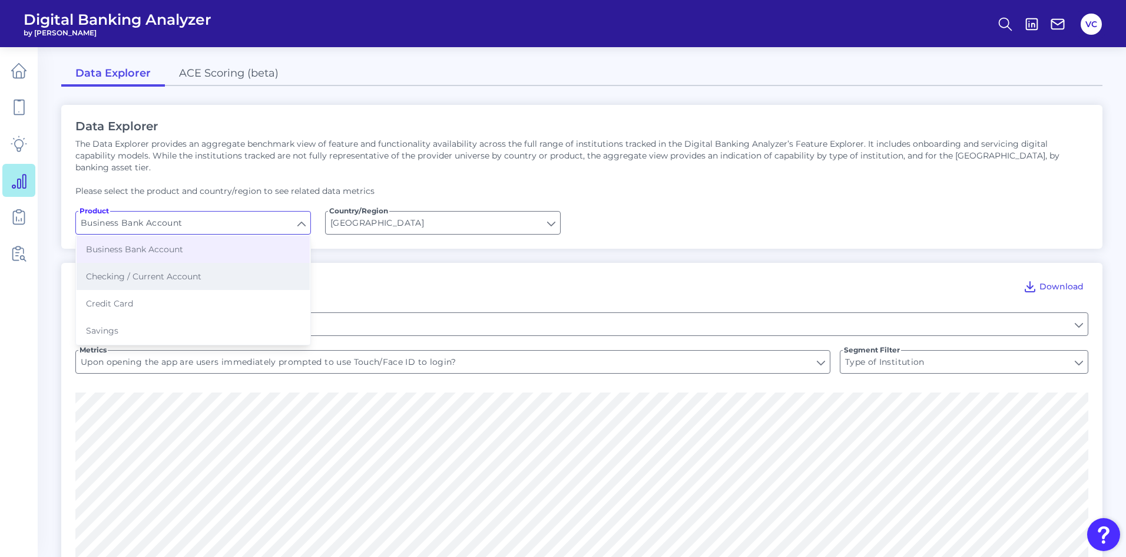
click at [187, 271] on span "Checking / Current Account" at bounding box center [143, 276] width 115 height 11
type input "Checking / Current Account"
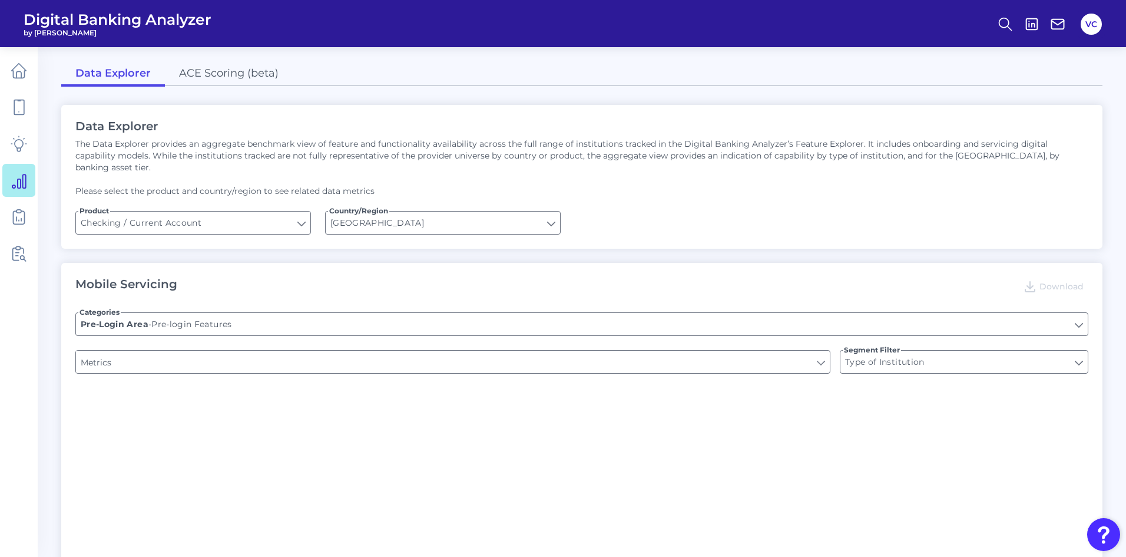
type input "END-TO-END JOURNEY: Can you apply for the PRODUCT as a new to brand customer on…"
type input "Upon opening the app are users immediately prompted to use Touch/Face ID to log…"
type input "Can you register for online banking?"
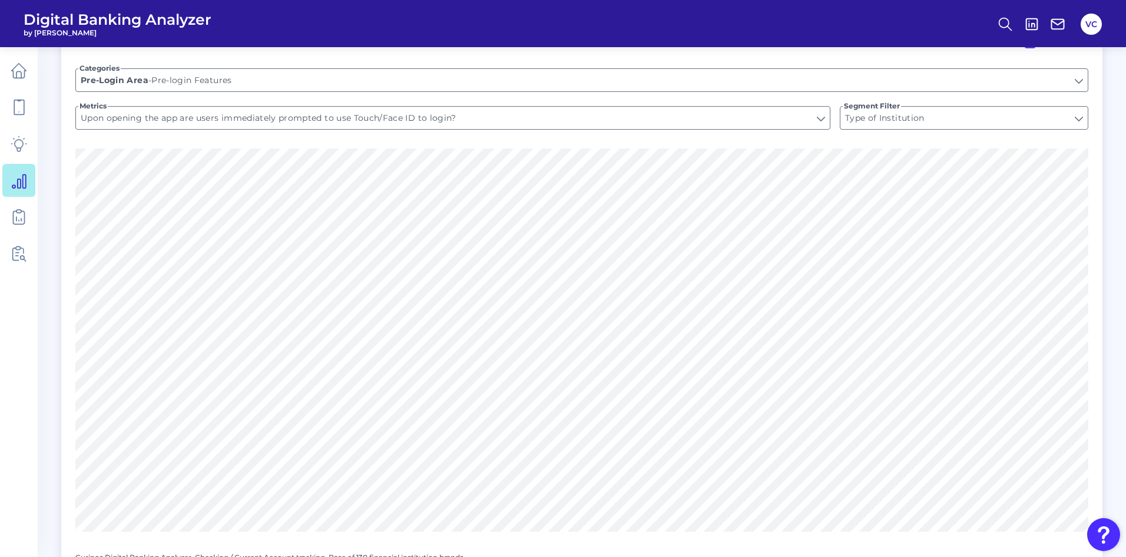
scroll to position [59, 0]
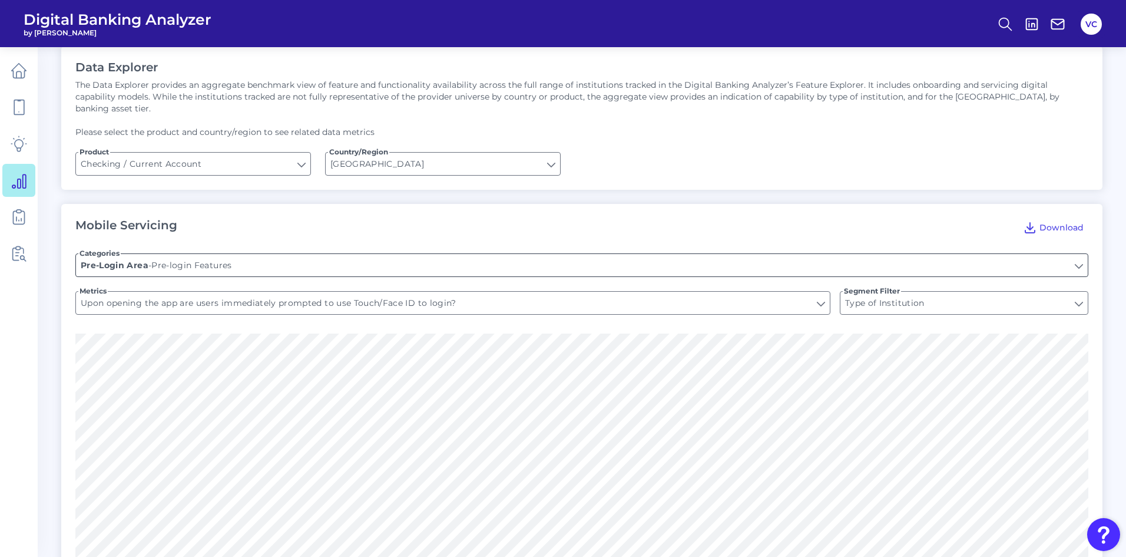
click at [332, 254] on input "Pre-login Features" at bounding box center [582, 265] width 1012 height 22
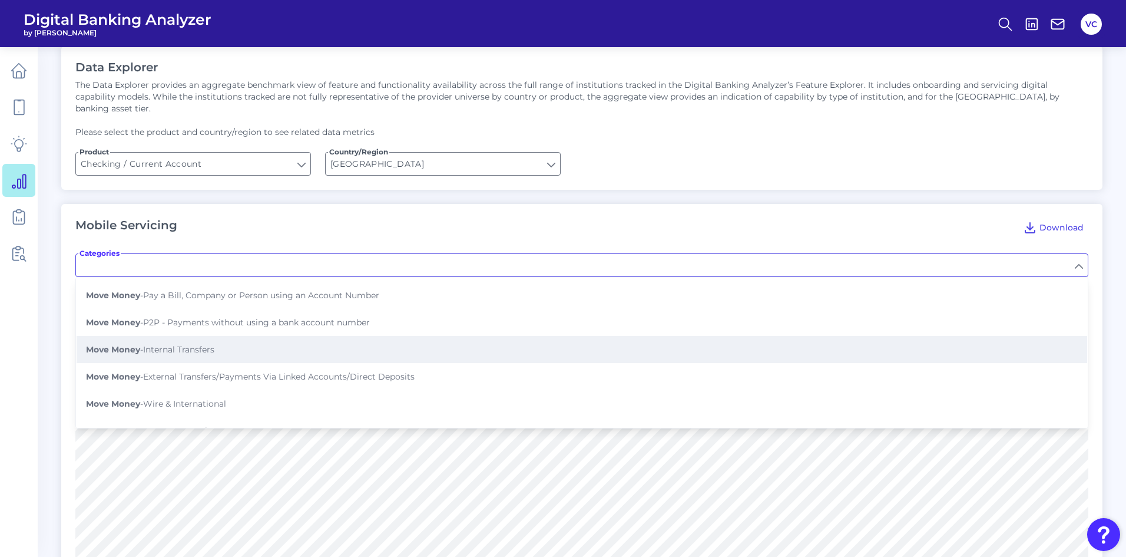
scroll to position [353, 0]
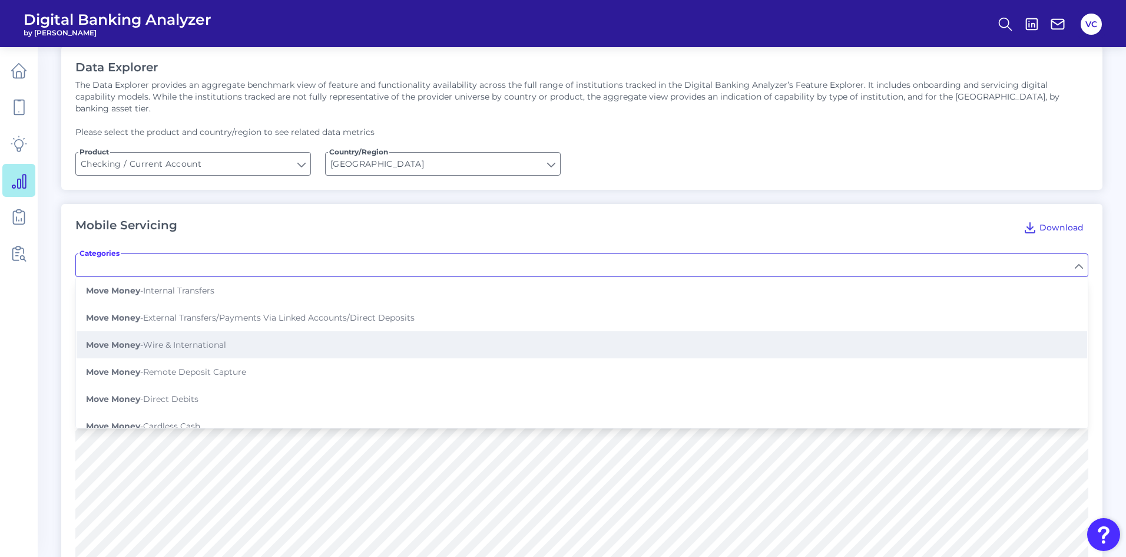
click at [201, 339] on span "Move Money - Wire & International" at bounding box center [156, 344] width 140 height 11
type input "Wire & International"
type input "WIRE: Can you process a domestic wire transfer? (US ONLY)"
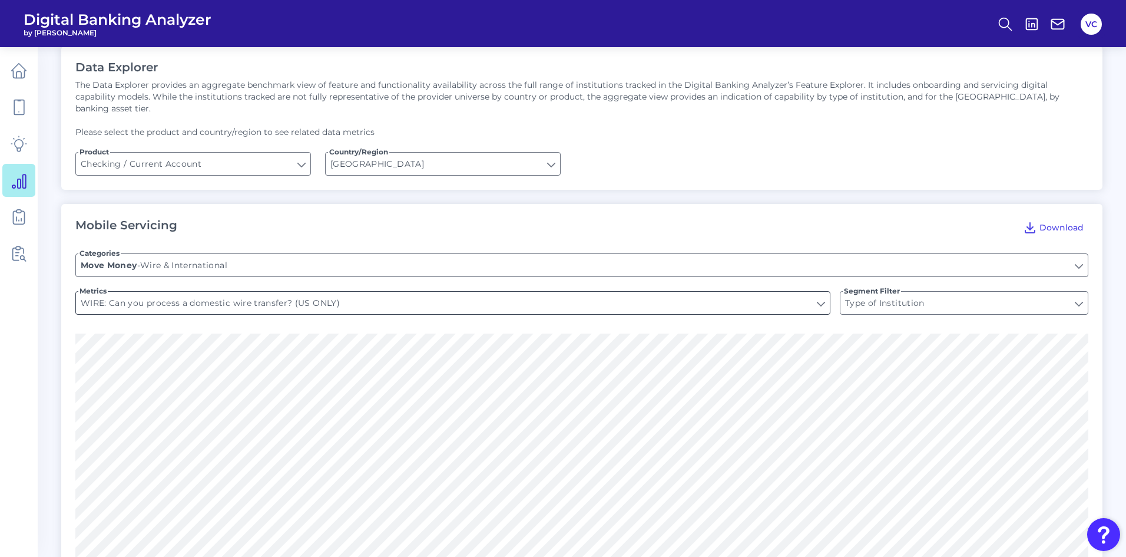
click at [261, 292] on input "WIRE: Can you process a domestic wire transfer? (US ONLY)" at bounding box center [453, 303] width 754 height 22
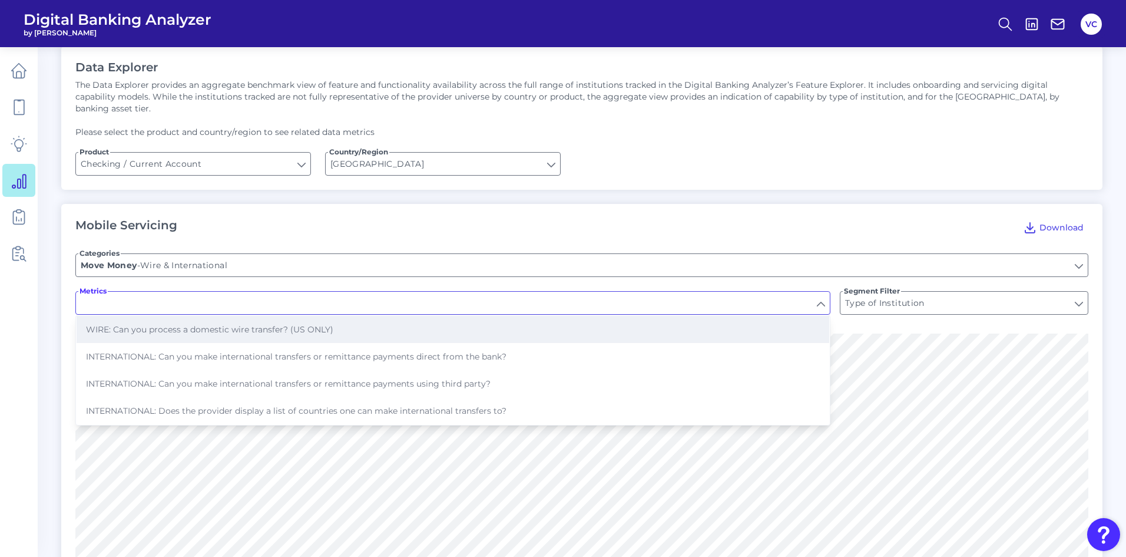
click at [260, 324] on button "WIRE: Can you process a domestic wire transfer? (US ONLY)" at bounding box center [453, 329] width 753 height 27
type input "WIRE: Can you process a domestic wire transfer? (US ONLY)"
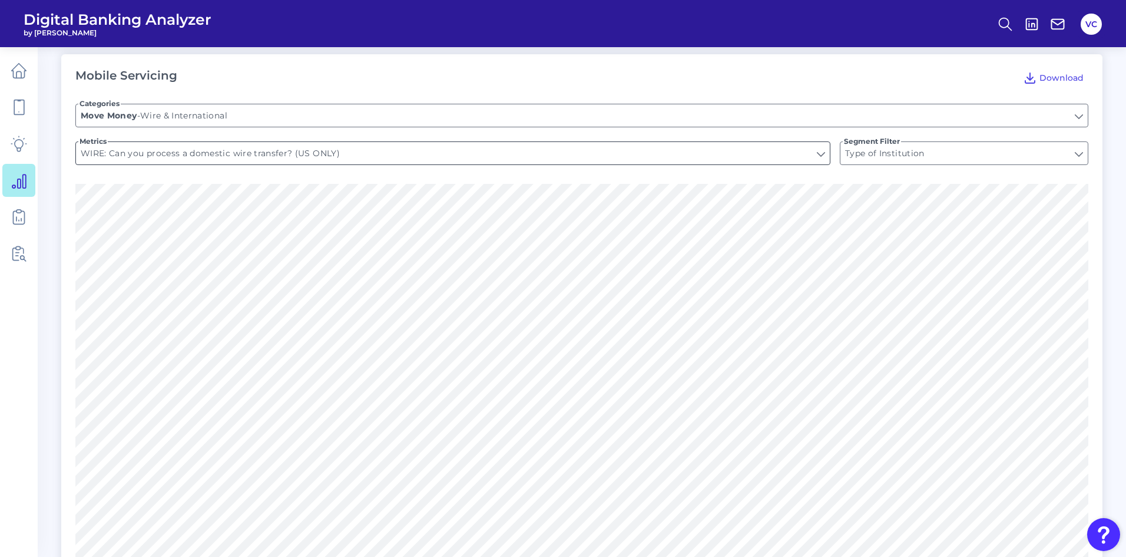
scroll to position [236, 0]
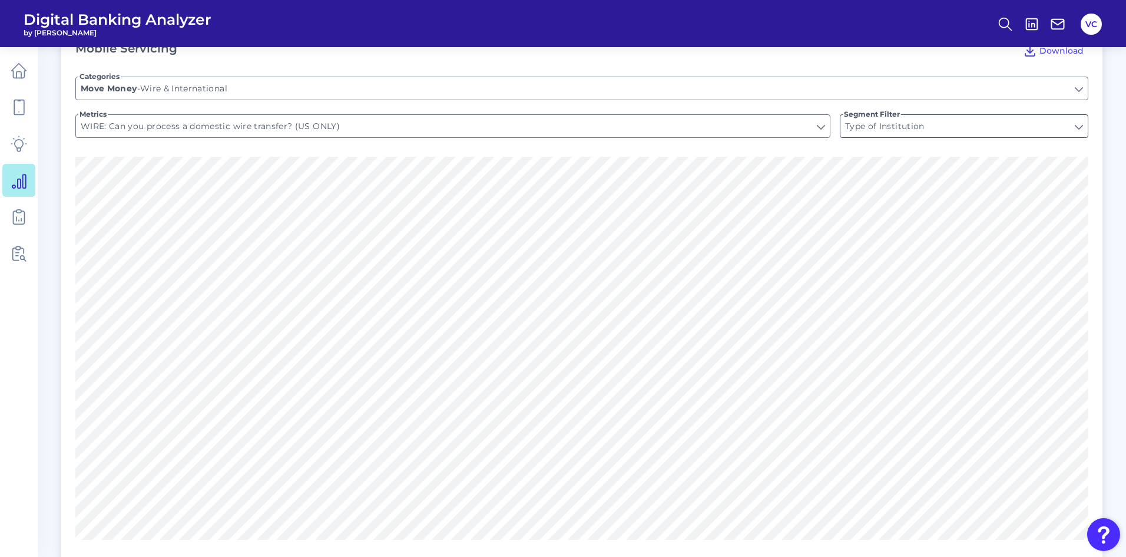
click at [886, 117] on input "Type of Institution" at bounding box center [964, 126] width 247 height 22
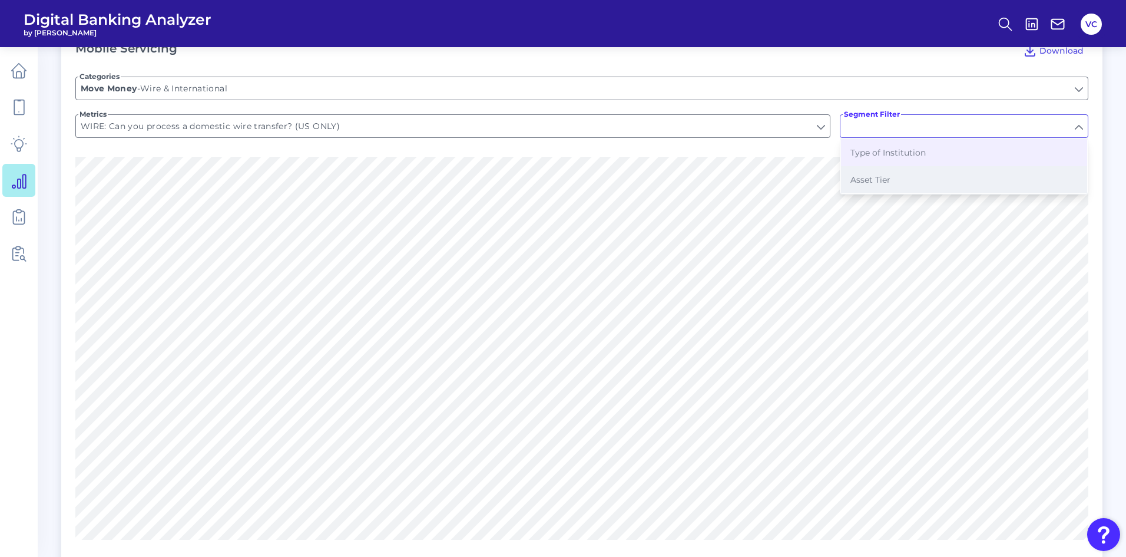
click at [878, 174] on span "Asset Tier" at bounding box center [871, 179] width 40 height 11
type input "Asset Tier"
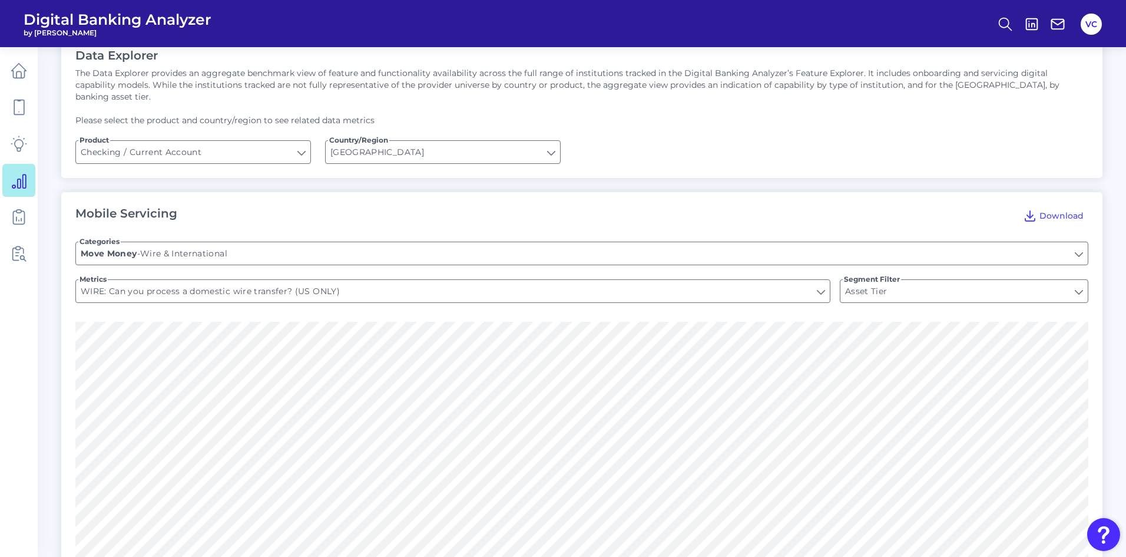
scroll to position [0, 0]
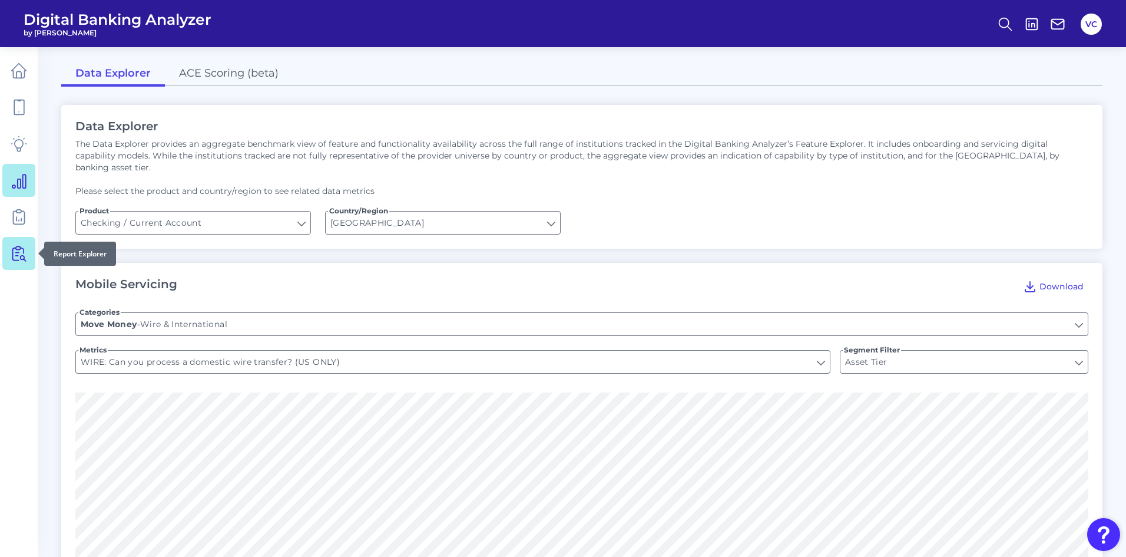
click at [19, 254] on icon at bounding box center [19, 253] width 16 height 16
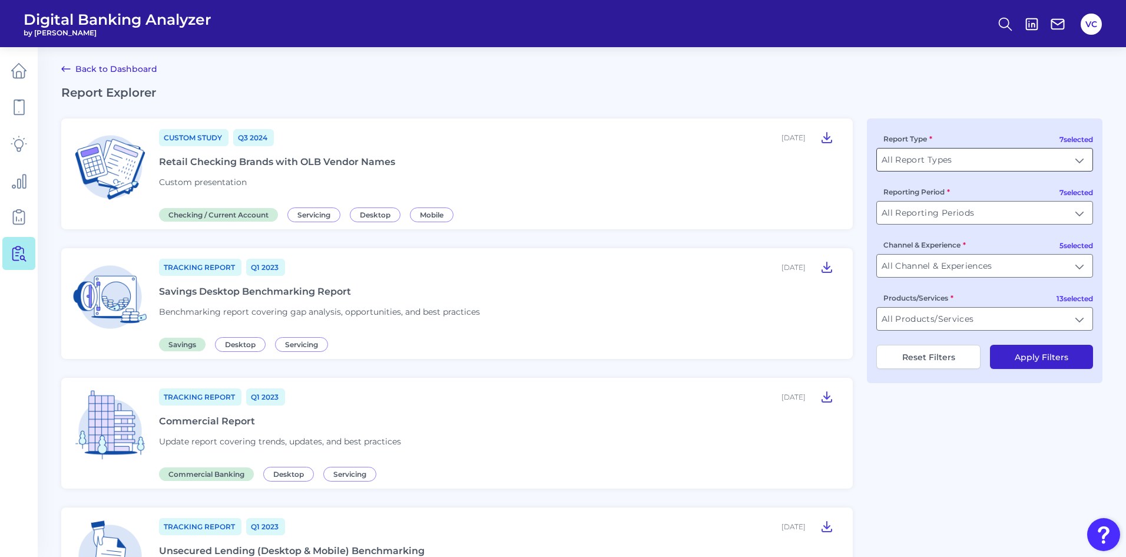
click at [990, 160] on input "All Report Types" at bounding box center [985, 159] width 216 height 22
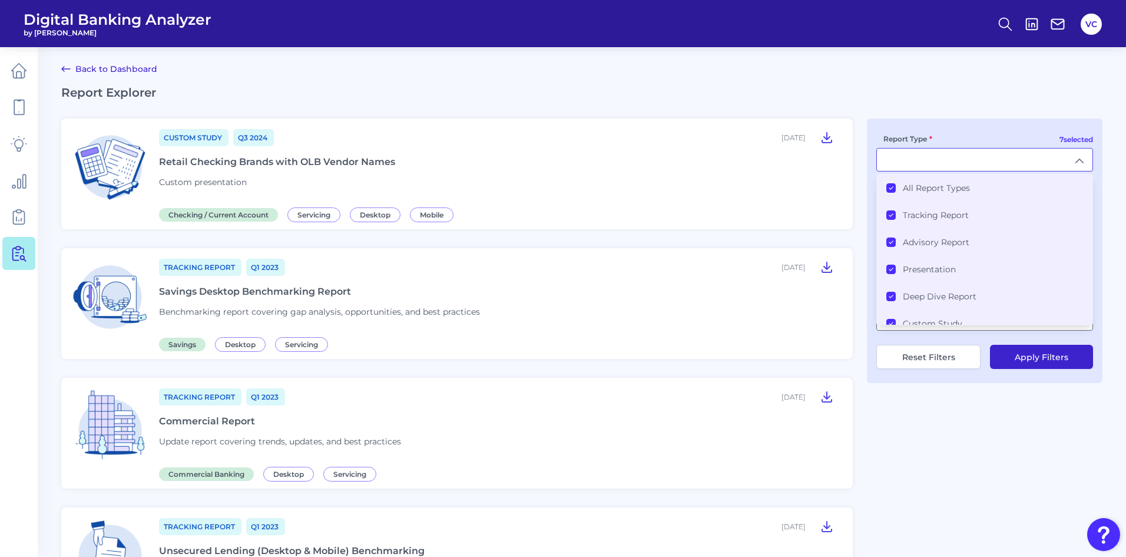
click at [990, 160] on input "Report Type" at bounding box center [985, 159] width 216 height 22
type input "All Report Types"
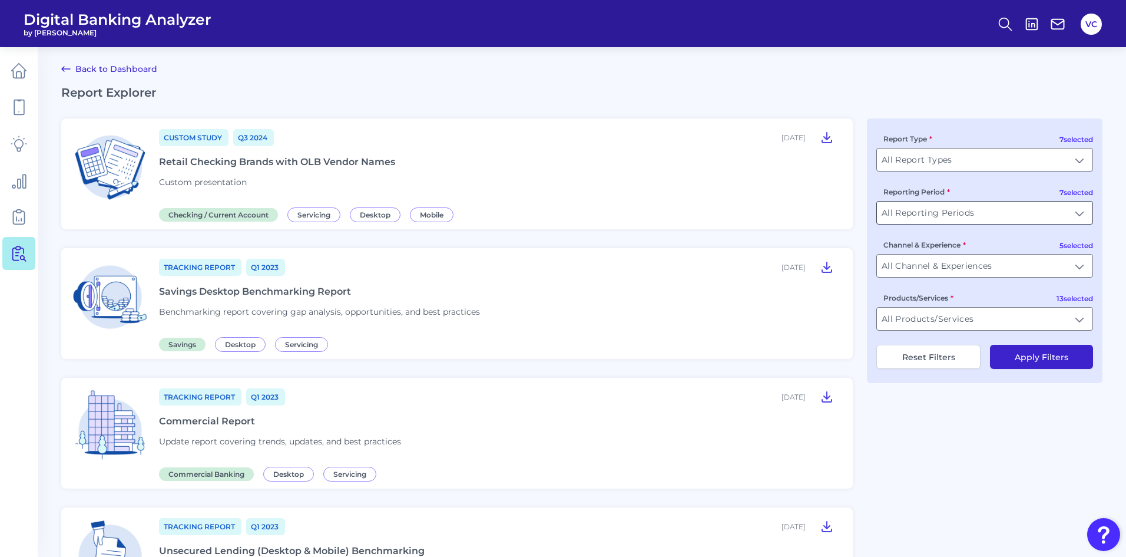
click at [1077, 210] on input "All Reporting Periods" at bounding box center [985, 212] width 216 height 22
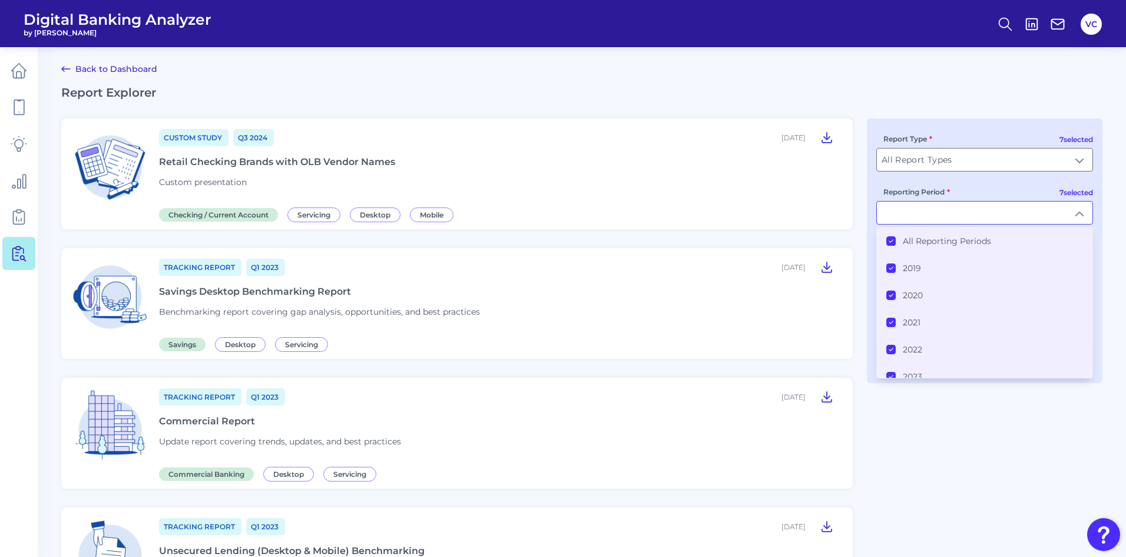
click at [886, 240] on li "All Reporting Periods" at bounding box center [985, 240] width 216 height 27
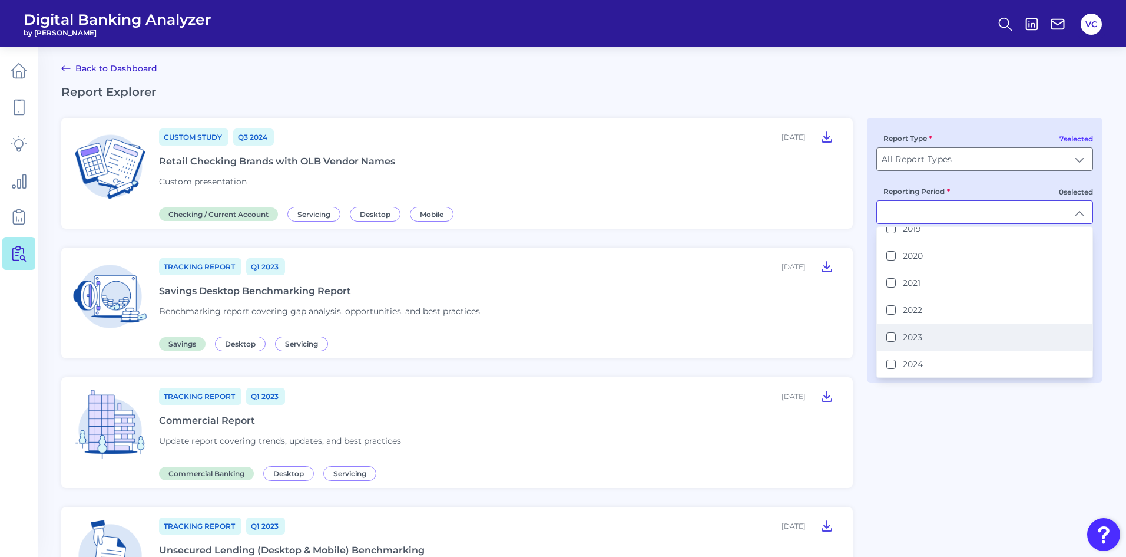
scroll to position [59, 0]
click at [888, 315] on button "2023" at bounding box center [890, 316] width 9 height 9
type input "2023"
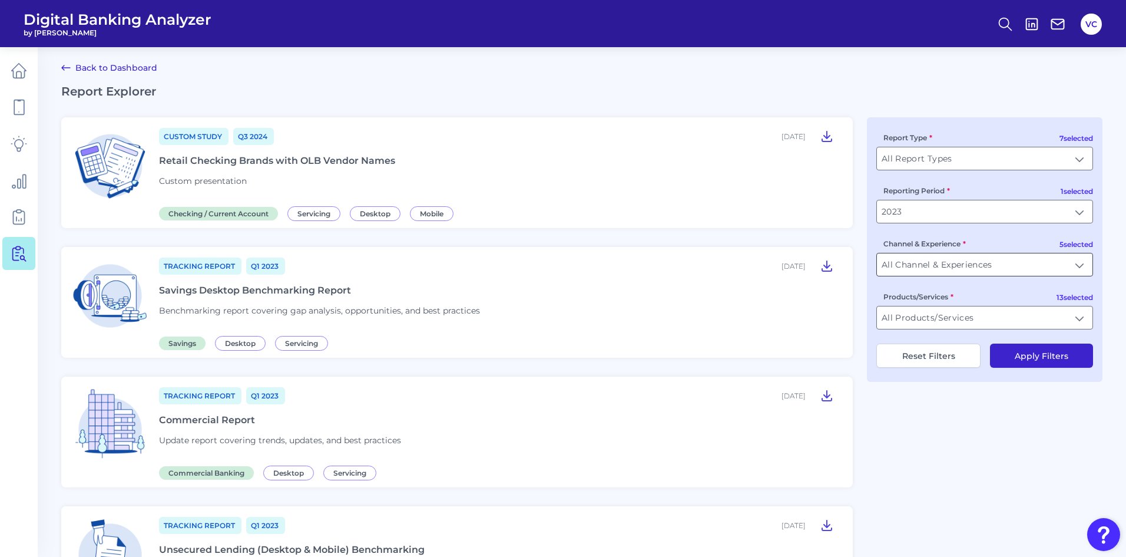
click at [1077, 264] on input "All Channel & Experiences" at bounding box center [985, 264] width 216 height 22
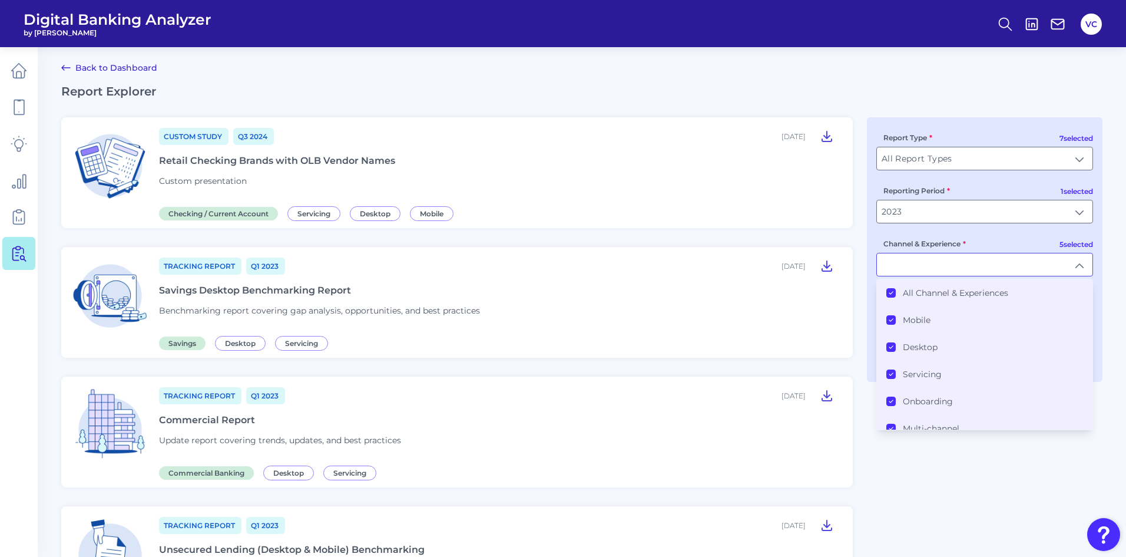
click at [893, 292] on icon at bounding box center [891, 293] width 4 height 2
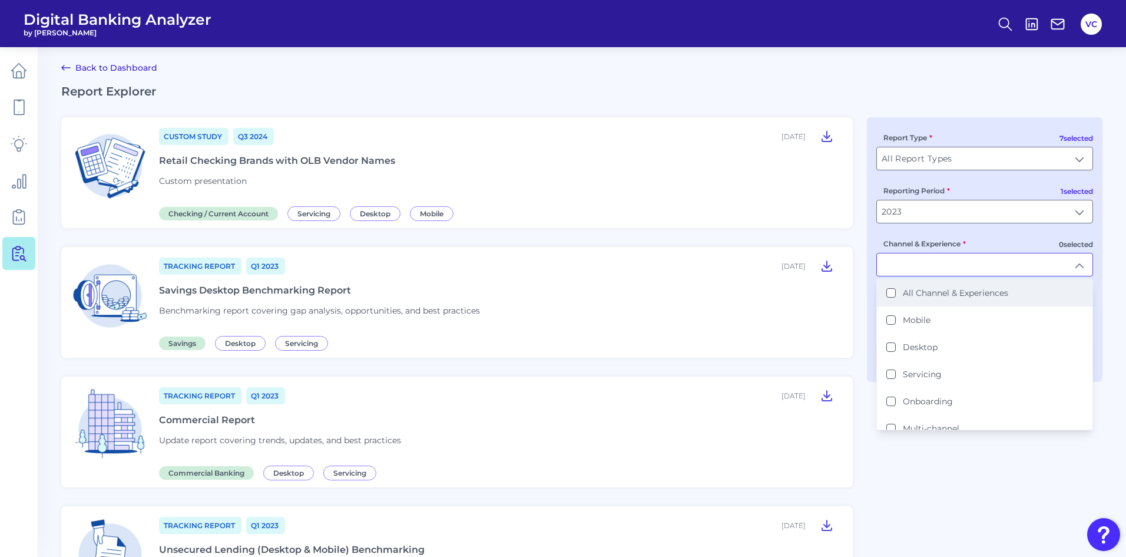
scroll to position [2, 0]
click at [886, 319] on li "Mobile" at bounding box center [985, 319] width 216 height 27
type input "Mobile"
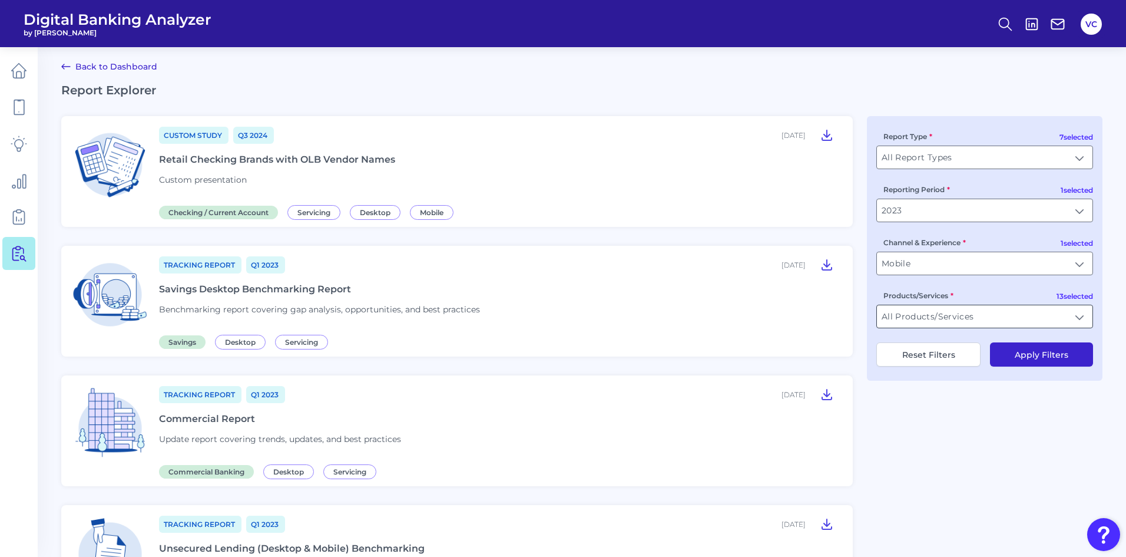
click at [977, 322] on input "All Products/Services" at bounding box center [985, 316] width 216 height 22
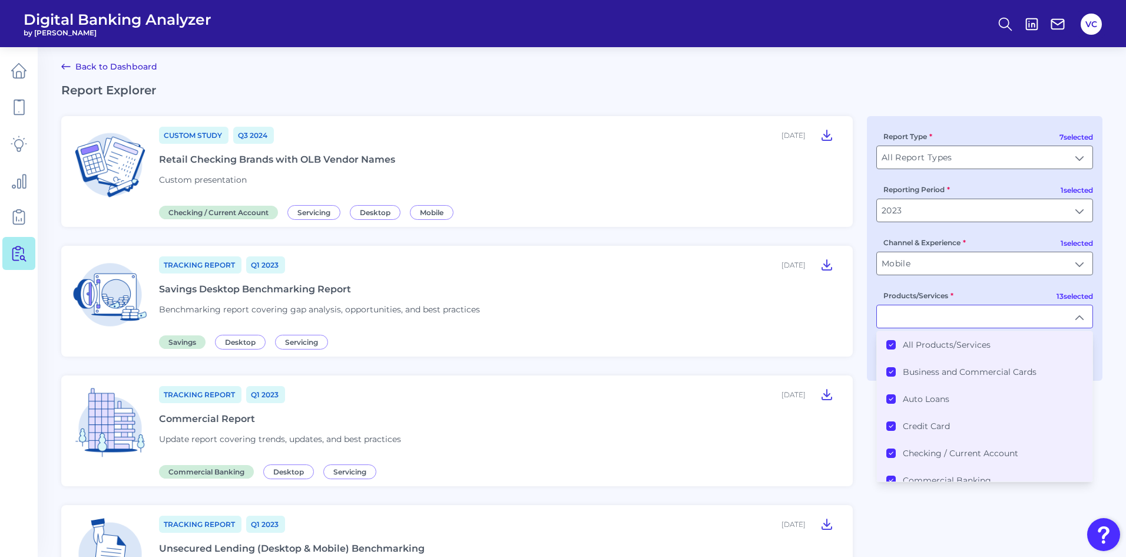
click at [889, 345] on icon at bounding box center [891, 345] width 6 height 6
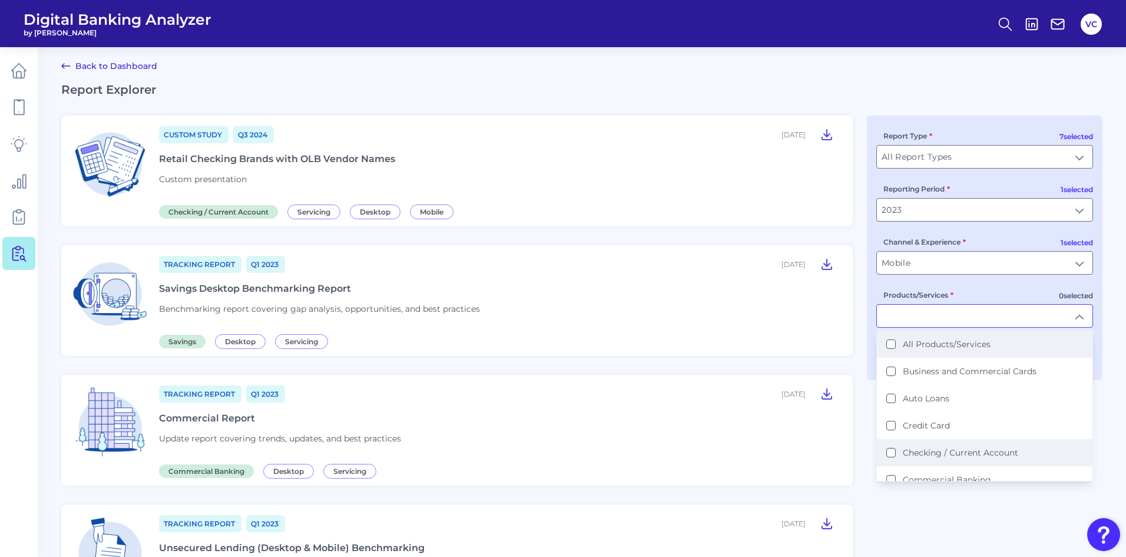
click at [893, 452] on Account "Checking / Current Account" at bounding box center [890, 452] width 9 height 9
type input "Checking / Current Account"
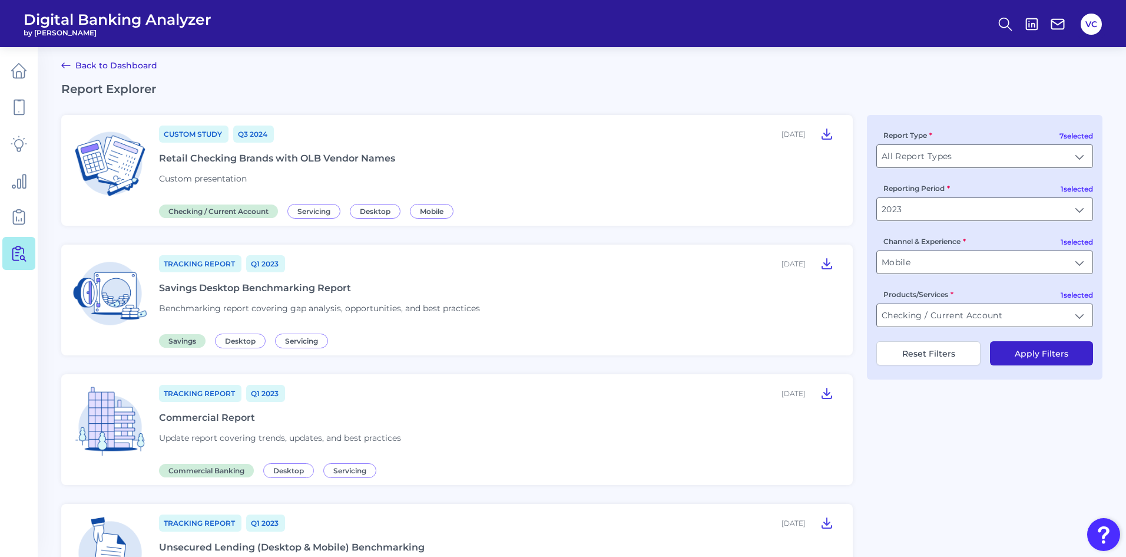
click at [1050, 354] on button "Apply Filters" at bounding box center [1041, 353] width 103 height 24
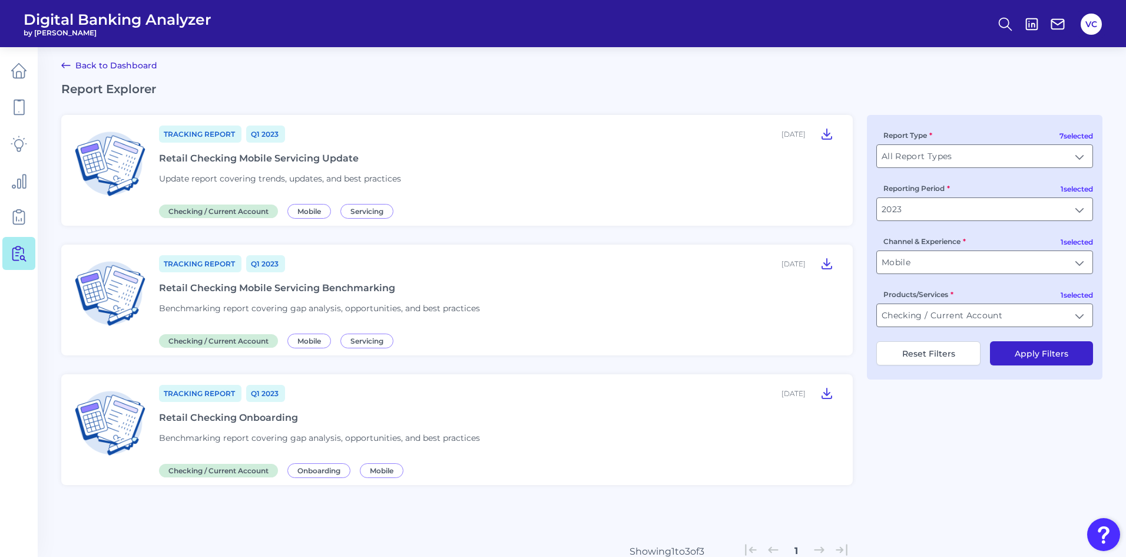
click at [195, 292] on div "Retail Checking Mobile Servicing Benchmarking" at bounding box center [277, 287] width 236 height 11
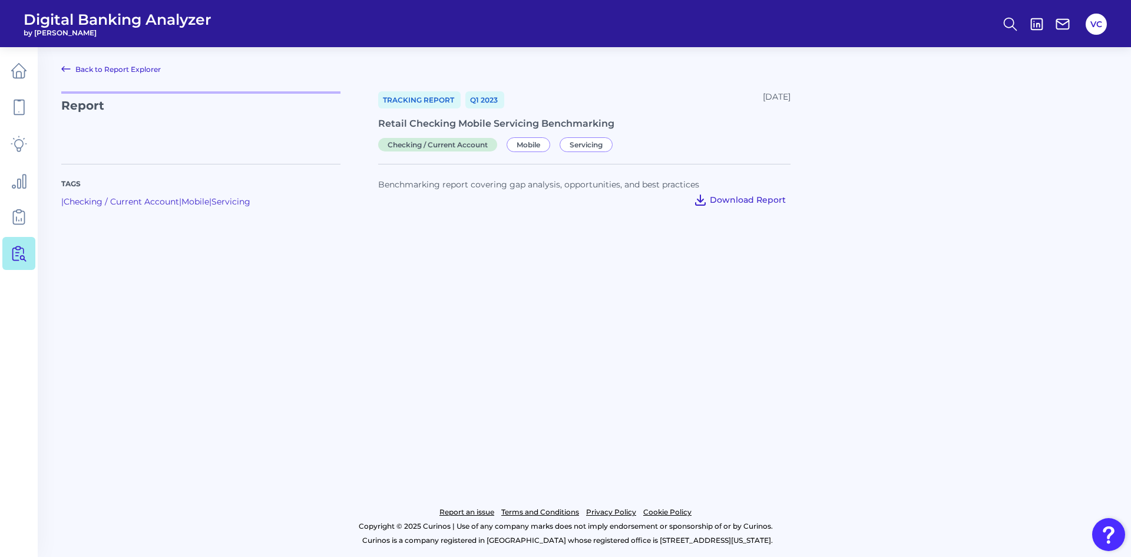
click at [721, 201] on span "Download Report" at bounding box center [748, 199] width 76 height 11
click at [12, 78] on icon at bounding box center [19, 70] width 16 height 16
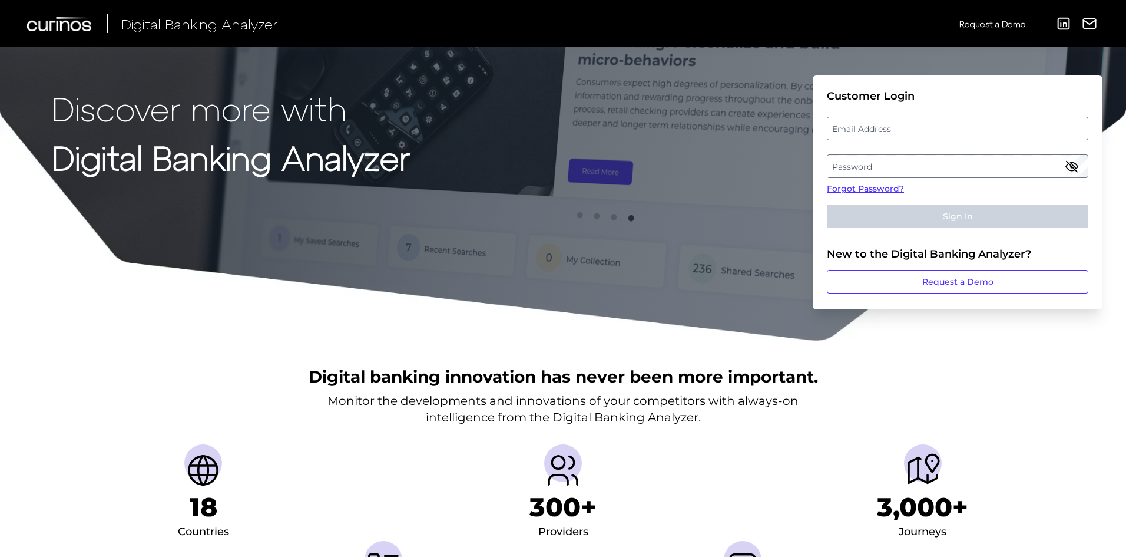
click at [901, 131] on label "Email Address" at bounding box center [958, 128] width 260 height 21
click at [901, 131] on input "email" at bounding box center [958, 129] width 262 height 24
click at [901, 131] on input "Email Address" at bounding box center [958, 129] width 262 height 24
type input "[EMAIL_ADDRESS][PERSON_NAME][DOMAIN_NAME]"
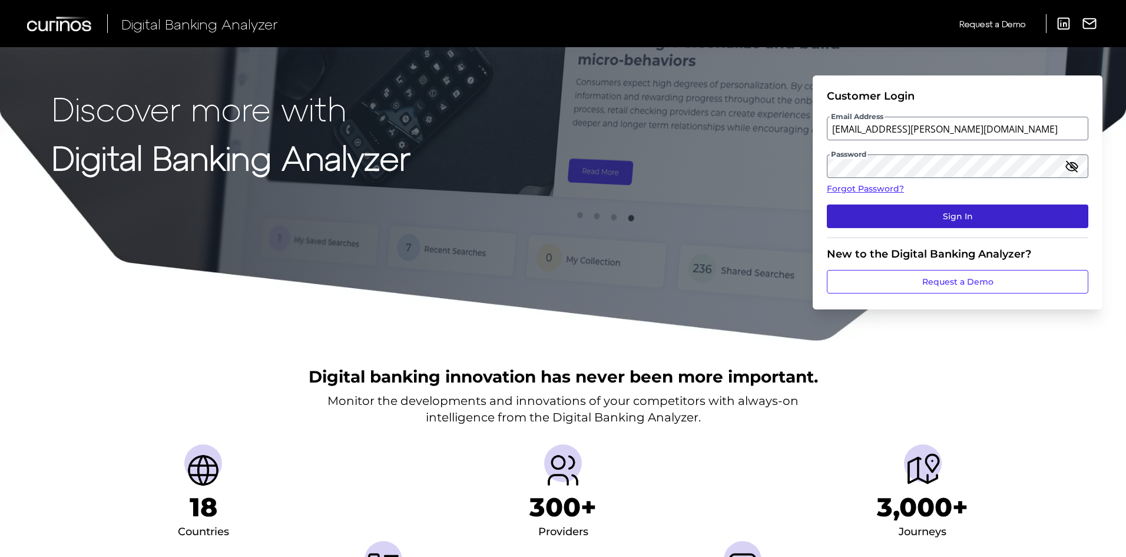
click at [912, 214] on button "Sign In" at bounding box center [958, 216] width 262 height 24
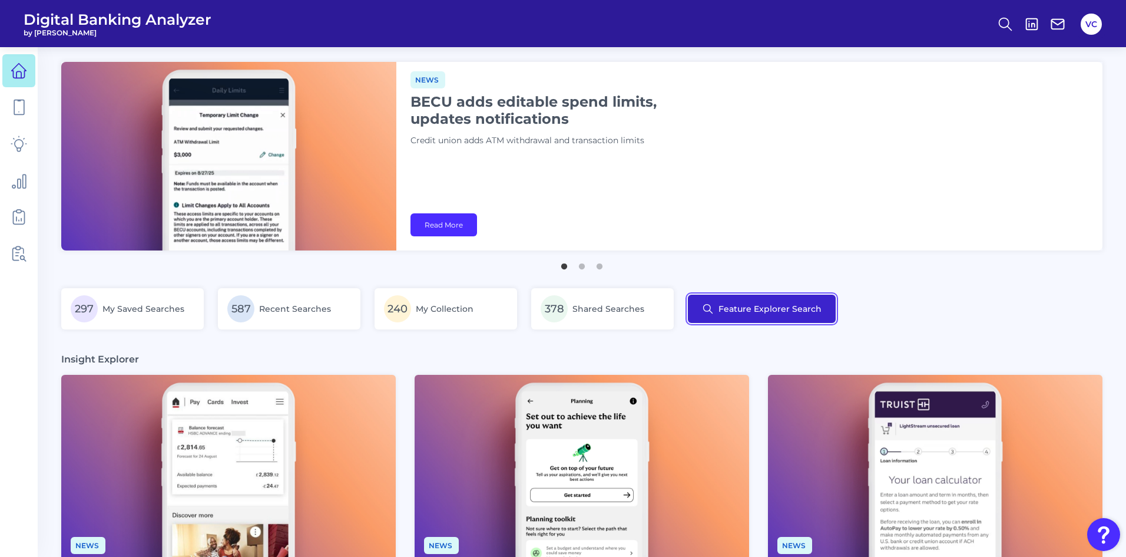
click at [781, 315] on button "Feature Explorer Search" at bounding box center [762, 309] width 148 height 28
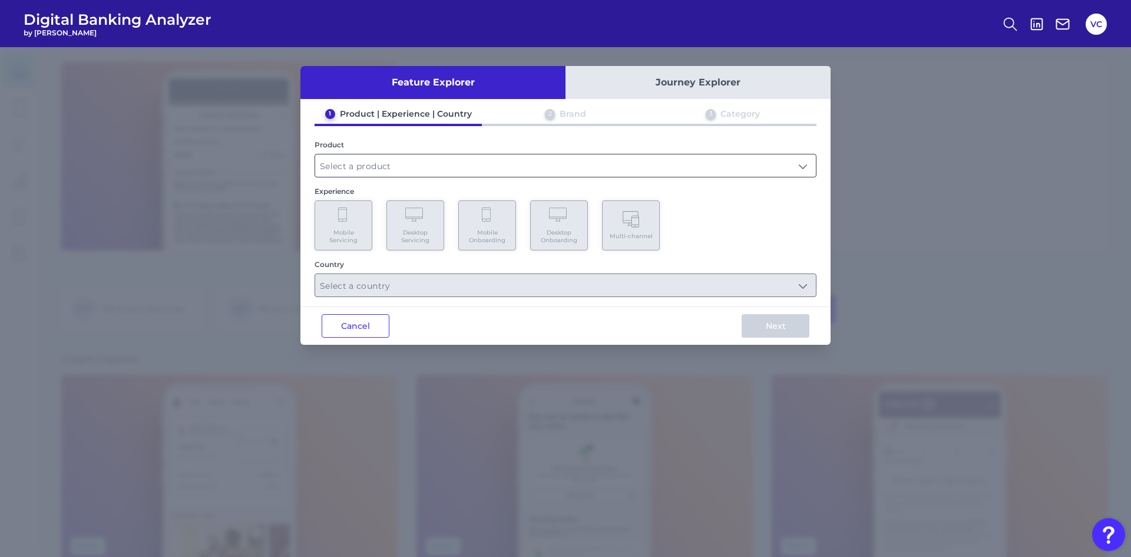
click at [446, 163] on input "text" at bounding box center [565, 165] width 501 height 22
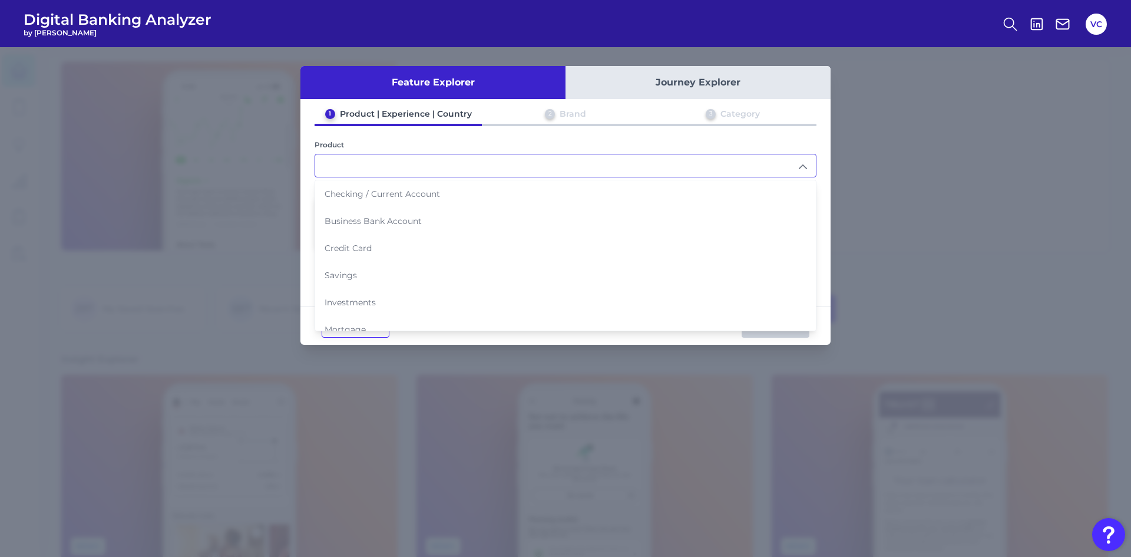
click at [919, 201] on div "Feature Explorer Journey Explorer 1 Product | Experience | Country 2 Brand 3 Ca…" at bounding box center [565, 301] width 1131 height 509
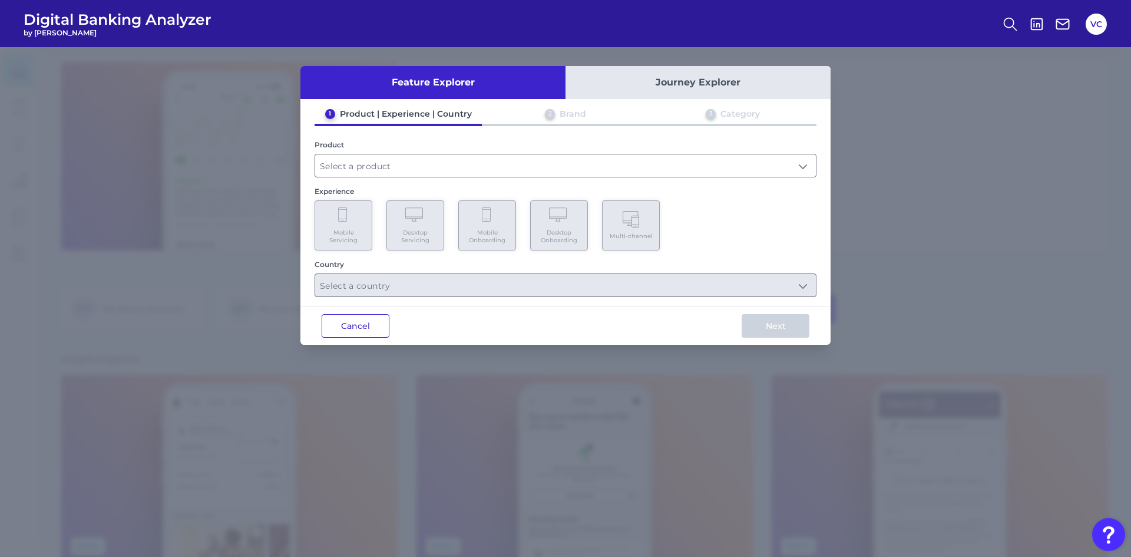
click at [353, 326] on button "Cancel" at bounding box center [356, 326] width 68 height 24
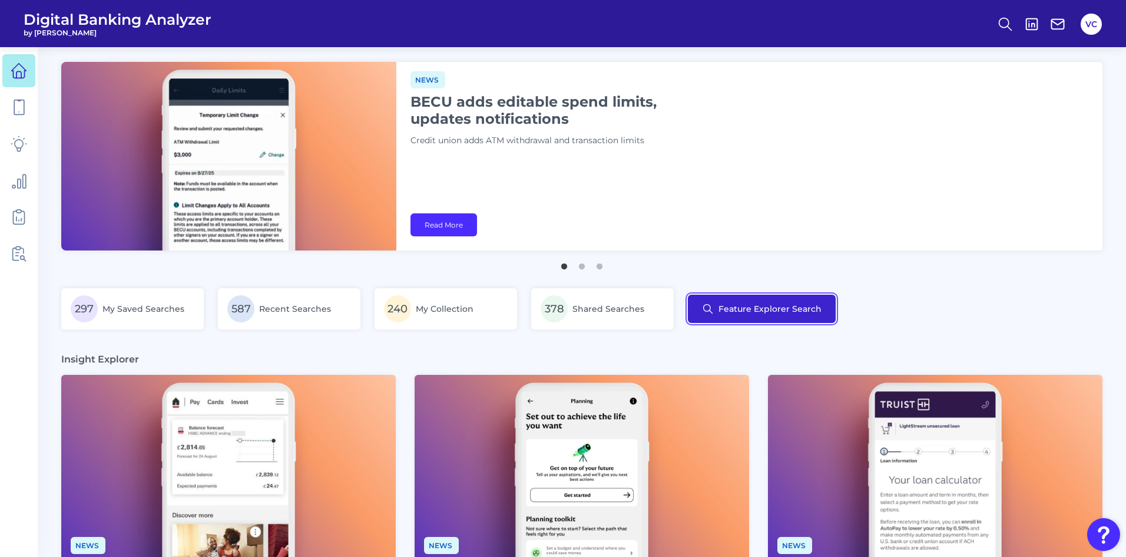
click at [707, 311] on button "Feature Explorer Search" at bounding box center [762, 309] width 148 height 28
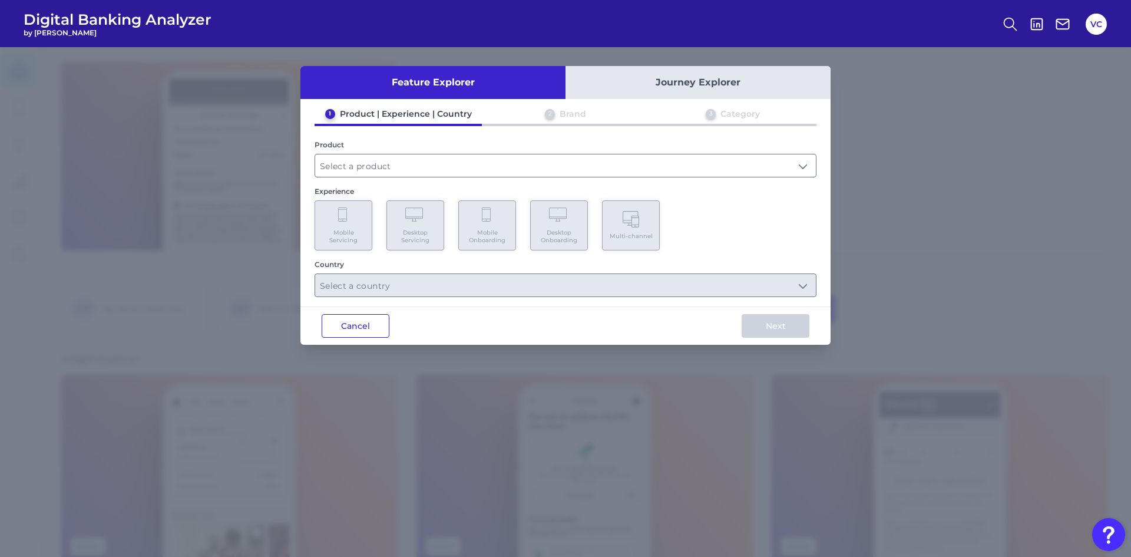
click at [369, 324] on button "Cancel" at bounding box center [356, 326] width 68 height 24
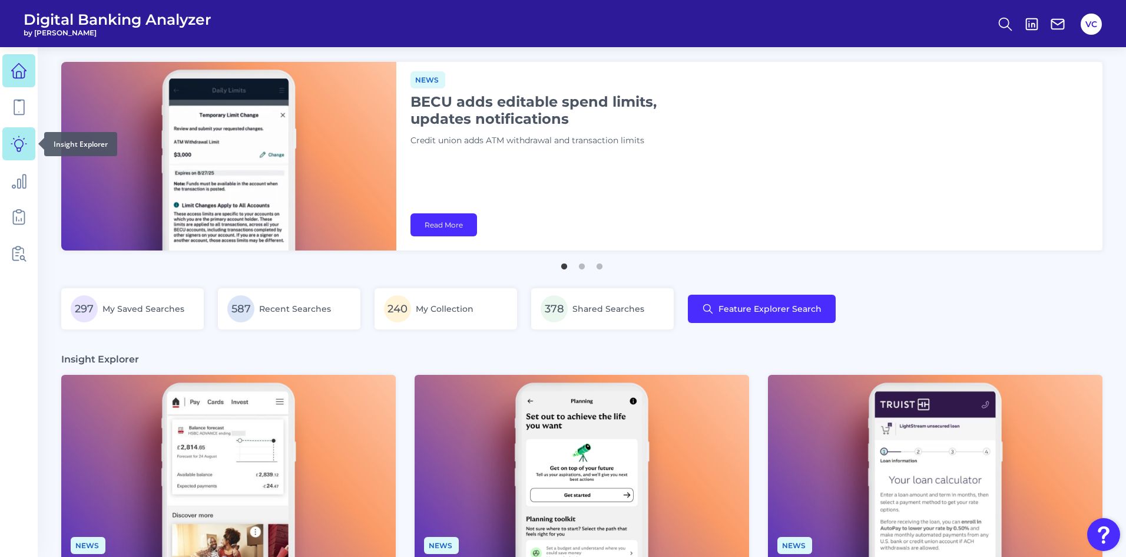
click at [23, 143] on icon at bounding box center [18, 143] width 15 height 15
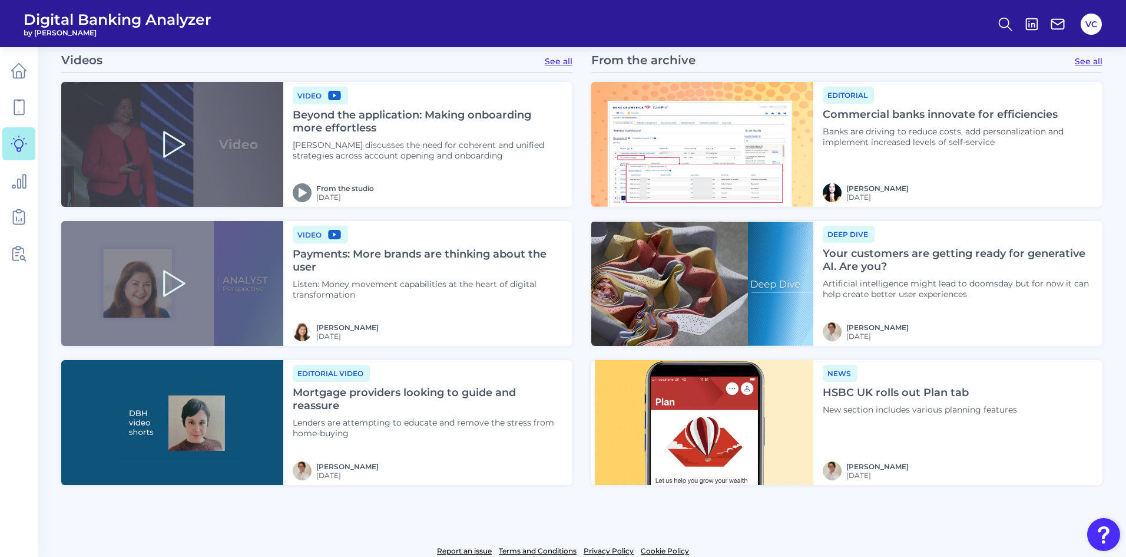
scroll to position [1390, 0]
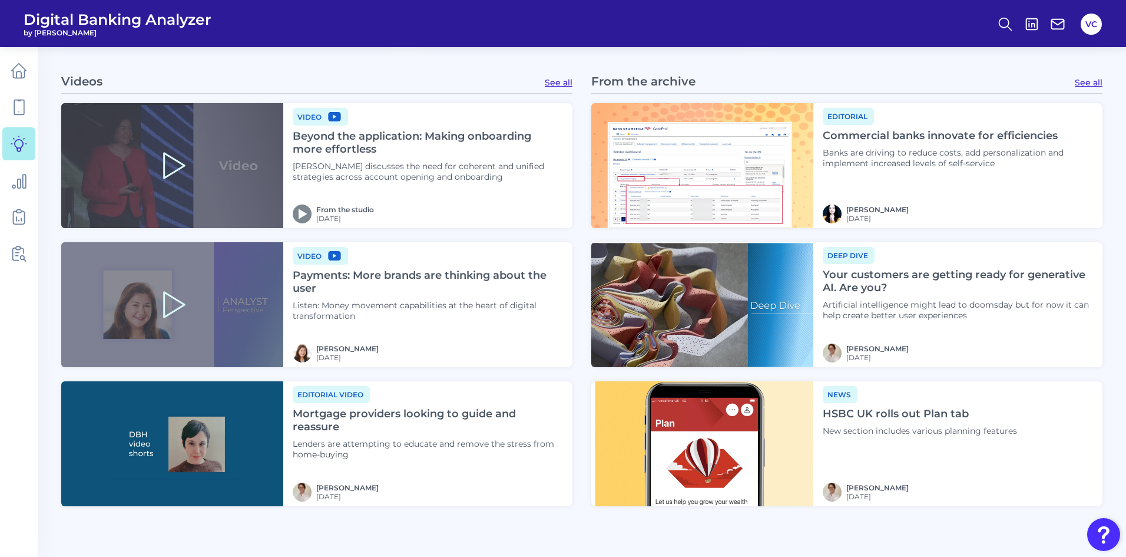
click at [561, 82] on link "See all" at bounding box center [559, 82] width 28 height 11
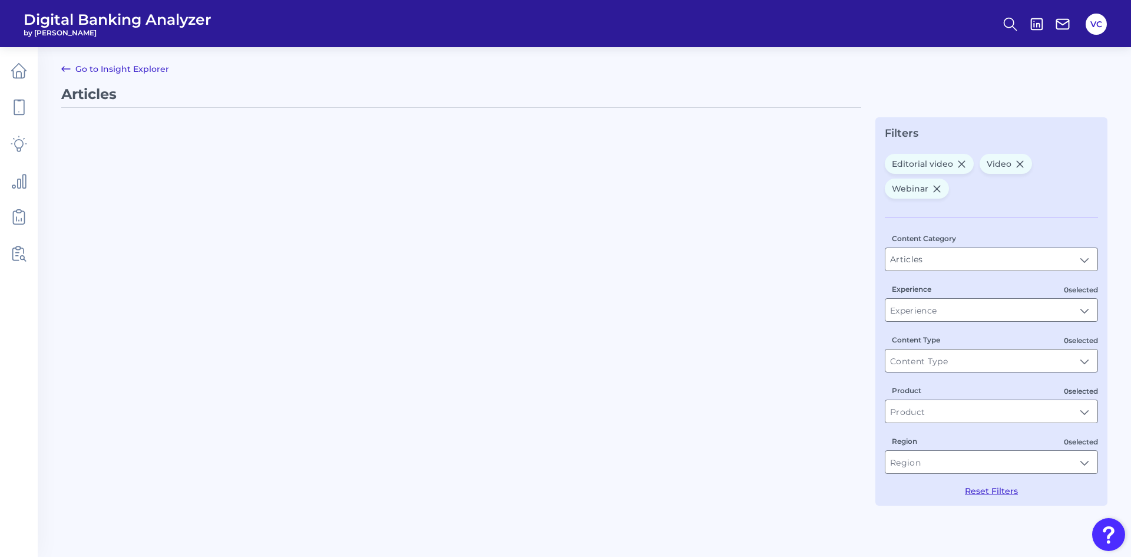
type input "Video, Editorial video, Webinar"
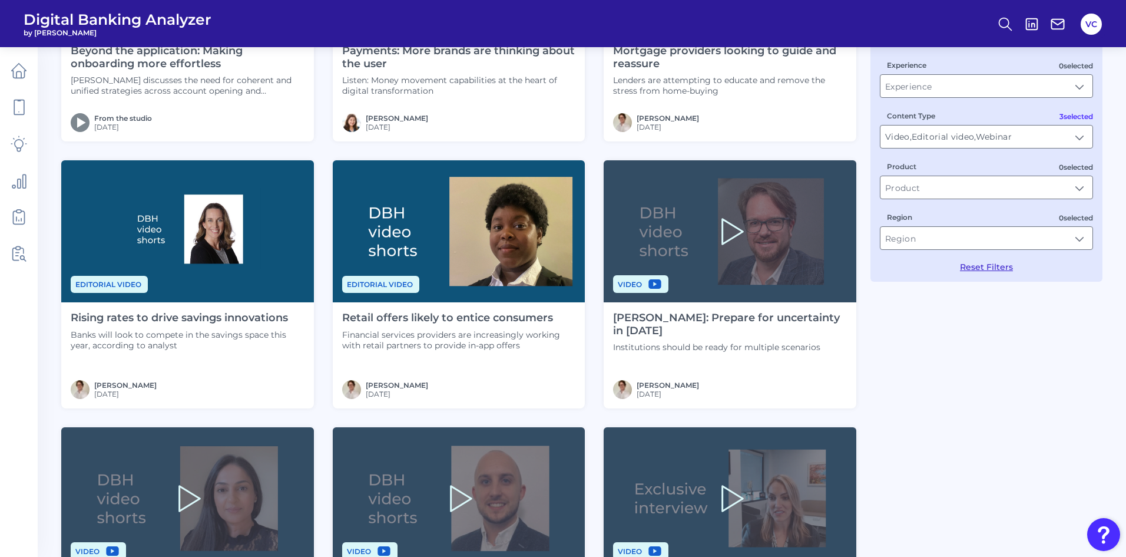
scroll to position [236, 0]
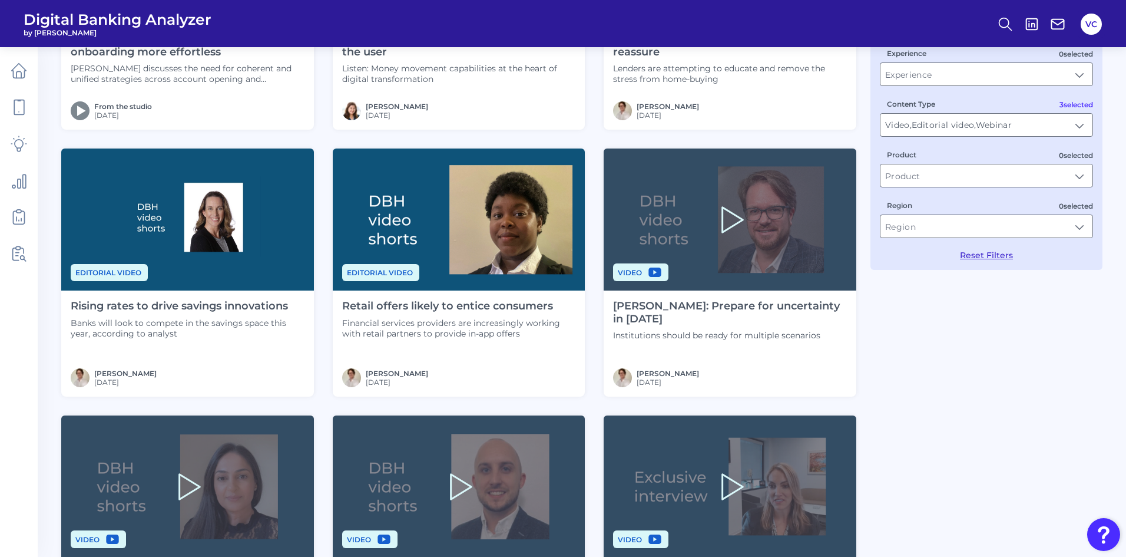
click at [723, 223] on icon at bounding box center [731, 220] width 38 height 38
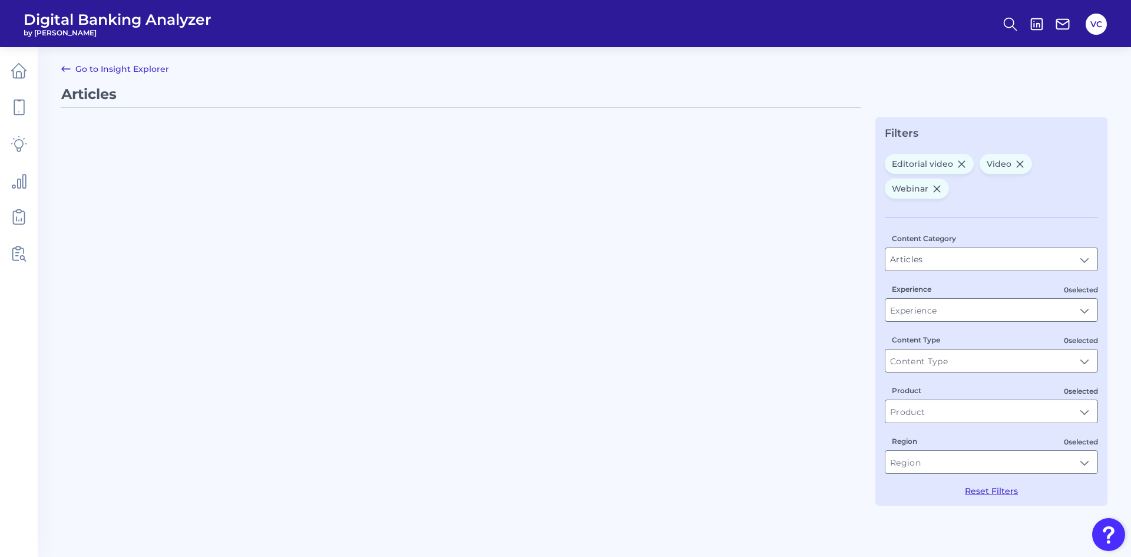
type input "Video, Editorial video, Webinar"
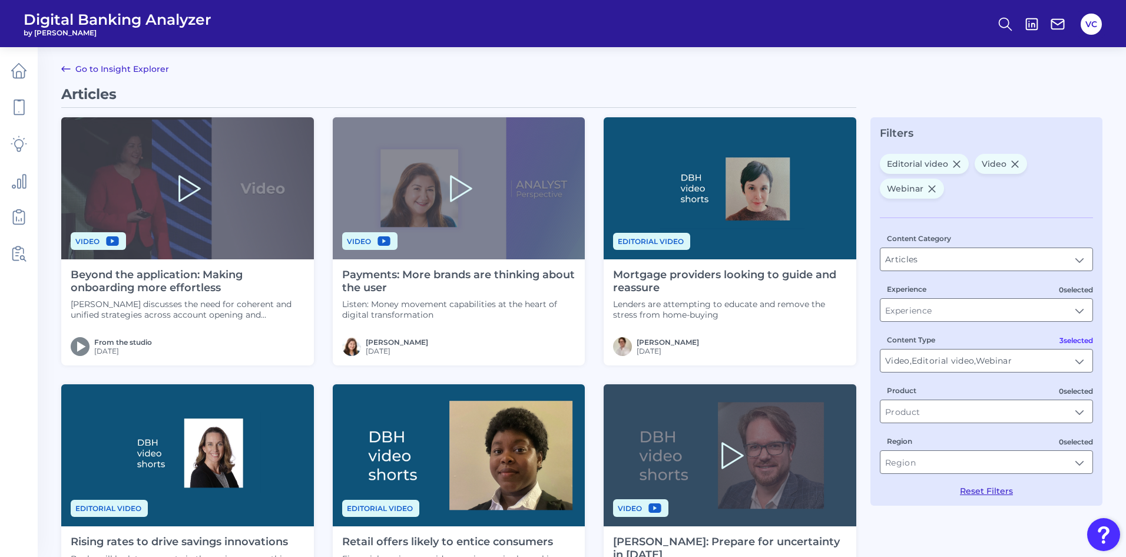
click at [452, 184] on icon at bounding box center [459, 189] width 38 height 38
click at [964, 362] on input "Video, Editorial video, Webinar" at bounding box center [987, 360] width 212 height 22
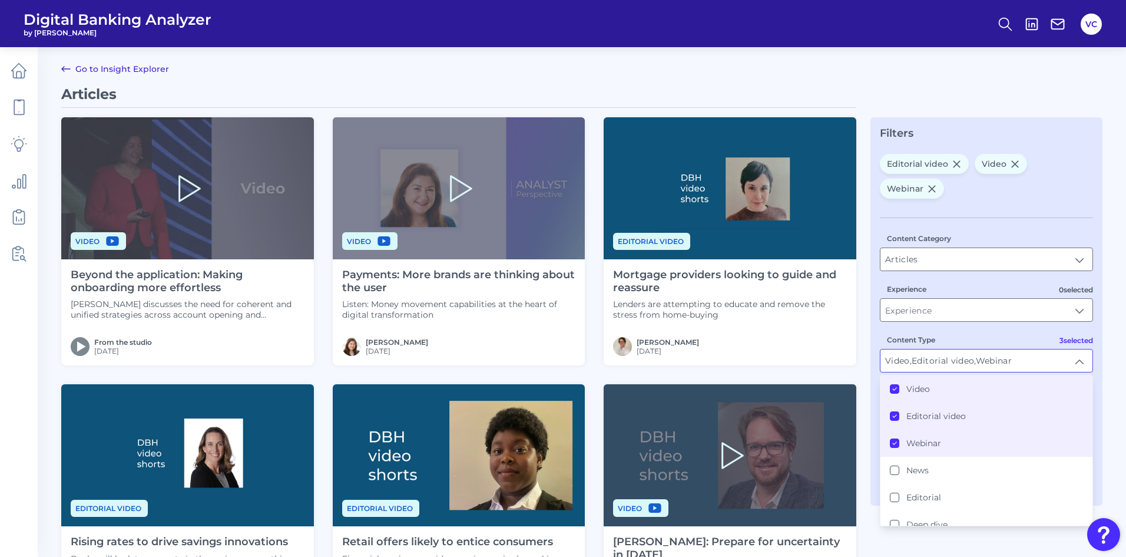
click at [899, 442] on div "Webinar" at bounding box center [915, 443] width 51 height 11
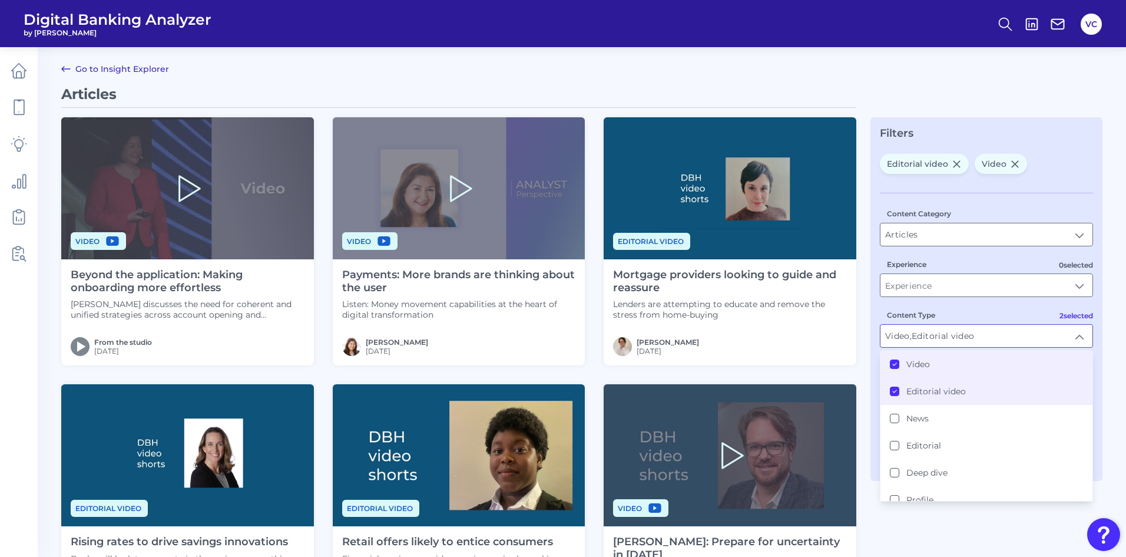
scroll to position [1, 0]
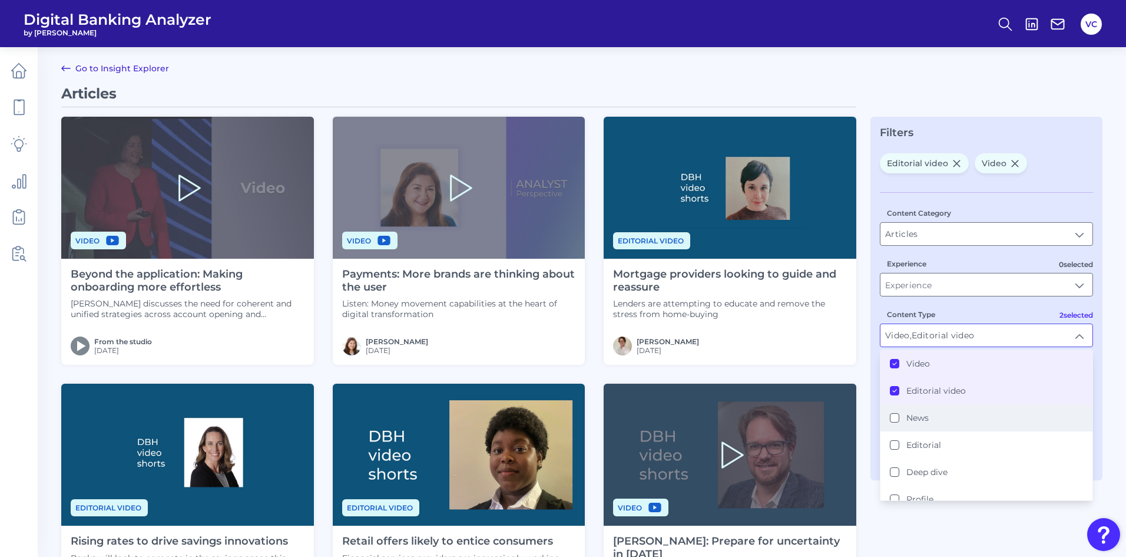
click at [893, 415] on button "News" at bounding box center [894, 417] width 9 height 9
type input "News, Video, Editorial video"
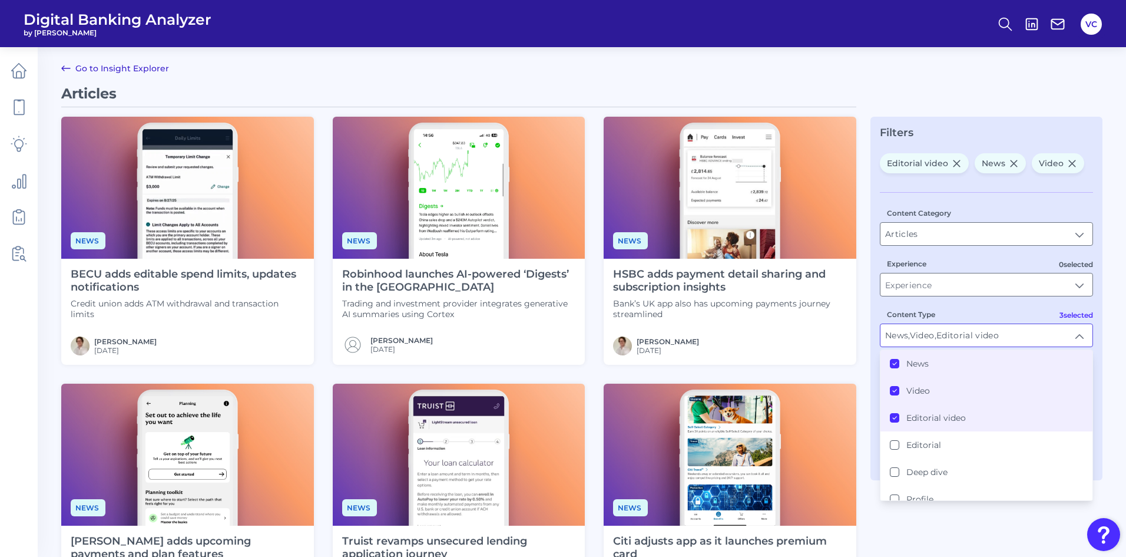
click at [1087, 184] on div "Editorial video News Video Content Category Articles Articles 0 selected Experi…" at bounding box center [986, 311] width 213 height 317
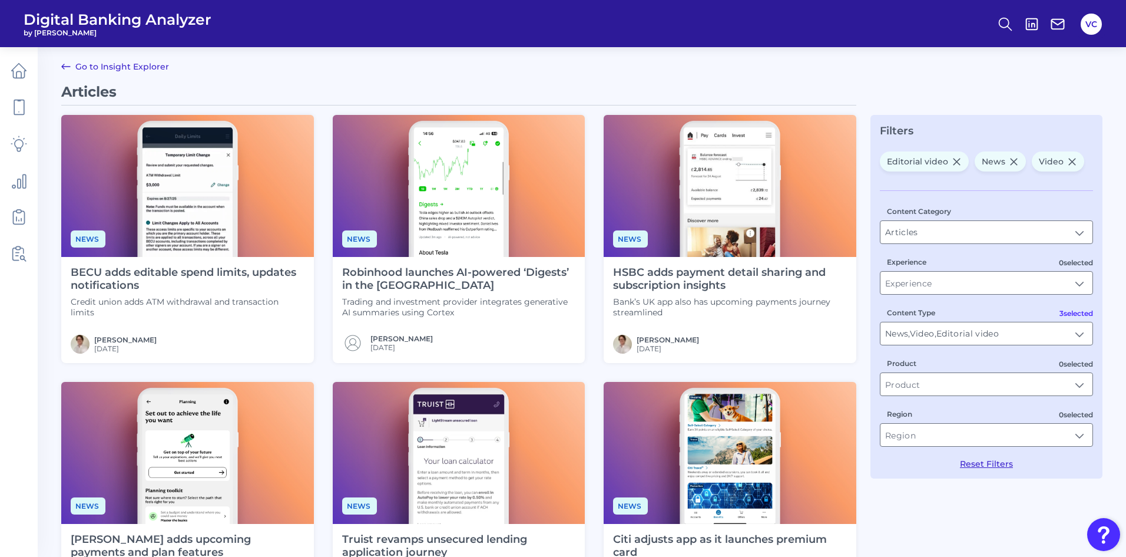
scroll to position [0, 0]
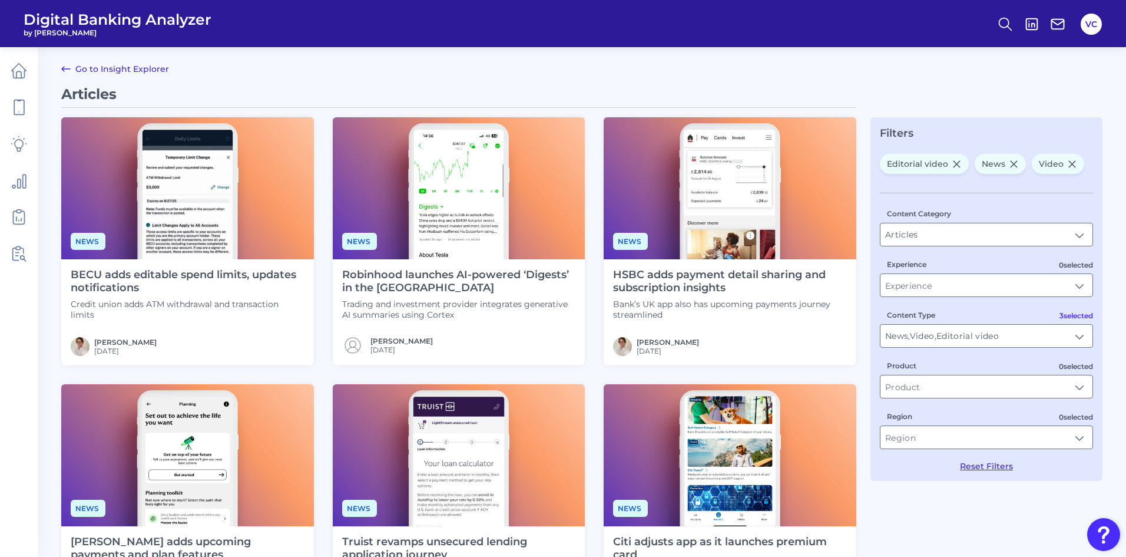
click at [130, 70] on link "Go to Insight Explorer" at bounding box center [115, 69] width 108 height 14
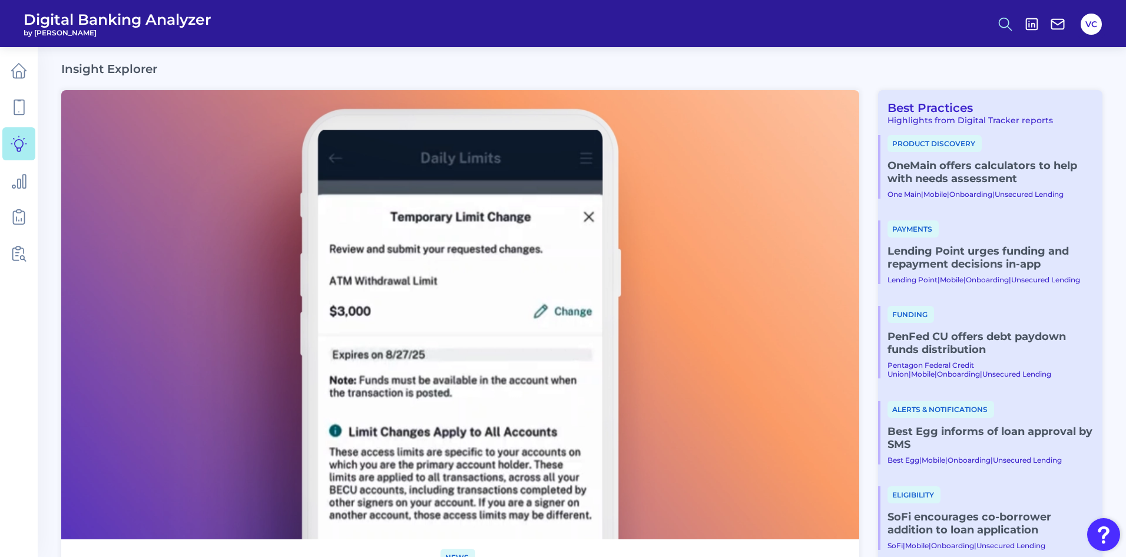
click at [1004, 22] on icon at bounding box center [1005, 24] width 16 height 16
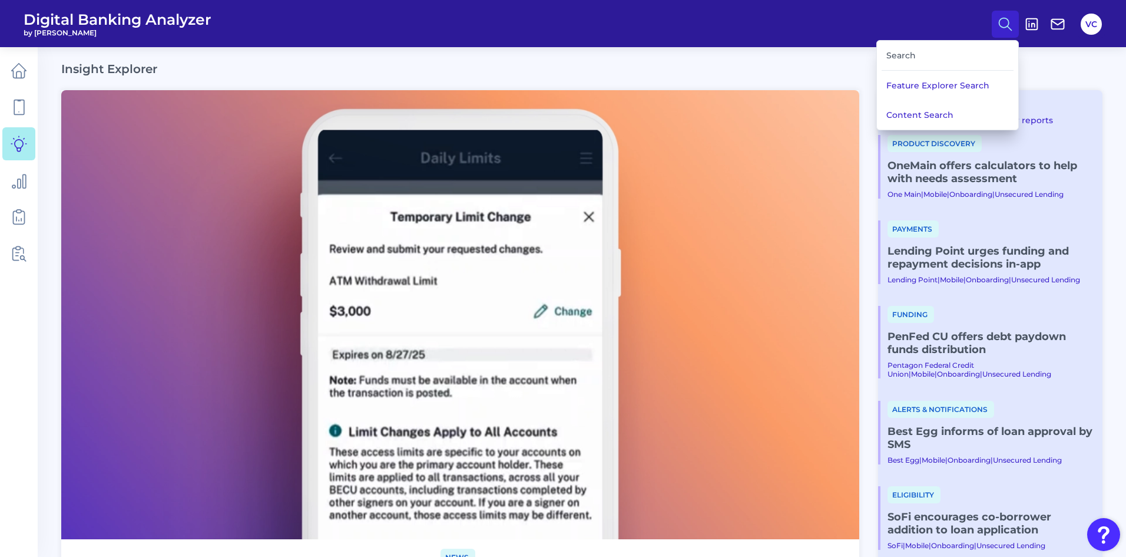
click at [900, 56] on div "Search" at bounding box center [948, 56] width 132 height 30
drag, startPoint x: 902, startPoint y: 78, endPoint x: 904, endPoint y: 115, distance: 37.1
click at [904, 115] on div "Feature Explorer Search Content Search" at bounding box center [947, 100] width 141 height 59
click at [904, 115] on button "Content Search" at bounding box center [947, 114] width 141 height 29
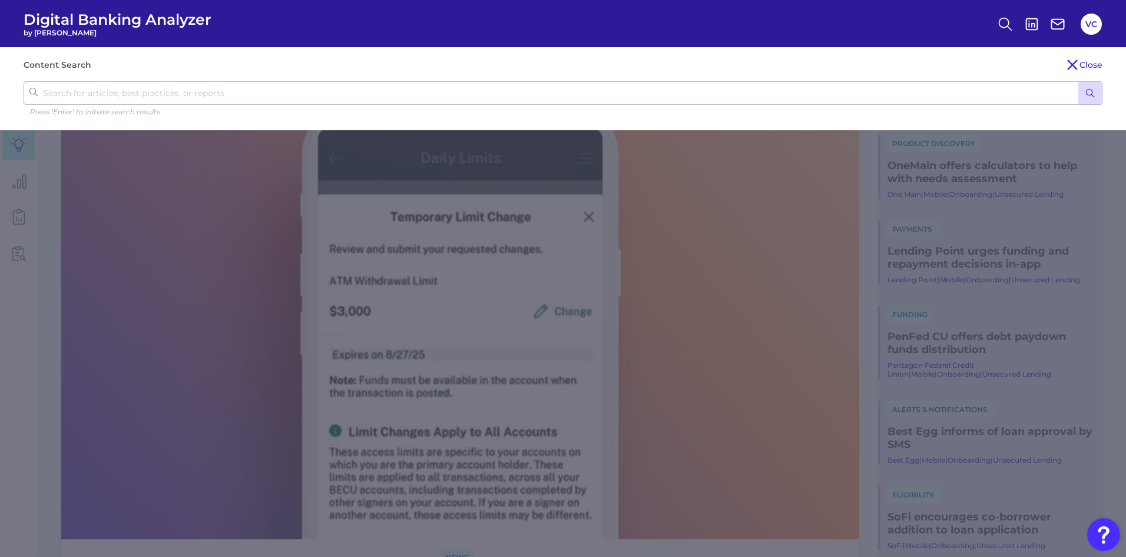
click at [253, 98] on input "text" at bounding box center [563, 93] width 1079 height 24
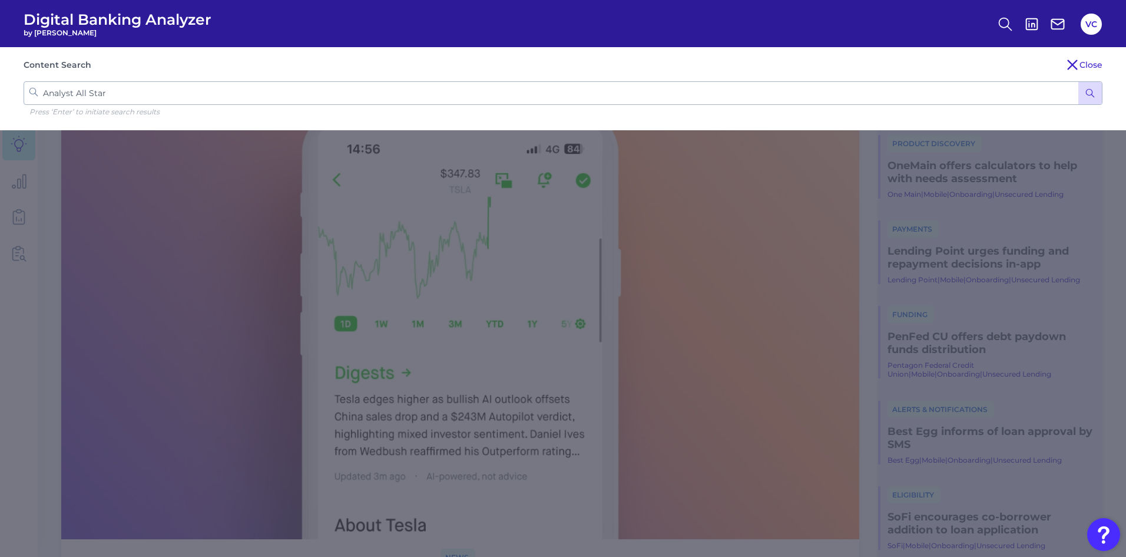
type input "Analyst All Stars"
click button "submit" at bounding box center [1090, 93] width 24 height 22
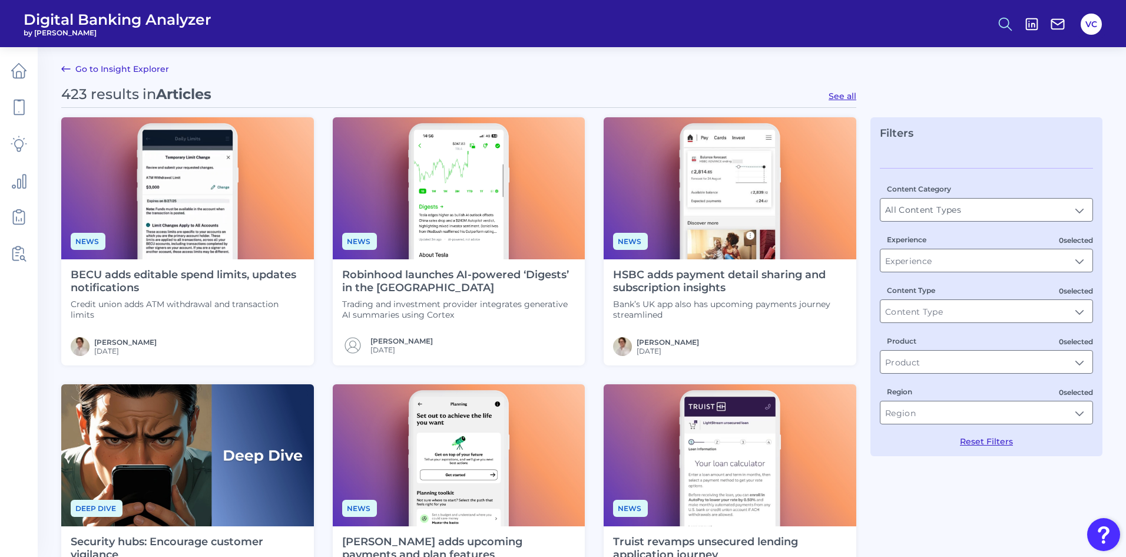
click at [1008, 22] on circle at bounding box center [1004, 22] width 9 height 9
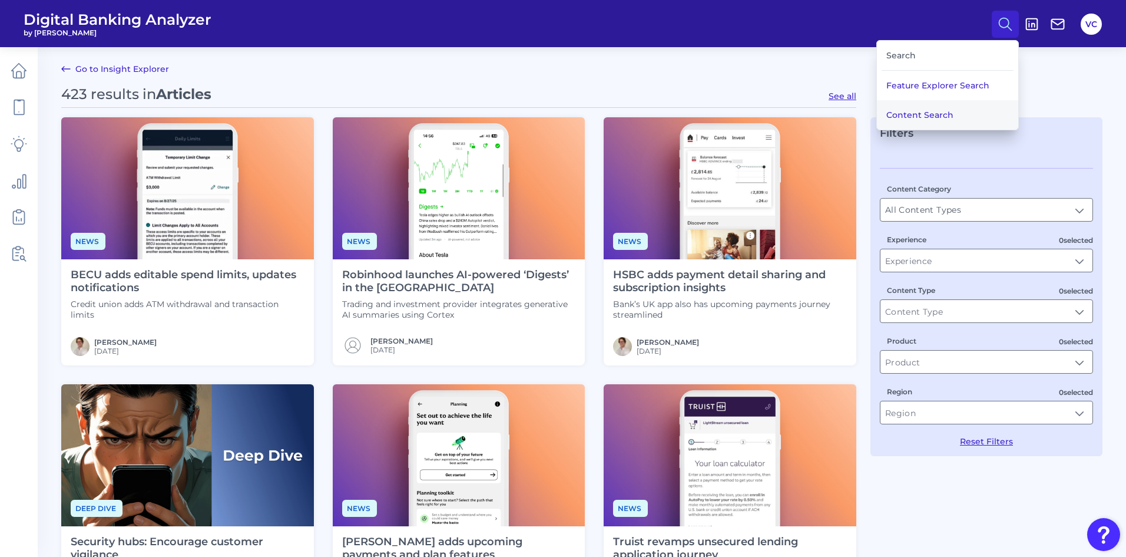
click at [925, 121] on button "Content Search" at bounding box center [947, 114] width 141 height 29
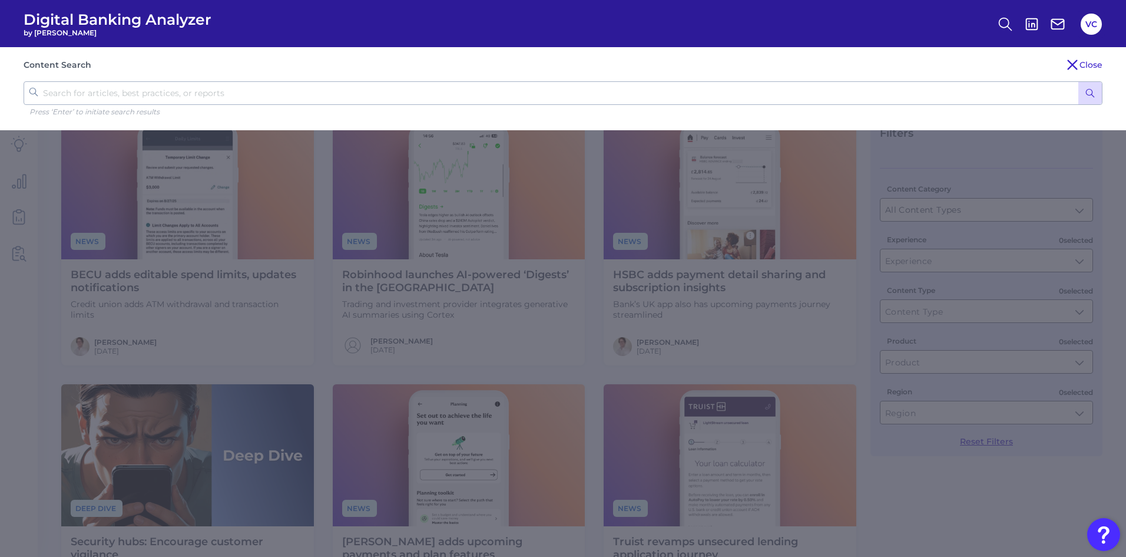
click at [209, 92] on input "text" at bounding box center [563, 93] width 1079 height 24
type input "Finovate"
click at [1078, 82] on button "submit" at bounding box center [1090, 93] width 24 height 22
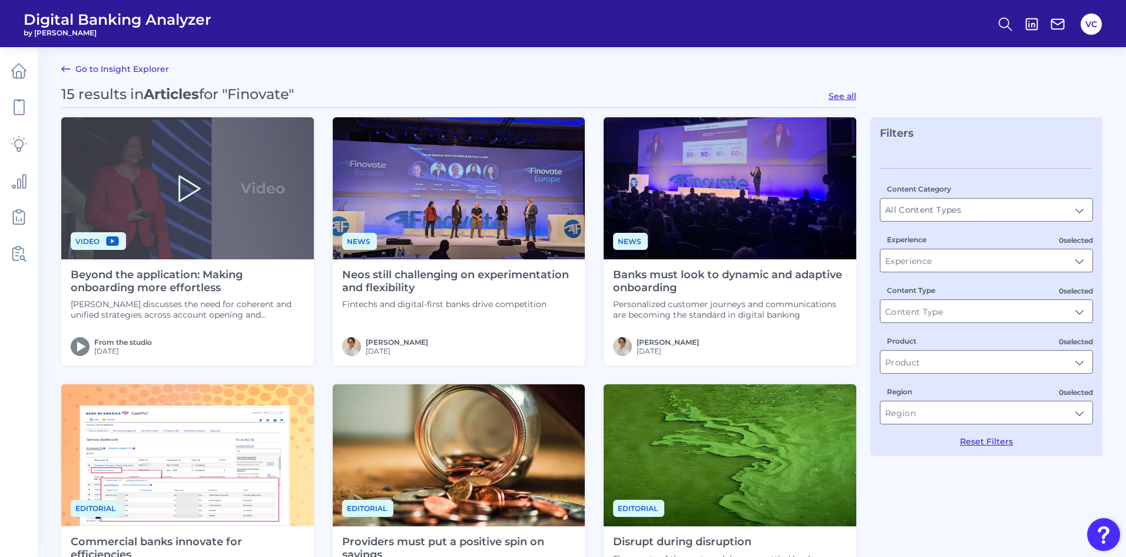
click at [187, 188] on icon at bounding box center [187, 189] width 38 height 38
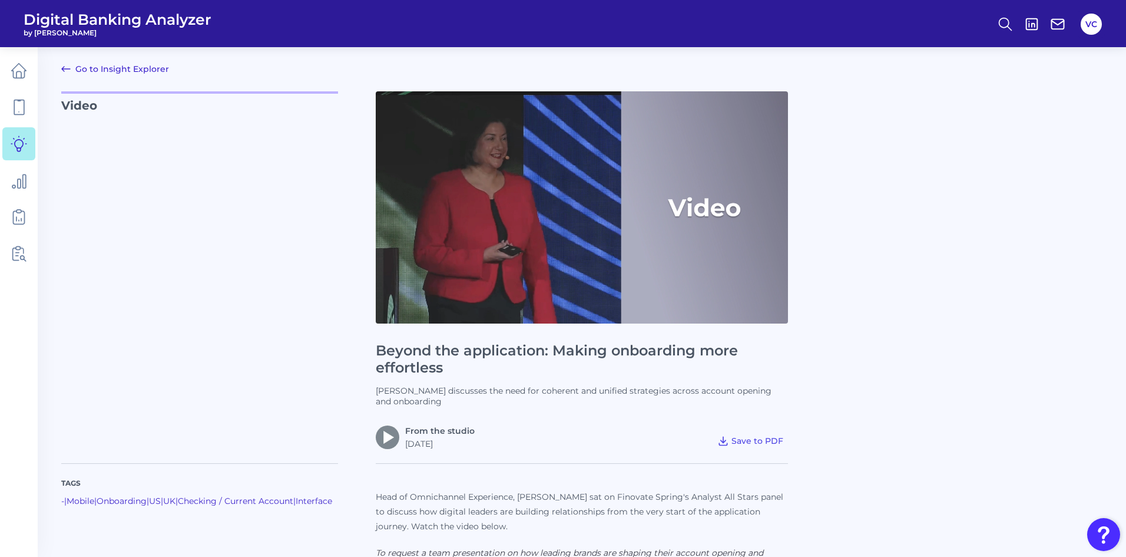
click at [378, 441] on img at bounding box center [388, 437] width 24 height 24
click at [387, 434] on img at bounding box center [388, 437] width 24 height 24
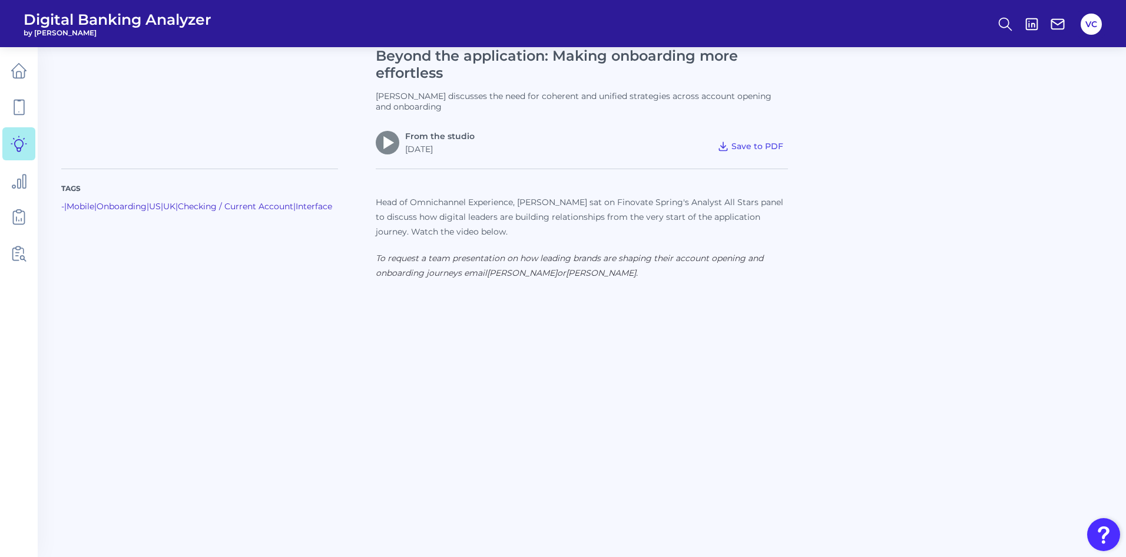
scroll to position [353, 0]
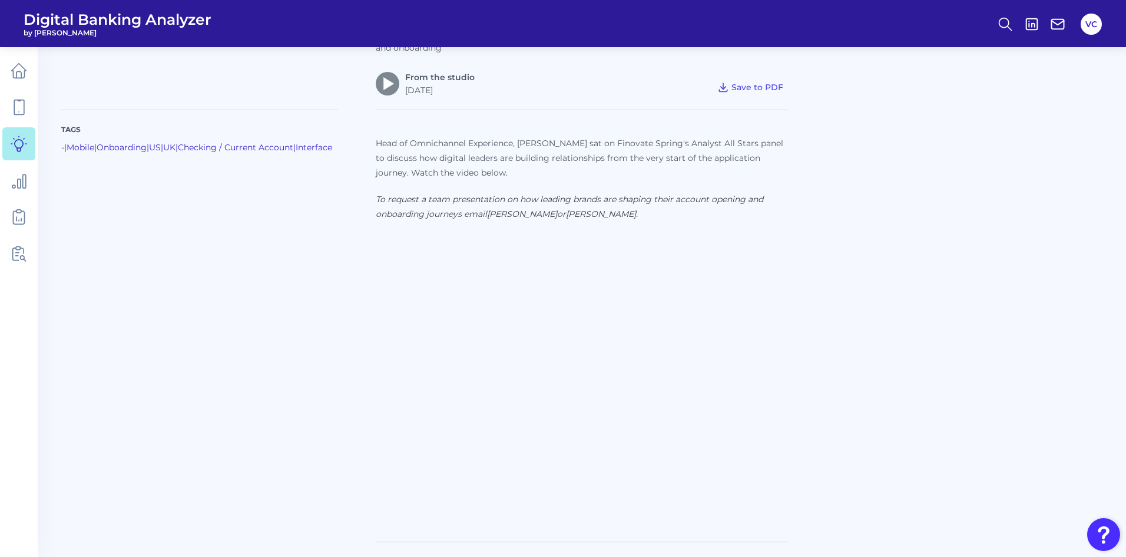
click at [912, 369] on div "Tags - | Mobile | Onboarding | [GEOGRAPHIC_DATA] | [GEOGRAPHIC_DATA] | Checking…" at bounding box center [581, 311] width 1041 height 432
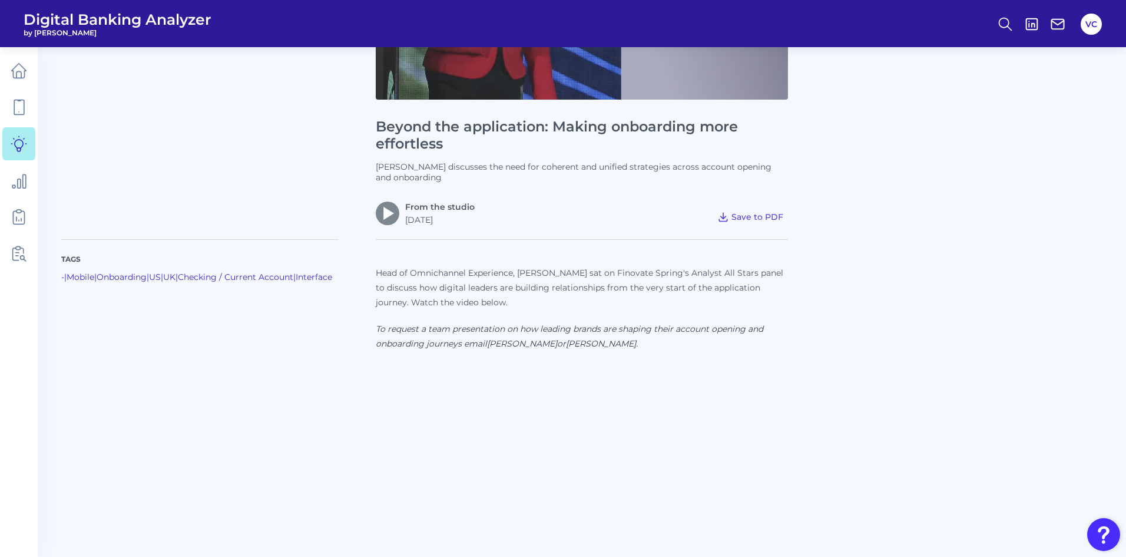
scroll to position [295, 0]
